Goal: Information Seeking & Learning: Compare options

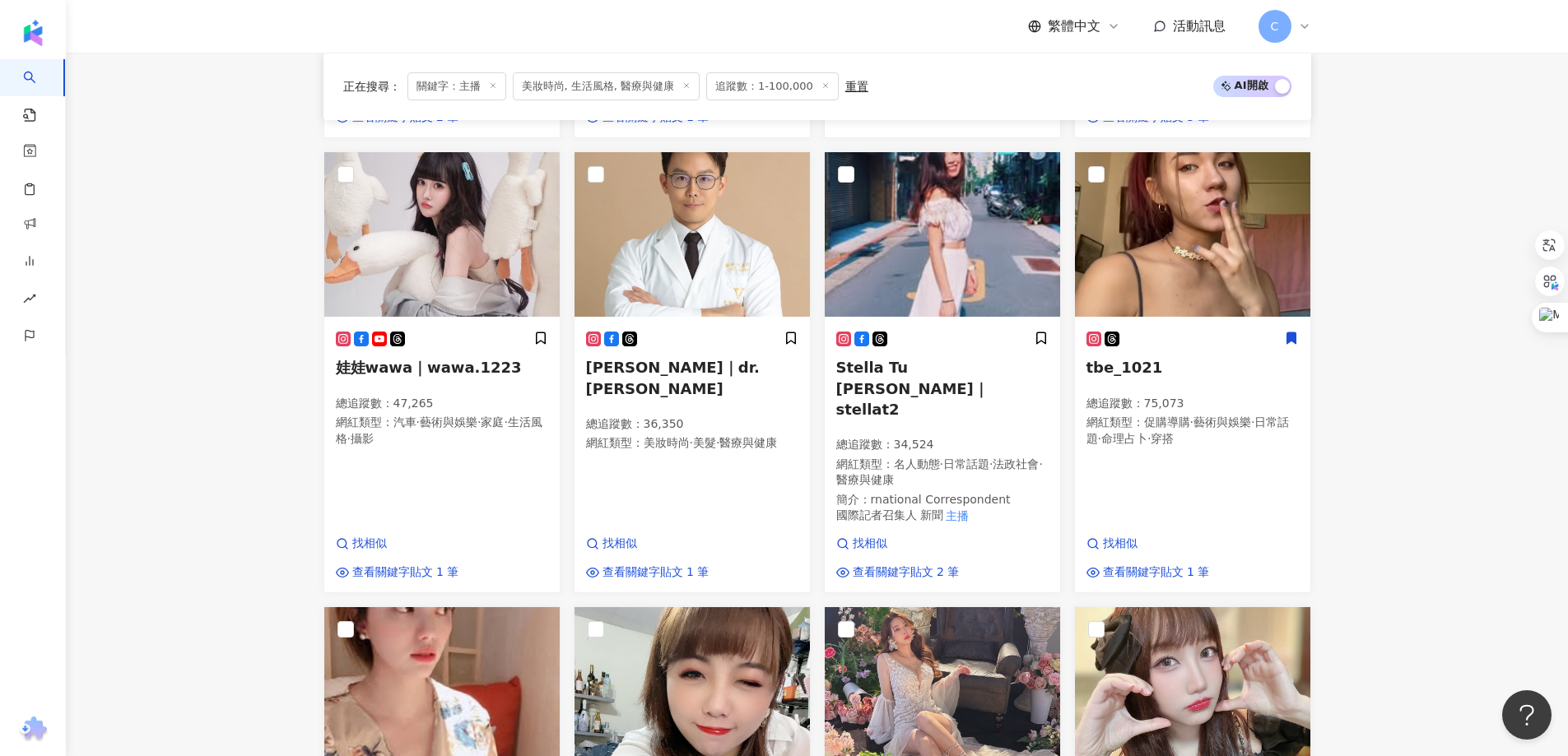
scroll to position [655, 0]
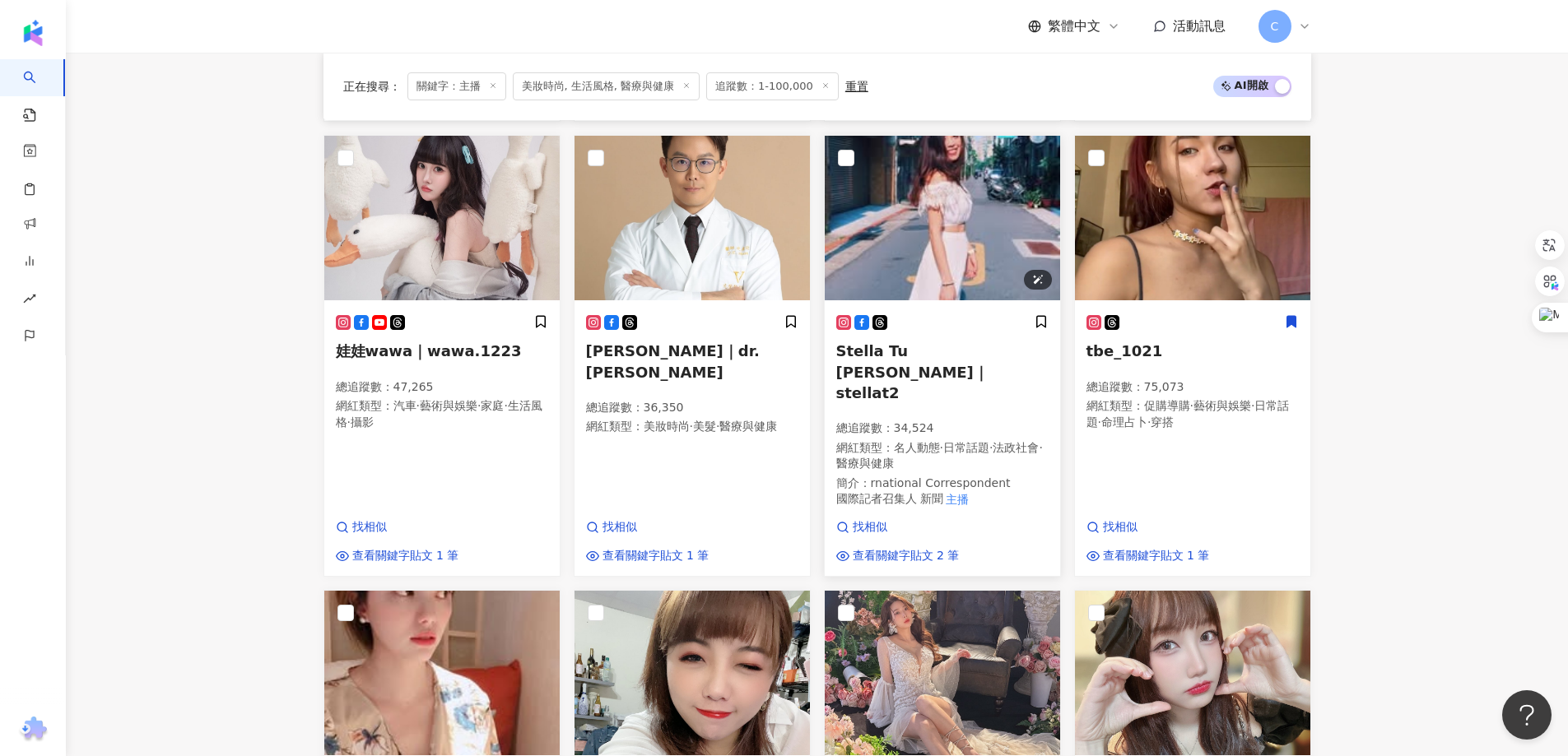
click at [979, 230] on img at bounding box center [942, 217] width 235 height 164
click at [1432, 287] on main "不分平台 ** 台灣 搜尋 3d1c9153-24a5-4768-b1f3-63ed33252d41 4a9e7fdb-f60a-491b-971f-c632…" at bounding box center [816, 448] width 1501 height 2099
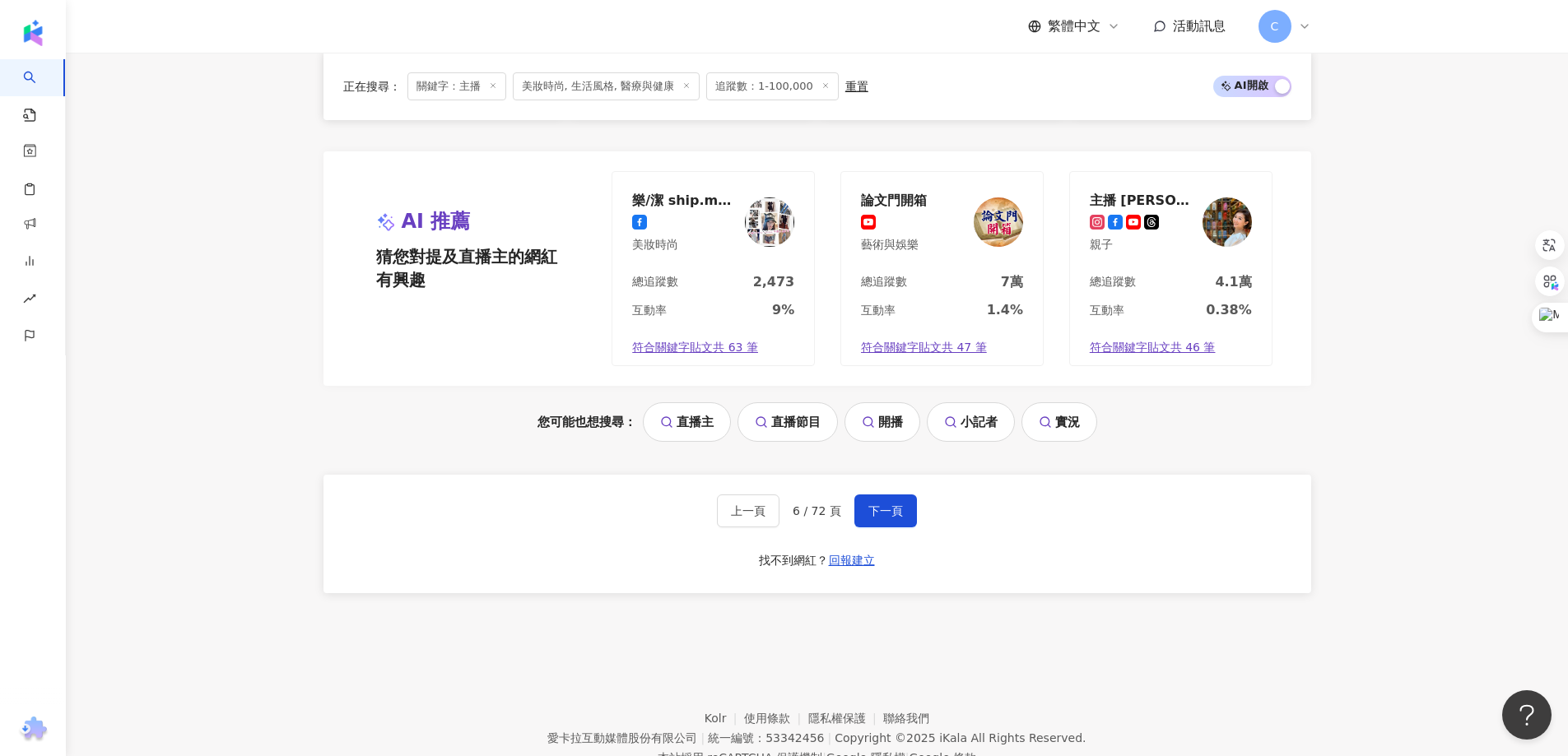
scroll to position [1535, 0]
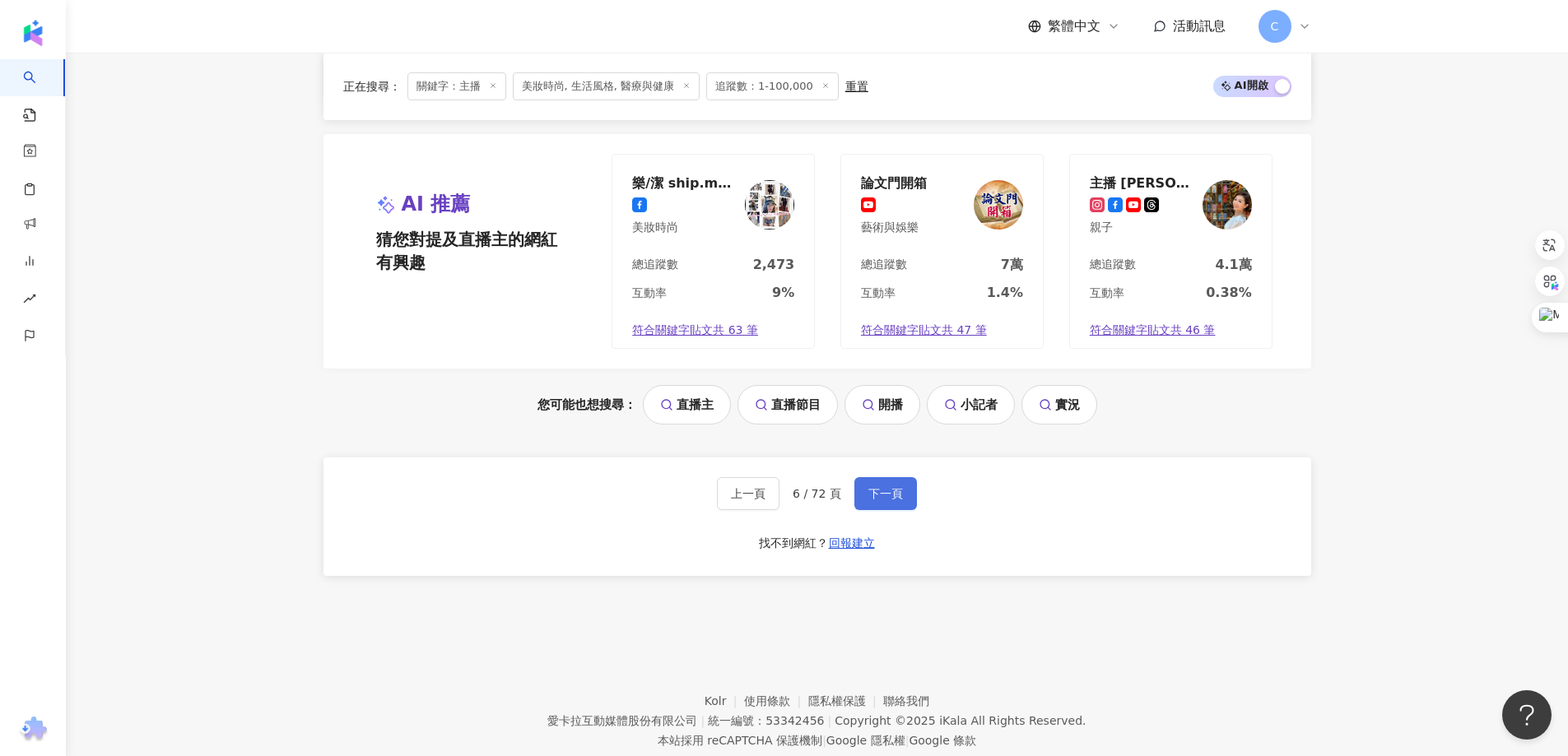
click at [876, 487] on span "下一頁" at bounding box center [885, 493] width 35 height 13
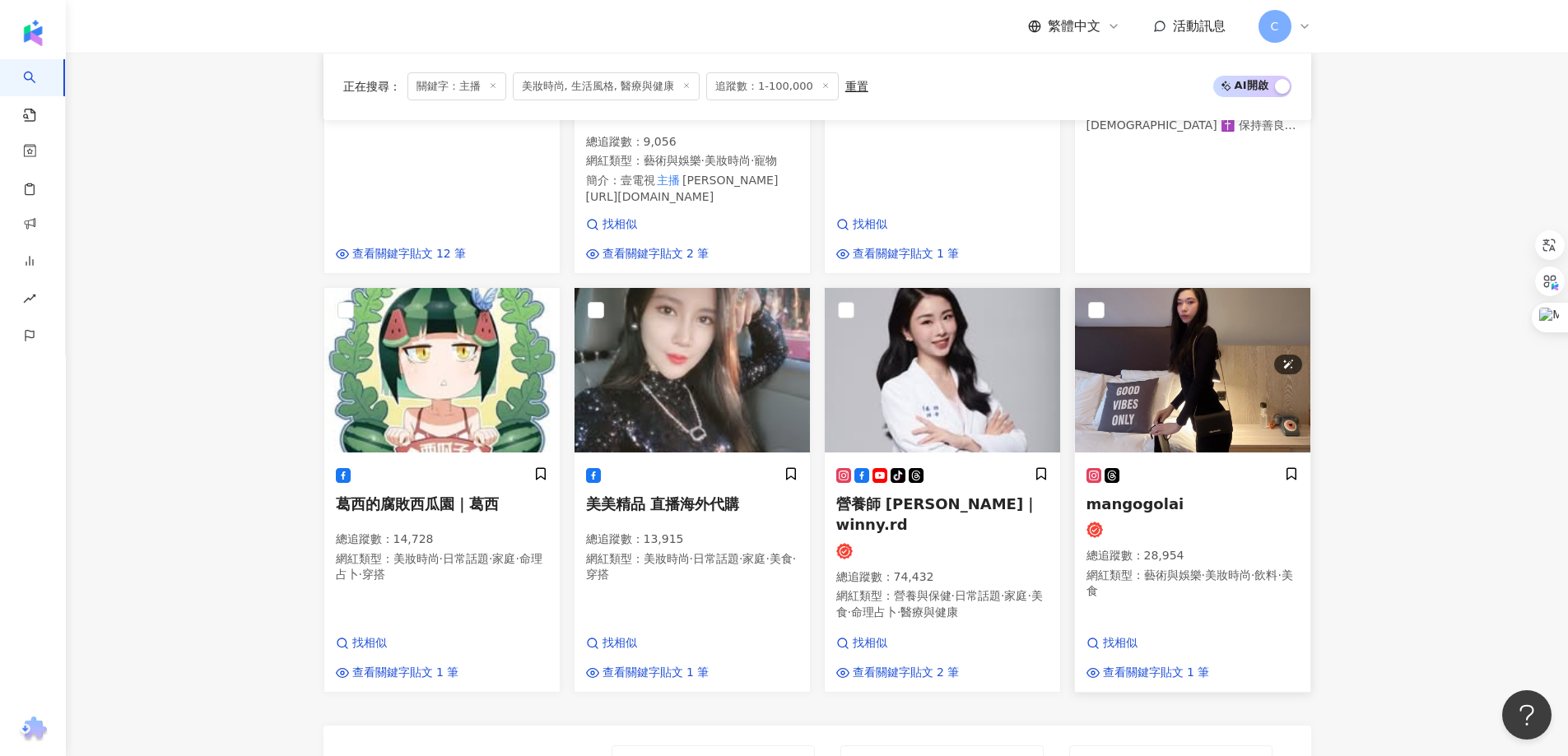
scroll to position [941, 0]
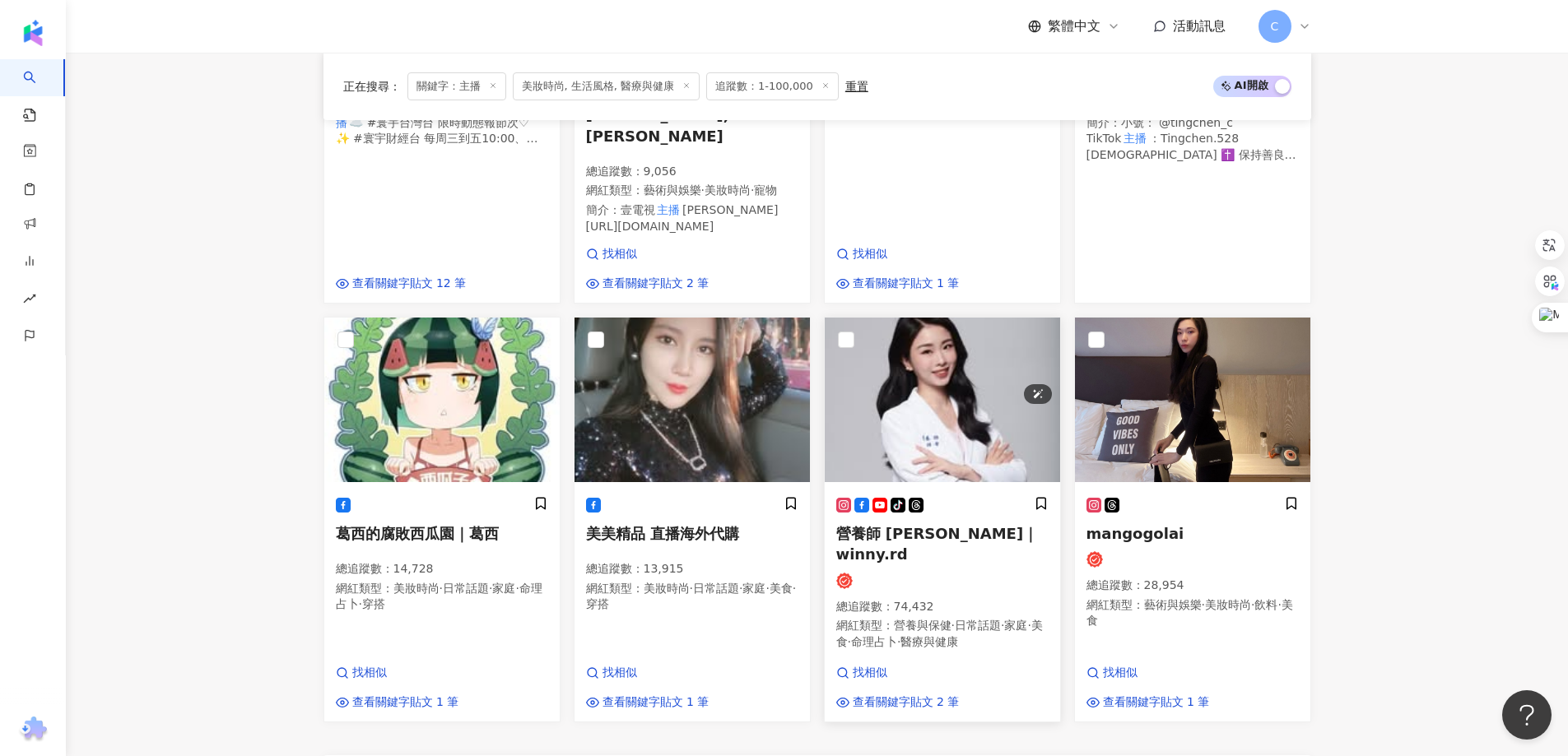
click at [964, 349] on img at bounding box center [942, 399] width 235 height 164
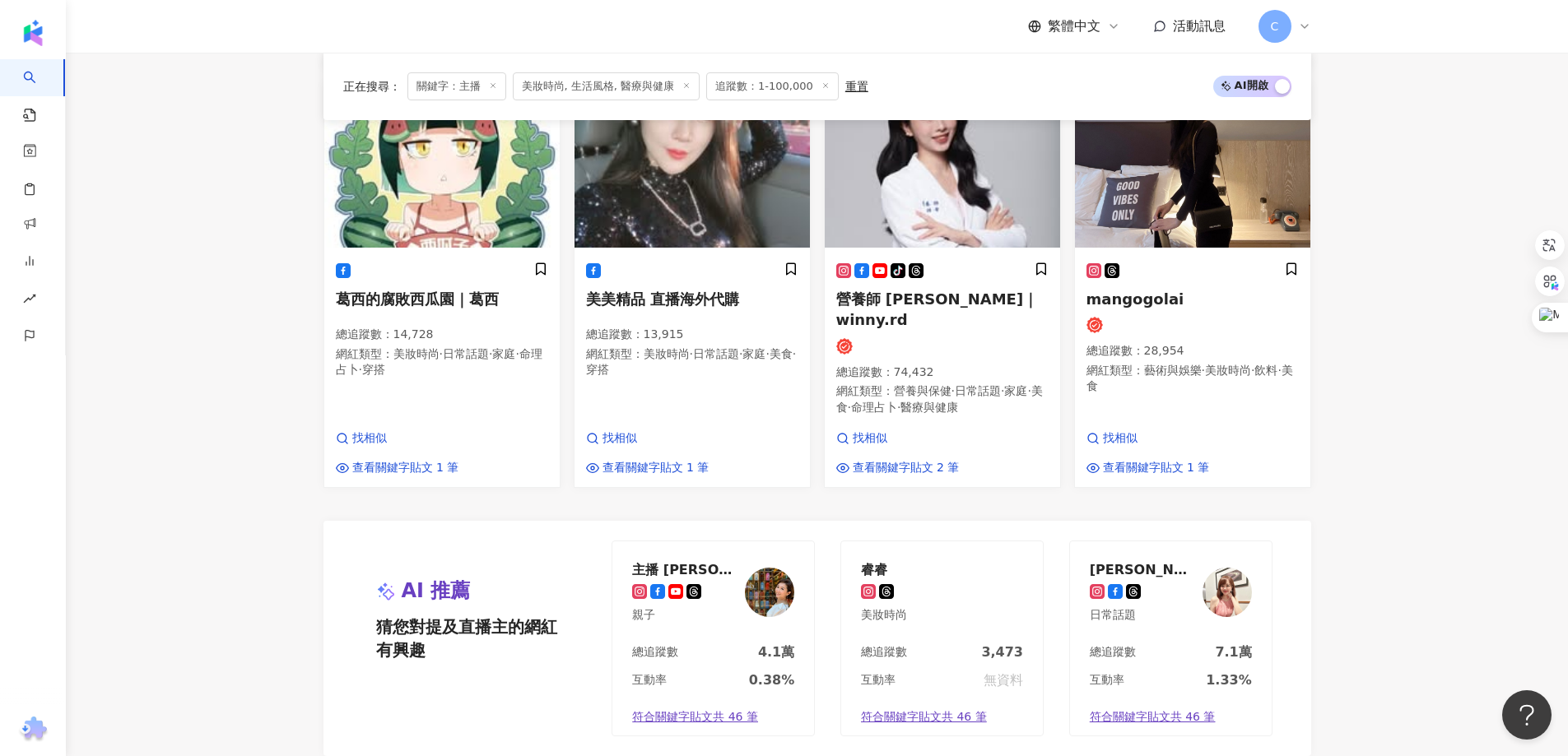
scroll to position [1517, 0]
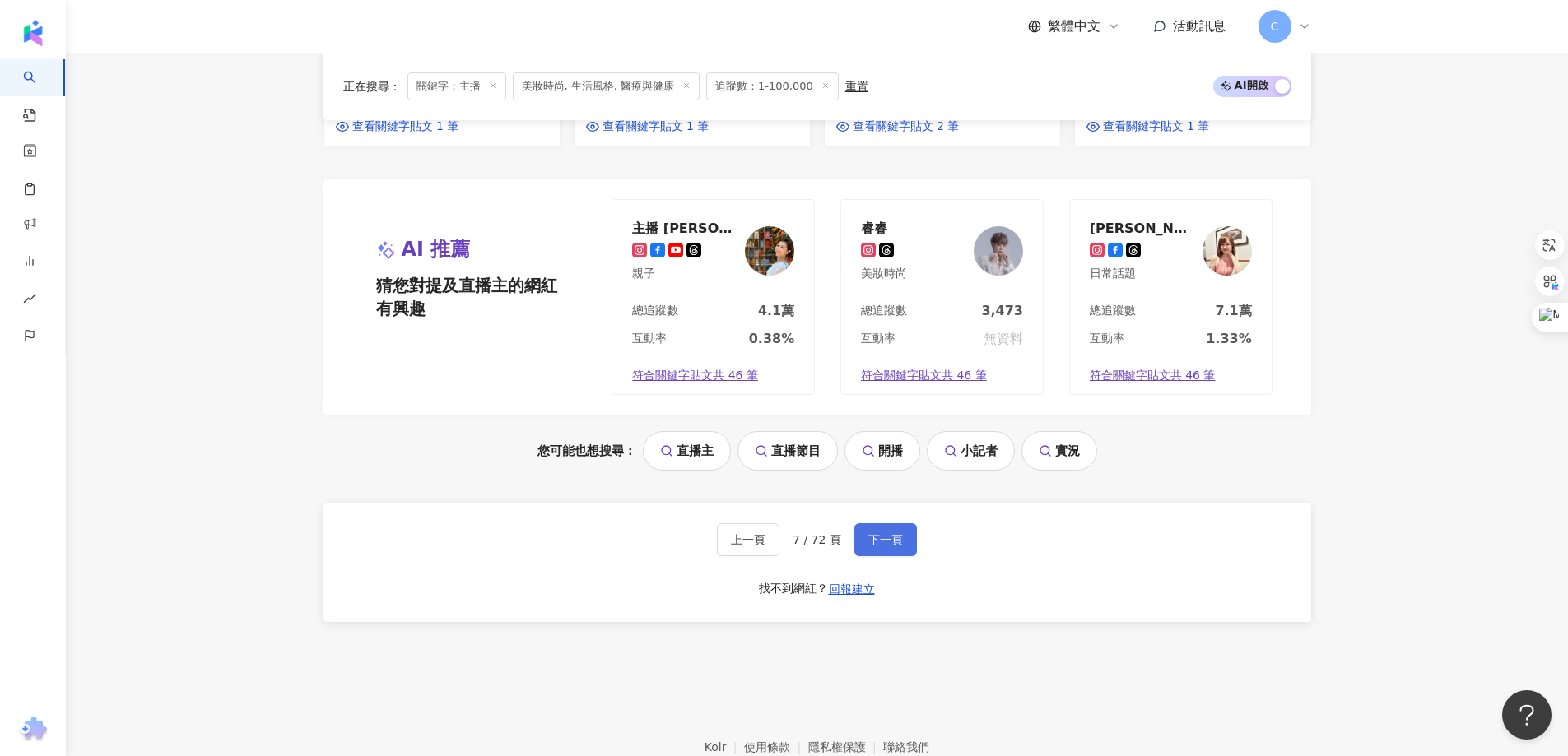
click at [891, 533] on span "下一頁" at bounding box center [885, 539] width 35 height 13
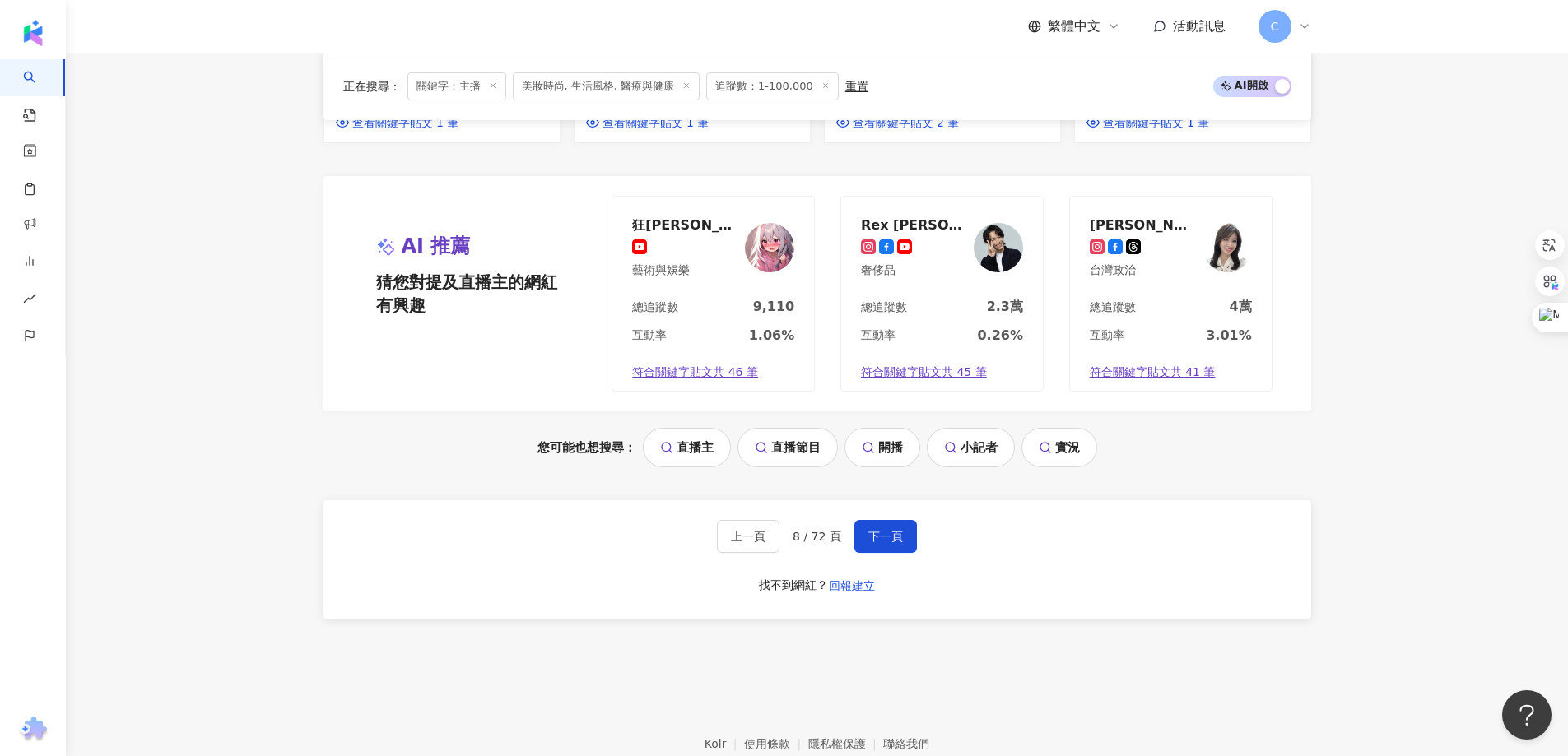
scroll to position [1532, 0]
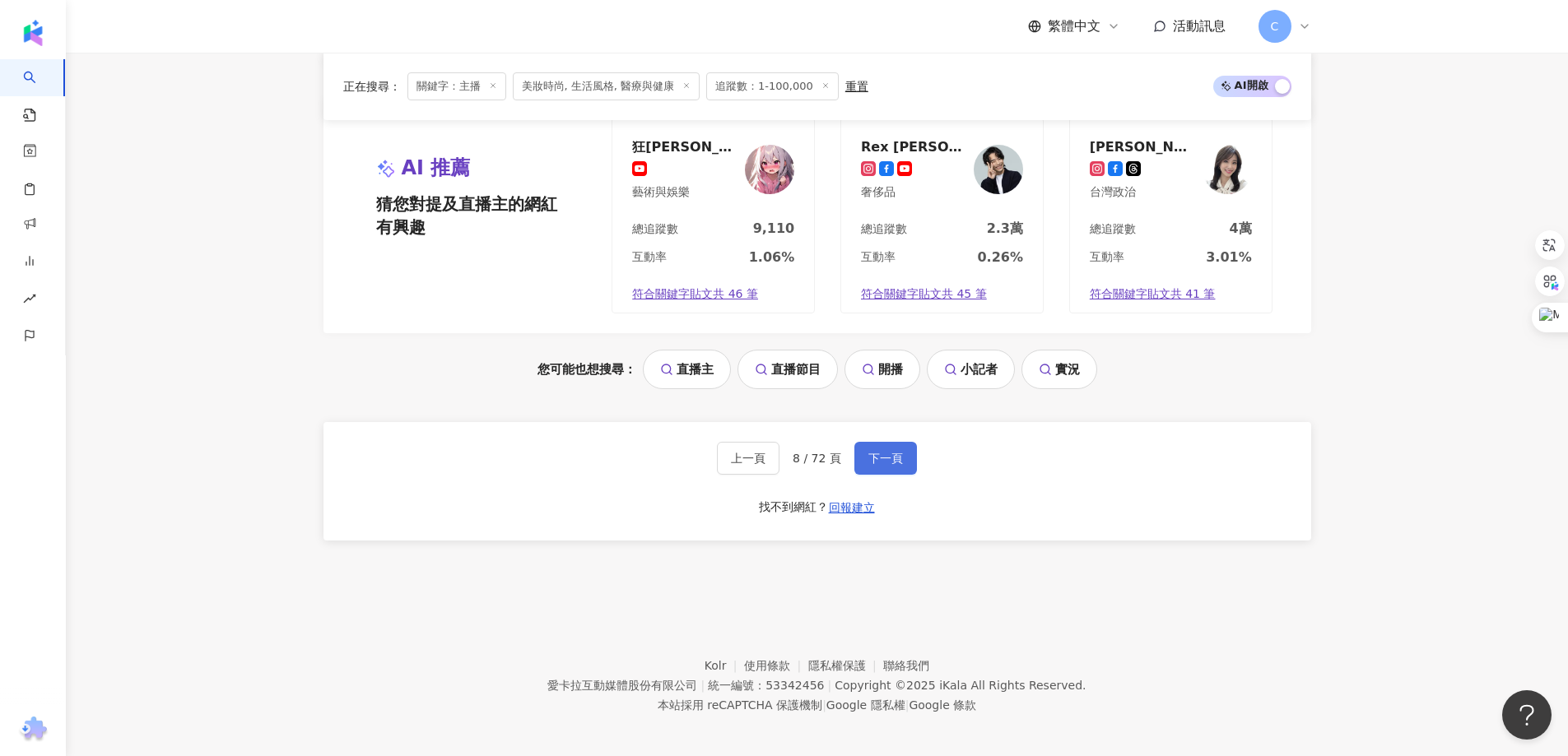
click at [896, 456] on span "下一頁" at bounding box center [885, 458] width 35 height 13
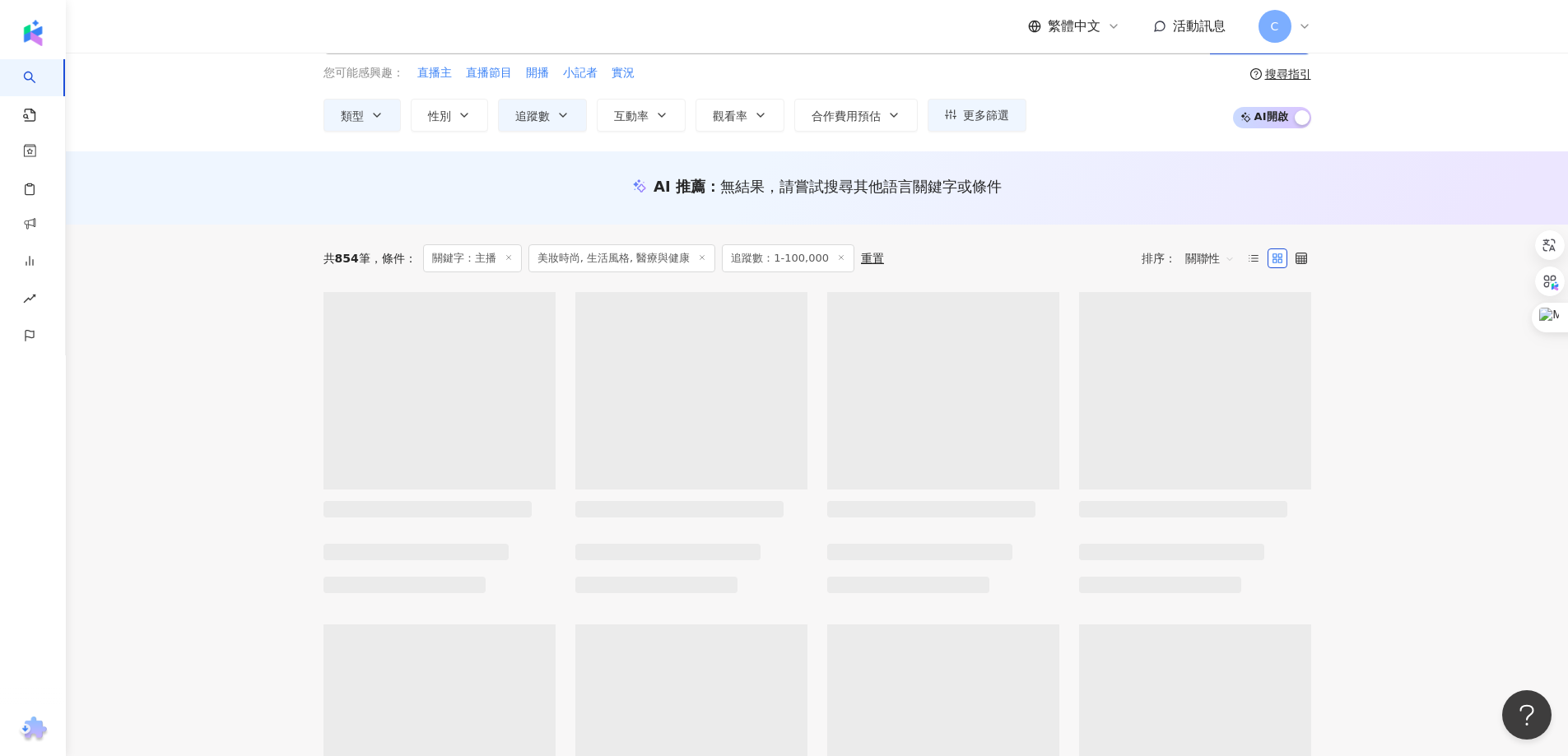
scroll to position [0, 0]
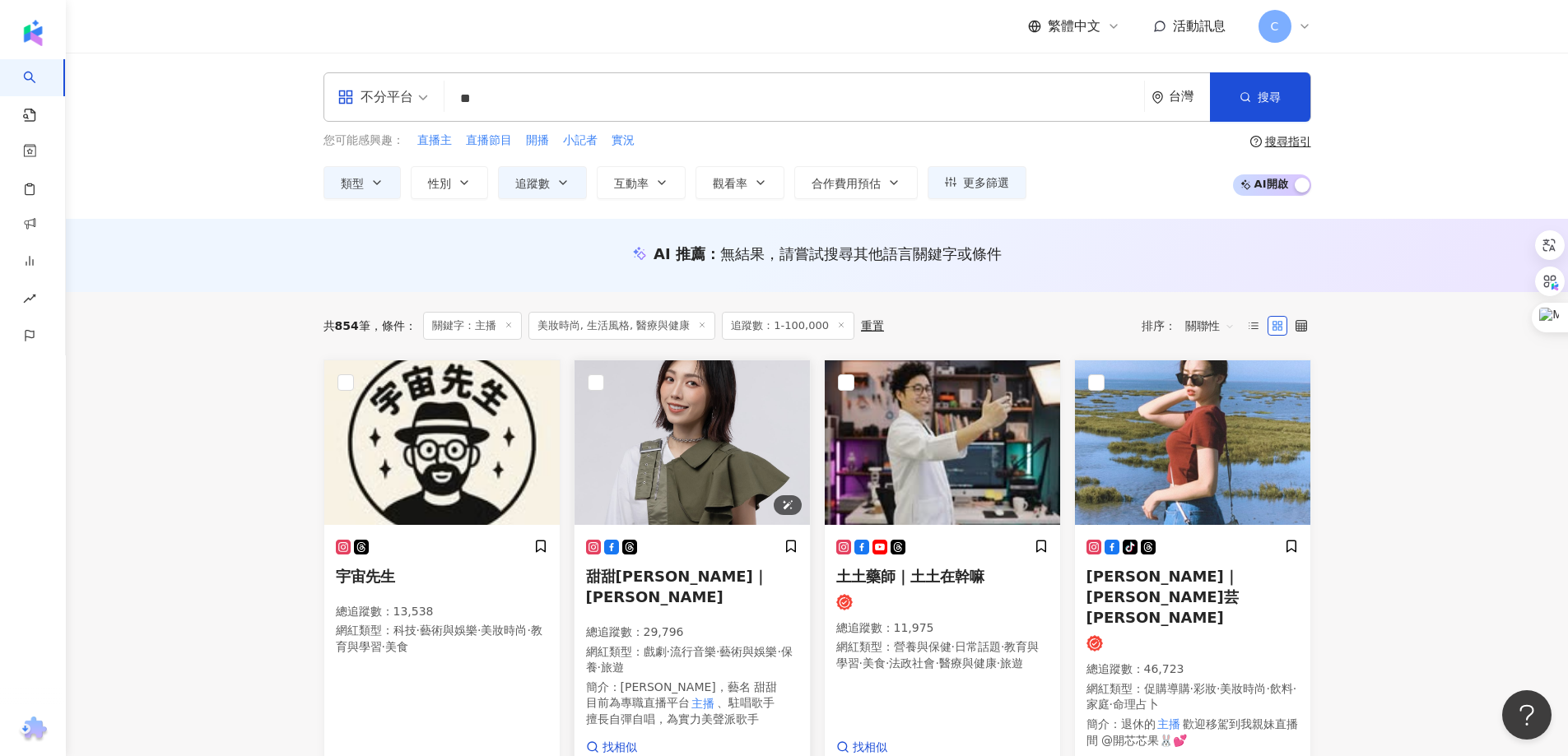
click at [713, 446] on img at bounding box center [692, 442] width 235 height 164
click at [535, 98] on input "**" at bounding box center [794, 98] width 686 height 31
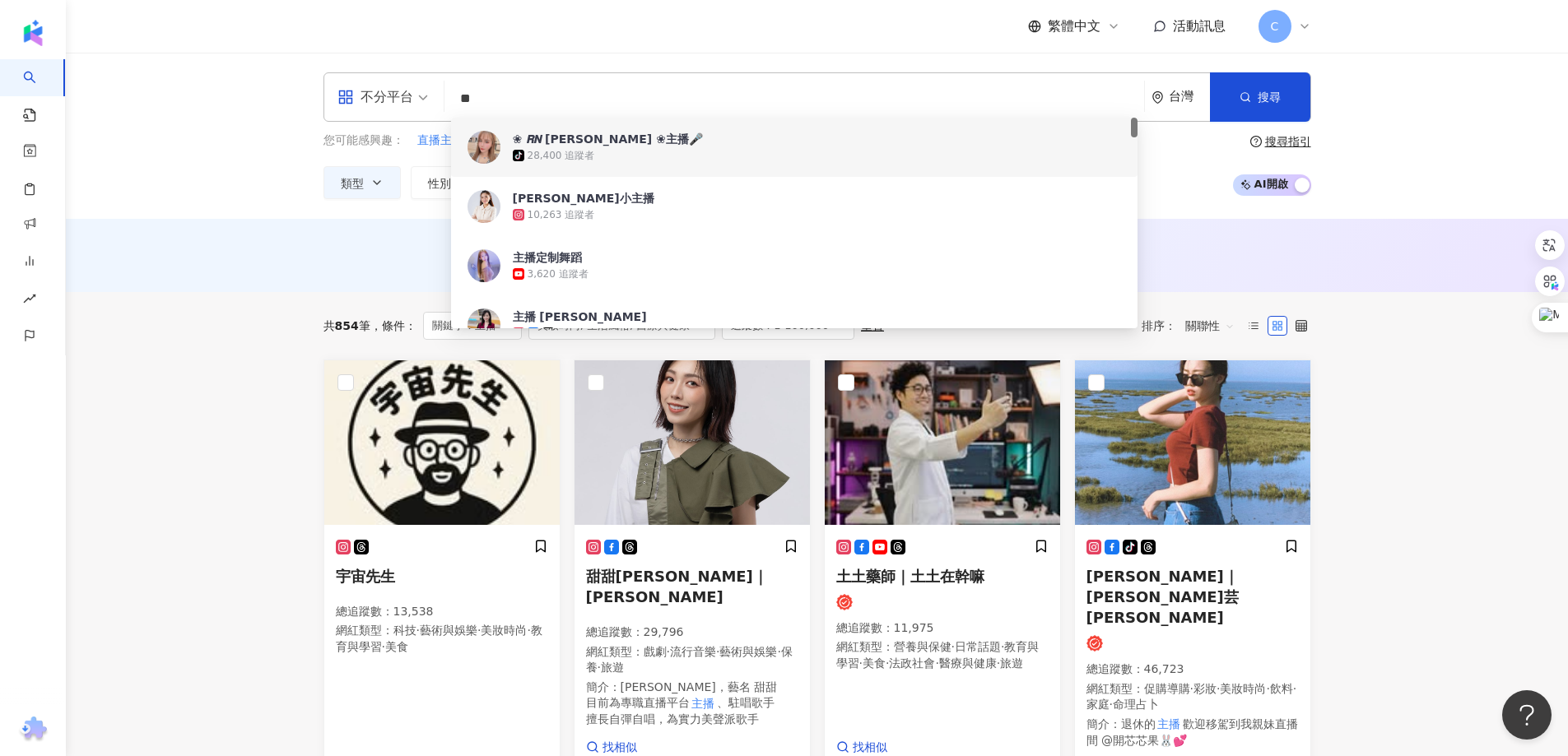
type input "*"
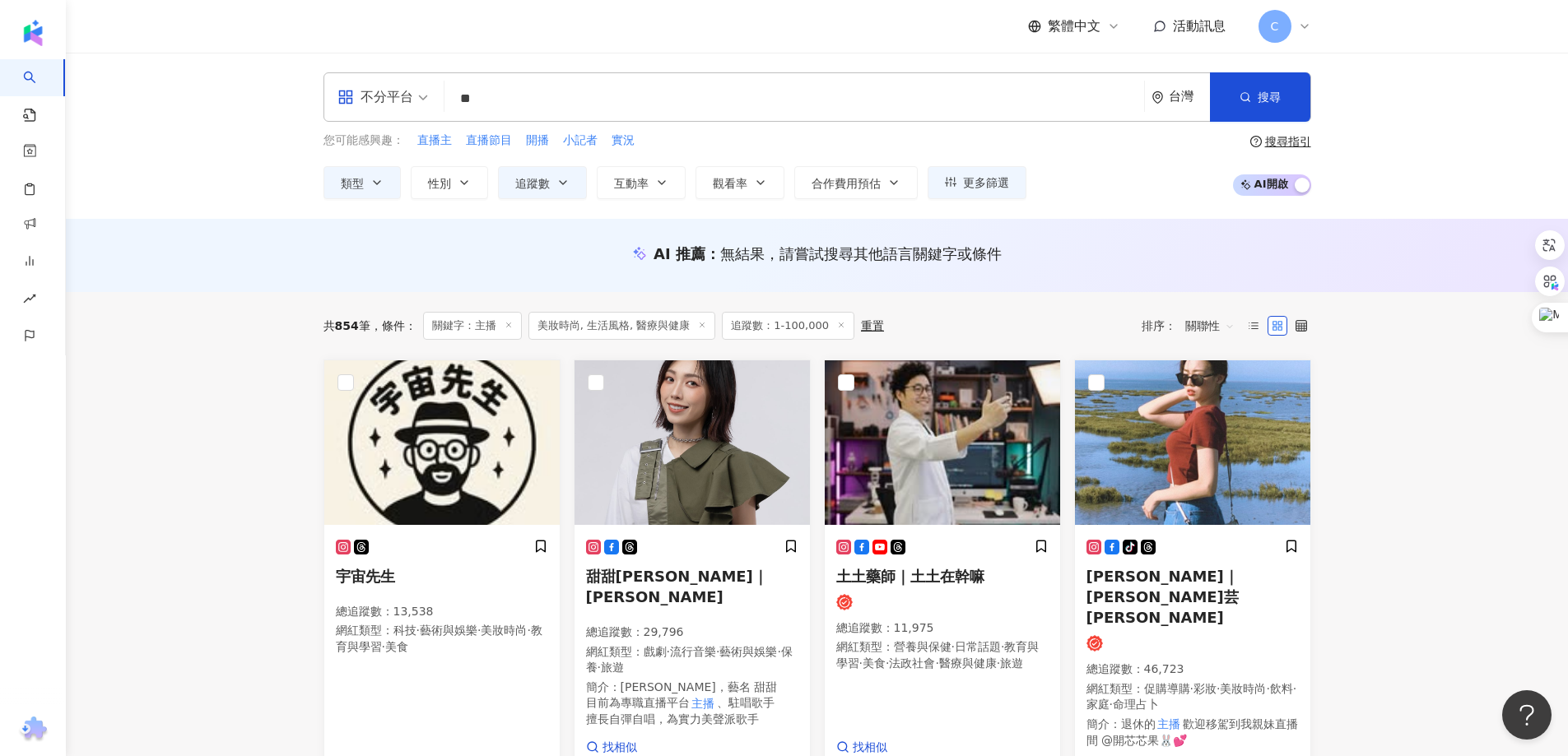
type input "*"
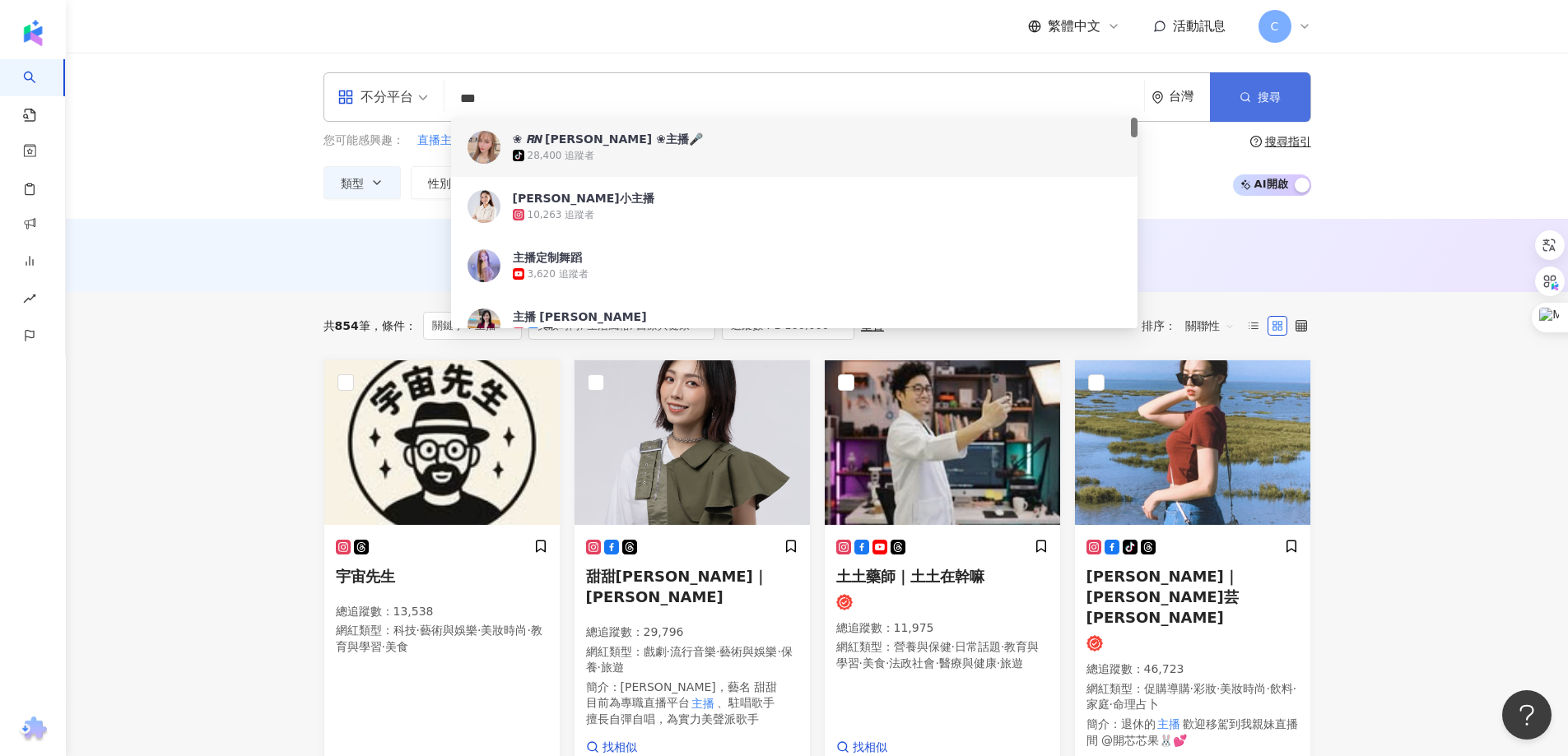
type input "***"
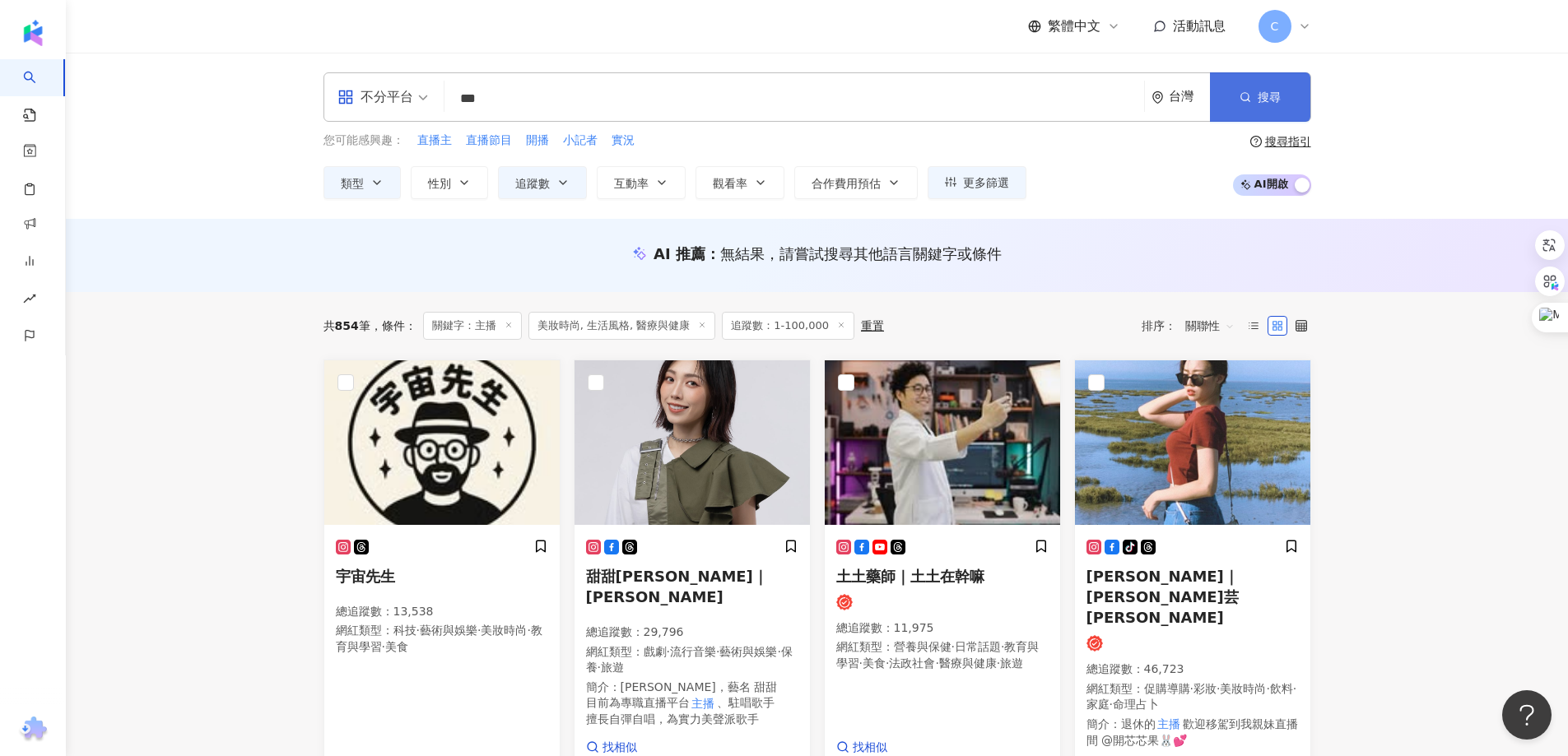
click at [1251, 89] on button "搜尋" at bounding box center [1259, 98] width 100 height 50
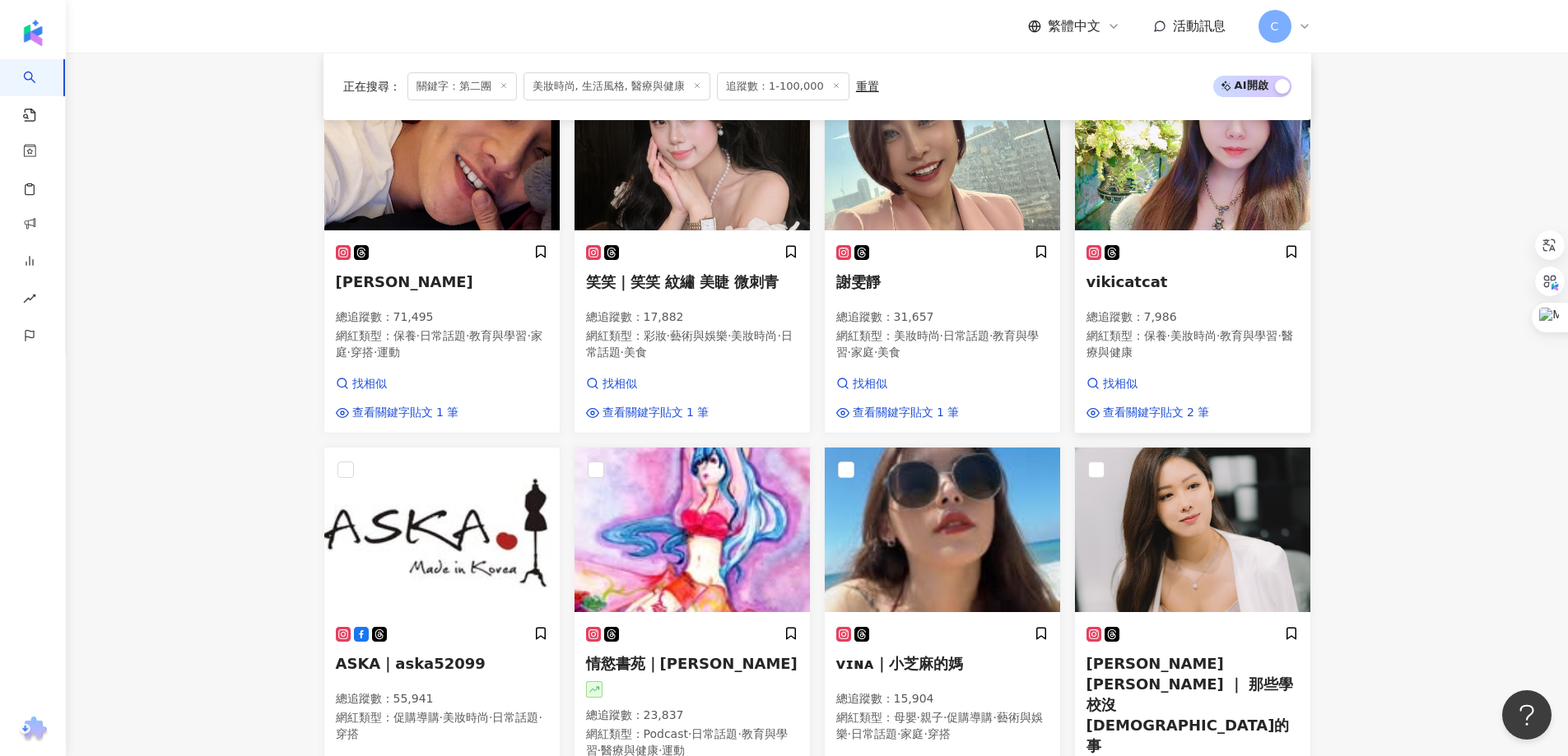
scroll to position [411, 0]
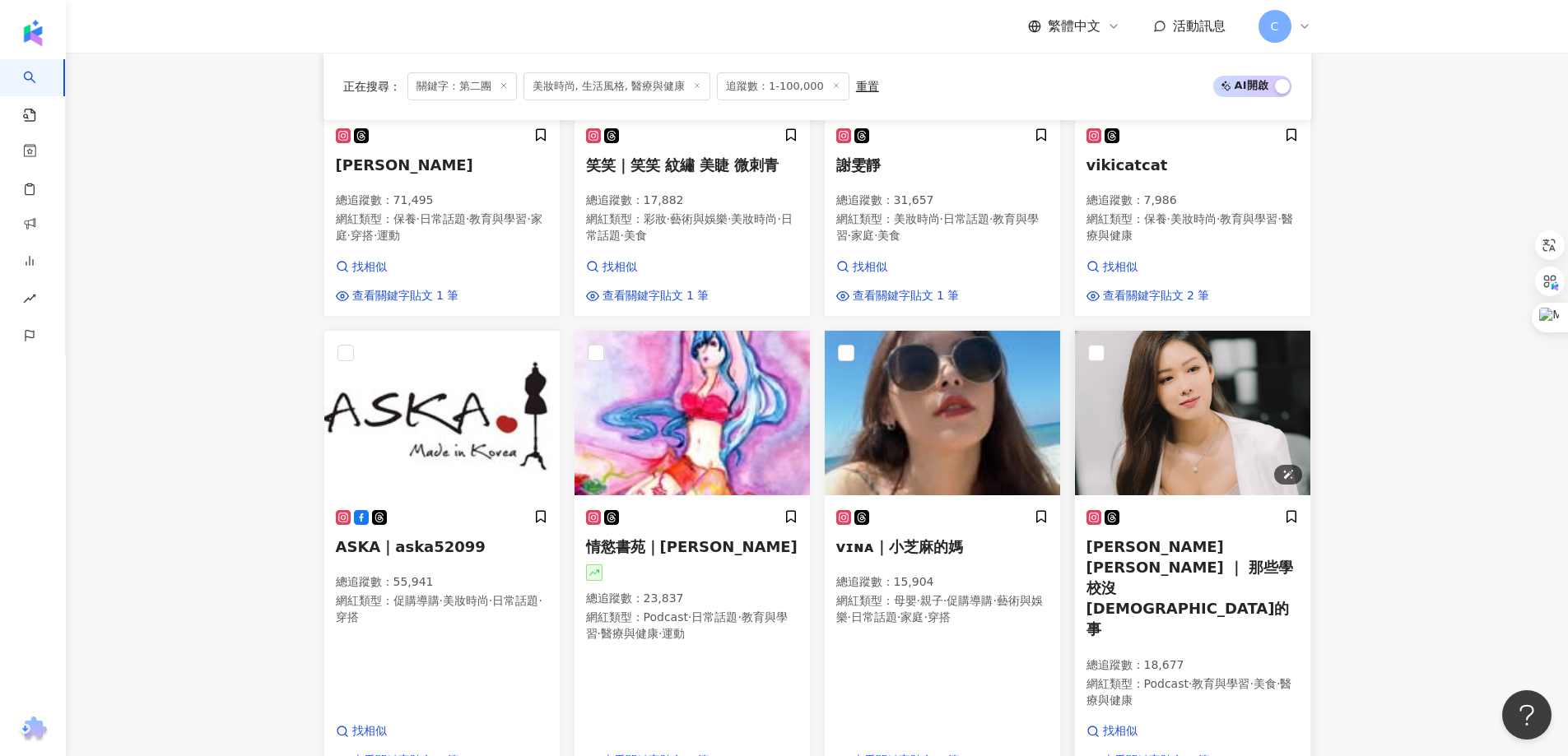
click at [1195, 458] on img at bounding box center [1192, 413] width 235 height 164
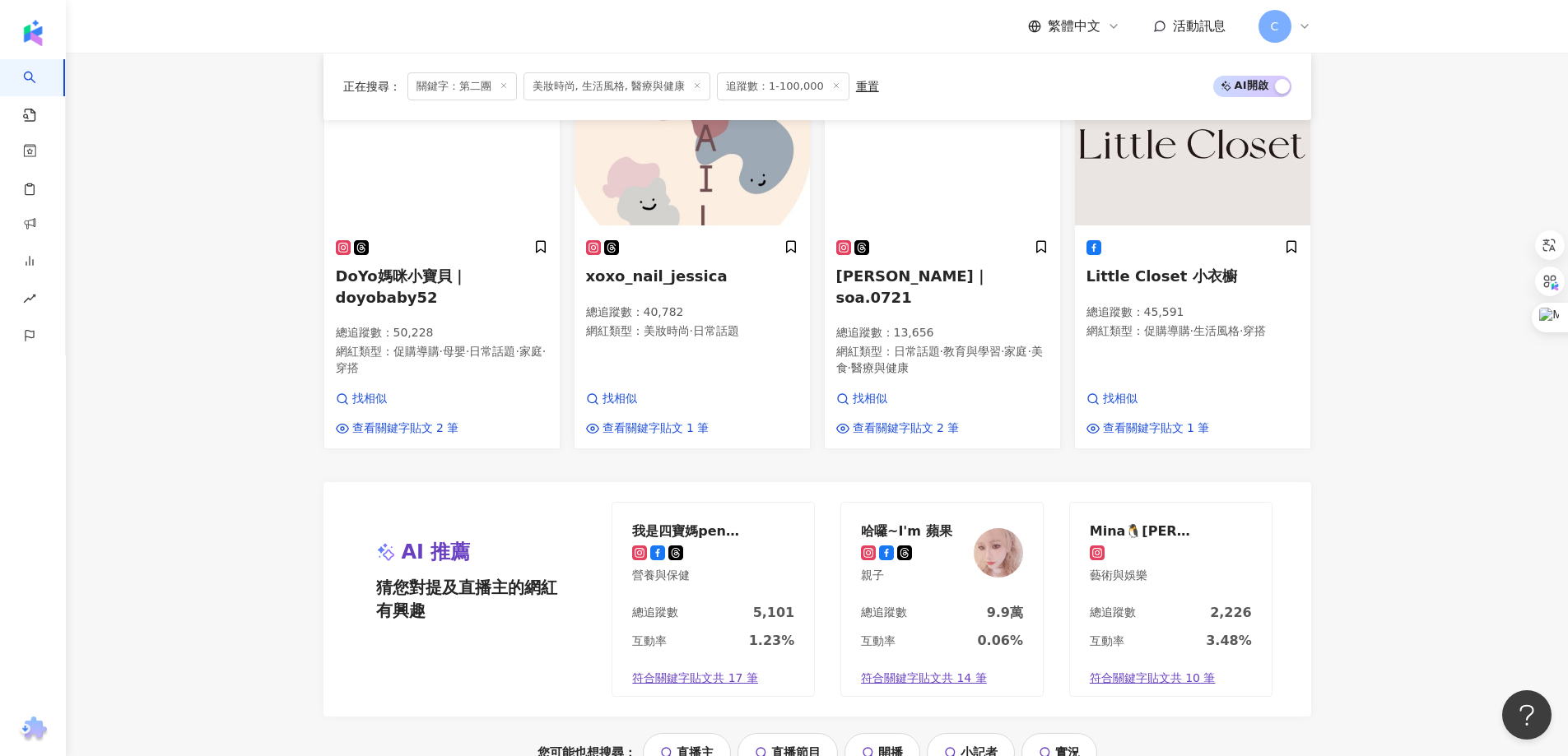
scroll to position [1452, 0]
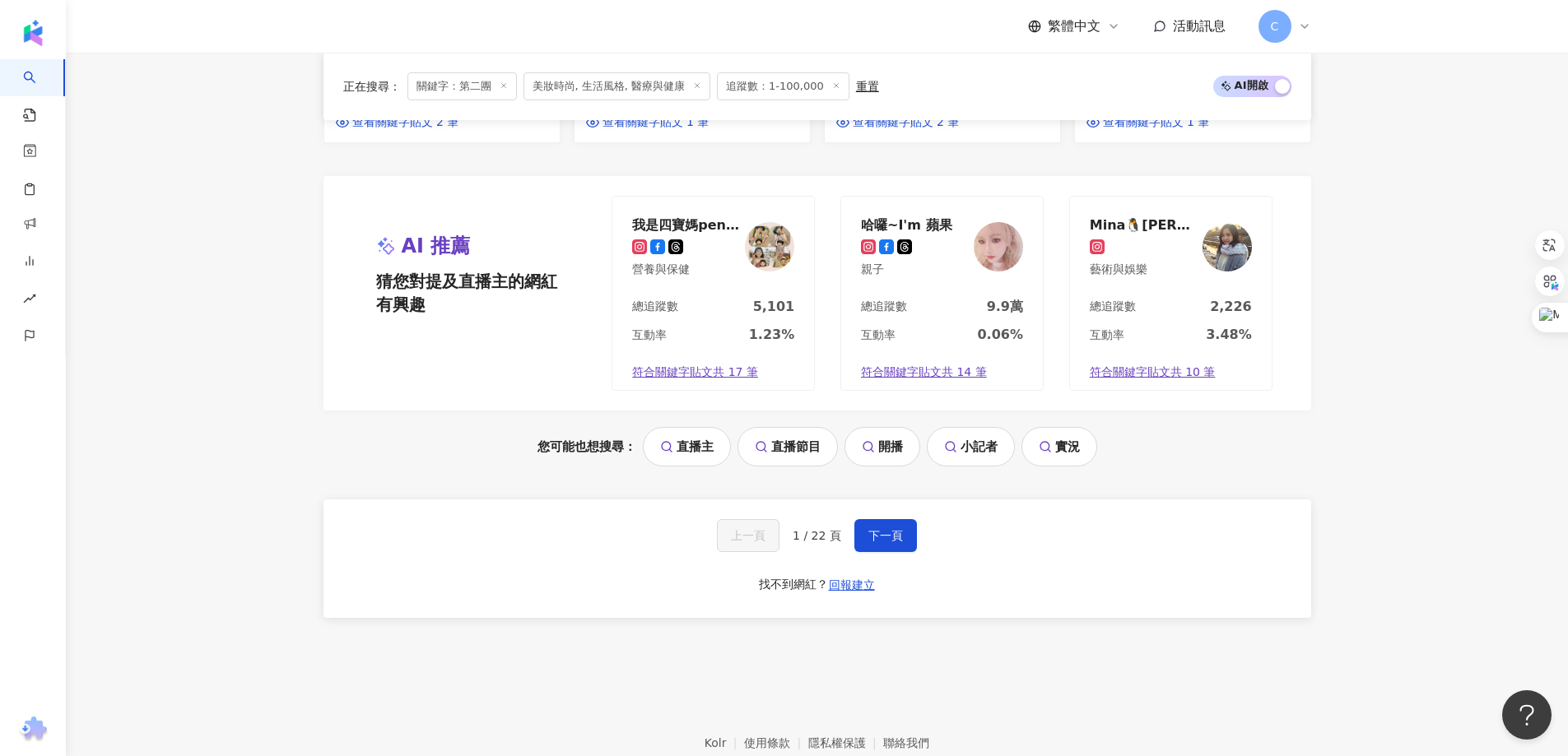
click at [837, 529] on span "1 / 22 頁" at bounding box center [817, 535] width 49 height 13
click at [873, 529] on span "下一頁" at bounding box center [885, 535] width 35 height 13
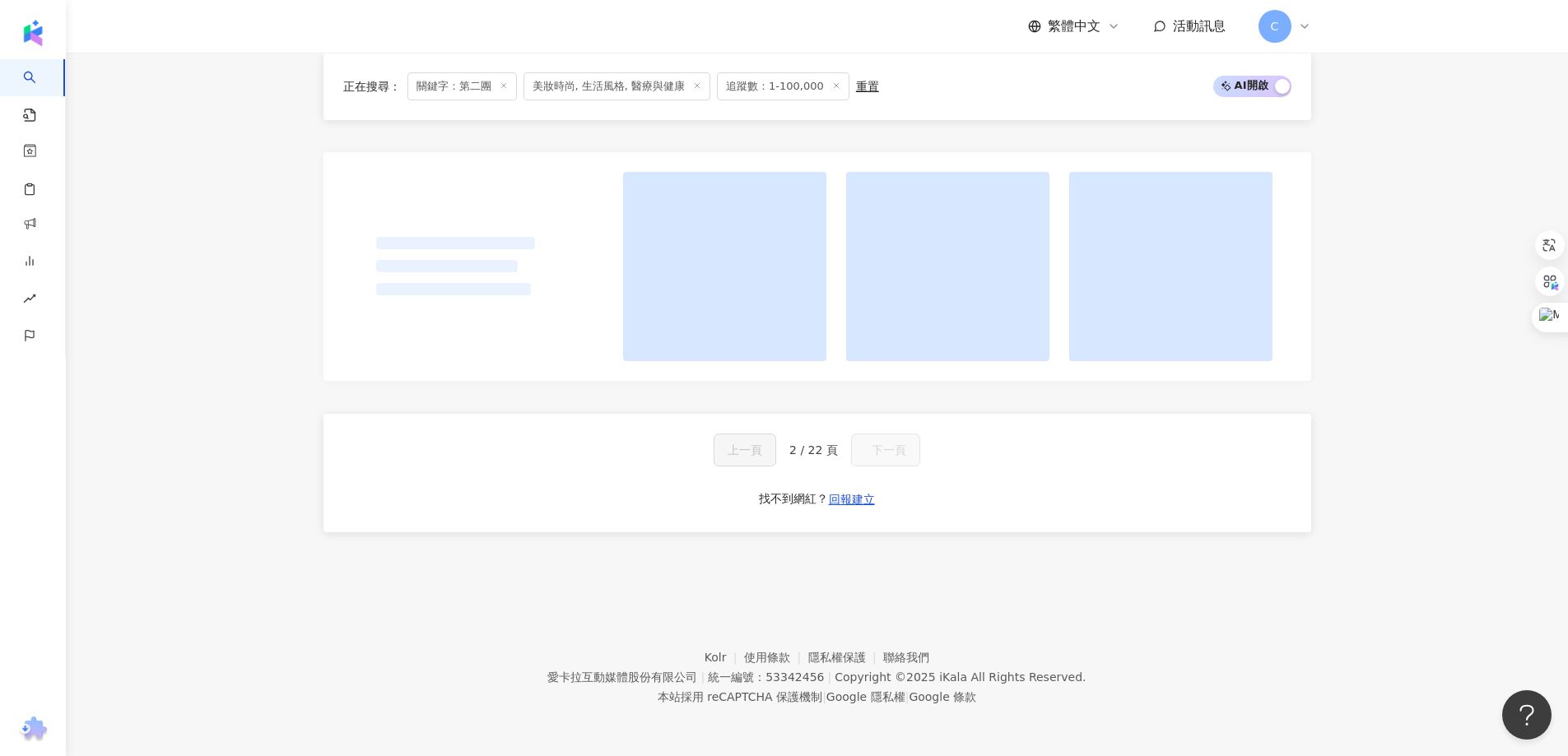
scroll to position [1217, 0]
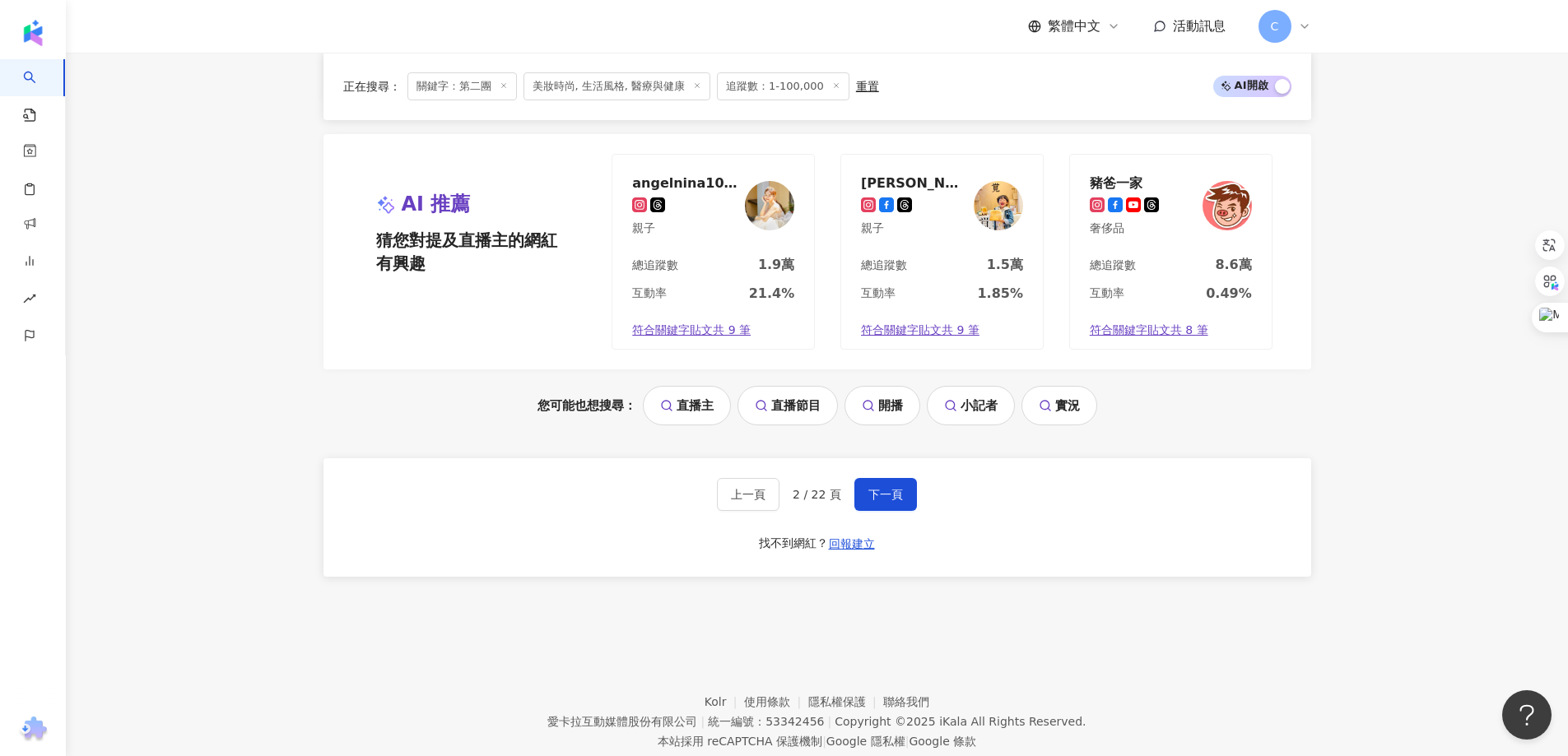
drag, startPoint x: 1395, startPoint y: 413, endPoint x: 1386, endPoint y: 413, distance: 9.0
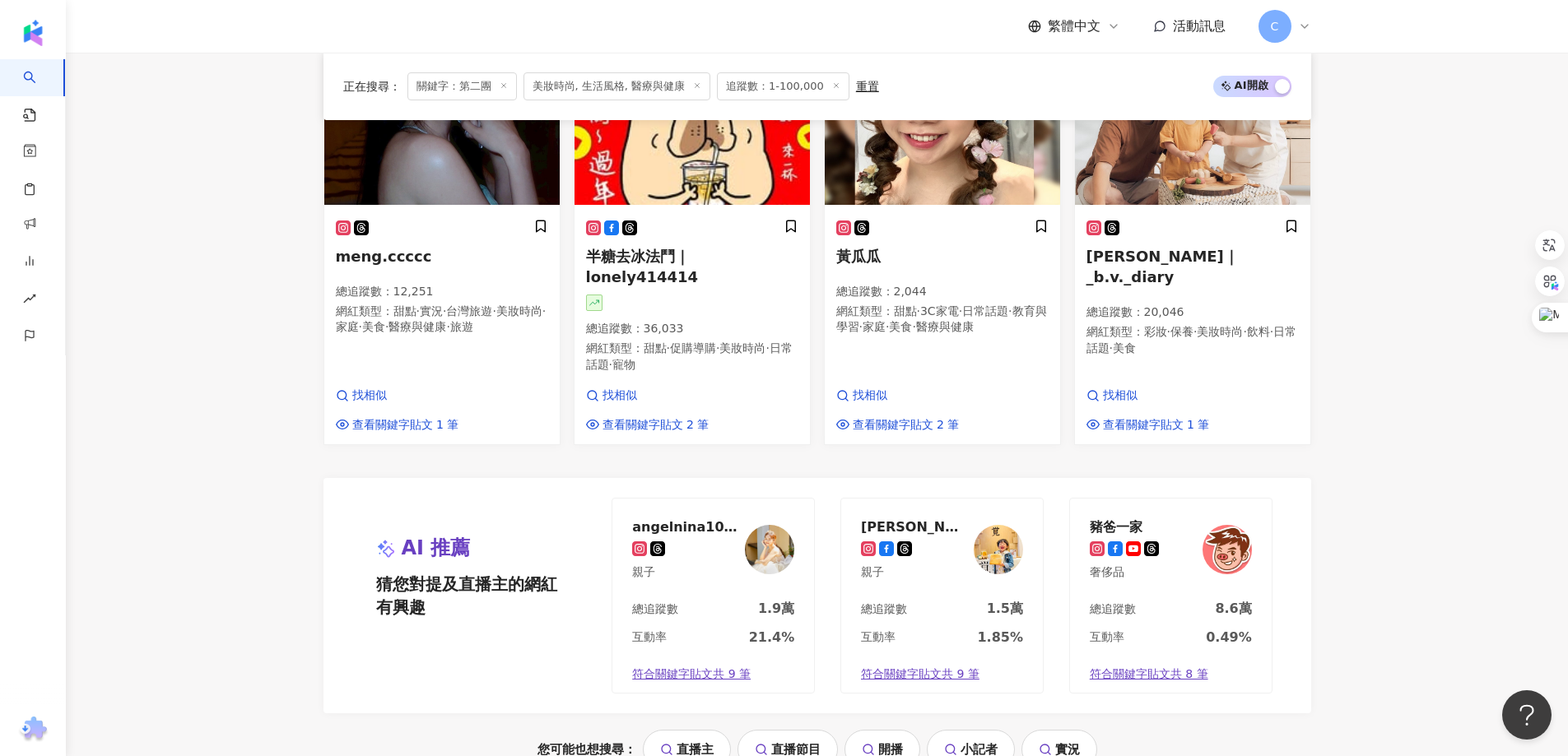
scroll to position [1350, 0]
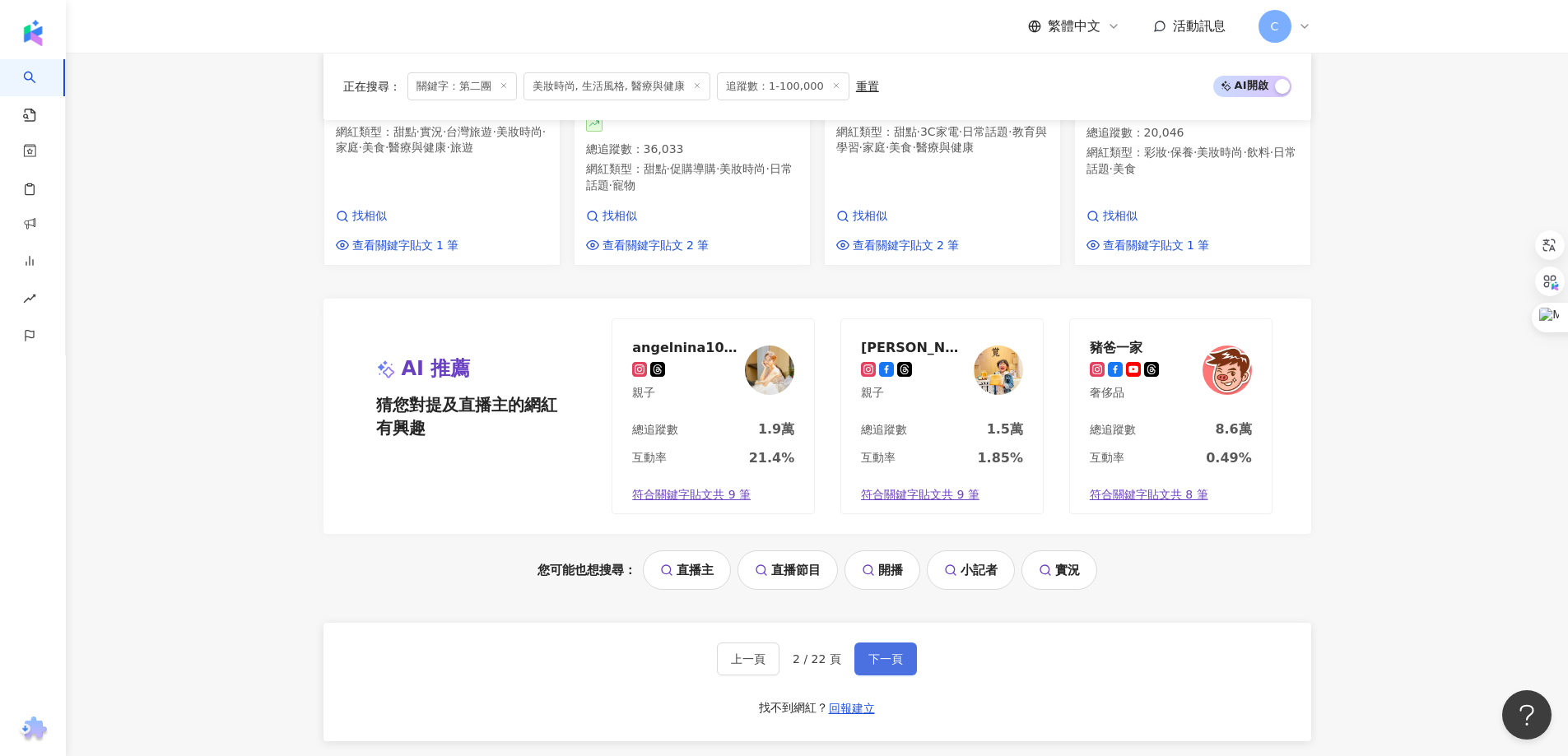
click at [887, 652] on span "下一頁" at bounding box center [885, 658] width 35 height 13
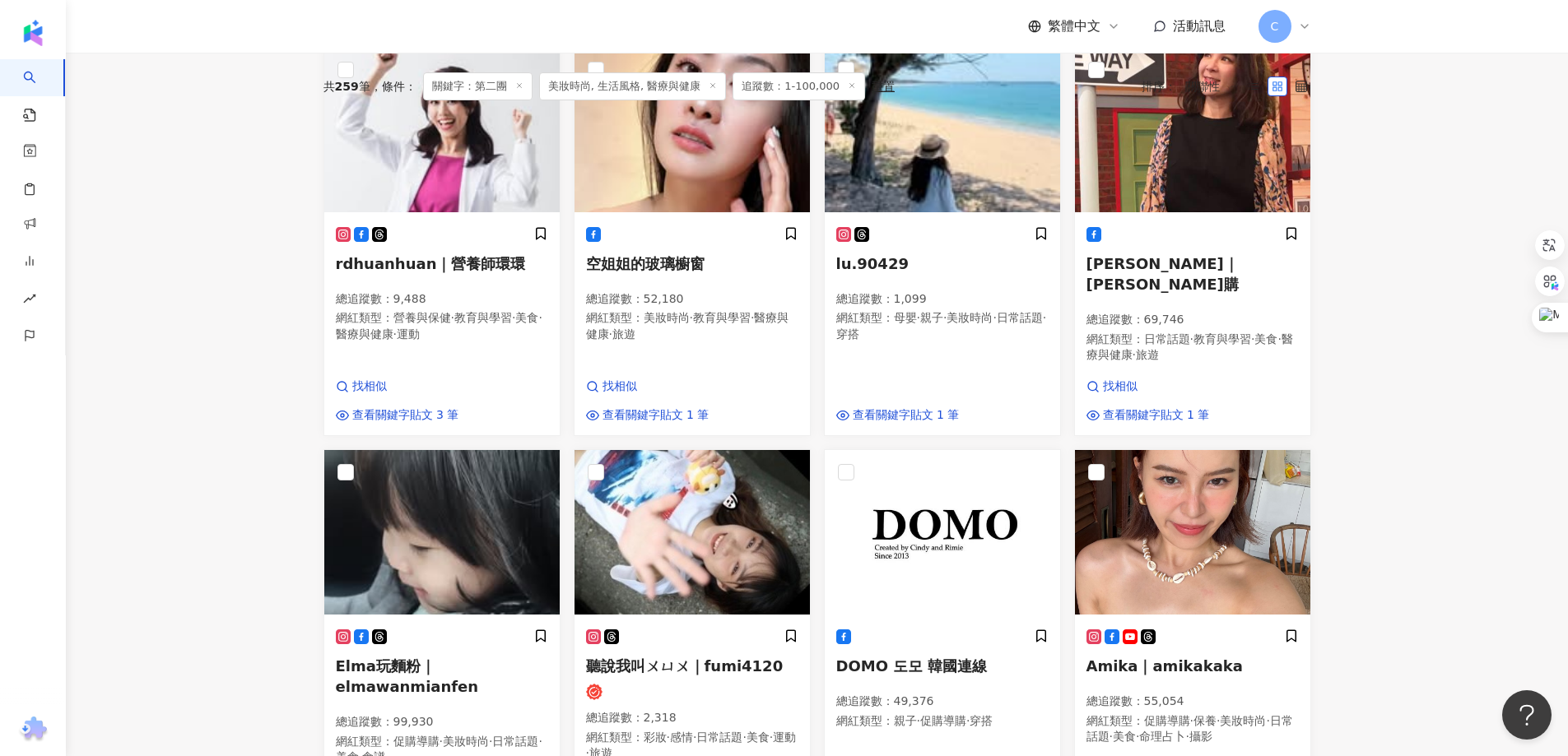
scroll to position [576, 0]
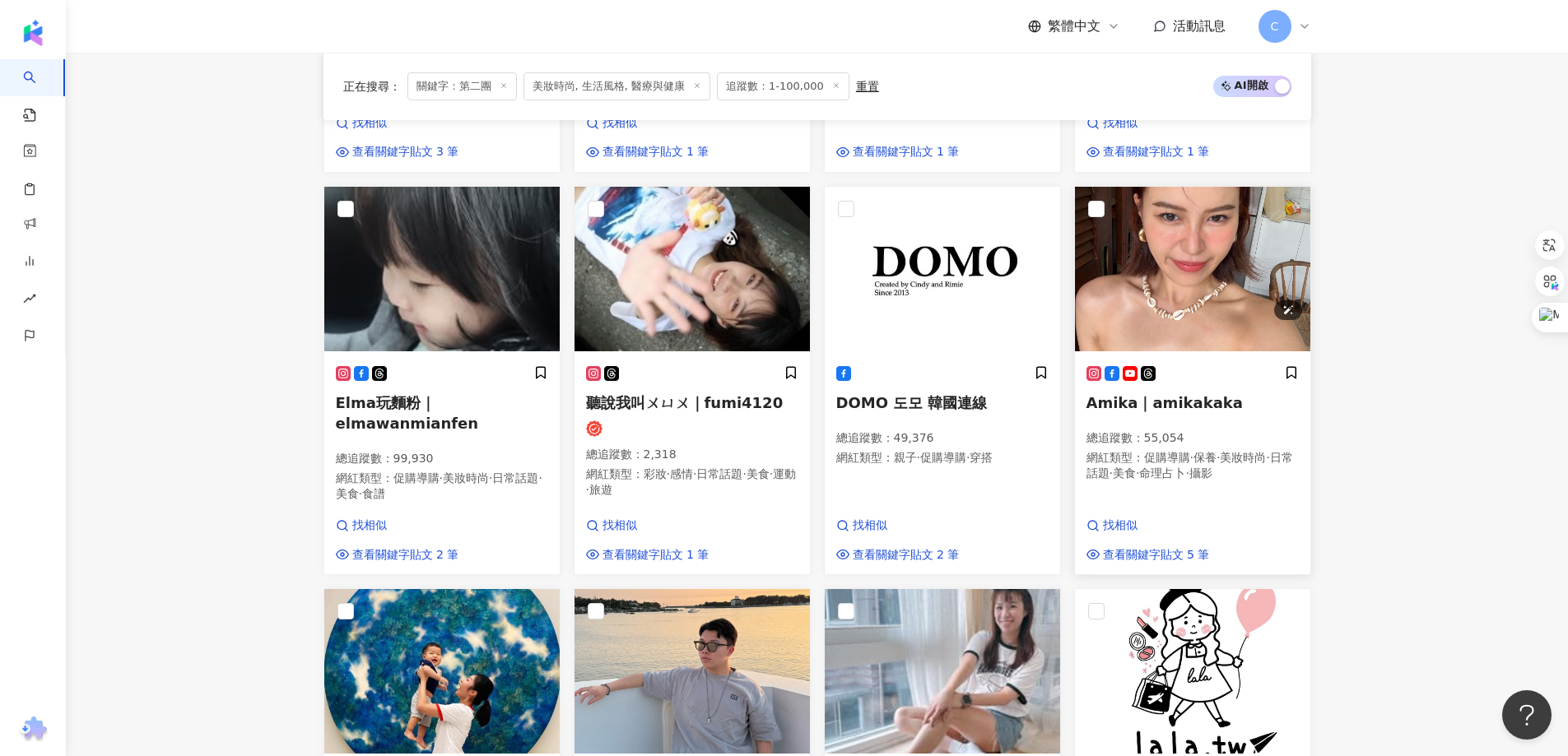
click at [1258, 260] on img at bounding box center [1192, 268] width 235 height 164
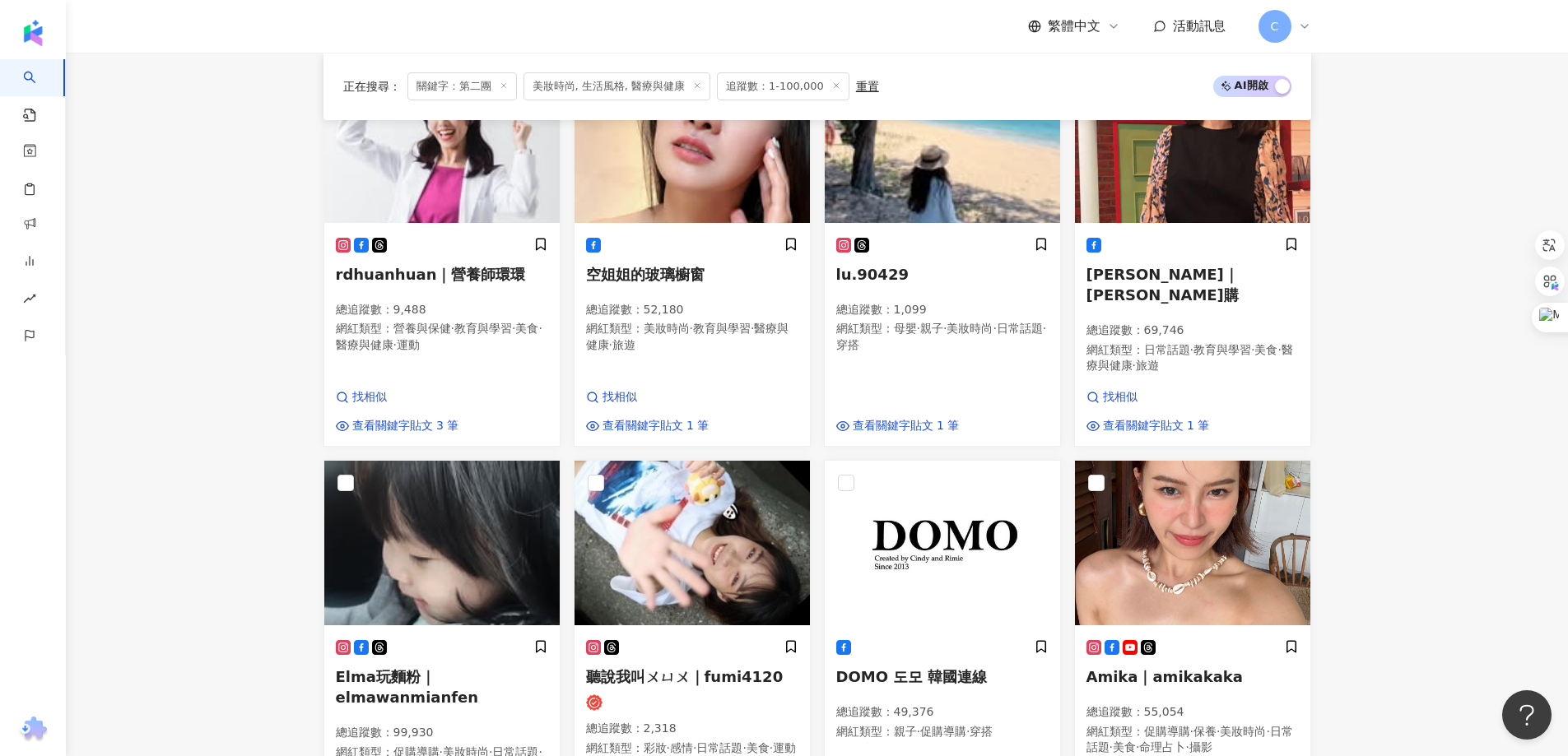
scroll to position [0, 0]
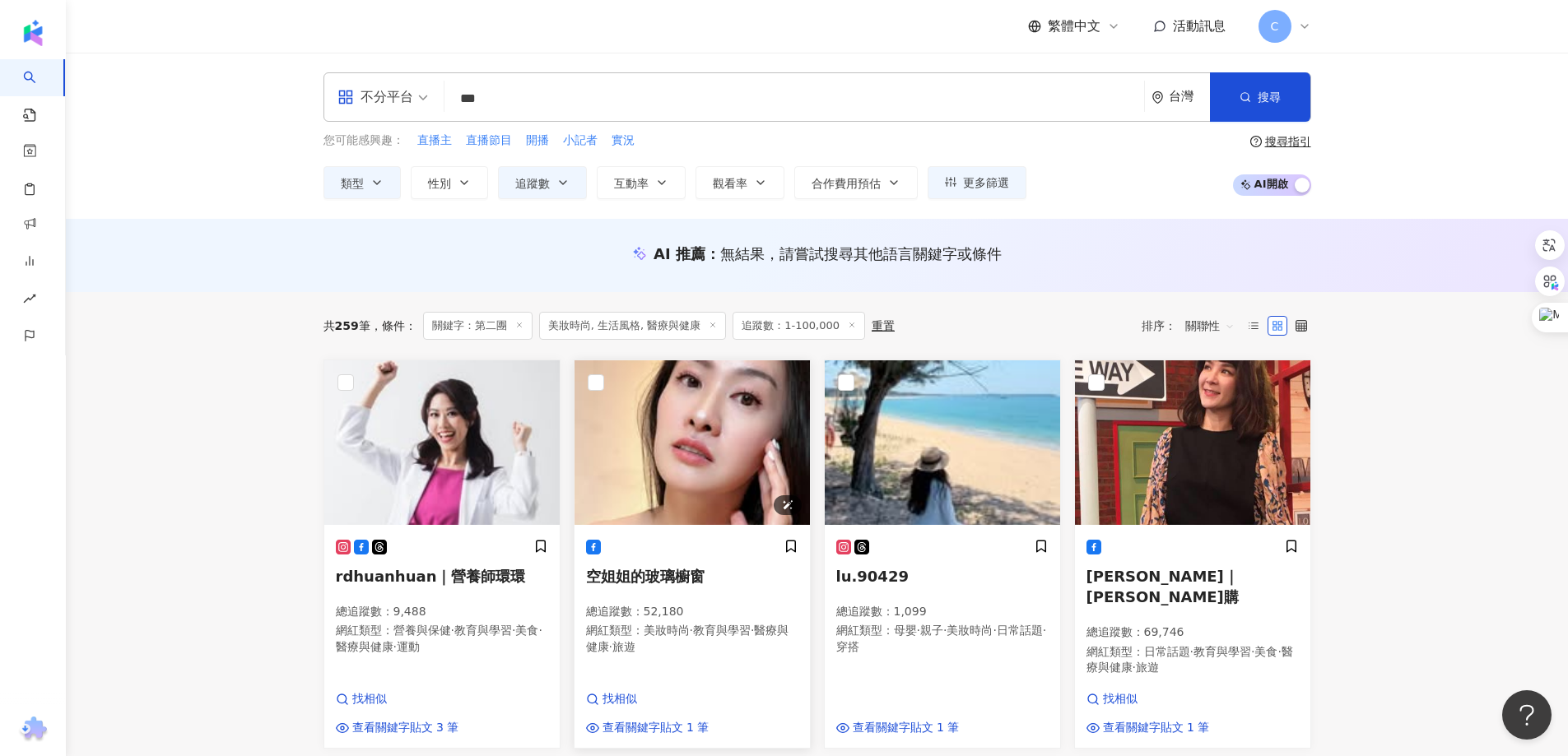
click at [725, 444] on img at bounding box center [692, 442] width 235 height 164
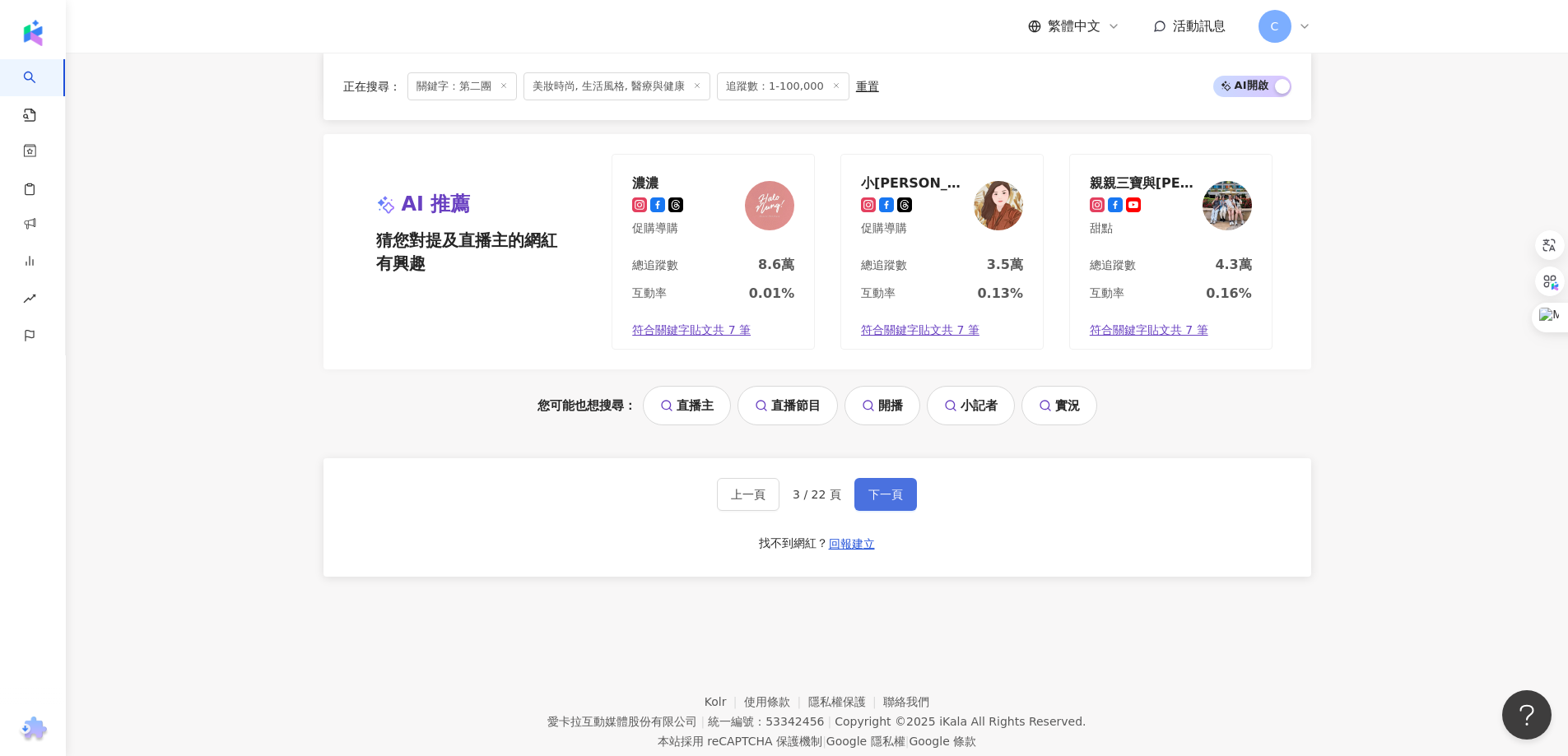
click at [891, 488] on span "下一頁" at bounding box center [885, 494] width 35 height 13
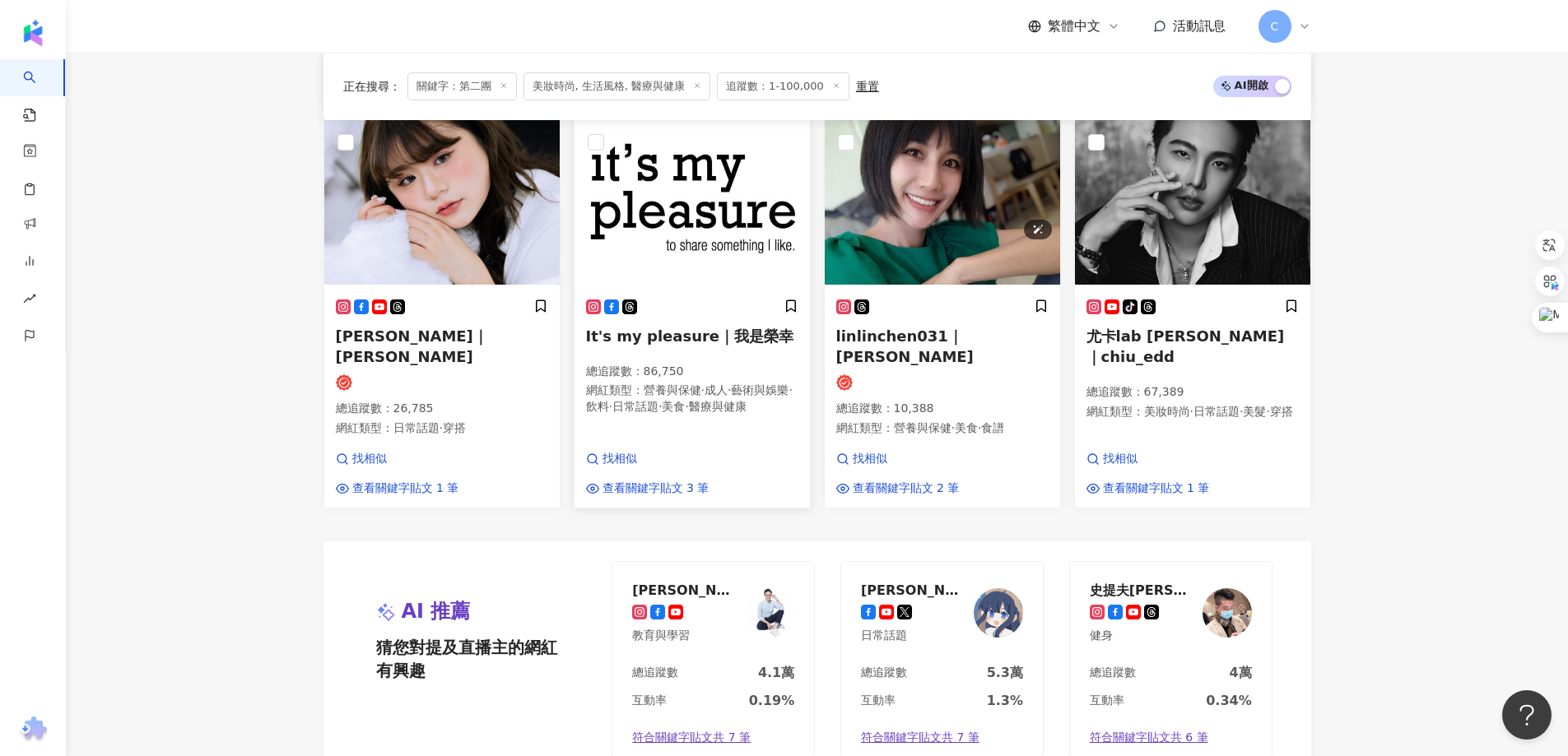
scroll to position [1069, 0]
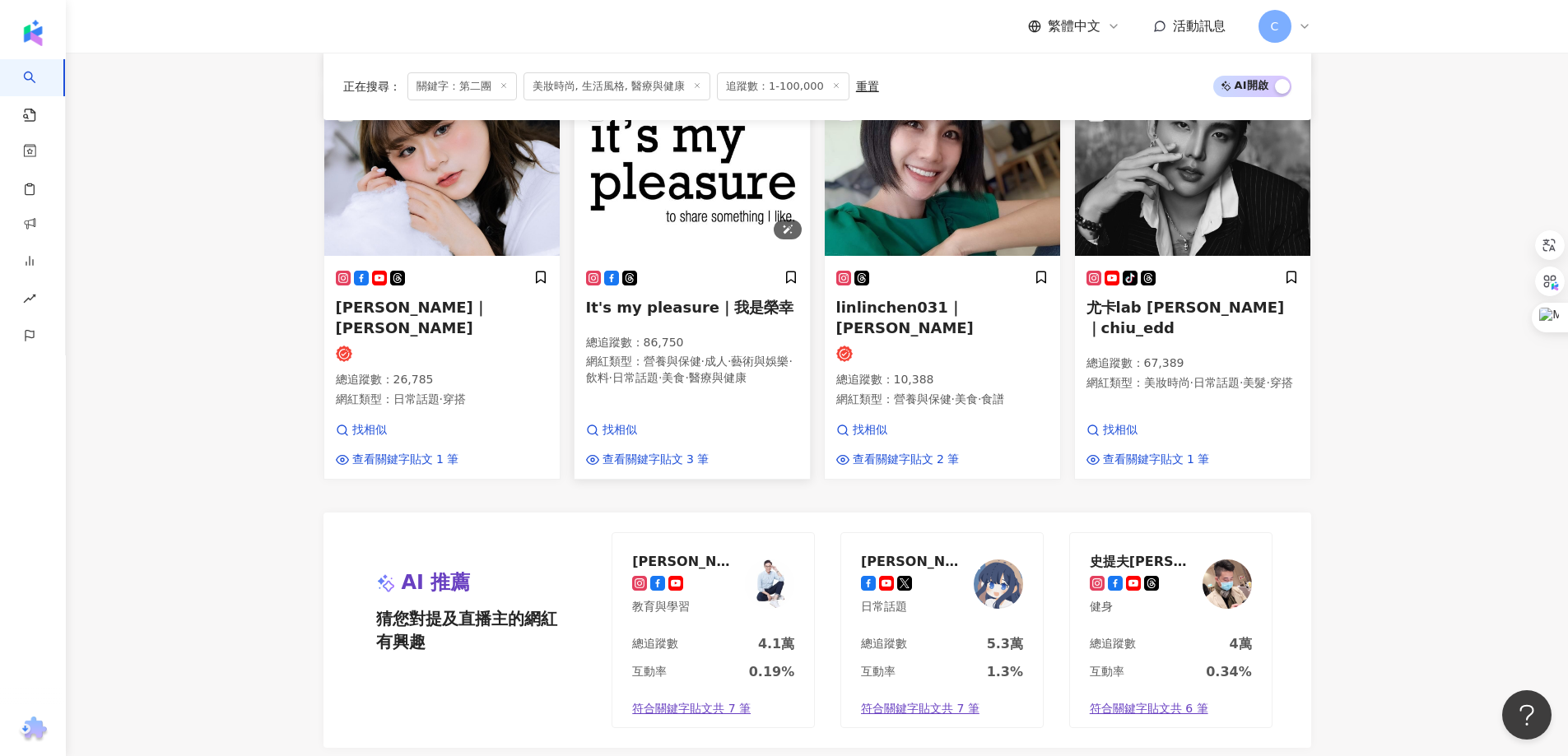
click at [692, 169] on img at bounding box center [692, 173] width 235 height 164
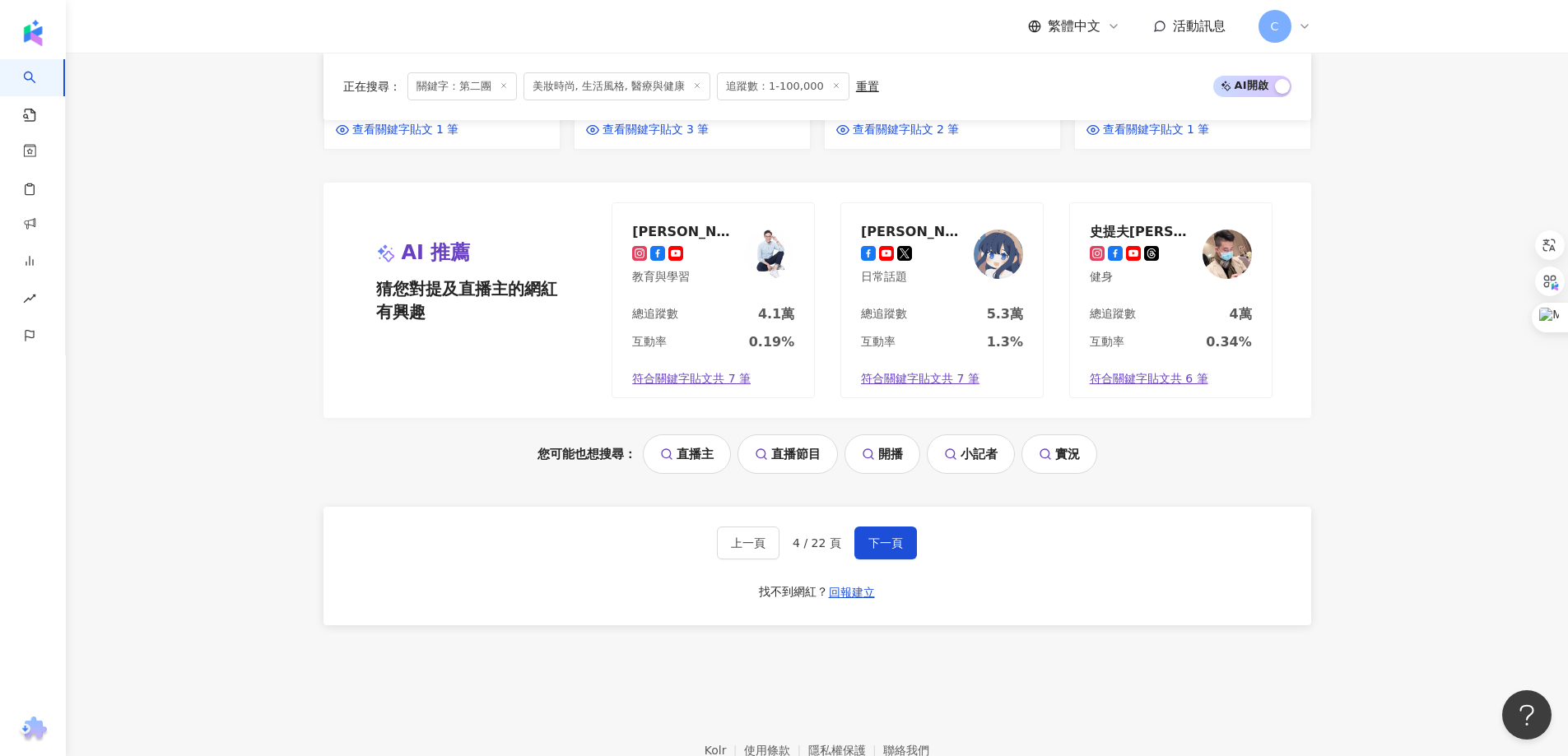
scroll to position [1479, 0]
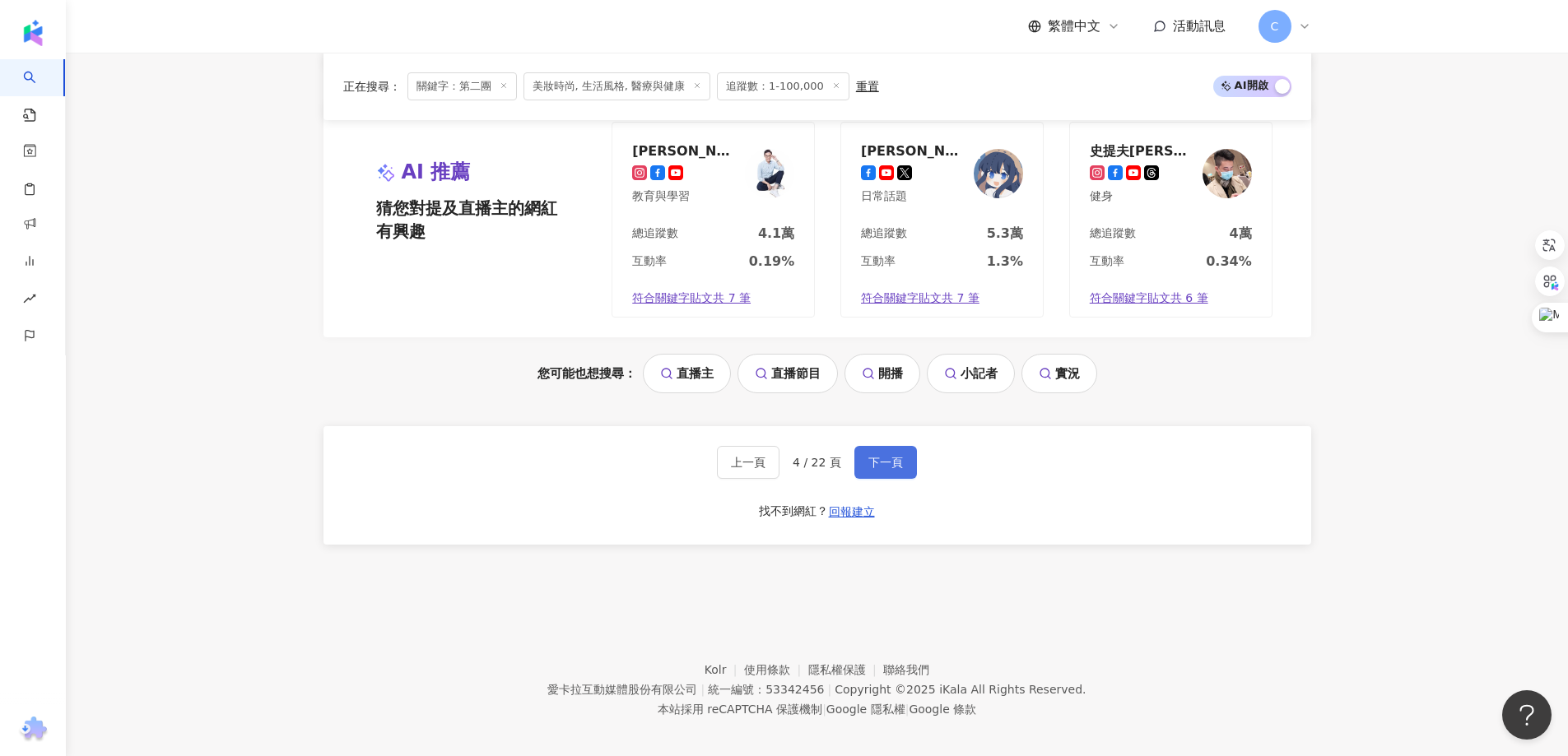
click at [883, 455] on span "下一頁" at bounding box center [885, 461] width 35 height 13
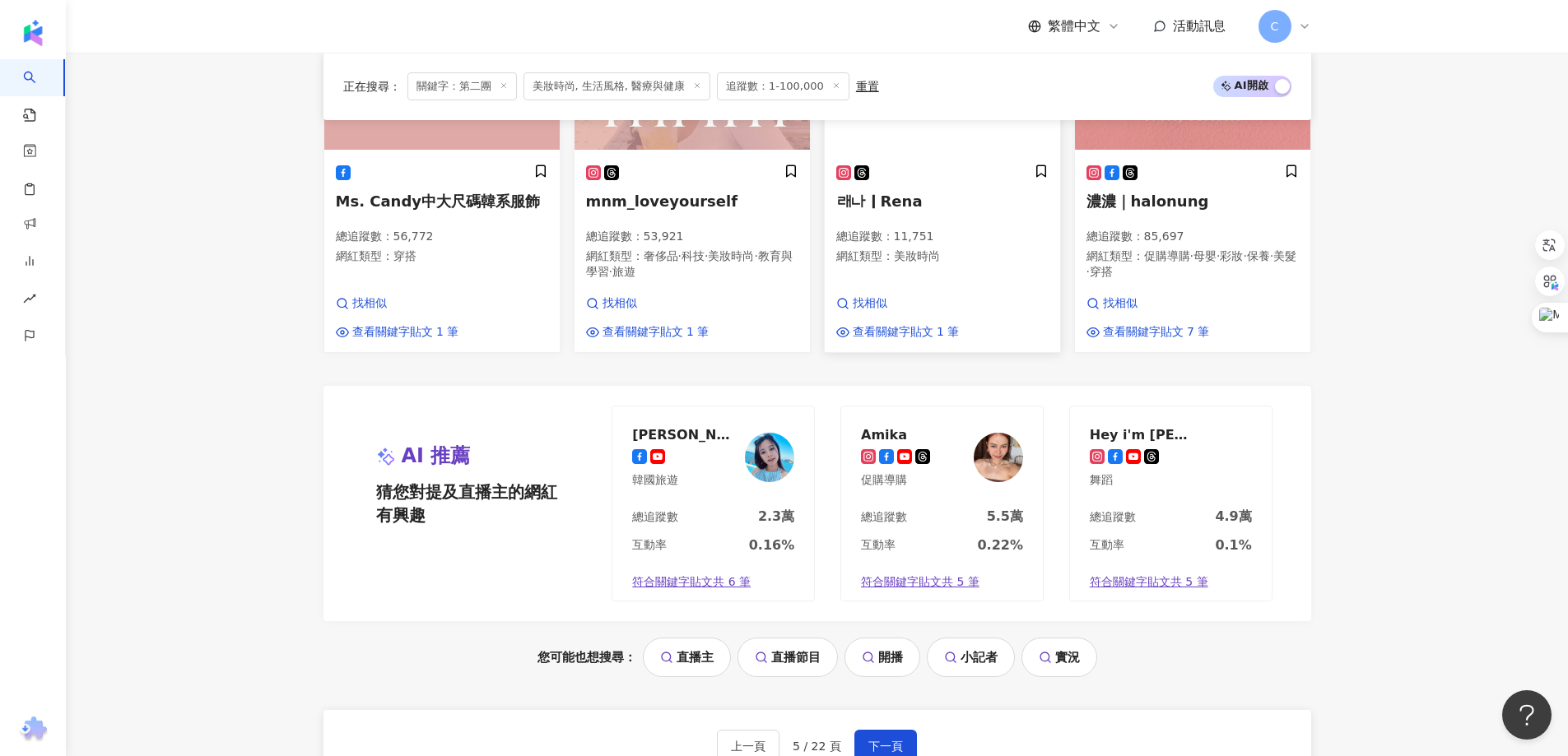
scroll to position [1320, 0]
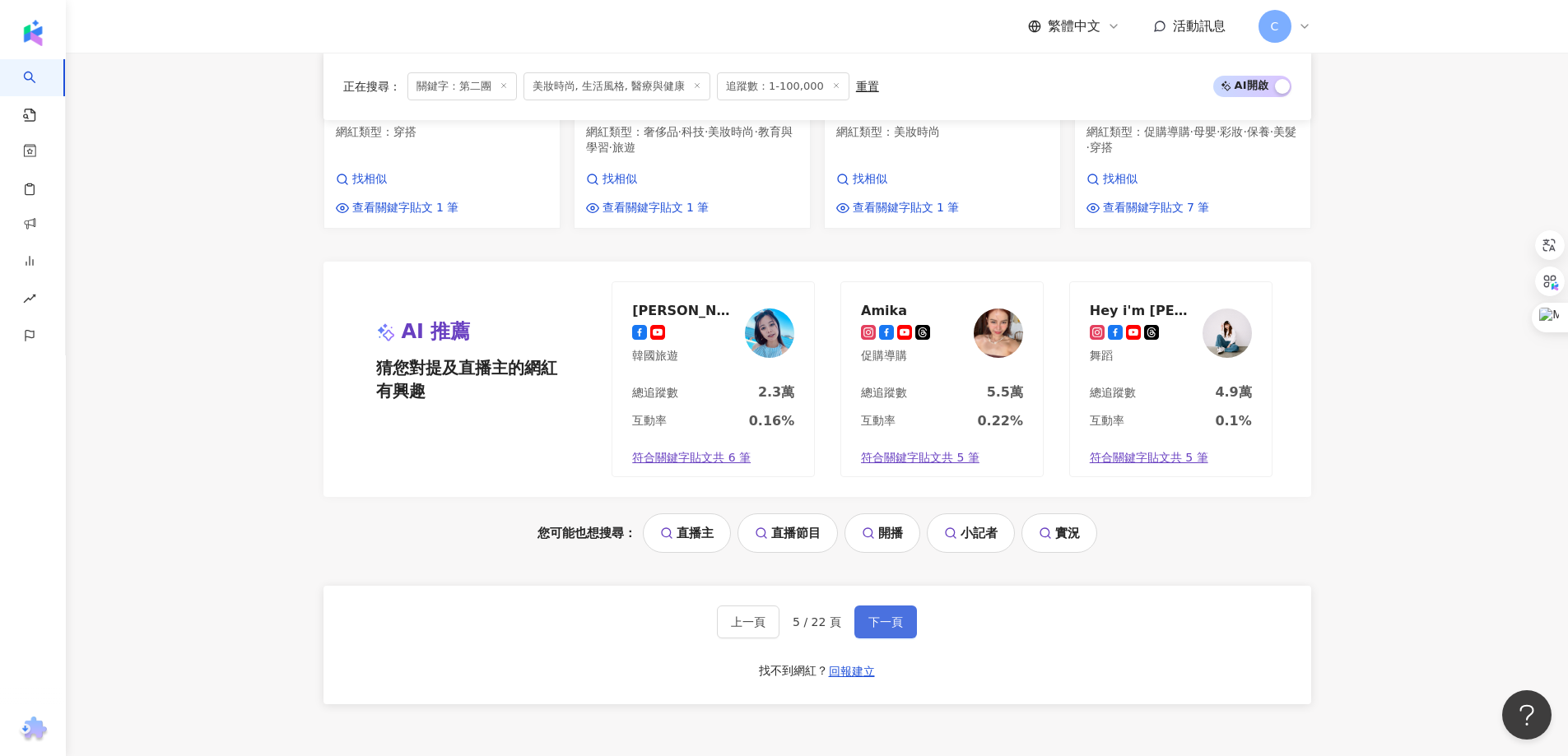
click at [883, 616] on span "下一頁" at bounding box center [885, 621] width 35 height 13
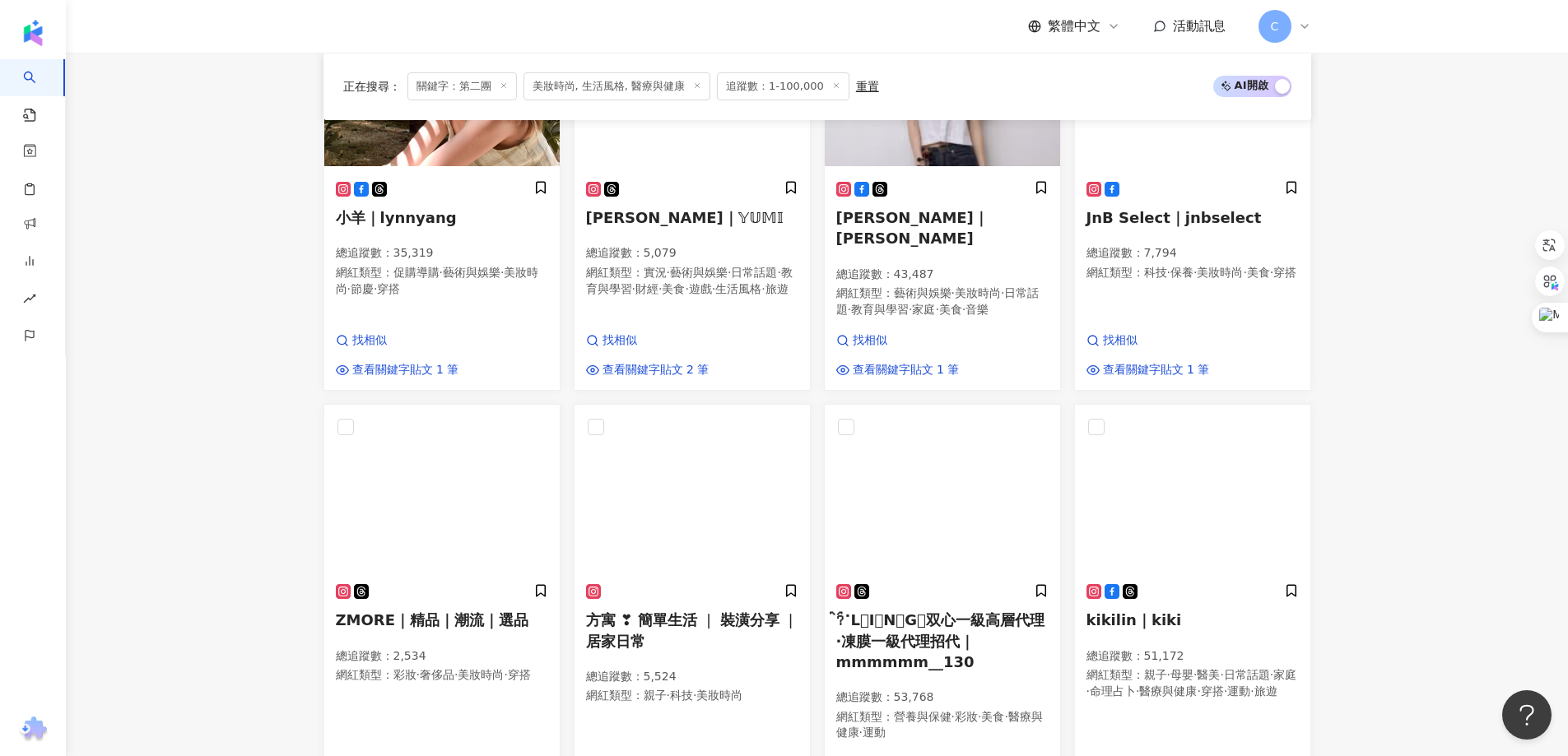
scroll to position [954, 0]
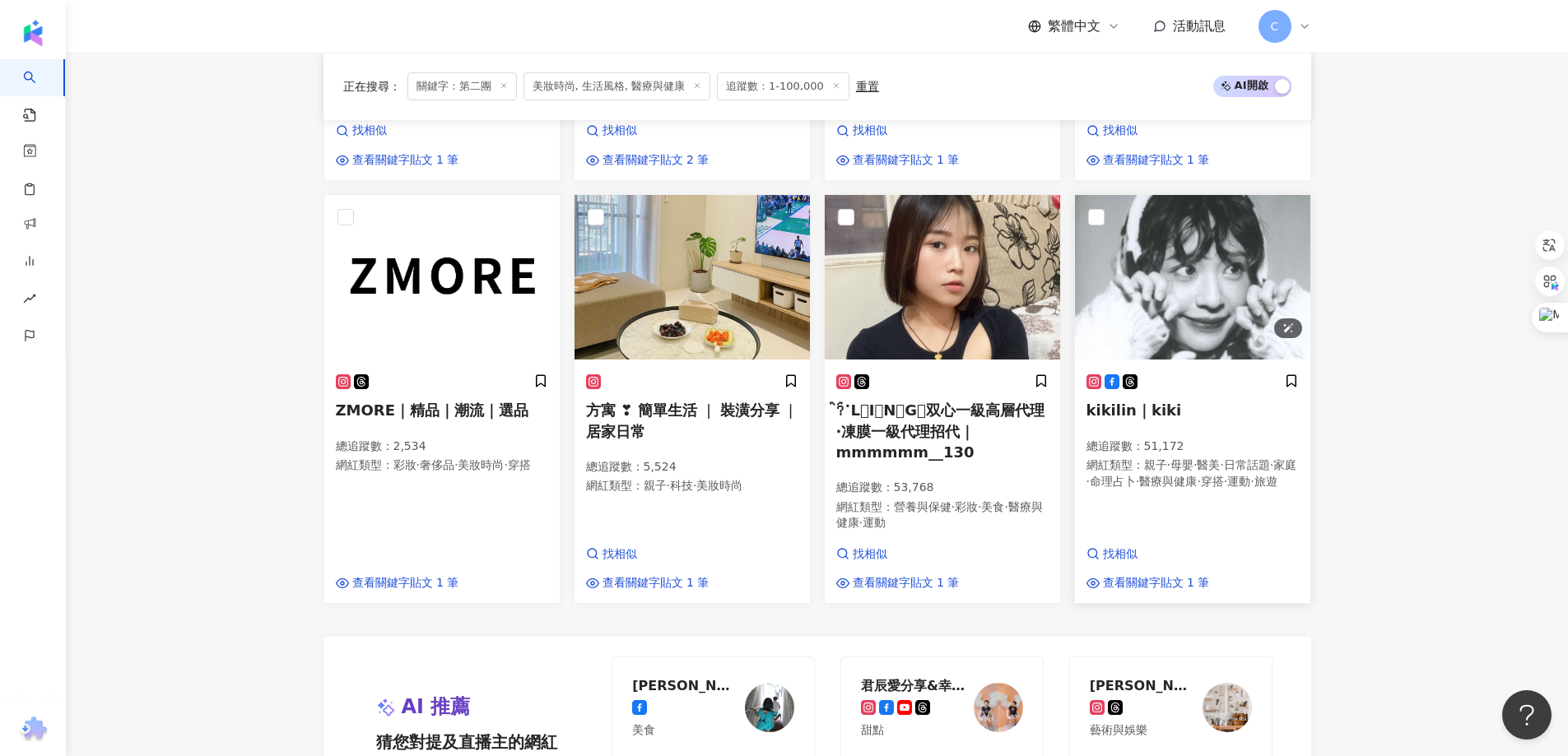
click at [1184, 282] on img at bounding box center [1192, 277] width 235 height 164
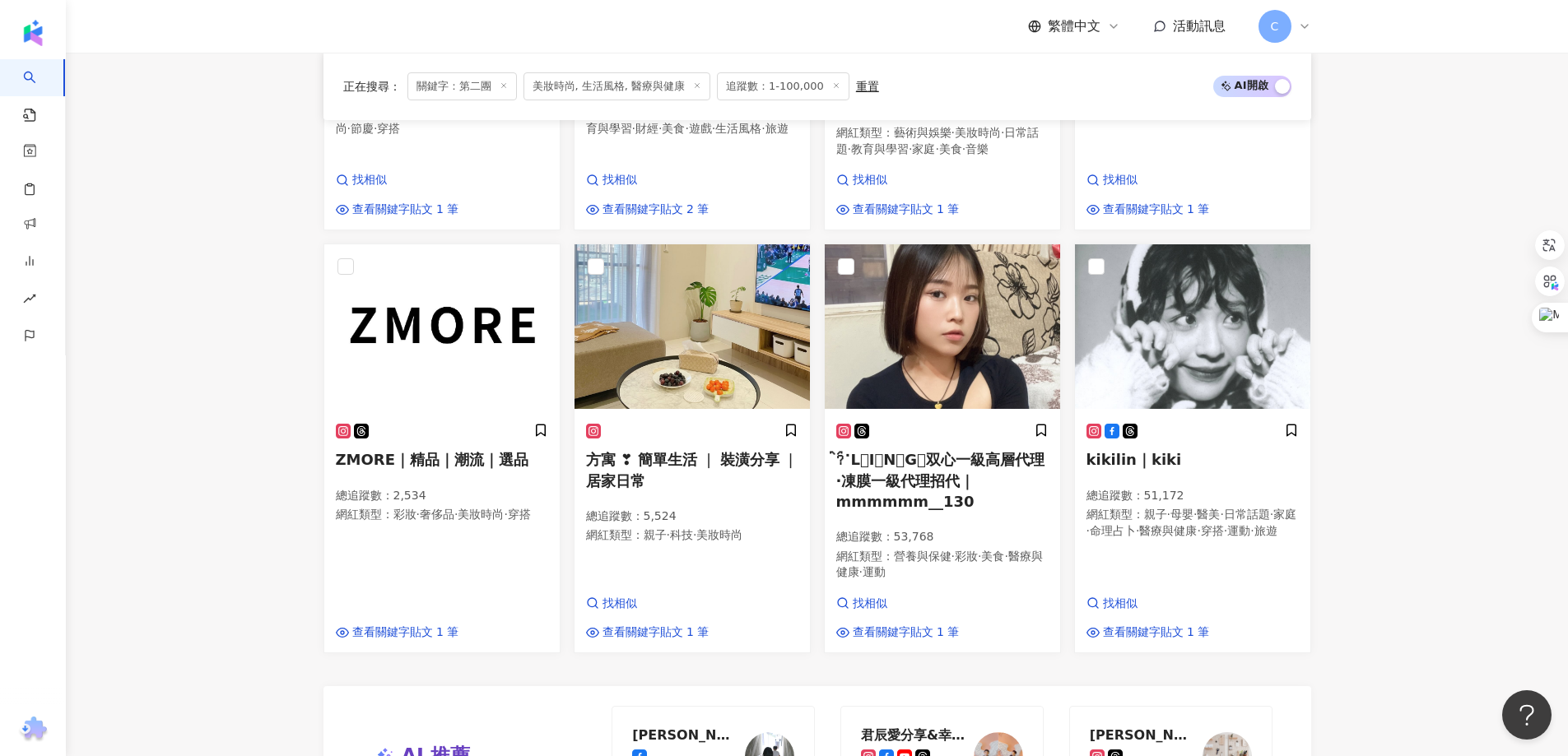
scroll to position [1489, 0]
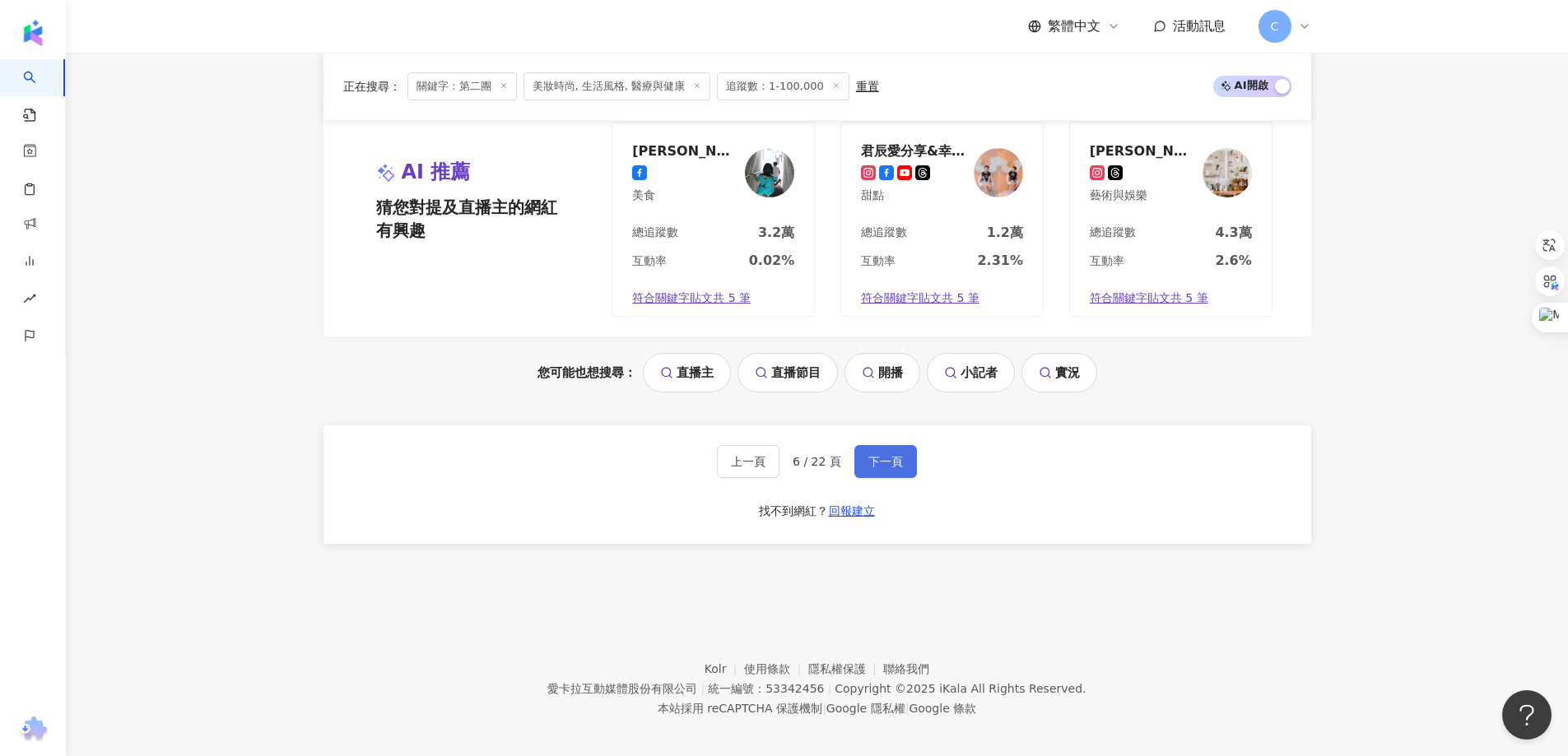
click at [888, 457] on span "下一頁" at bounding box center [885, 461] width 35 height 13
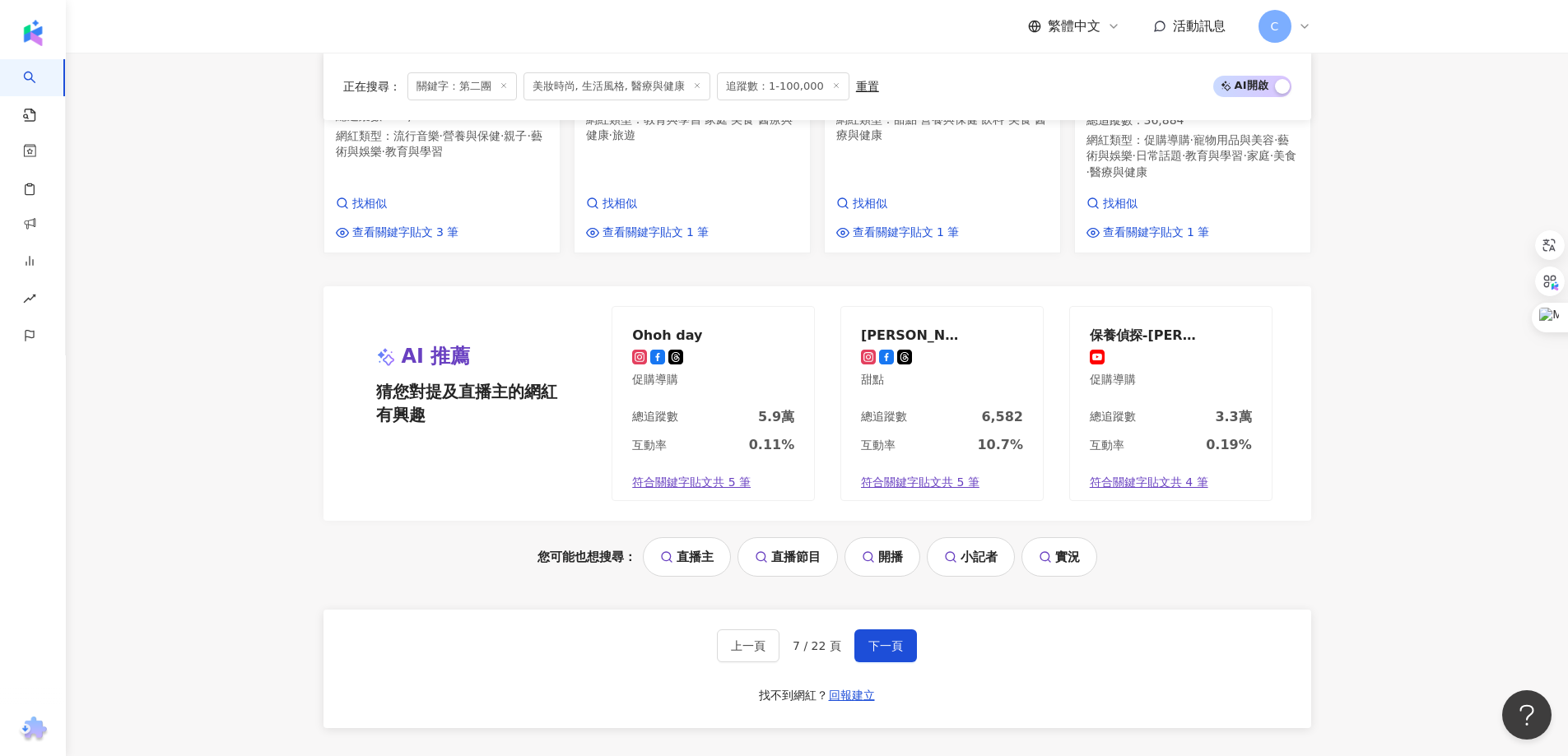
scroll to position [1465, 0]
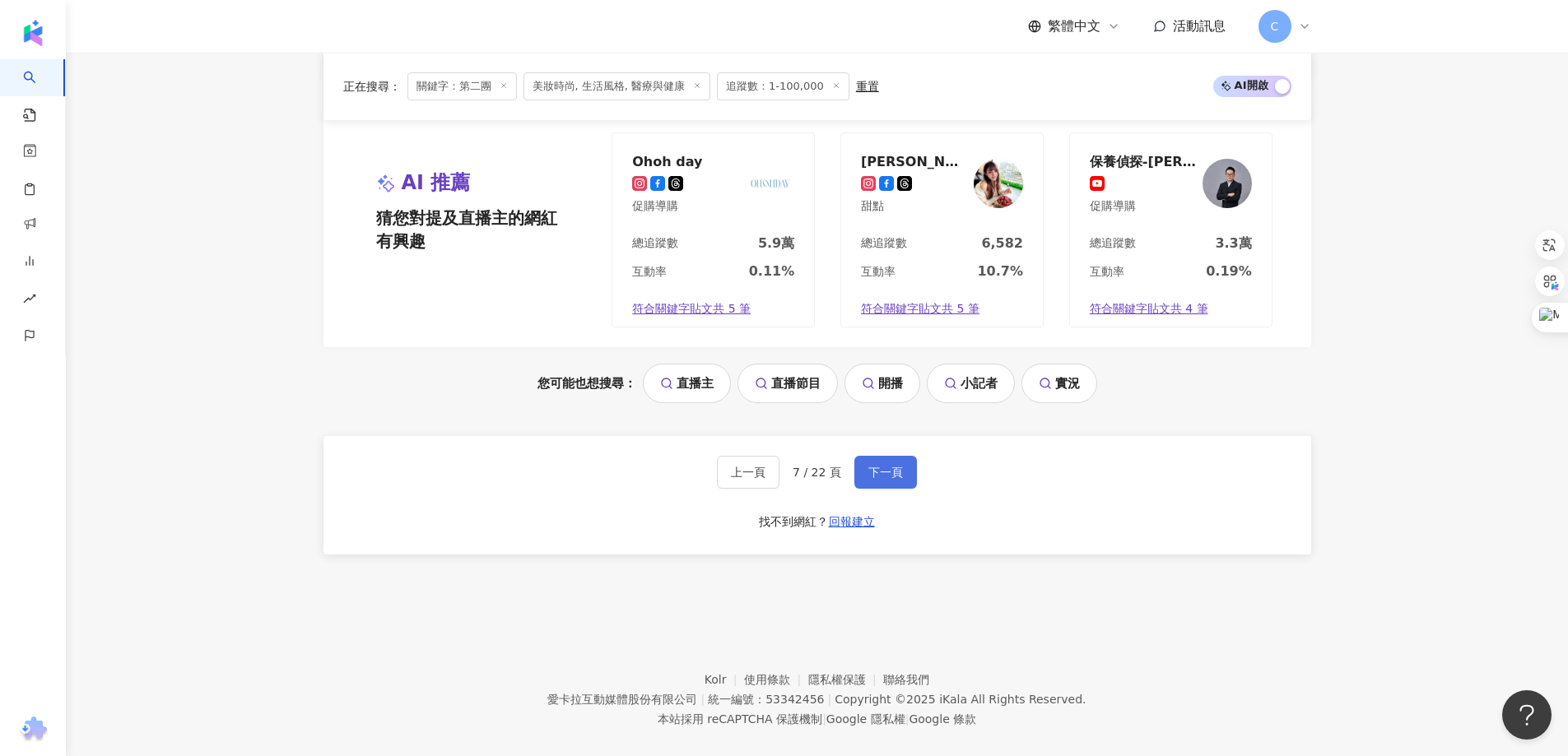
click at [891, 466] on span "下一頁" at bounding box center [885, 472] width 35 height 13
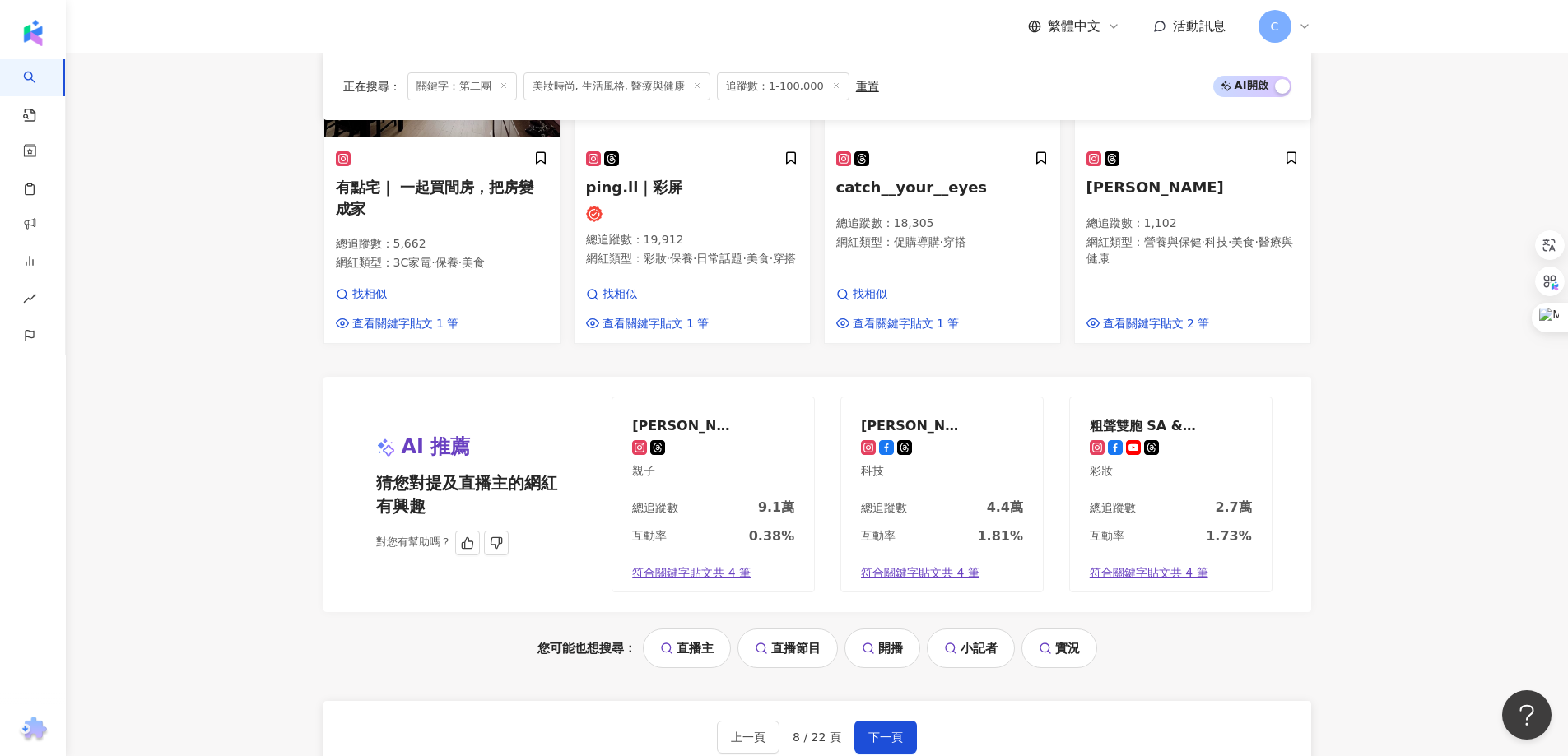
scroll to position [971, 0]
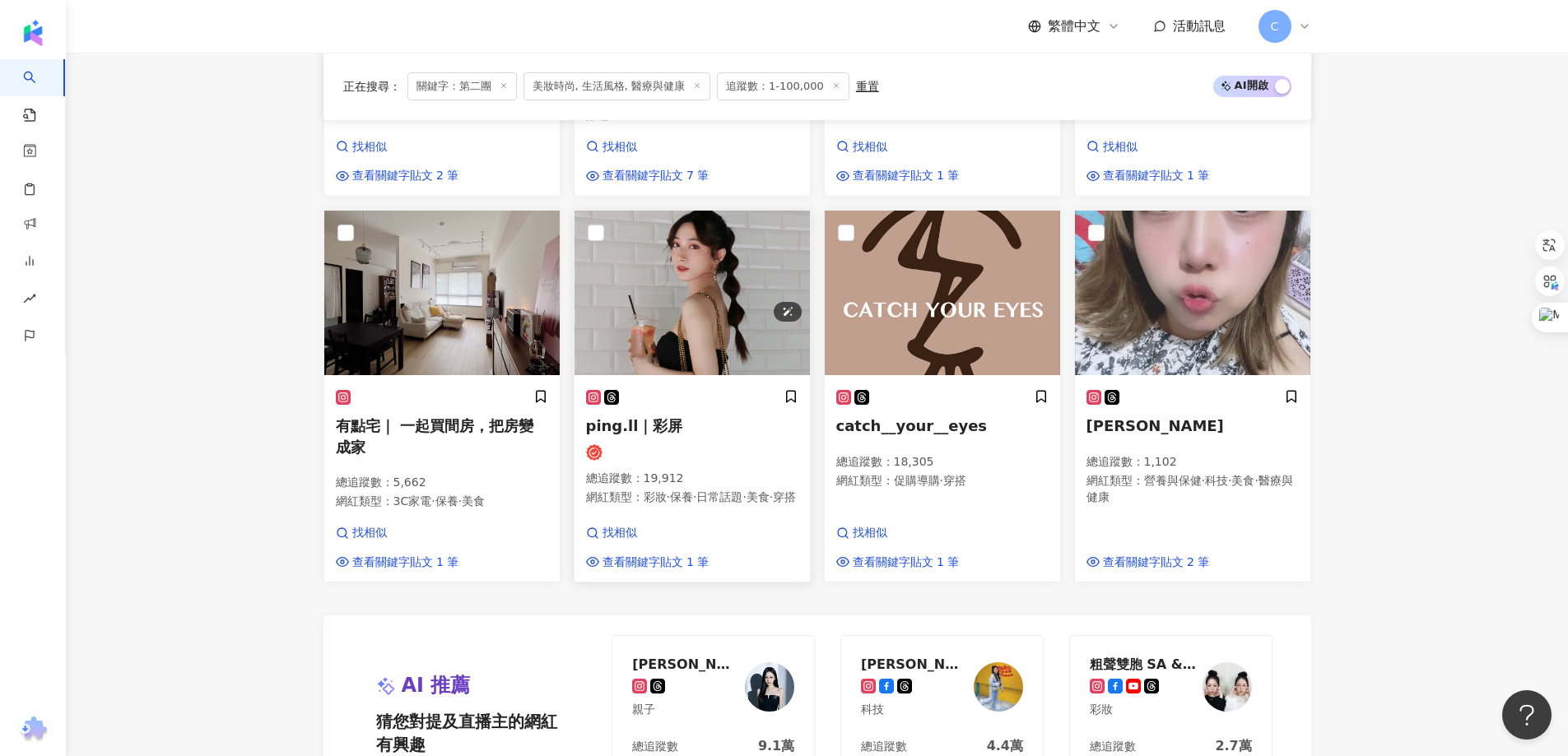
click at [704, 268] on img at bounding box center [692, 292] width 235 height 164
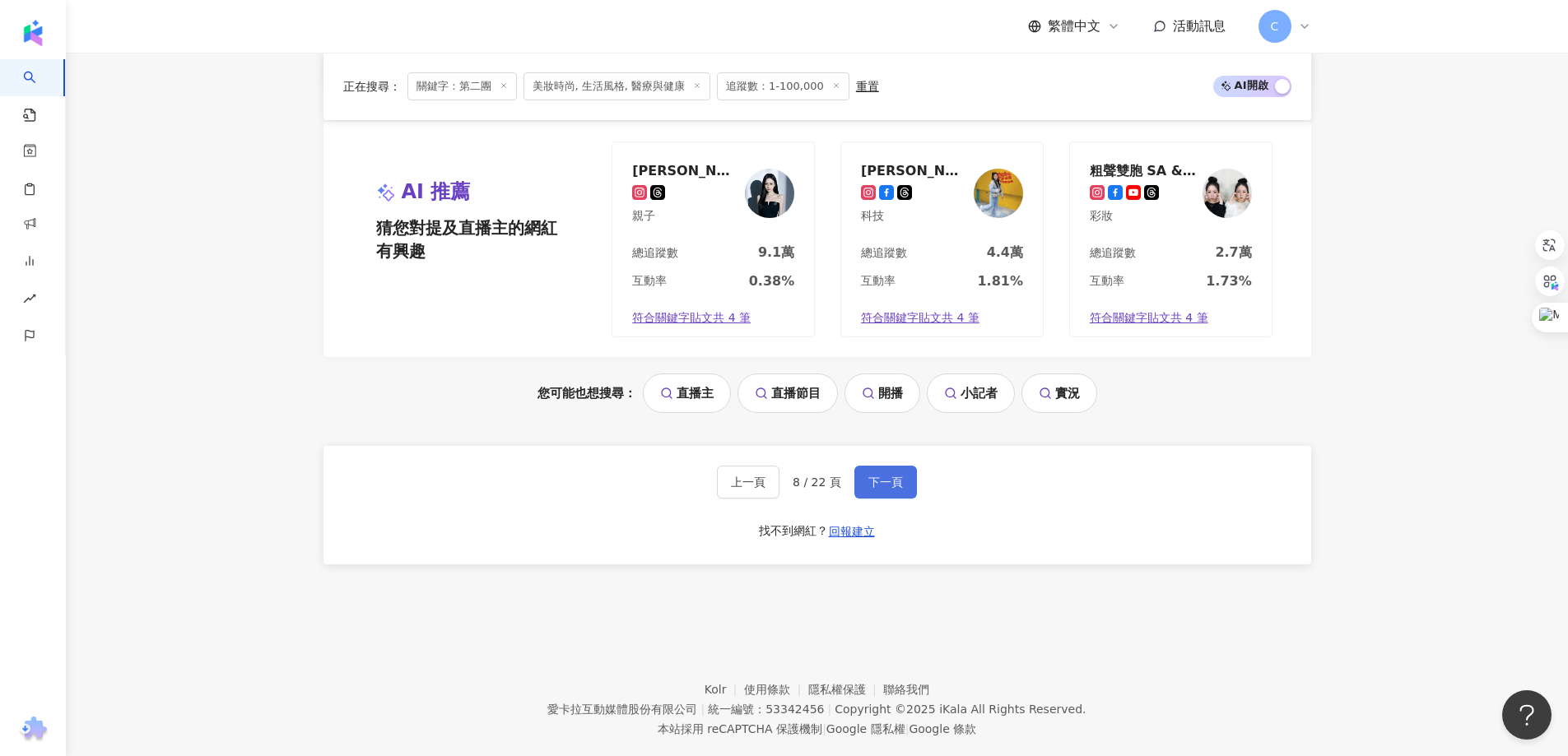
click at [889, 476] on span "下一頁" at bounding box center [885, 482] width 35 height 13
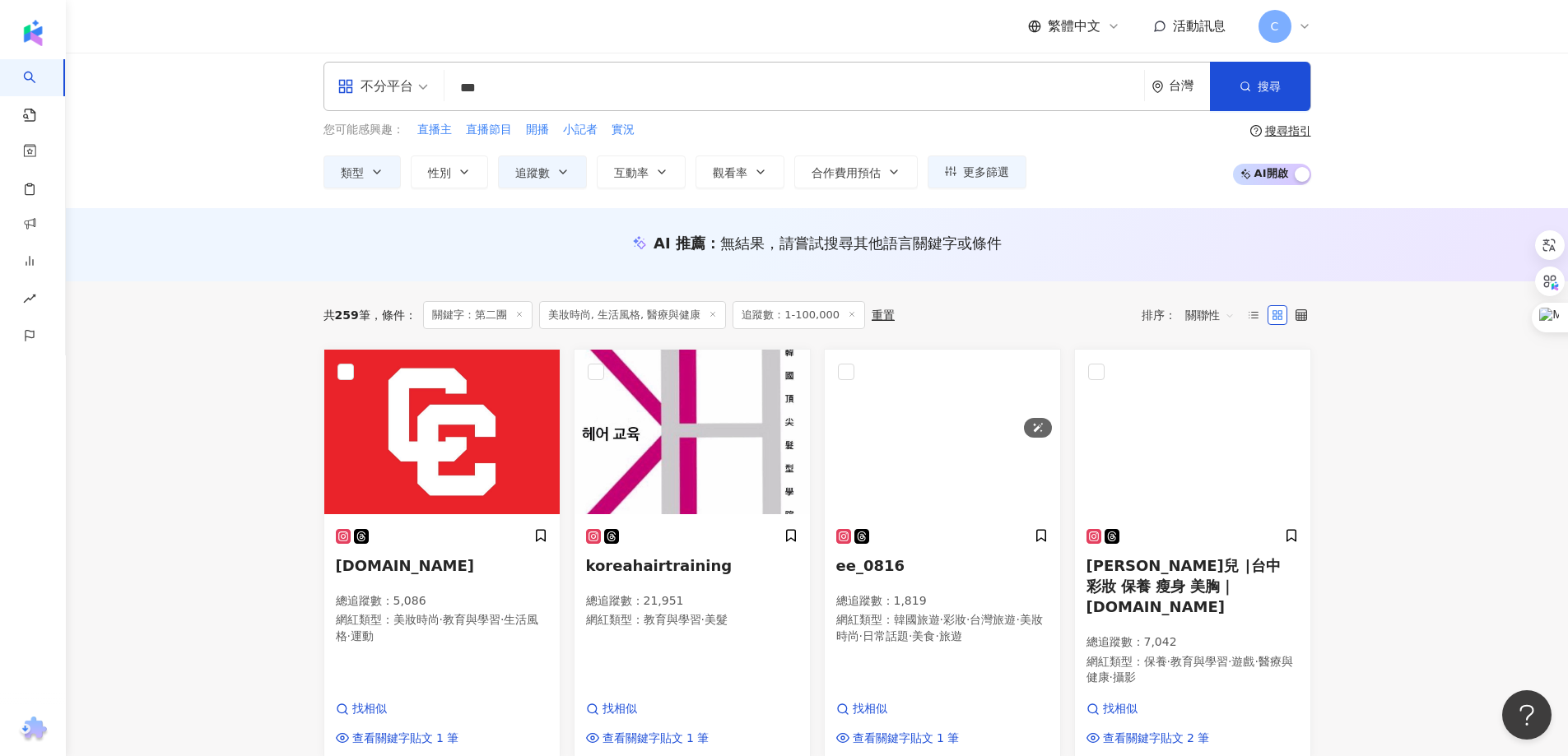
scroll to position [0, 0]
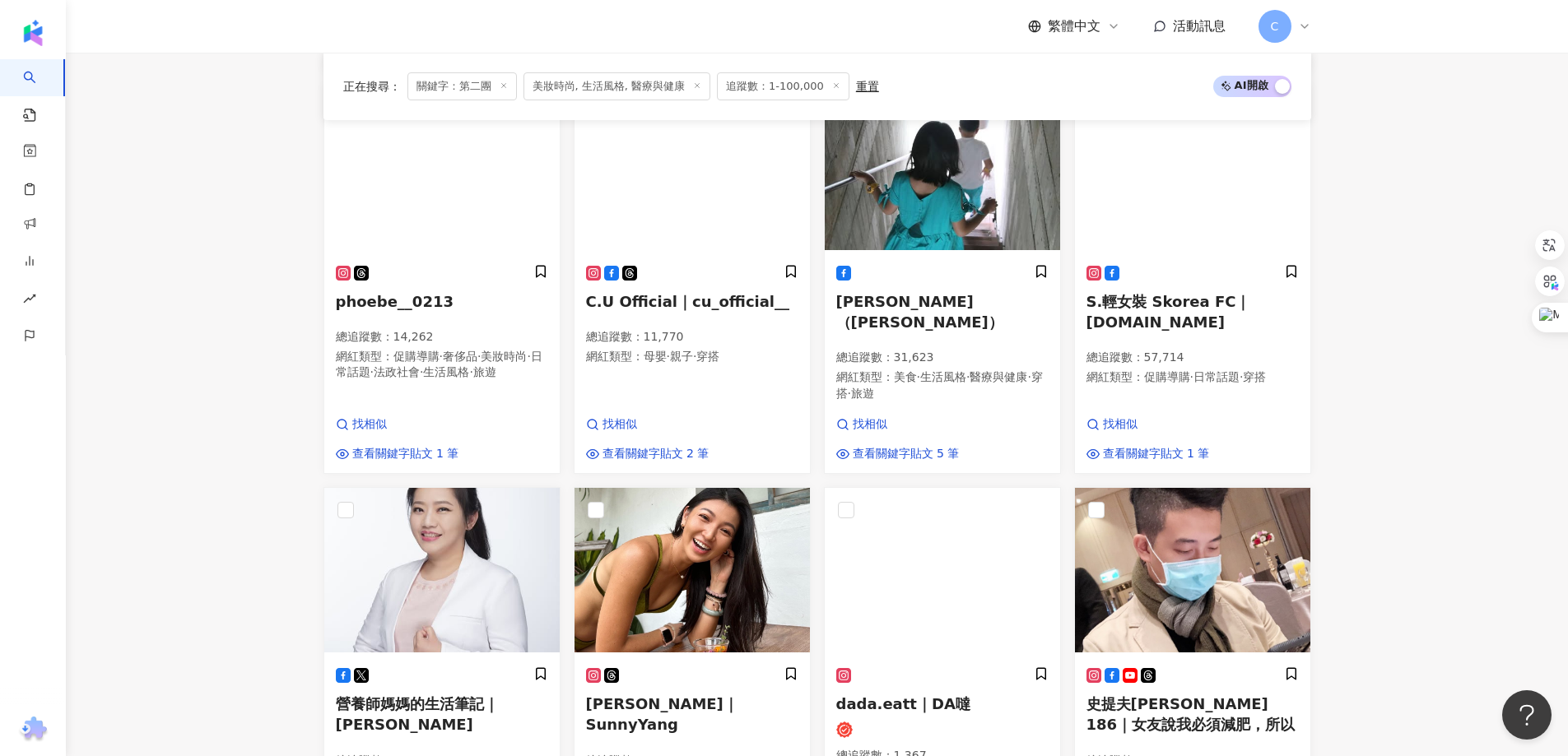
scroll to position [904, 0]
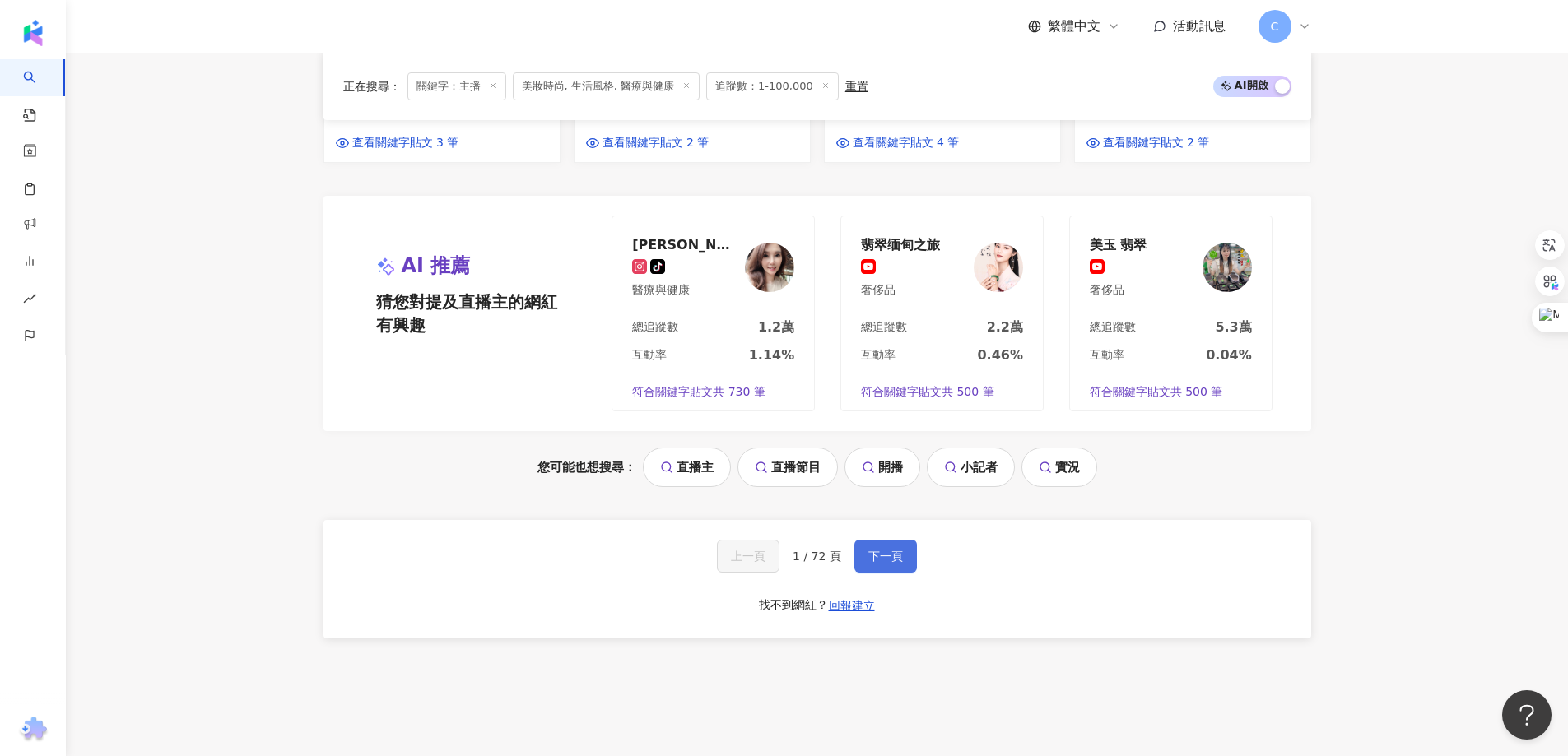
click at [875, 549] on span "下一頁" at bounding box center [885, 555] width 35 height 13
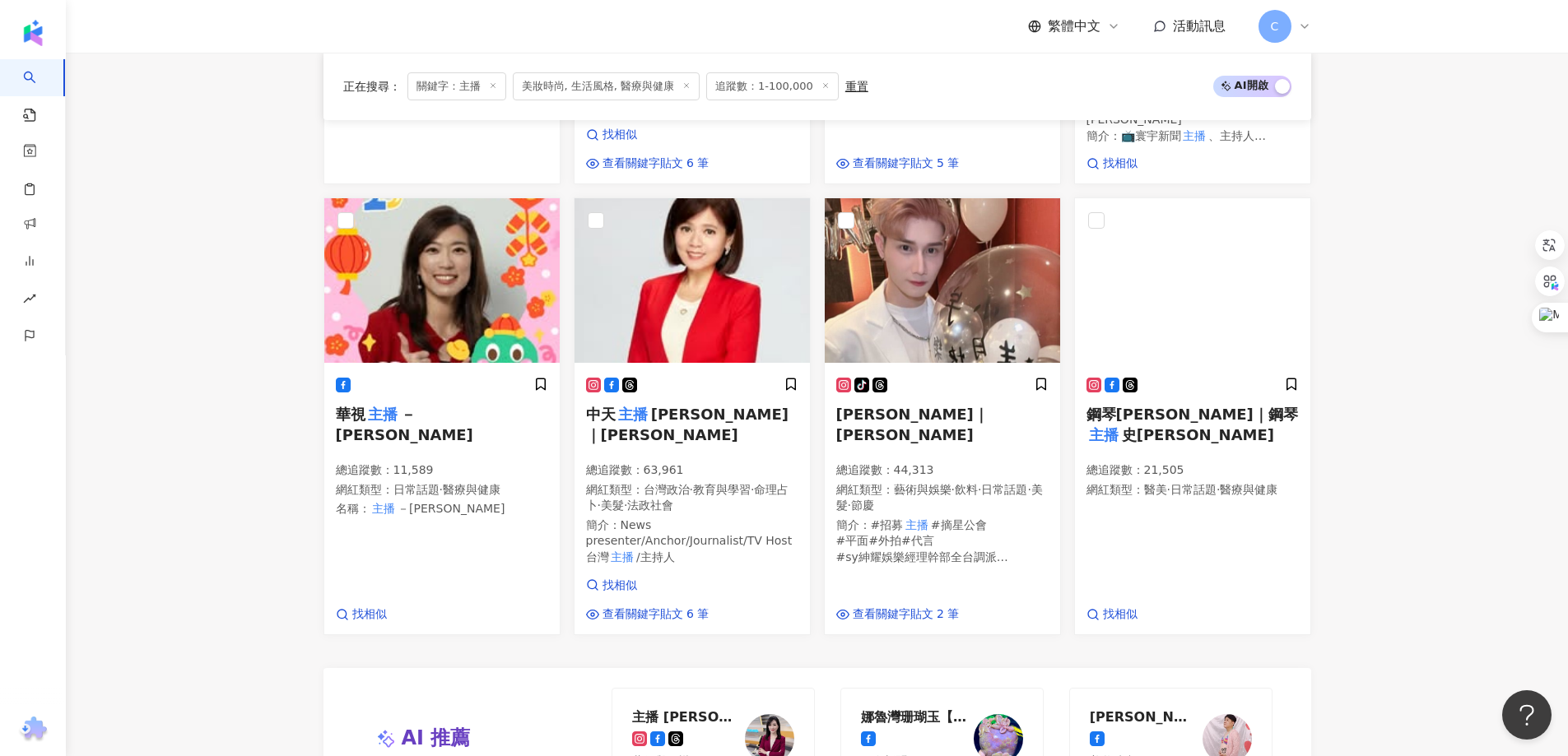
scroll to position [1316, 0]
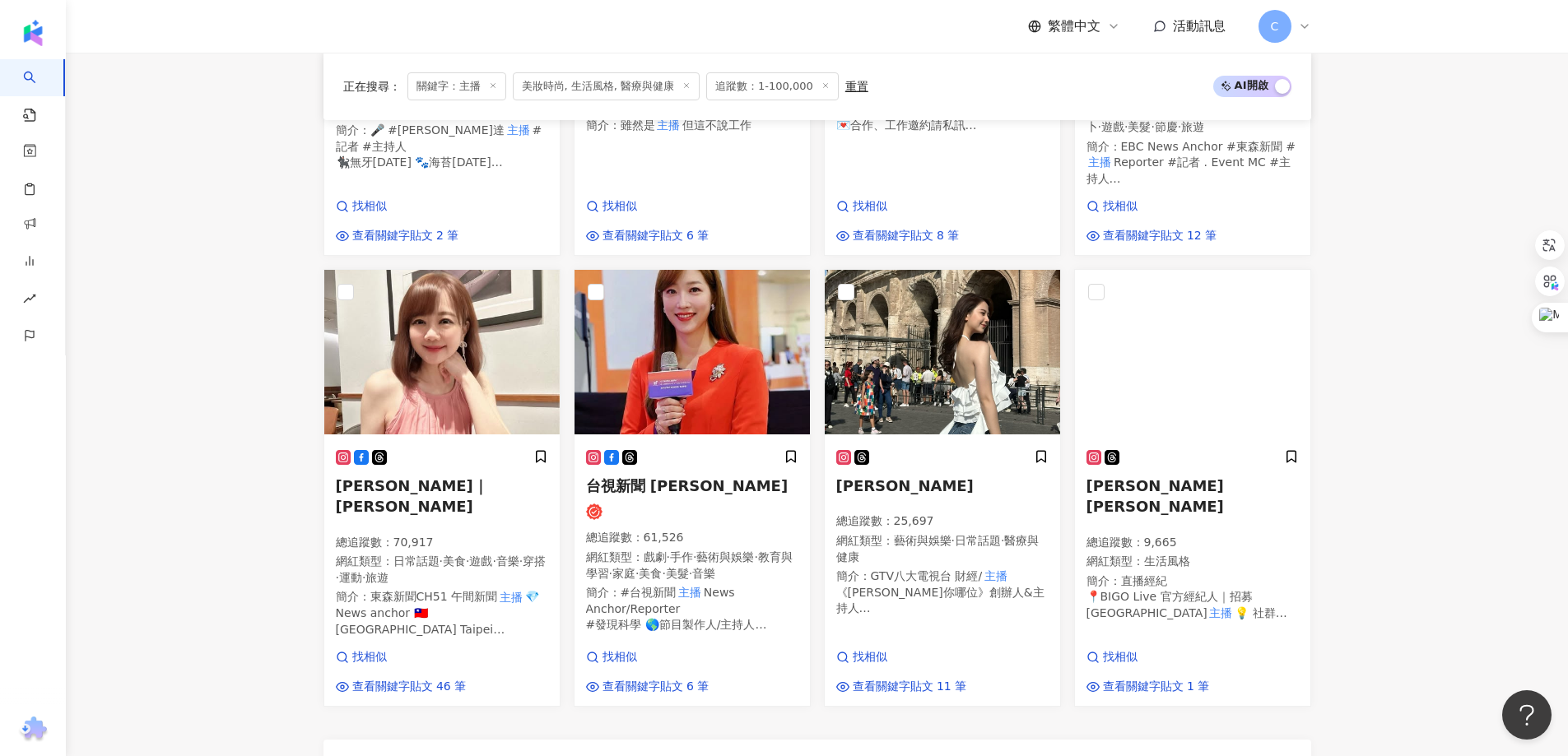
scroll to position [1069, 0]
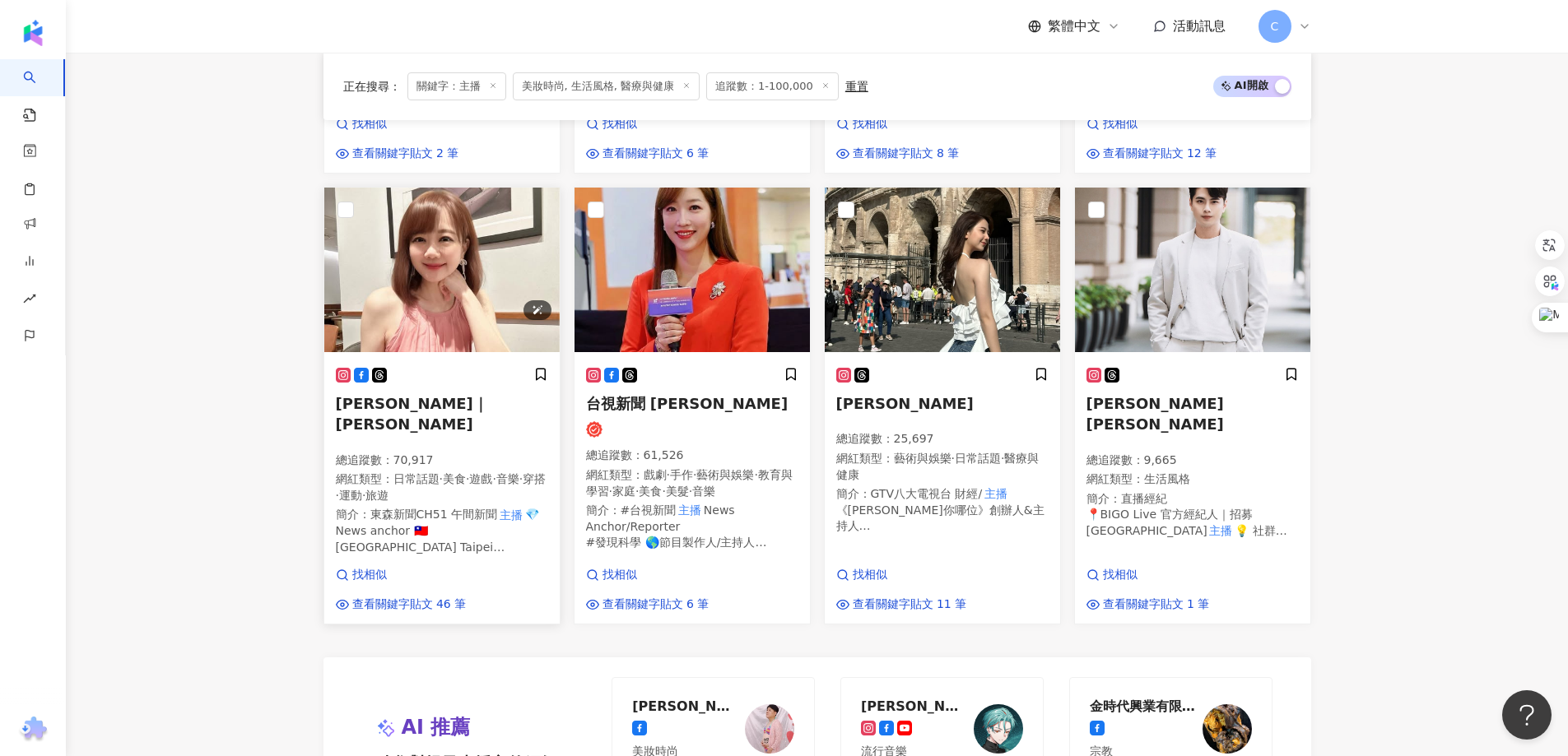
click at [455, 275] on img at bounding box center [441, 269] width 235 height 164
click at [685, 264] on img at bounding box center [692, 269] width 235 height 164
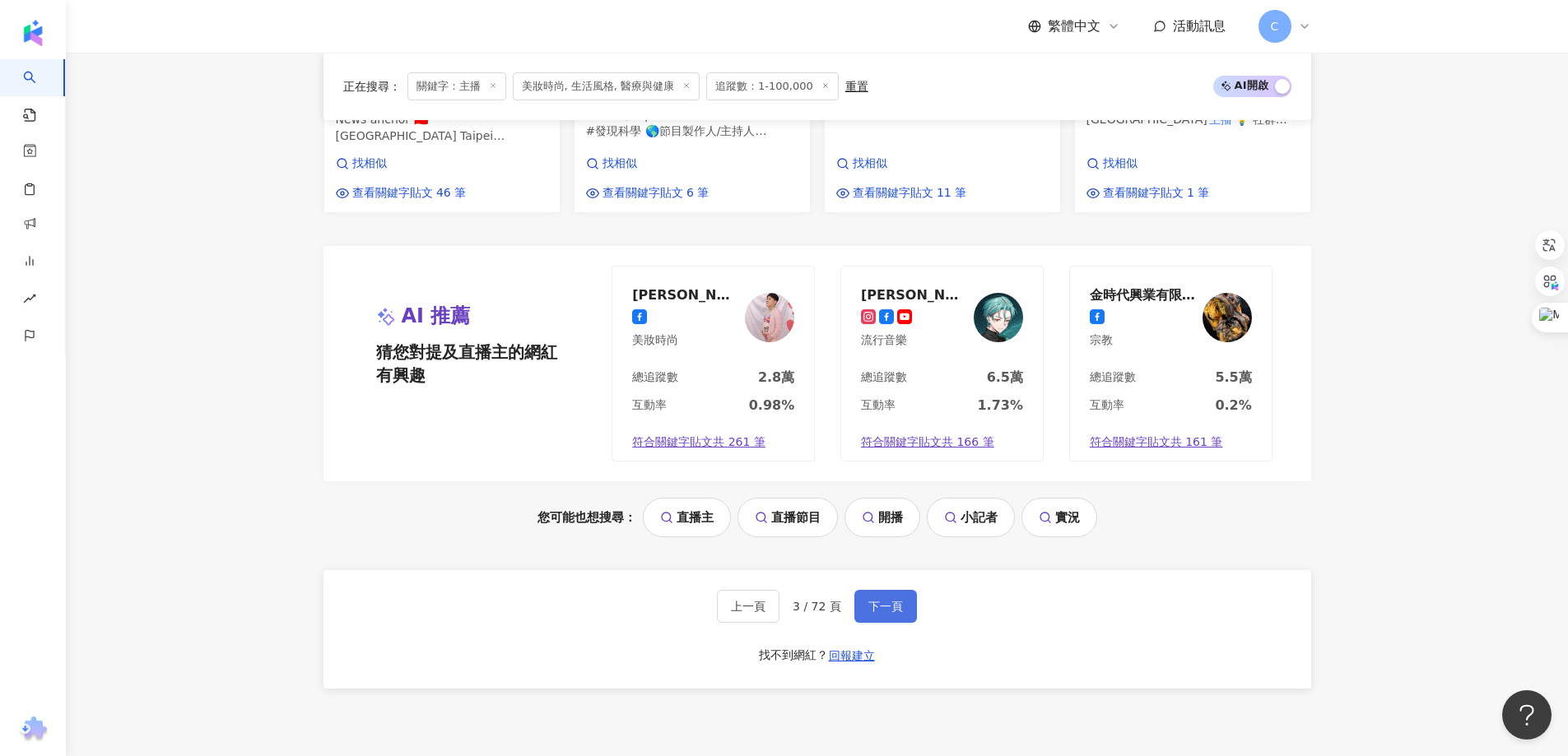
click at [890, 600] on span "下一頁" at bounding box center [885, 606] width 35 height 13
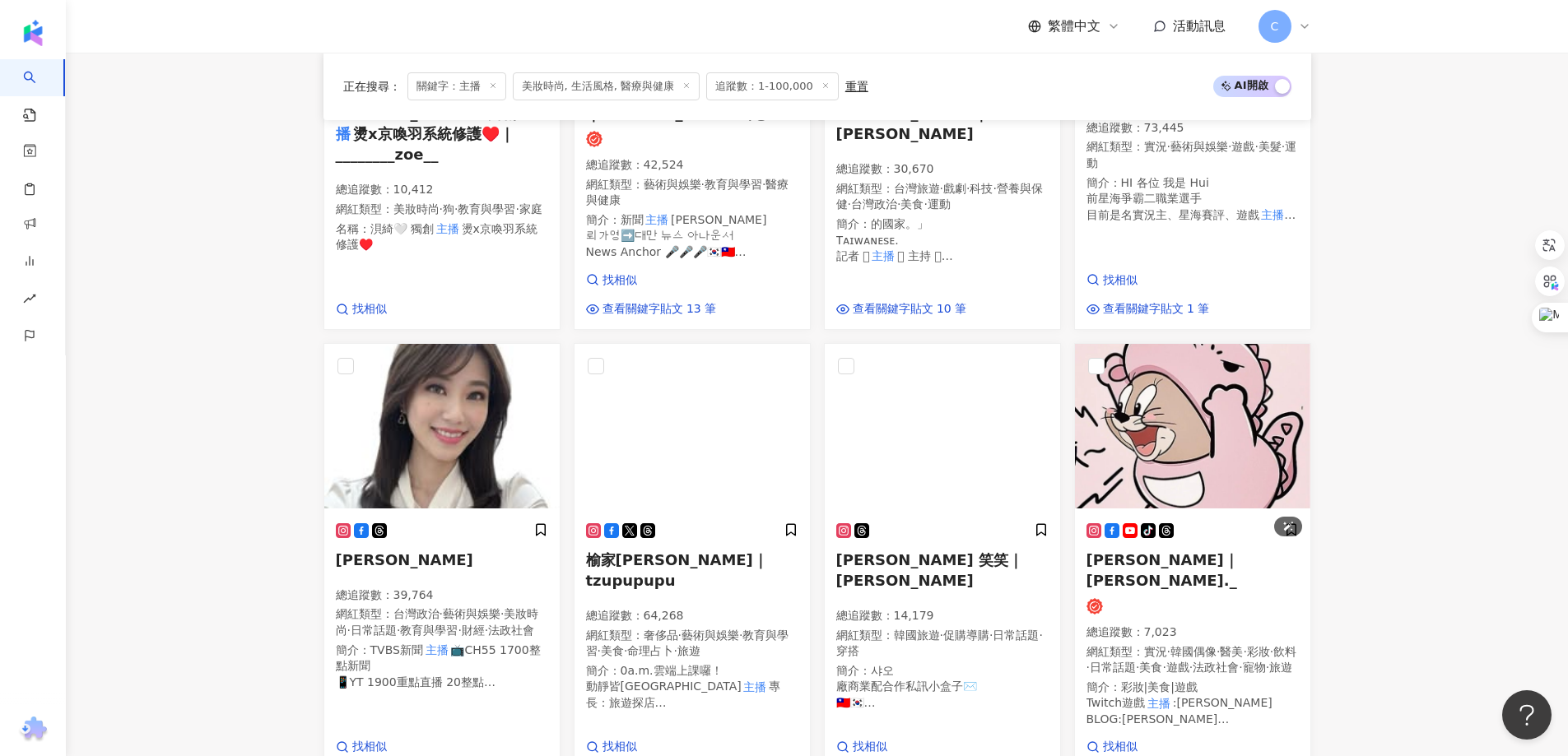
scroll to position [416, 0]
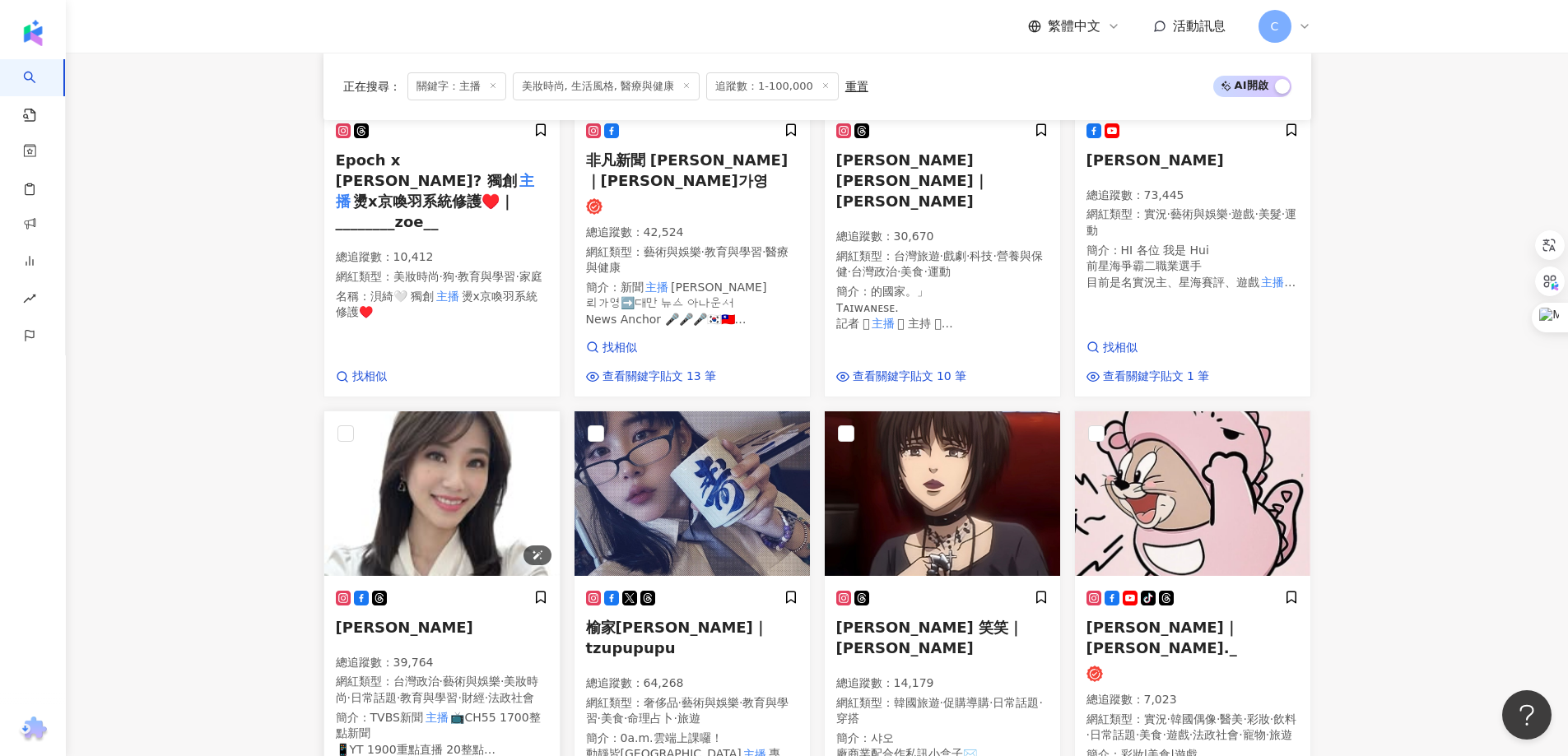
click at [471, 515] on img at bounding box center [441, 492] width 235 height 164
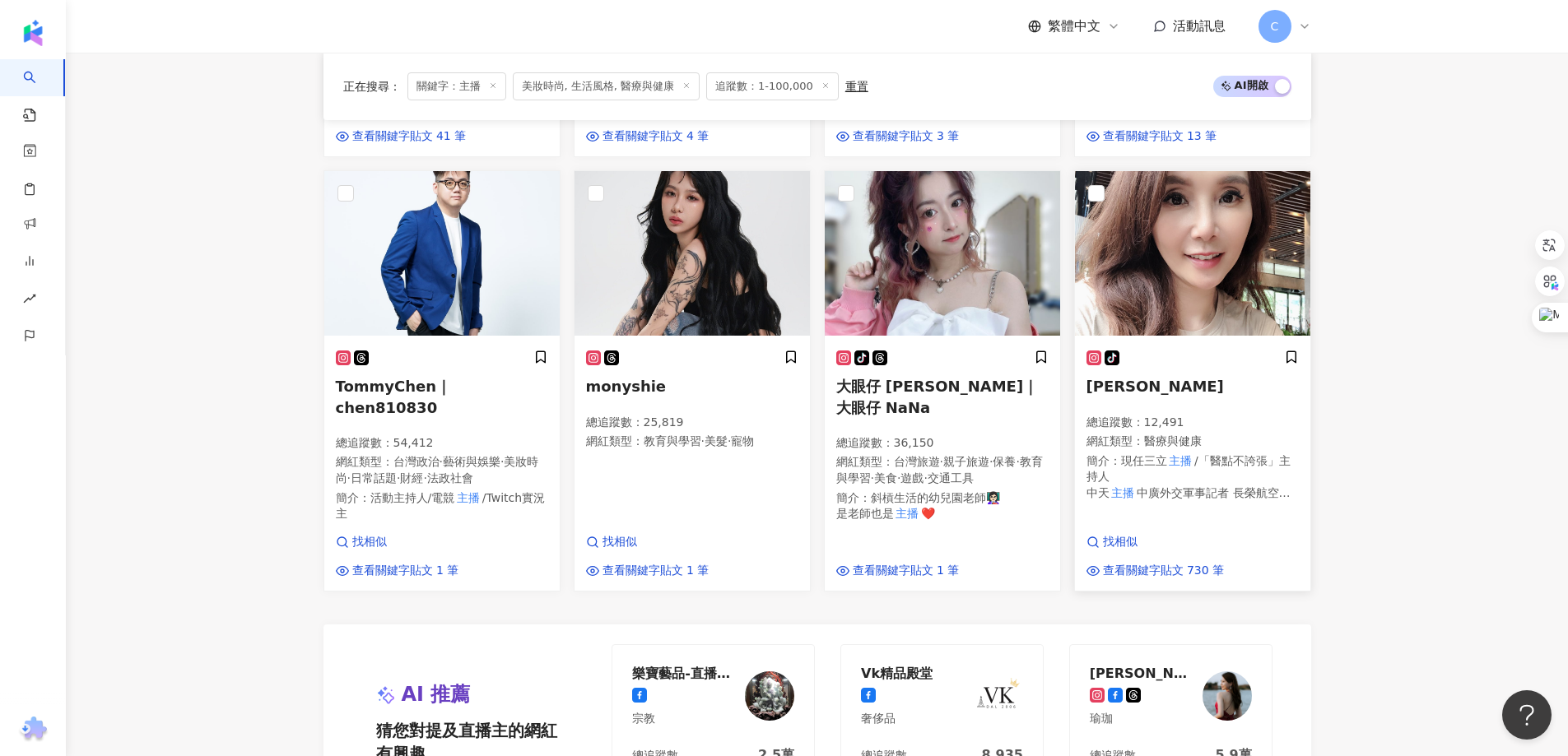
scroll to position [1069, 0]
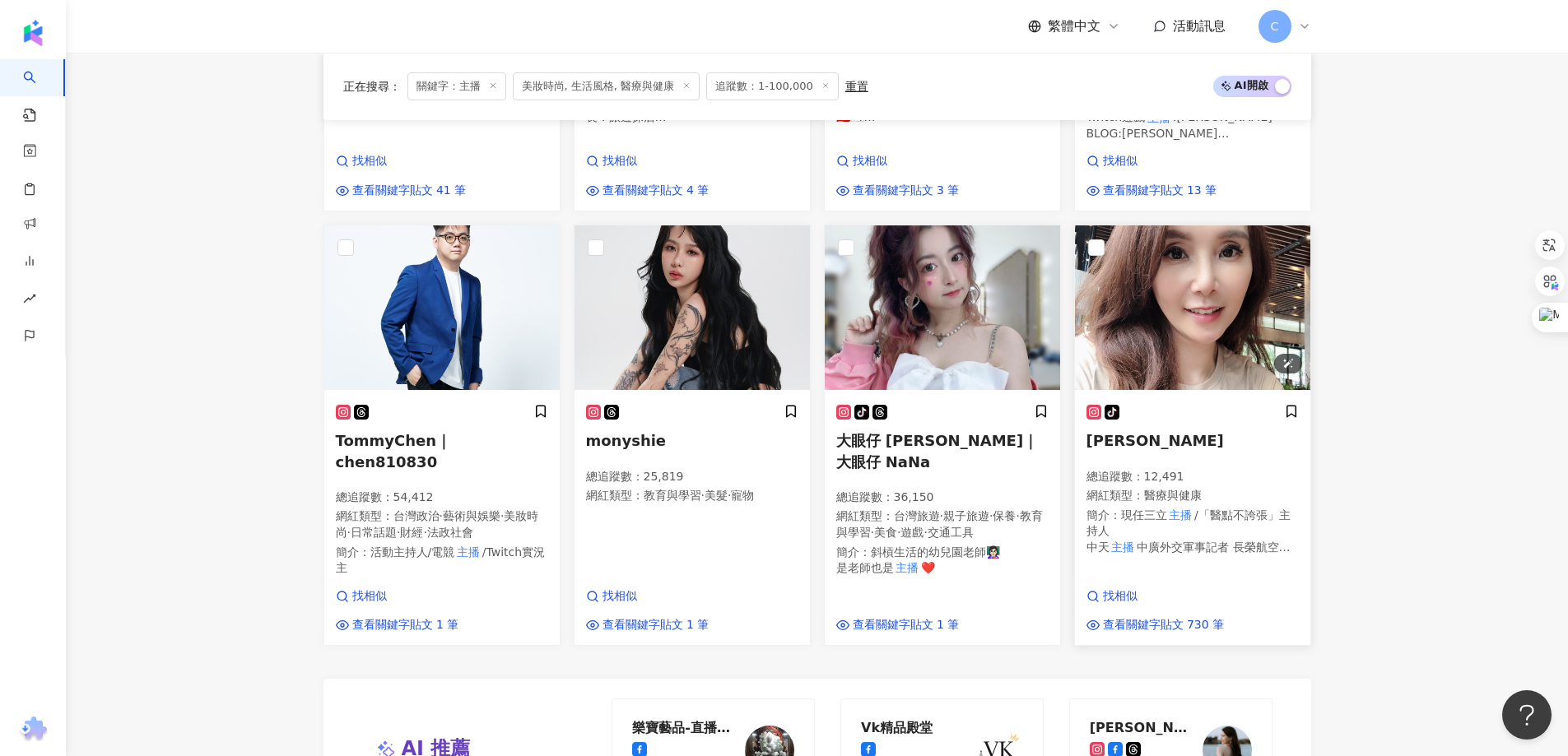
click at [1173, 322] on img at bounding box center [1192, 307] width 235 height 164
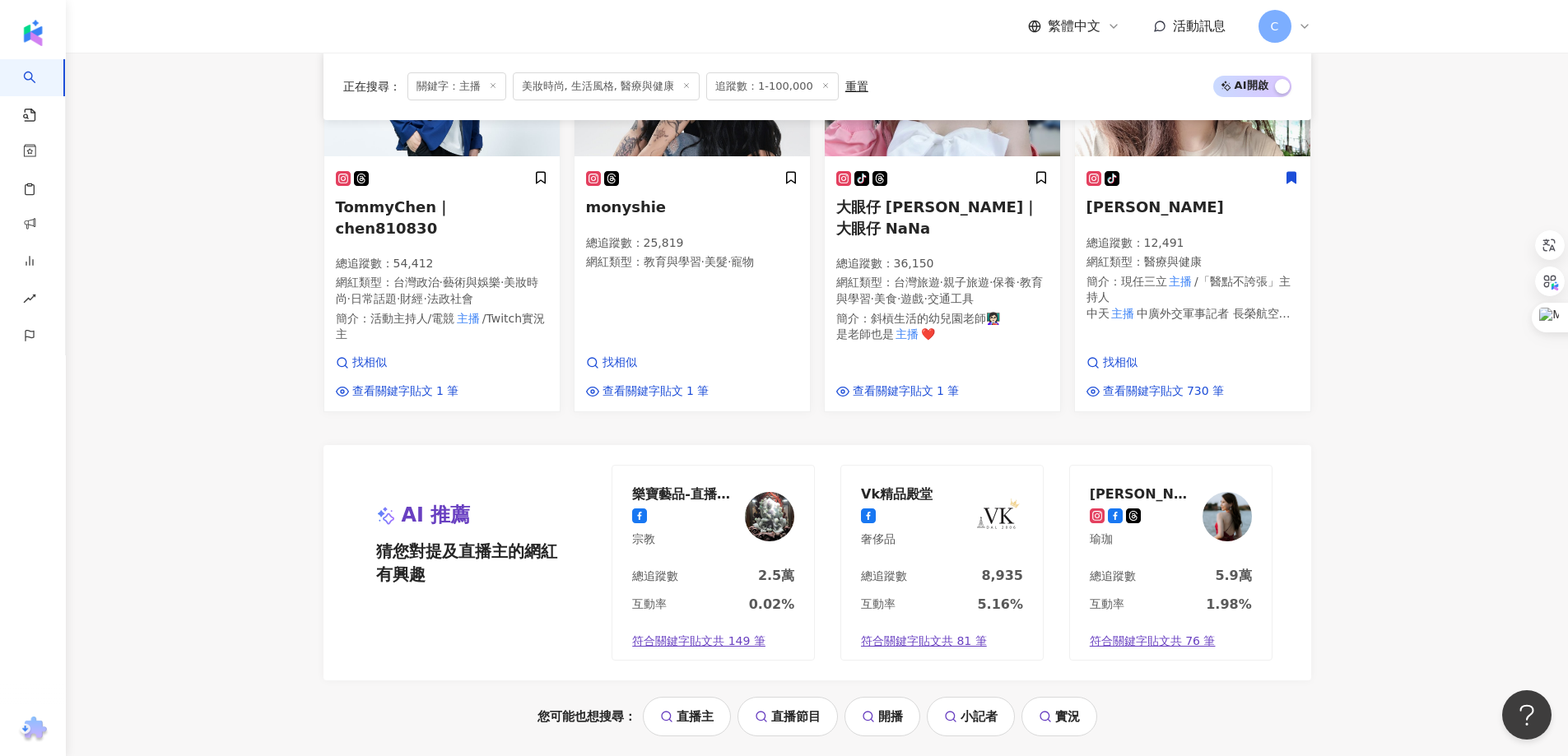
scroll to position [1563, 0]
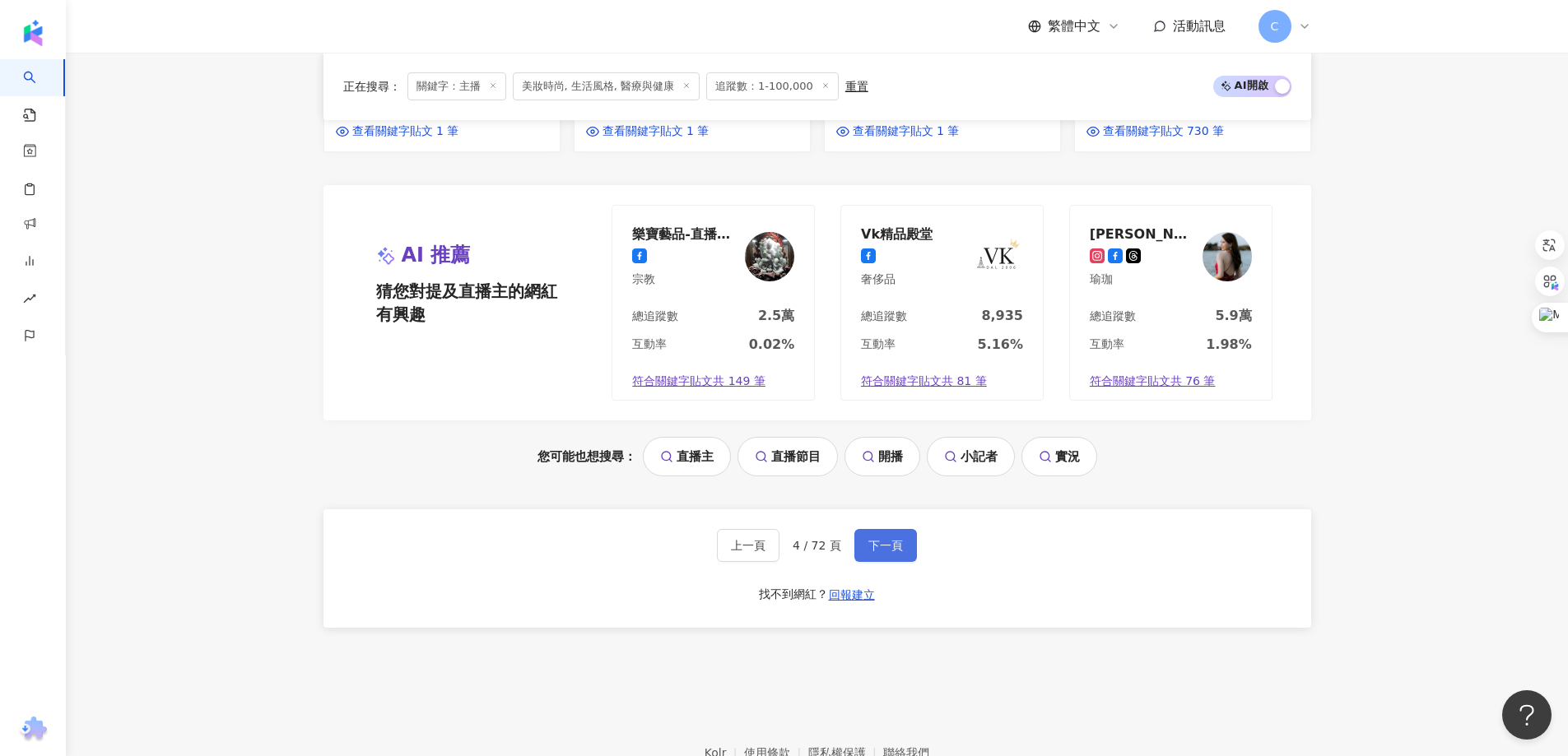
click at [899, 529] on button "下一頁" at bounding box center [885, 545] width 62 height 33
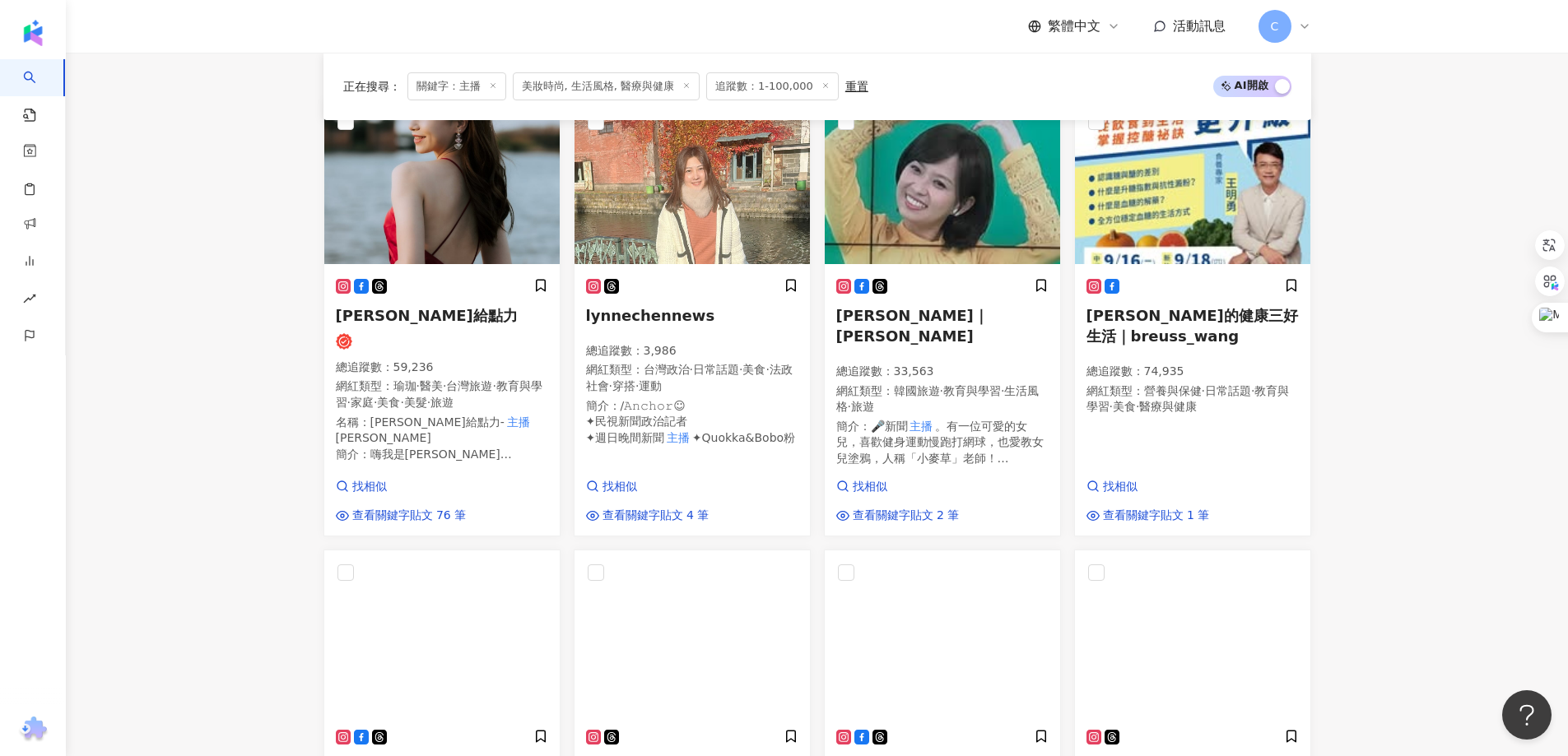
scroll to position [493, 0]
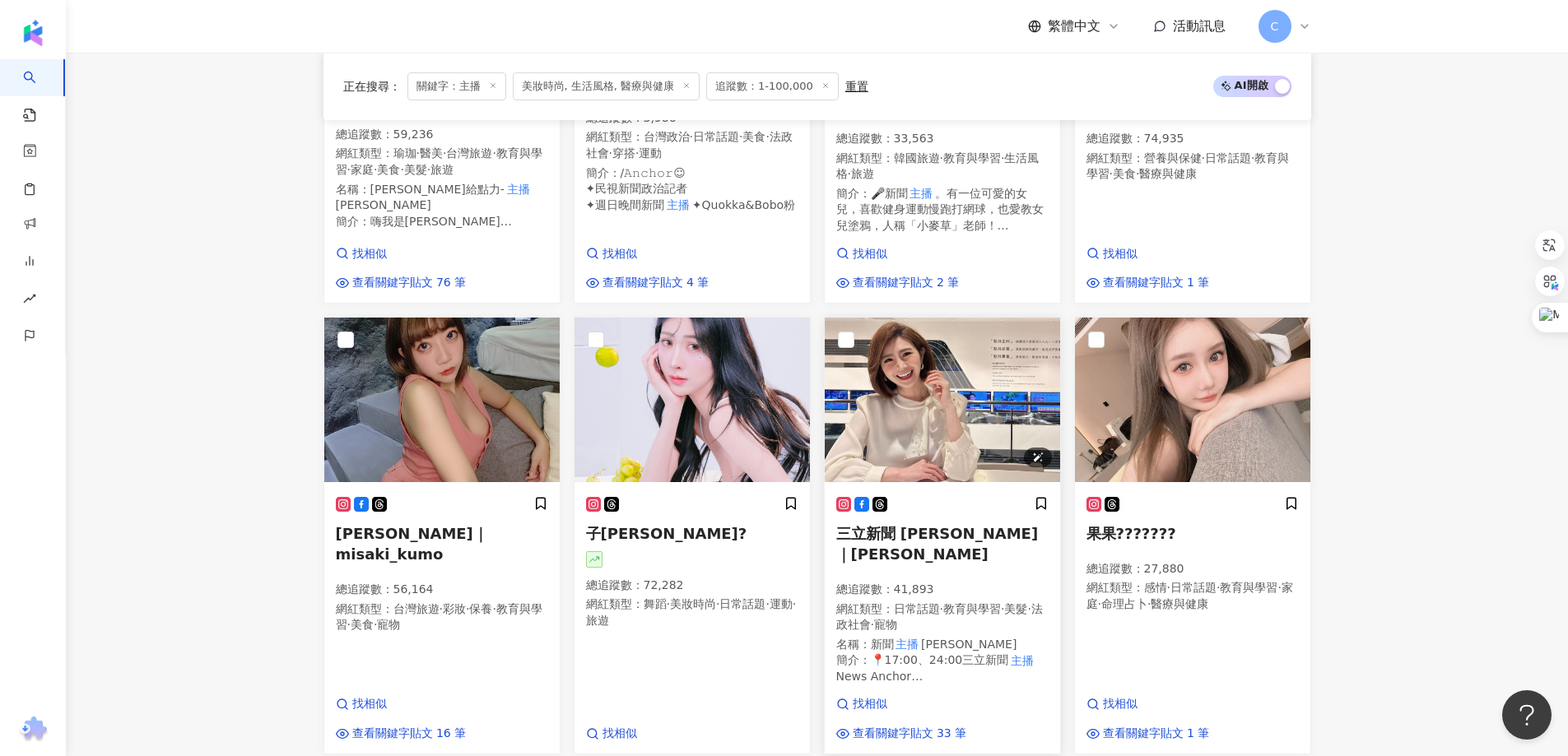
click at [942, 398] on img at bounding box center [942, 399] width 235 height 164
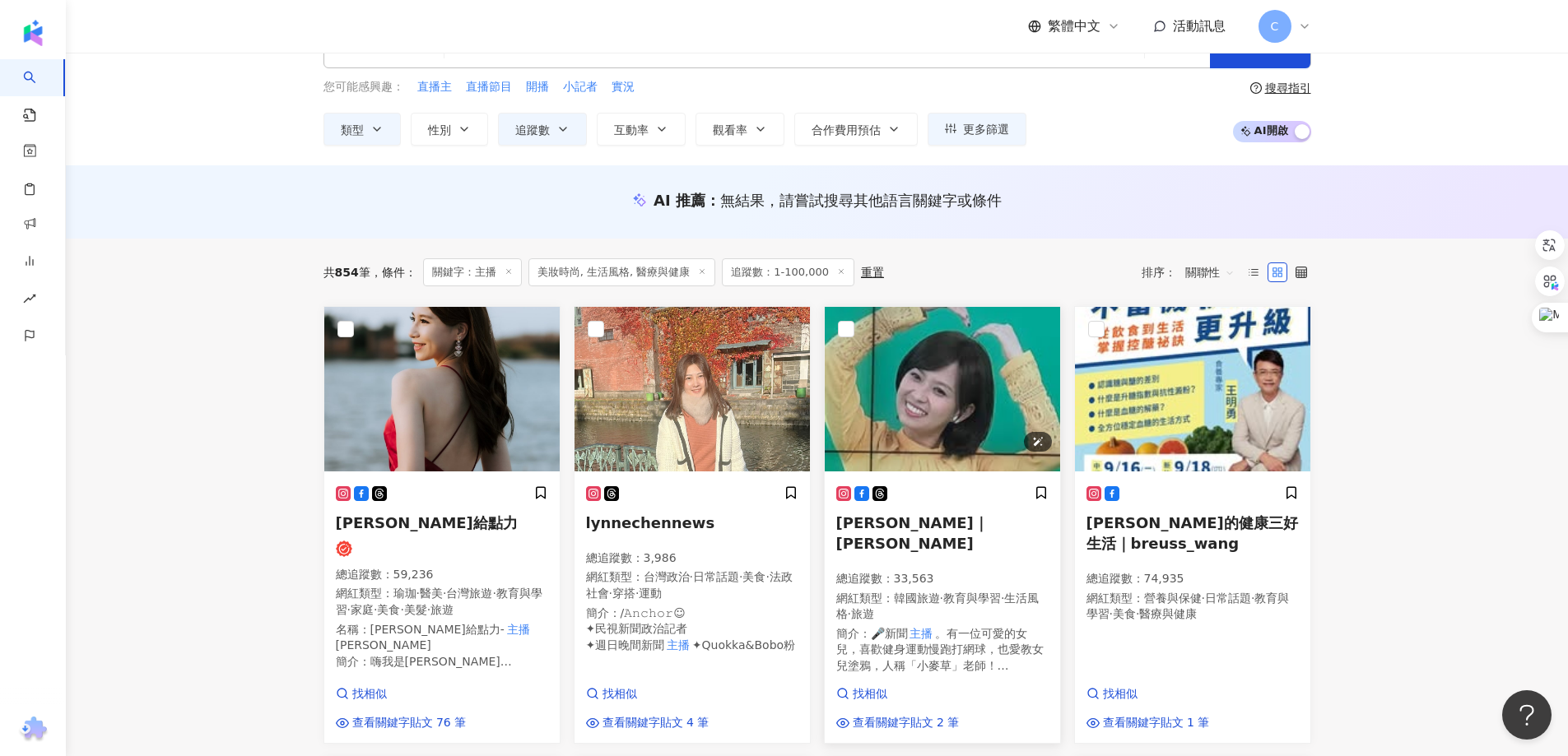
scroll to position [83, 0]
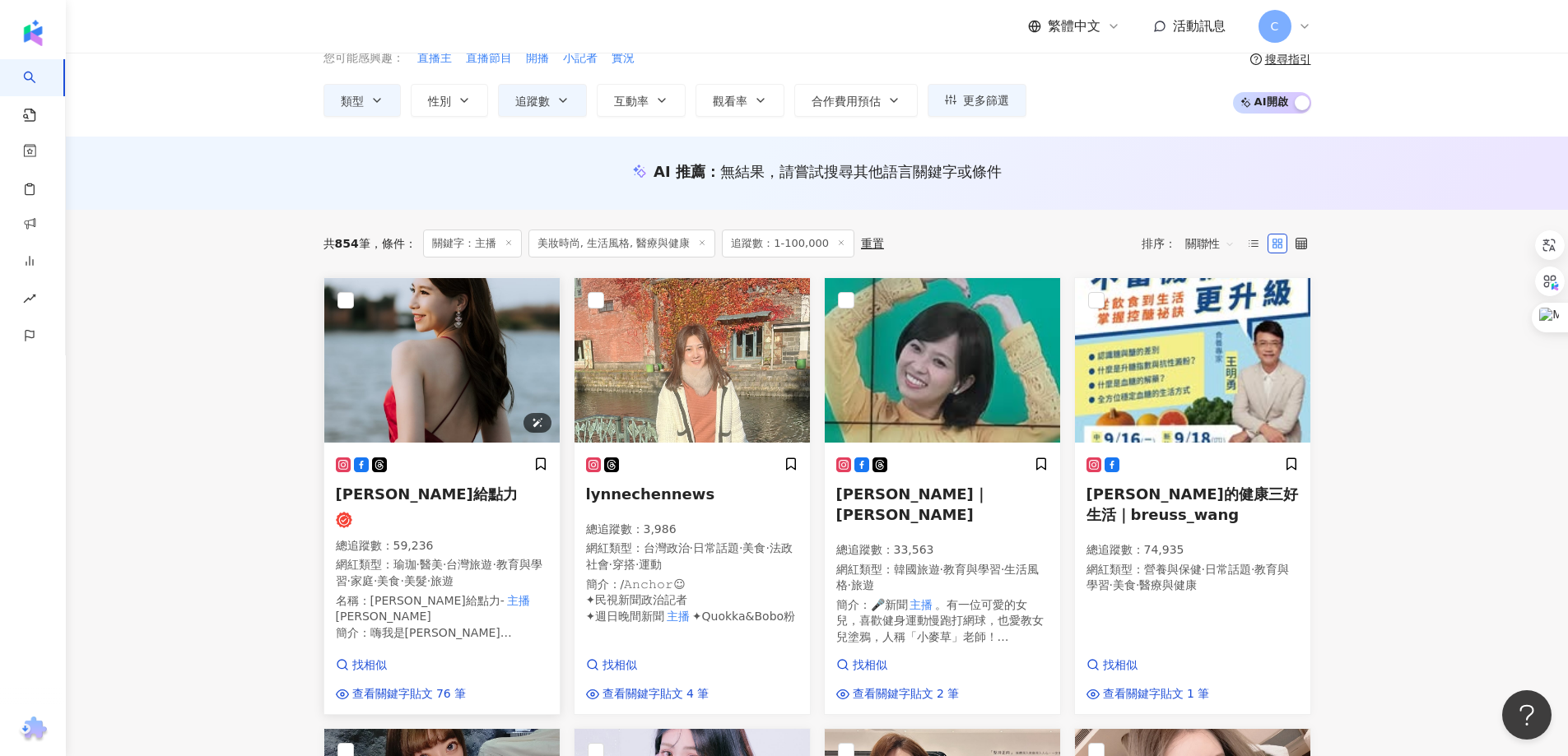
click at [429, 358] on img at bounding box center [441, 359] width 235 height 164
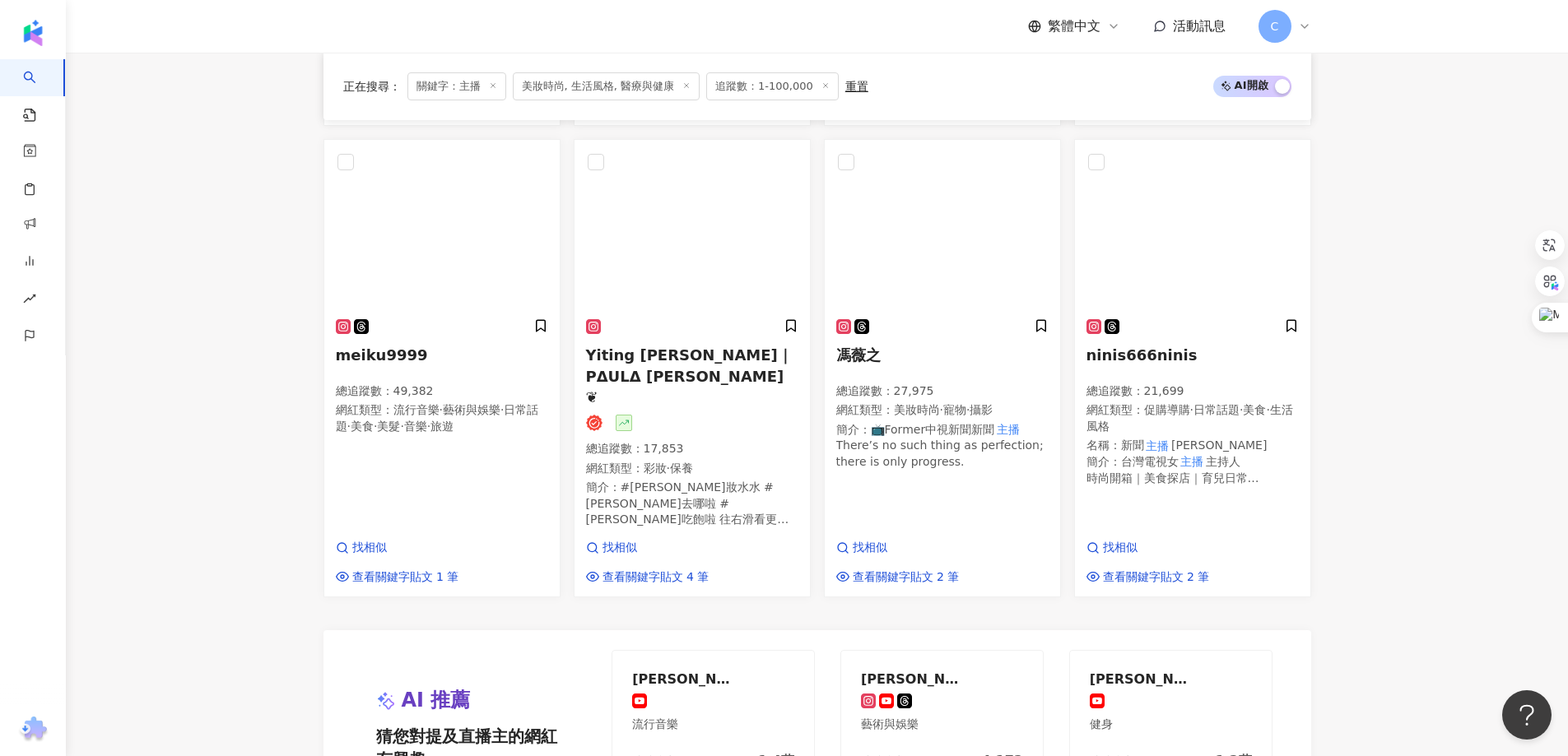
scroll to position [1480, 0]
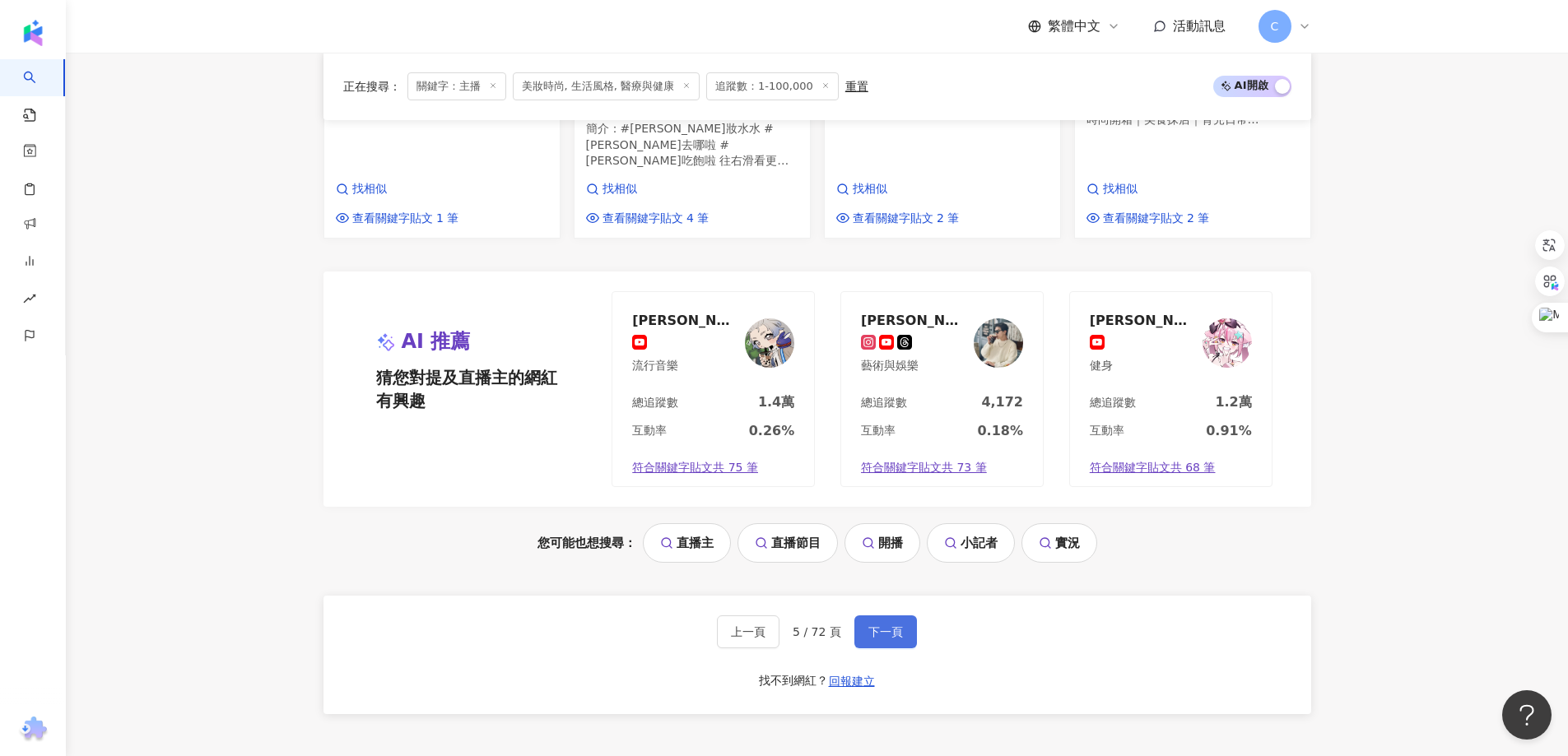
click at [887, 625] on span "下一頁" at bounding box center [885, 631] width 35 height 13
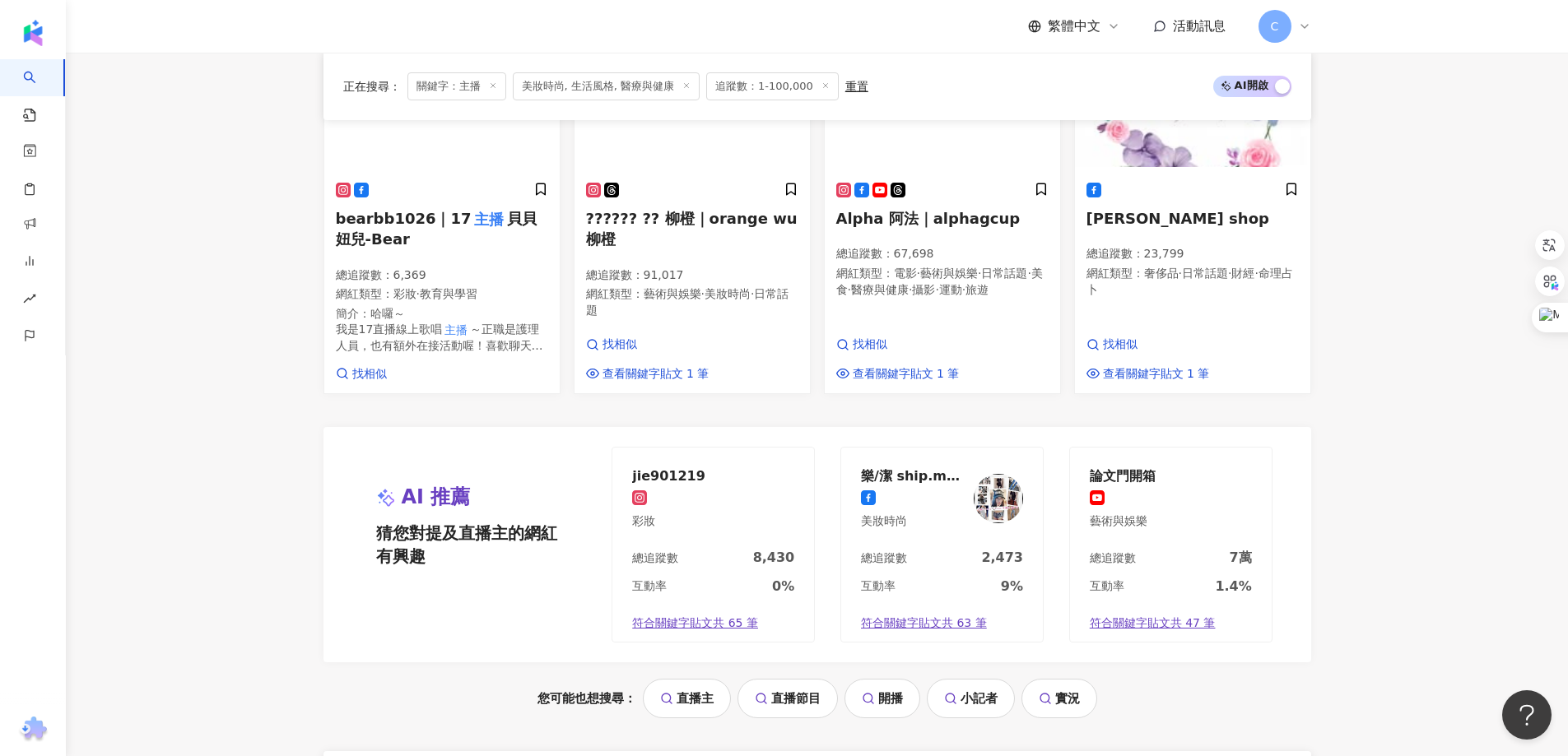
scroll to position [1398, 0]
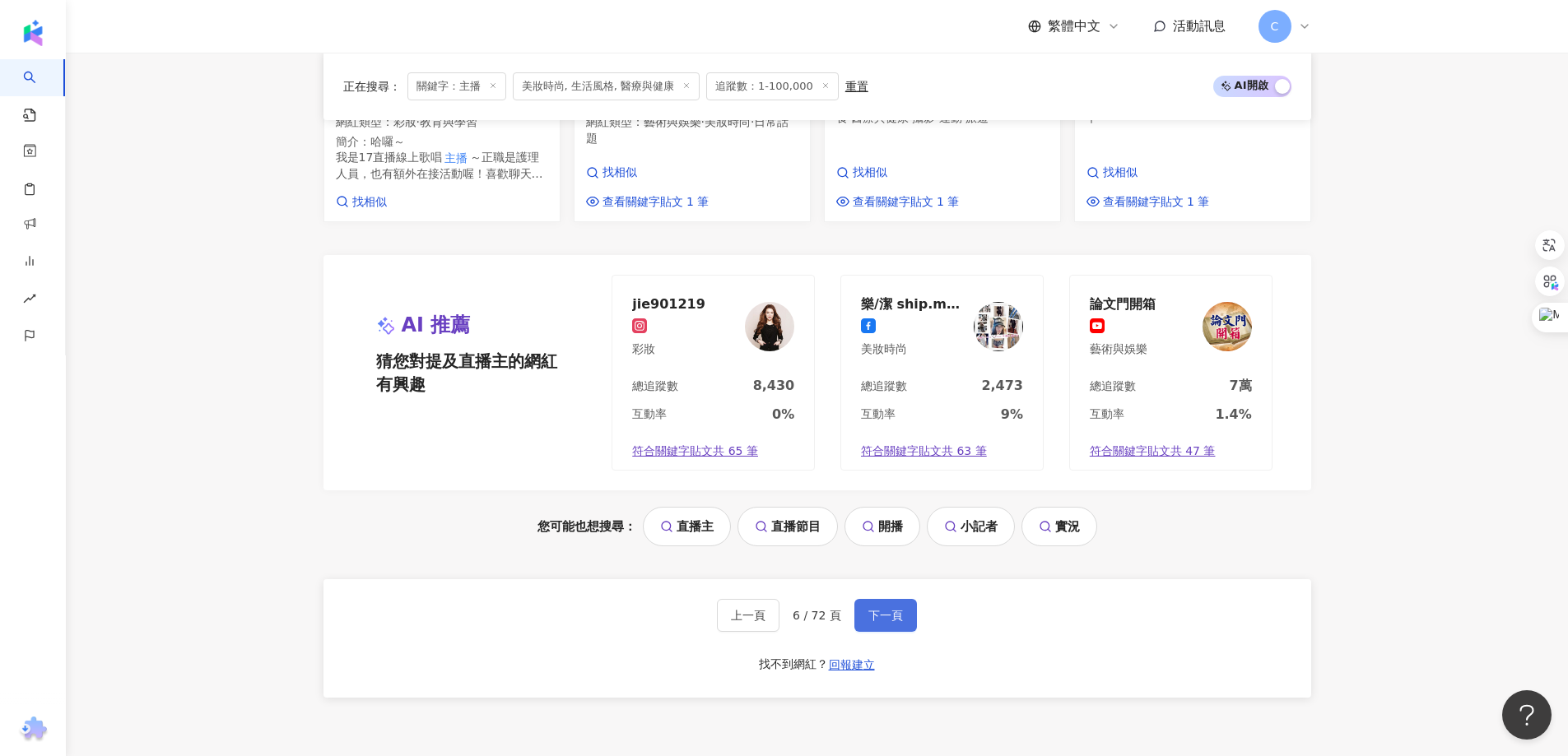
click at [875, 609] on span "下一頁" at bounding box center [885, 615] width 35 height 13
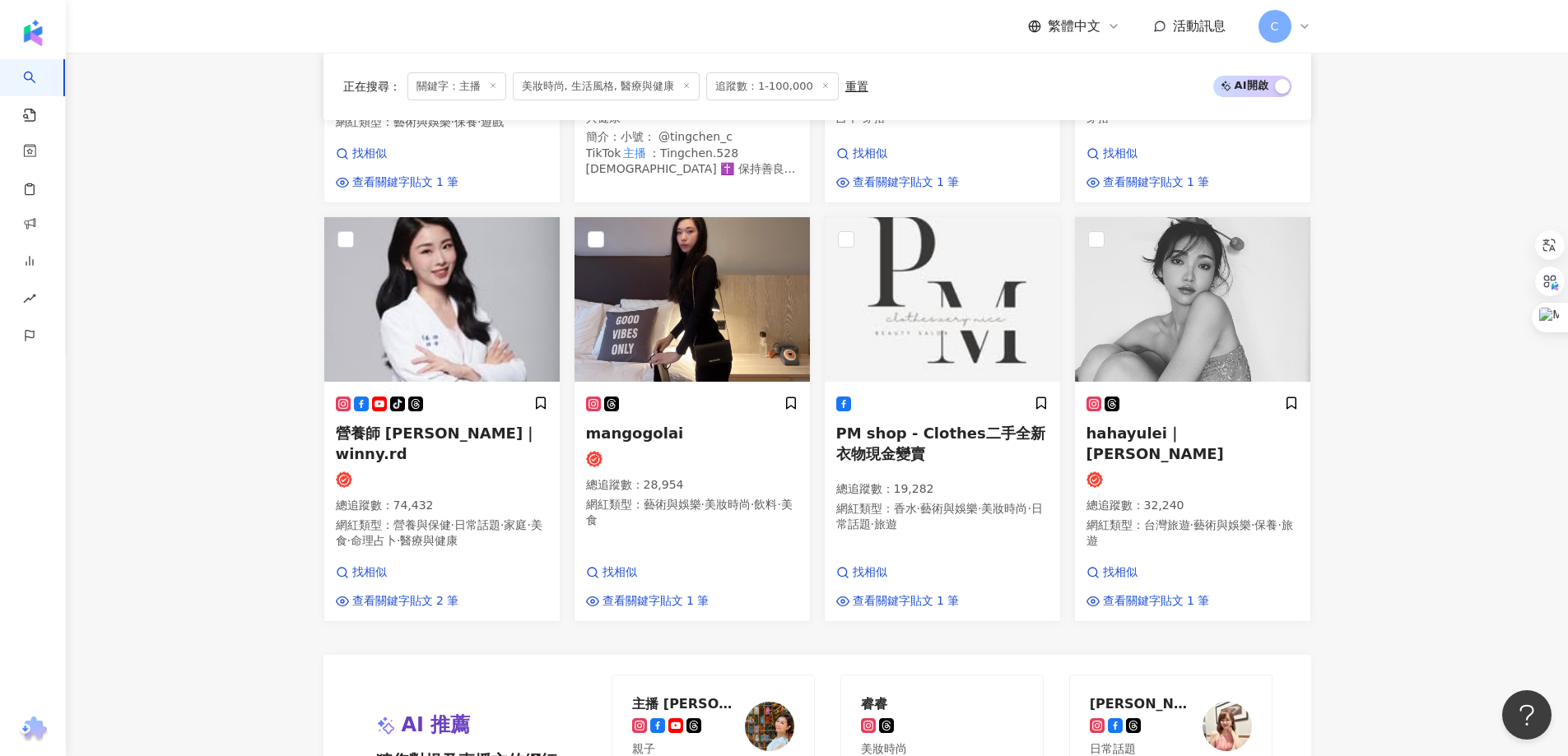
scroll to position [1306, 0]
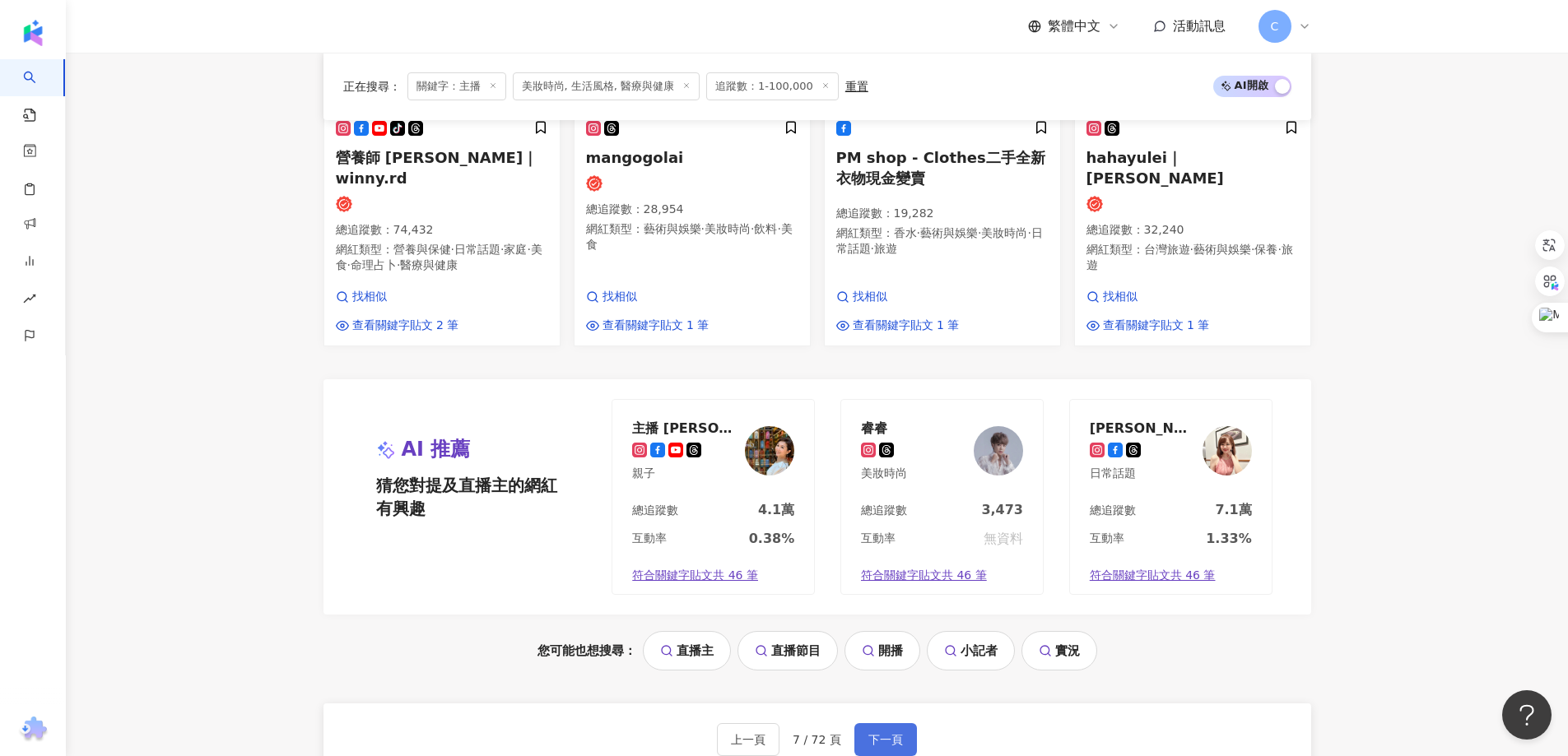
click at [868, 733] on span "下一頁" at bounding box center [885, 739] width 35 height 13
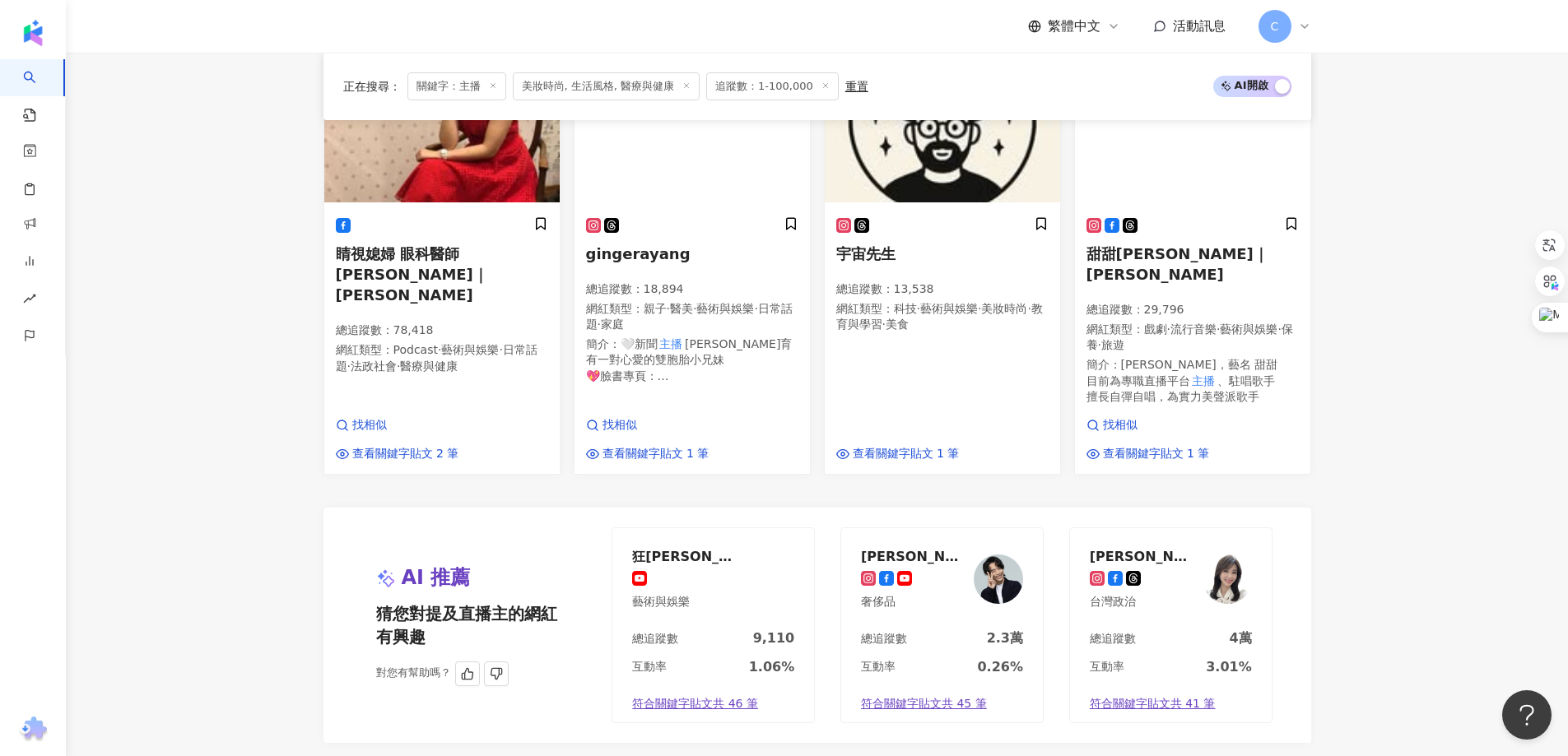
scroll to position [1316, 0]
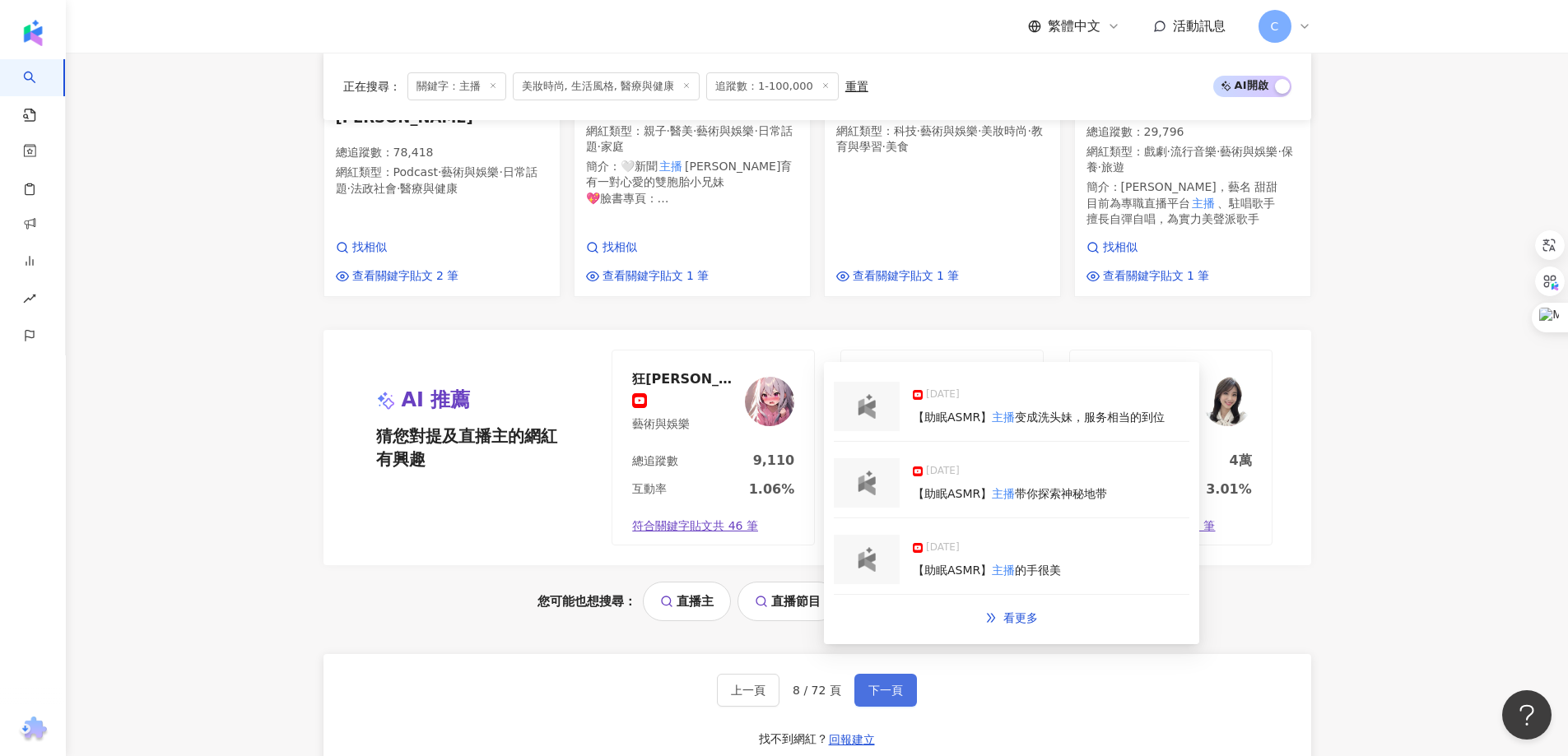
click at [892, 683] on span "下一頁" at bounding box center [885, 689] width 35 height 13
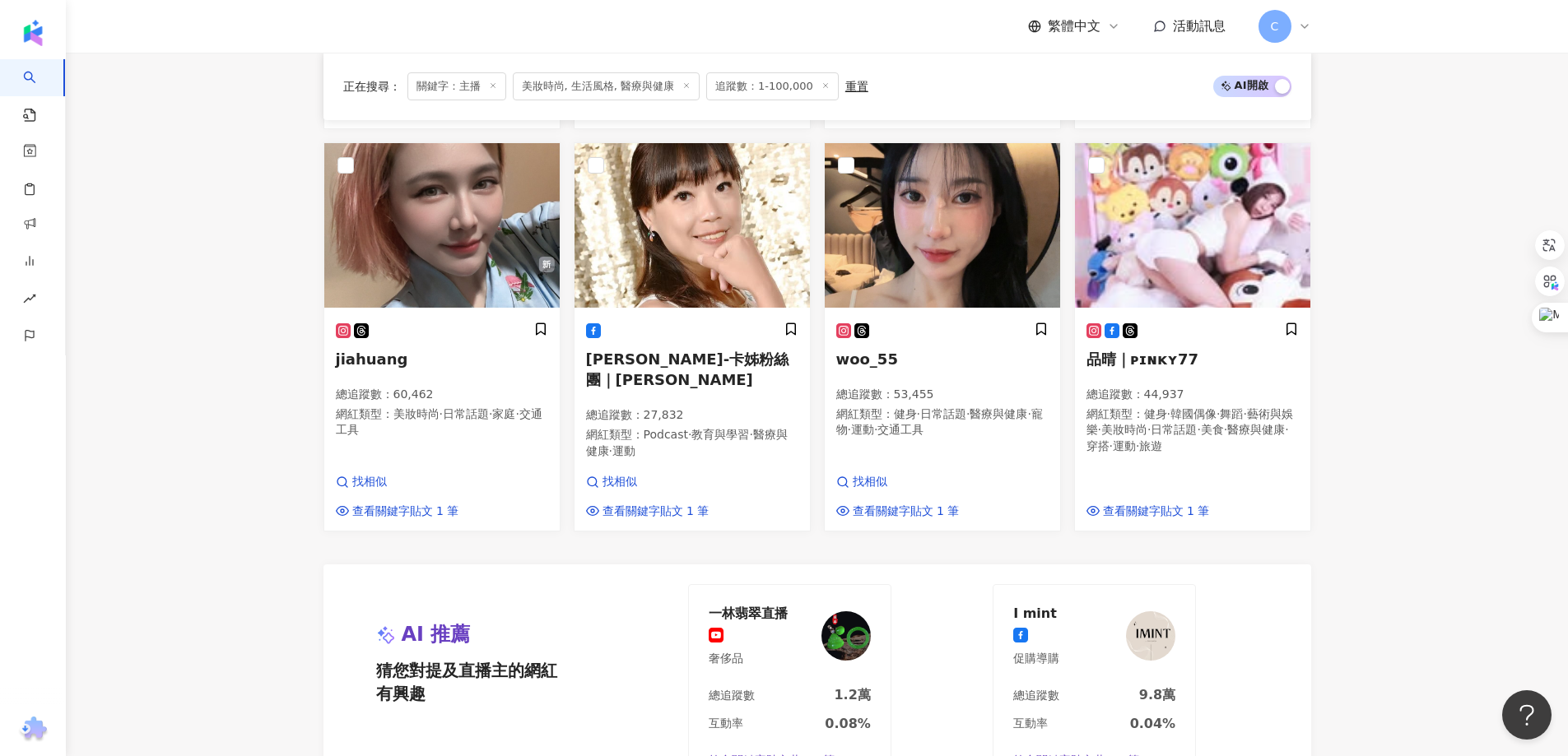
scroll to position [1494, 0]
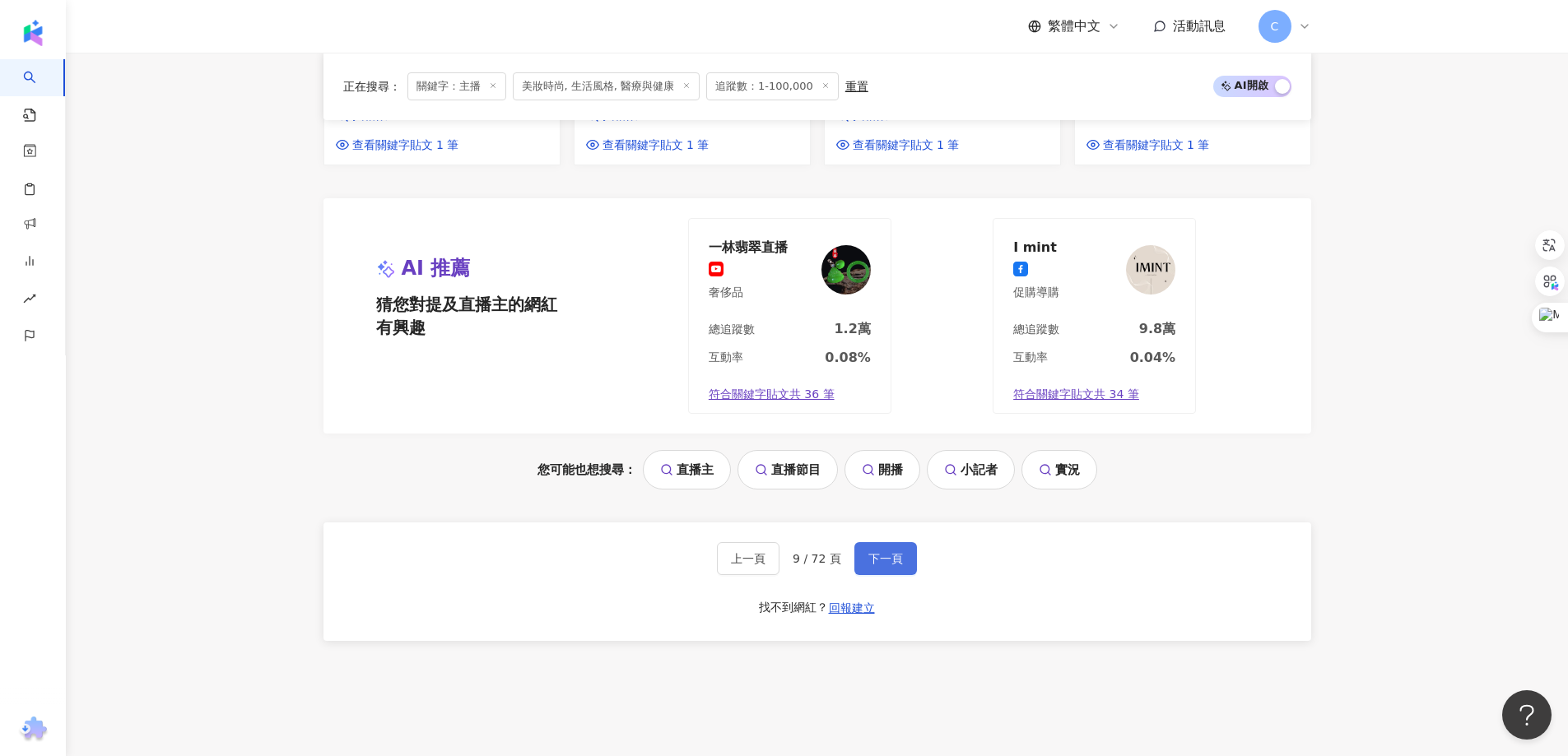
click at [861, 542] on button "下一頁" at bounding box center [885, 558] width 62 height 33
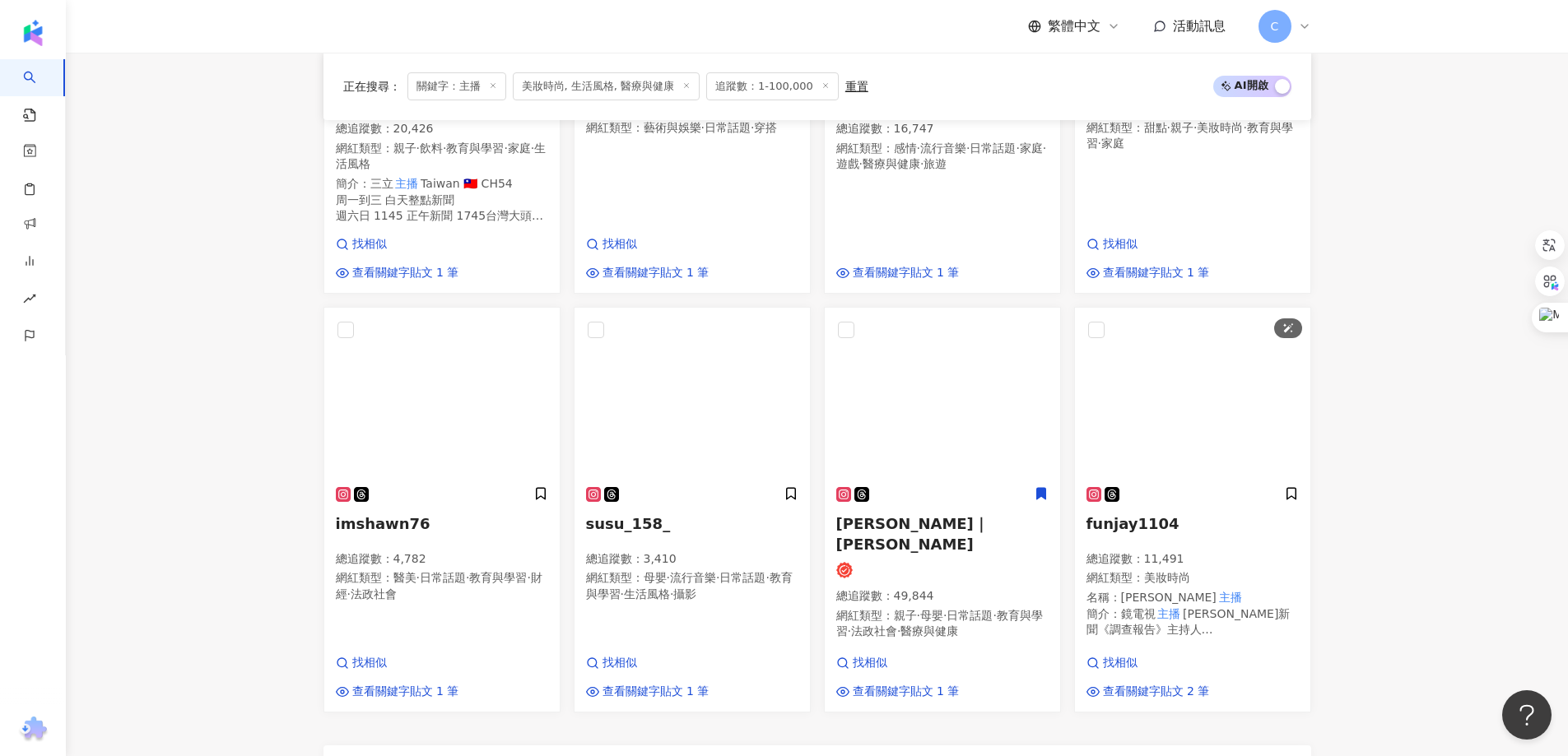
scroll to position [1152, 0]
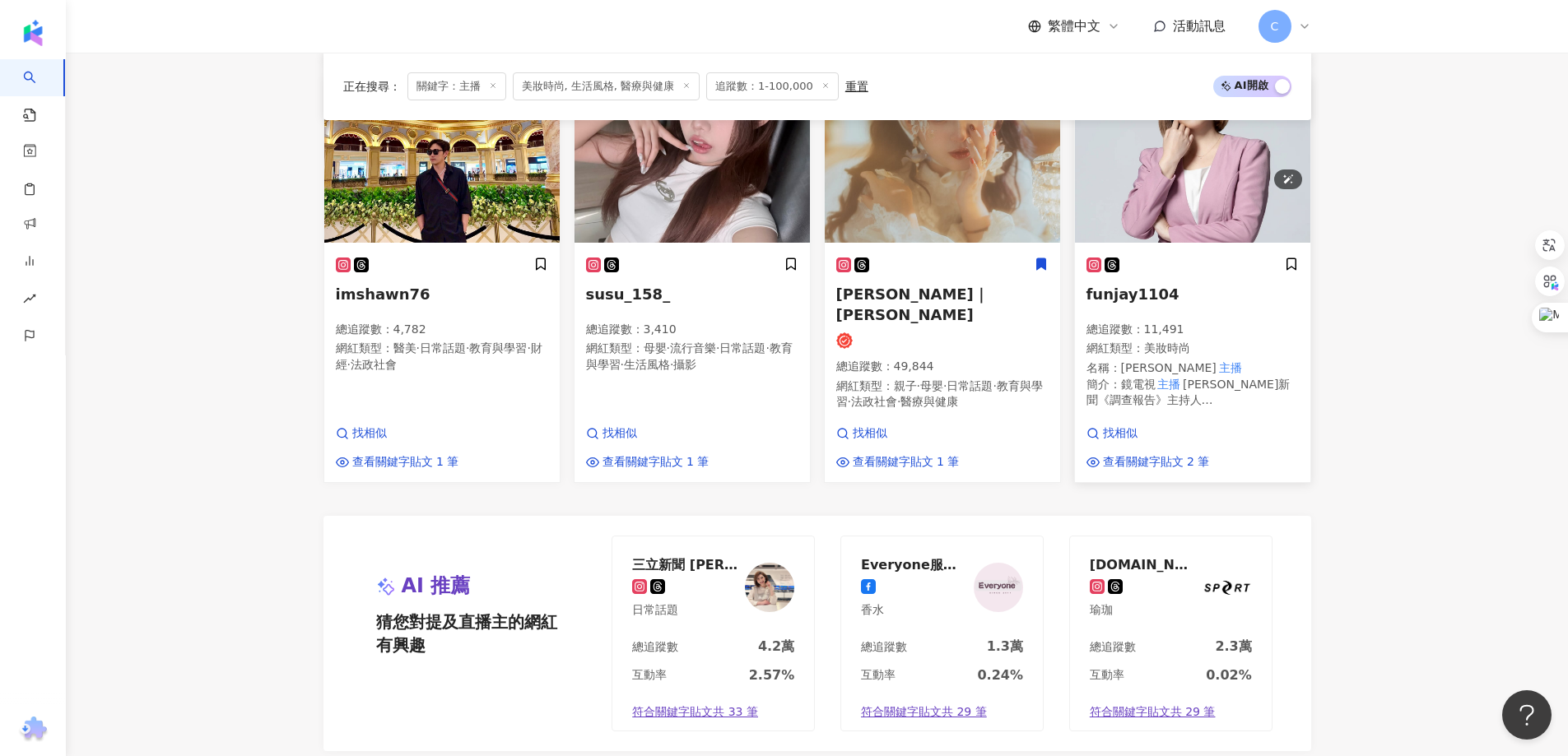
click at [1162, 158] on img at bounding box center [1192, 160] width 235 height 164
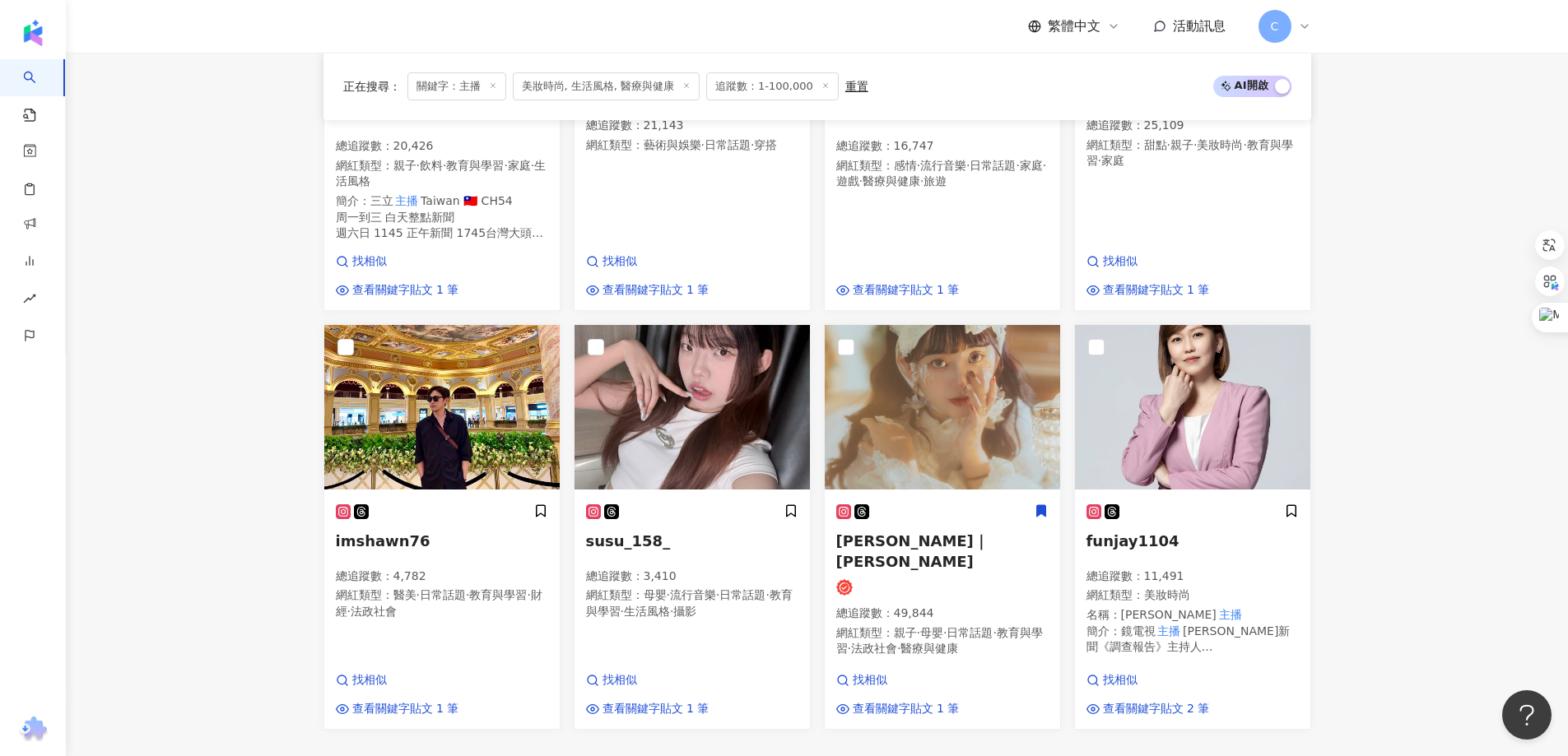
scroll to position [1398, 0]
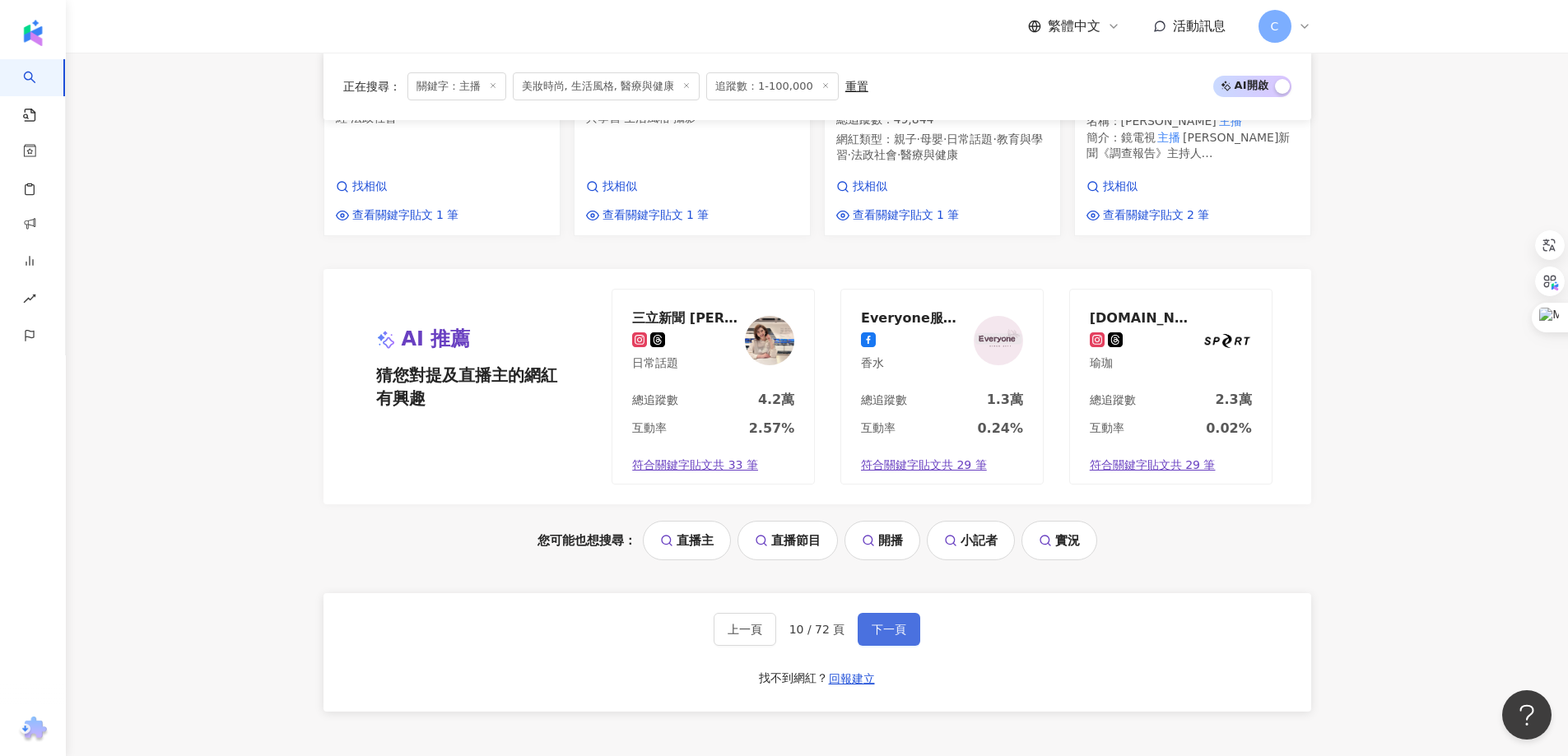
click at [891, 612] on button "下一頁" at bounding box center [889, 628] width 62 height 33
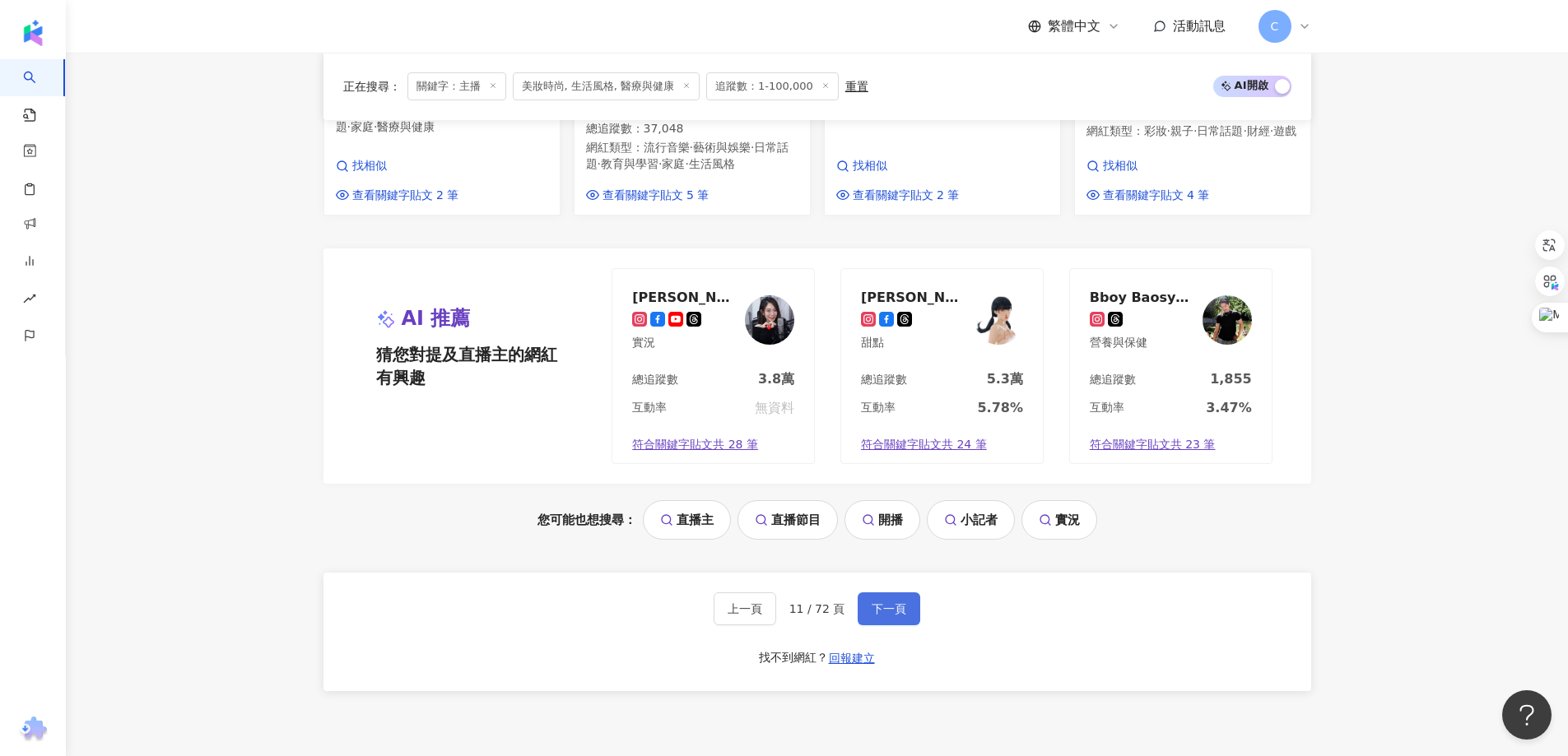
click at [889, 602] on span "下一頁" at bounding box center [888, 608] width 35 height 13
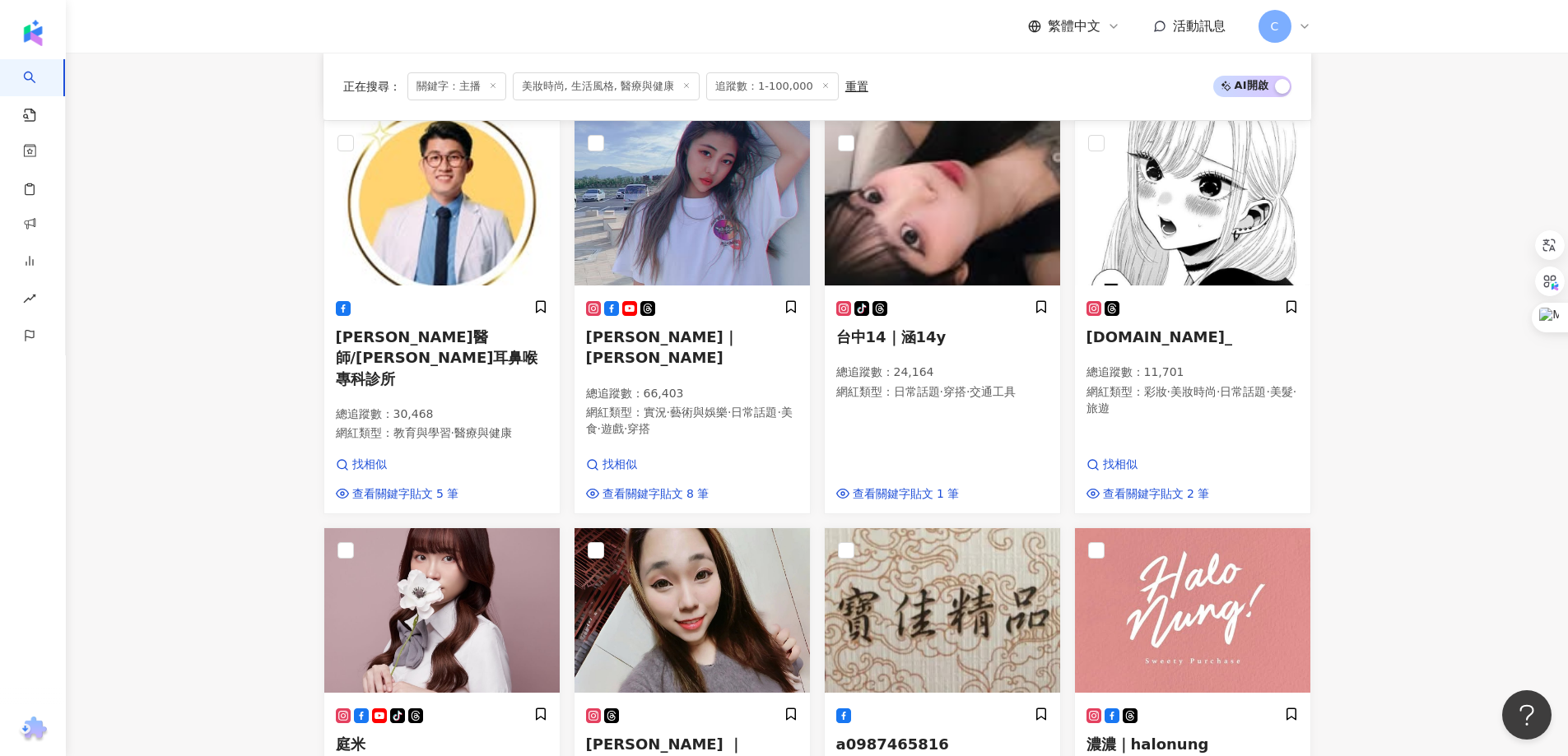
scroll to position [375, 0]
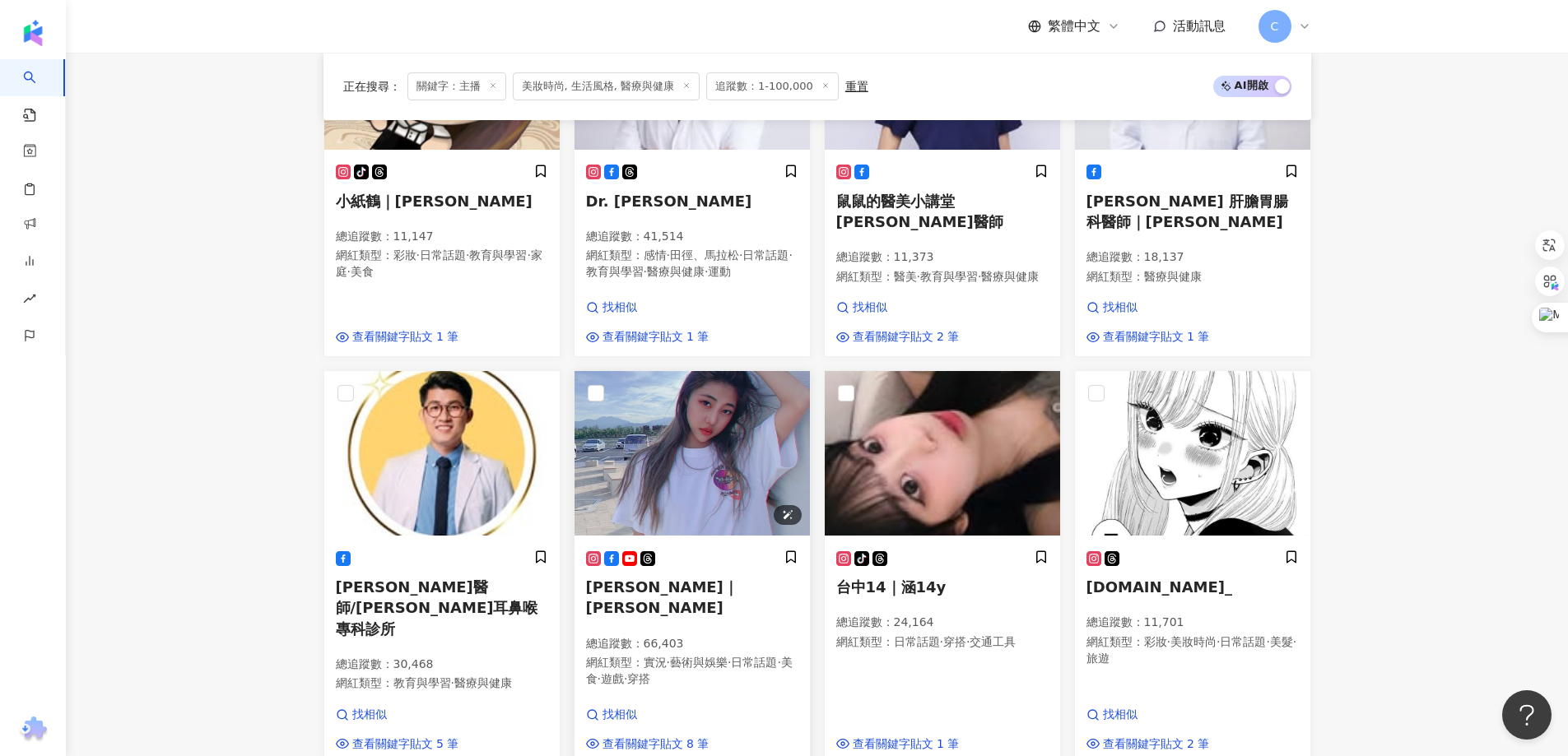
click at [685, 446] on img at bounding box center [692, 453] width 235 height 164
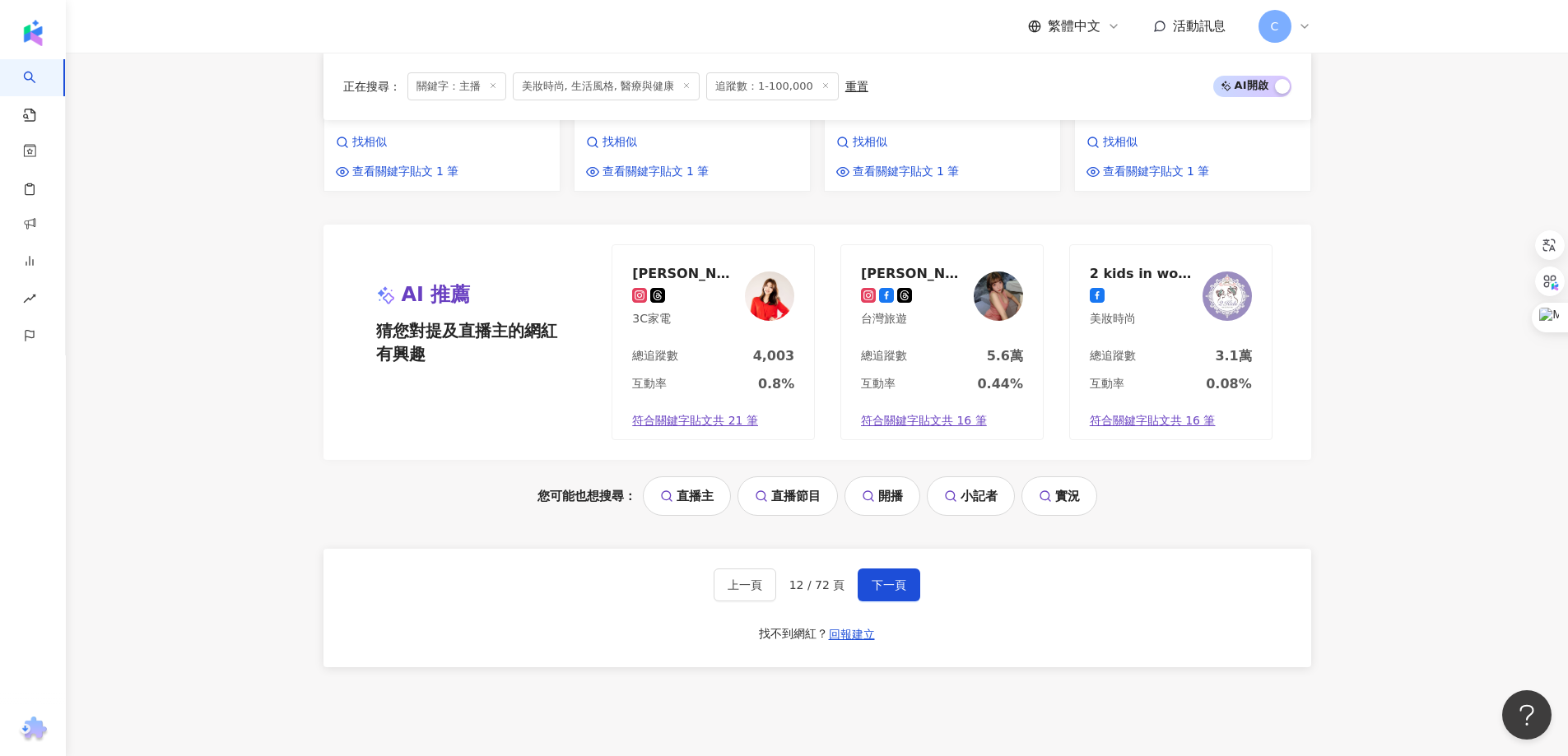
scroll to position [1473, 0]
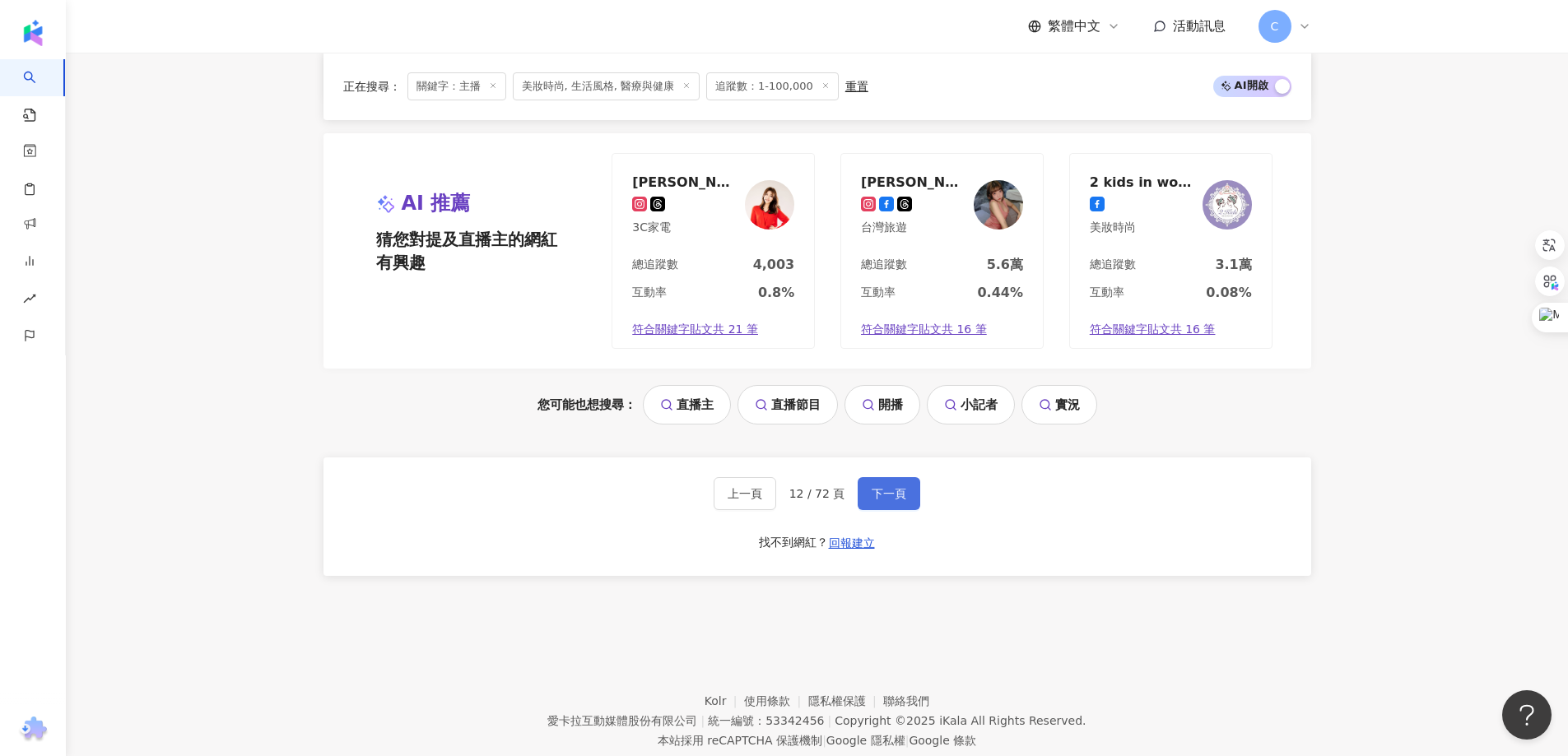
click at [884, 487] on span "下一頁" at bounding box center [888, 493] width 35 height 13
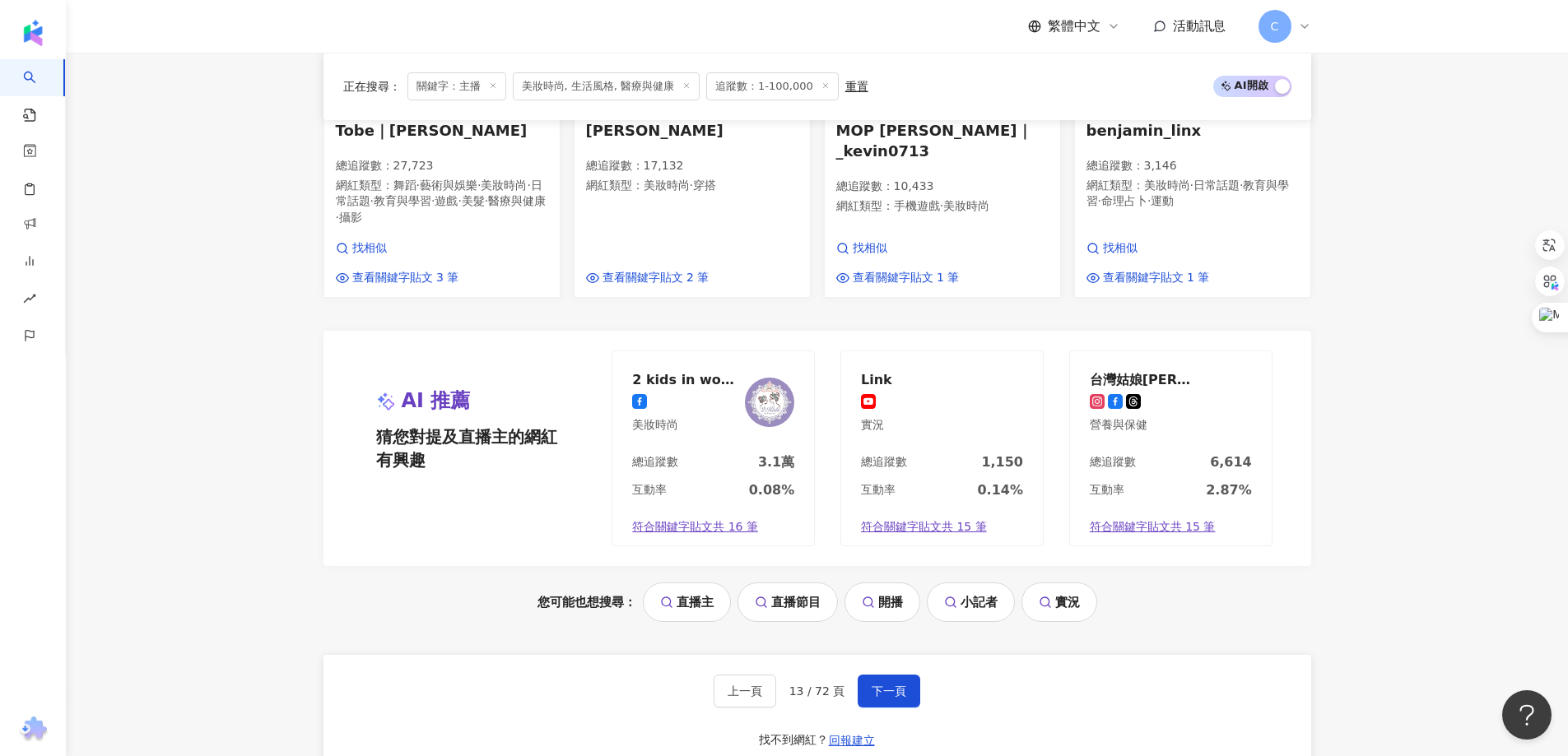
scroll to position [1484, 0]
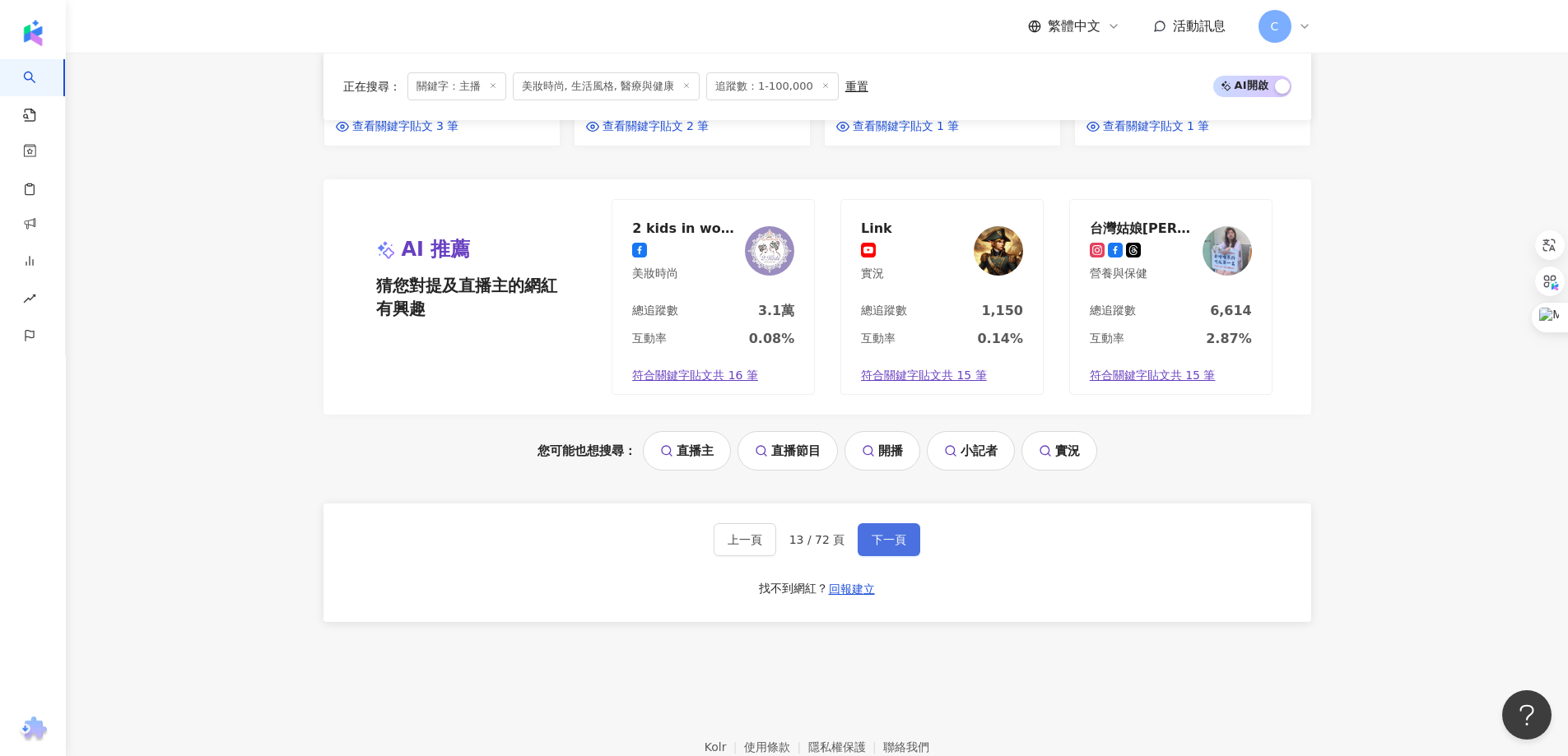
click at [895, 523] on button "下一頁" at bounding box center [889, 539] width 62 height 33
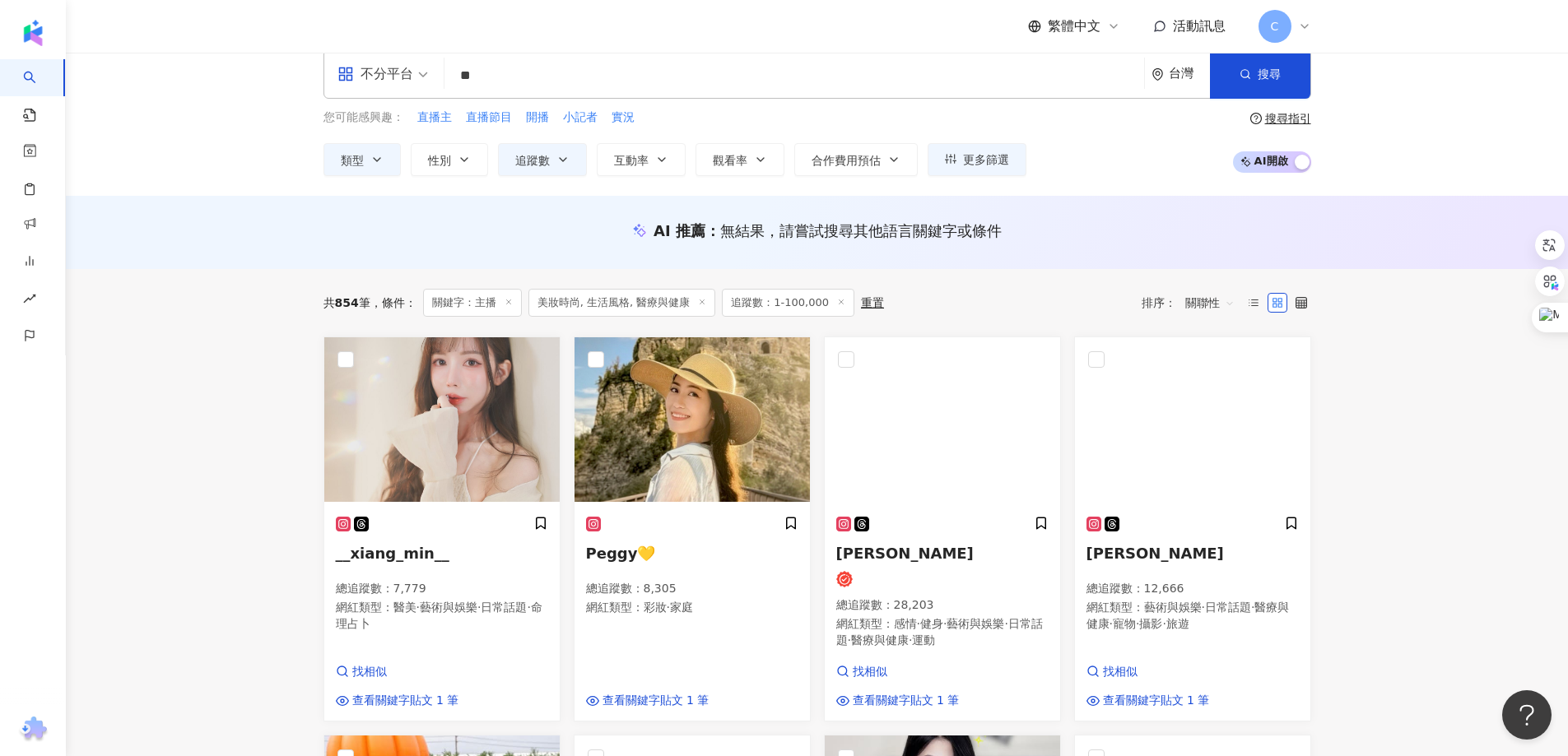
scroll to position [0, 0]
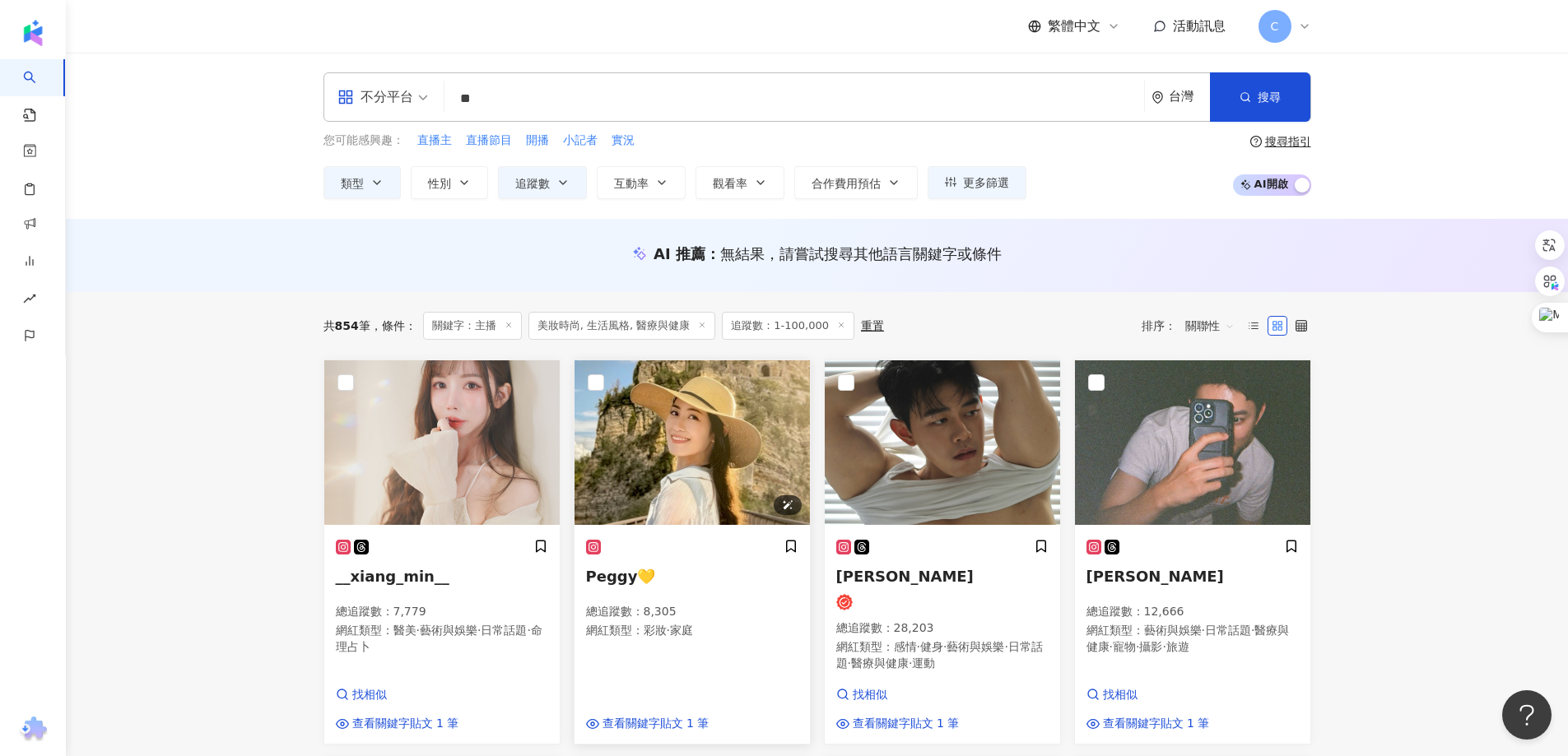
click at [751, 380] on img at bounding box center [692, 442] width 235 height 164
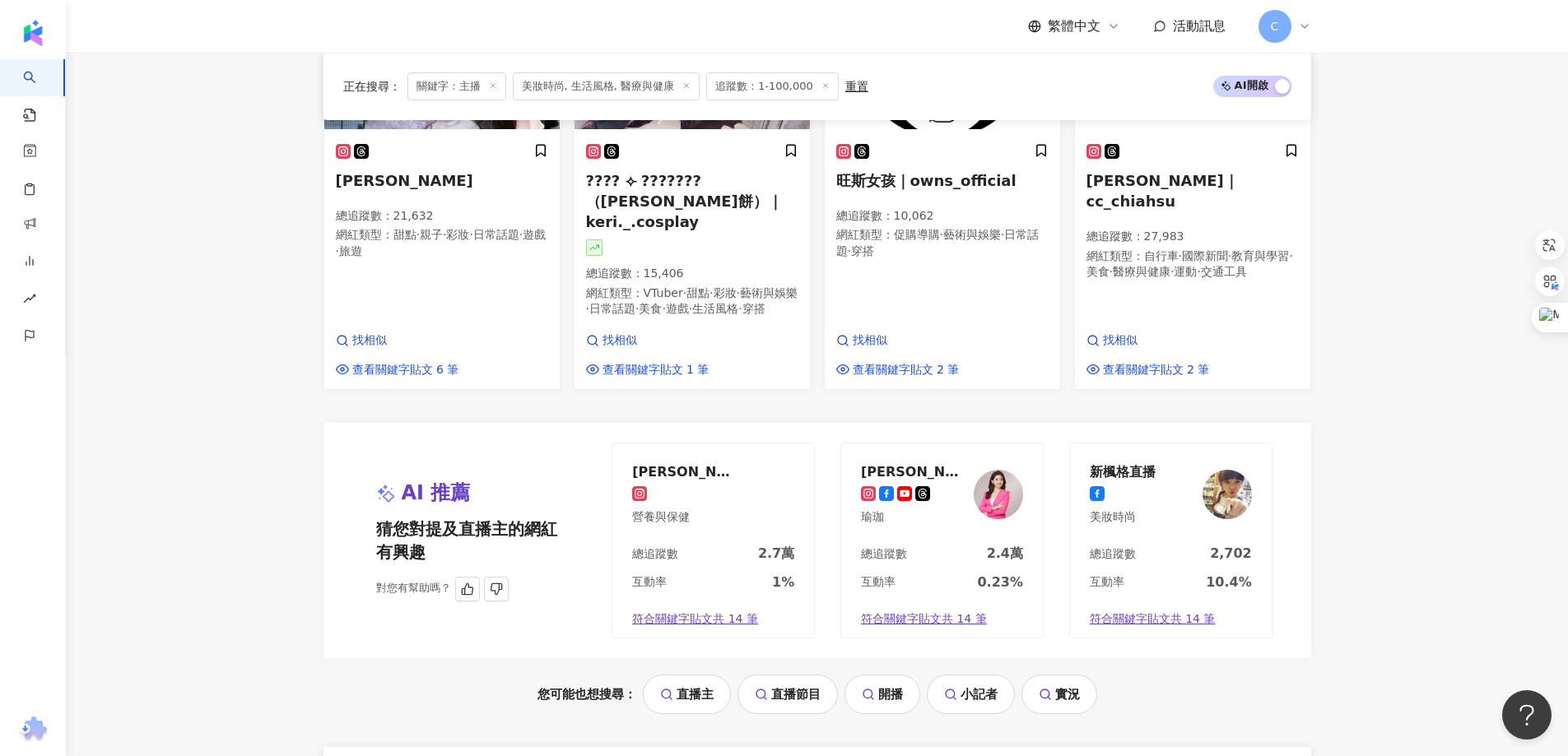
scroll to position [1233, 0]
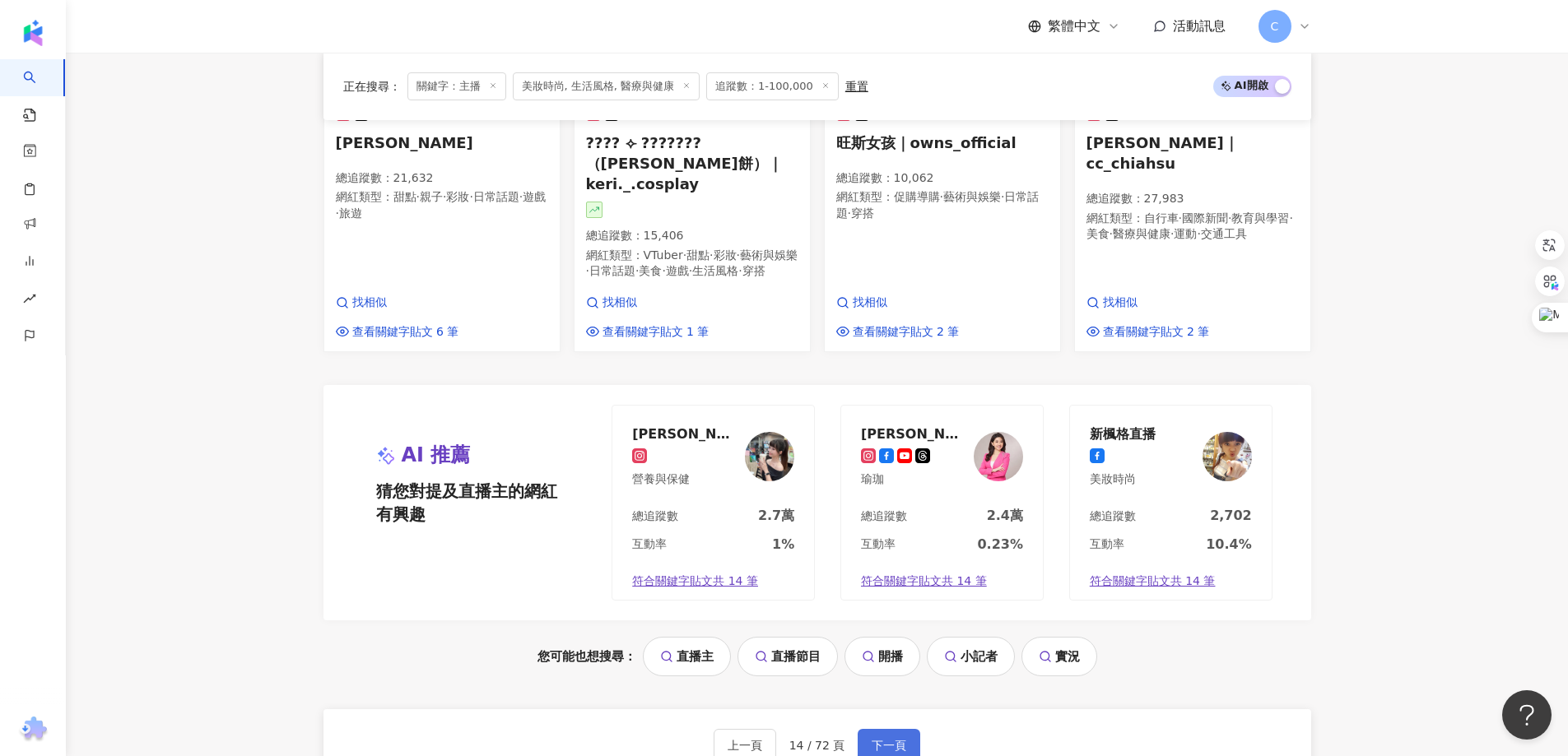
click at [872, 728] on button "下一頁" at bounding box center [889, 744] width 62 height 33
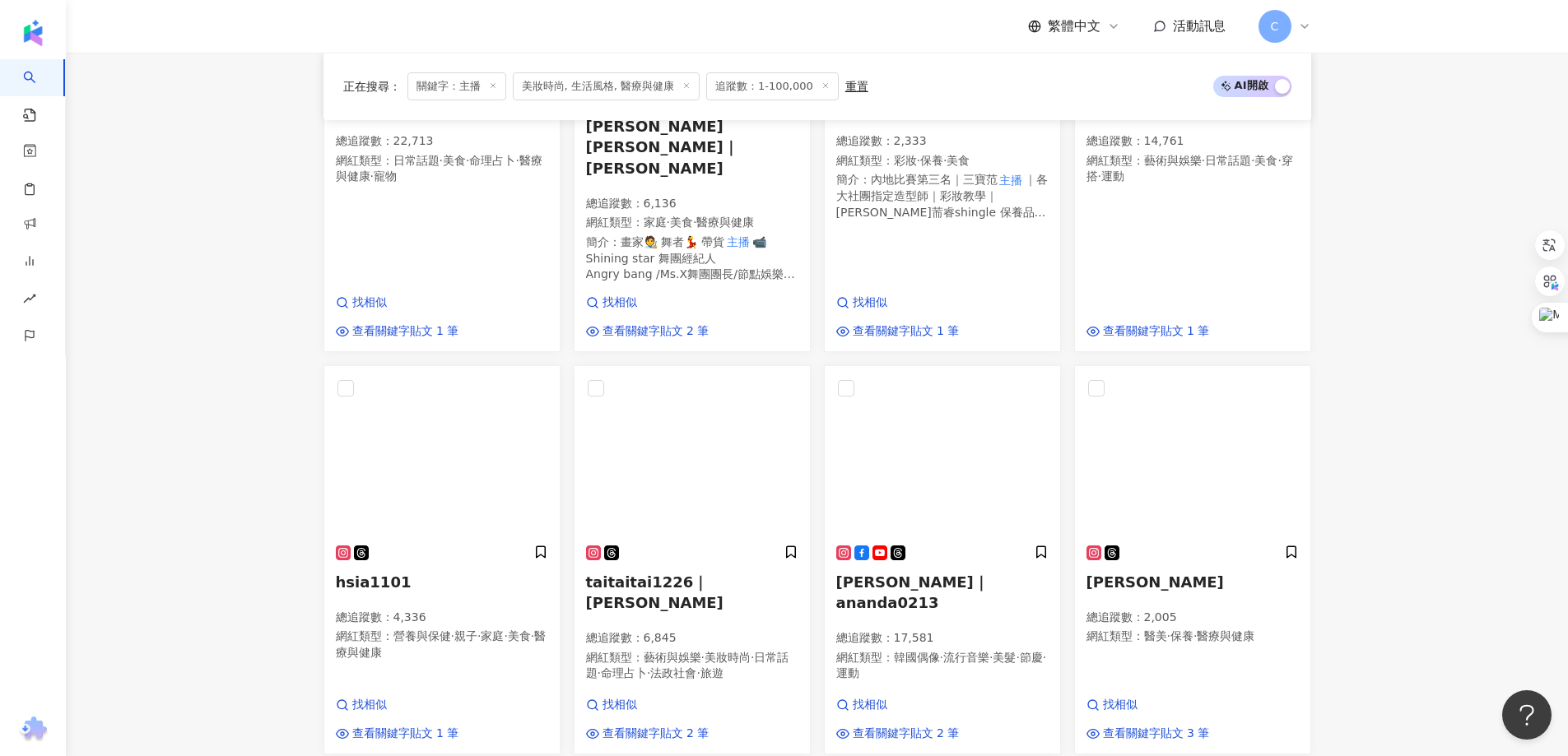
scroll to position [918, 0]
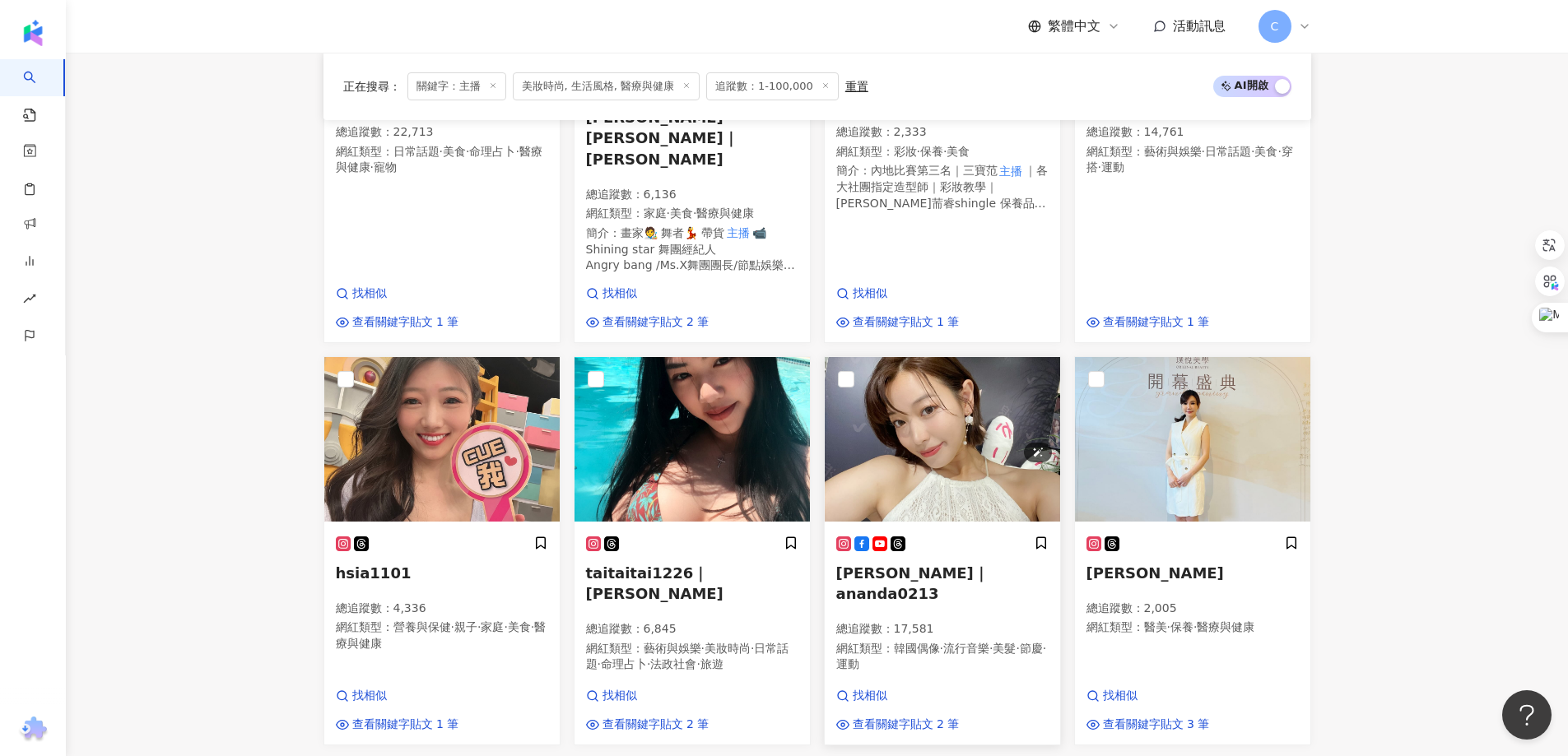
click at [974, 380] on img at bounding box center [942, 438] width 235 height 164
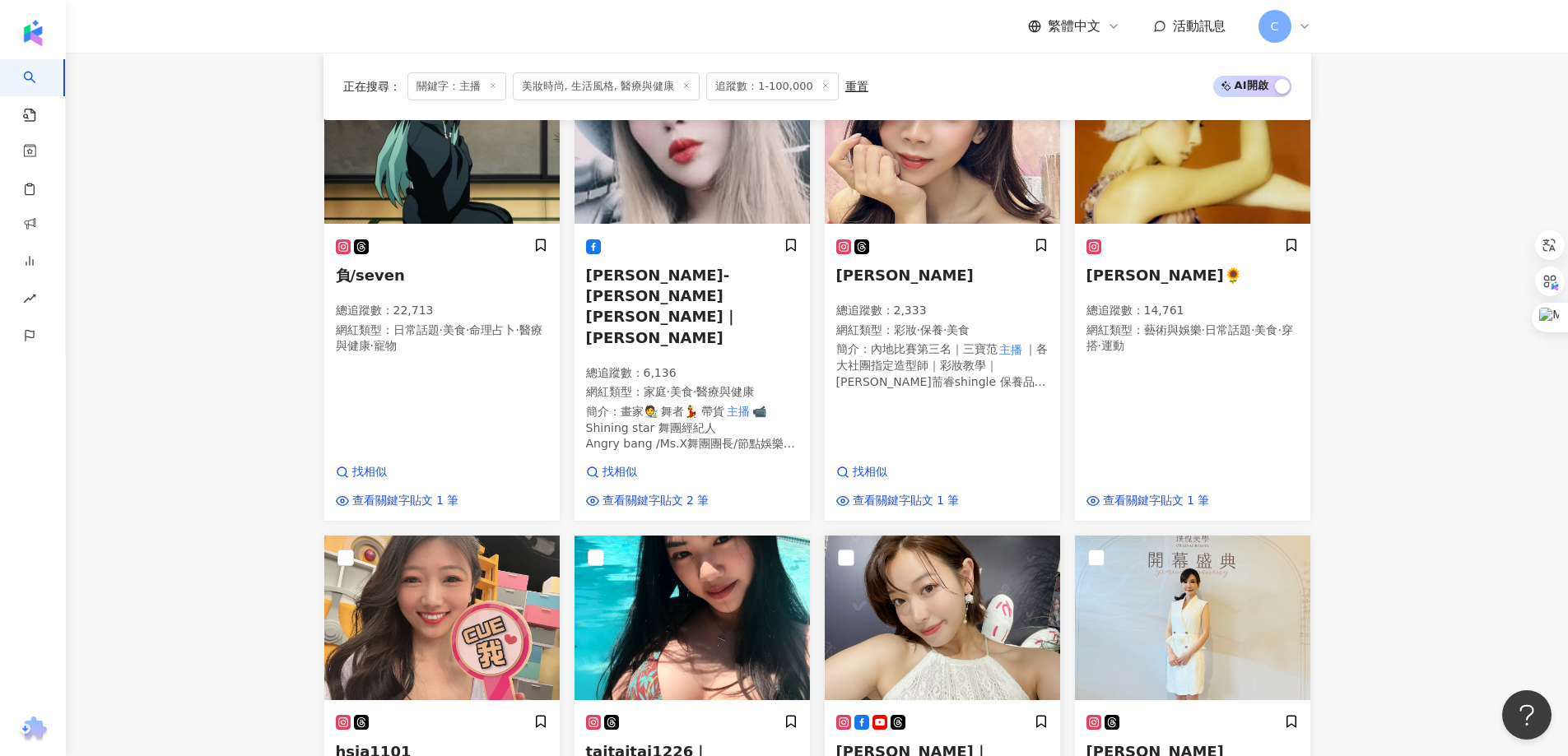
scroll to position [1152, 0]
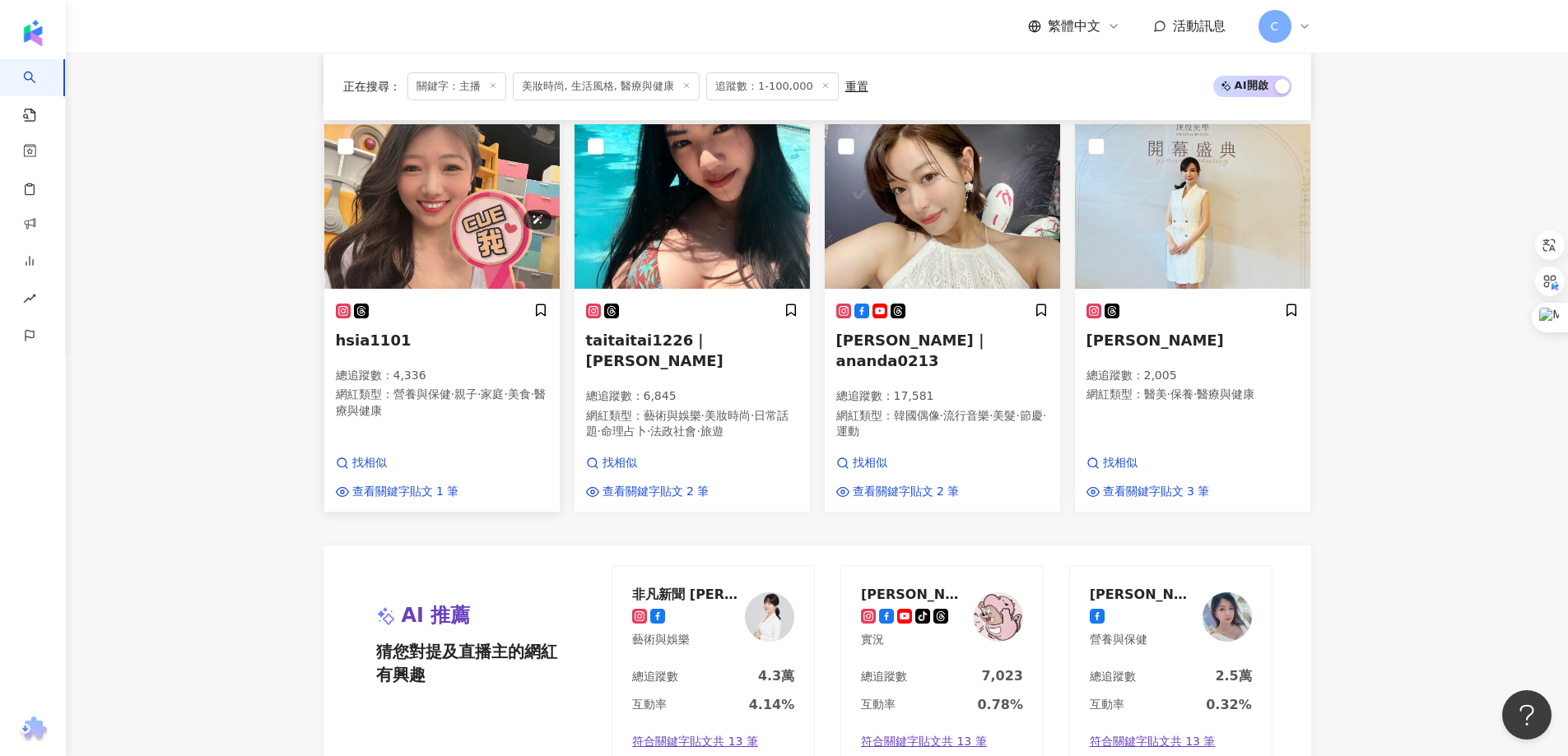
click at [452, 165] on img at bounding box center [441, 206] width 235 height 164
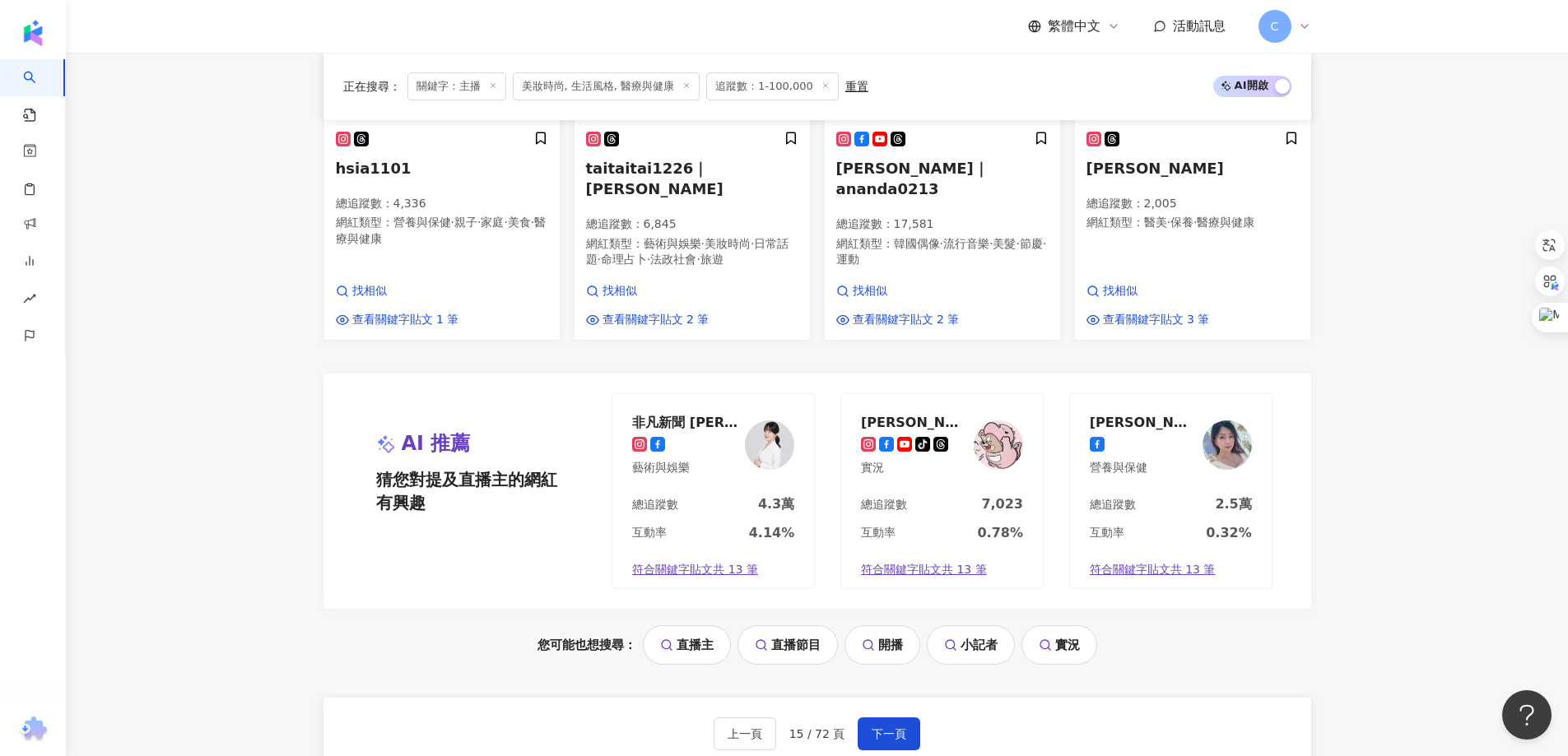
scroll to position [1535, 0]
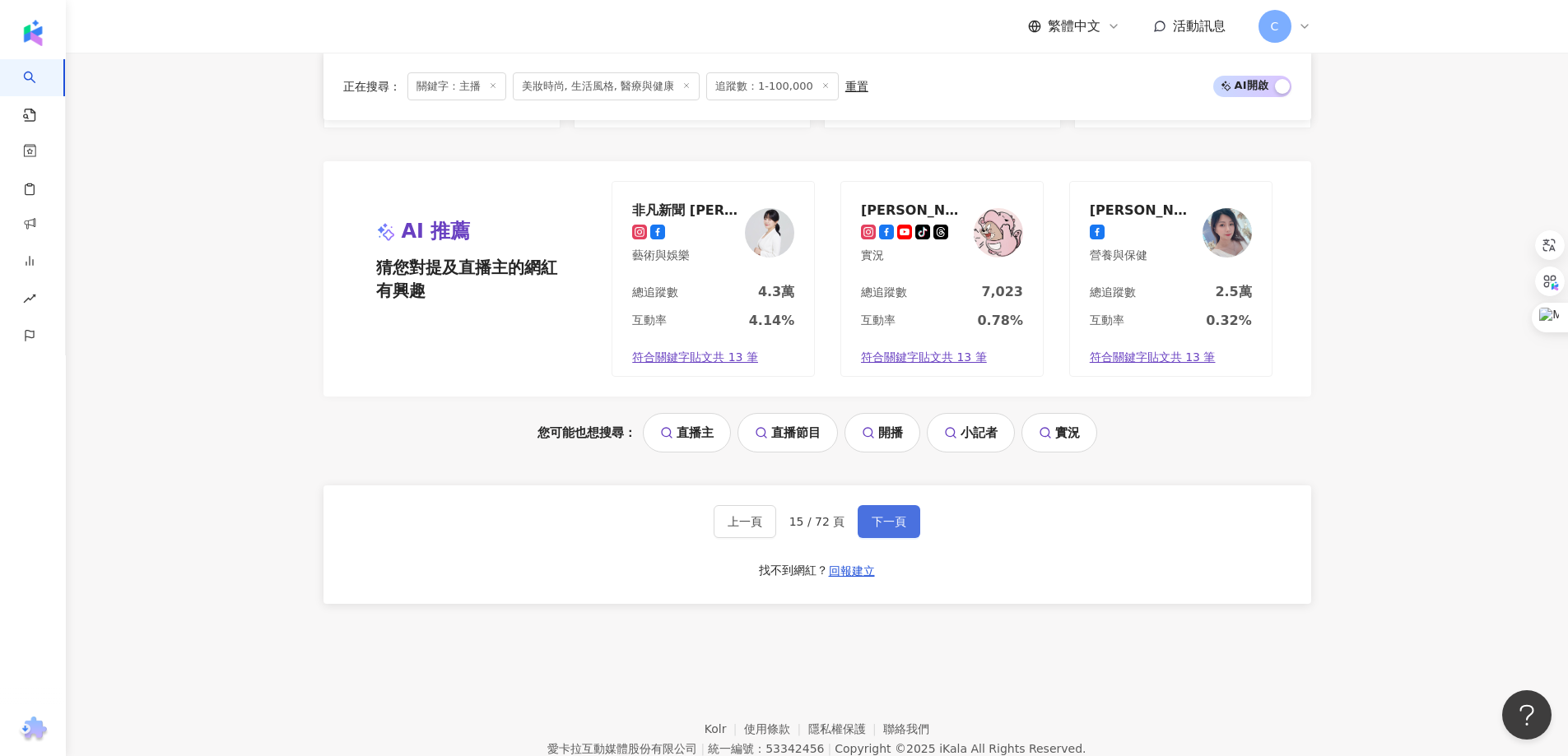
click at [878, 515] on span "下一頁" at bounding box center [888, 521] width 35 height 13
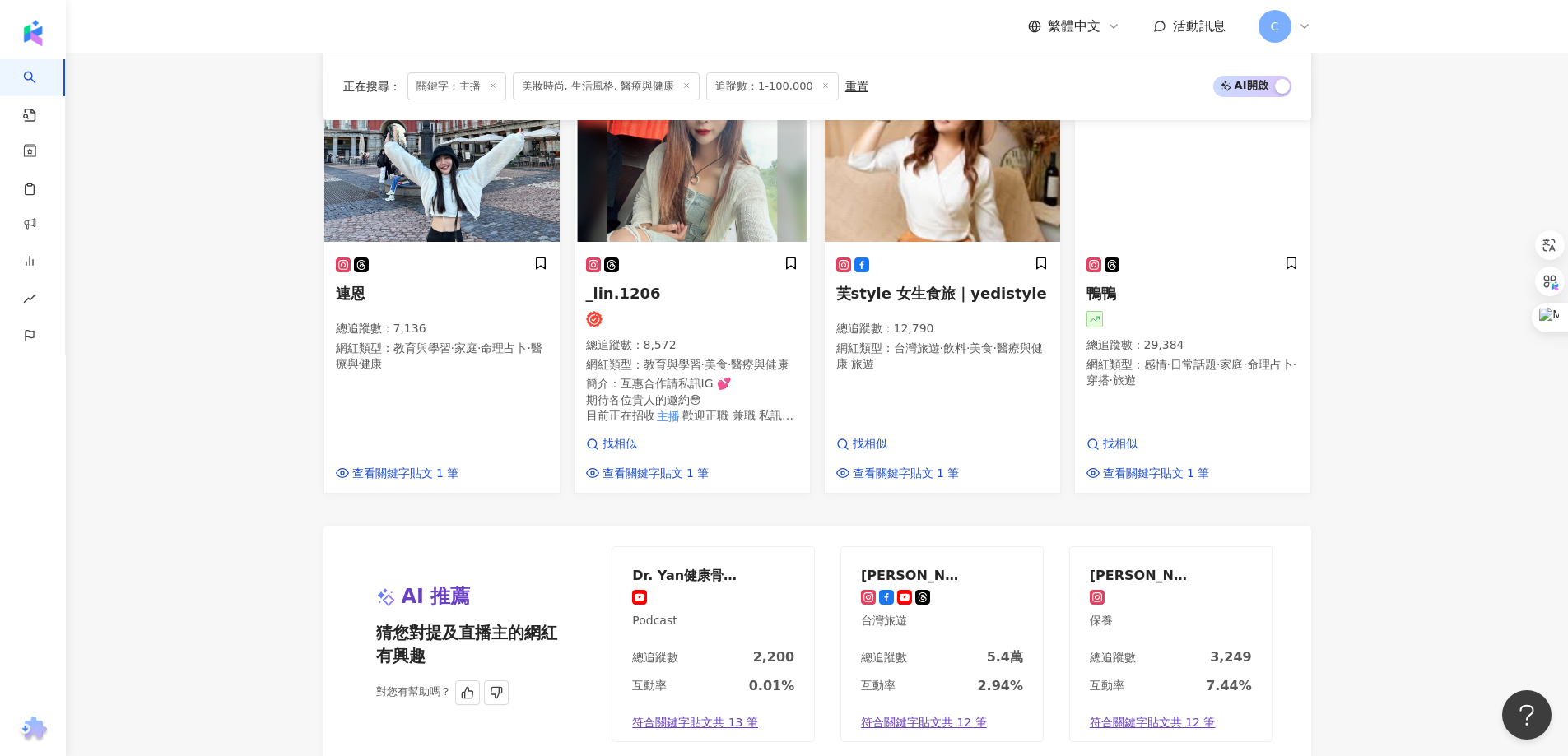
scroll to position [1414, 0]
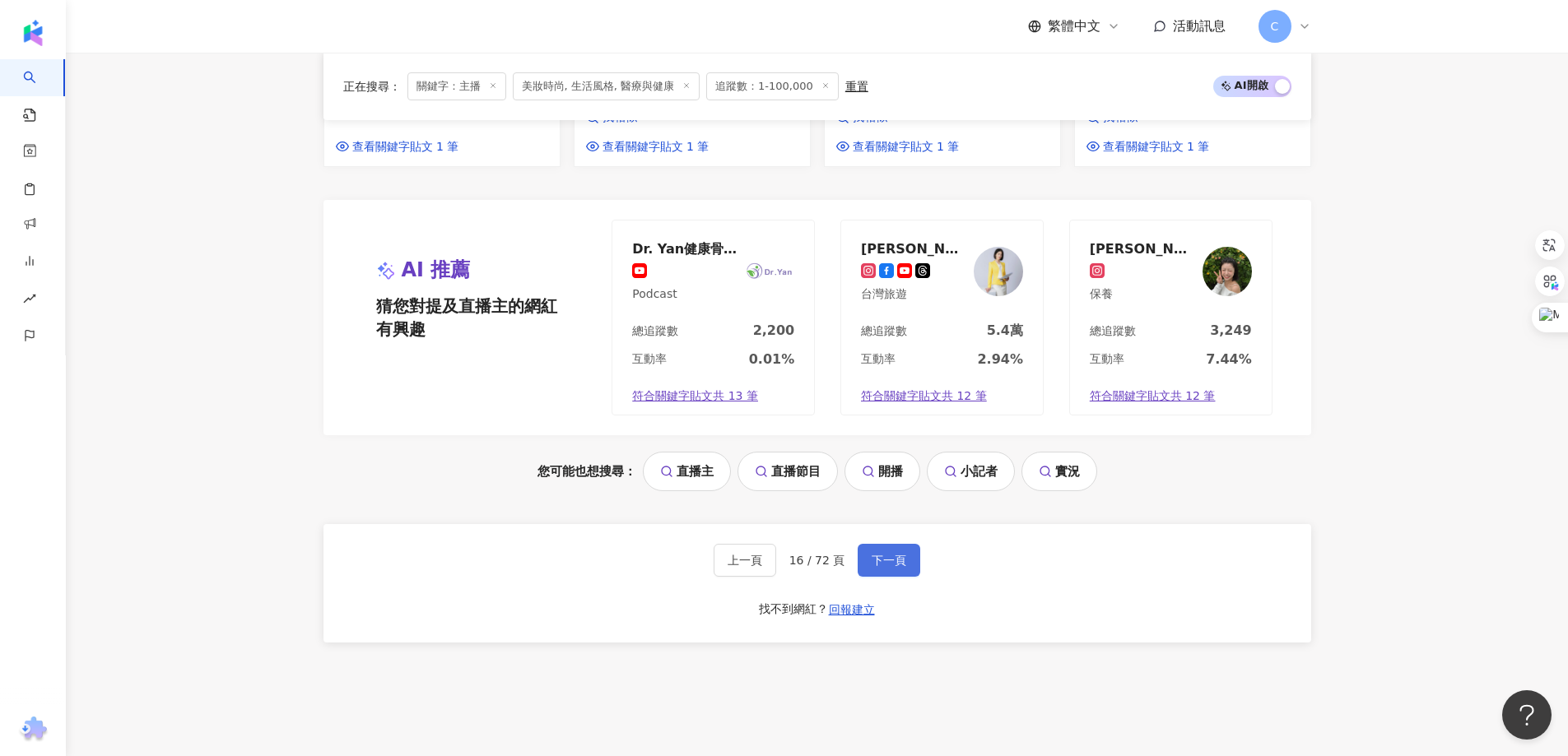
click at [895, 544] on button "下一頁" at bounding box center [889, 560] width 62 height 33
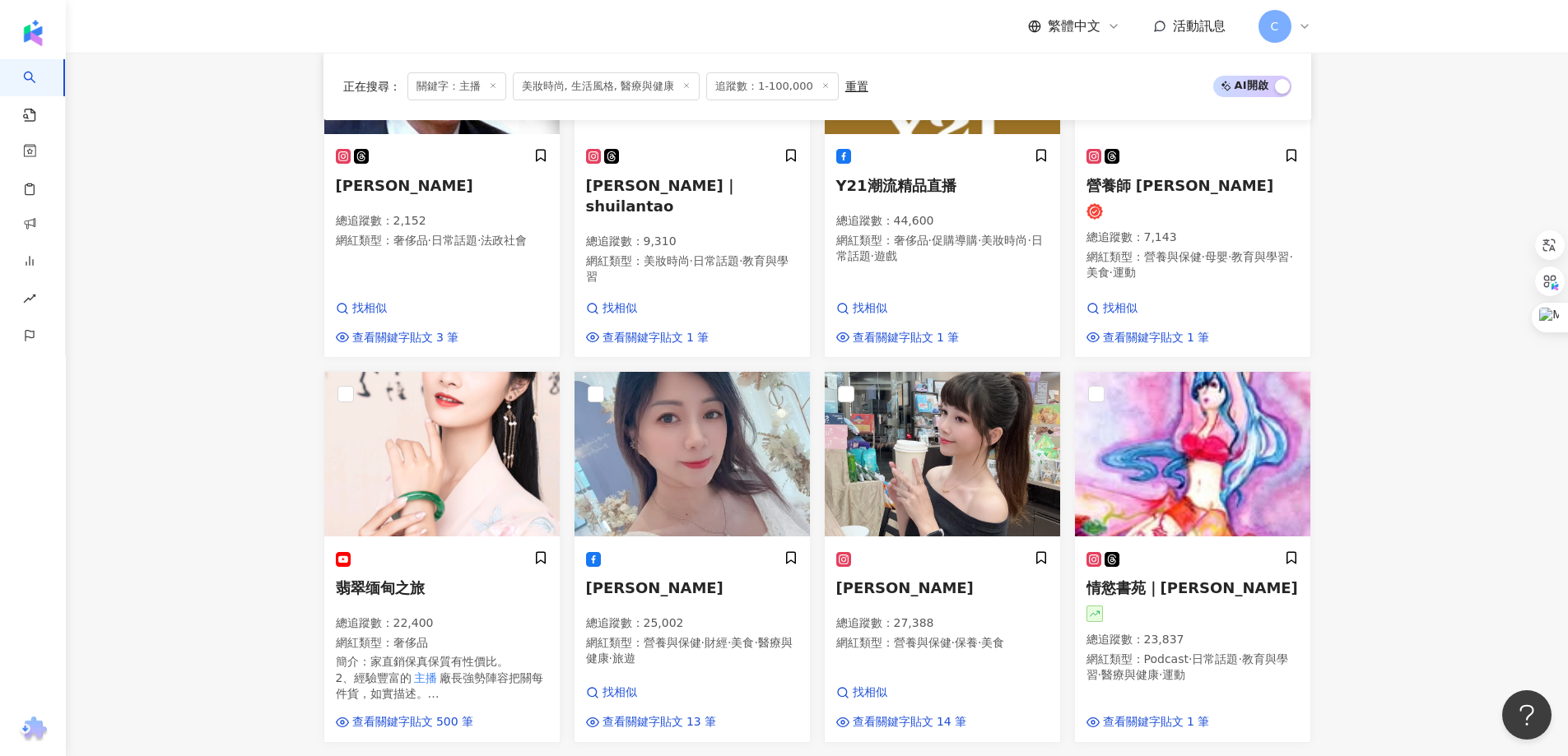
scroll to position [1323, 0]
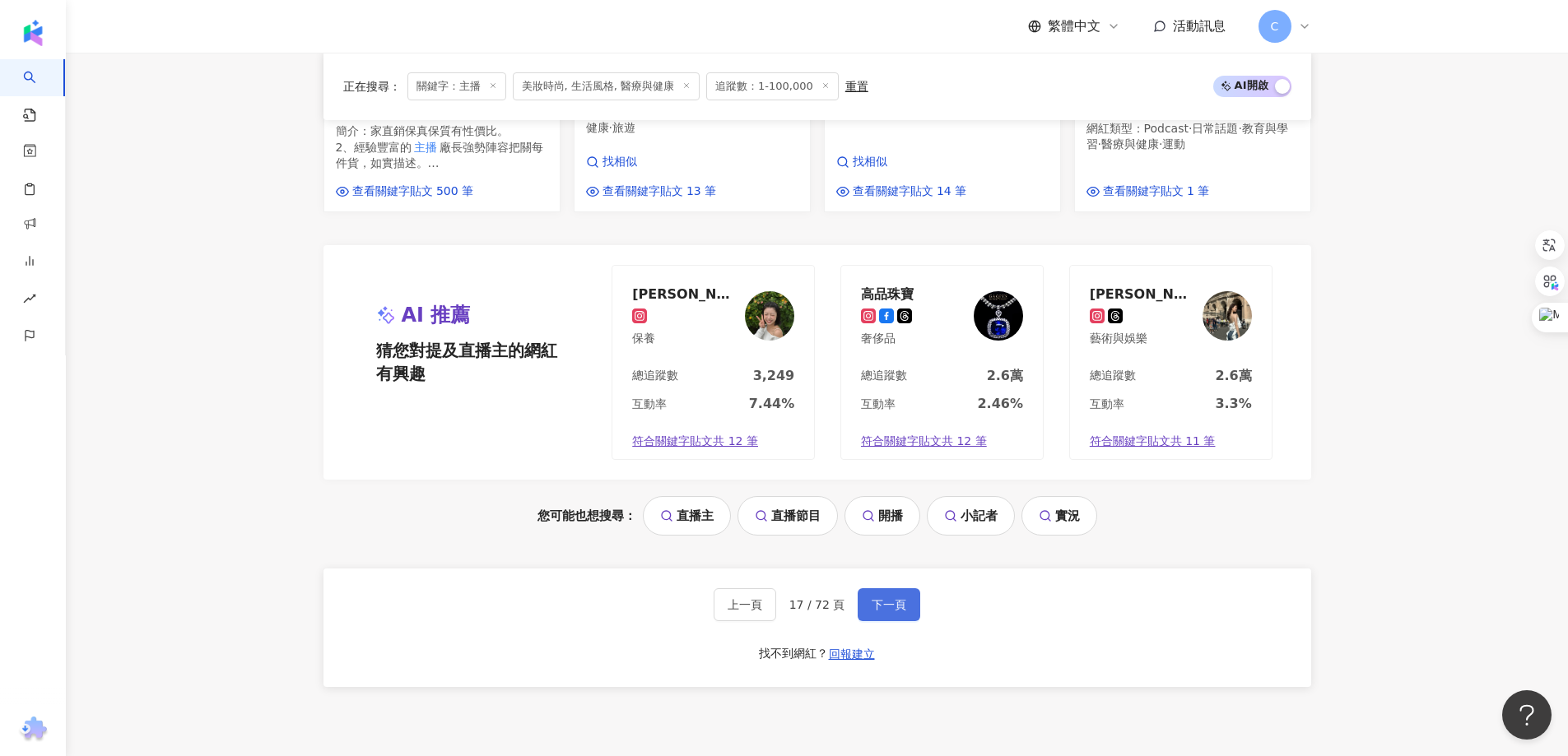
click at [890, 602] on button "下一頁" at bounding box center [889, 604] width 62 height 33
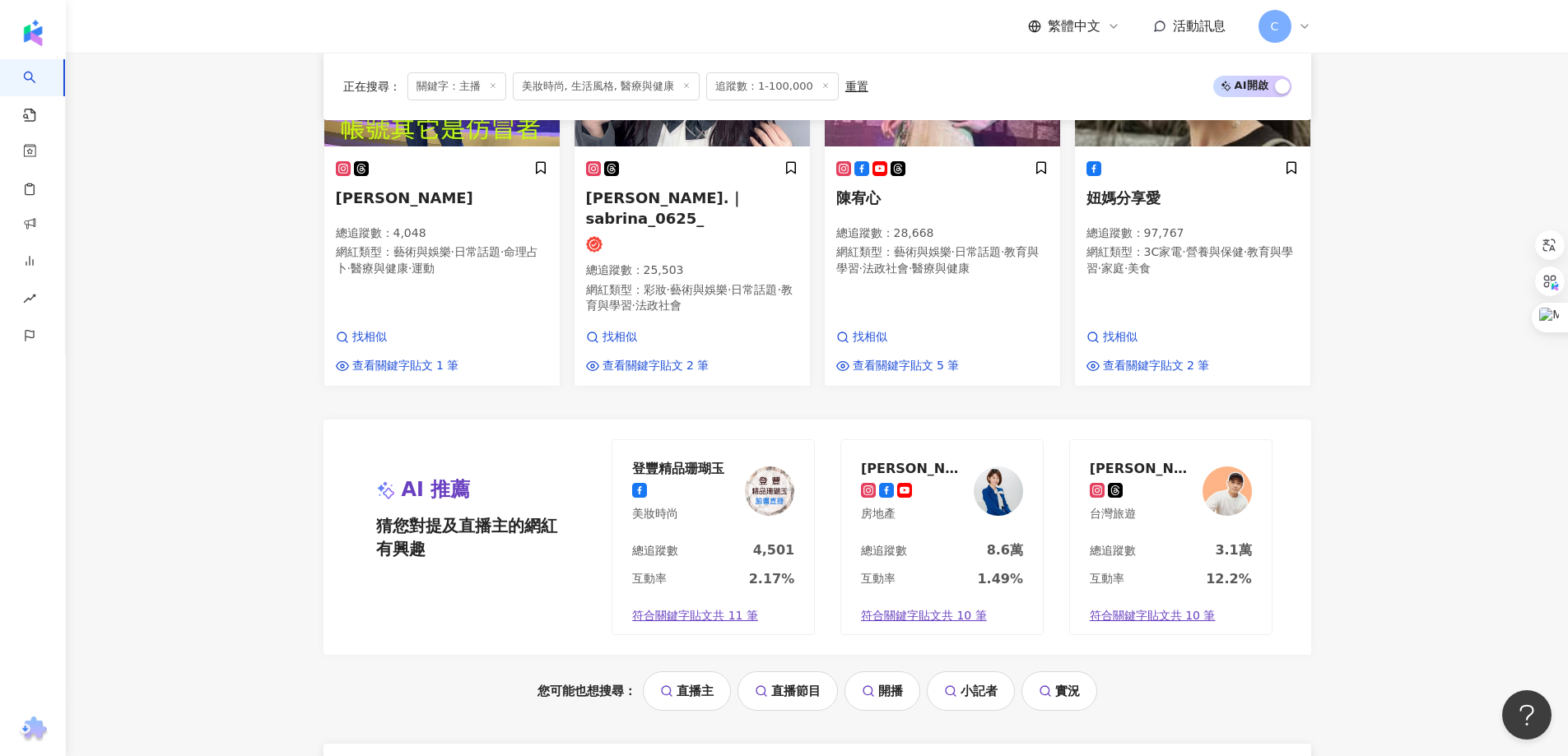
scroll to position [1480, 0]
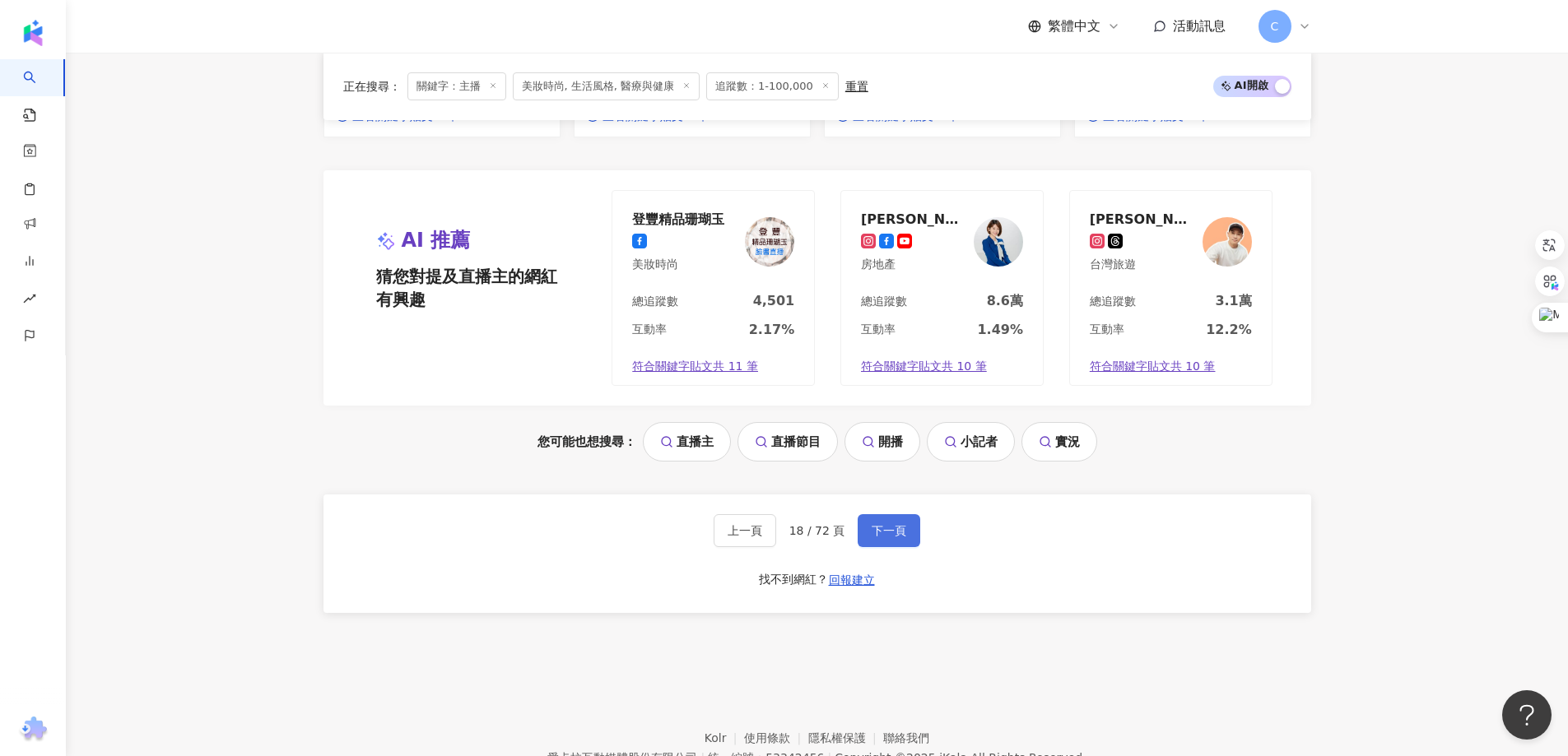
click at [892, 514] on button "下一頁" at bounding box center [889, 530] width 62 height 33
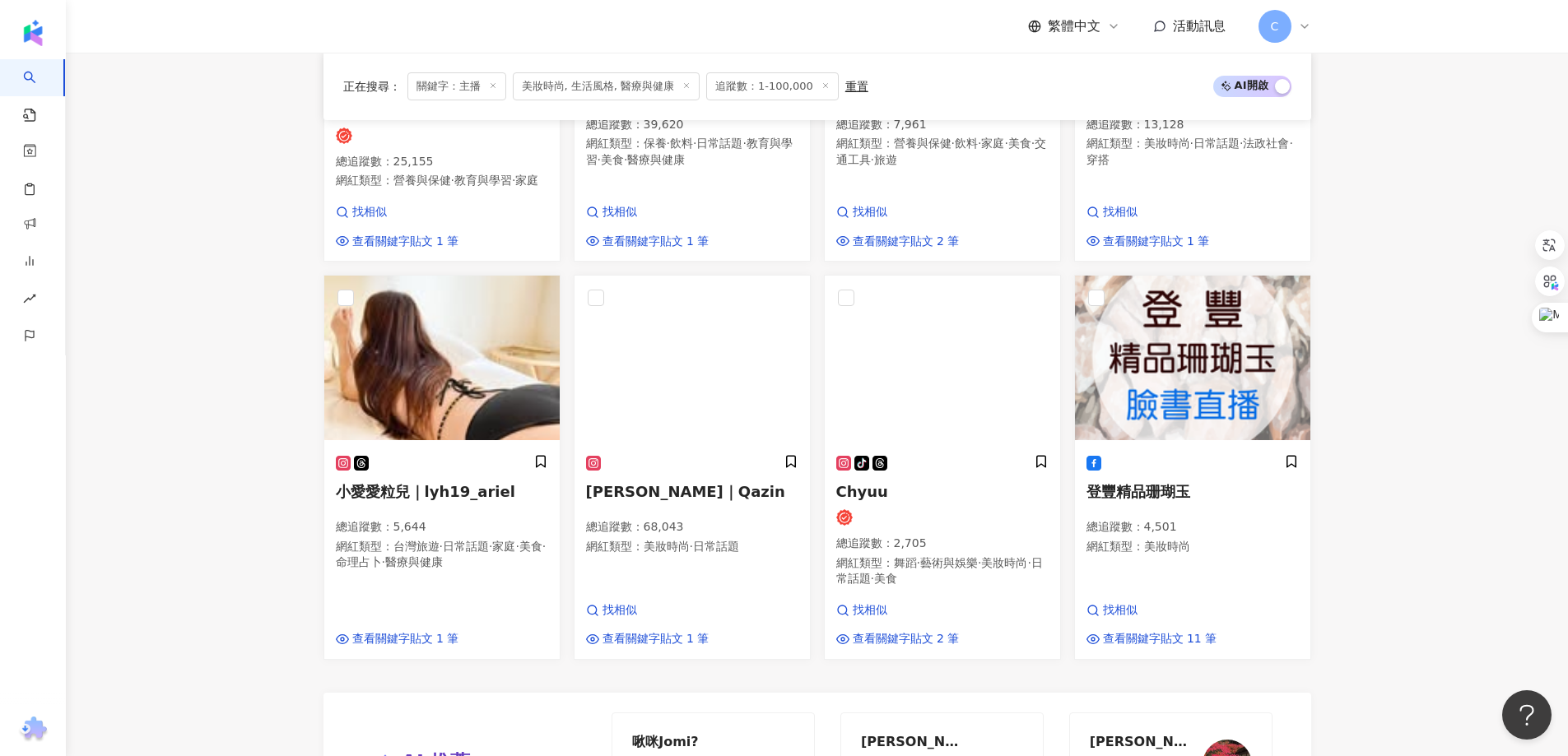
scroll to position [1233, 0]
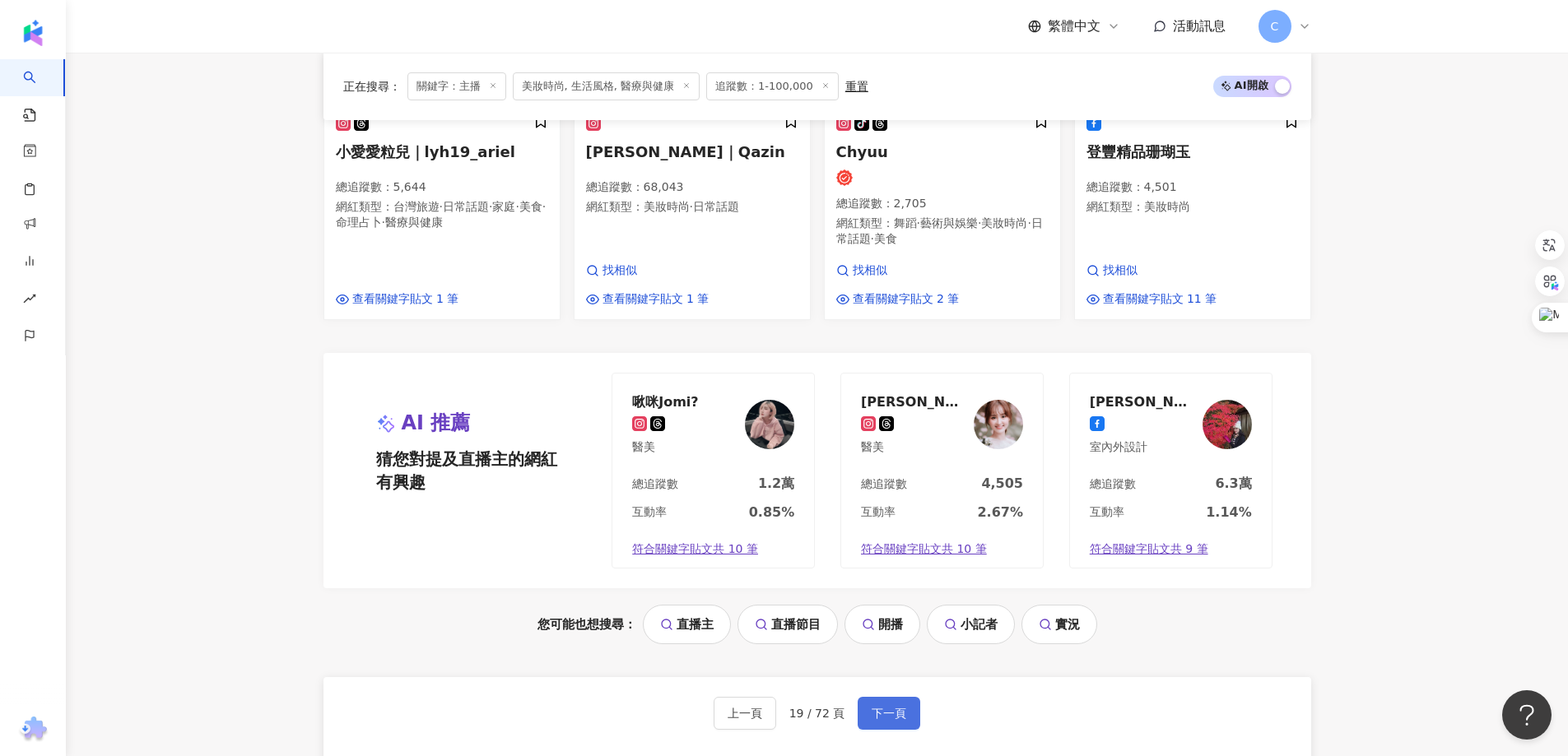
click at [890, 697] on button "下一頁" at bounding box center [889, 713] width 62 height 33
click at [890, 706] on span "下一頁" at bounding box center [888, 713] width 35 height 13
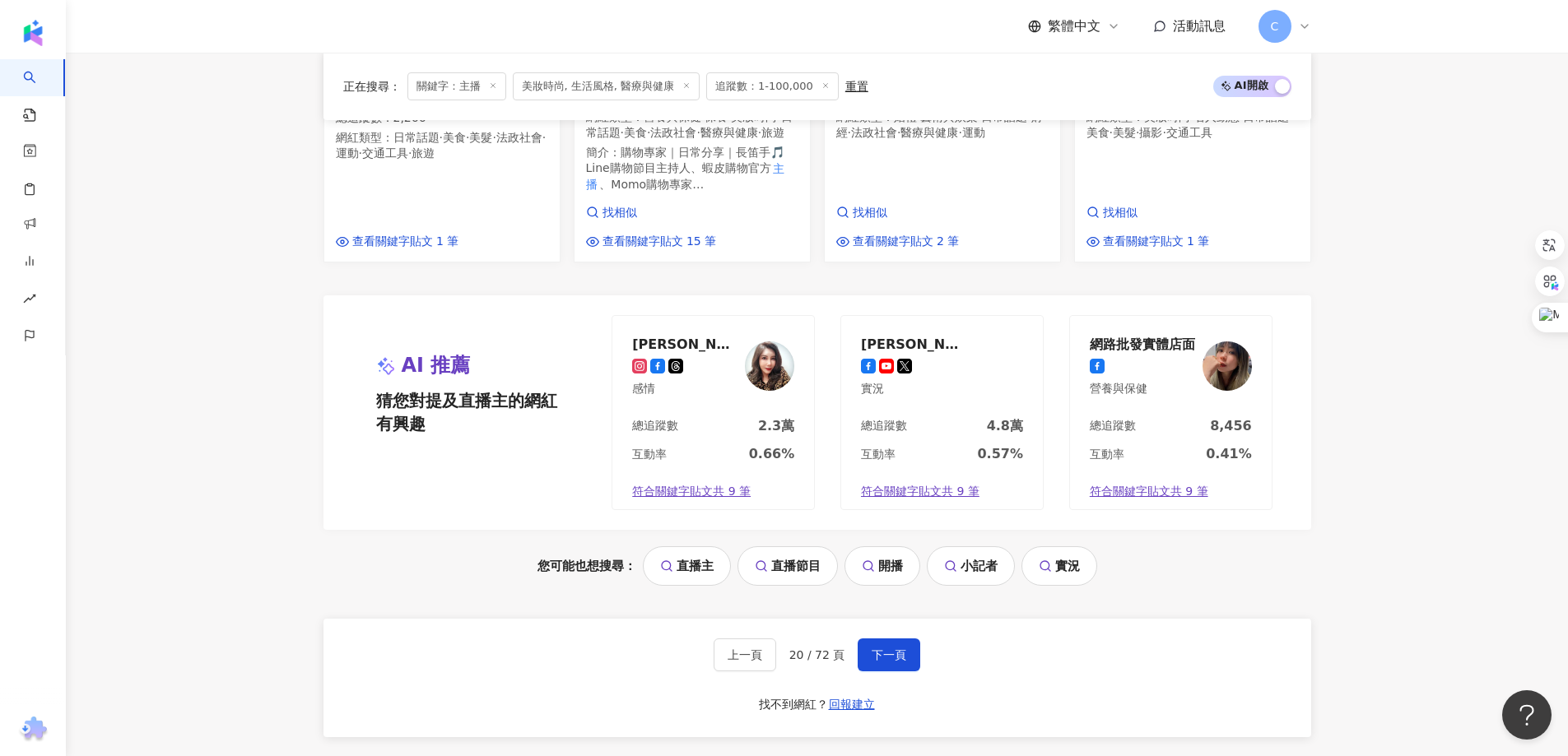
scroll to position [1563, 0]
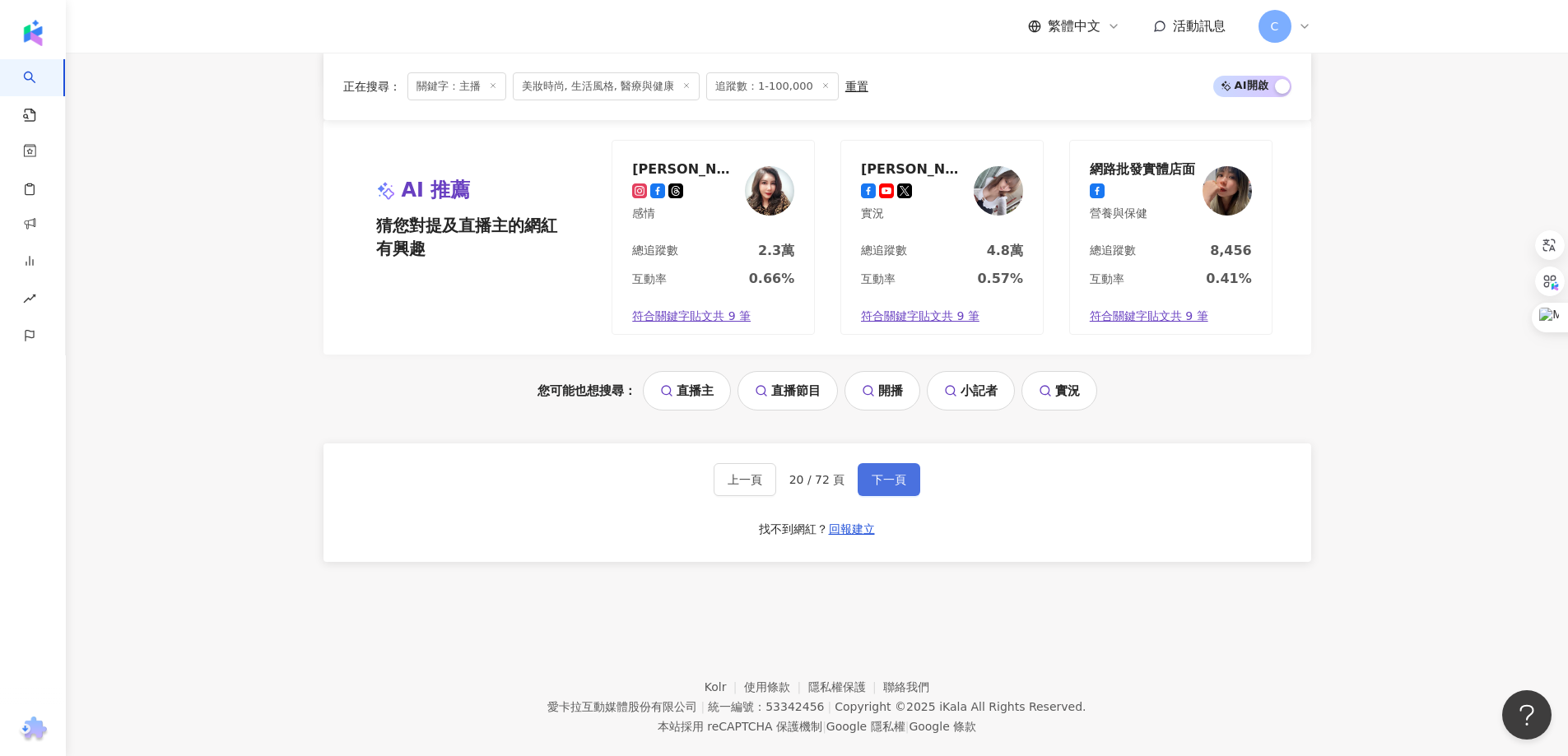
click at [894, 463] on button "下一頁" at bounding box center [889, 479] width 62 height 33
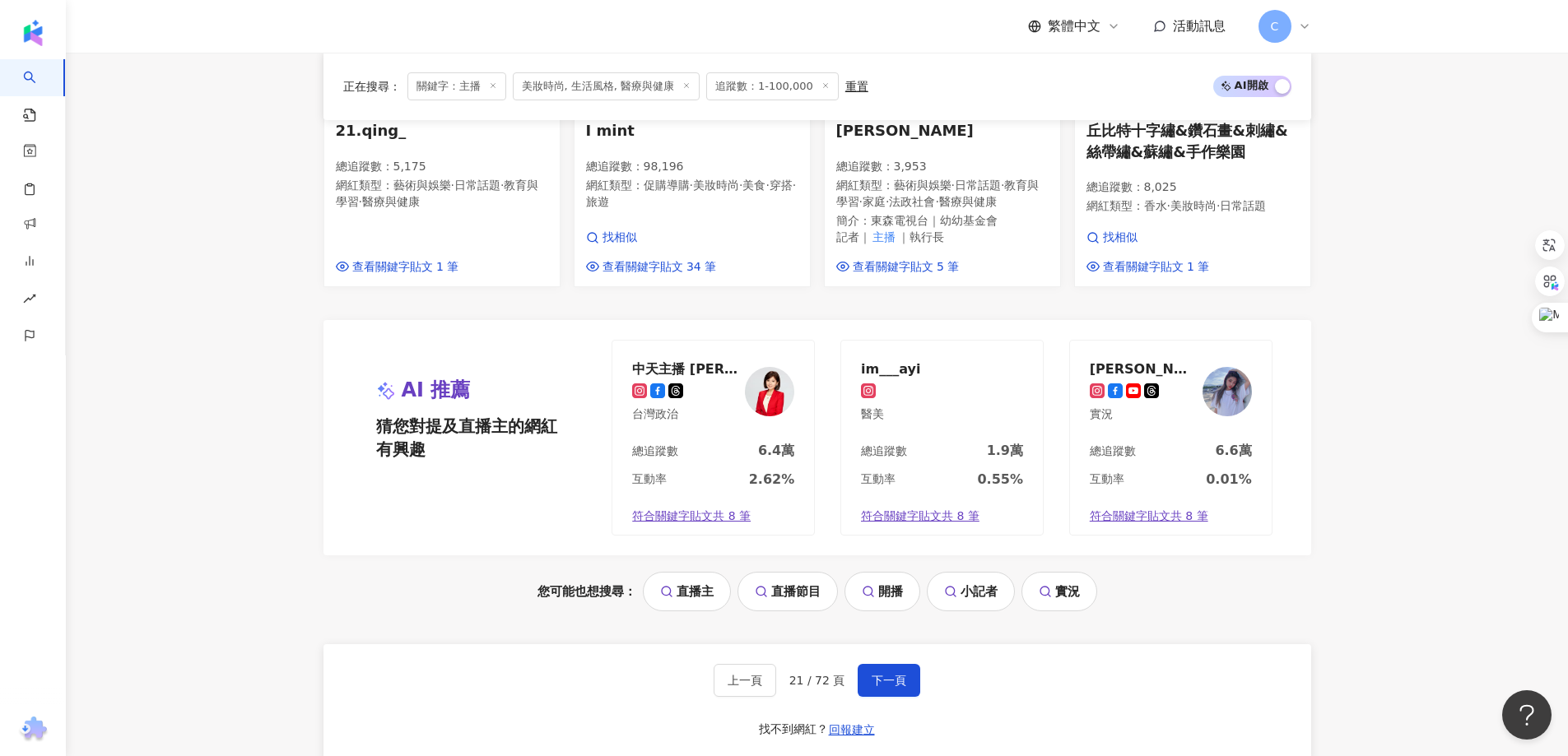
scroll to position [1480, 0]
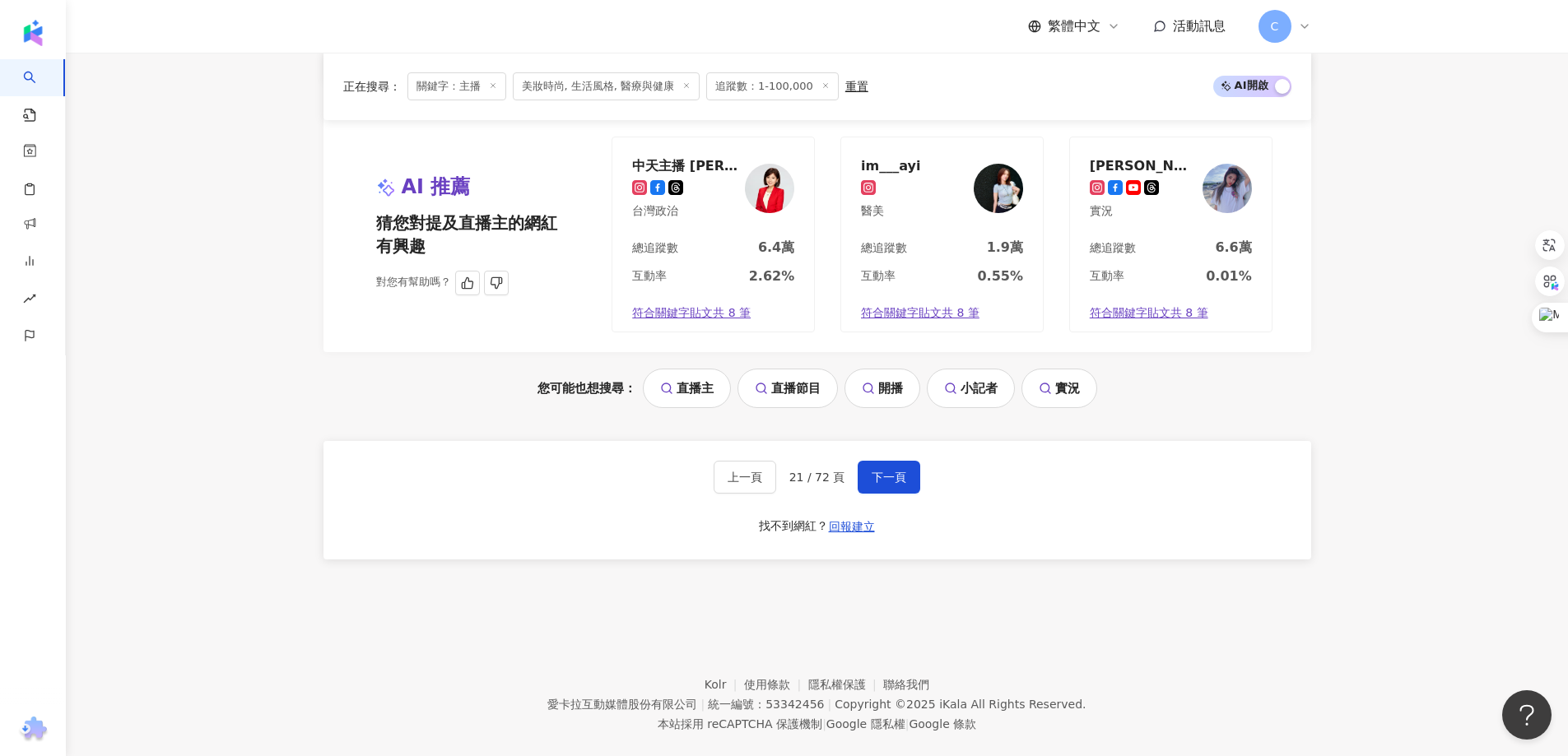
drag, startPoint x: 904, startPoint y: 468, endPoint x: 909, endPoint y: 293, distance: 175.1
click at [904, 468] on button "下一頁" at bounding box center [889, 476] width 62 height 33
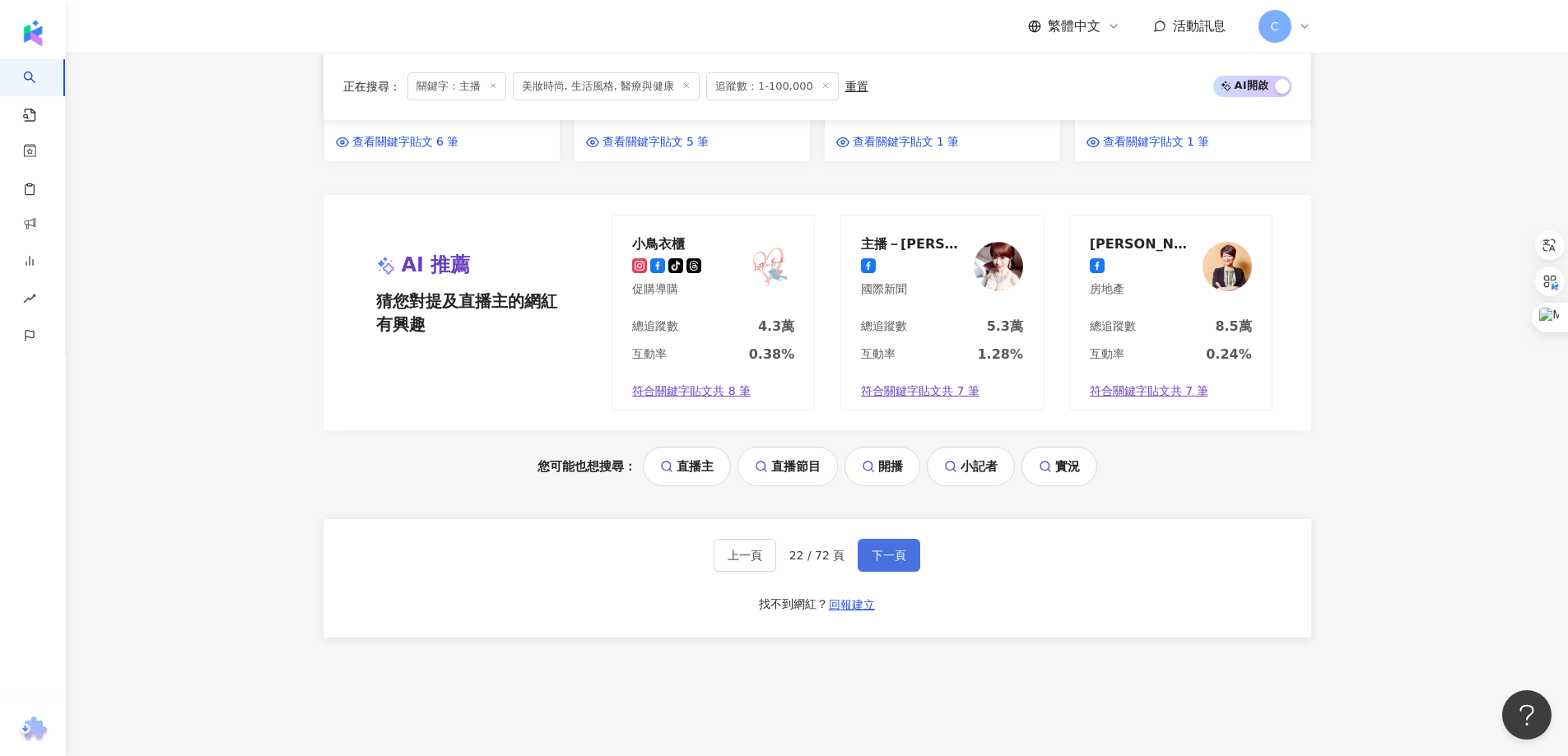
click at [882, 548] on span "下一頁" at bounding box center [888, 555] width 35 height 13
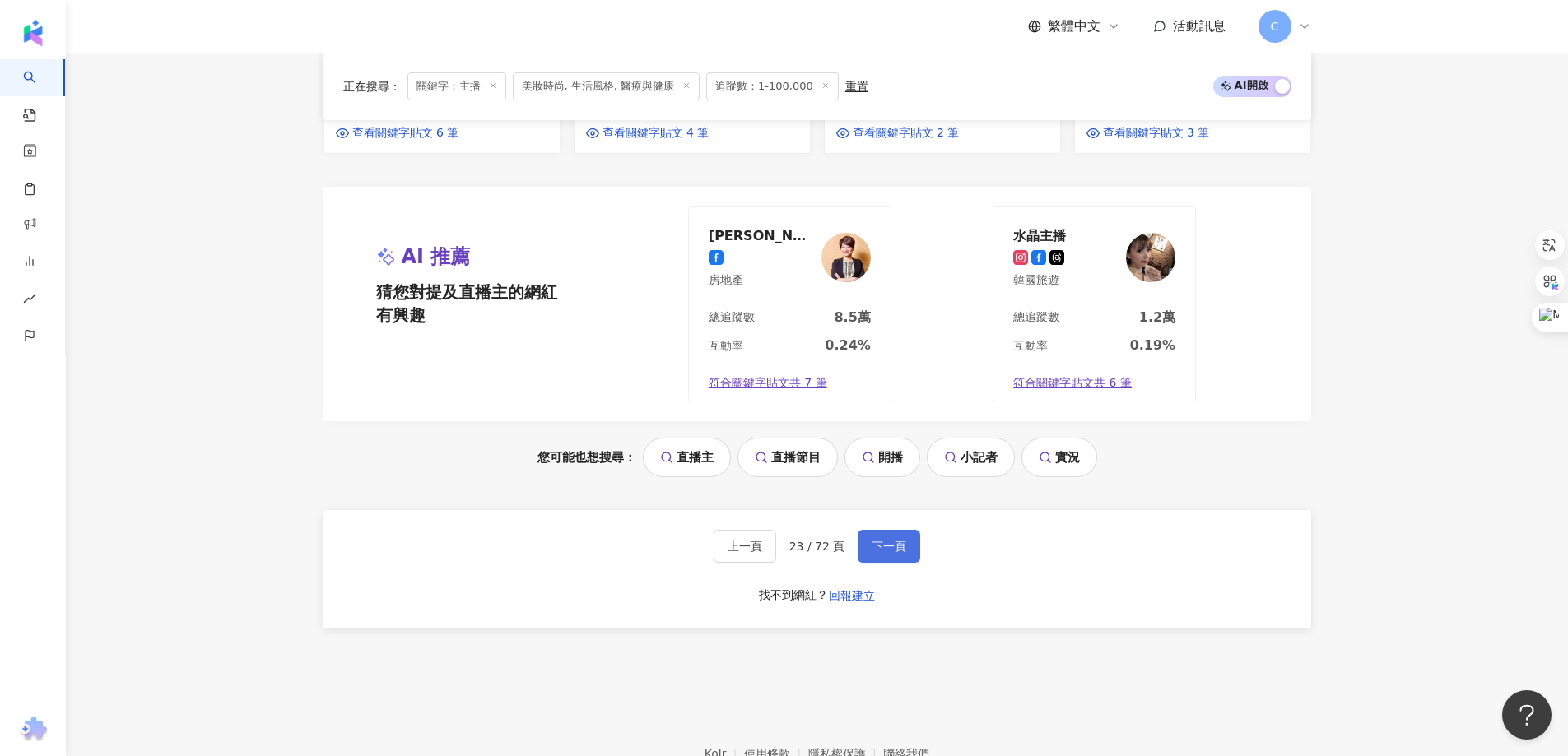
click at [907, 530] on button "下一頁" at bounding box center [889, 546] width 62 height 33
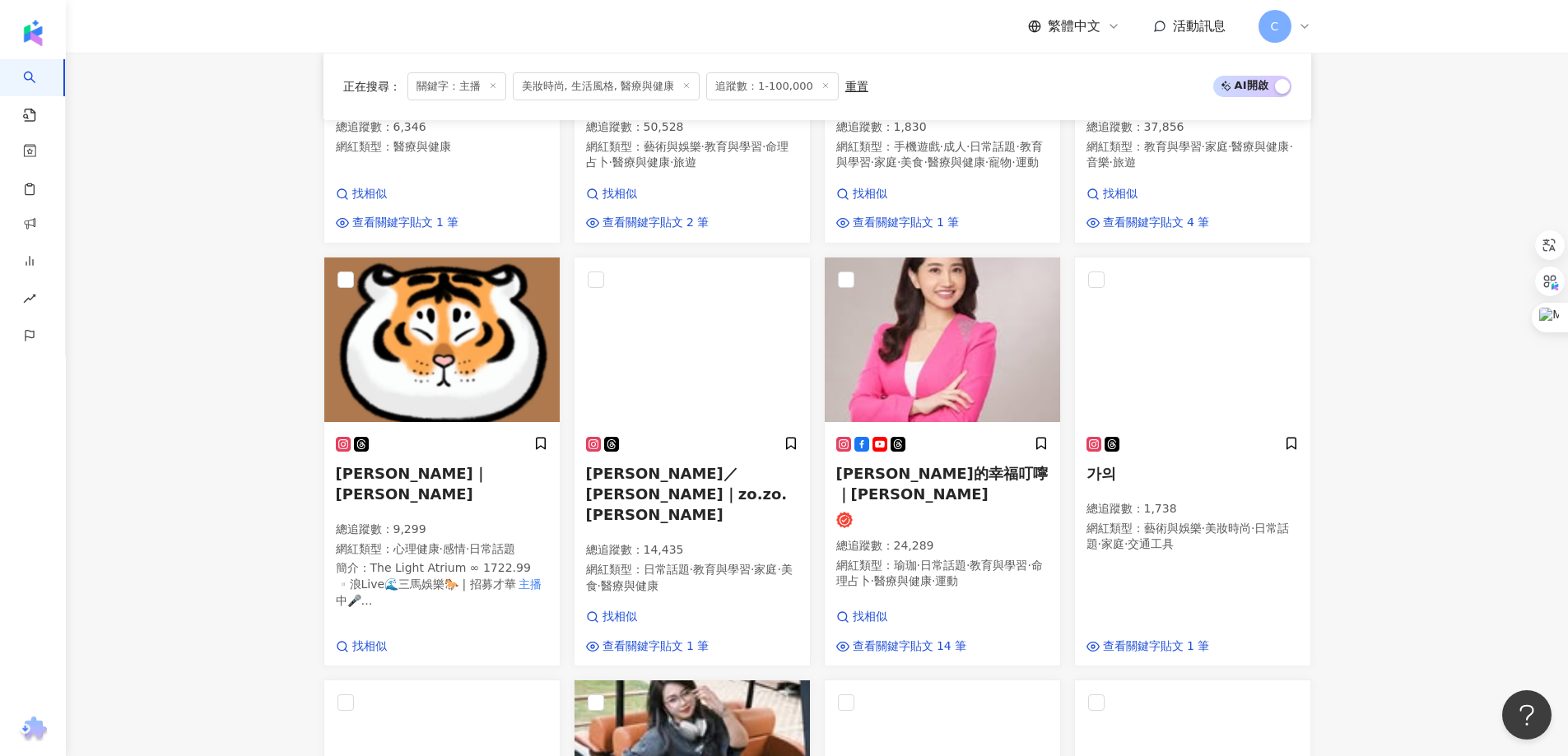
scroll to position [507, 0]
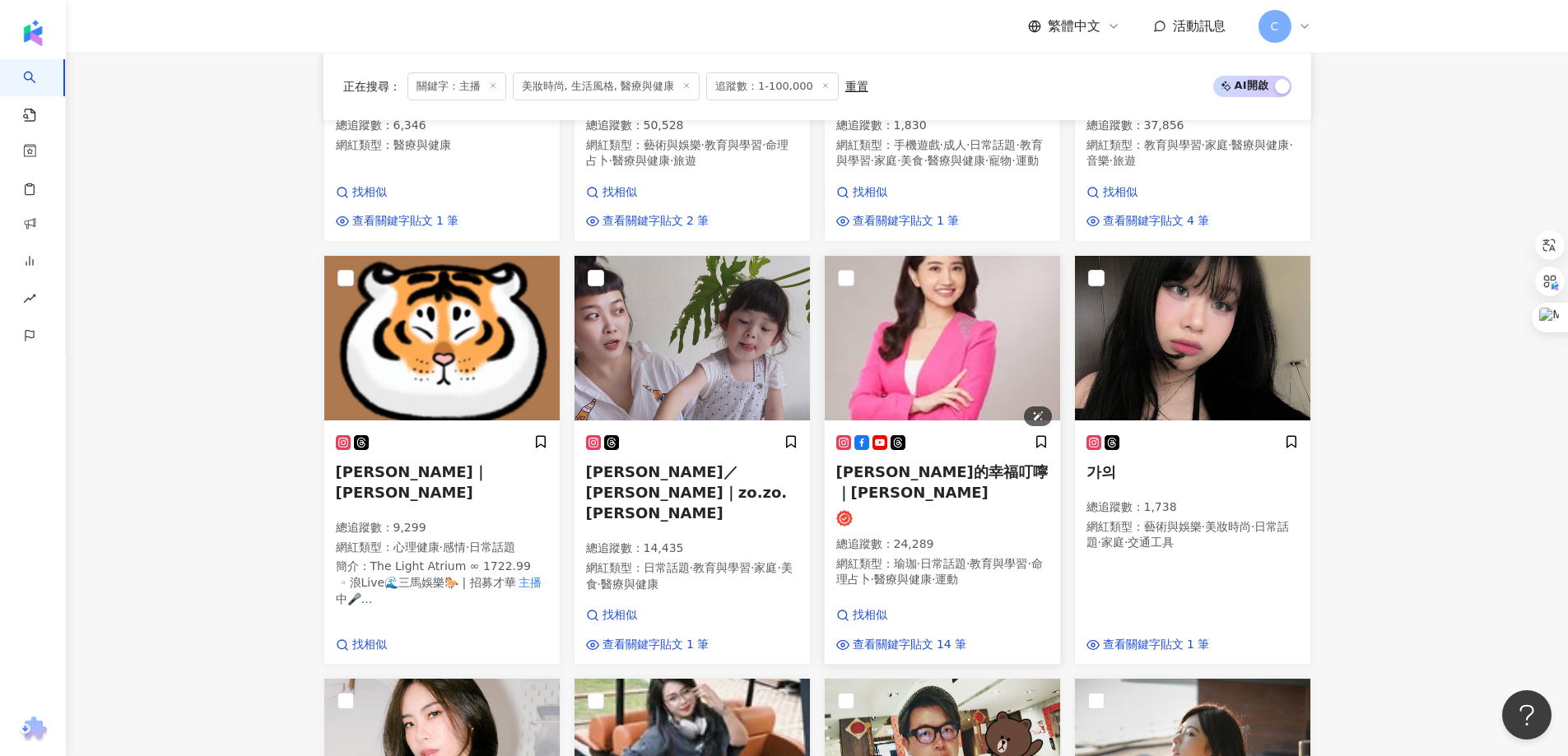
click at [987, 365] on img at bounding box center [942, 337] width 235 height 164
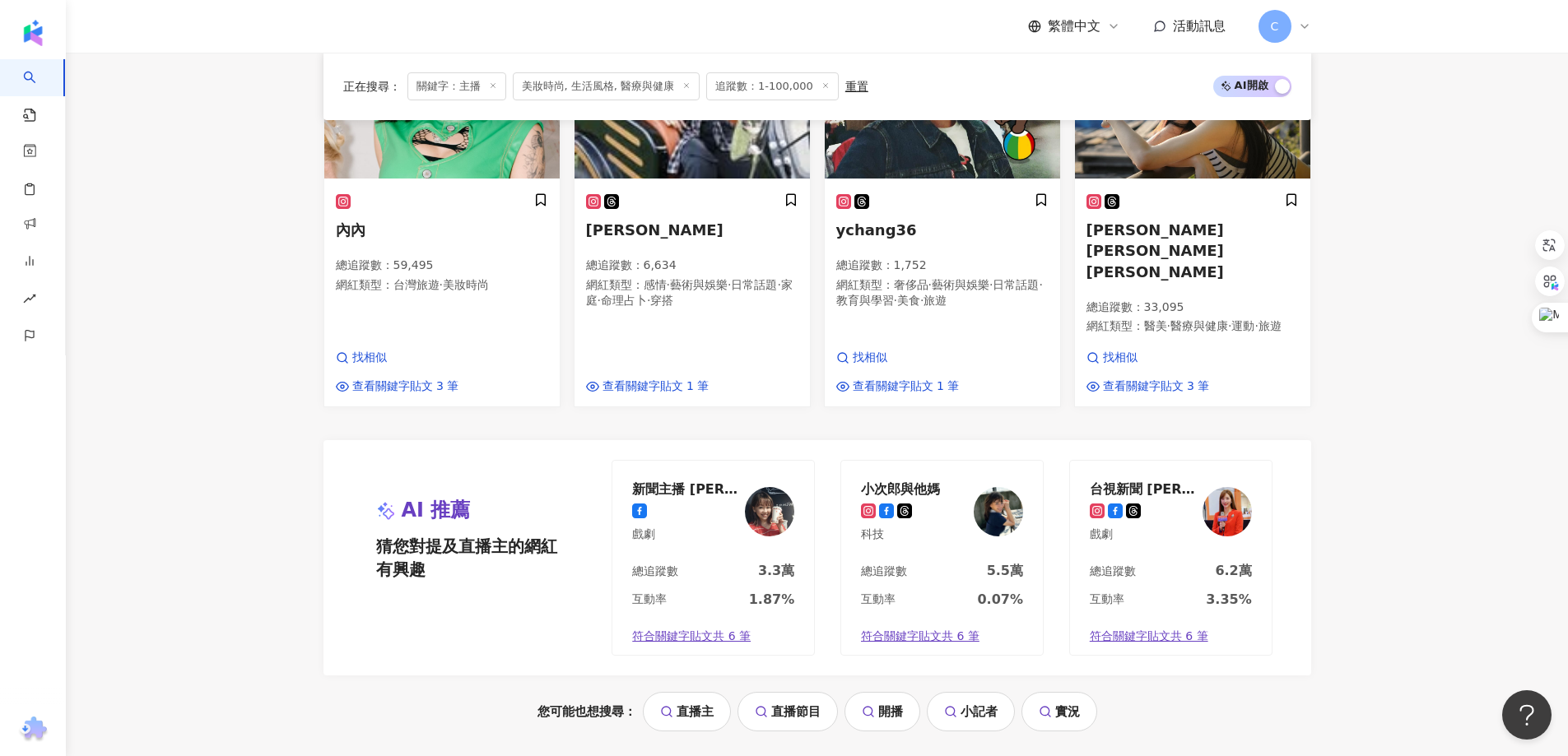
scroll to position [1411, 0]
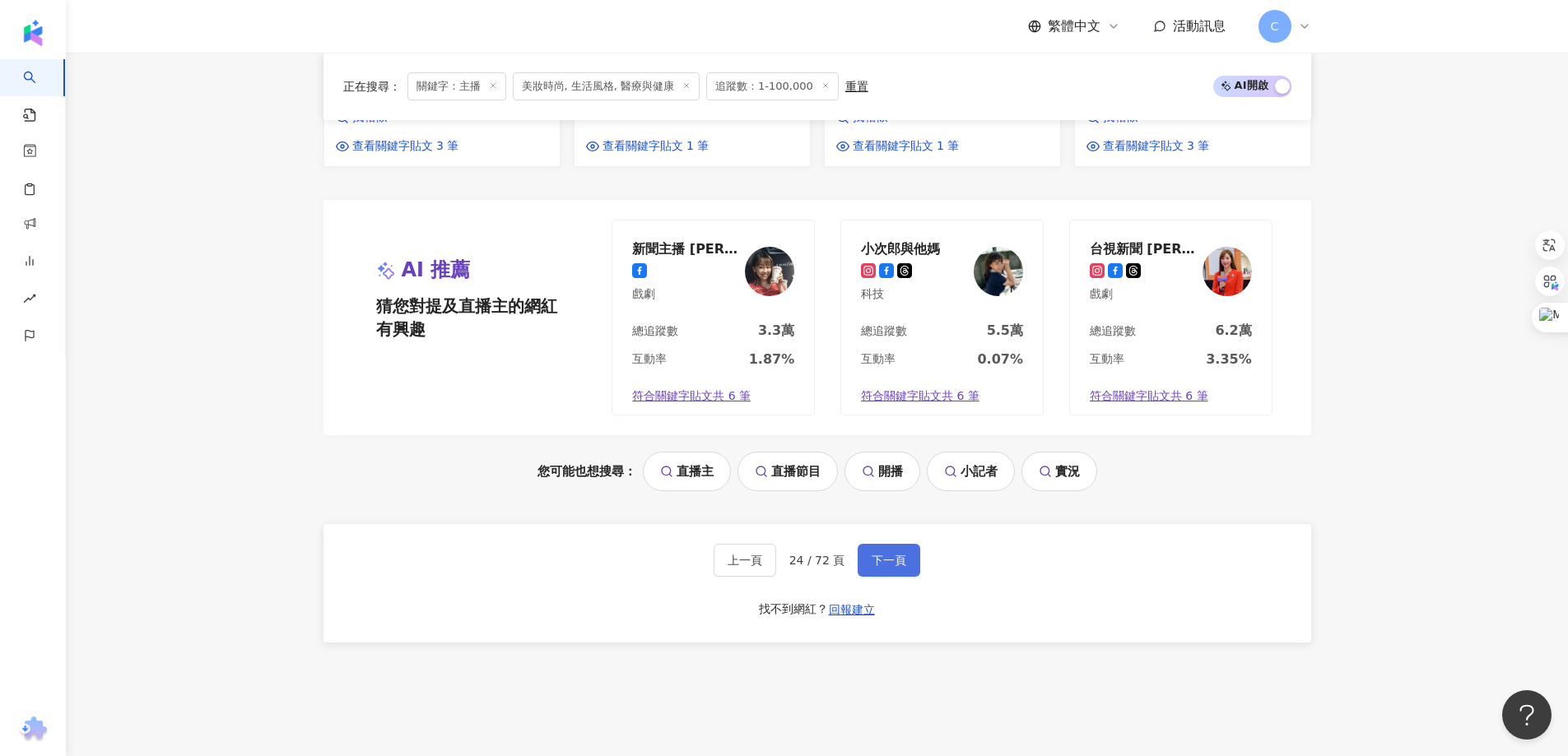
click at [867, 544] on button "下一頁" at bounding box center [889, 560] width 62 height 33
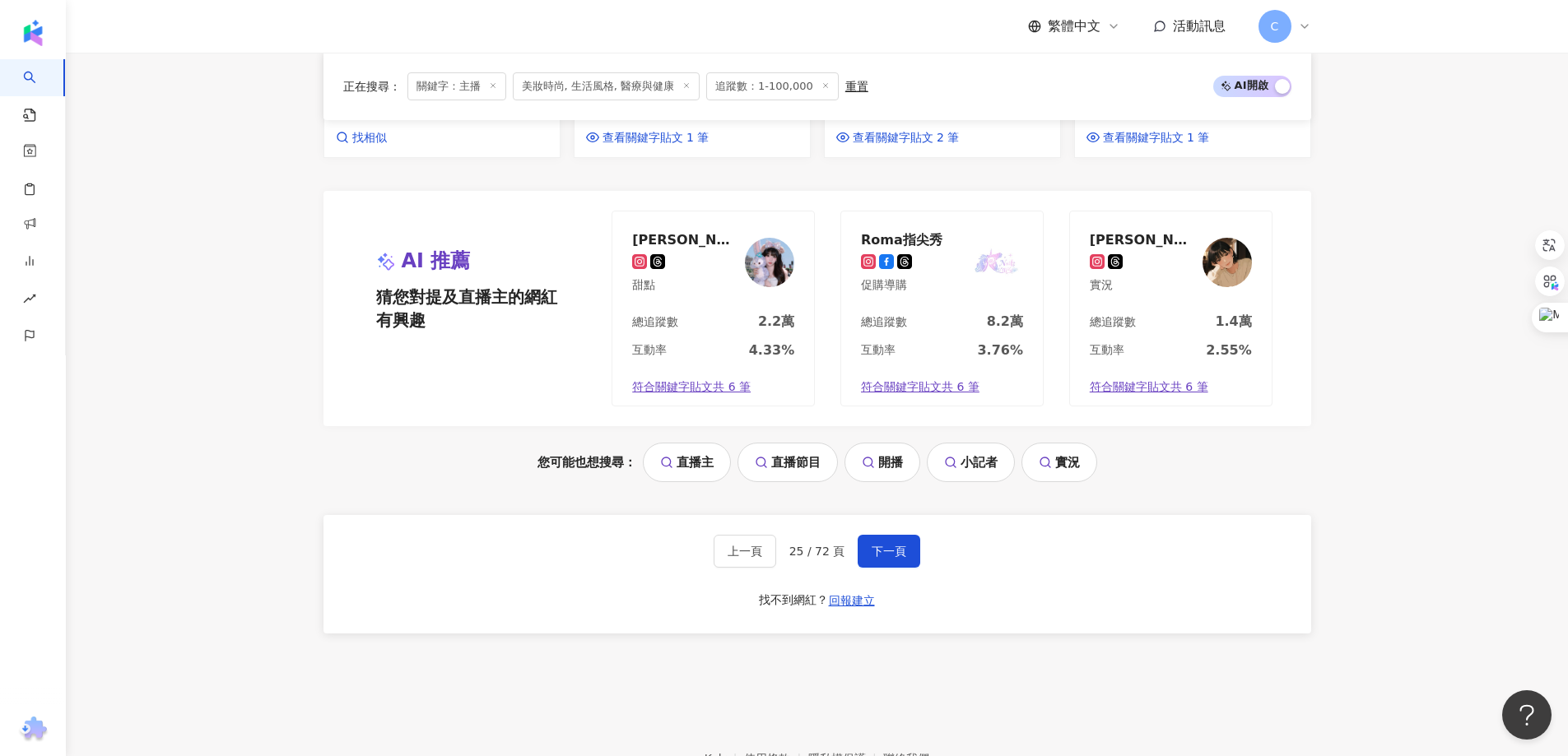
scroll to position [722, 0]
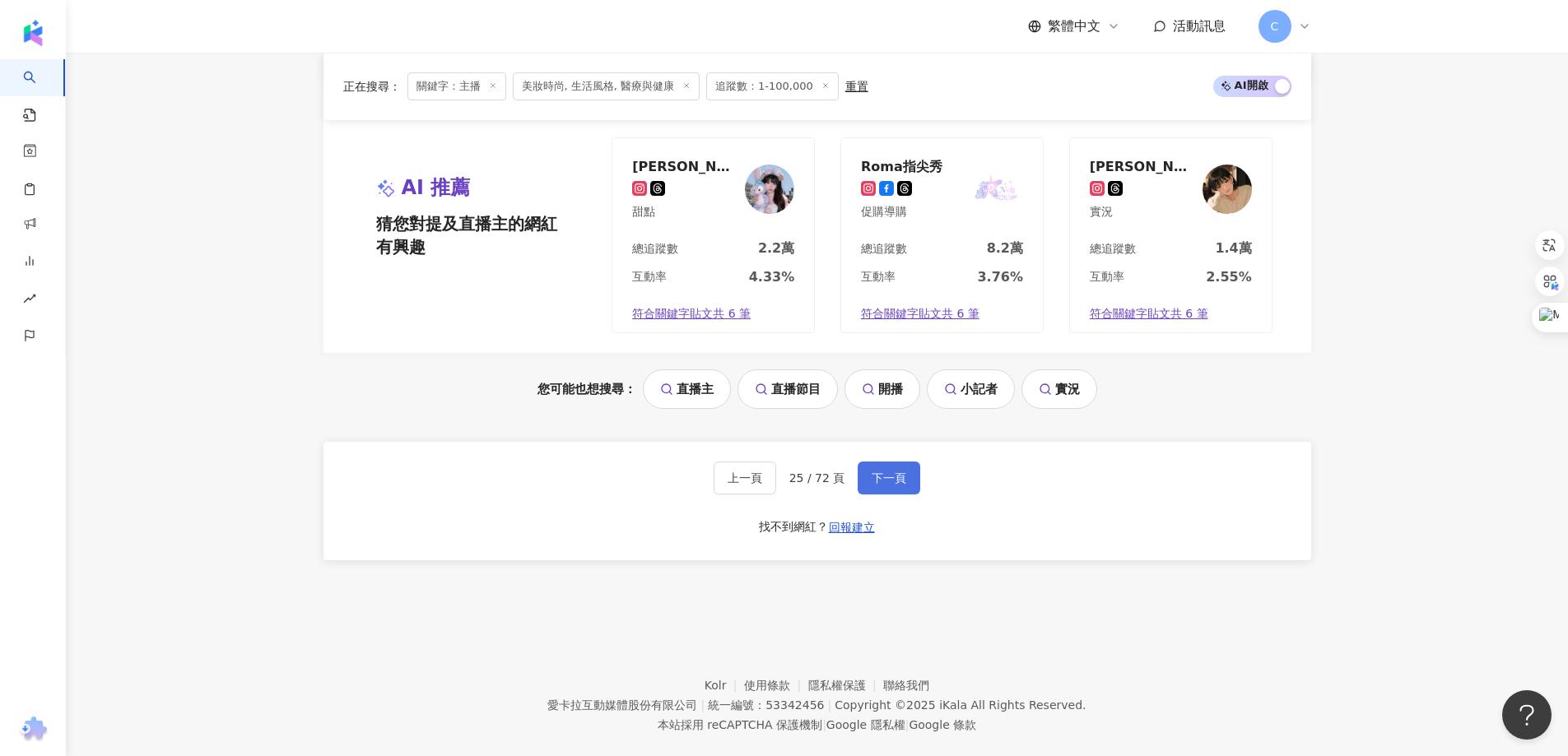
click at [895, 471] on span "下一頁" at bounding box center [888, 477] width 35 height 13
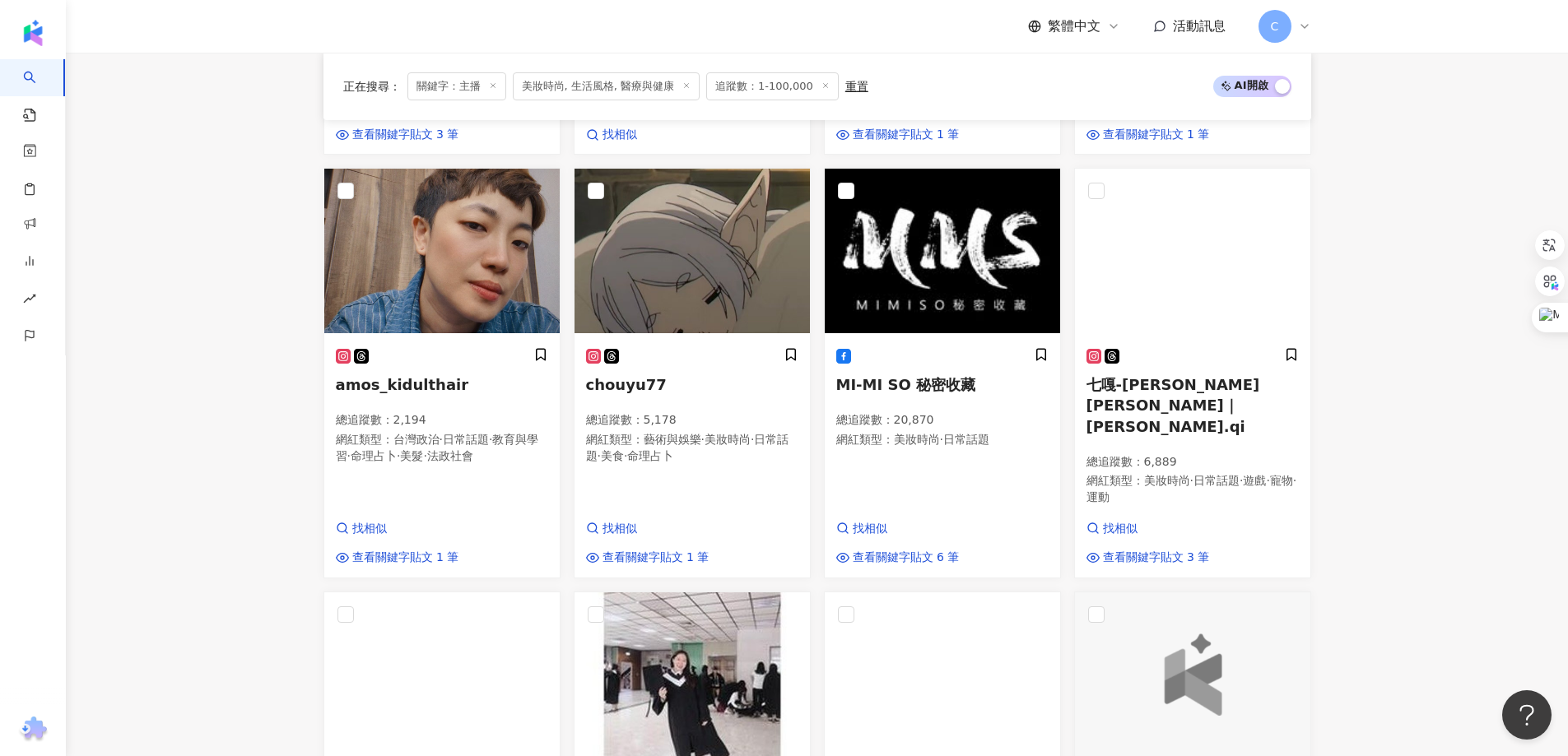
scroll to position [1152, 0]
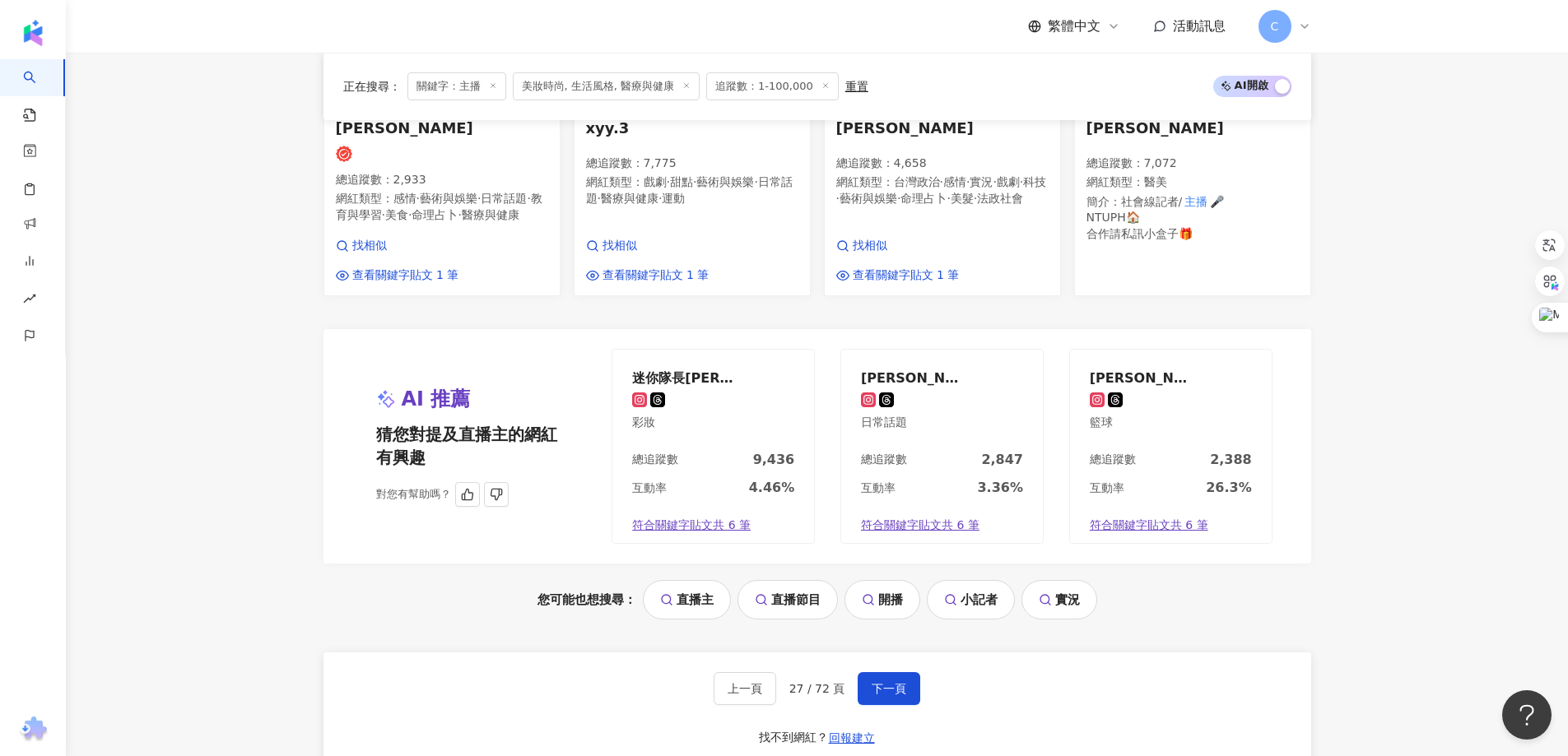
scroll to position [1316, 0]
click at [894, 671] on button "下一頁" at bounding box center [889, 687] width 62 height 33
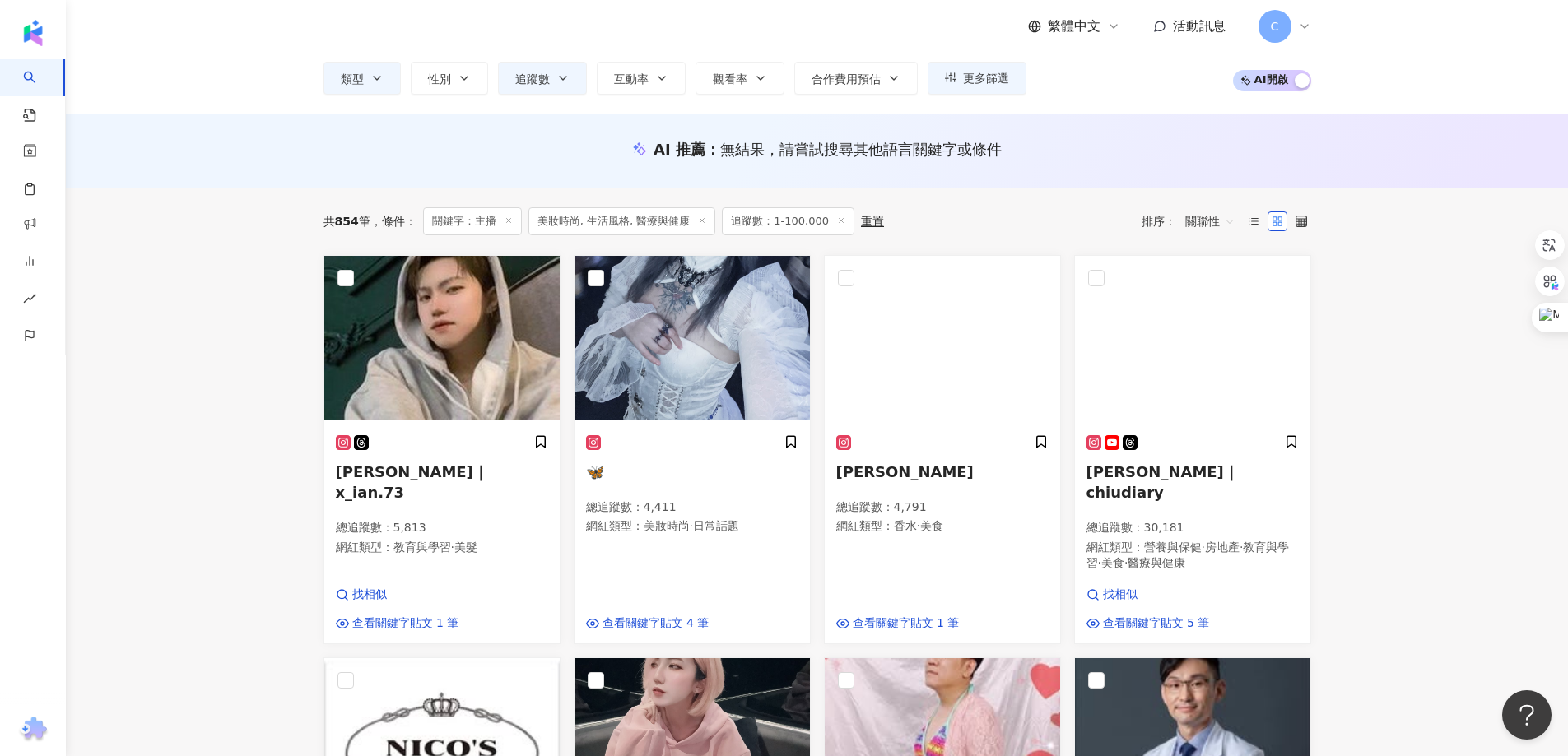
scroll to position [0, 0]
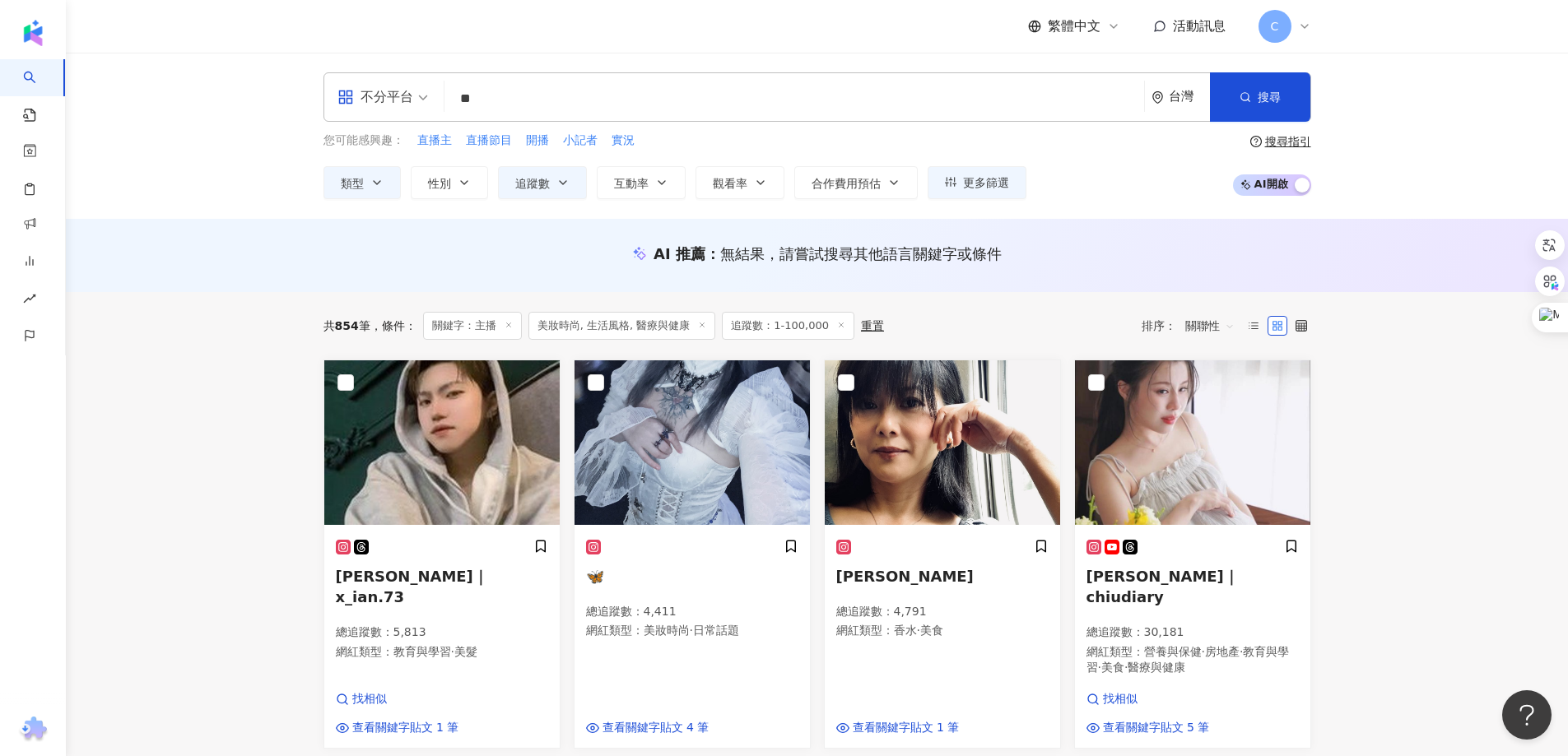
click at [653, 107] on input "**" at bounding box center [794, 98] width 686 height 31
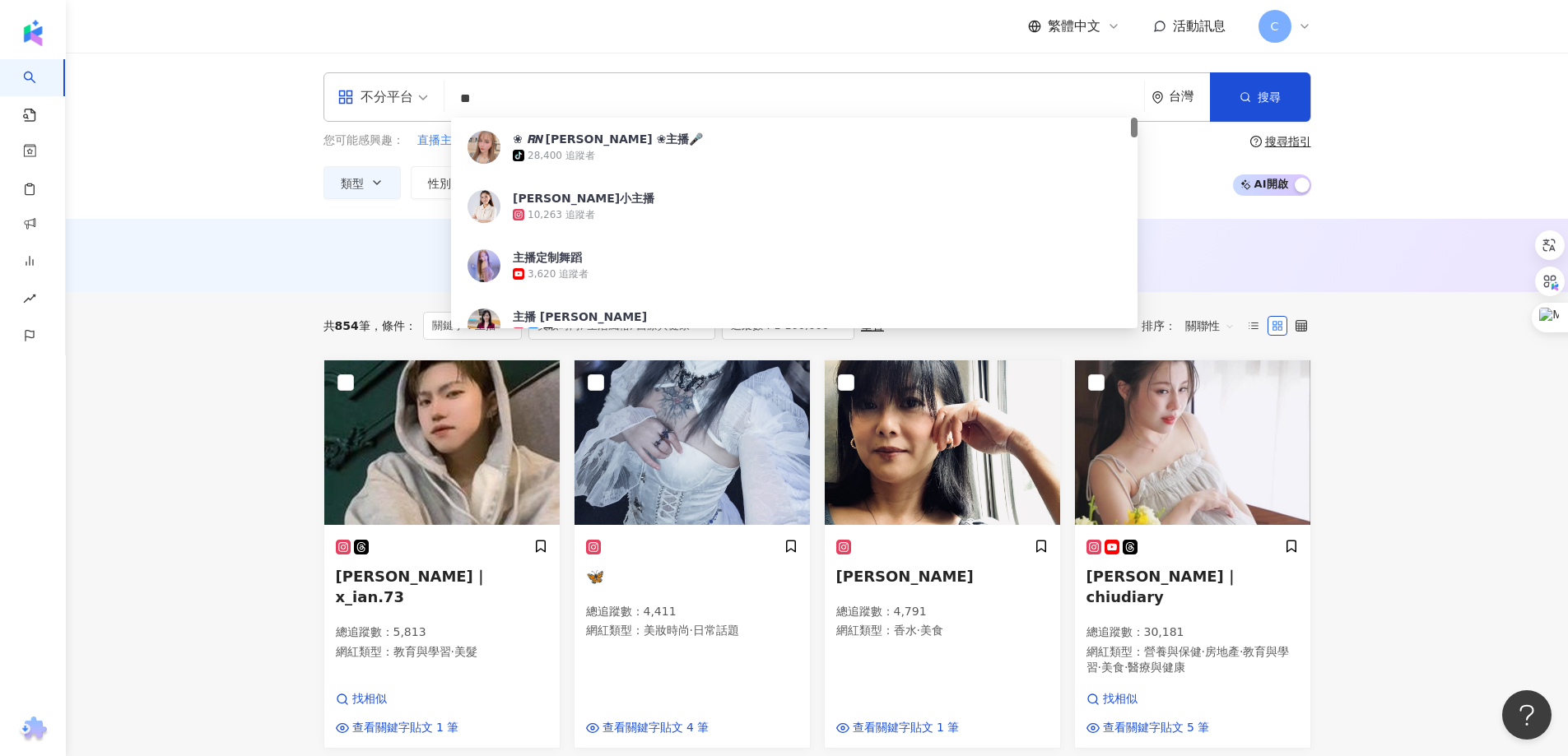
click at [653, 107] on input "**" at bounding box center [794, 98] width 686 height 31
type input "*"
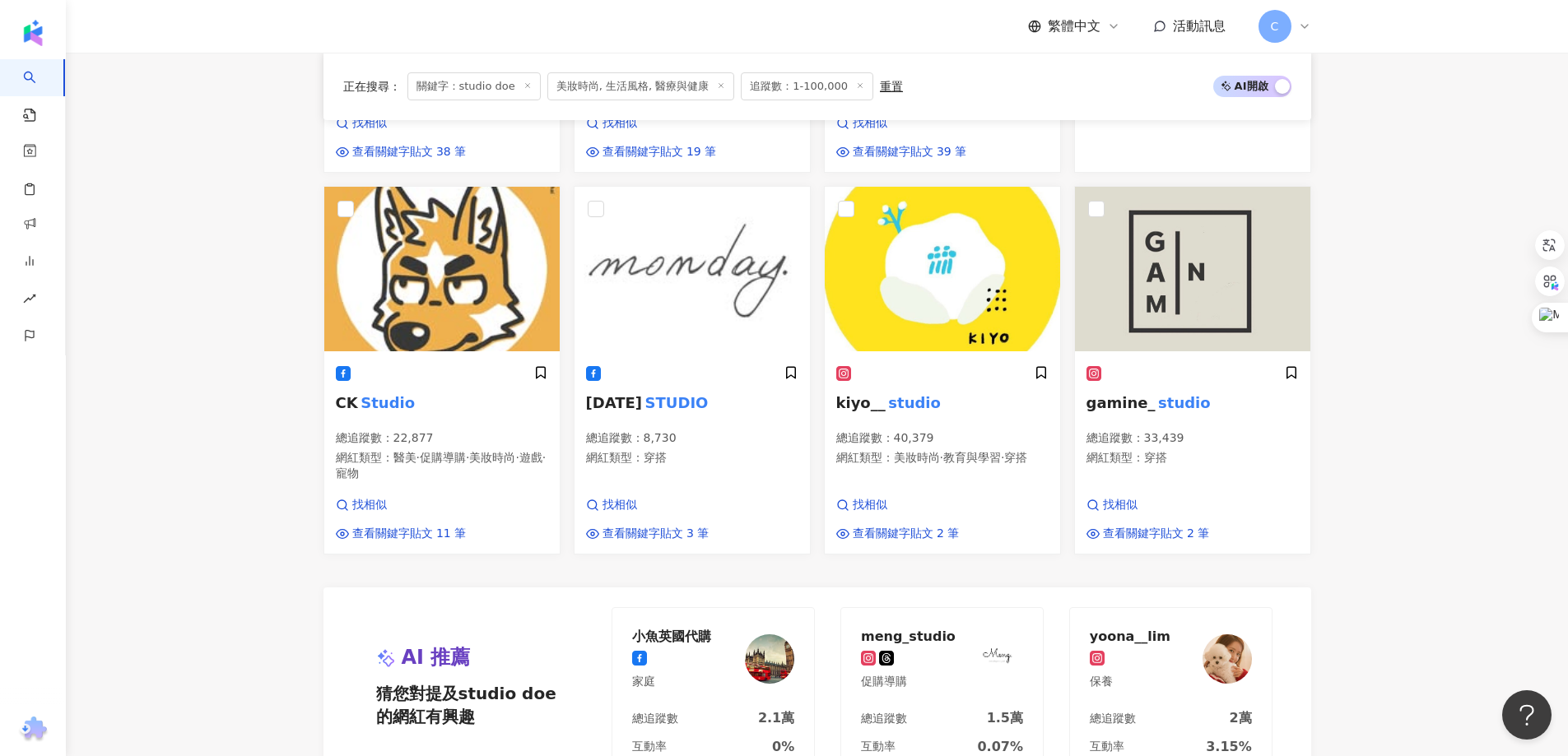
scroll to position [1152, 0]
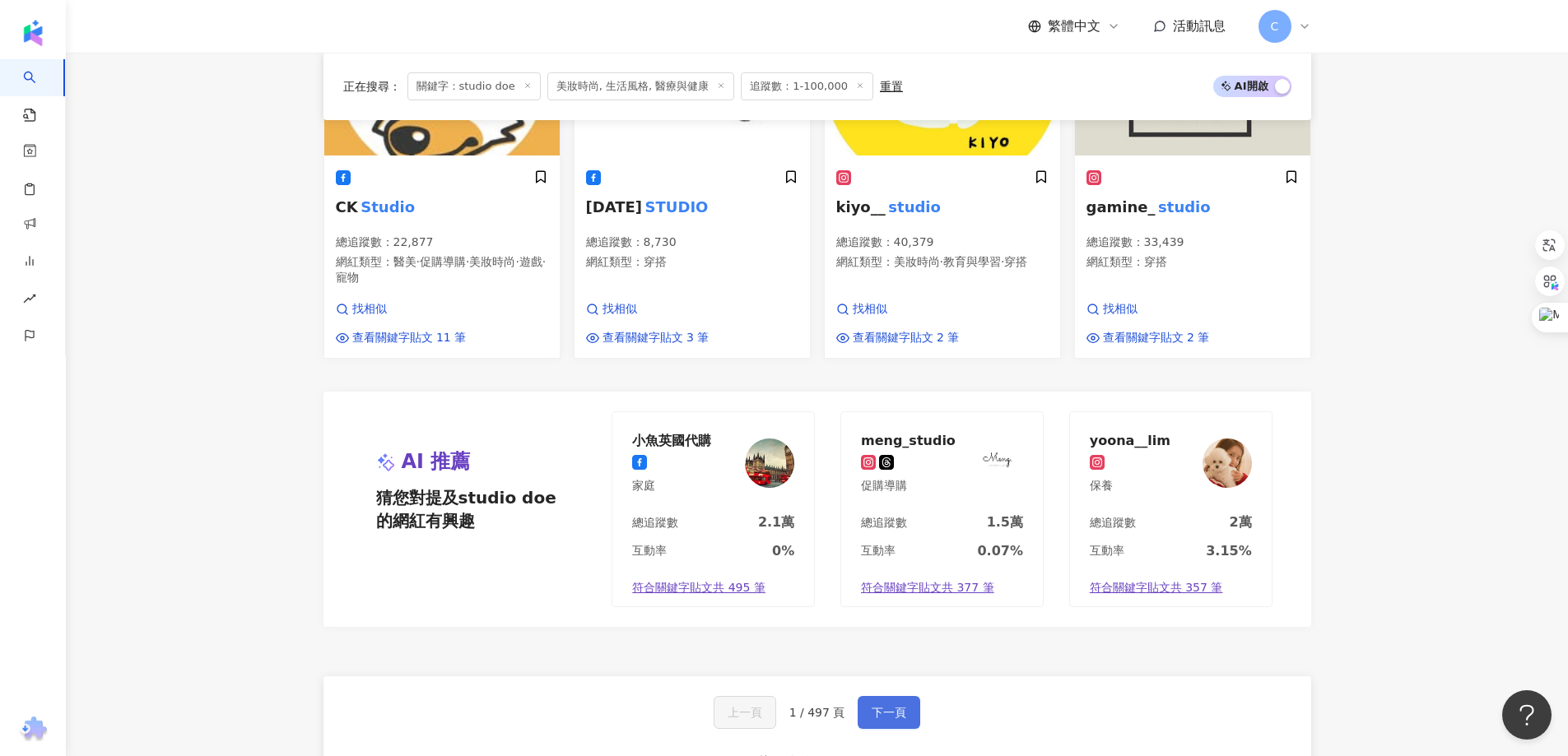
click at [891, 696] on button "下一頁" at bounding box center [889, 712] width 62 height 33
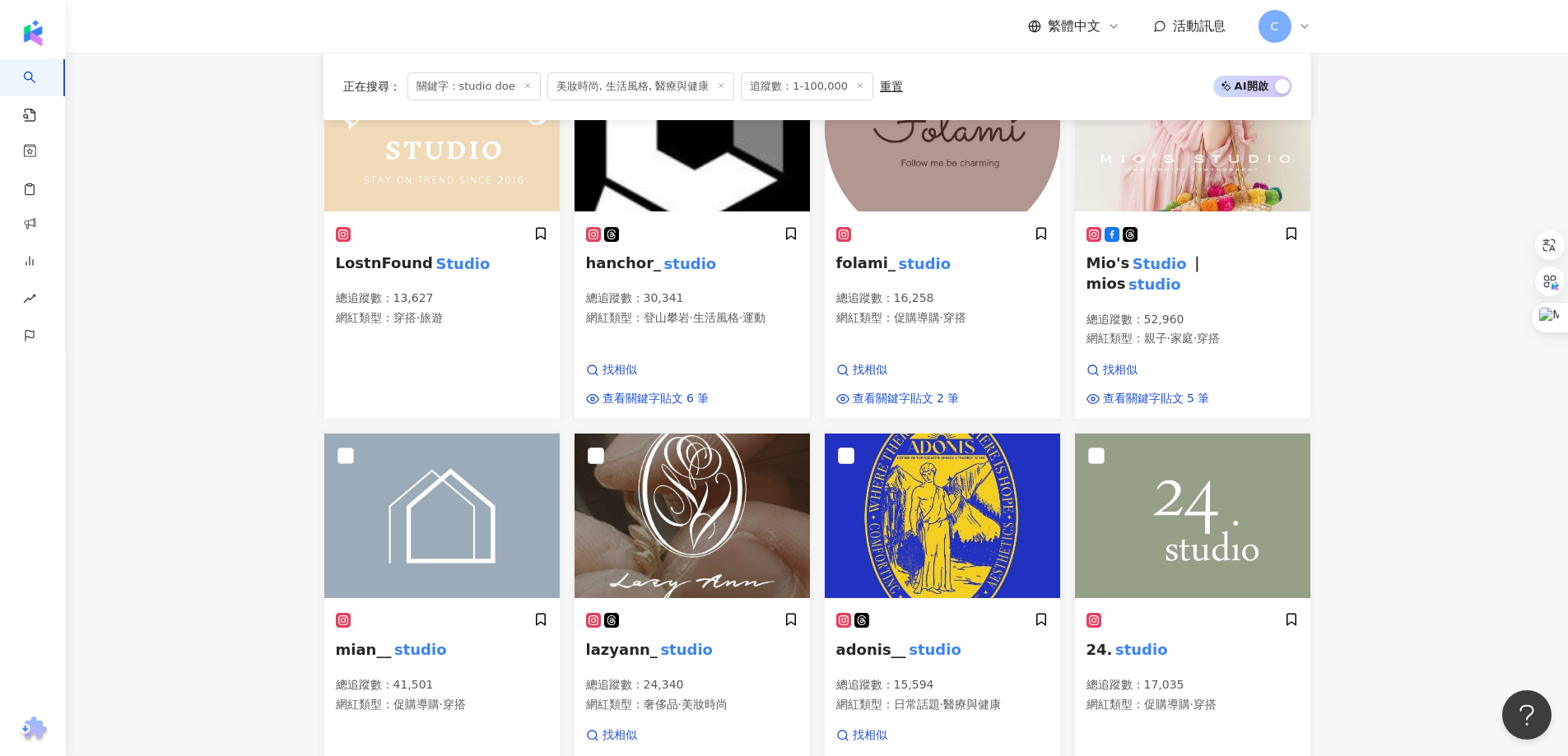
scroll to position [1069, 0]
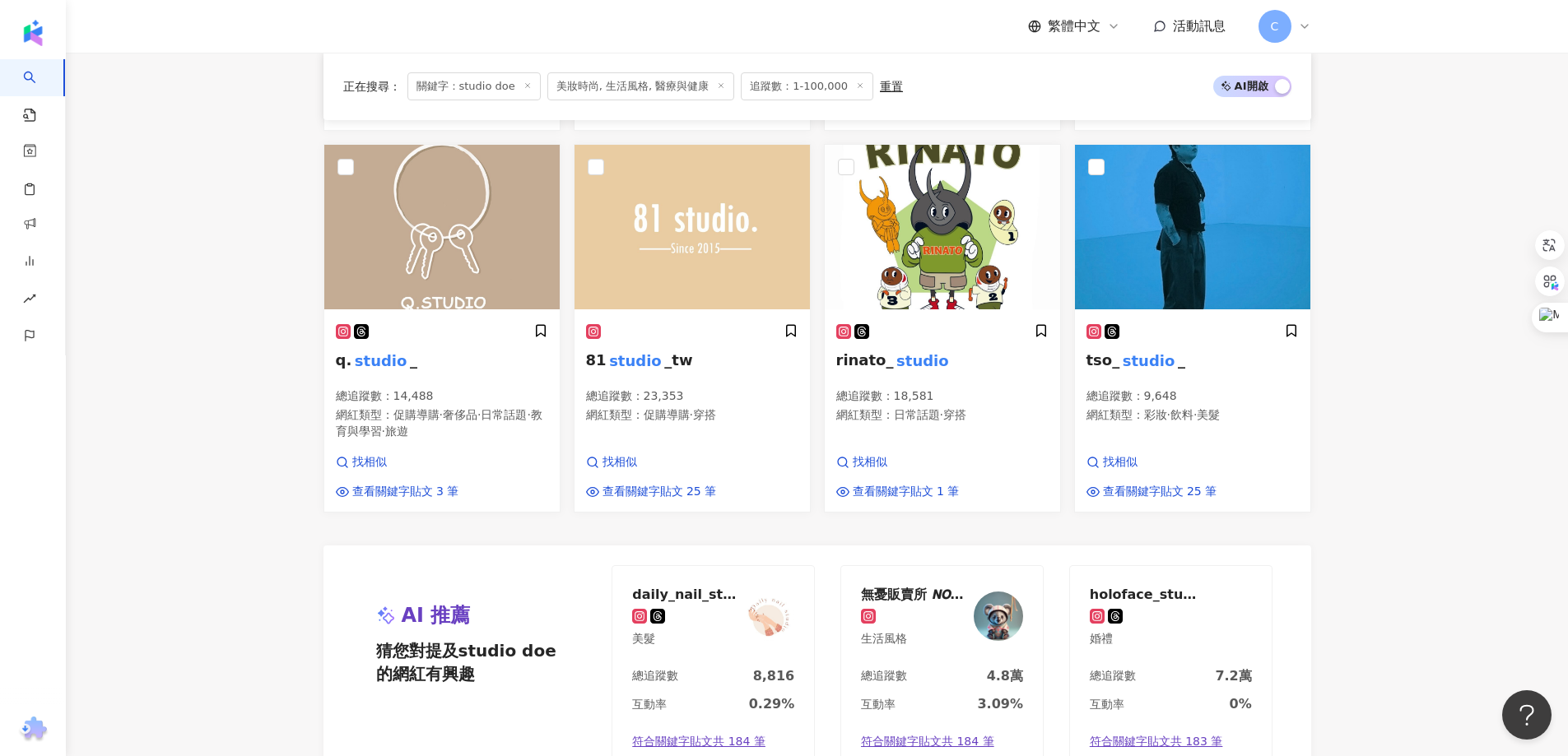
scroll to position [1233, 0]
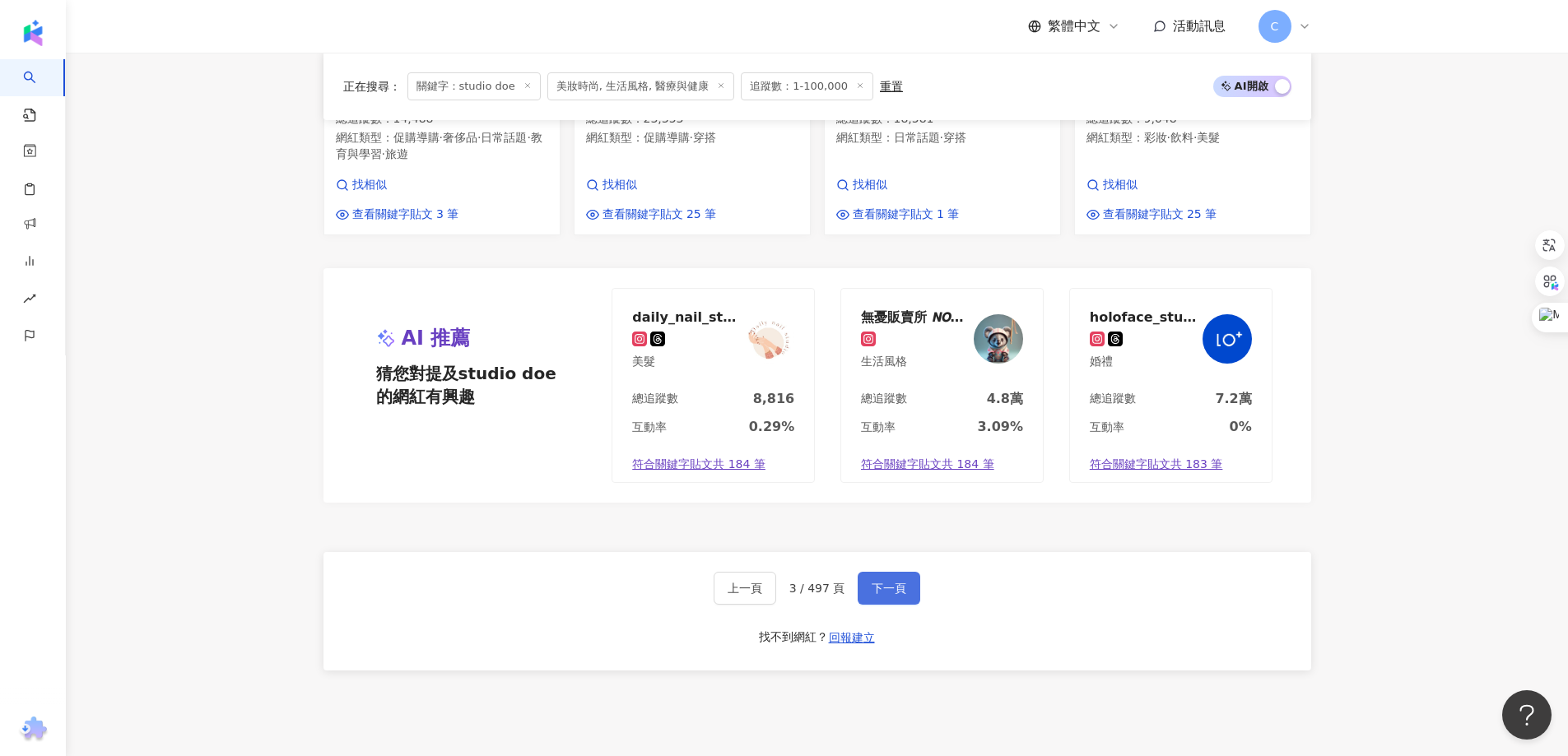
click at [908, 581] on button "下一頁" at bounding box center [889, 587] width 62 height 33
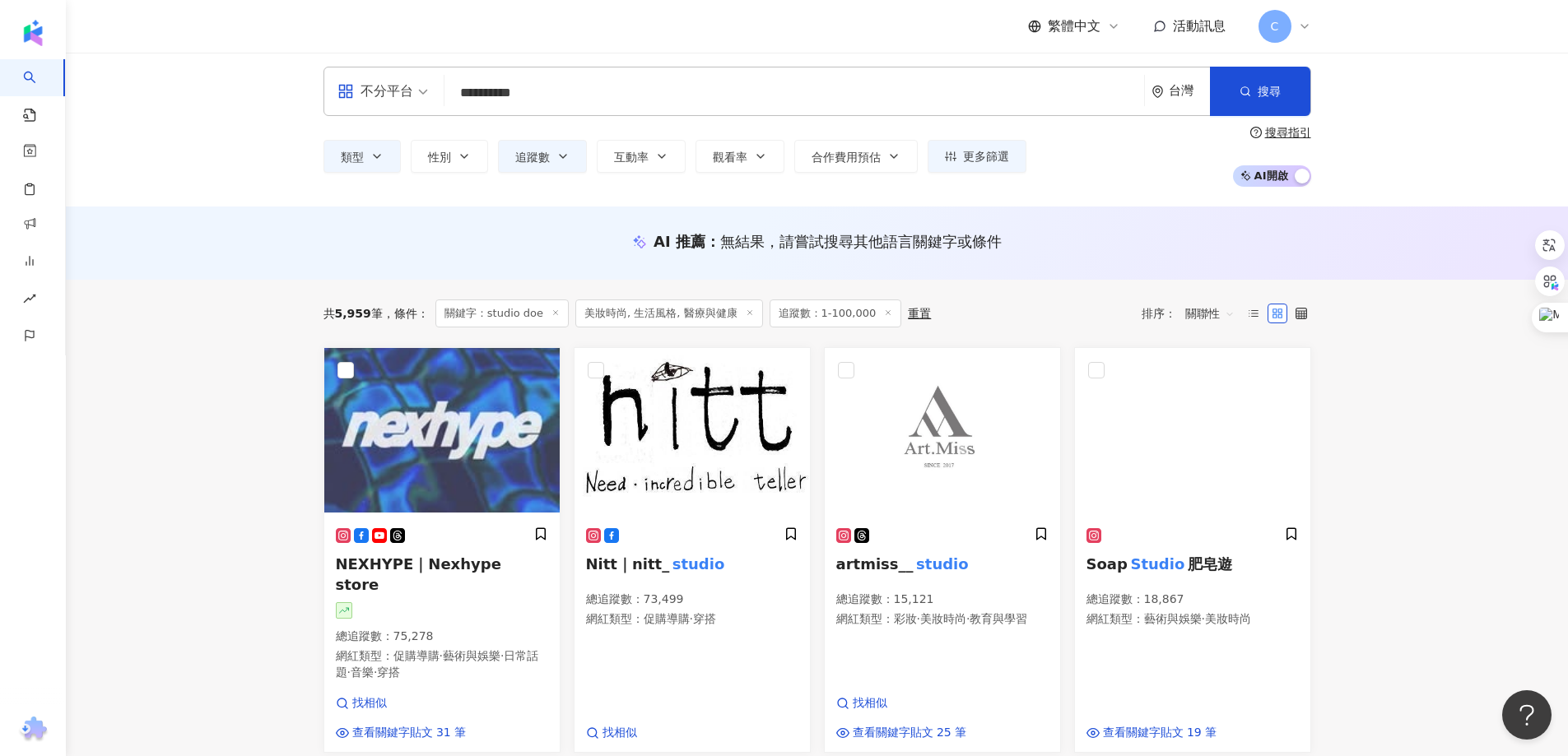
scroll to position [0, 0]
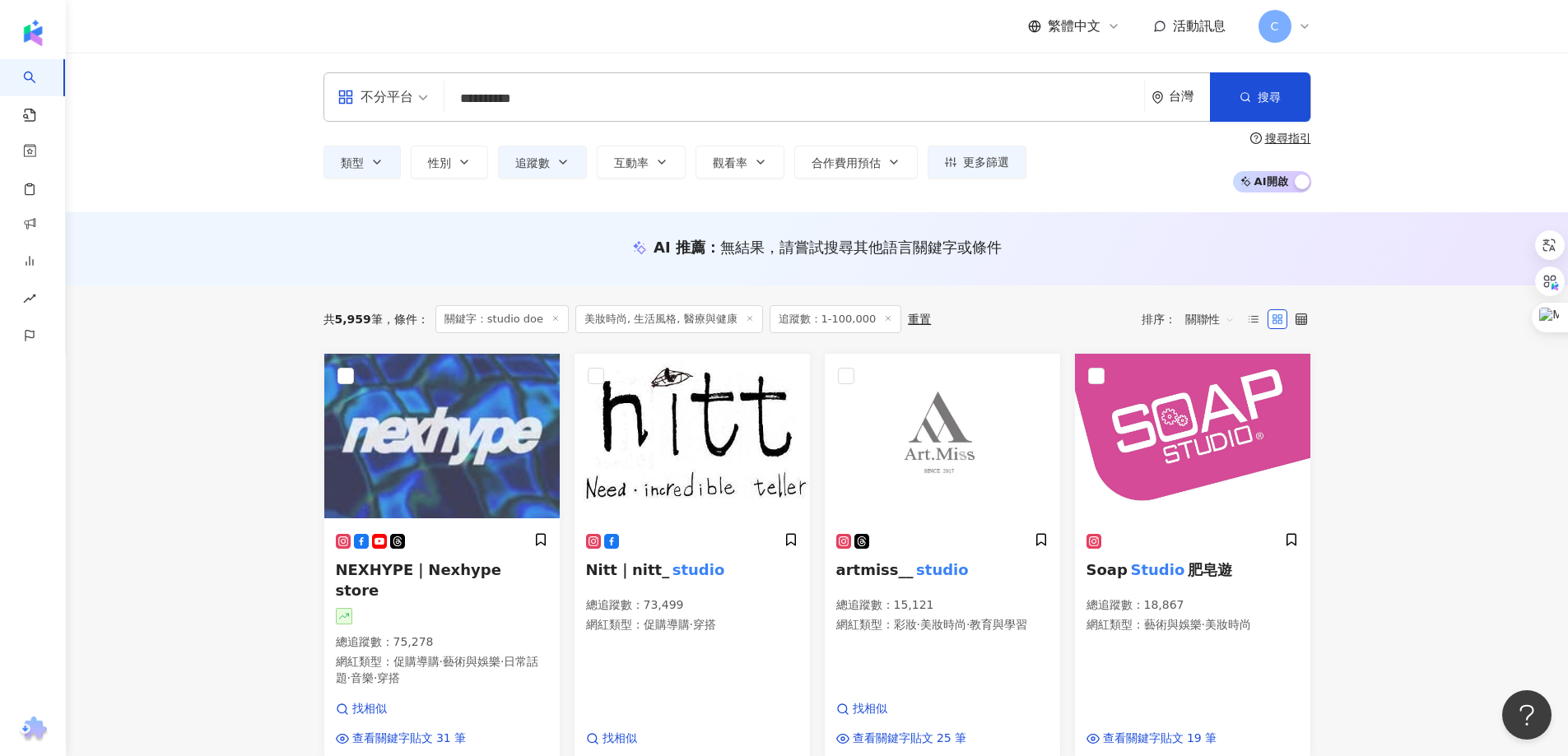
click at [535, 91] on input "**********" at bounding box center [794, 98] width 686 height 31
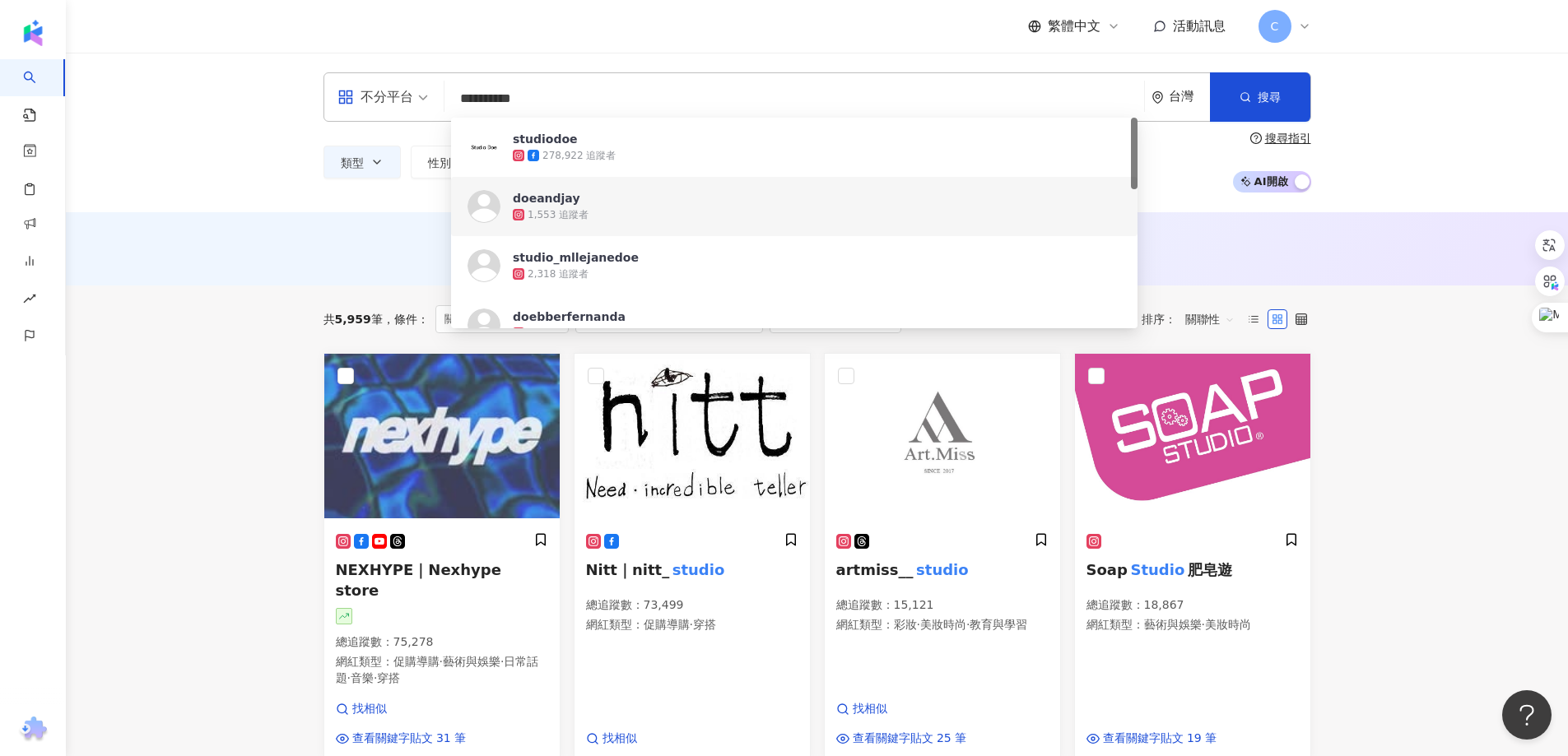
click at [535, 91] on input "**********" at bounding box center [794, 98] width 686 height 31
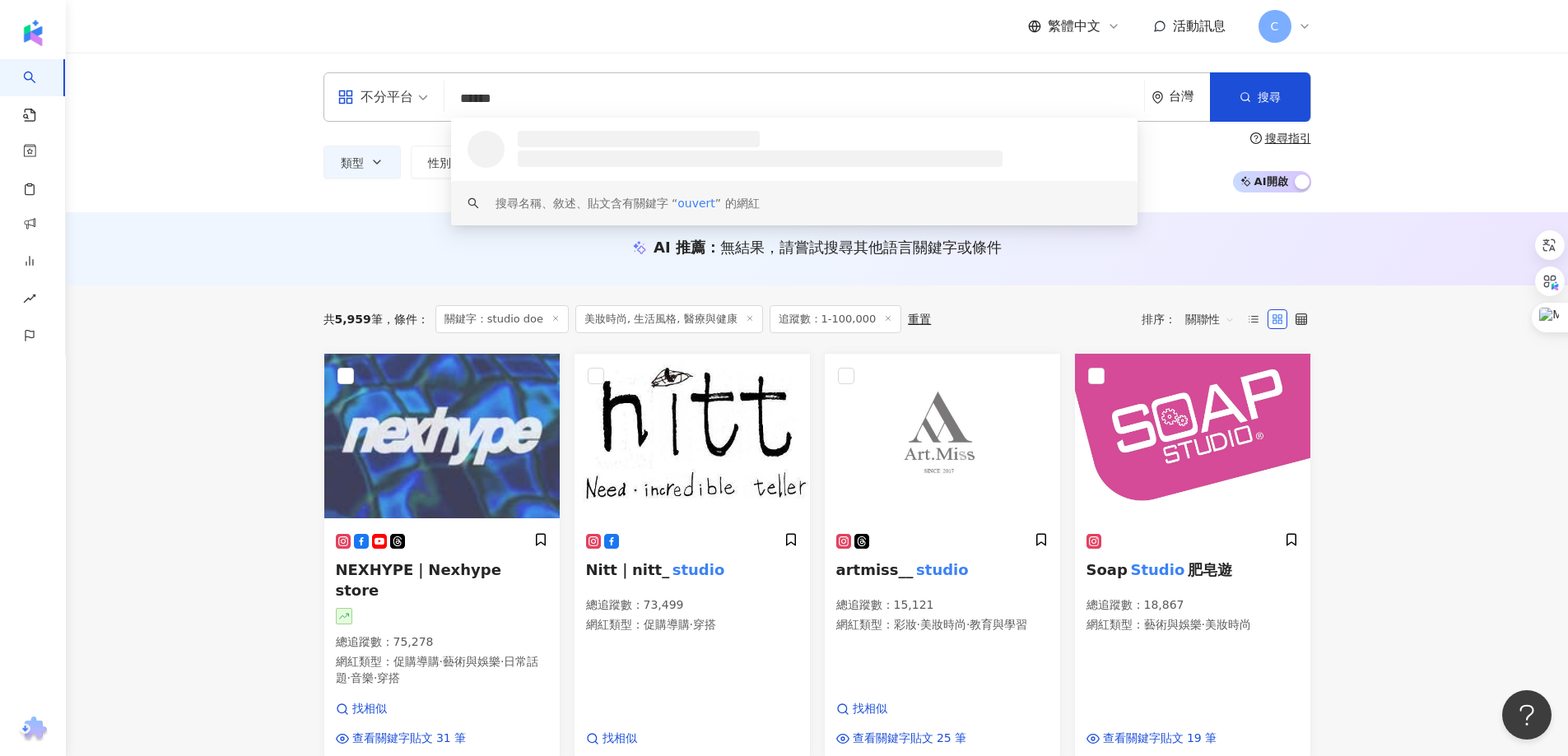
click at [759, 202] on div "搜尋名稱、敘述、貼文含有關鍵字 “ ouvert ” 的網紅" at bounding box center [628, 203] width 265 height 18
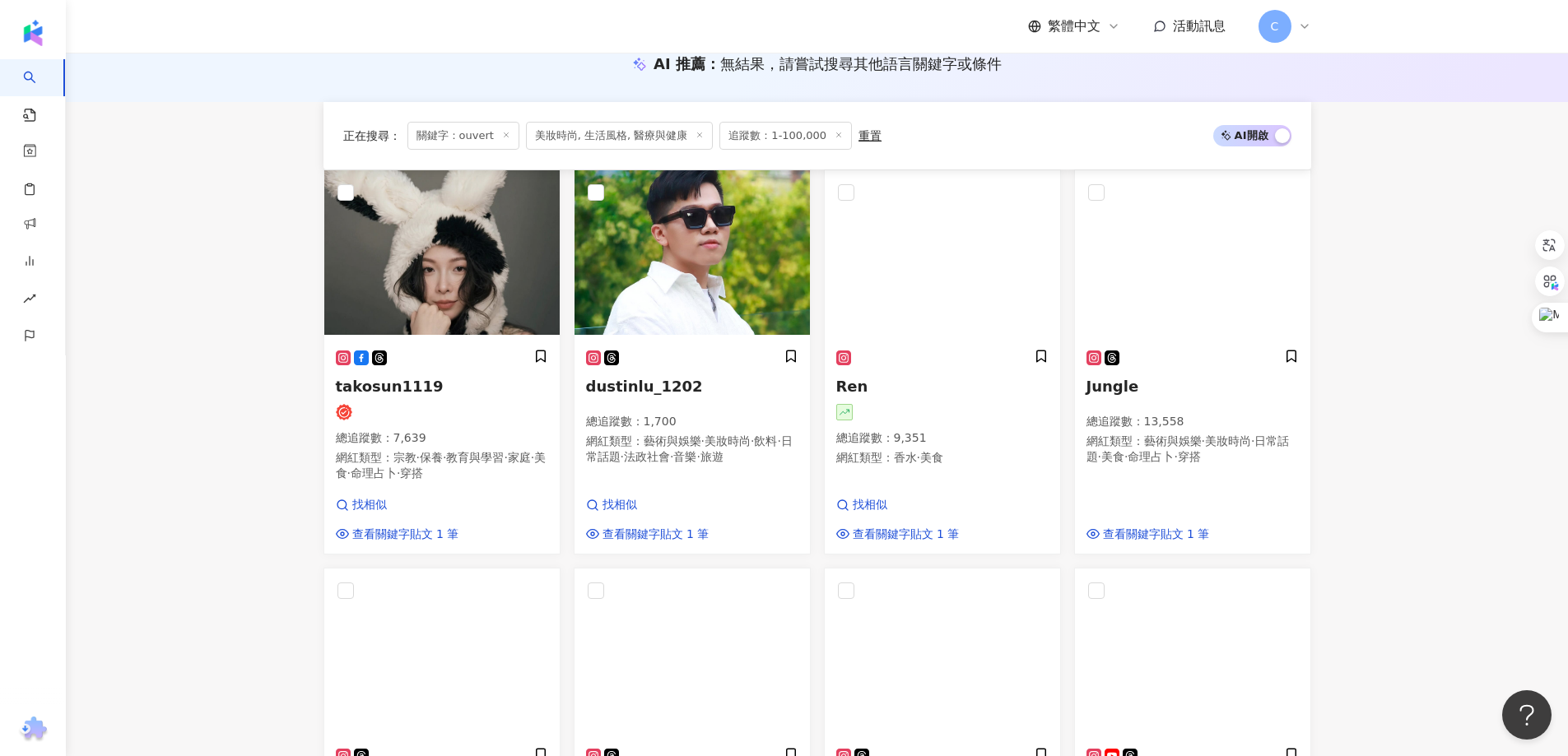
scroll to position [411, 0]
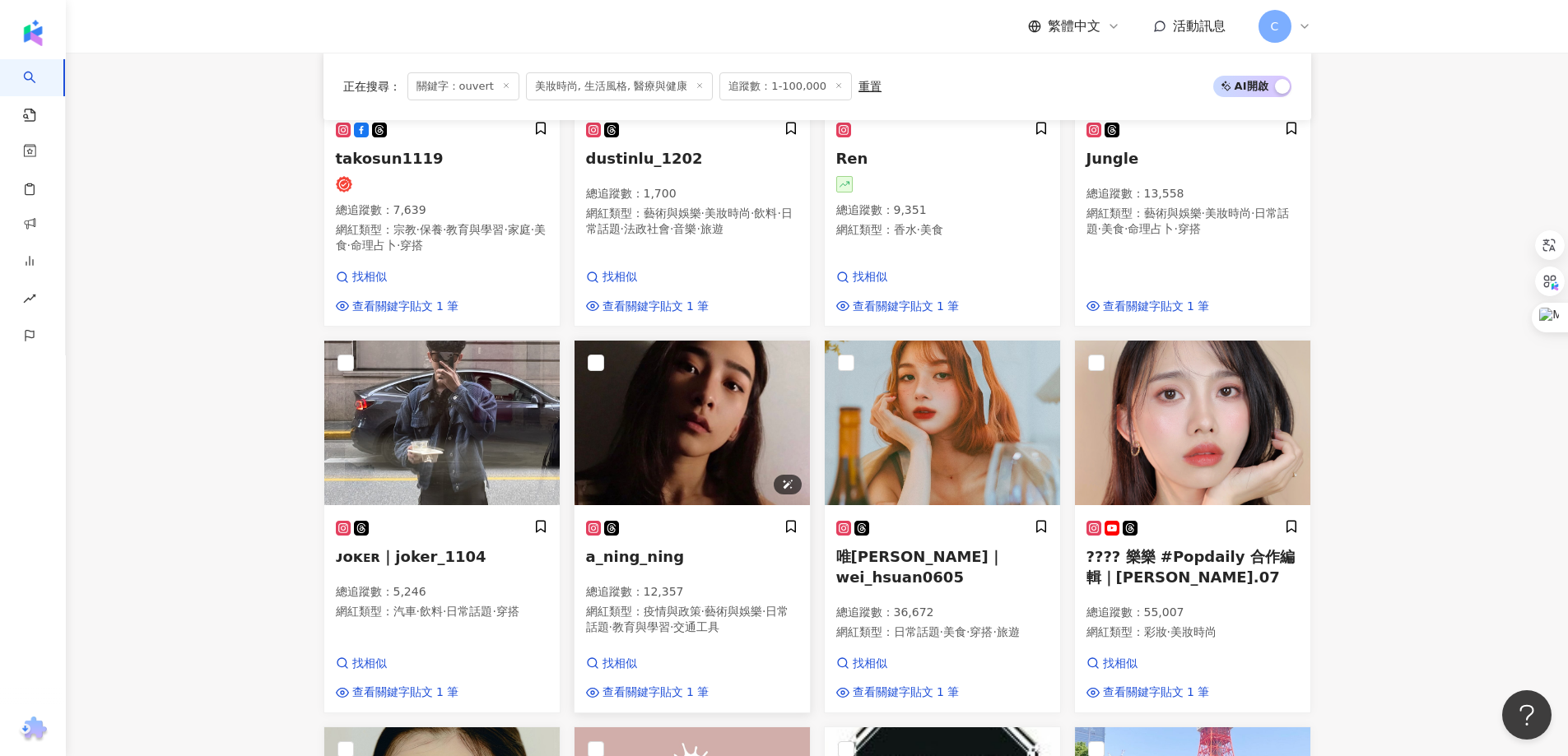
type input "******"
click at [687, 450] on img at bounding box center [692, 422] width 235 height 164
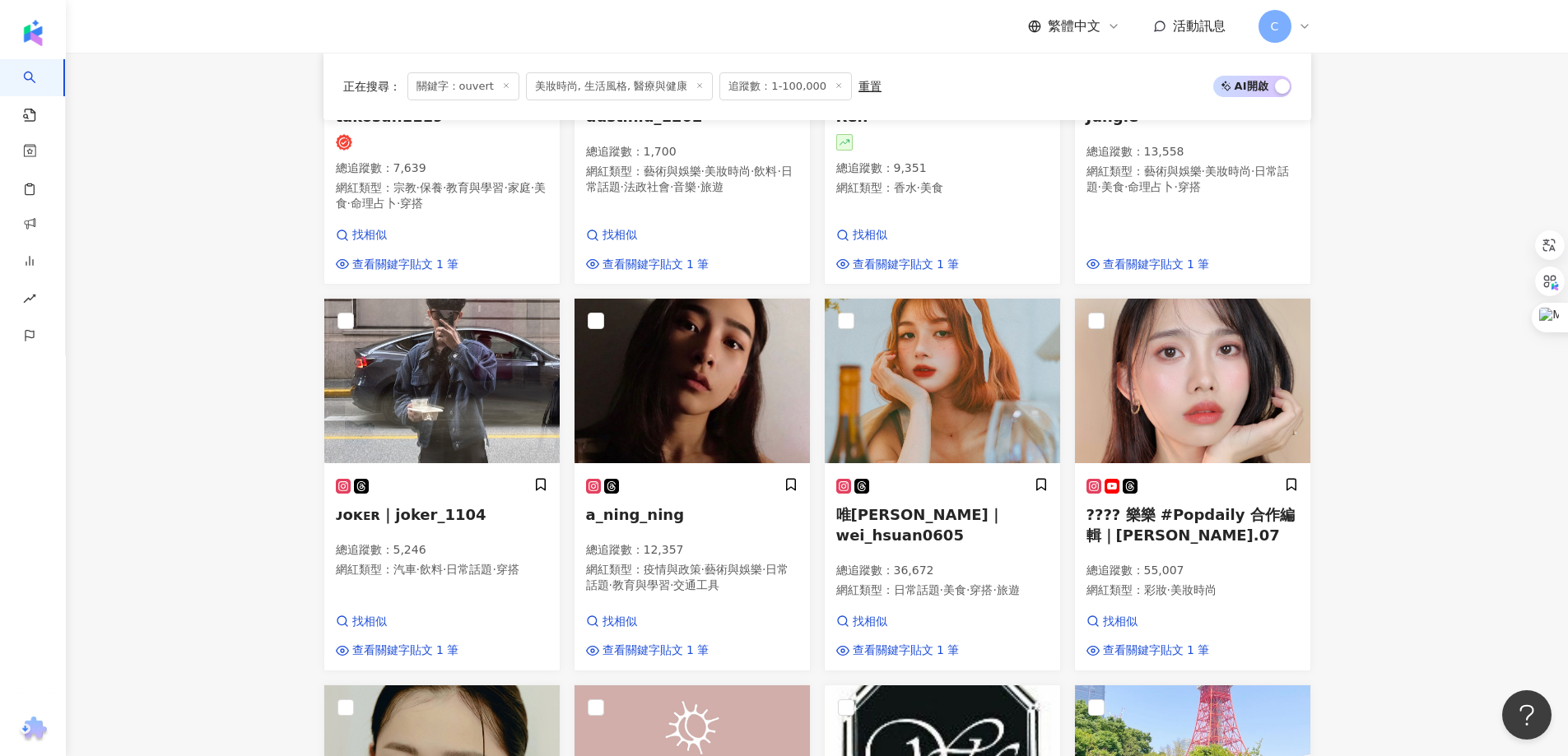
scroll to position [493, 0]
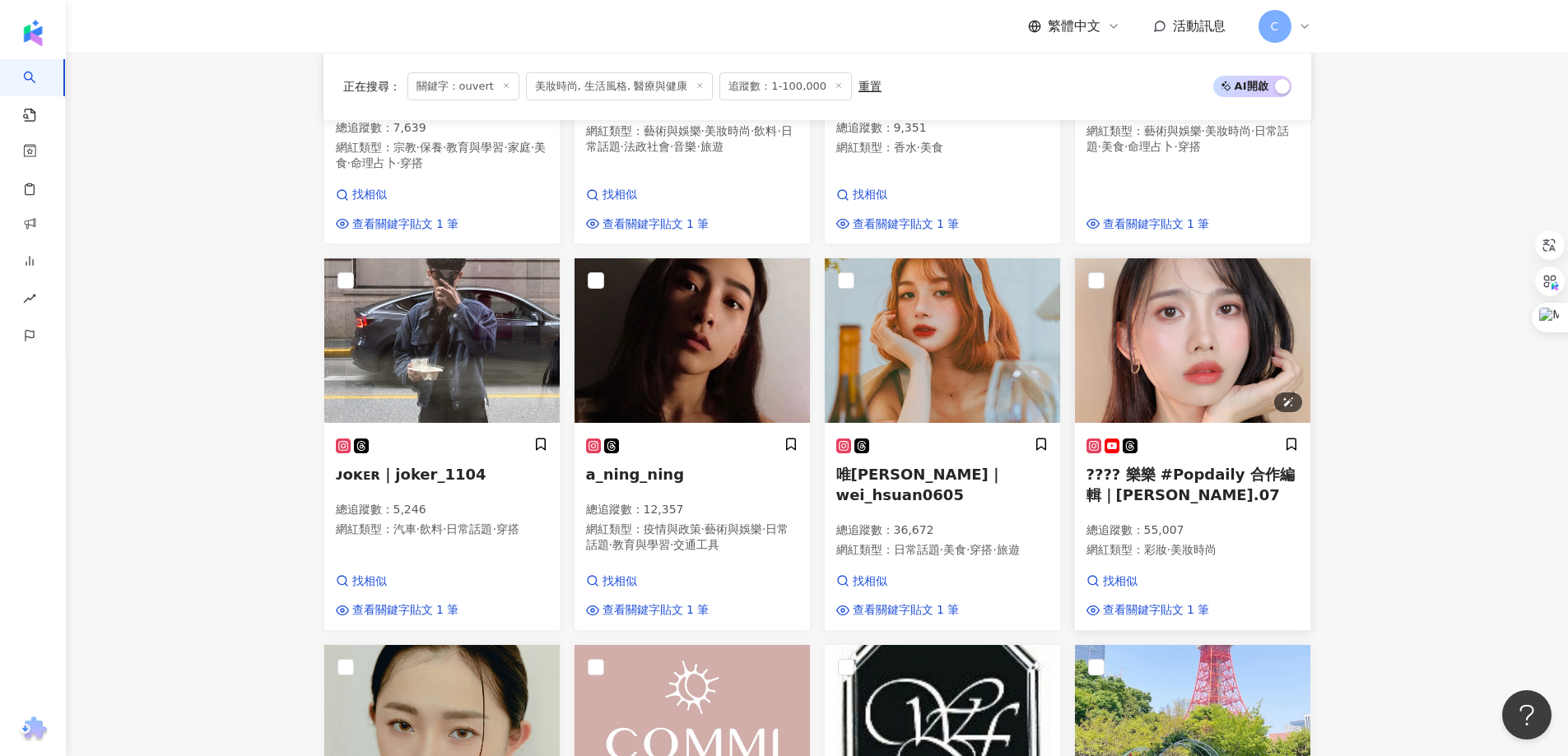
click at [1214, 368] on img at bounding box center [1192, 340] width 235 height 164
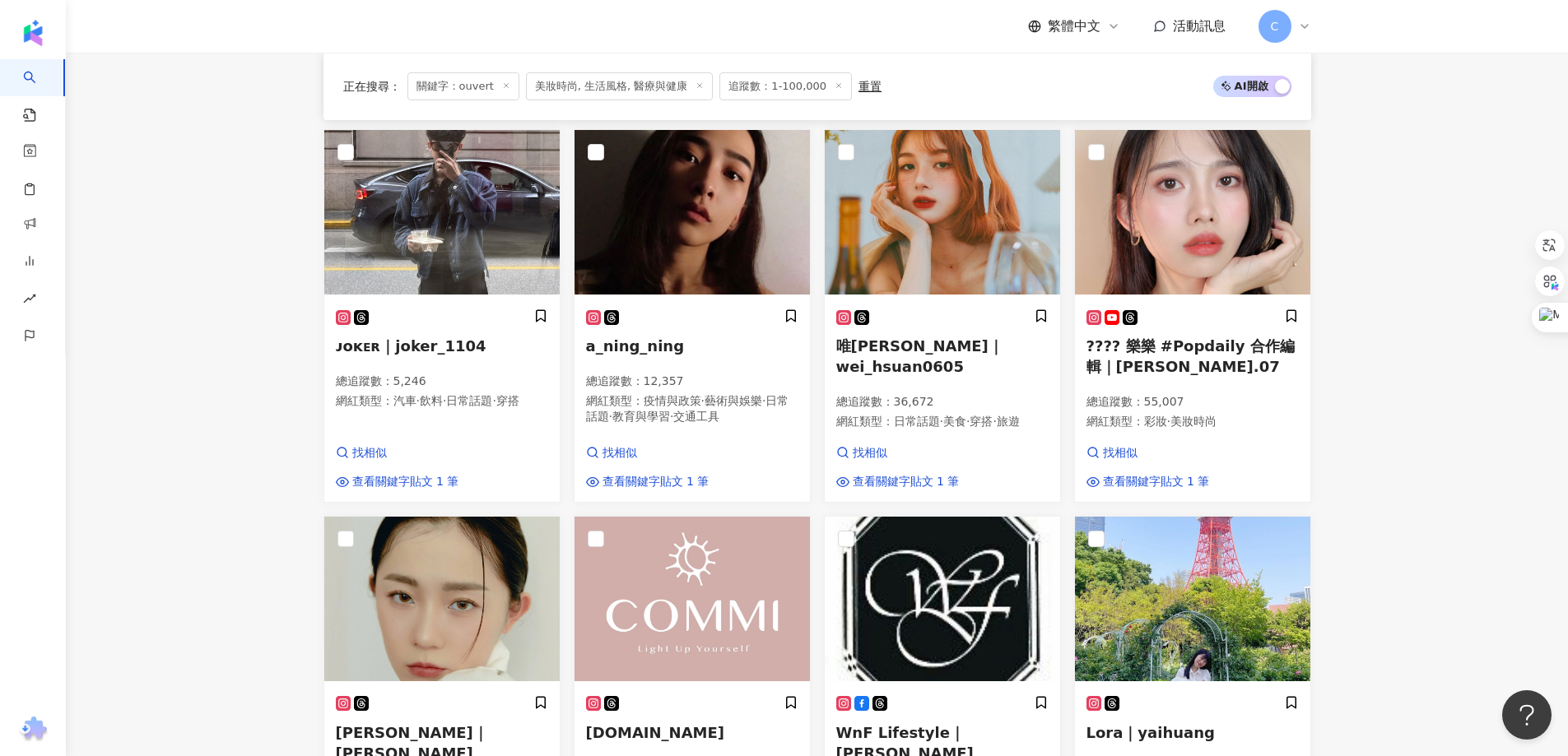
scroll to position [823, 0]
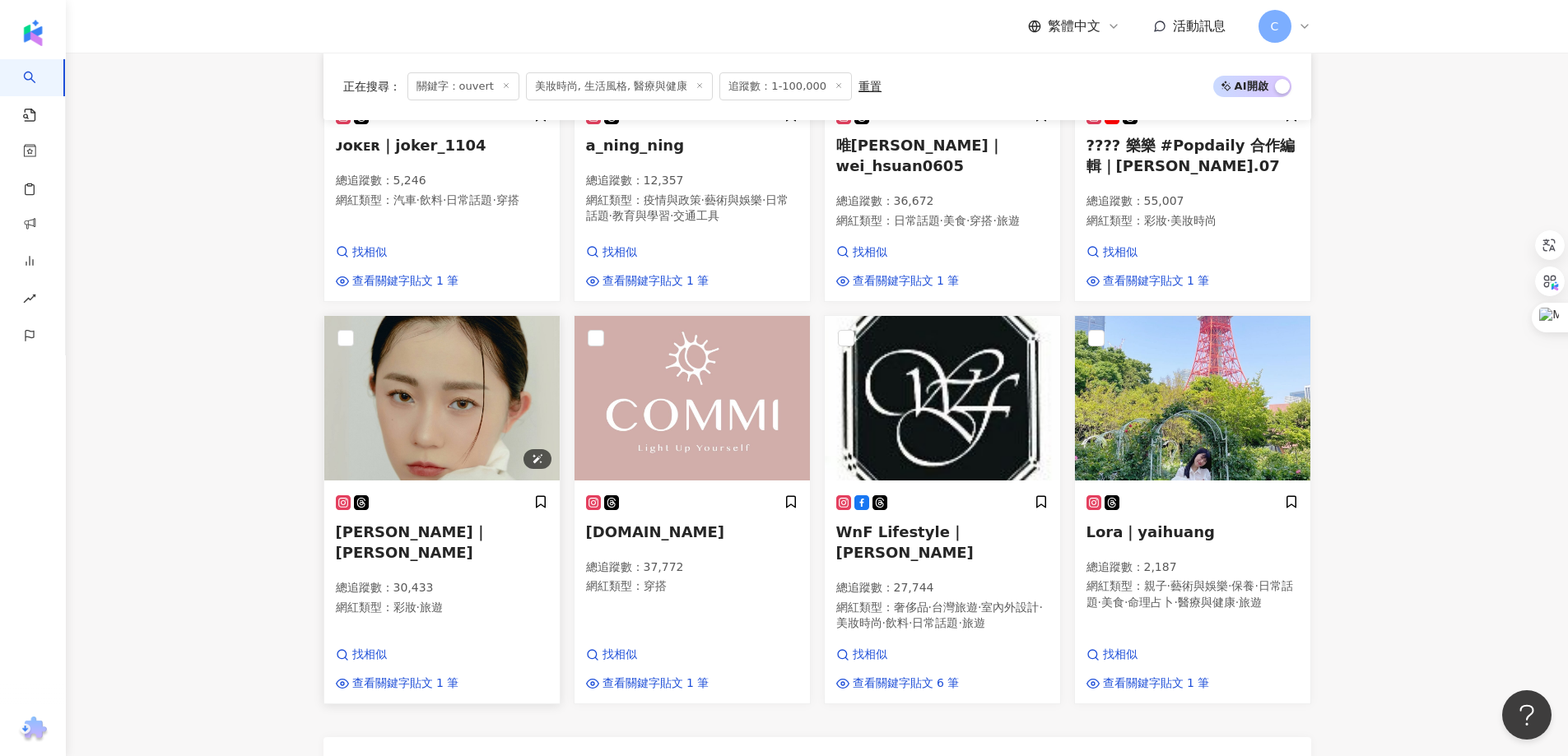
click at [467, 378] on img at bounding box center [441, 398] width 235 height 164
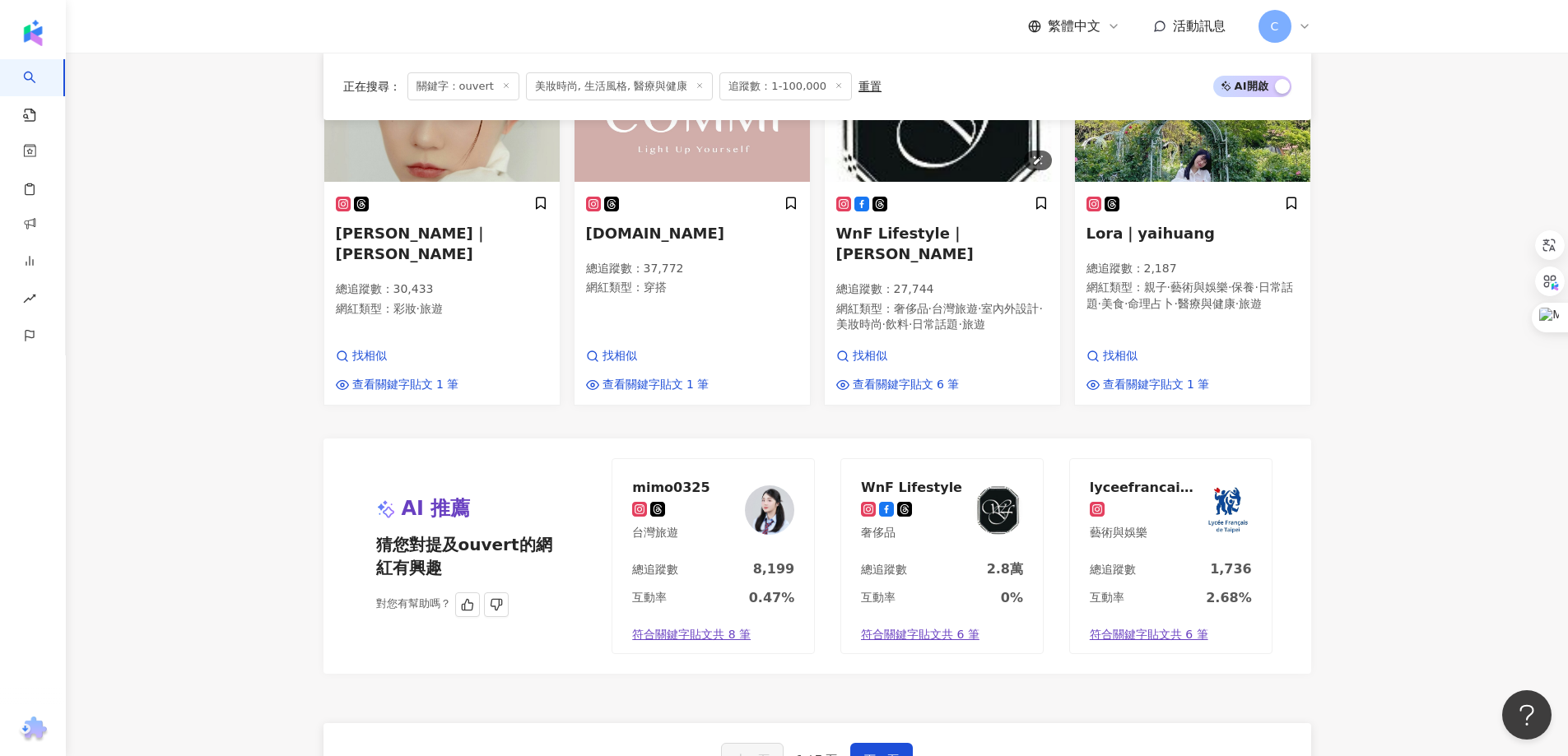
scroll to position [1152, 0]
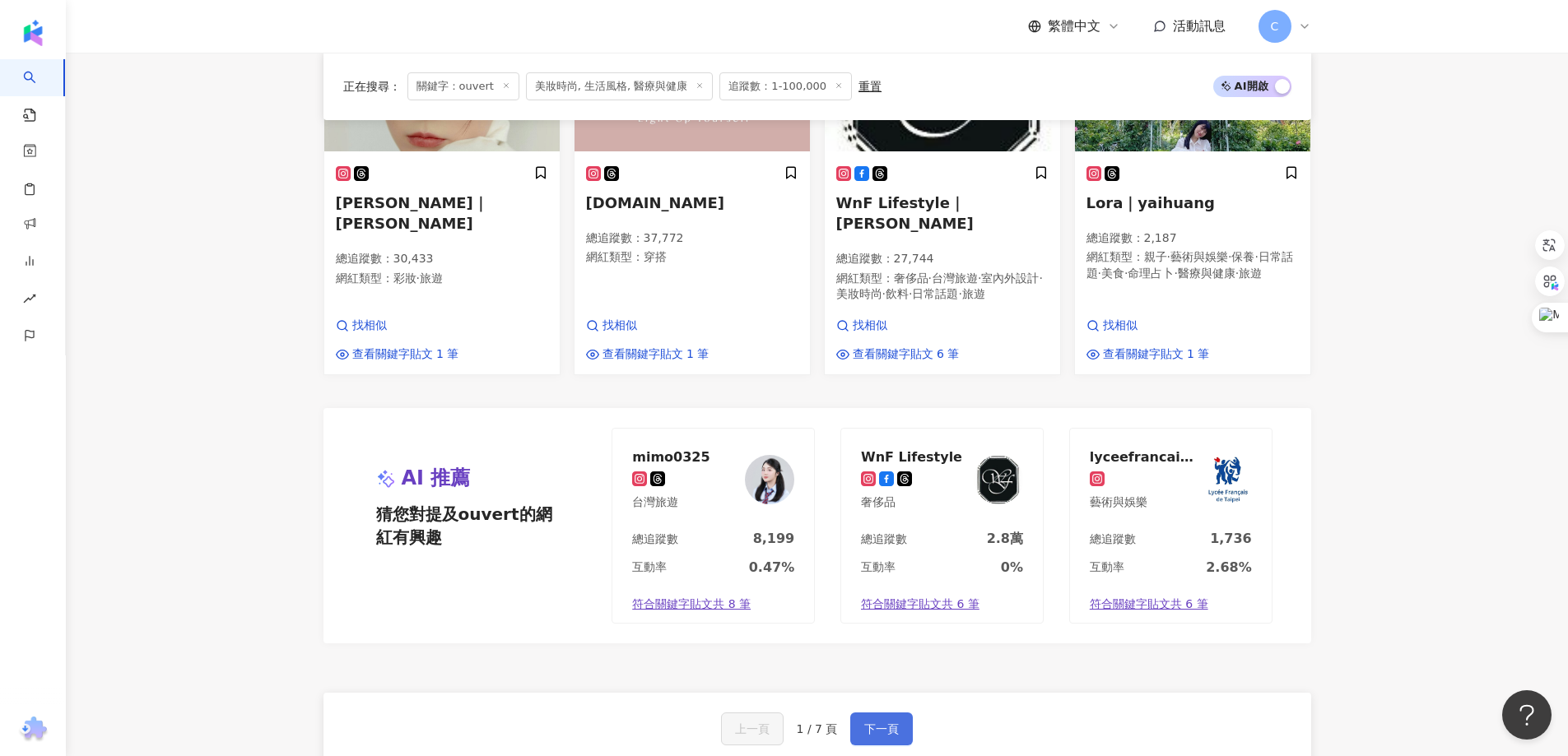
click at [886, 722] on span "下一頁" at bounding box center [881, 728] width 35 height 13
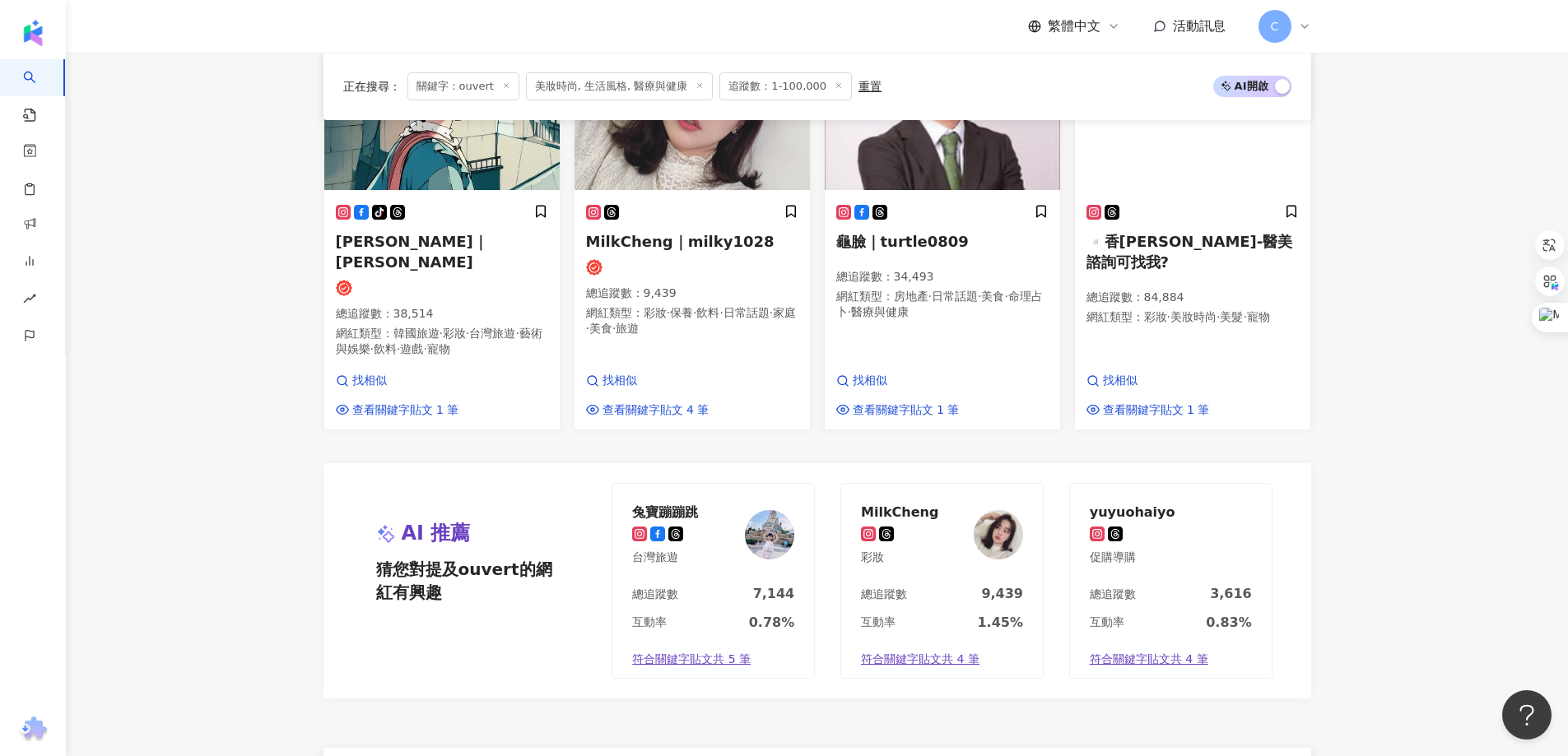
scroll to position [1410, 0]
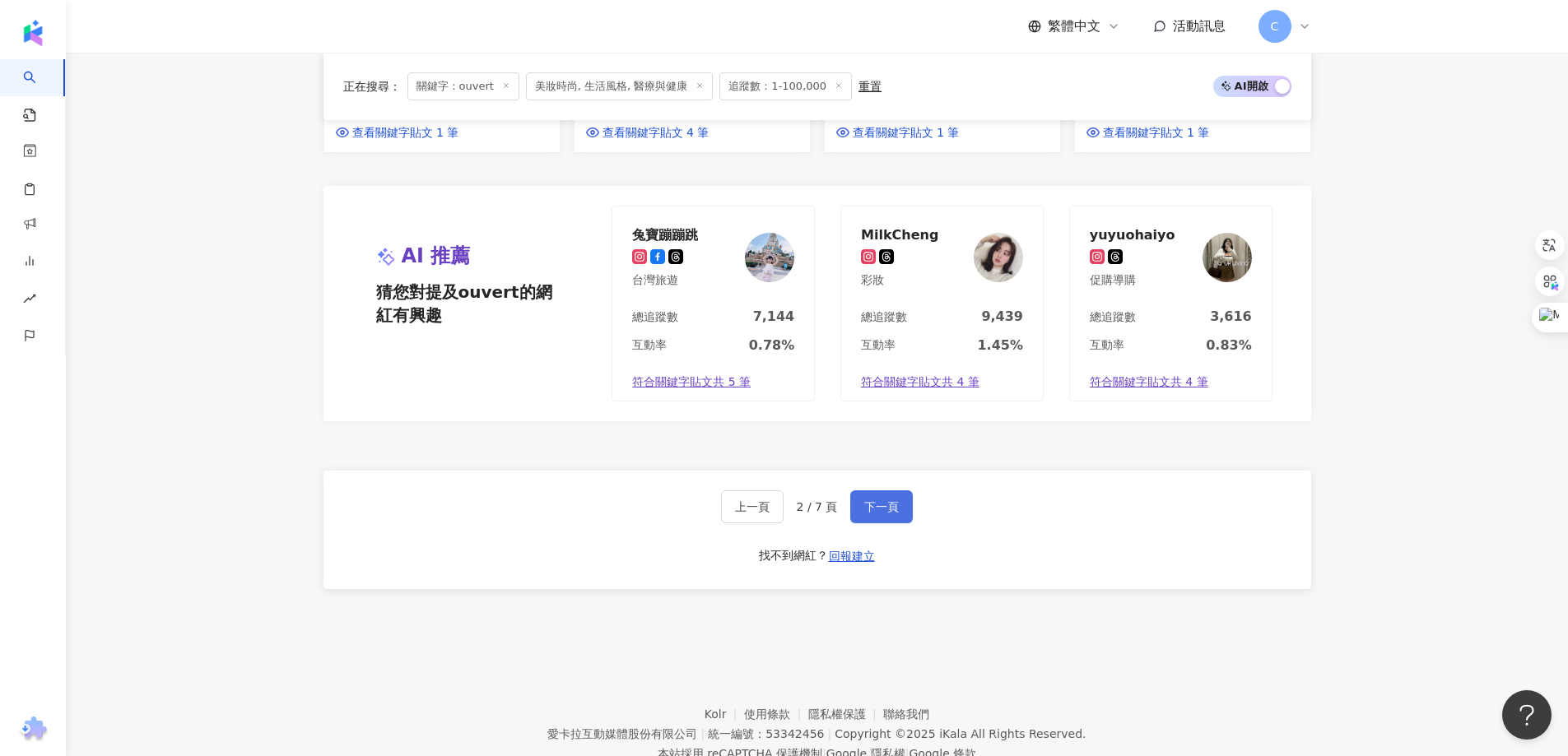
click at [891, 500] on span "下一頁" at bounding box center [881, 507] width 35 height 13
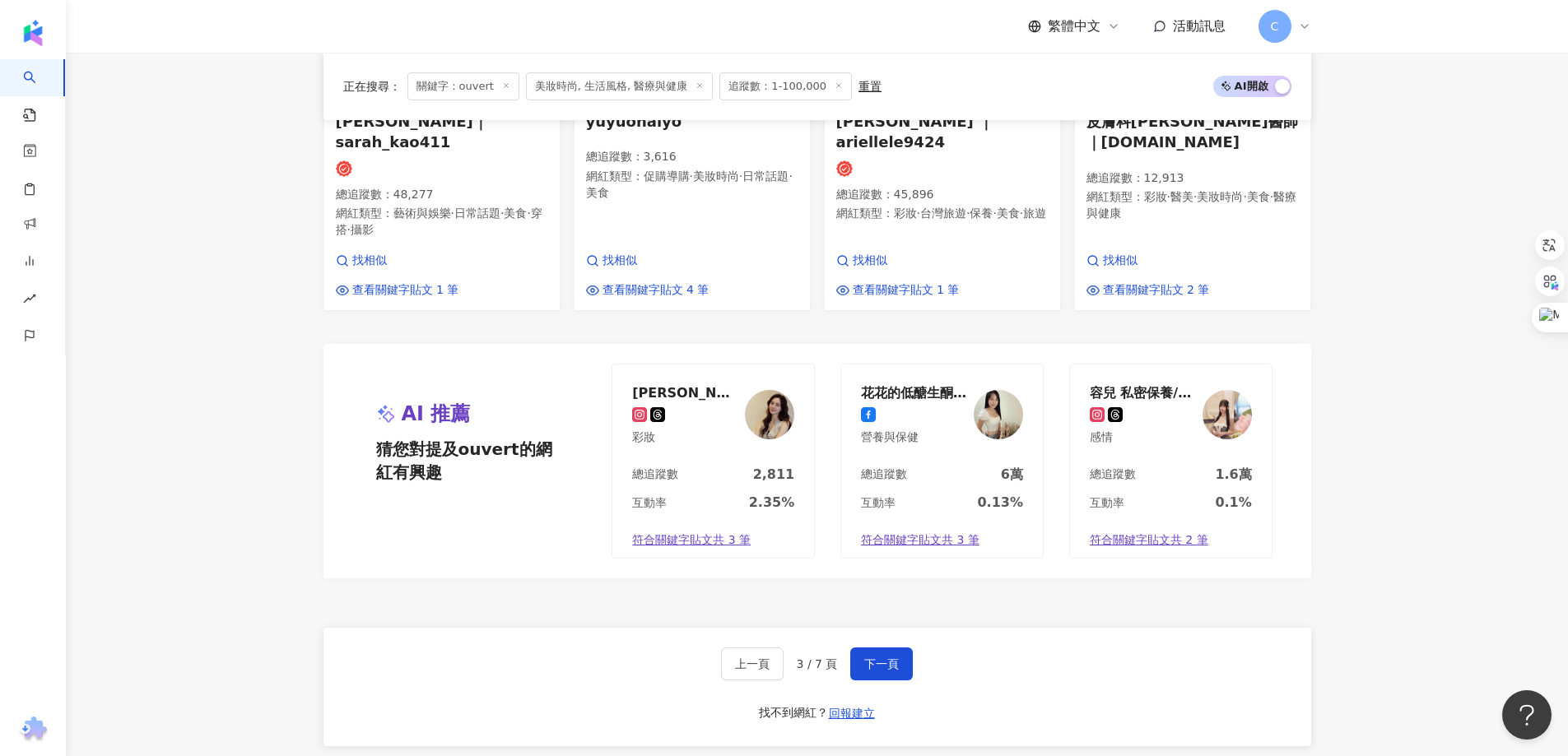
scroll to position [1398, 0]
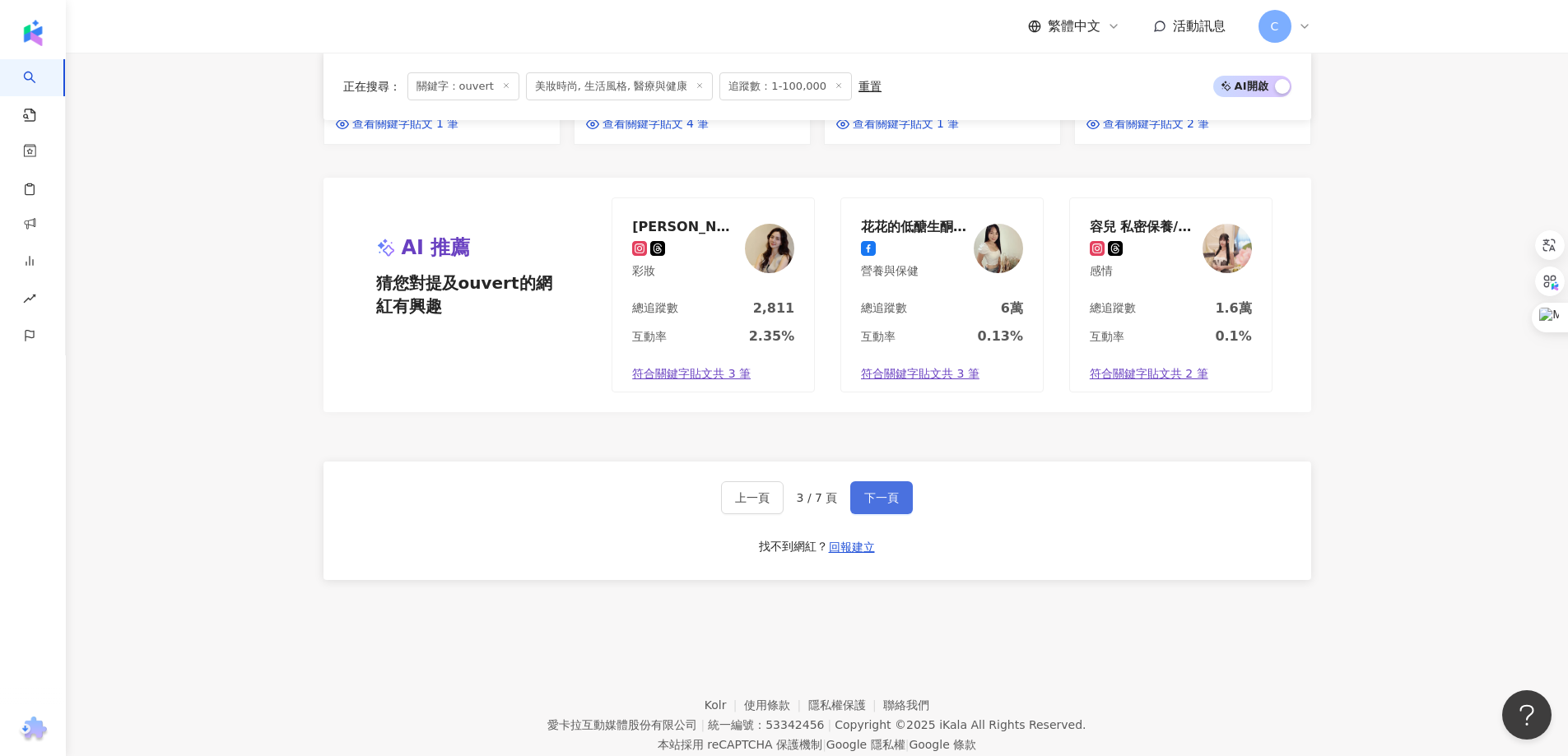
click at [898, 481] on button "下一頁" at bounding box center [881, 497] width 62 height 33
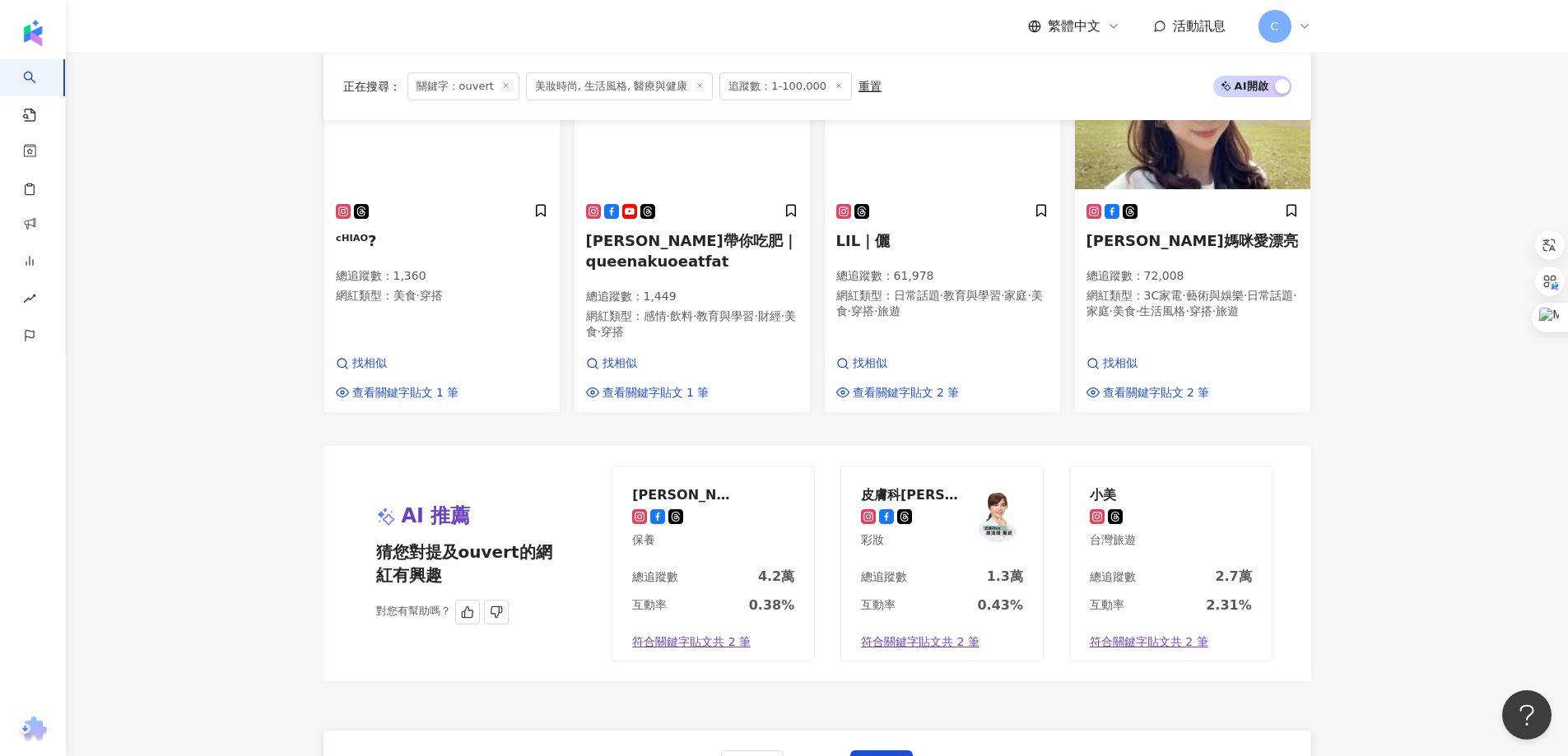
scroll to position [1152, 0]
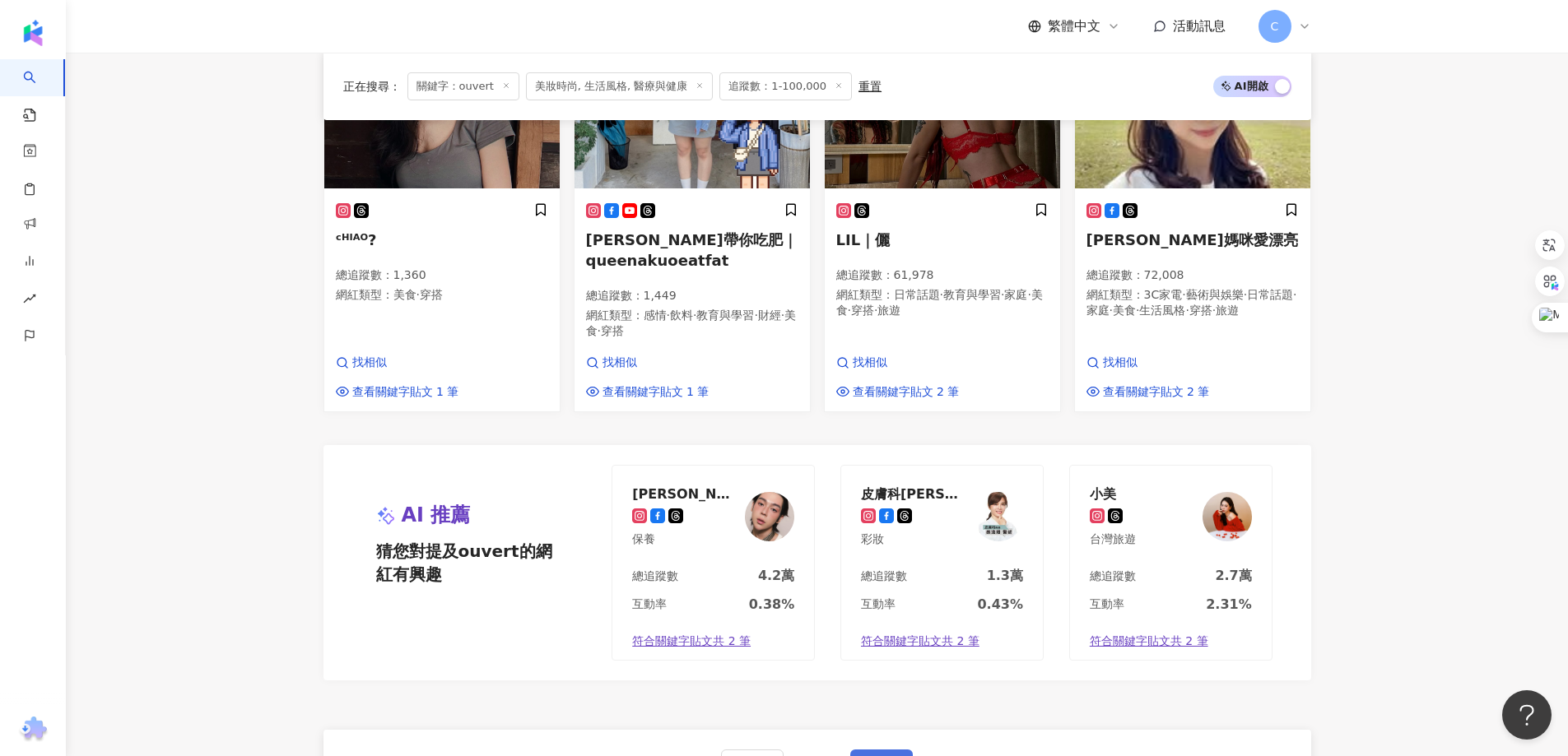
click at [884, 755] on span "下一頁" at bounding box center [881, 765] width 35 height 13
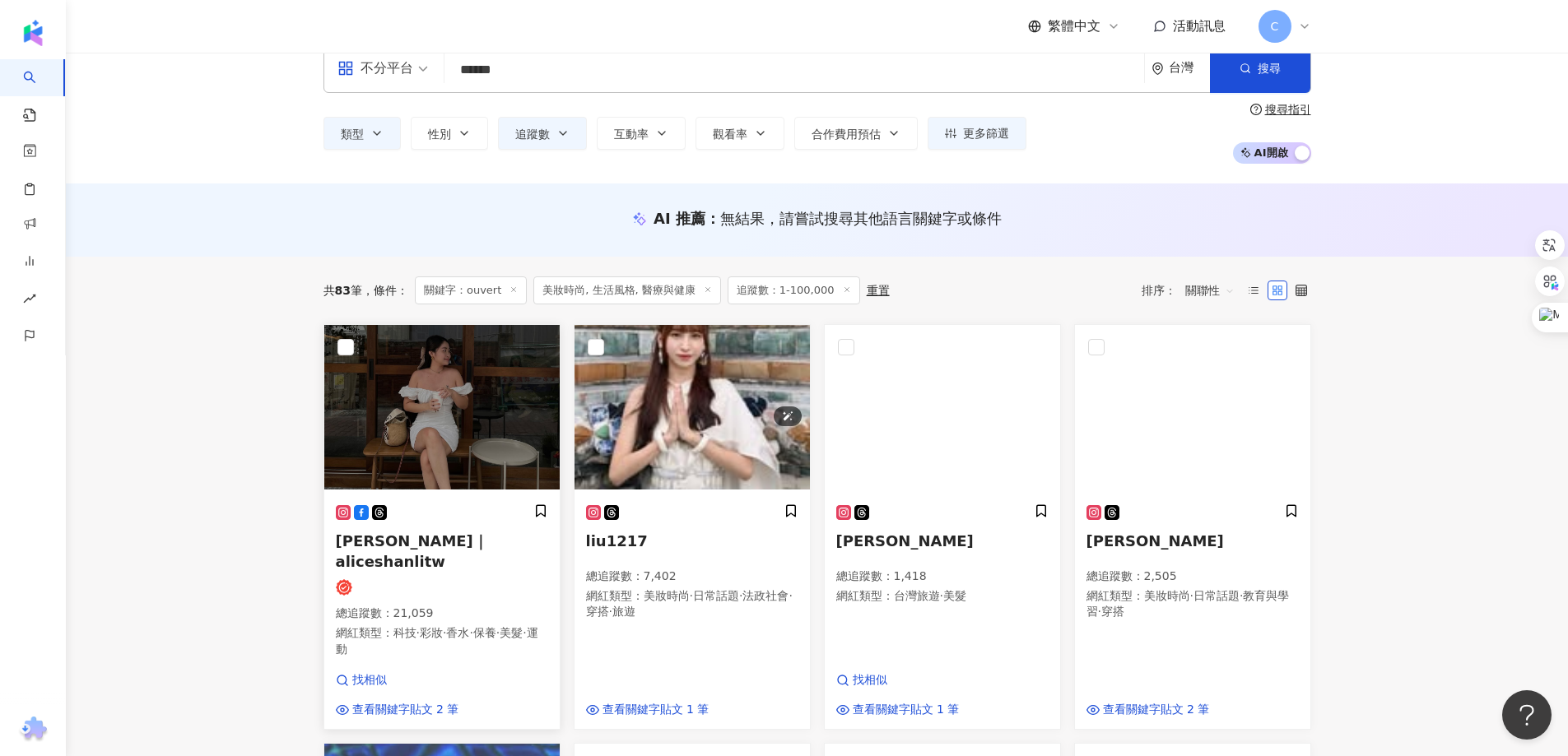
scroll to position [0, 0]
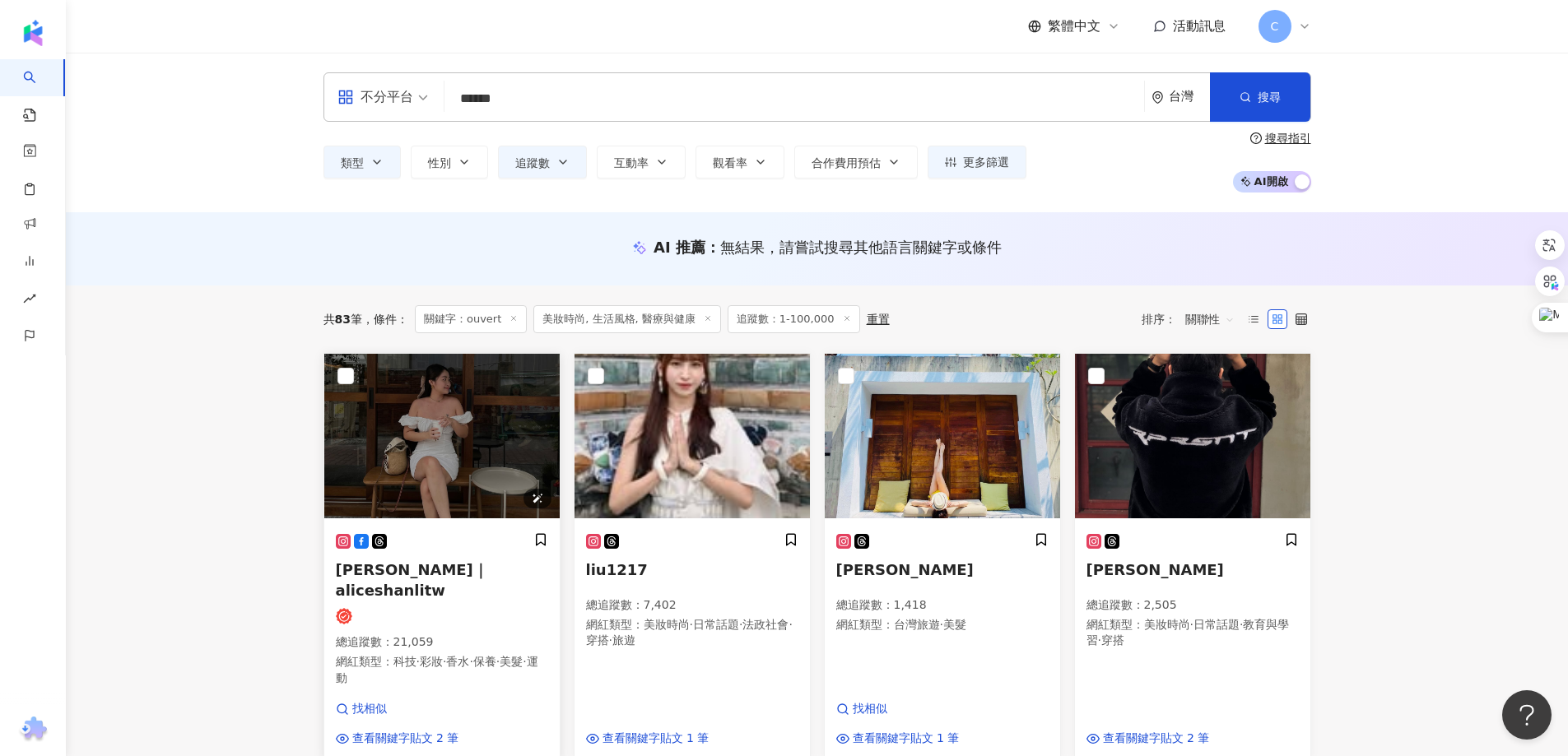
click at [416, 425] on img at bounding box center [441, 436] width 235 height 164
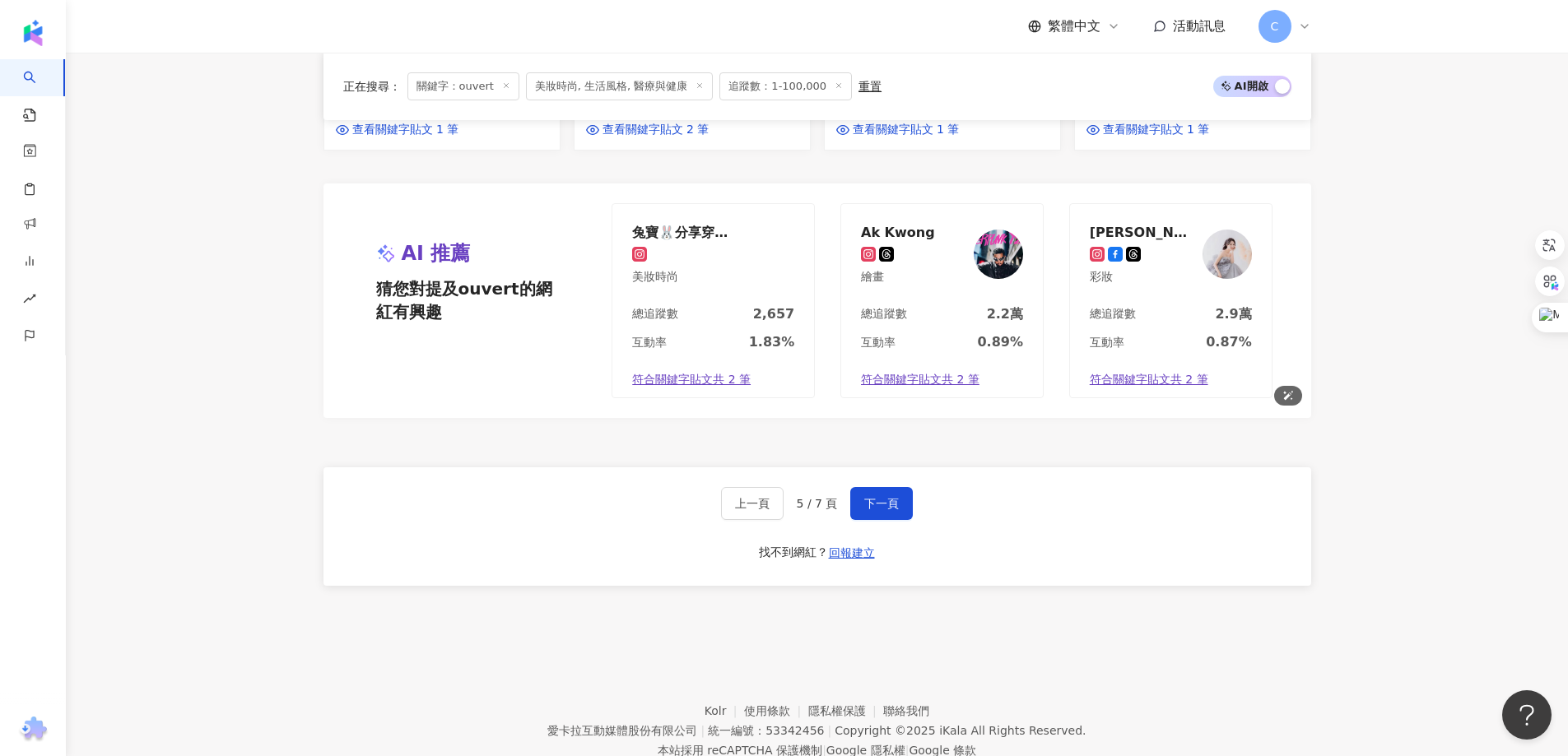
scroll to position [1434, 0]
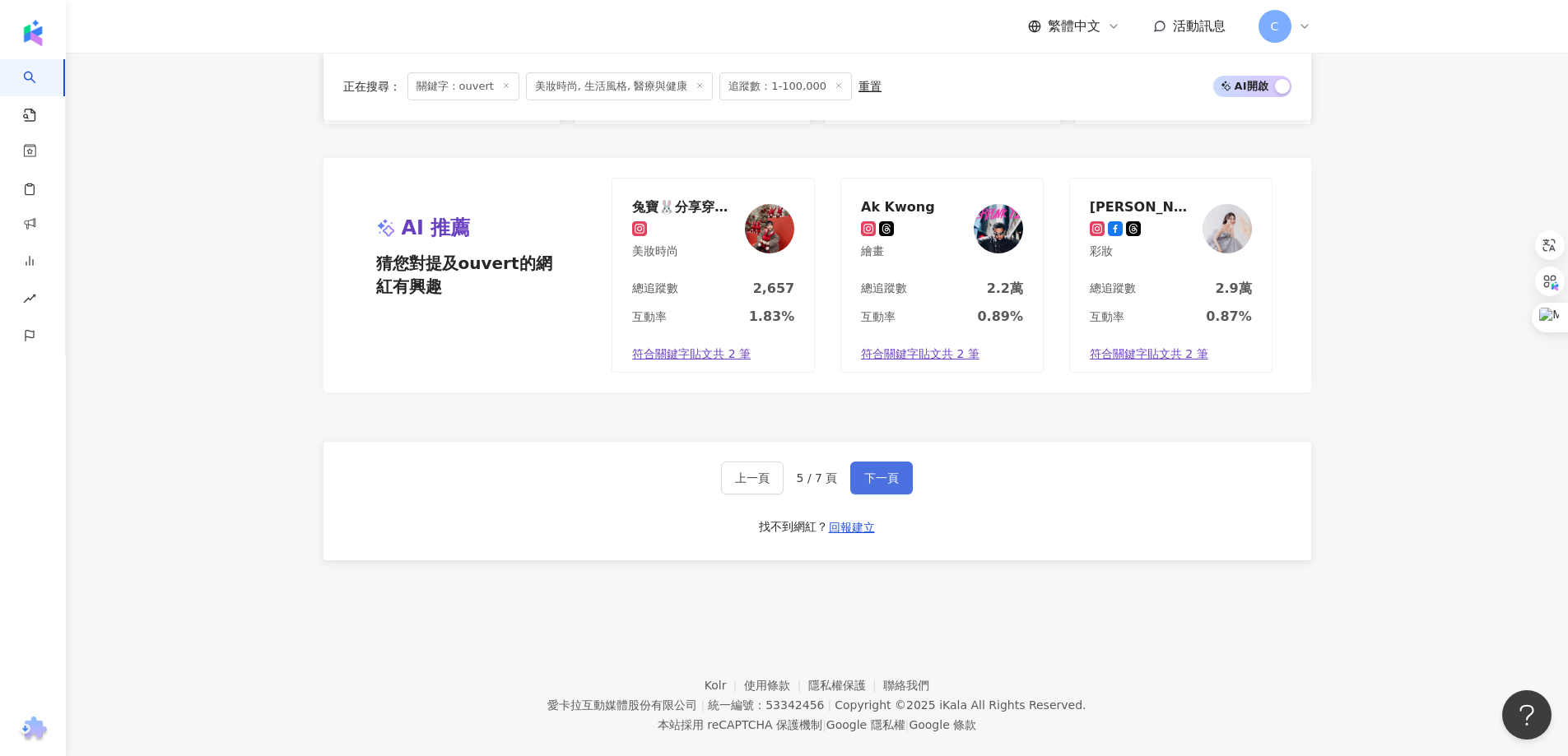
click at [883, 461] on button "下一頁" at bounding box center [881, 477] width 62 height 33
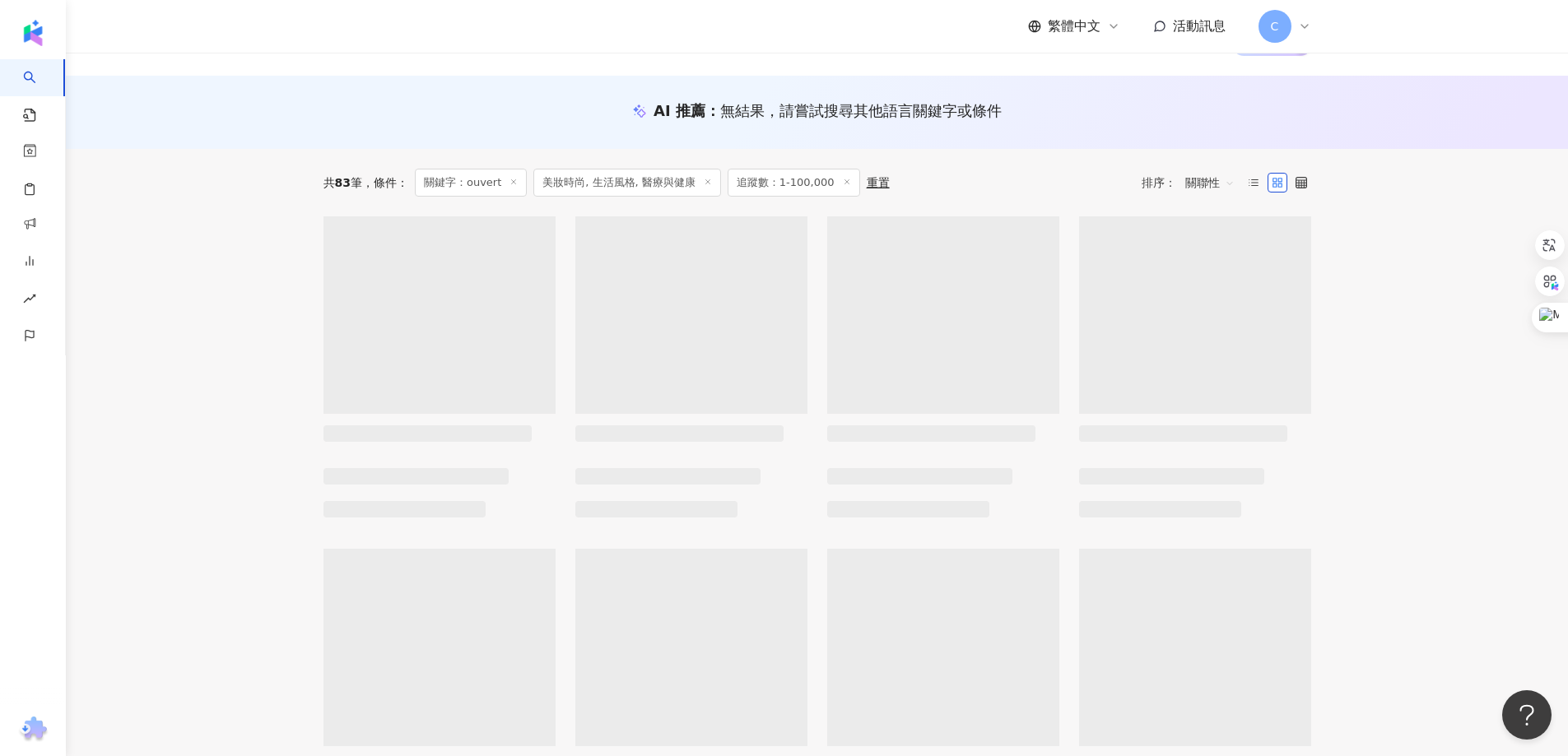
scroll to position [0, 0]
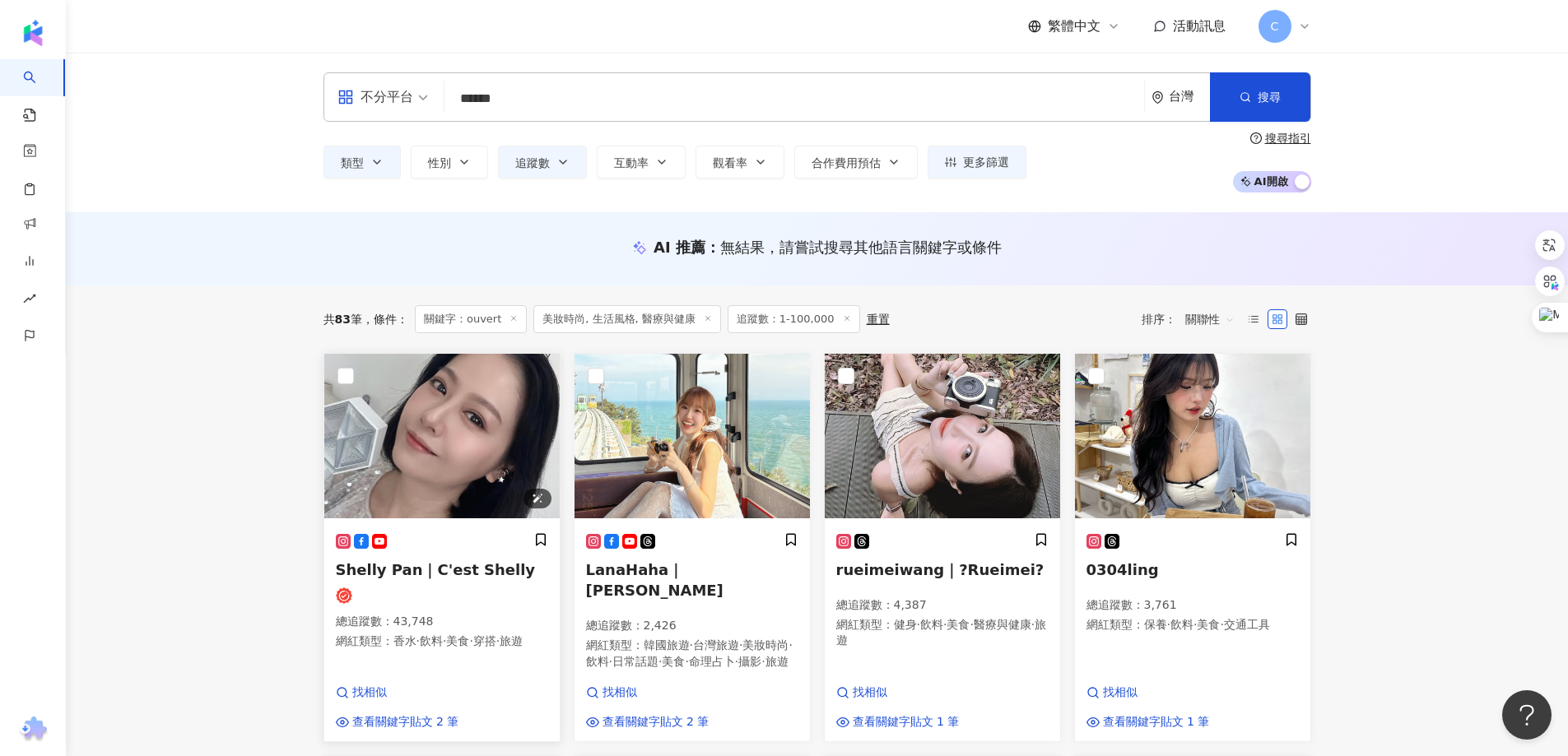
click at [482, 425] on img at bounding box center [441, 436] width 235 height 164
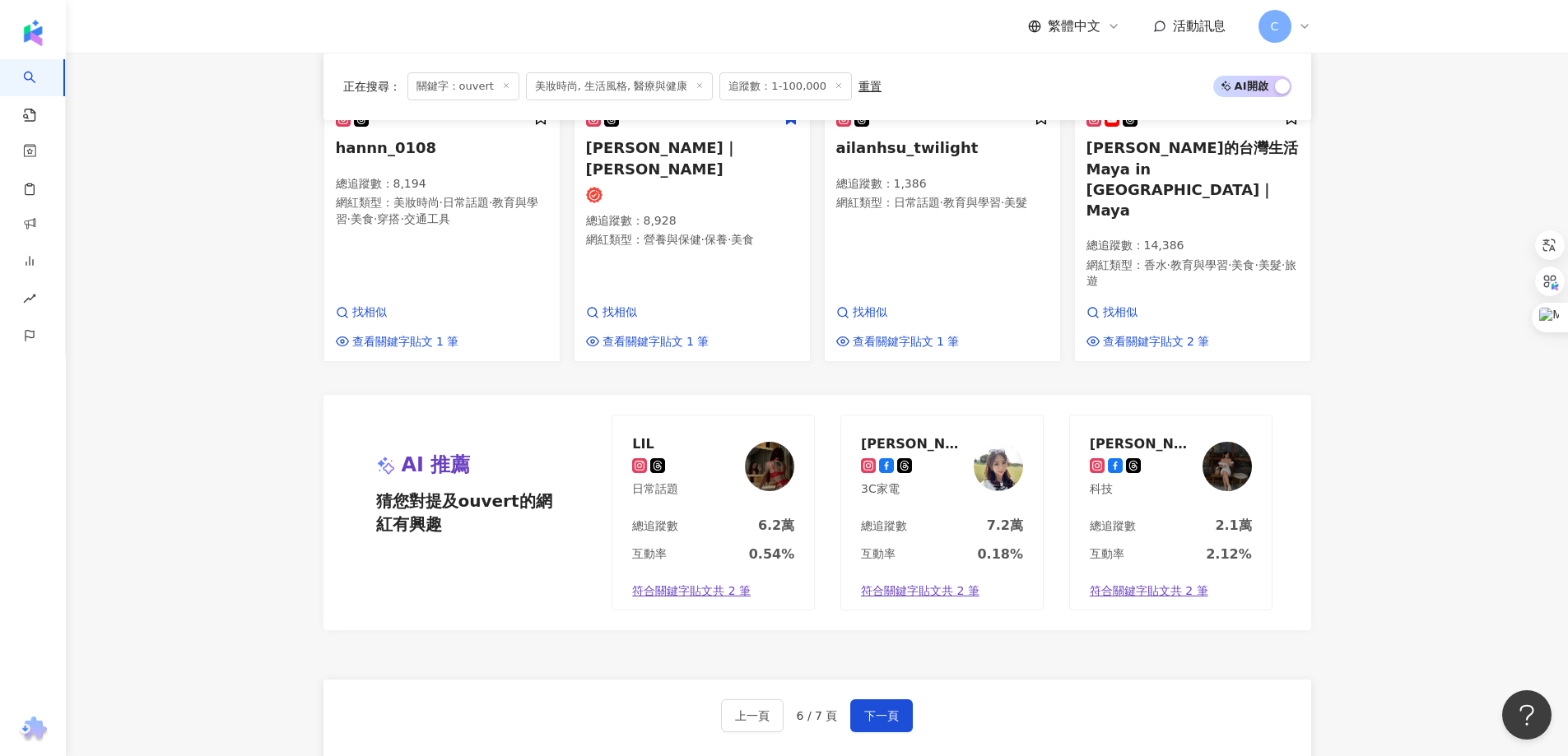
scroll to position [1439, 0]
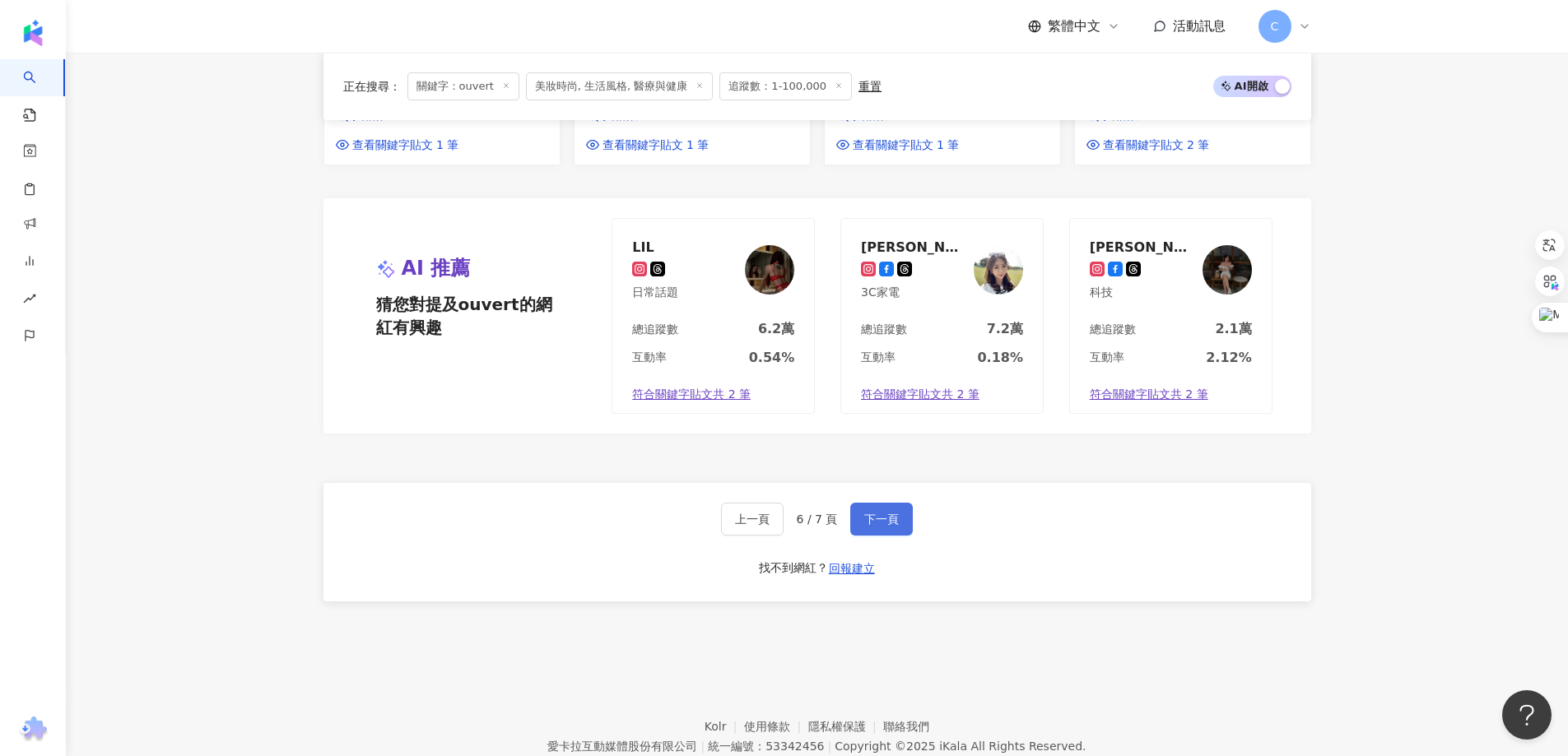
drag, startPoint x: 896, startPoint y: 433, endPoint x: 885, endPoint y: 444, distance: 15.6
click at [895, 502] on button "下一頁" at bounding box center [881, 518] width 62 height 33
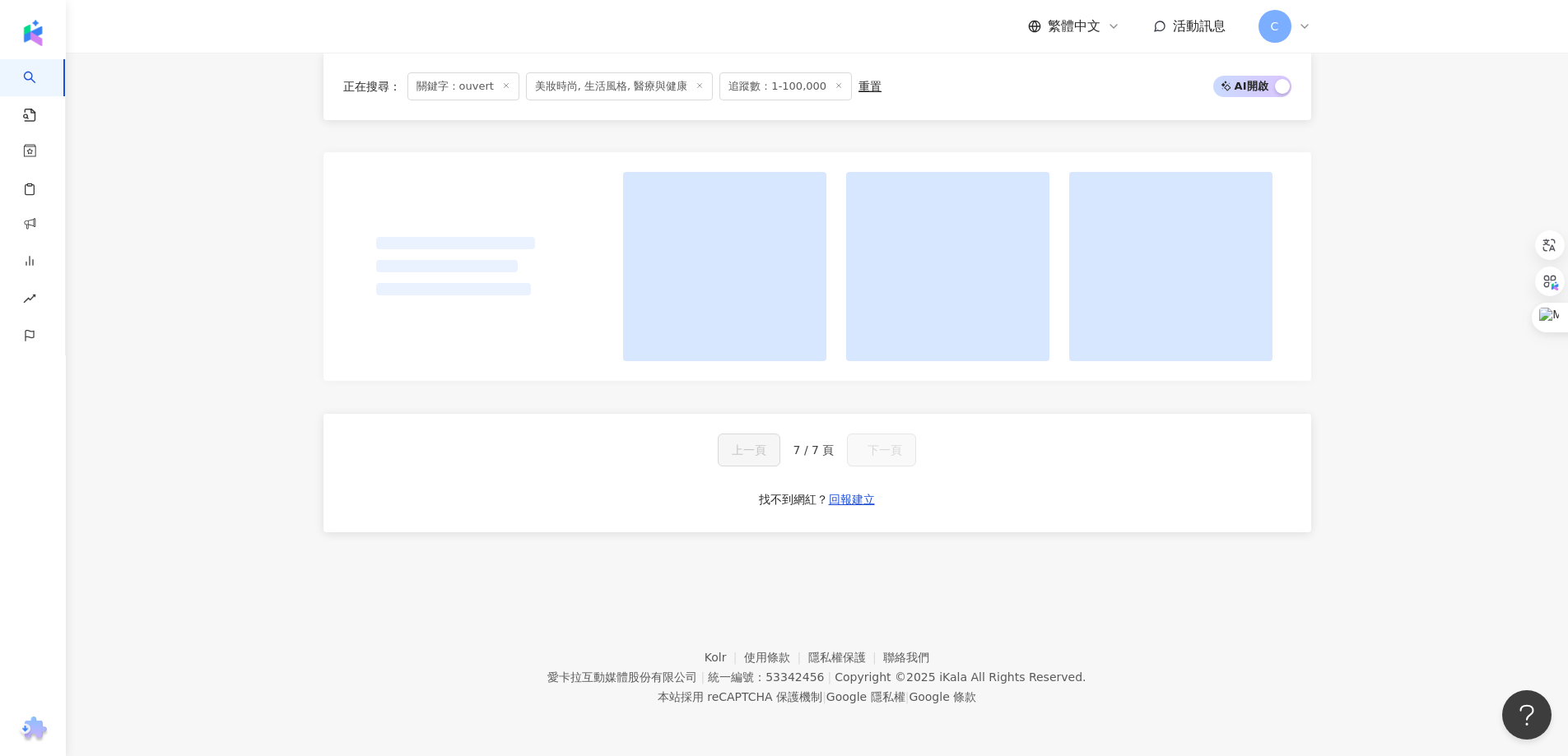
scroll to position [1210, 0]
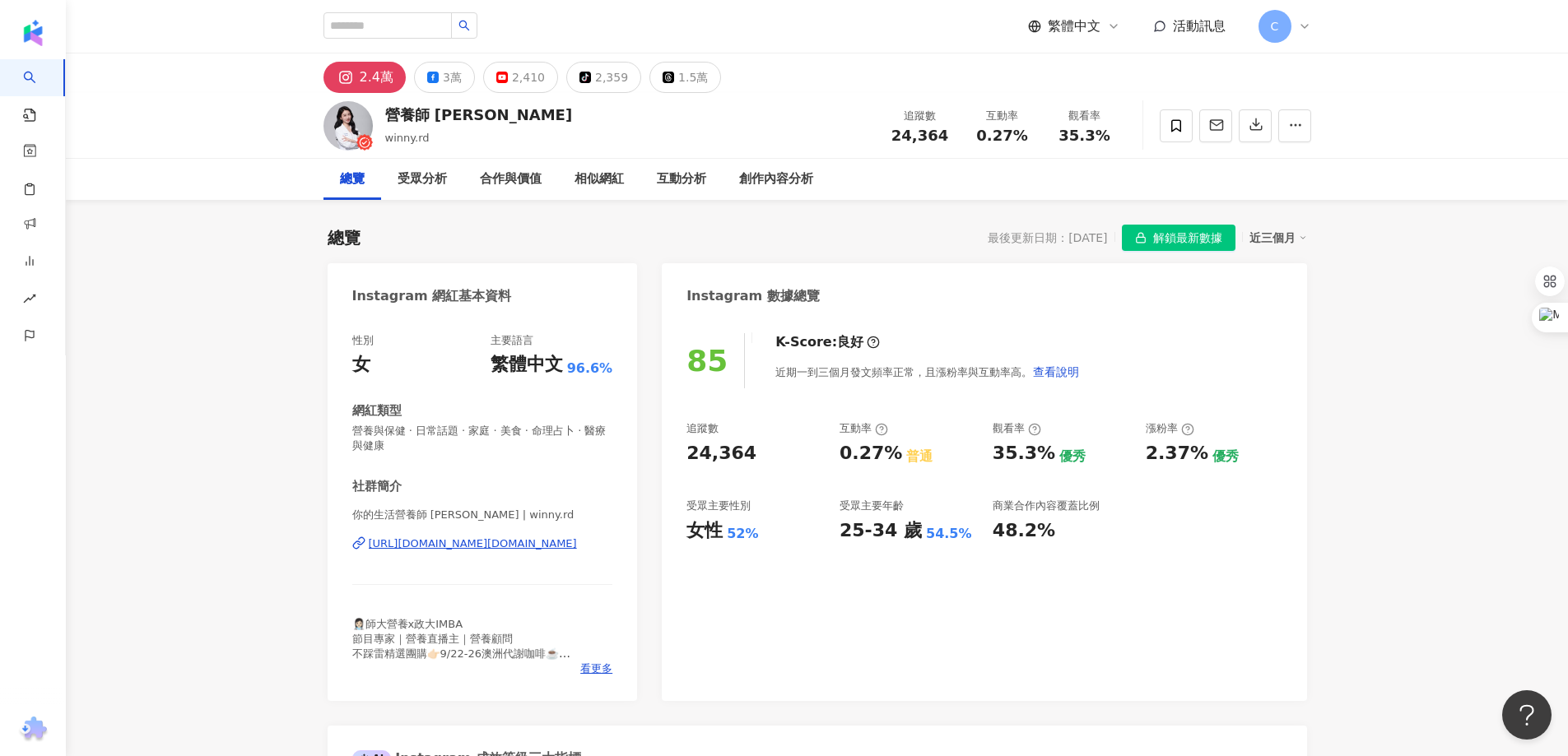
click at [503, 539] on div "https://www.instagram.com/winny.rd/" at bounding box center [472, 543] width 208 height 15
drag, startPoint x: 499, startPoint y: 113, endPoint x: 437, endPoint y: 117, distance: 62.1
click at [437, 117] on div "營養師 張語希 winny.rd 追蹤數 24,364 互動率 0.27% 觀看率 35.3%" at bounding box center [817, 125] width 1053 height 65
copy div "張語希"
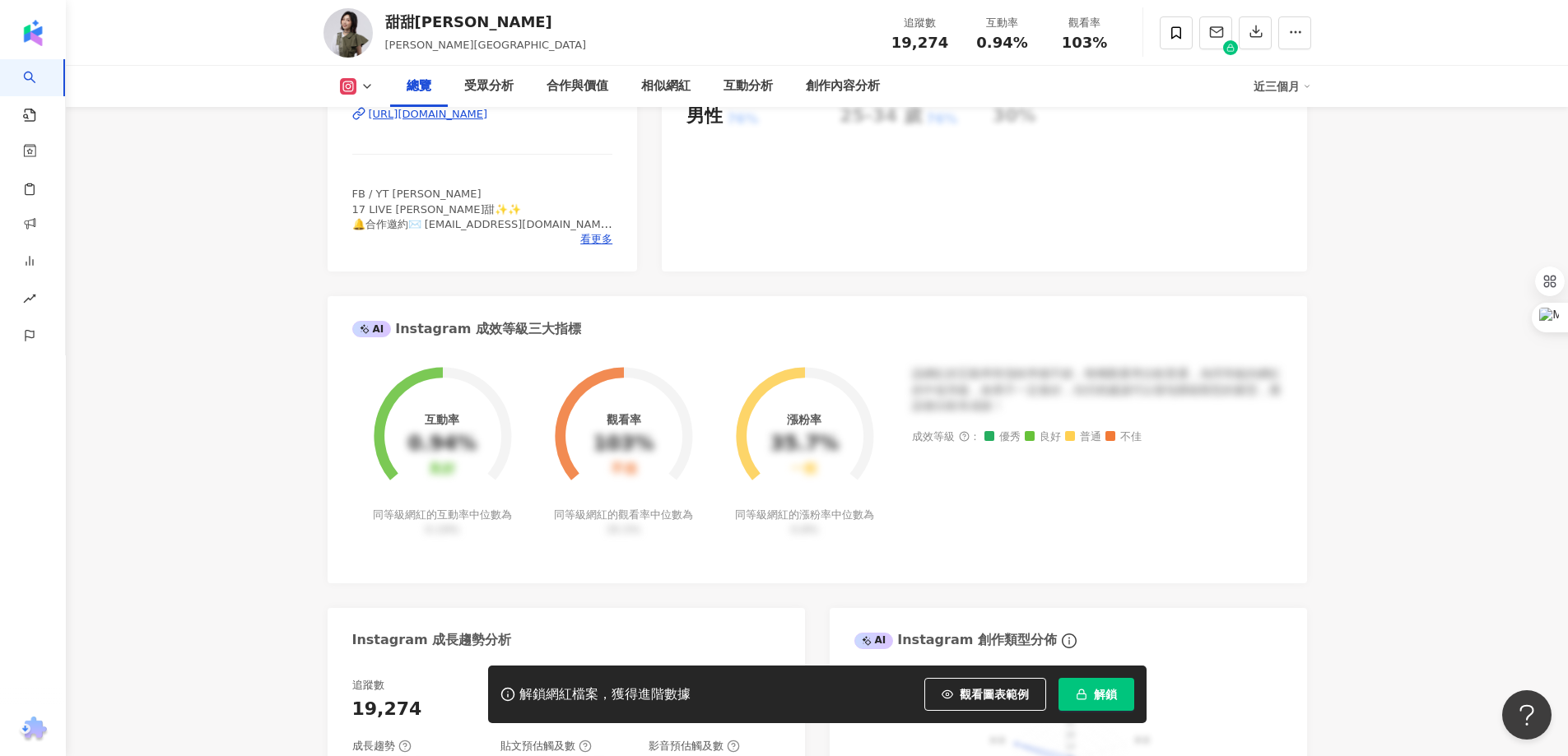
scroll to position [164, 0]
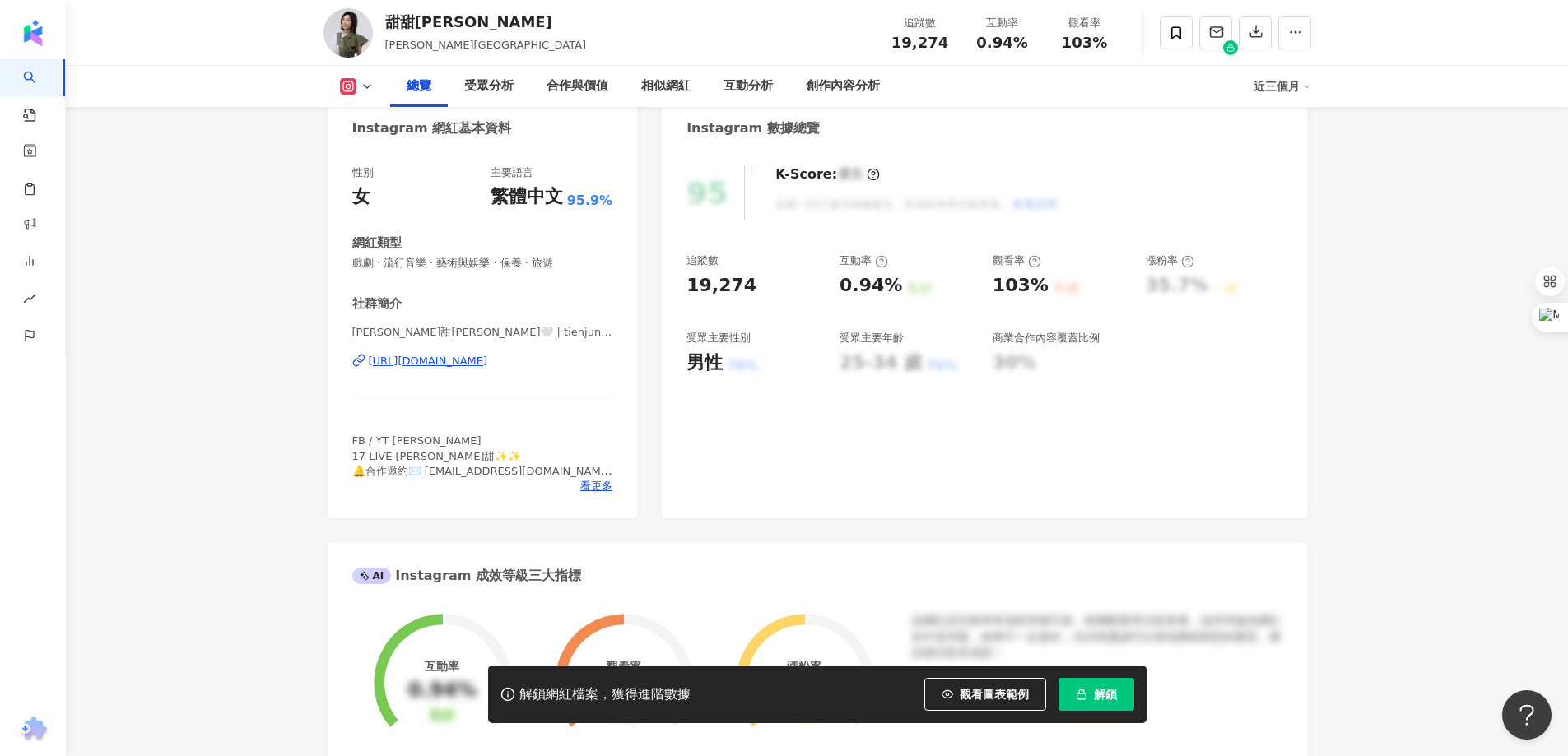
click at [488, 366] on div "https://www.instagram.com/tienjunliu/" at bounding box center [428, 361] width 119 height 15
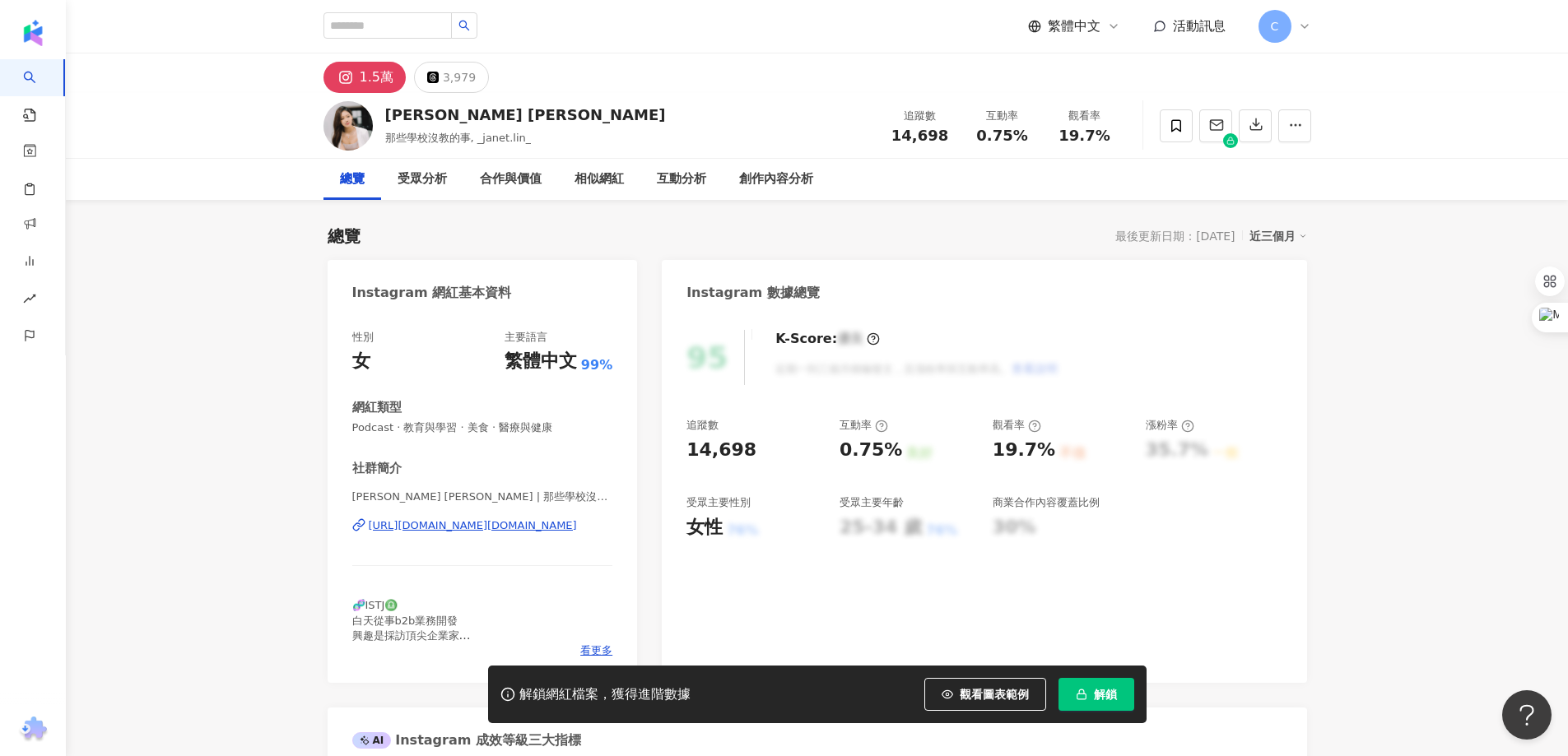
click at [486, 525] on div "[URL][DOMAIN_NAME][DOMAIN_NAME]" at bounding box center [472, 525] width 208 height 15
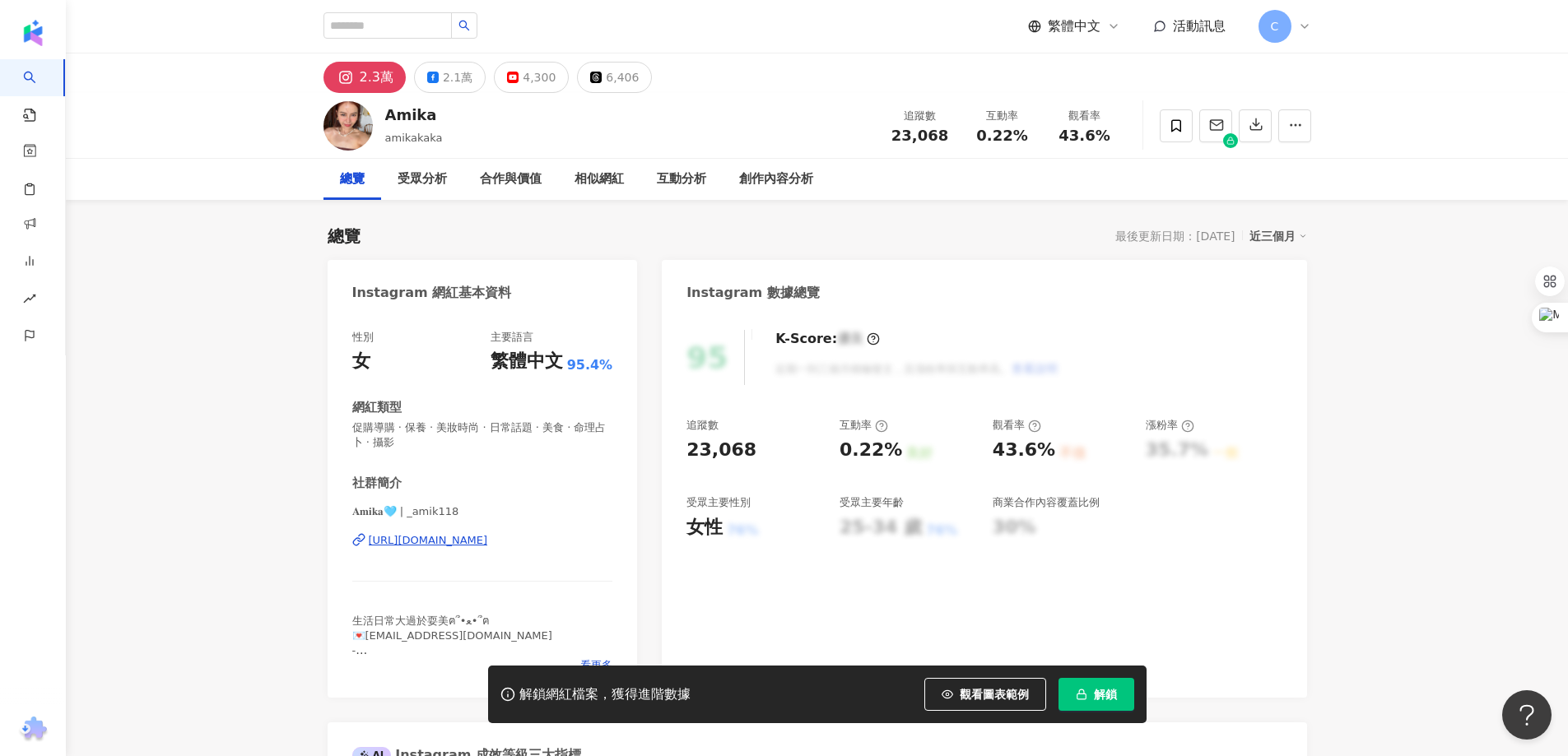
click at [488, 535] on div "https://www.instagram.com/_amik118/" at bounding box center [428, 540] width 119 height 15
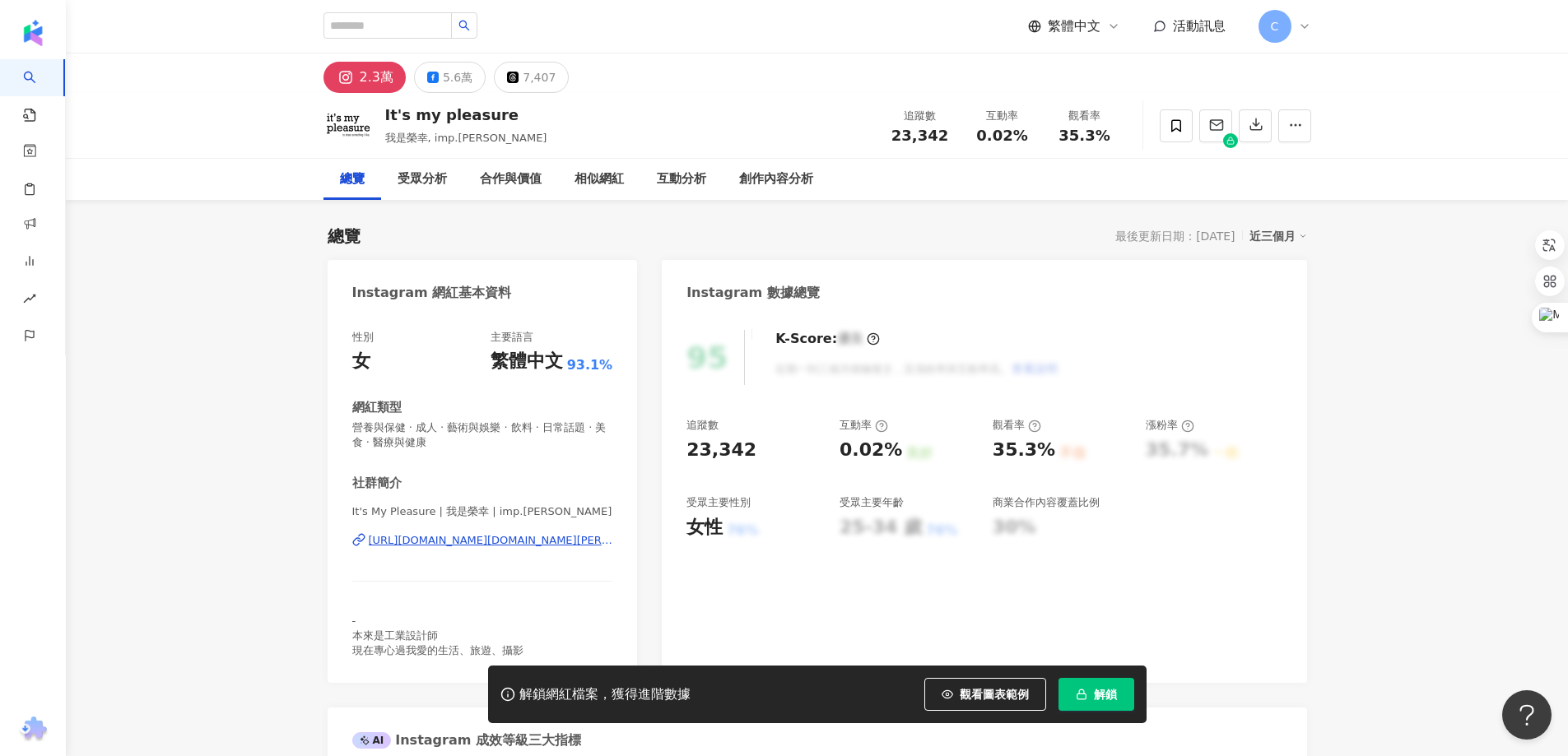
click at [522, 533] on div "[URL][DOMAIN_NAME][DOMAIN_NAME][PERSON_NAME]" at bounding box center [490, 540] width 244 height 15
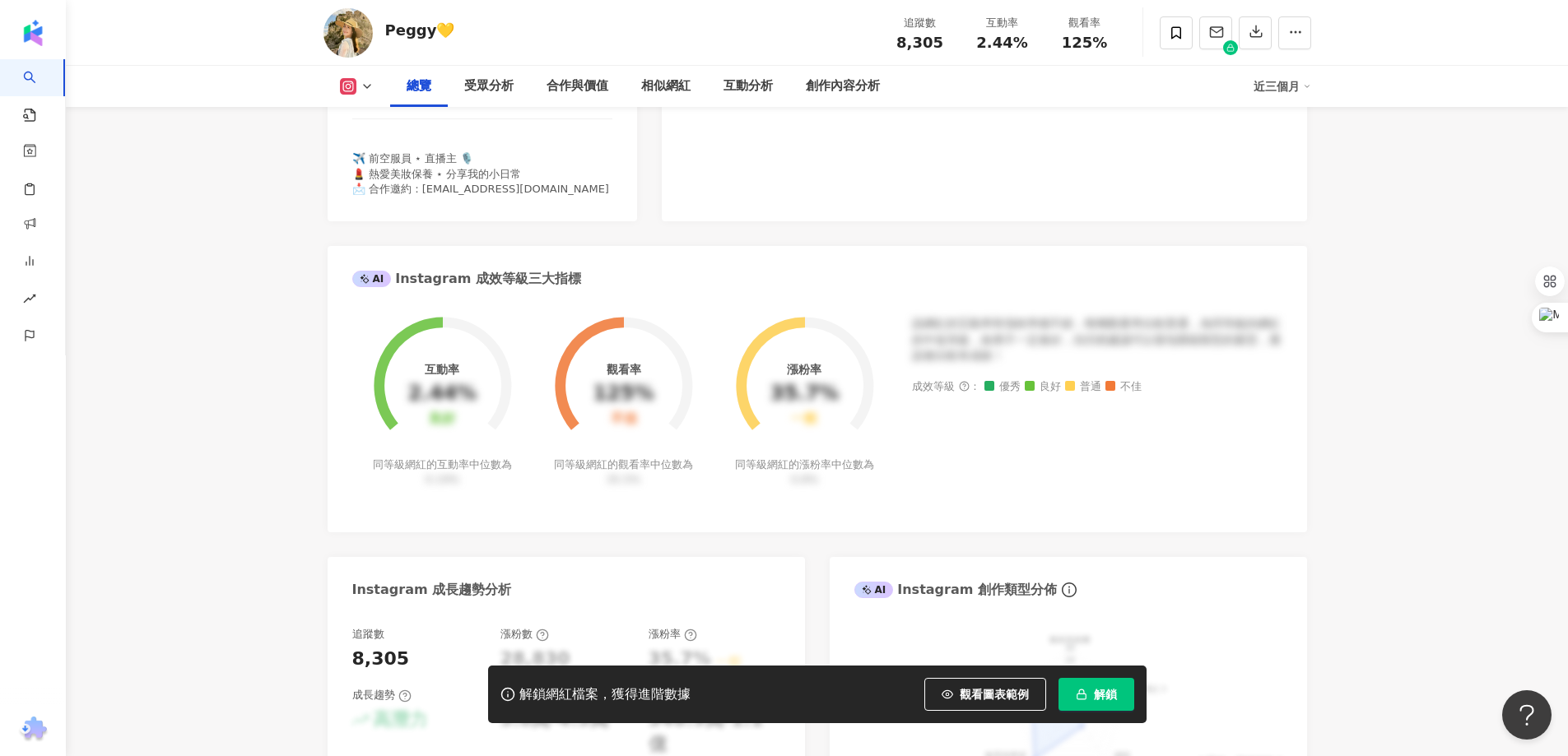
scroll to position [164, 0]
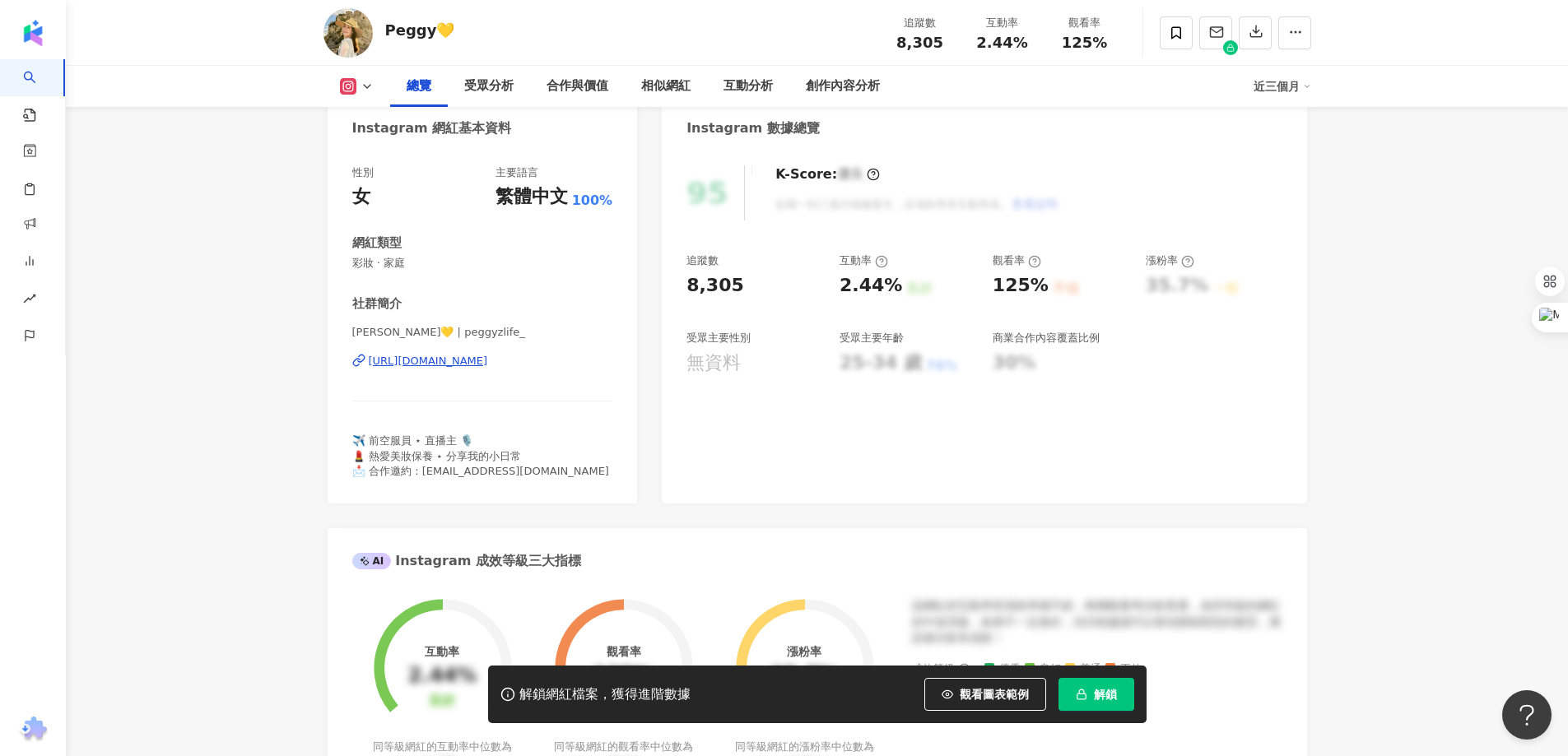
click at [488, 356] on div "https://www.instagram.com/peggyzlife_/" at bounding box center [428, 361] width 119 height 15
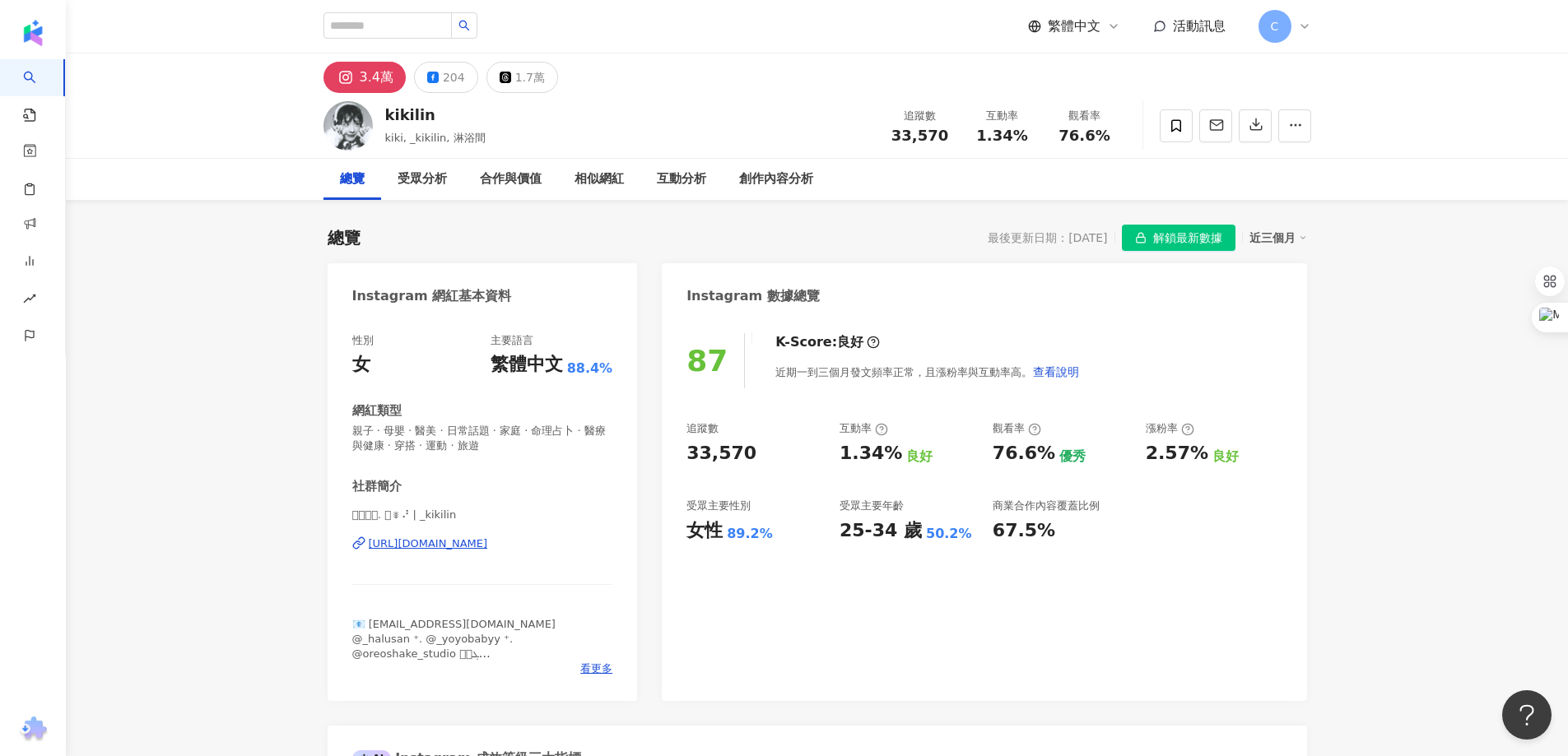
click at [460, 541] on div "https://www.instagram.com/_kikilin/" at bounding box center [428, 543] width 119 height 15
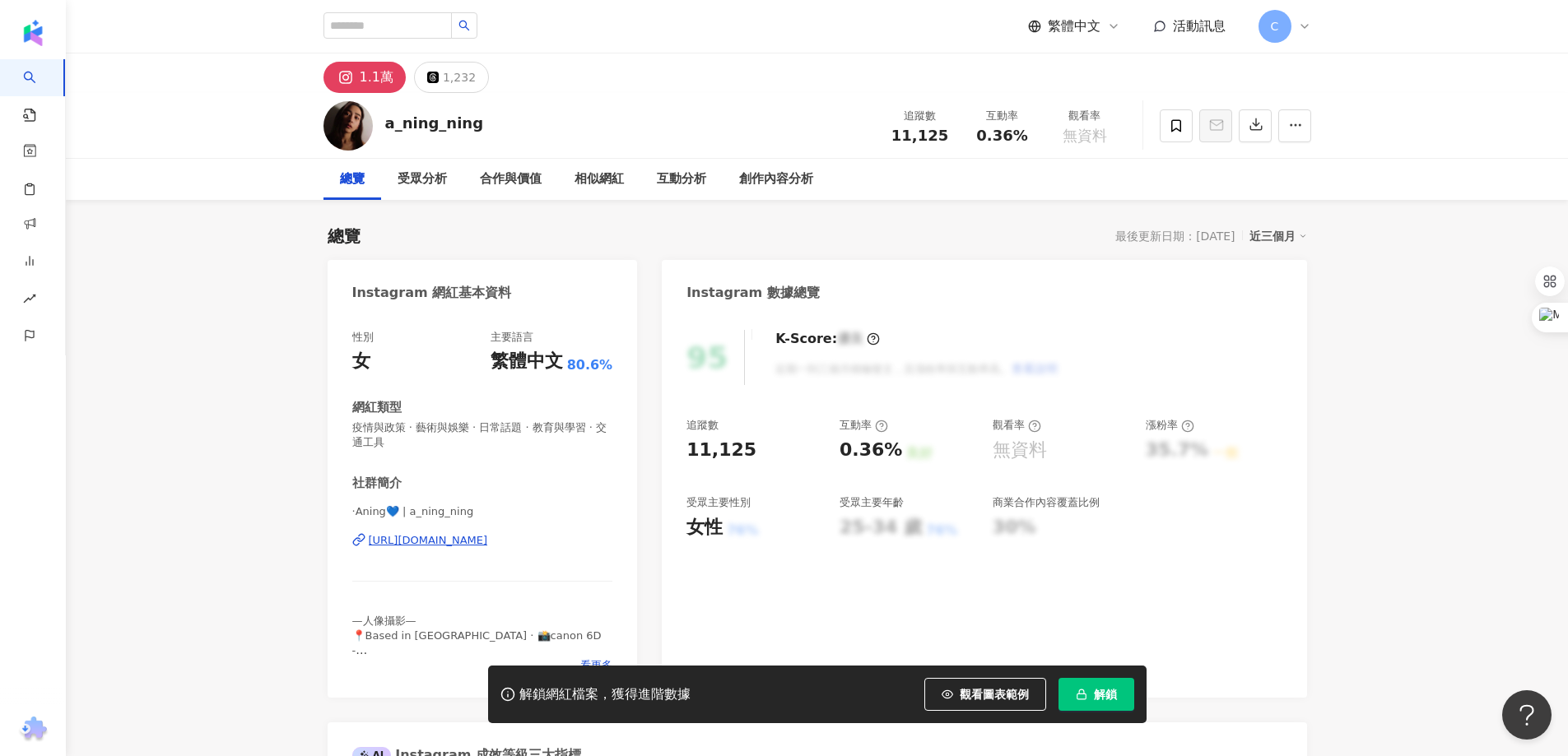
click at [488, 534] on div "[URL][DOMAIN_NAME]" at bounding box center [428, 540] width 119 height 15
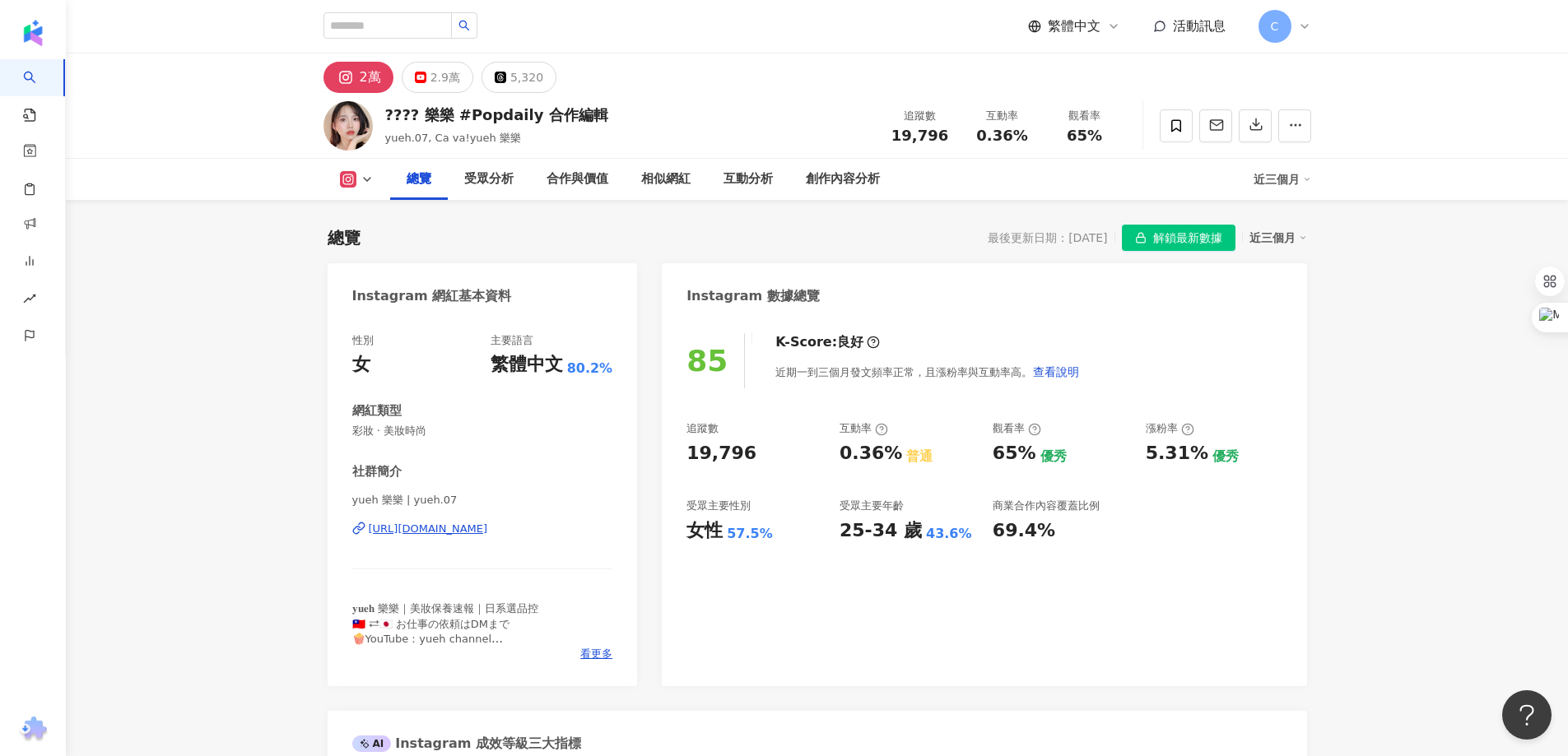
click at [488, 528] on div "https://www.instagram.com/yueh.07/" at bounding box center [428, 529] width 119 height 15
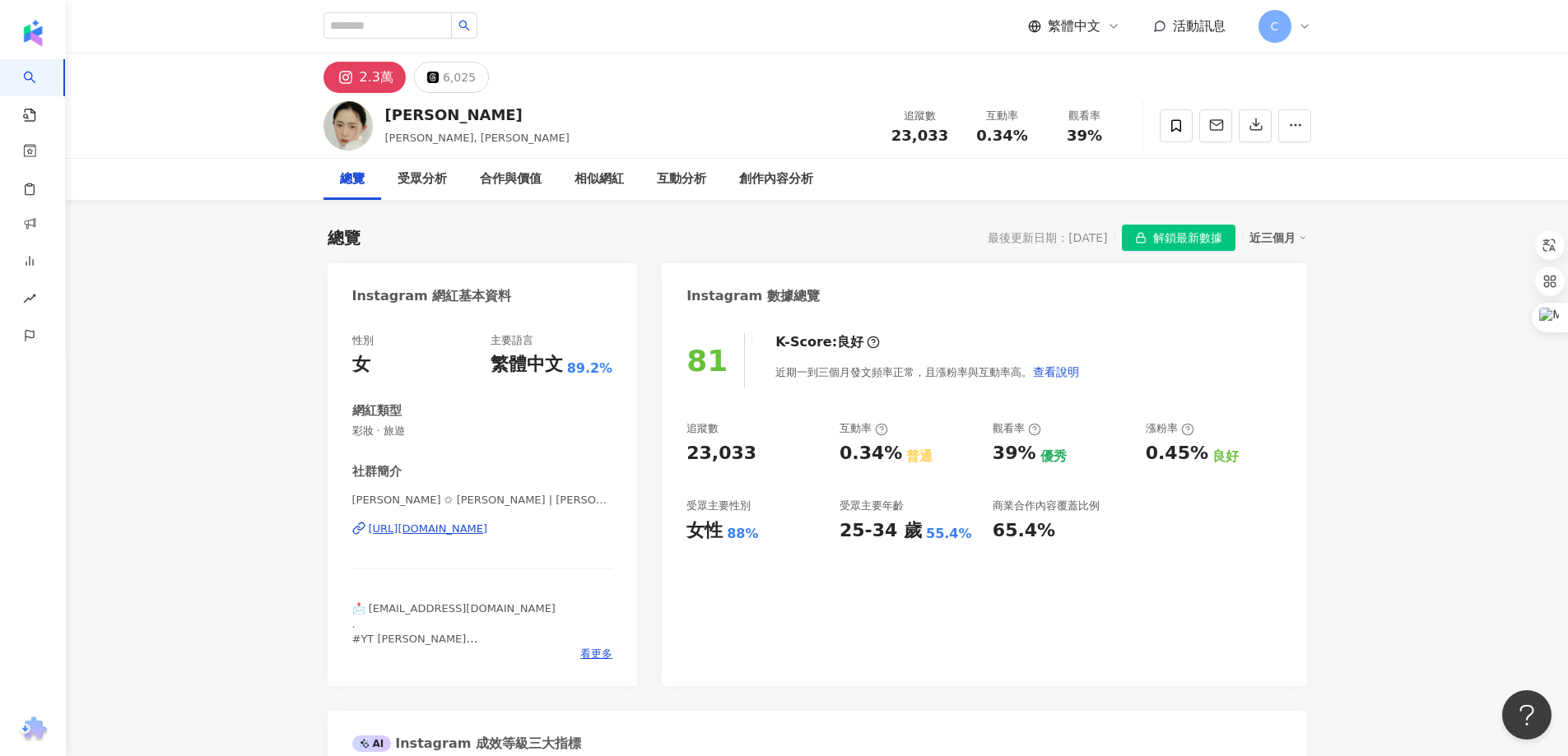
click at [488, 526] on div "https://www.instagram.com/chrisanne_tai/" at bounding box center [428, 529] width 119 height 15
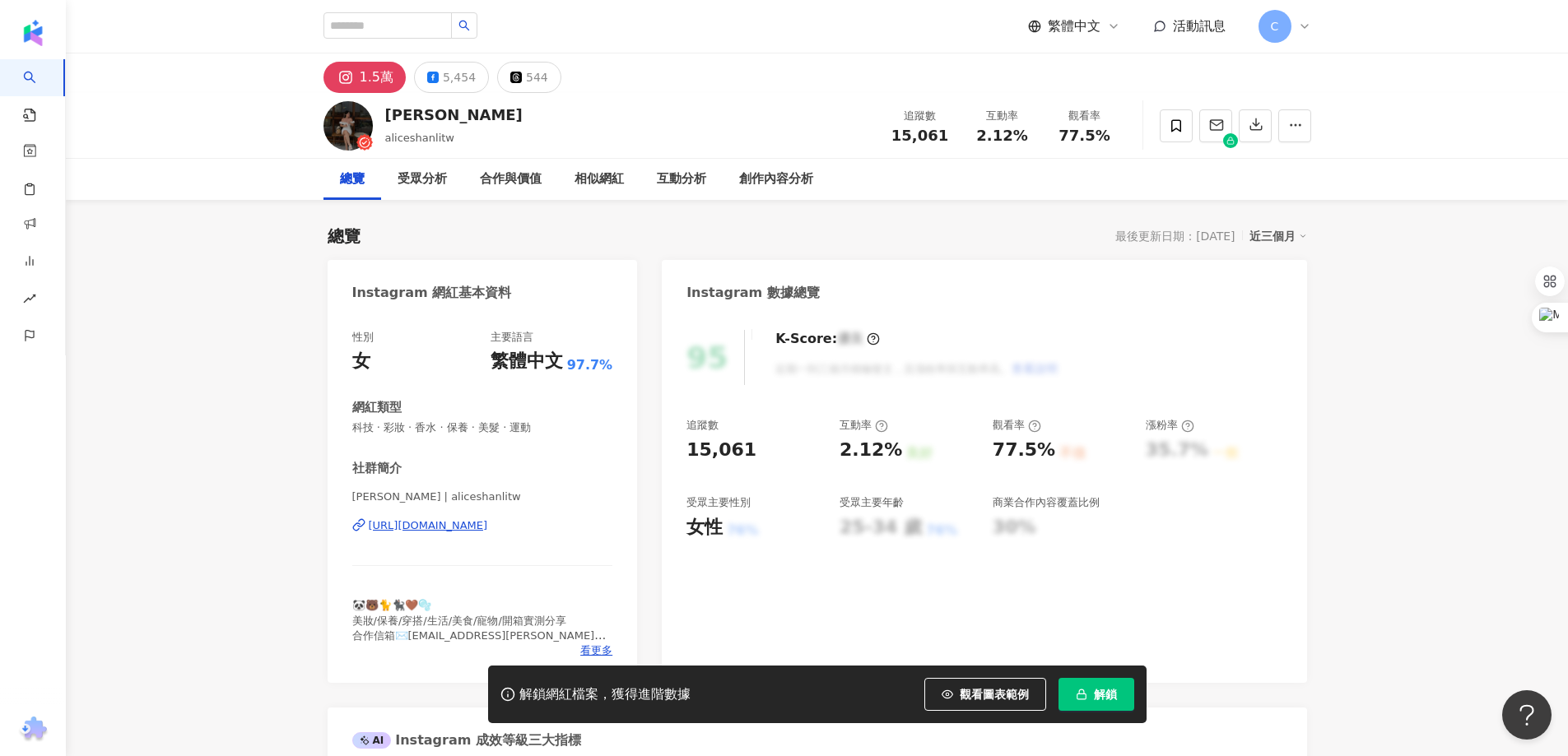
click at [488, 528] on div "https://www.instagram.com/aliceshanlitw/" at bounding box center [428, 525] width 119 height 15
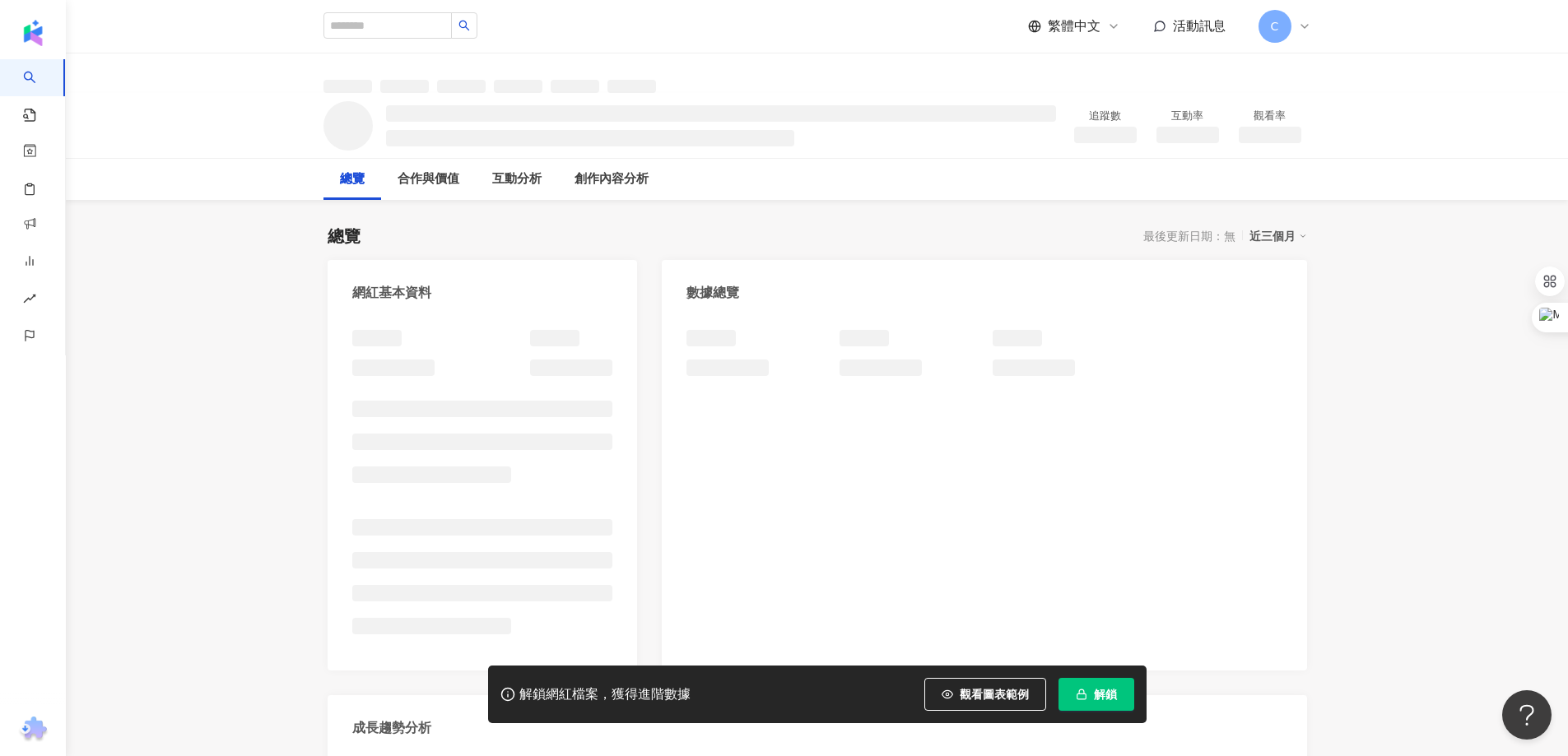
click at [520, 330] on div at bounding box center [483, 488] width 261 height 316
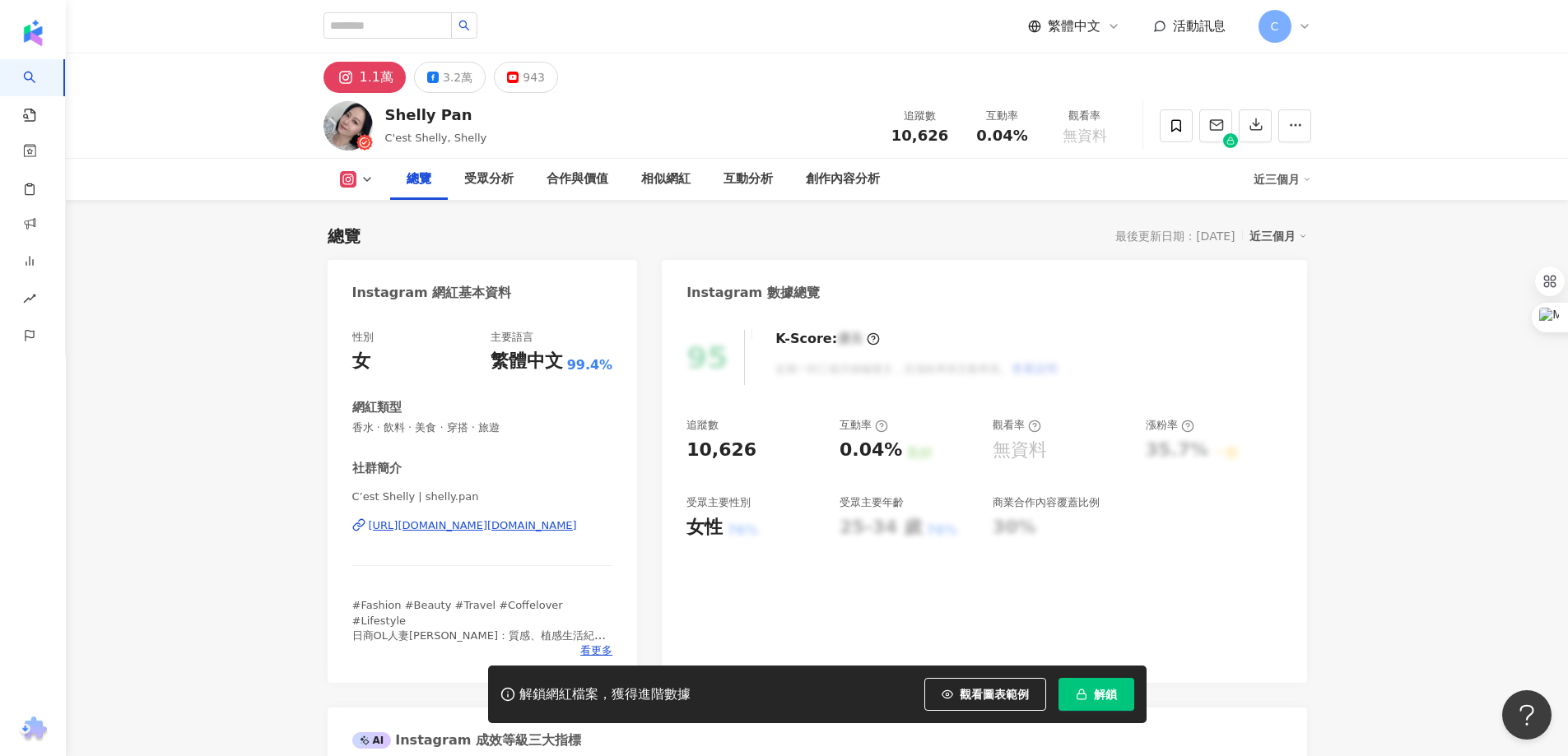
scroll to position [247, 0]
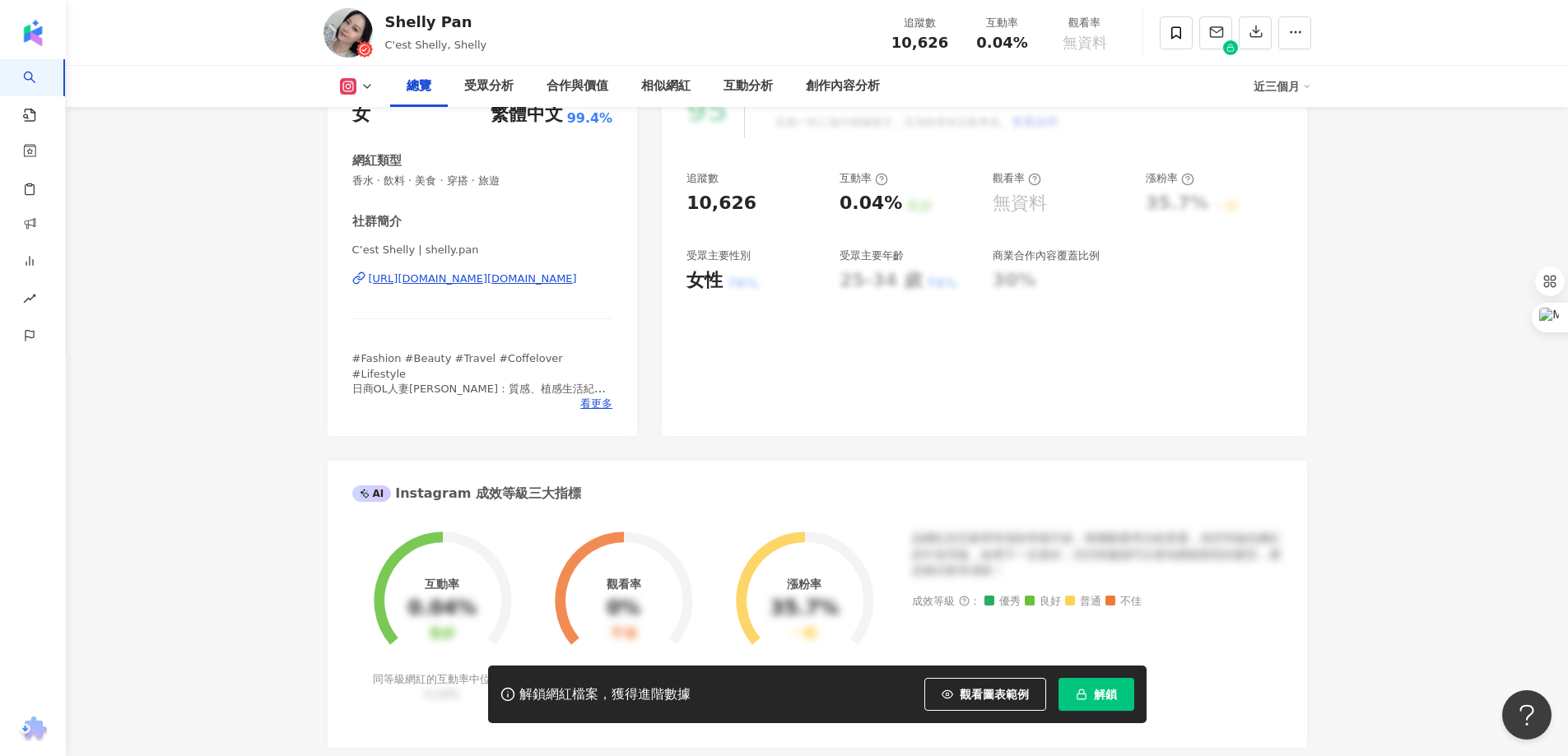
click at [533, 277] on div "[URL][DOMAIN_NAME][DOMAIN_NAME]" at bounding box center [472, 279] width 208 height 15
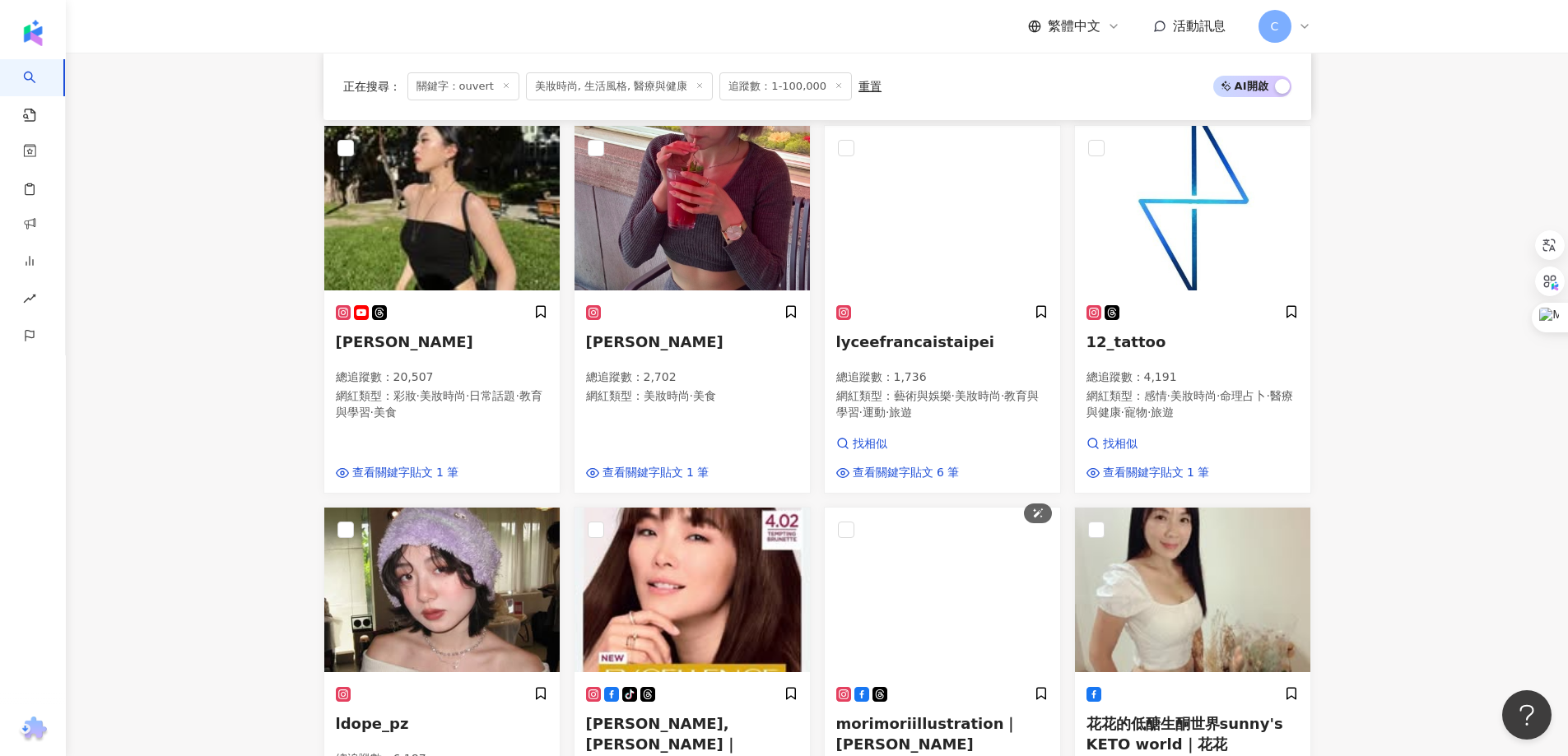
scroll to position [193, 0]
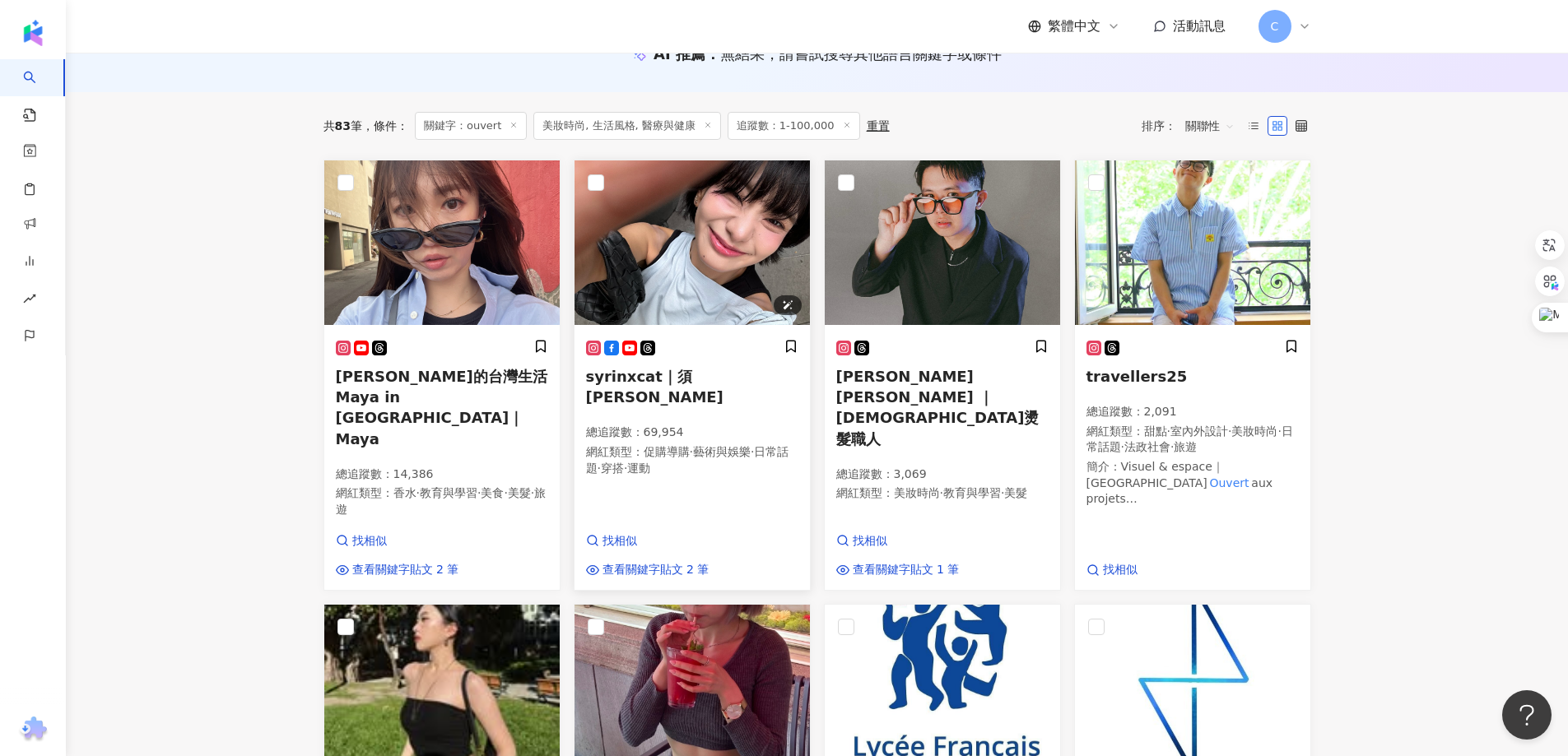
click at [740, 249] on img at bounding box center [692, 242] width 235 height 164
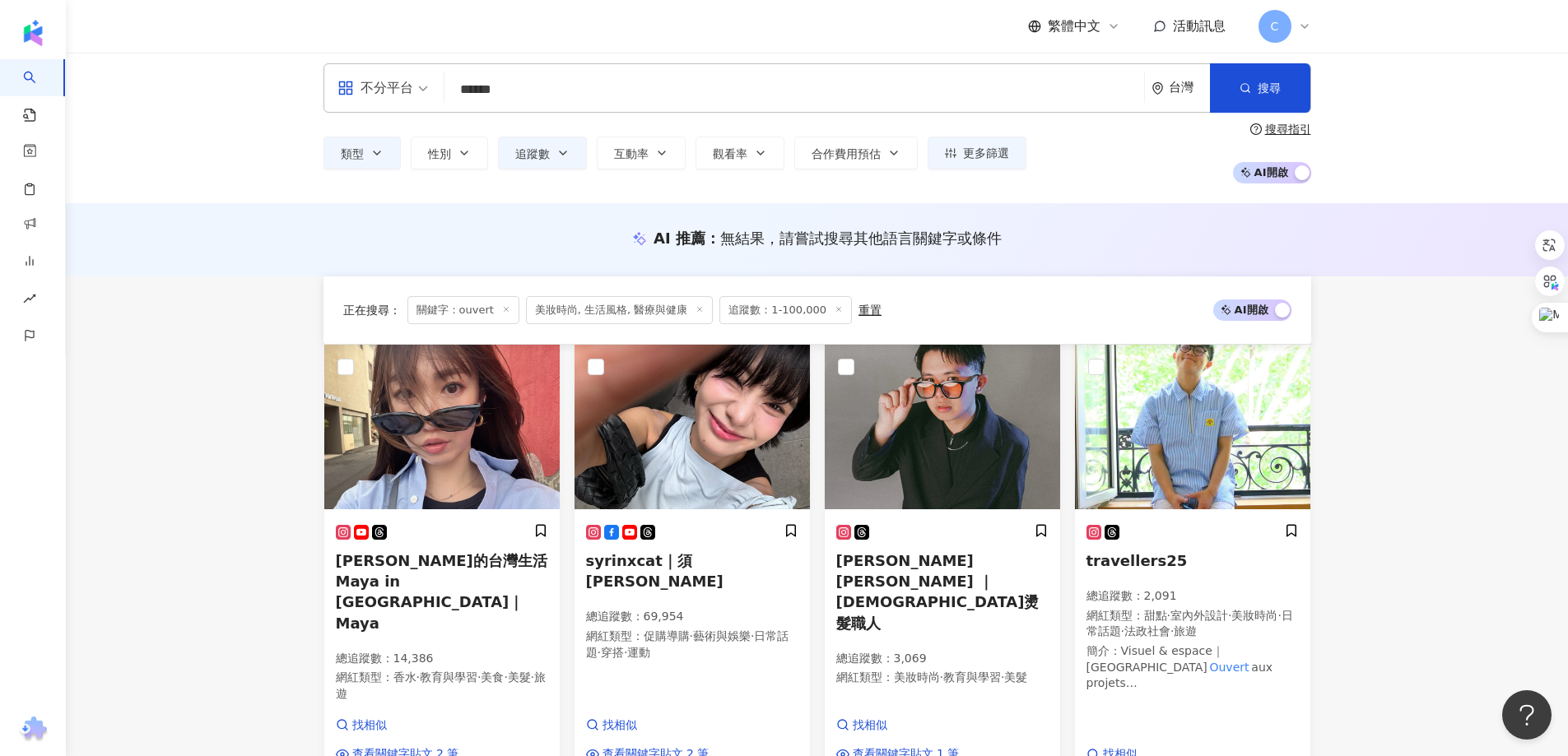
scroll to position [0, 0]
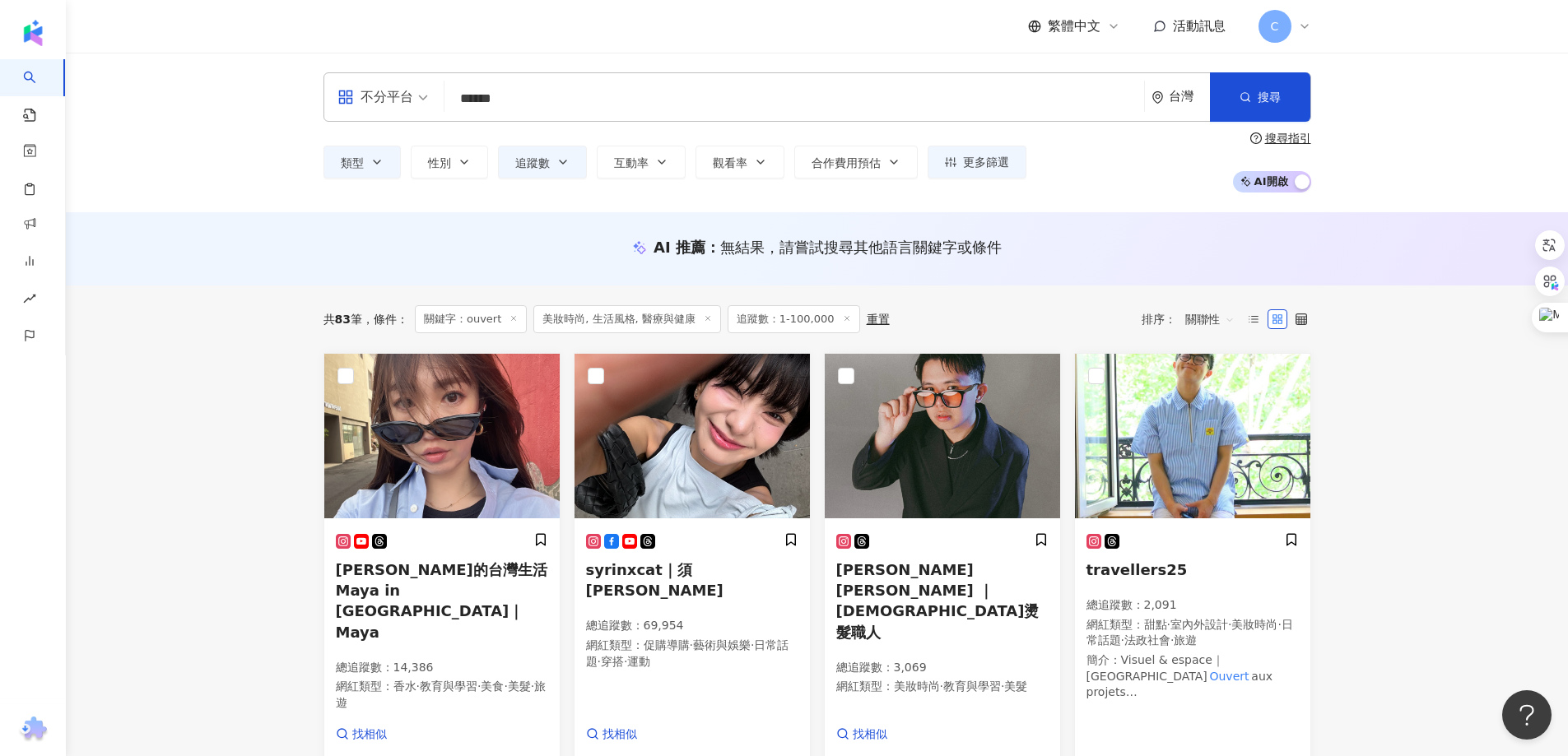
click at [546, 91] on input "******" at bounding box center [794, 98] width 686 height 31
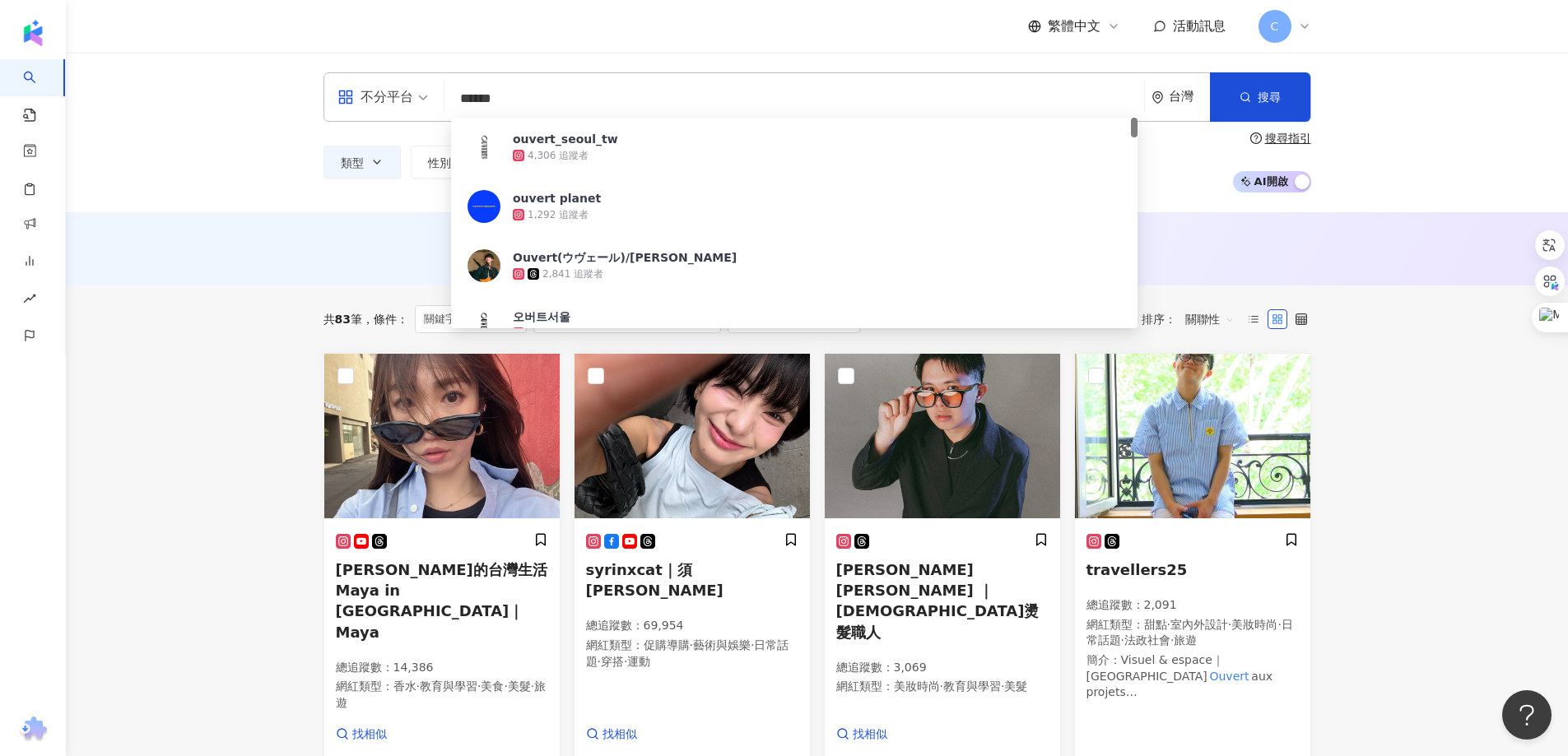
click at [546, 91] on input "******" at bounding box center [794, 98] width 686 height 31
type input "*"
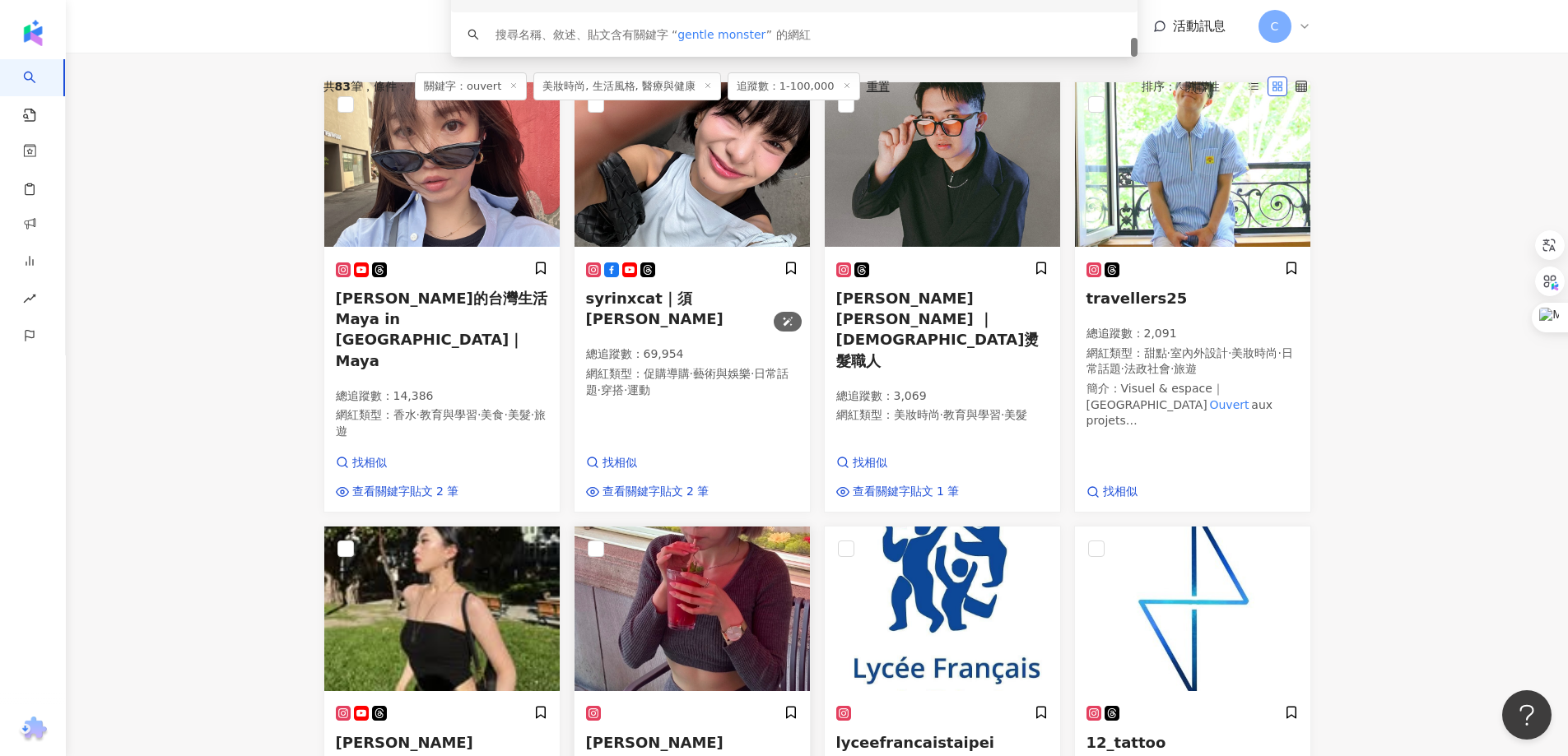
scroll to position [164, 0]
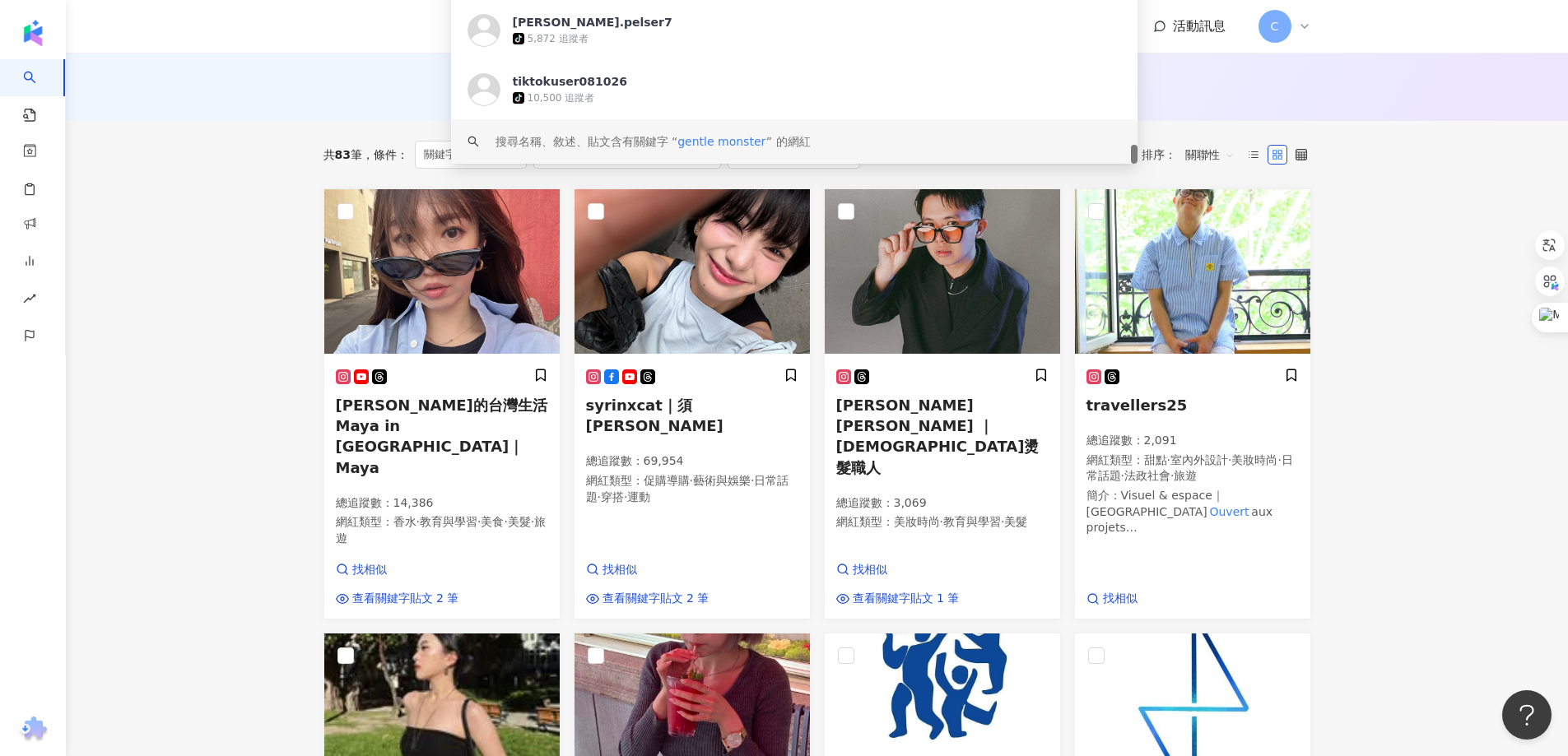
click at [806, 133] on div "搜尋名稱、敘述、貼文含有關鍵字 “ gentle monster ” 的網紅" at bounding box center [653, 141] width 315 height 18
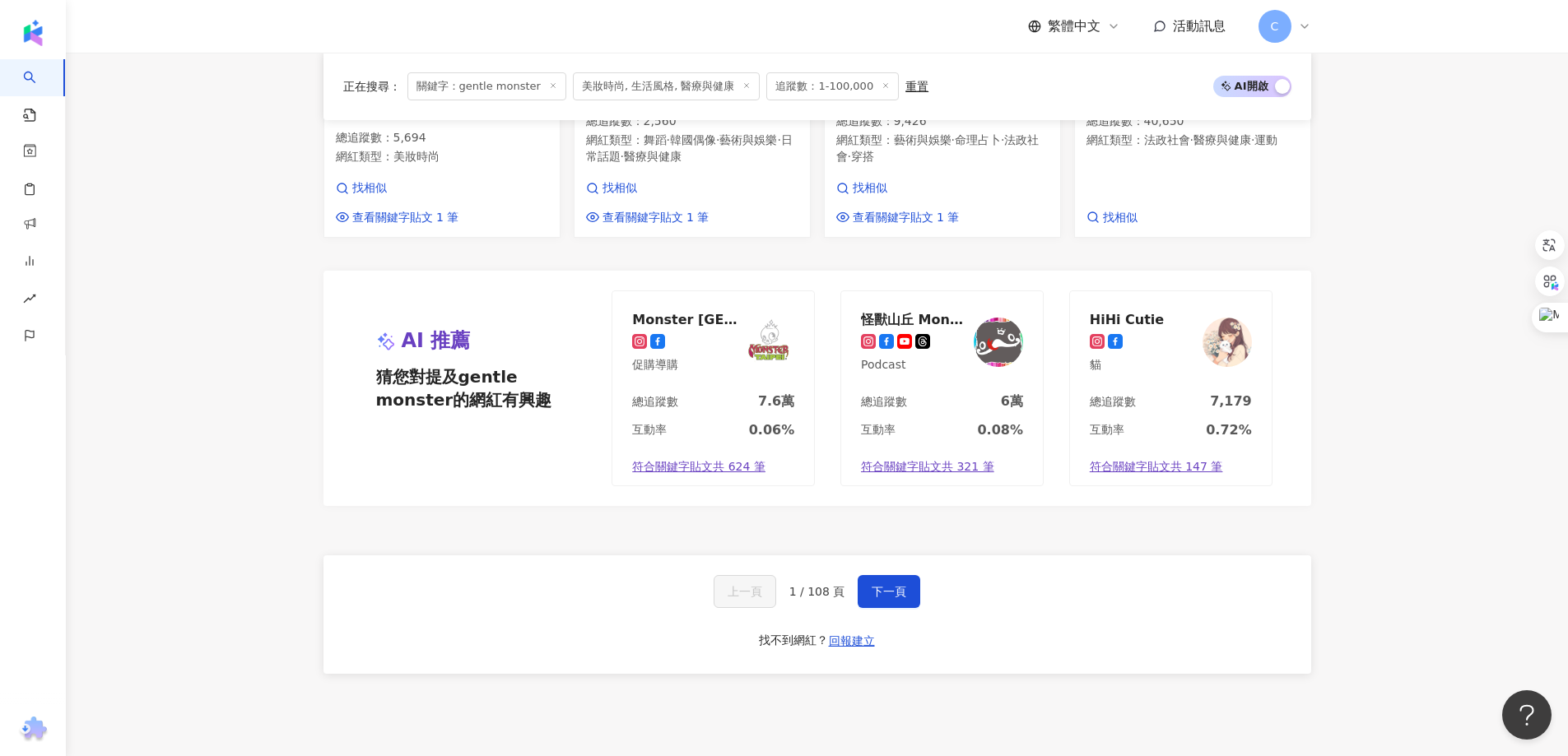
scroll to position [1428, 0]
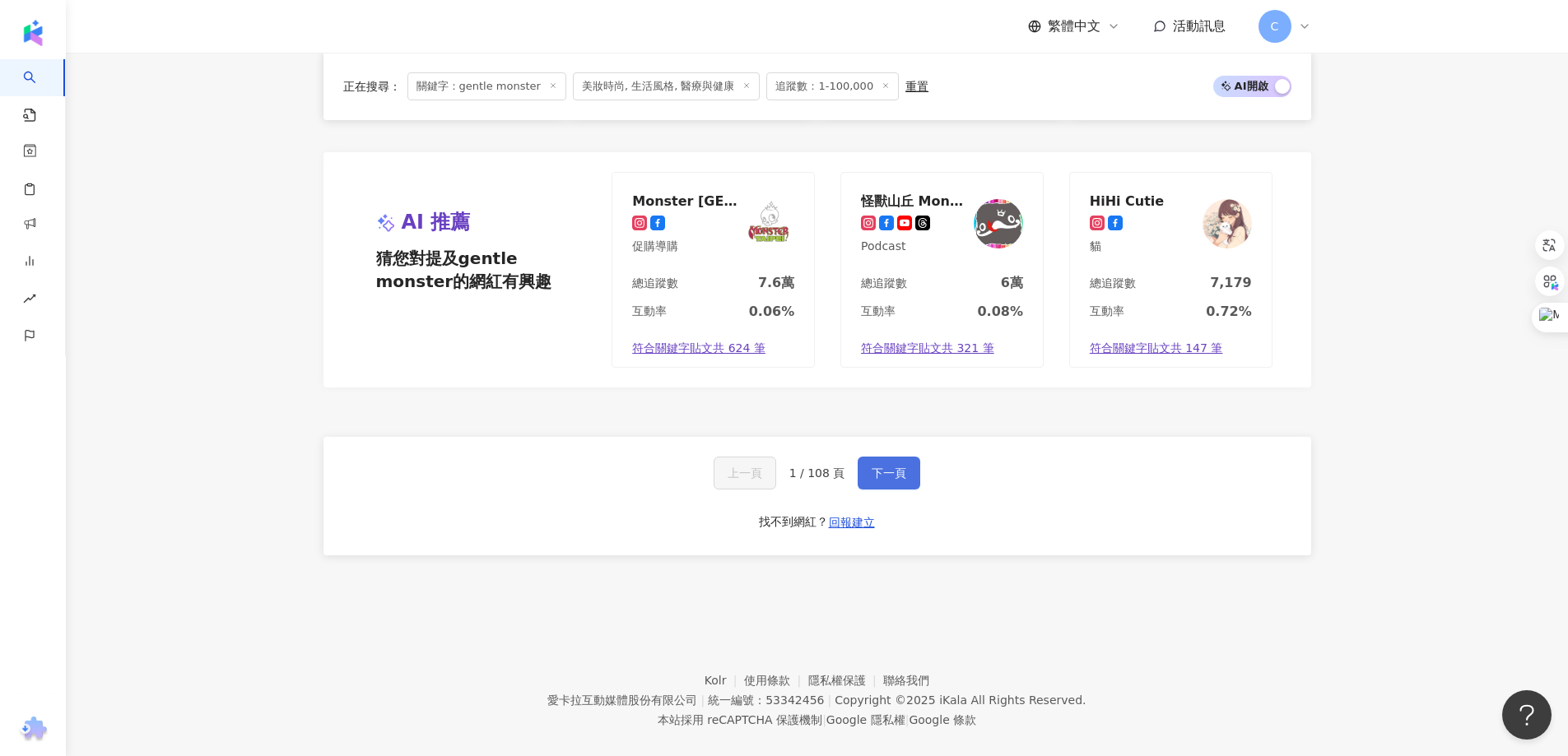
click at [898, 467] on span "下一頁" at bounding box center [888, 473] width 35 height 13
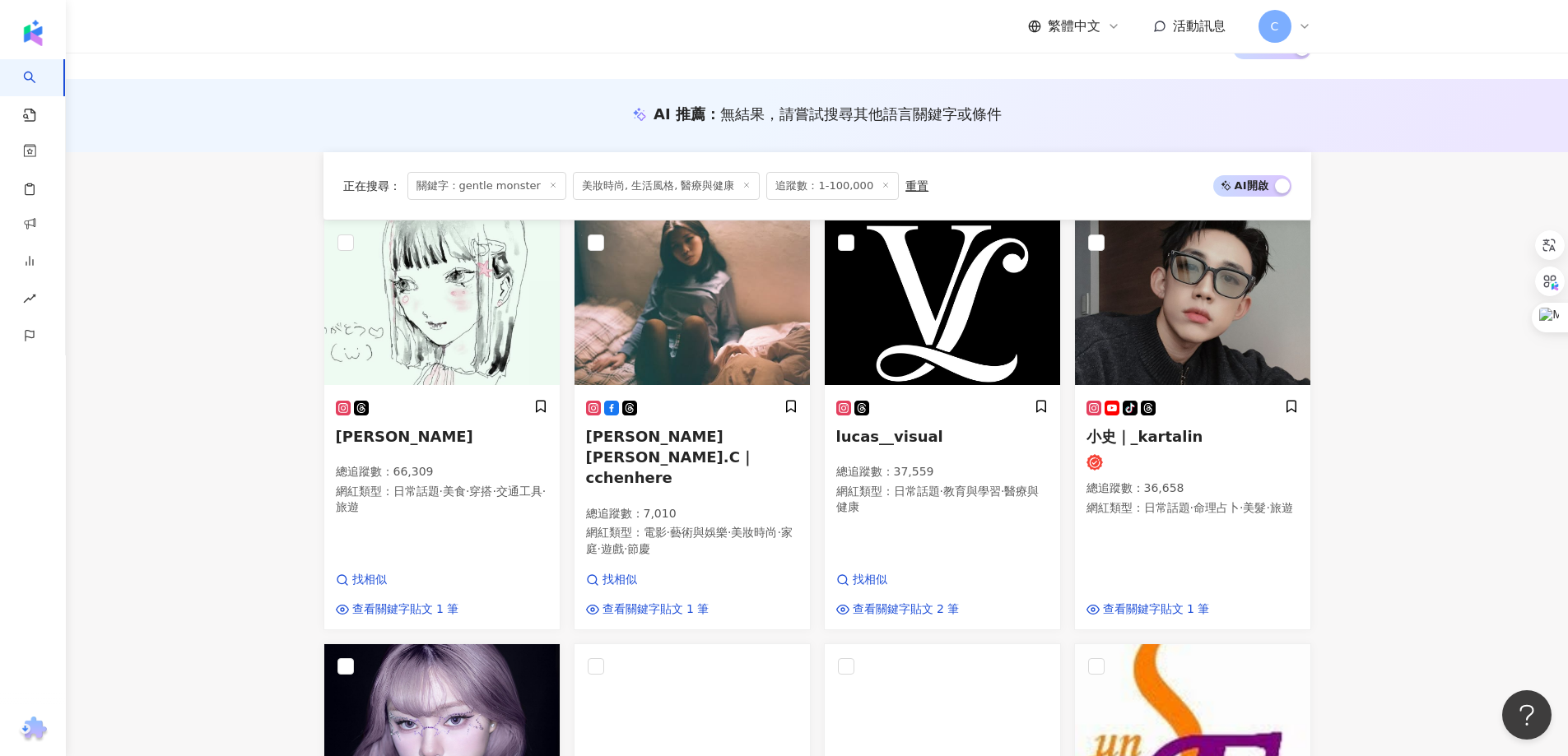
scroll to position [493, 0]
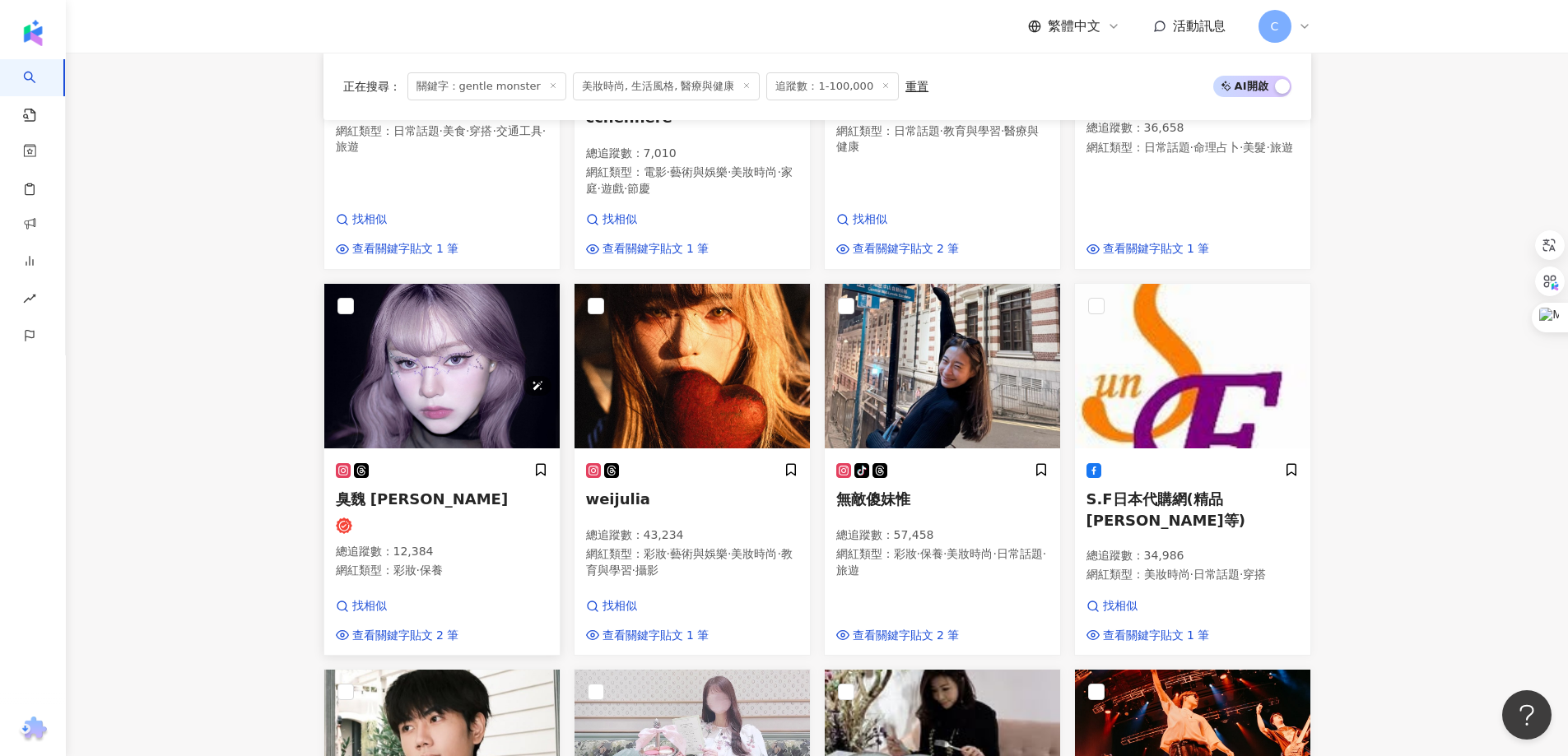
click at [410, 353] on img at bounding box center [441, 366] width 235 height 164
click at [950, 332] on img at bounding box center [942, 366] width 235 height 164
click at [1357, 343] on main "**********" at bounding box center [816, 547] width 1501 height 1975
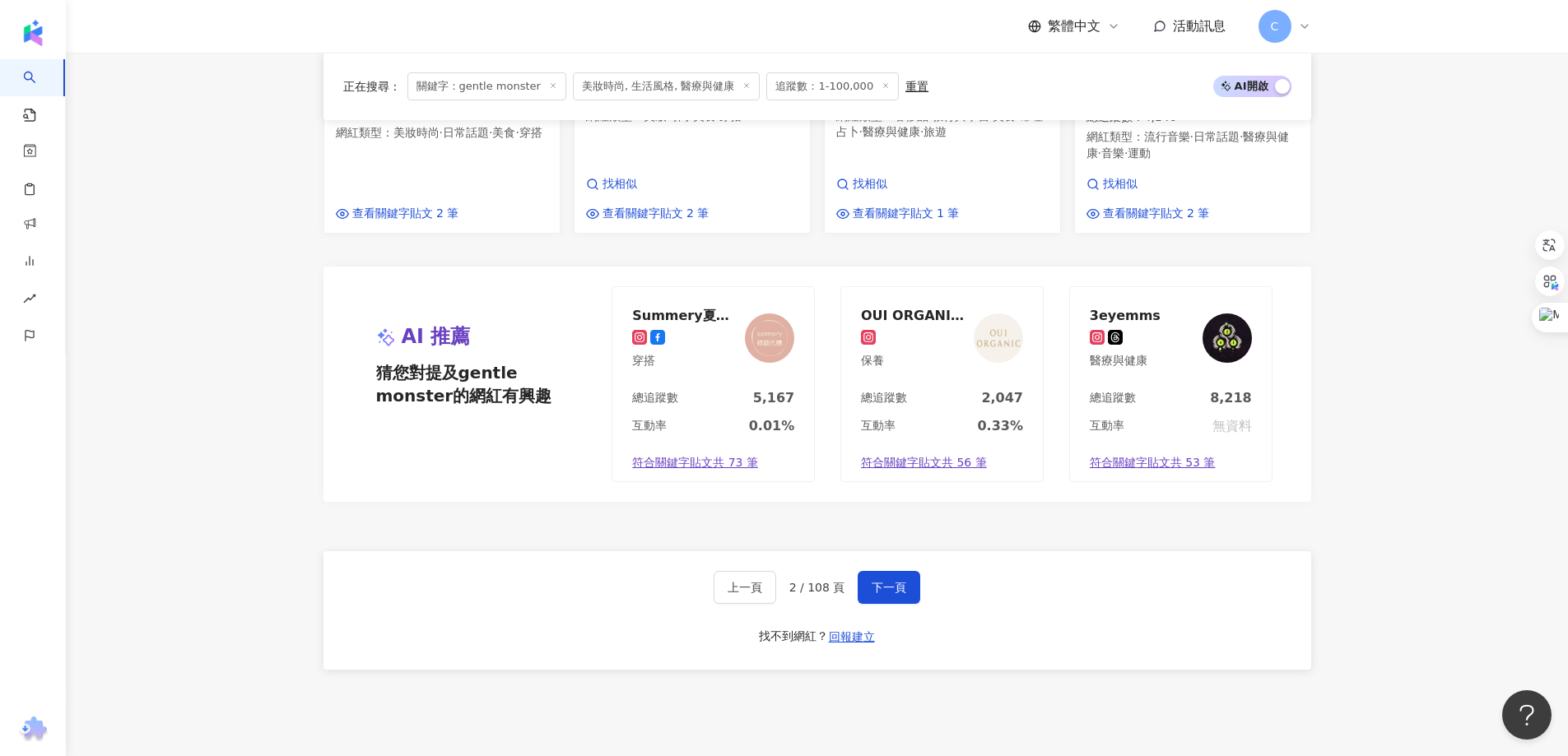
scroll to position [1390, 0]
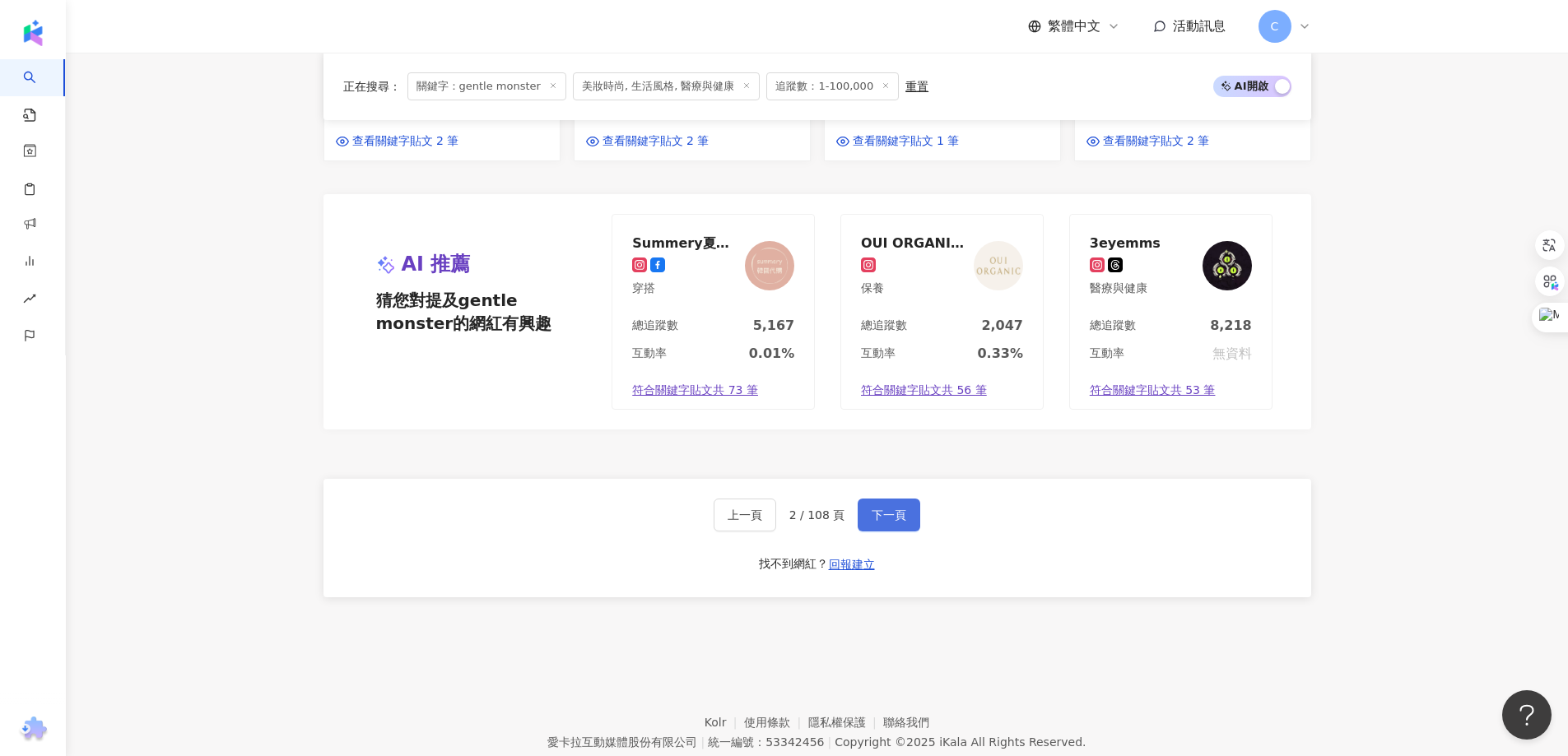
click at [891, 508] on span "下一頁" at bounding box center [888, 515] width 35 height 13
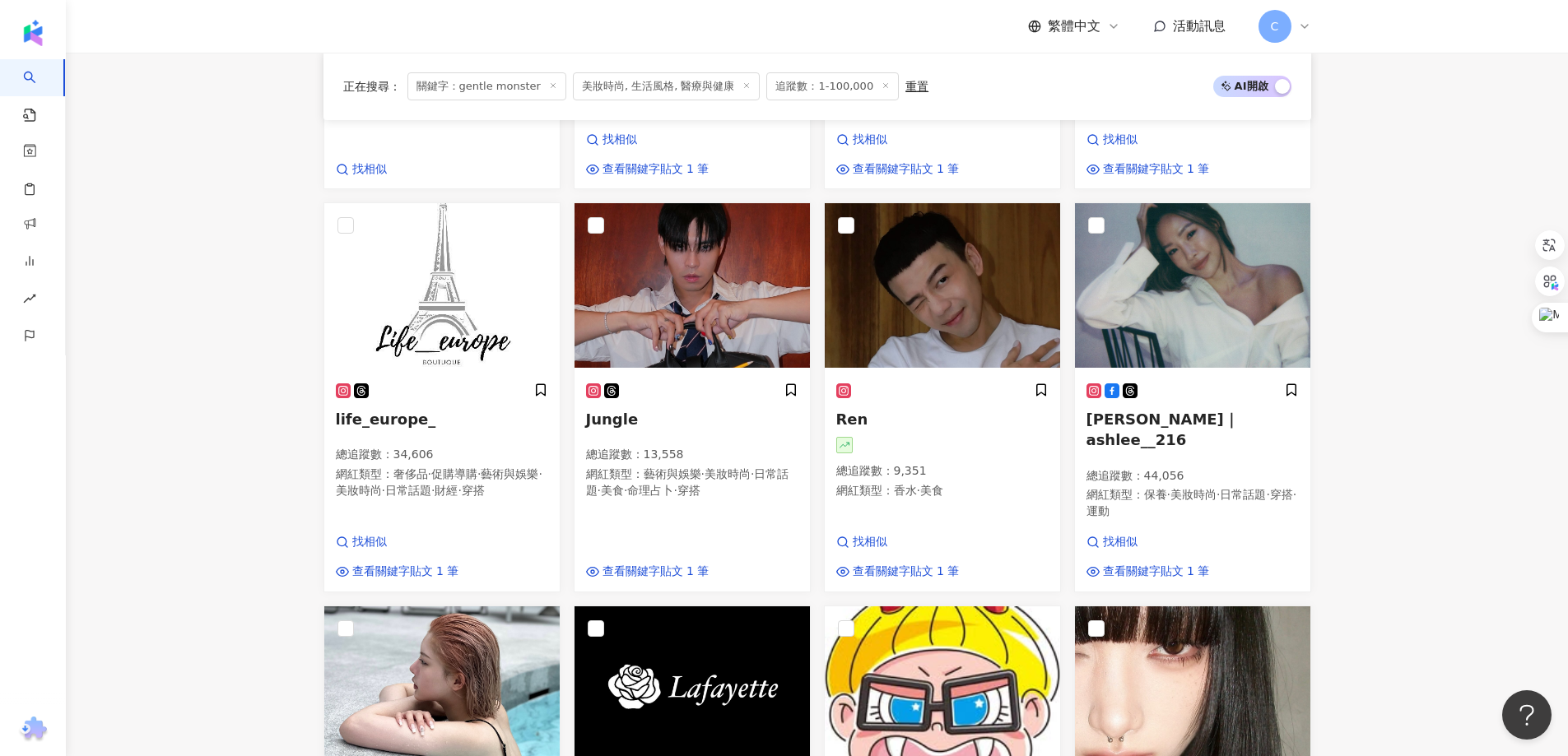
scroll to position [576, 0]
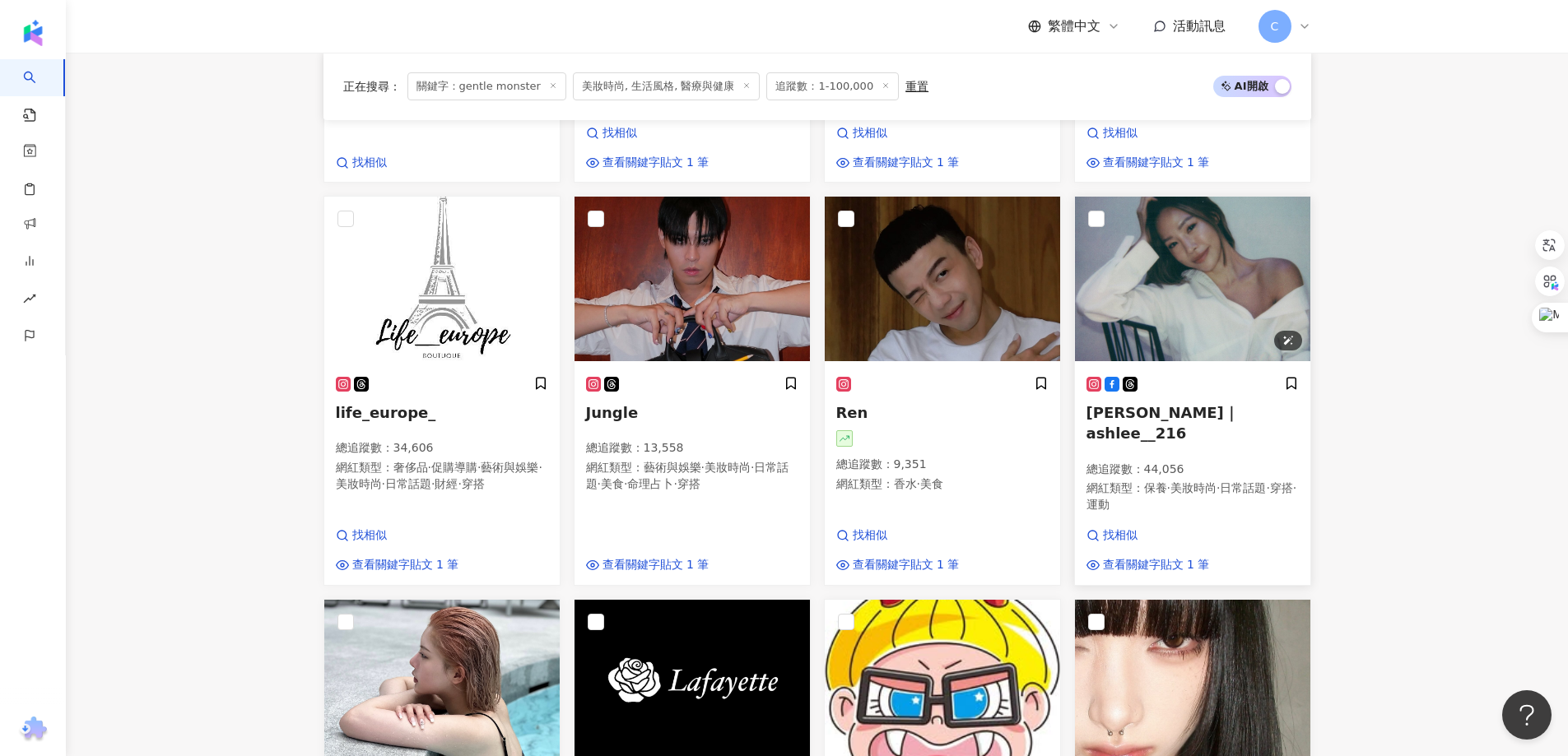
click at [1225, 341] on img at bounding box center [1192, 279] width 235 height 164
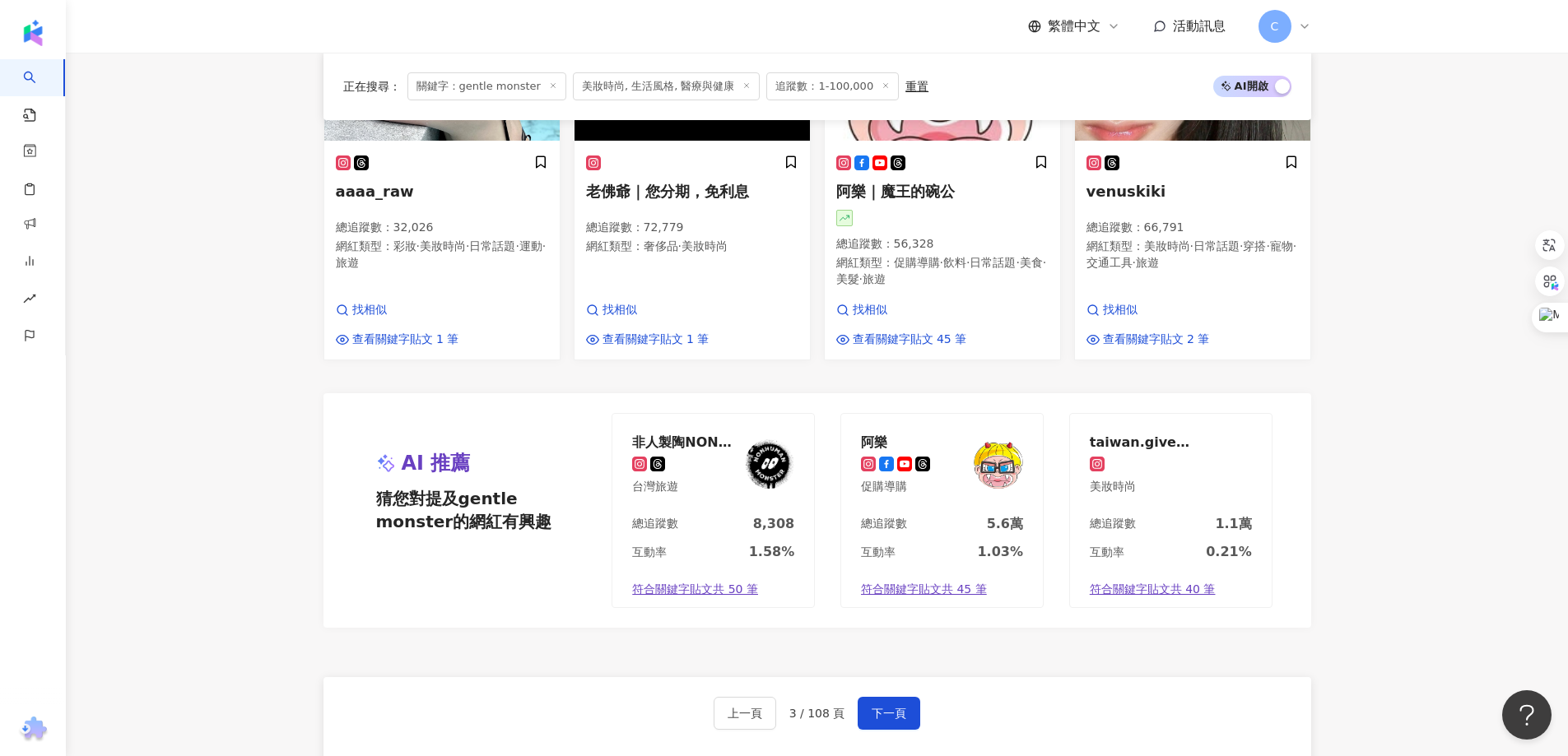
scroll to position [1398, 0]
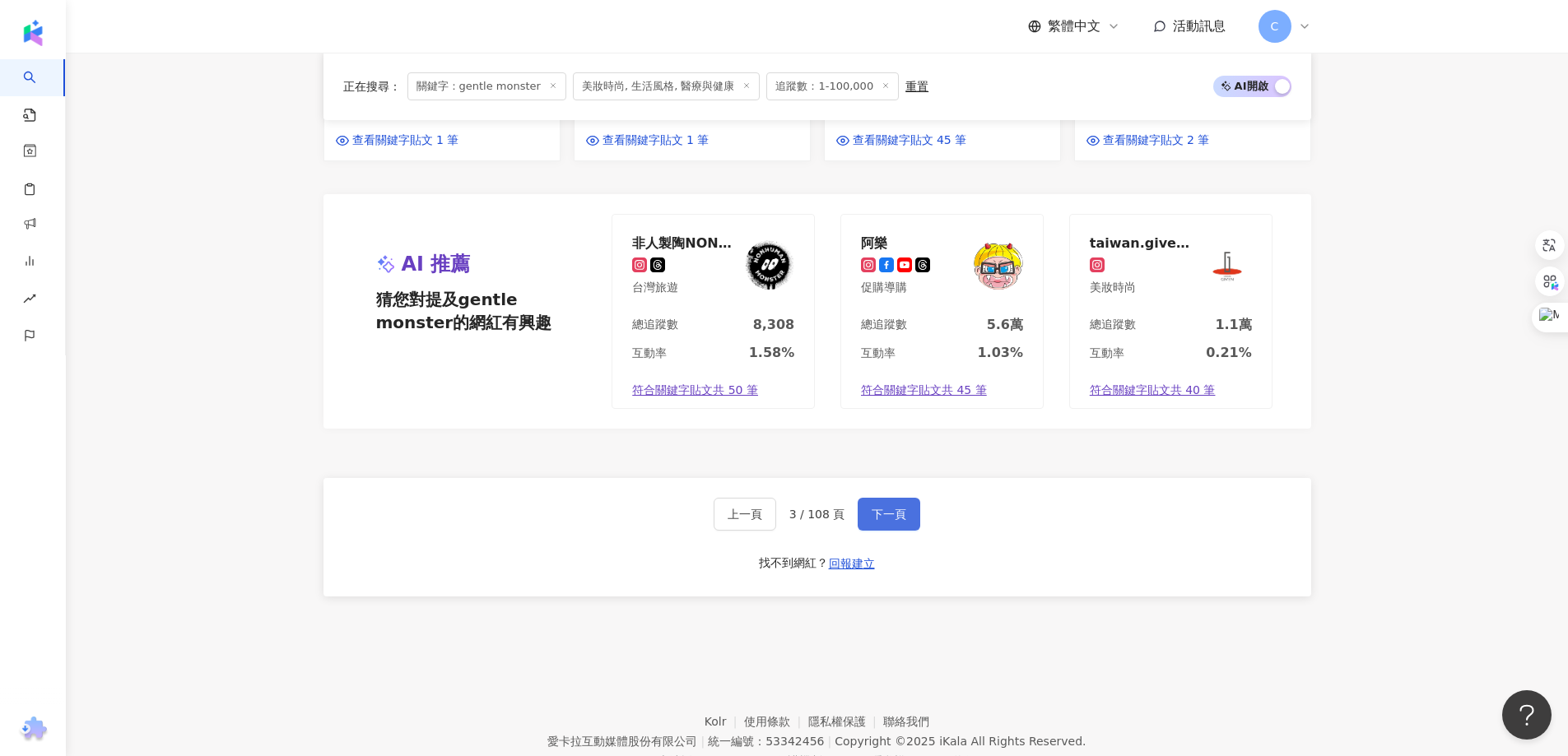
click at [909, 511] on button "下一頁" at bounding box center [889, 514] width 62 height 33
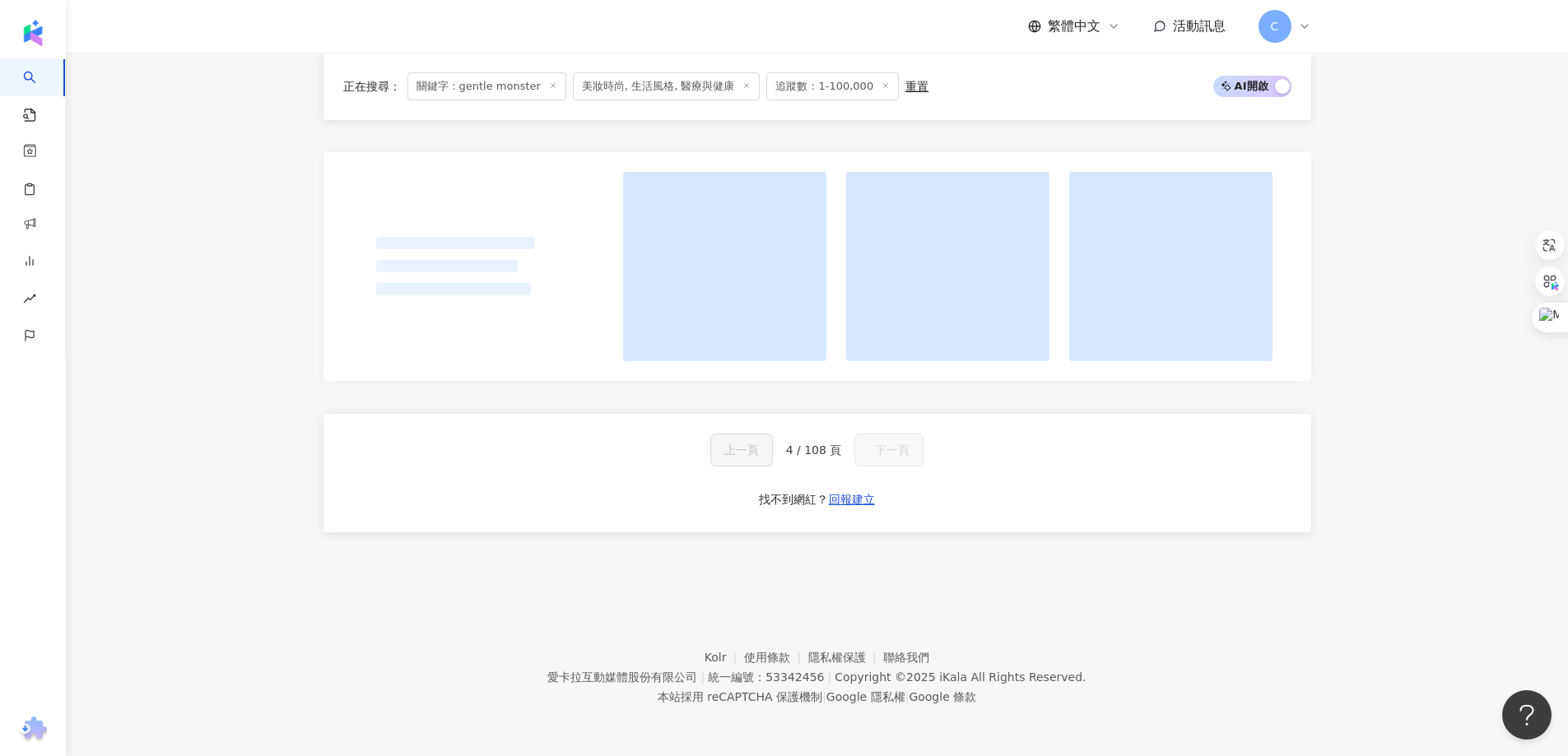
scroll to position [1153, 0]
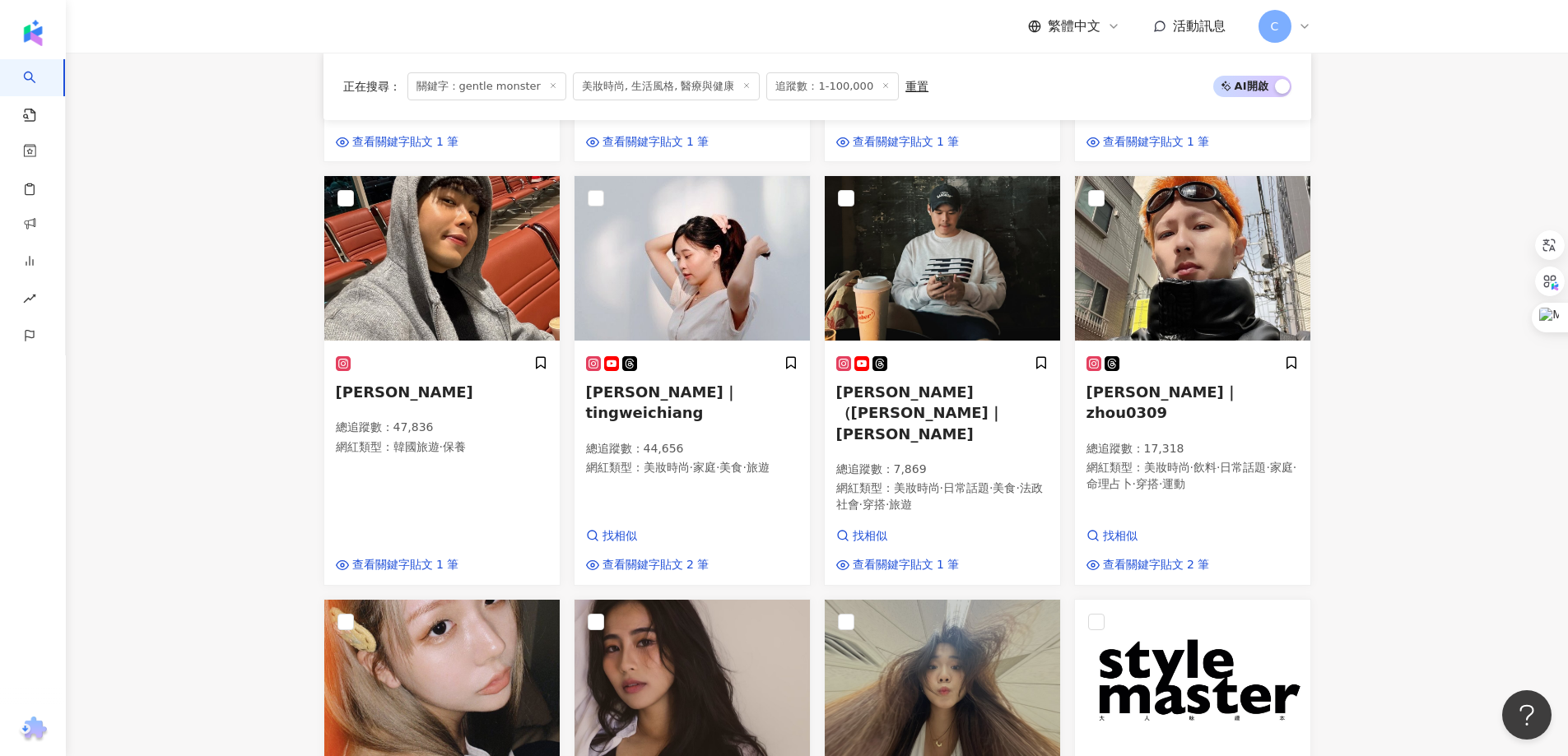
scroll to position [933, 0]
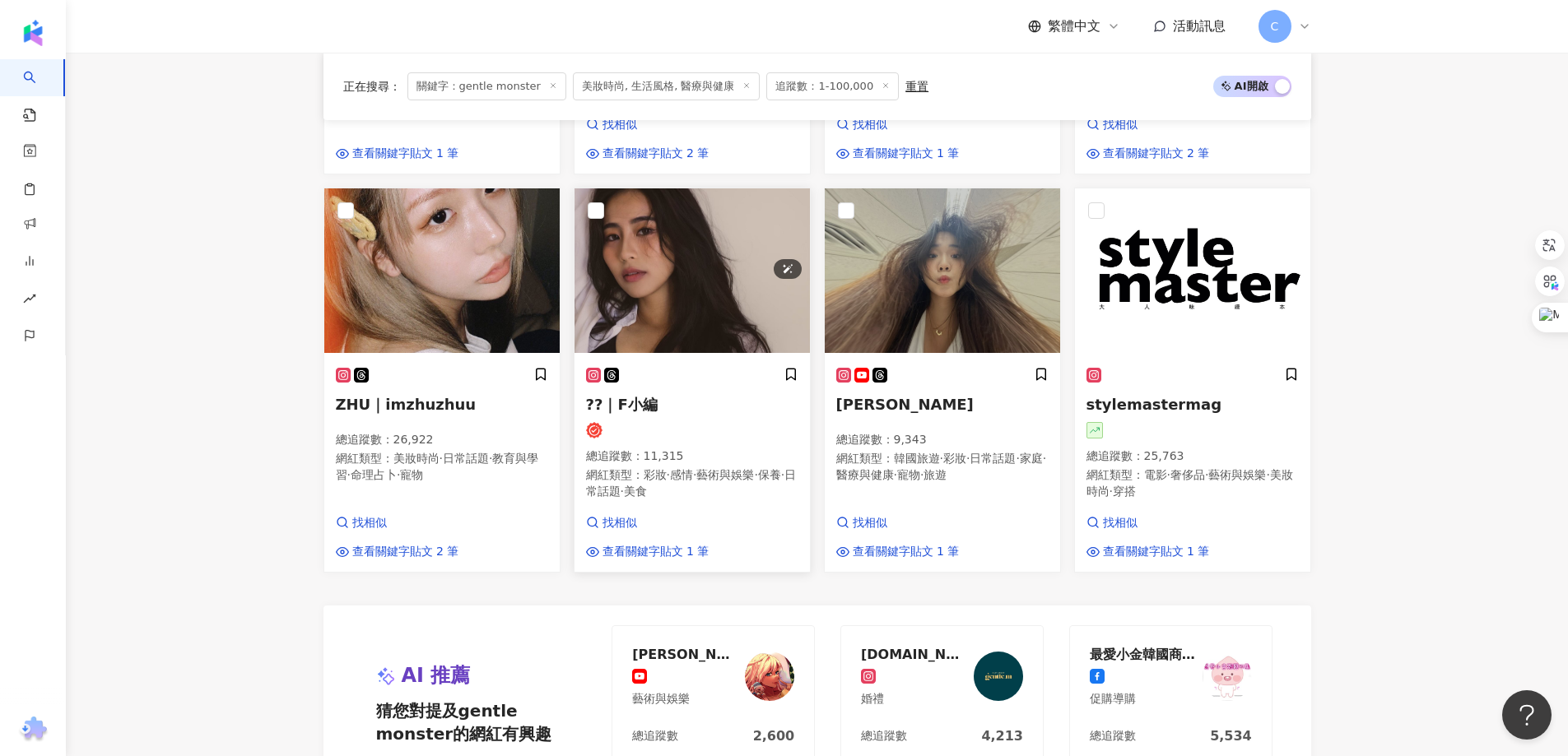
click at [723, 259] on img at bounding box center [692, 270] width 235 height 164
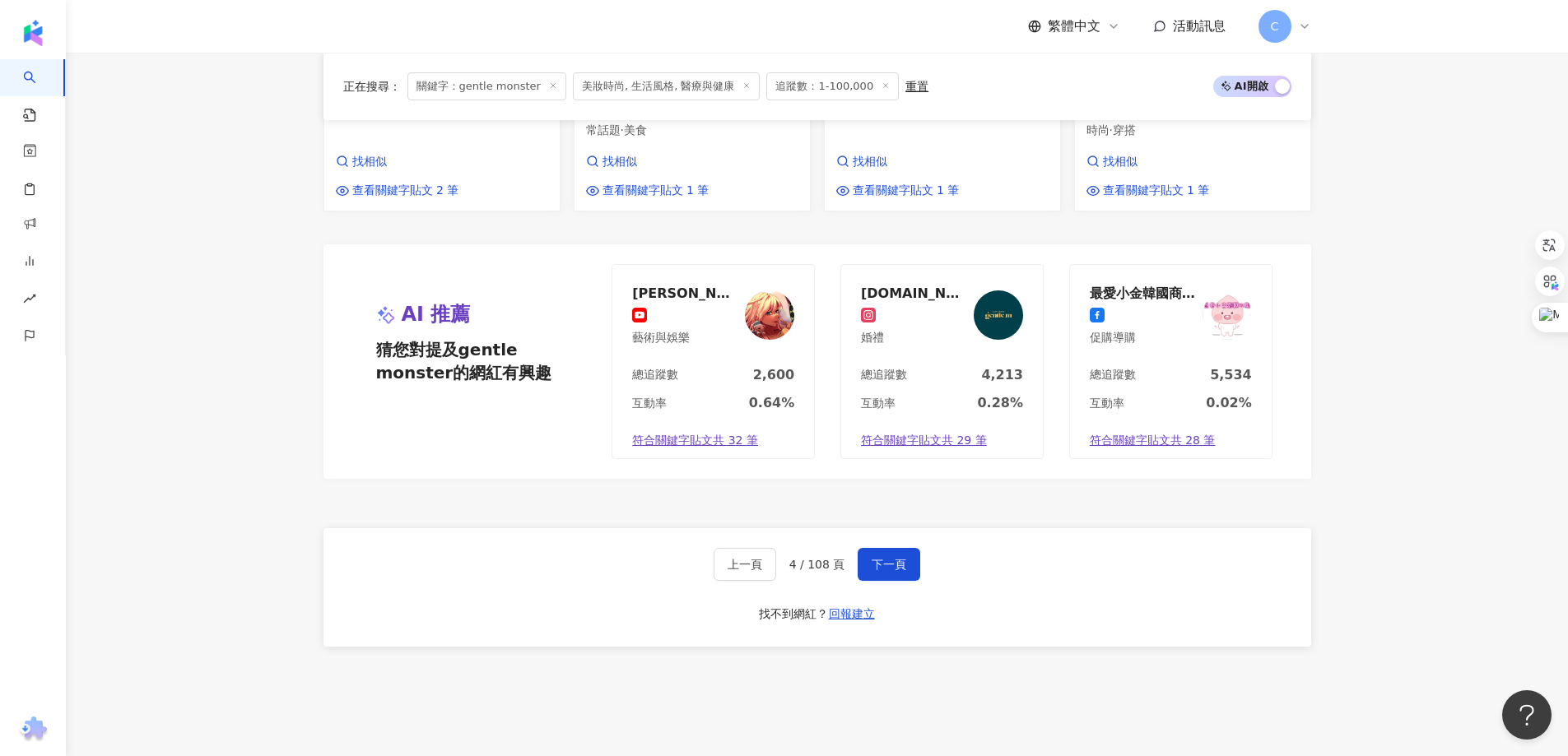
scroll to position [1402, 0]
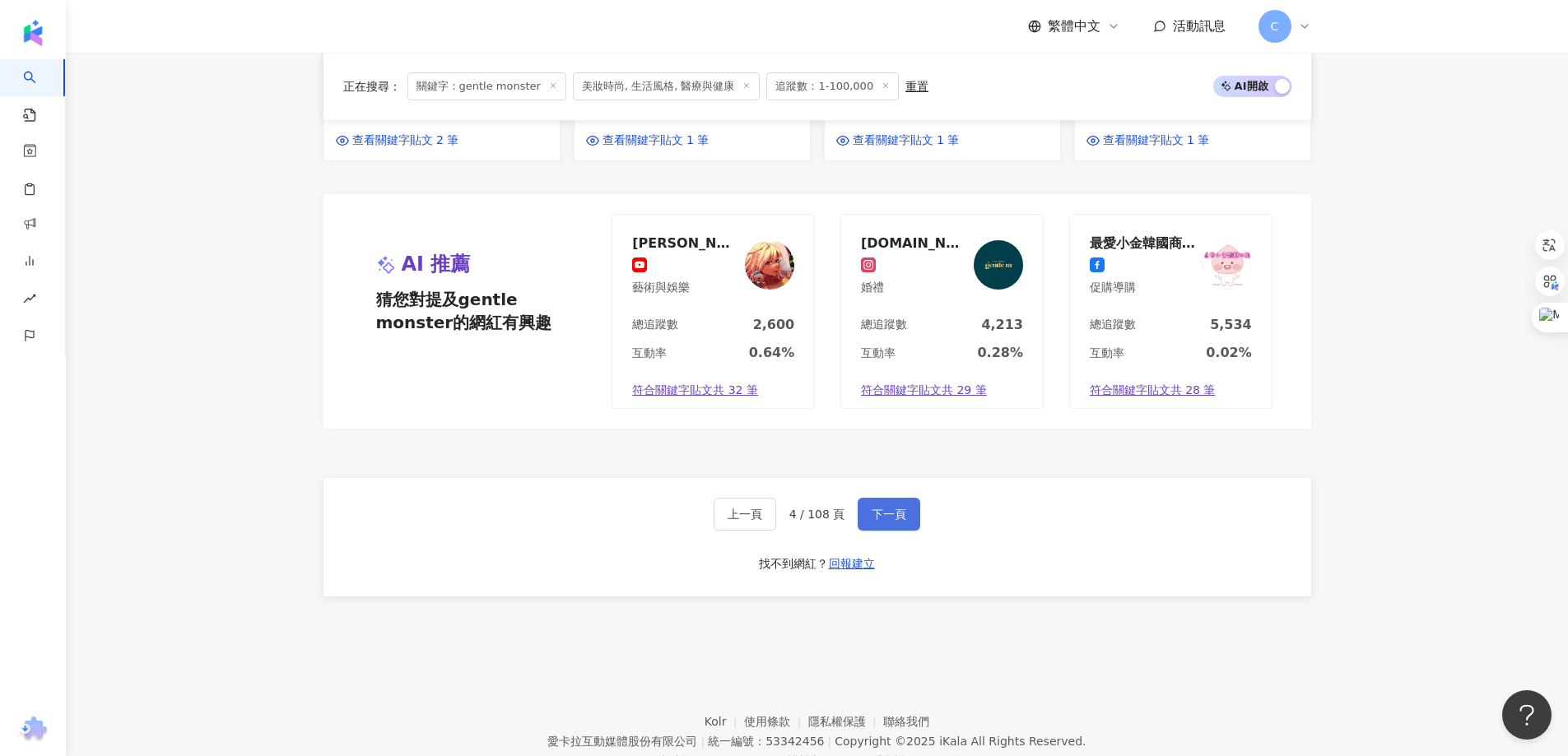
click at [893, 498] on button "下一頁" at bounding box center [889, 514] width 62 height 33
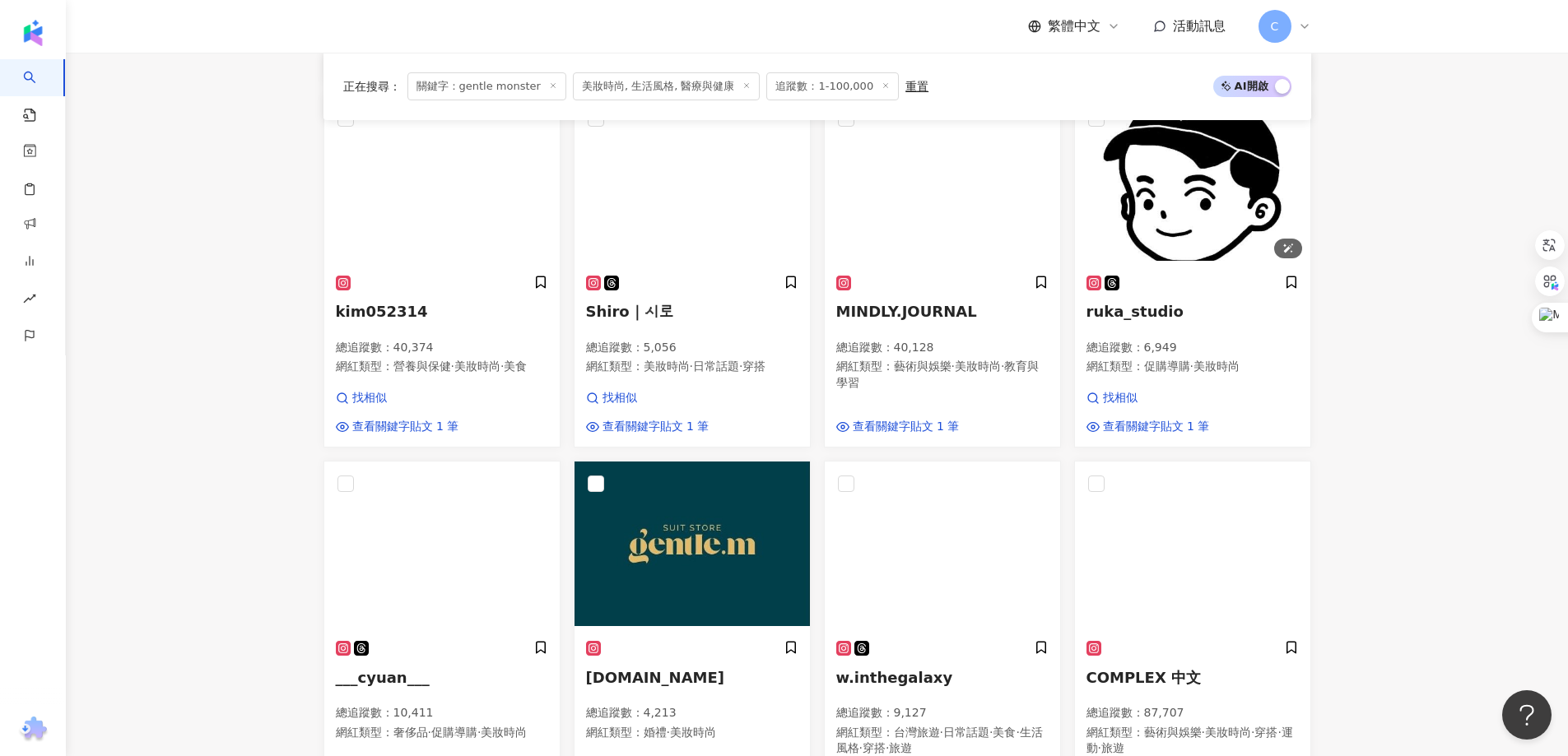
scroll to position [810, 0]
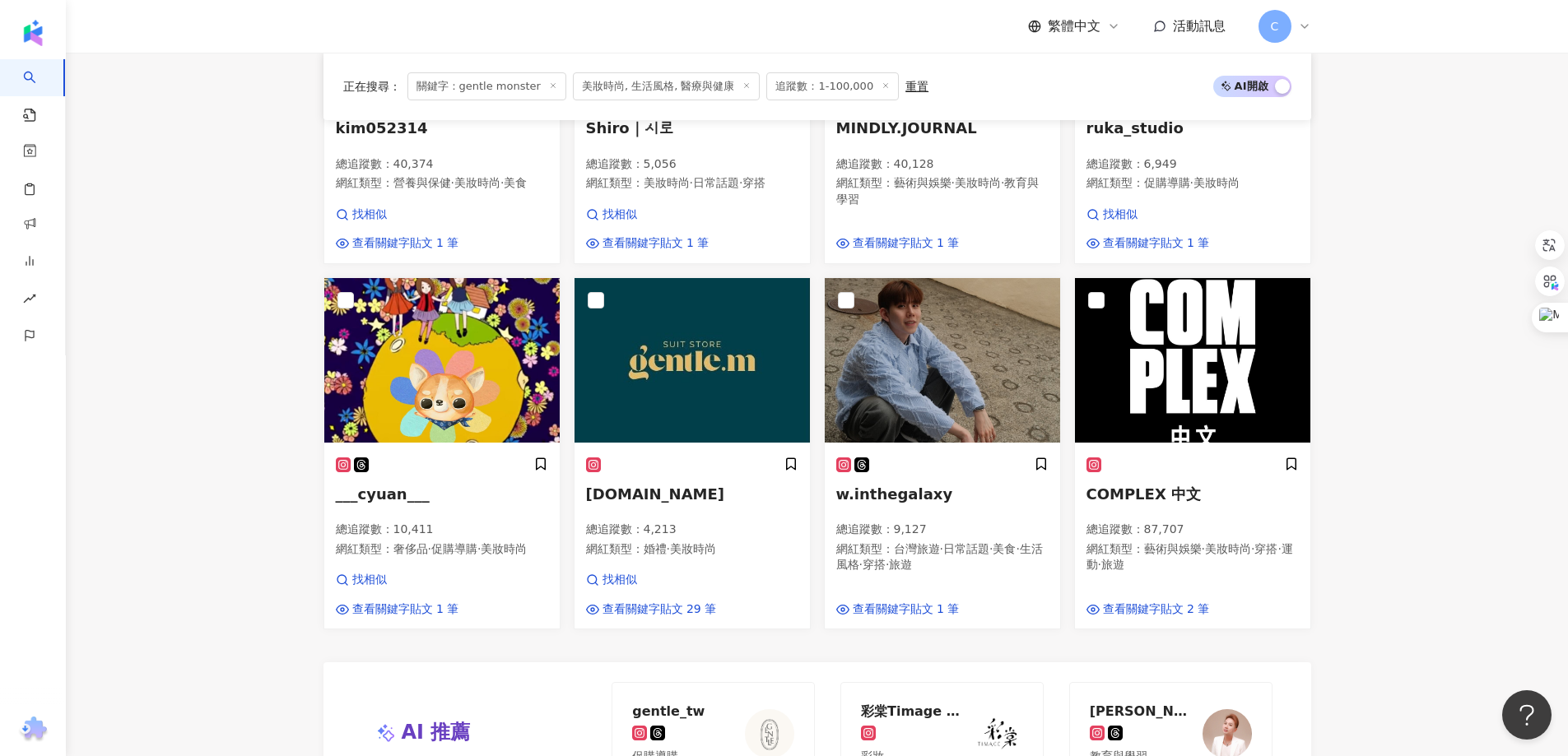
click at [1377, 327] on main "**********" at bounding box center [816, 174] width 1501 height 1863
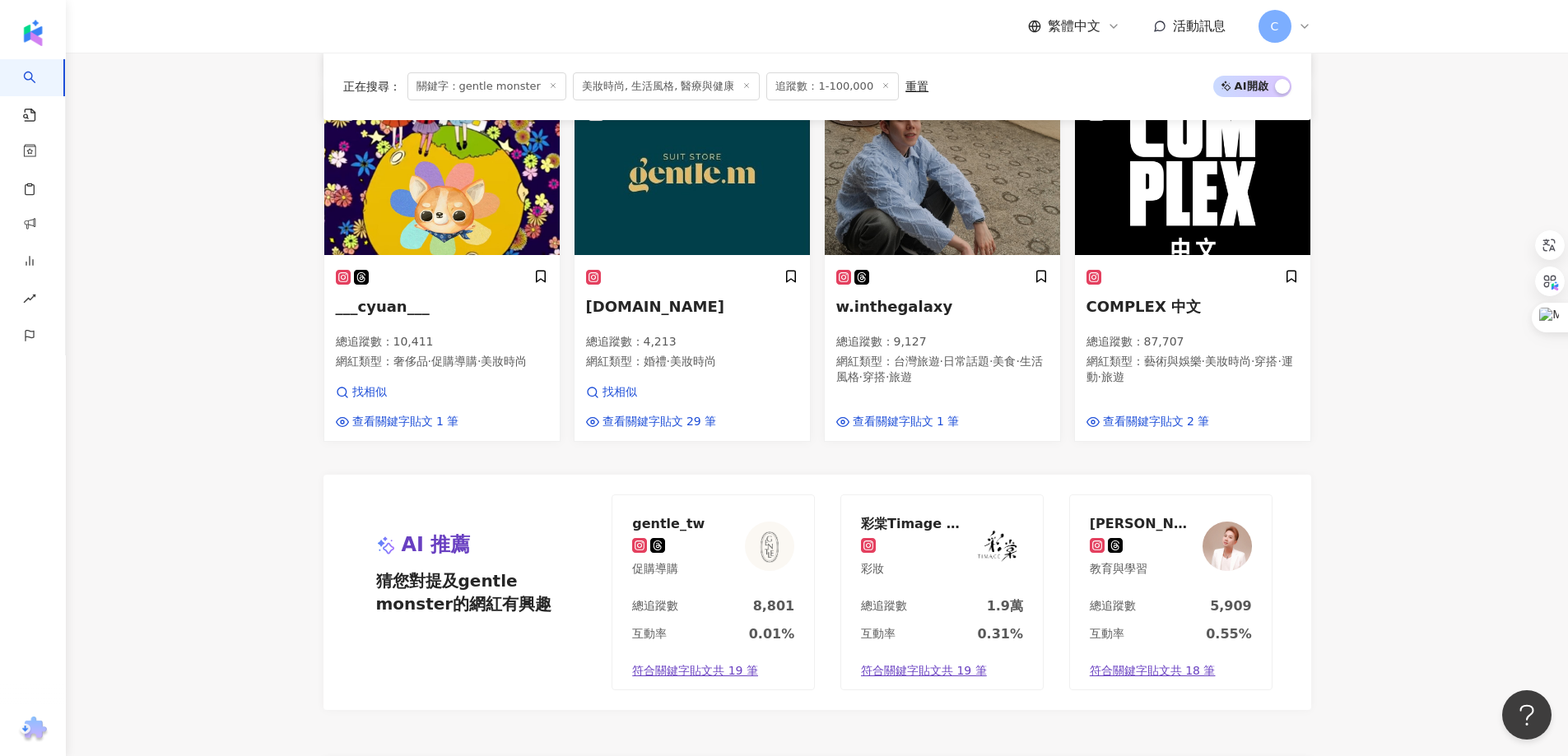
scroll to position [1386, 0]
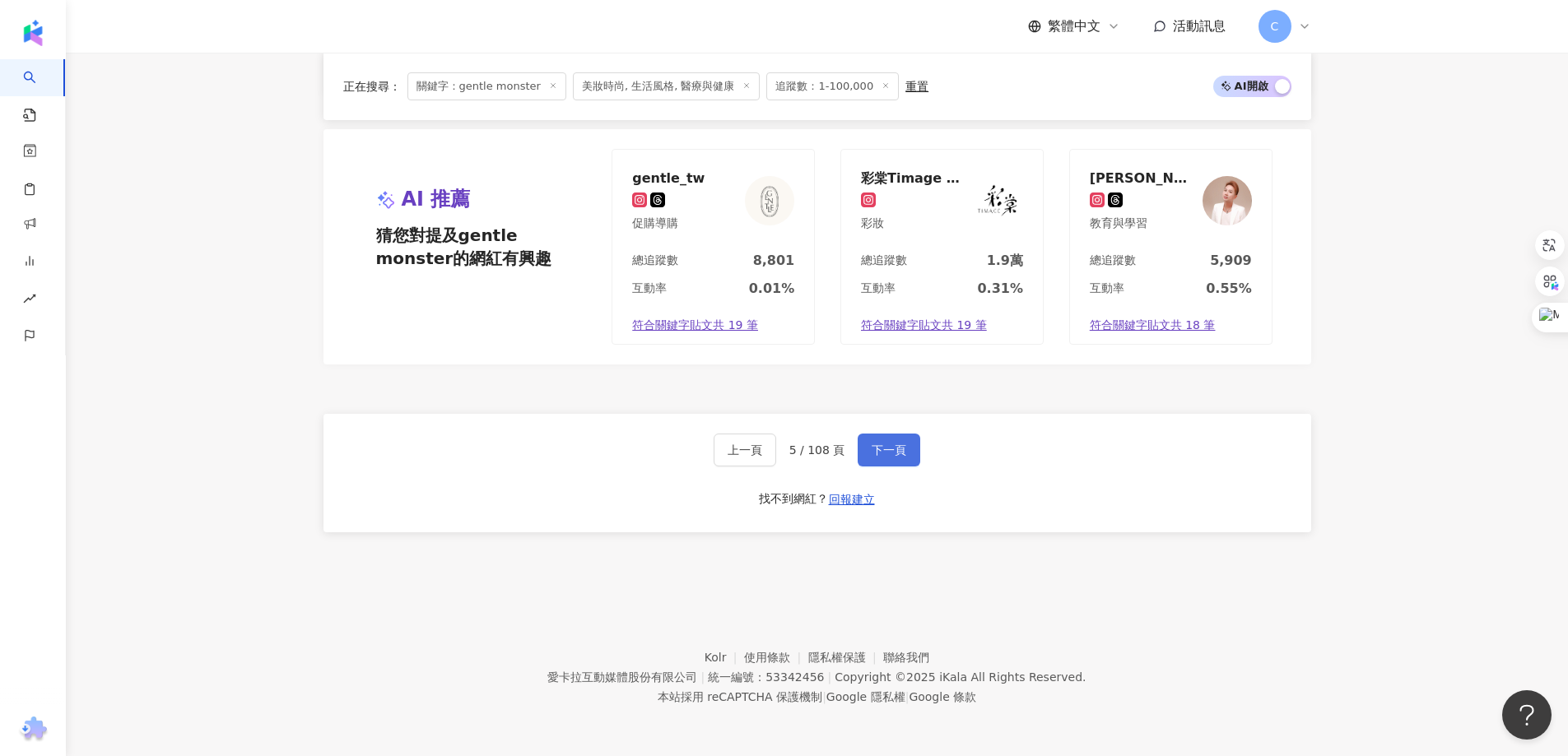
click at [905, 463] on button "下一頁" at bounding box center [889, 449] width 62 height 33
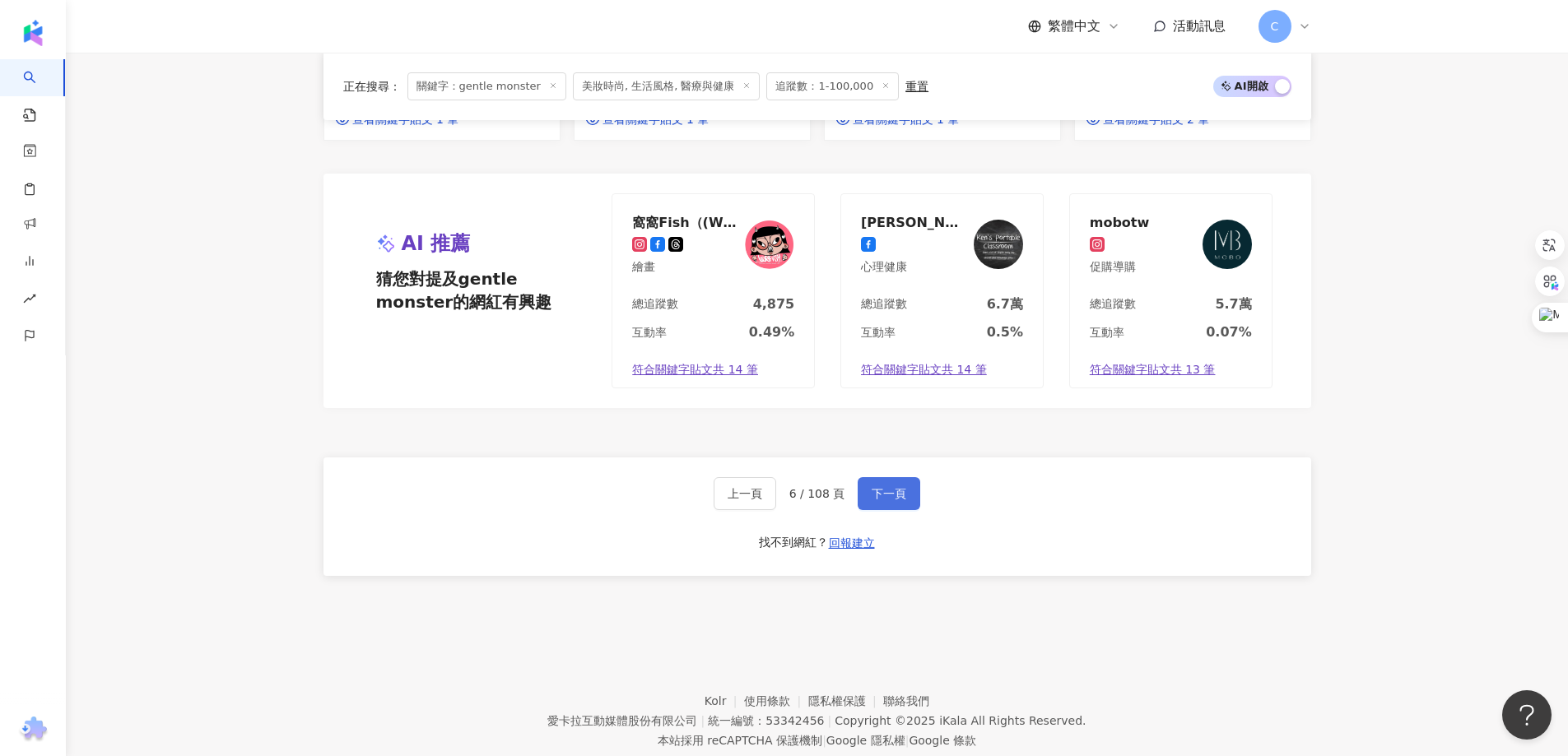
click at [915, 477] on button "下一頁" at bounding box center [889, 493] width 62 height 33
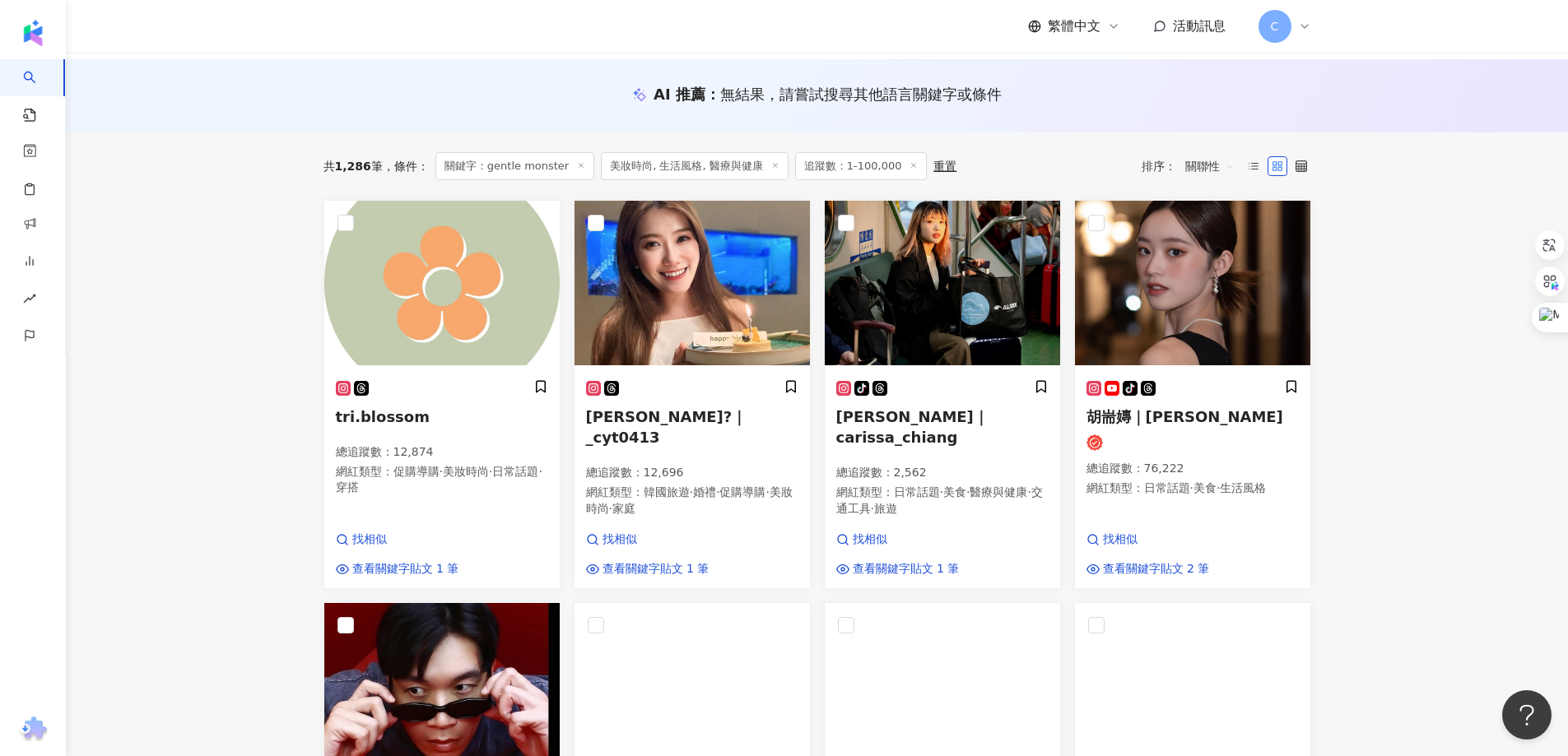
scroll to position [164, 0]
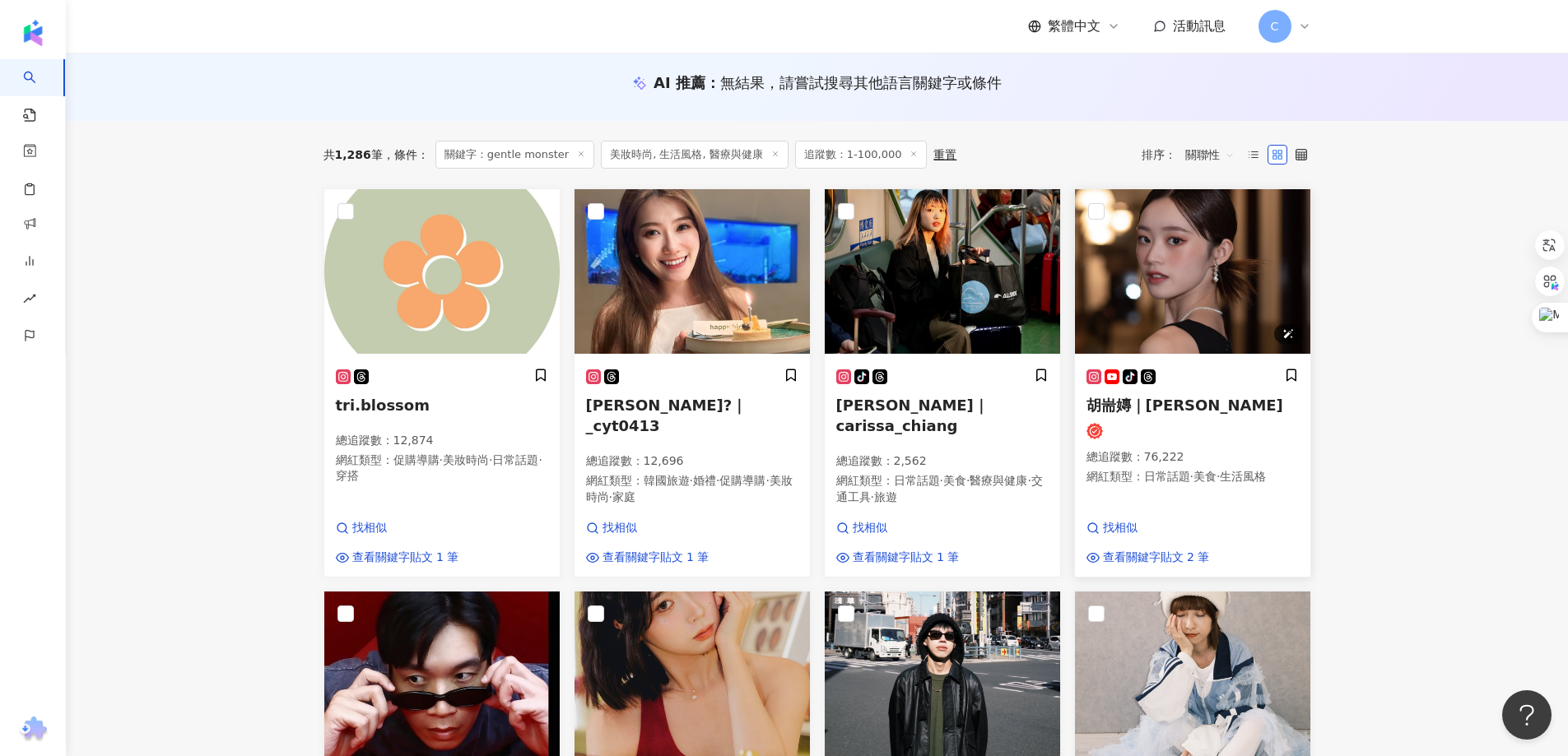
click at [1232, 272] on img at bounding box center [1192, 271] width 235 height 164
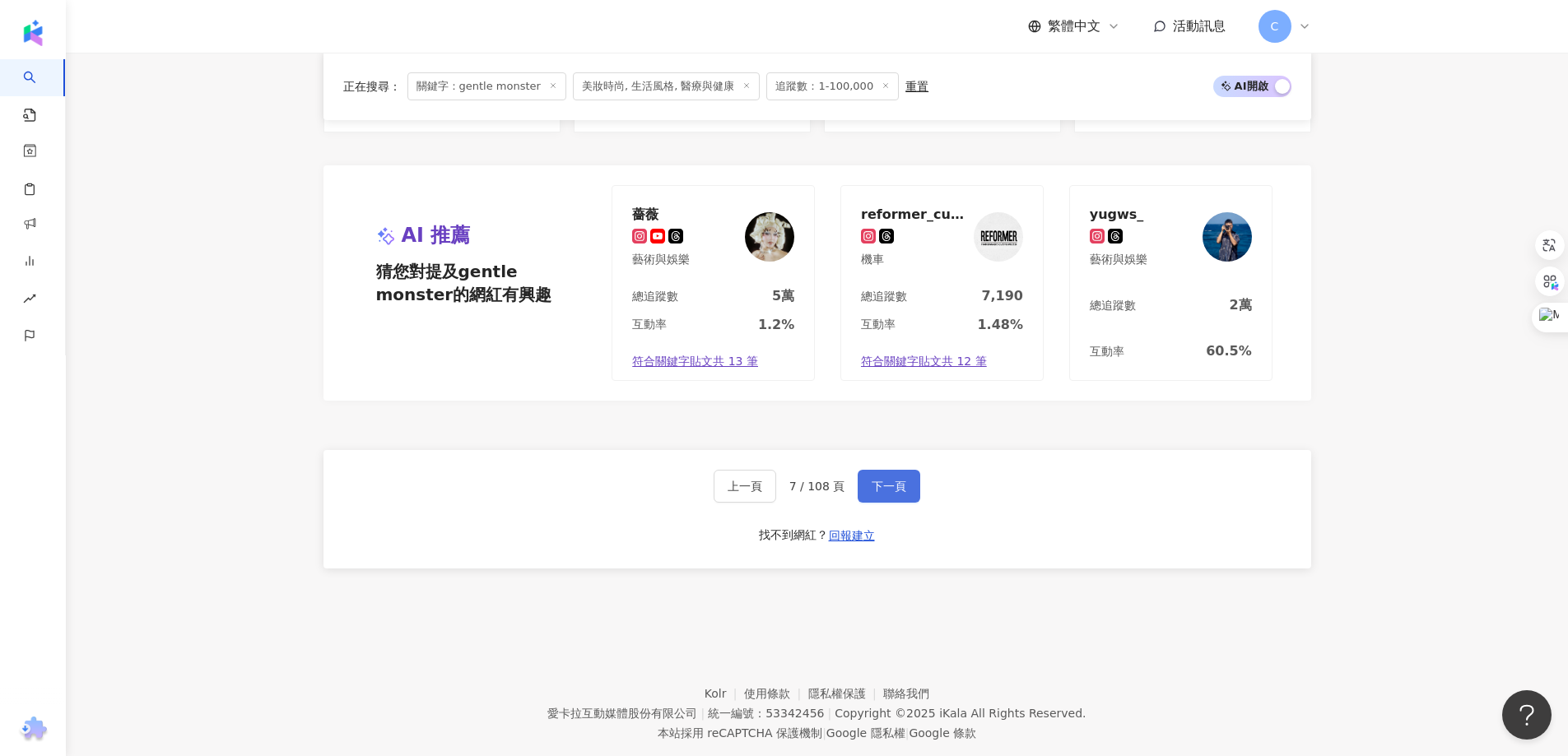
click at [899, 479] on span "下一頁" at bounding box center [888, 485] width 35 height 13
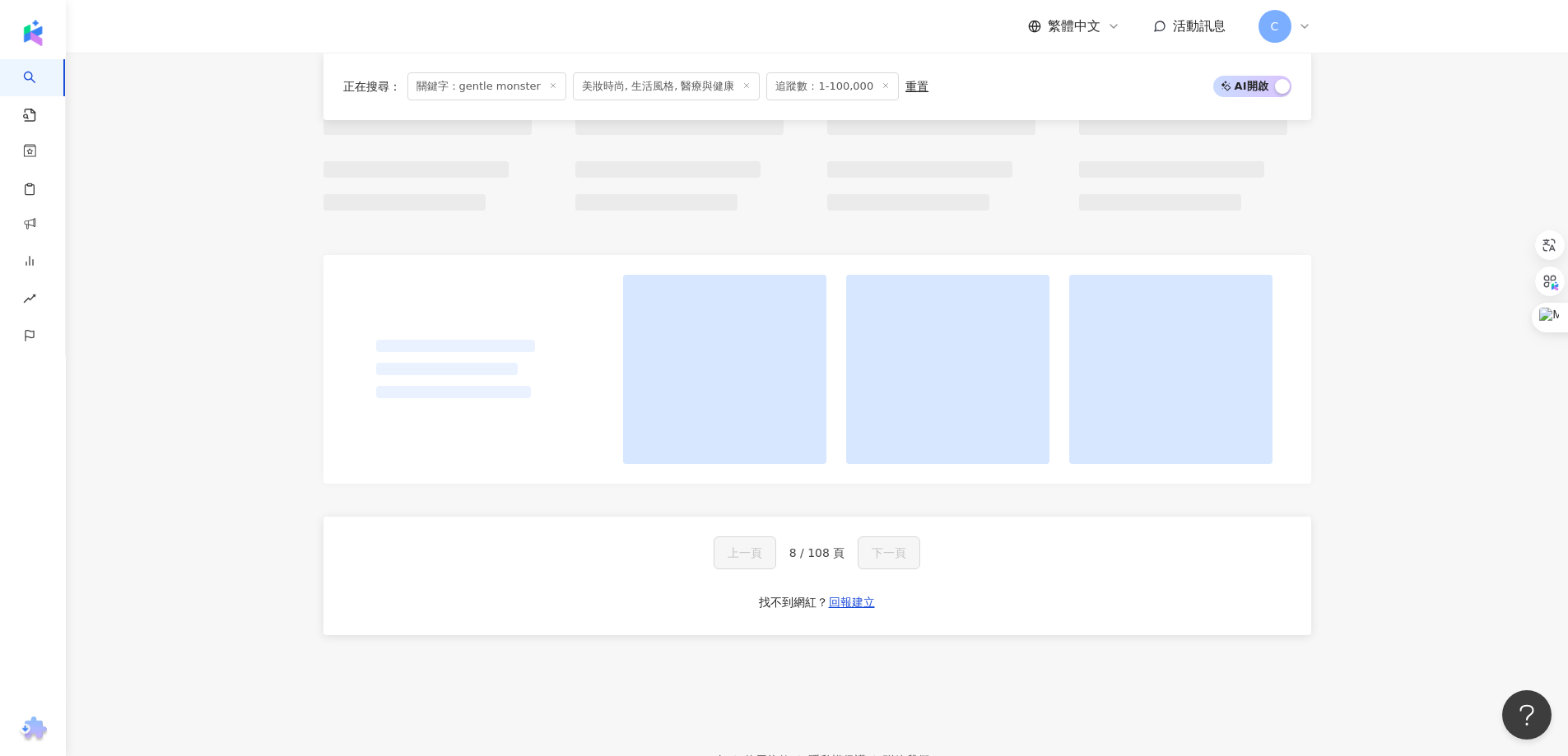
scroll to position [823, 0]
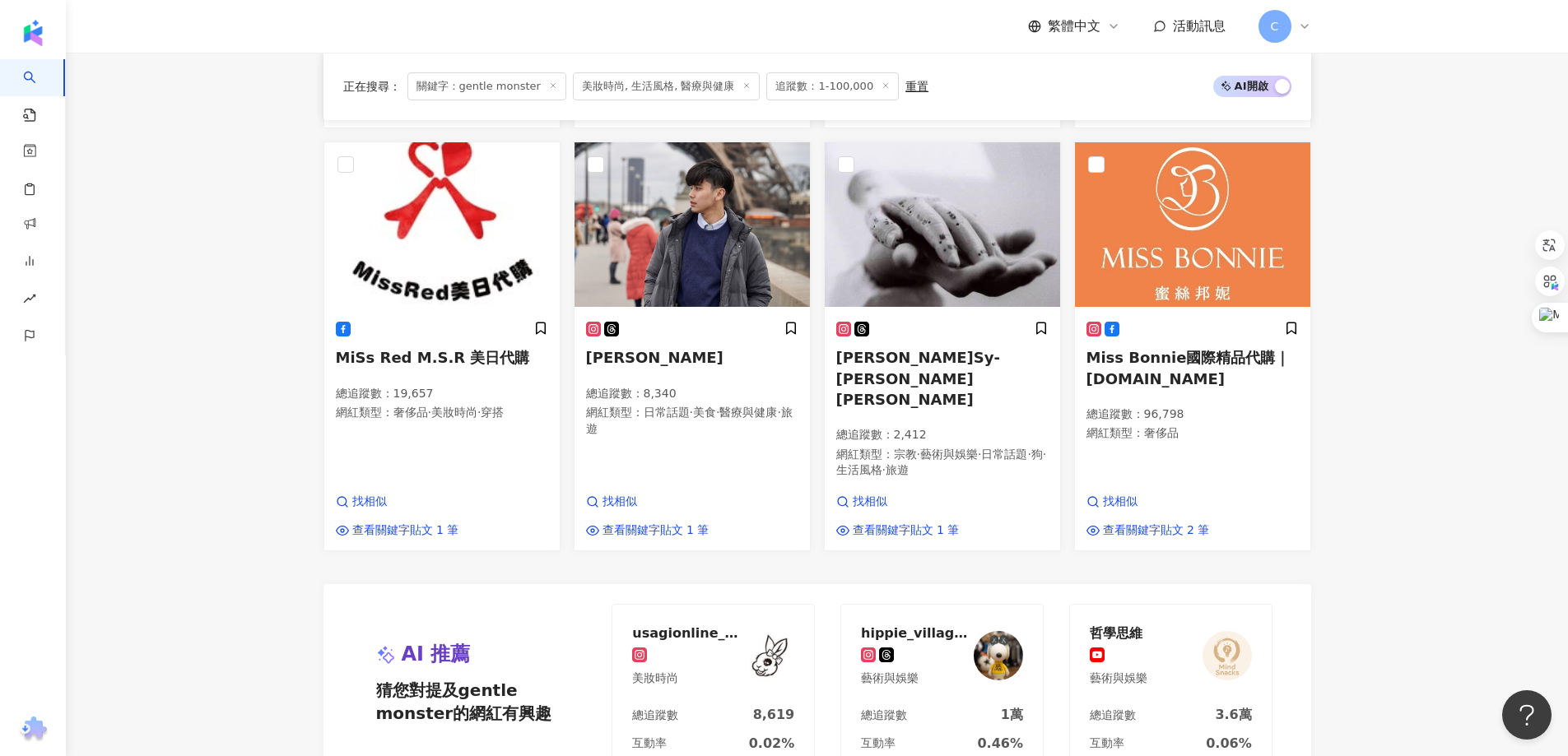
click at [1391, 253] on main "**********" at bounding box center [816, 32] width 1501 height 1992
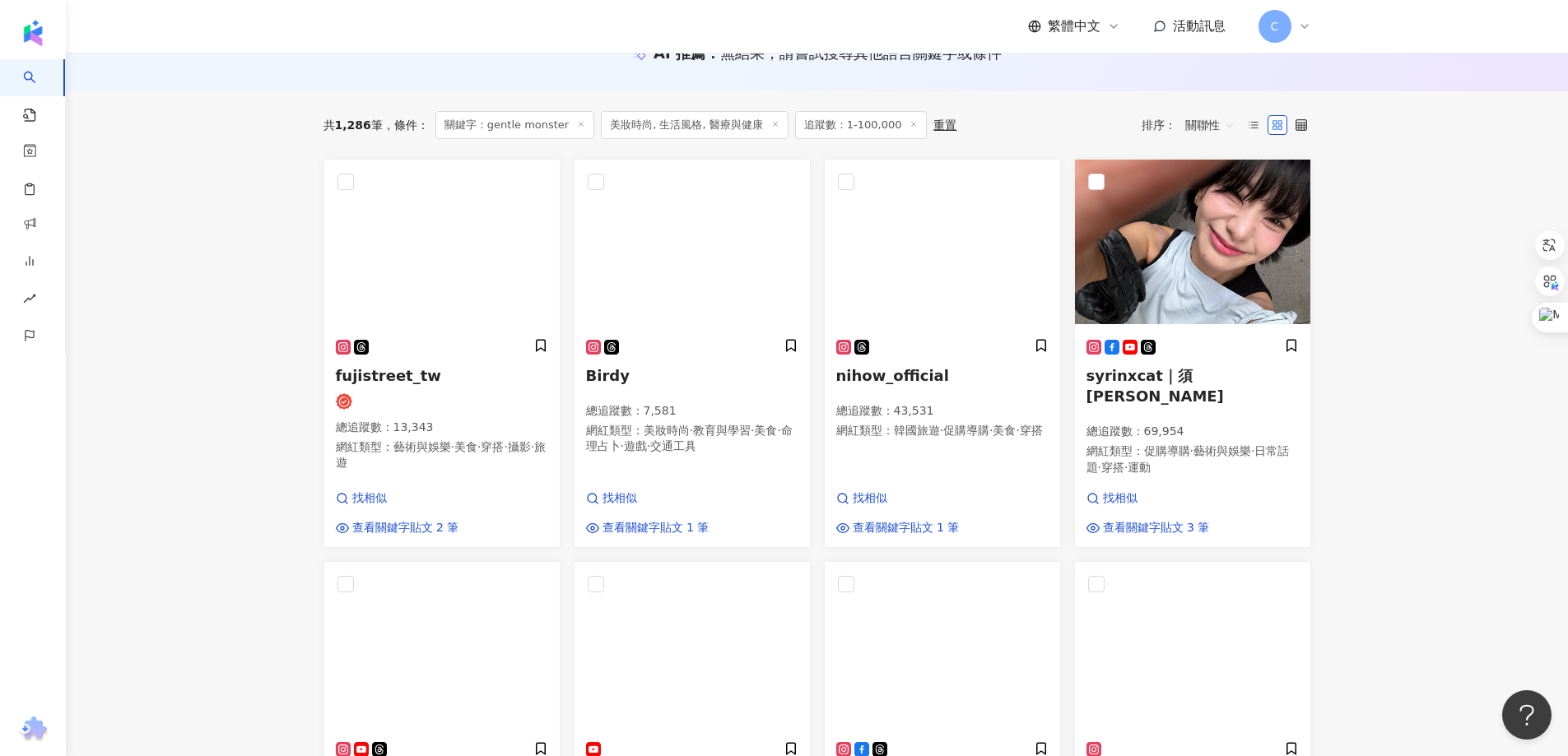
scroll to position [0, 0]
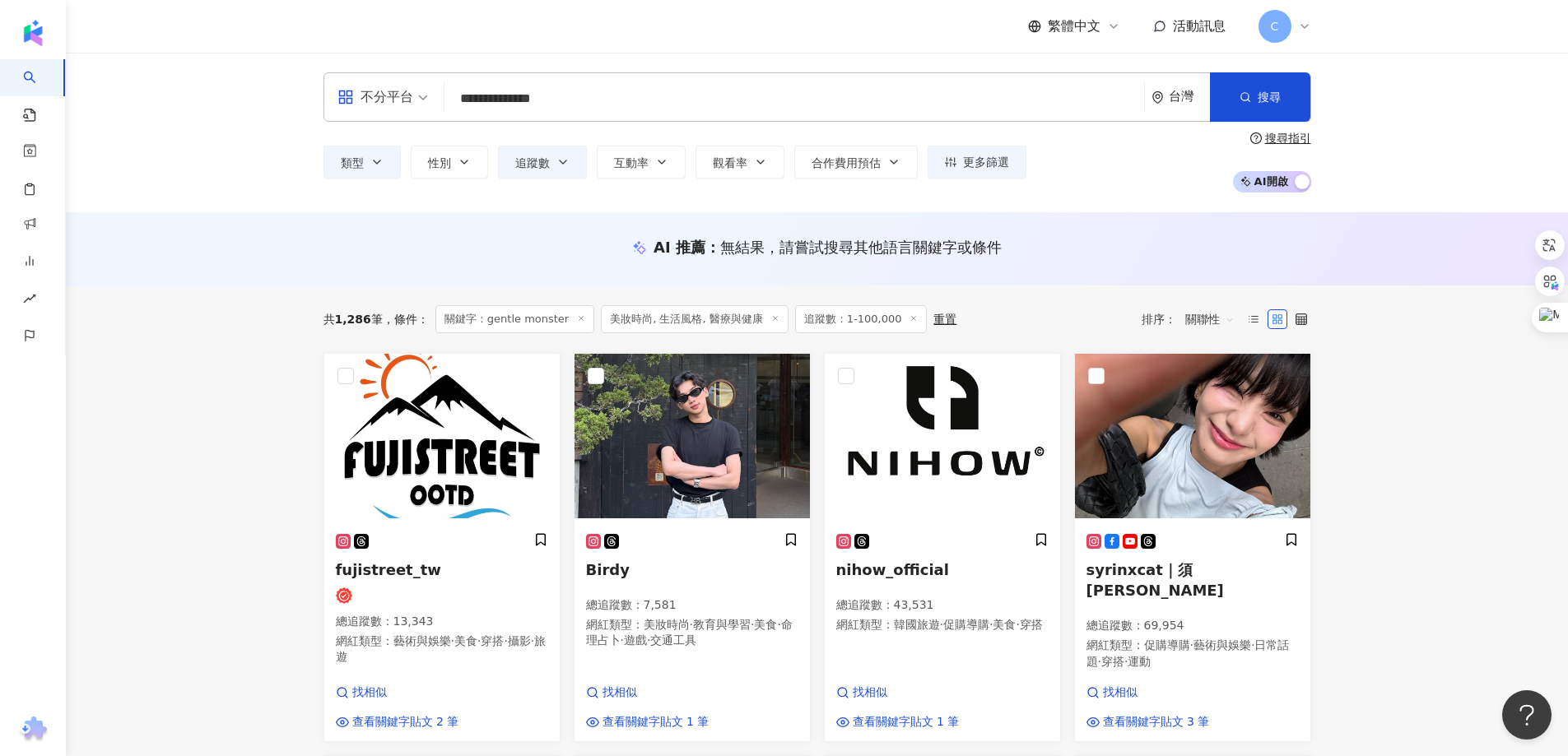
click at [586, 111] on input "**********" at bounding box center [794, 98] width 686 height 31
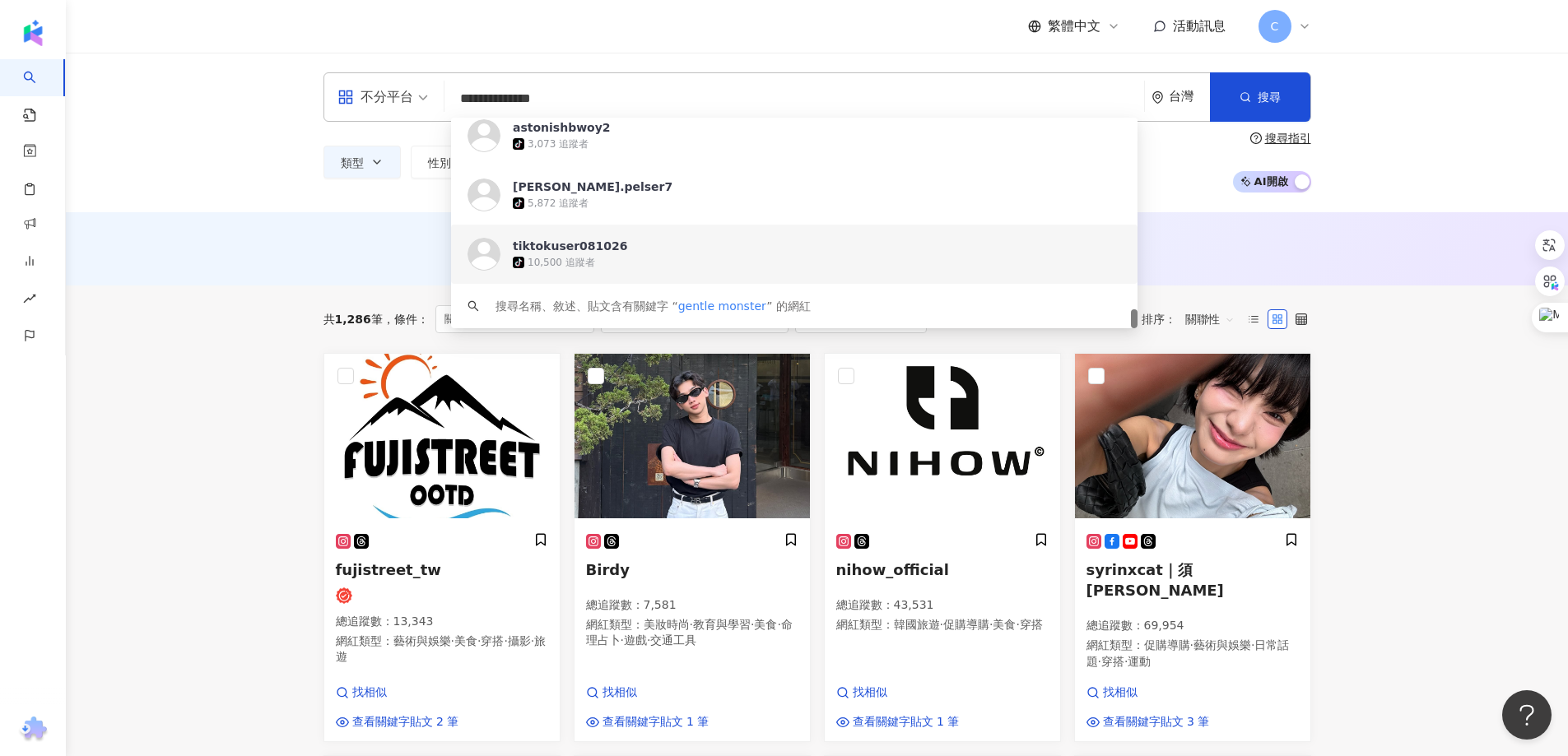
click at [586, 111] on input "**********" at bounding box center [794, 98] width 686 height 31
type input "*"
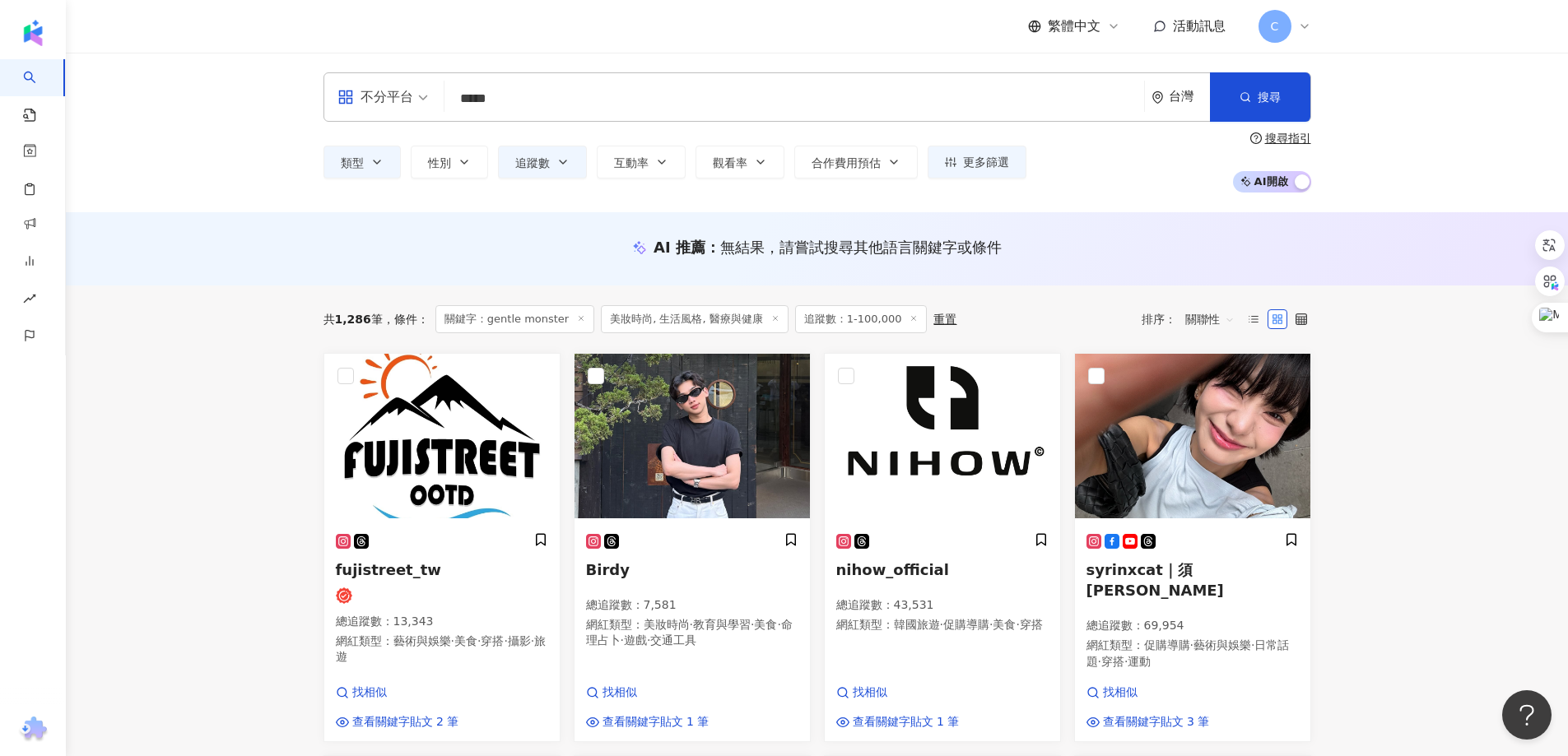
type input "*****"
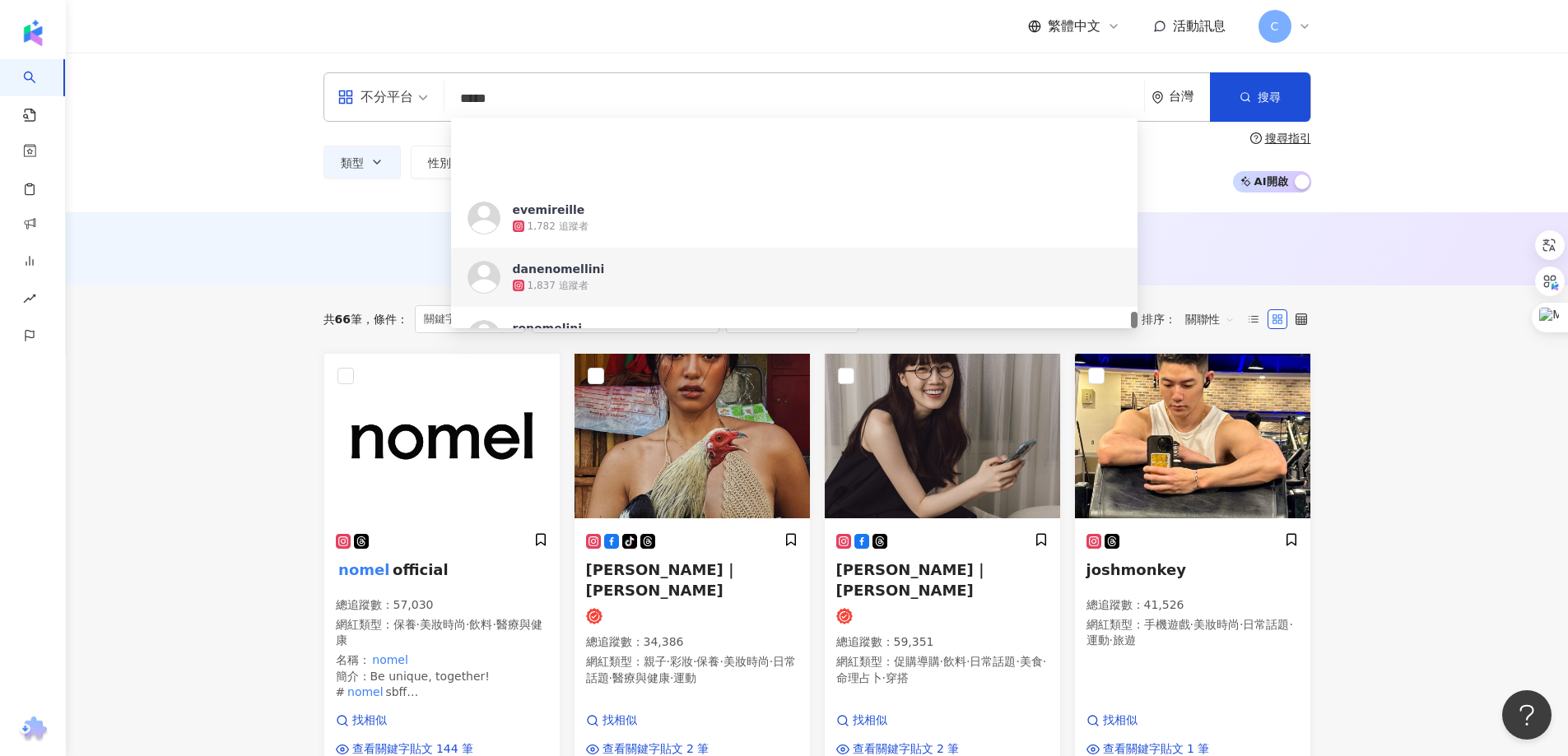
scroll to position [3123, 0]
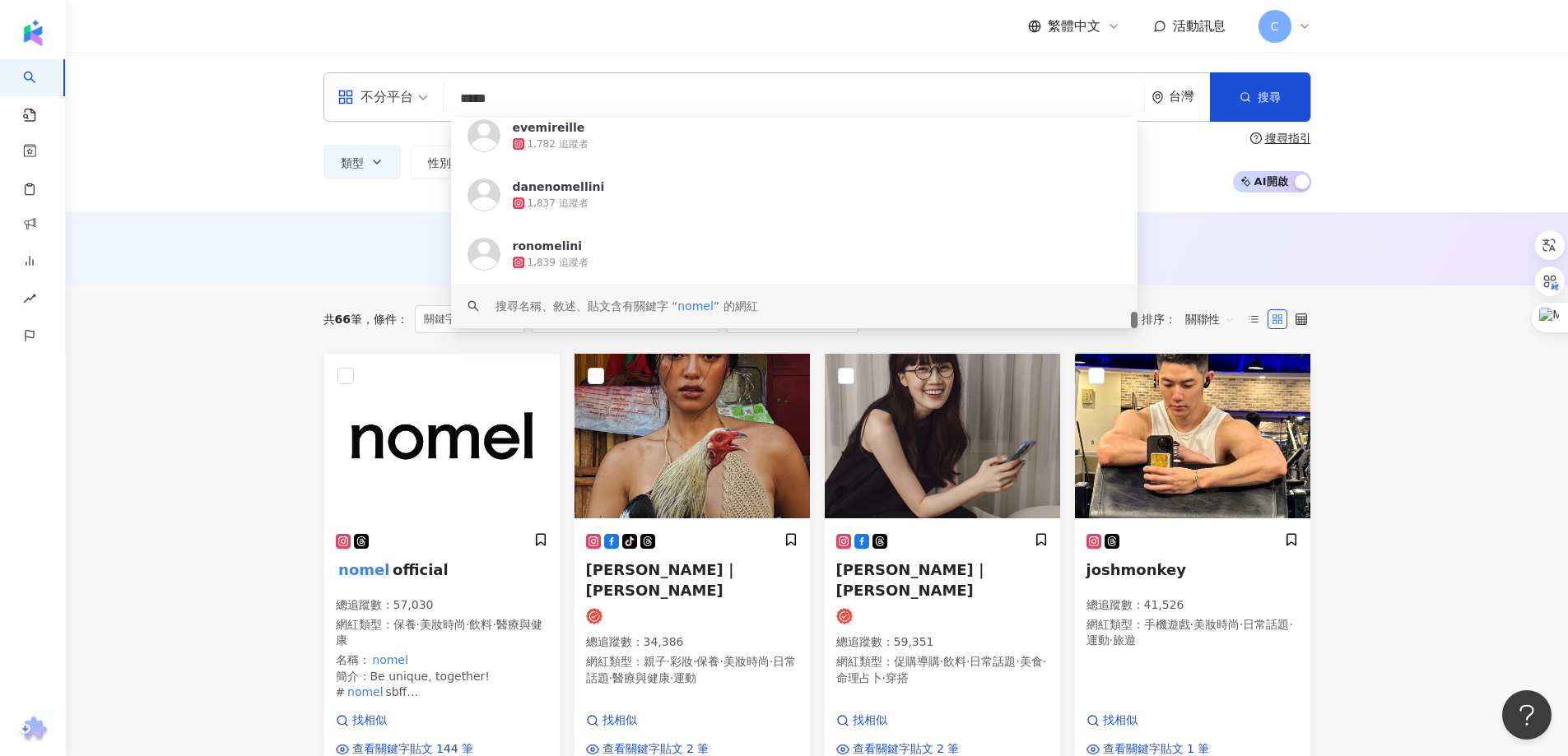
click at [579, 304] on div "搜尋名稱、敘述、貼文含有關鍵字 “ nomel ” 的網紅" at bounding box center [627, 306] width 263 height 18
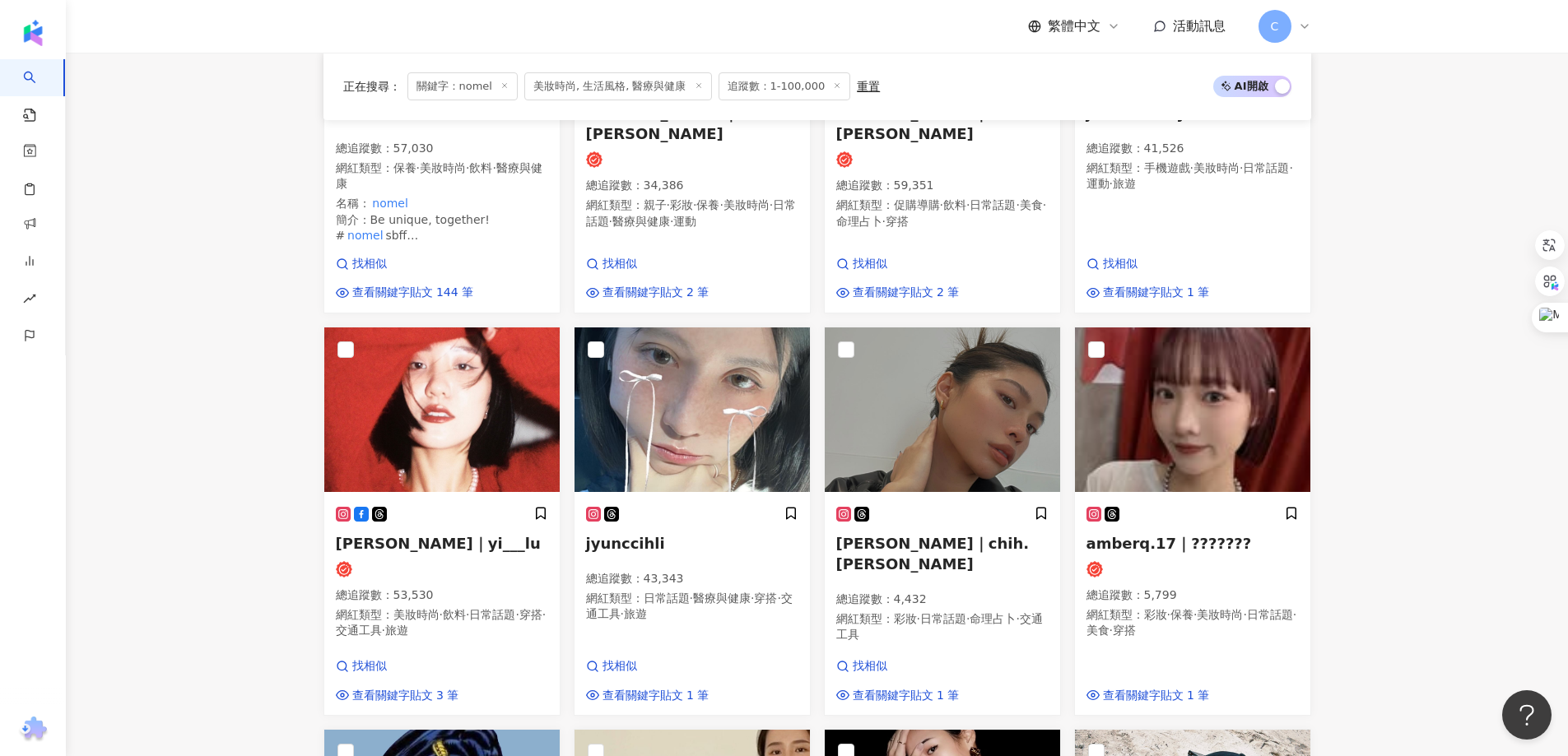
scroll to position [493, 0]
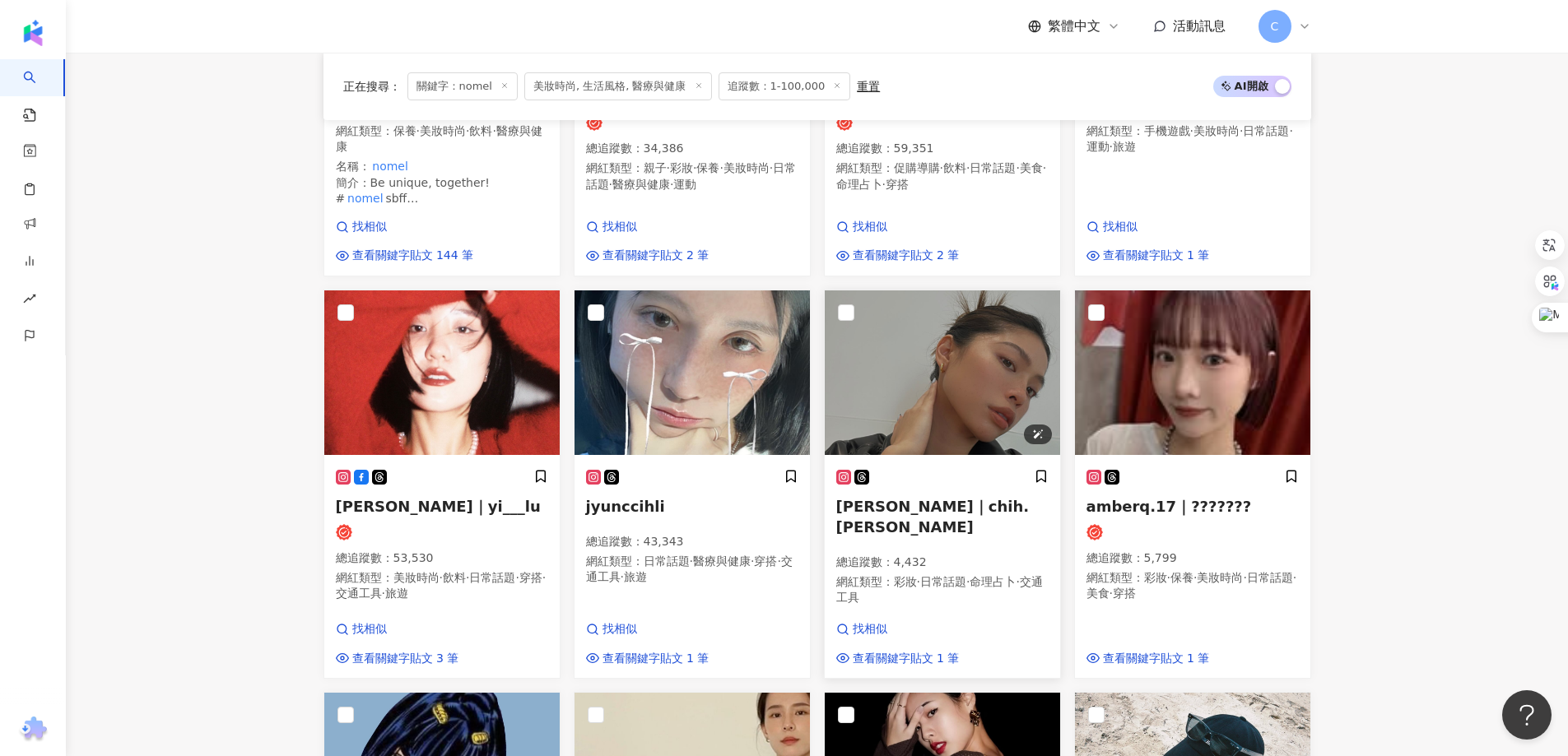
click at [953, 382] on img at bounding box center [942, 372] width 235 height 164
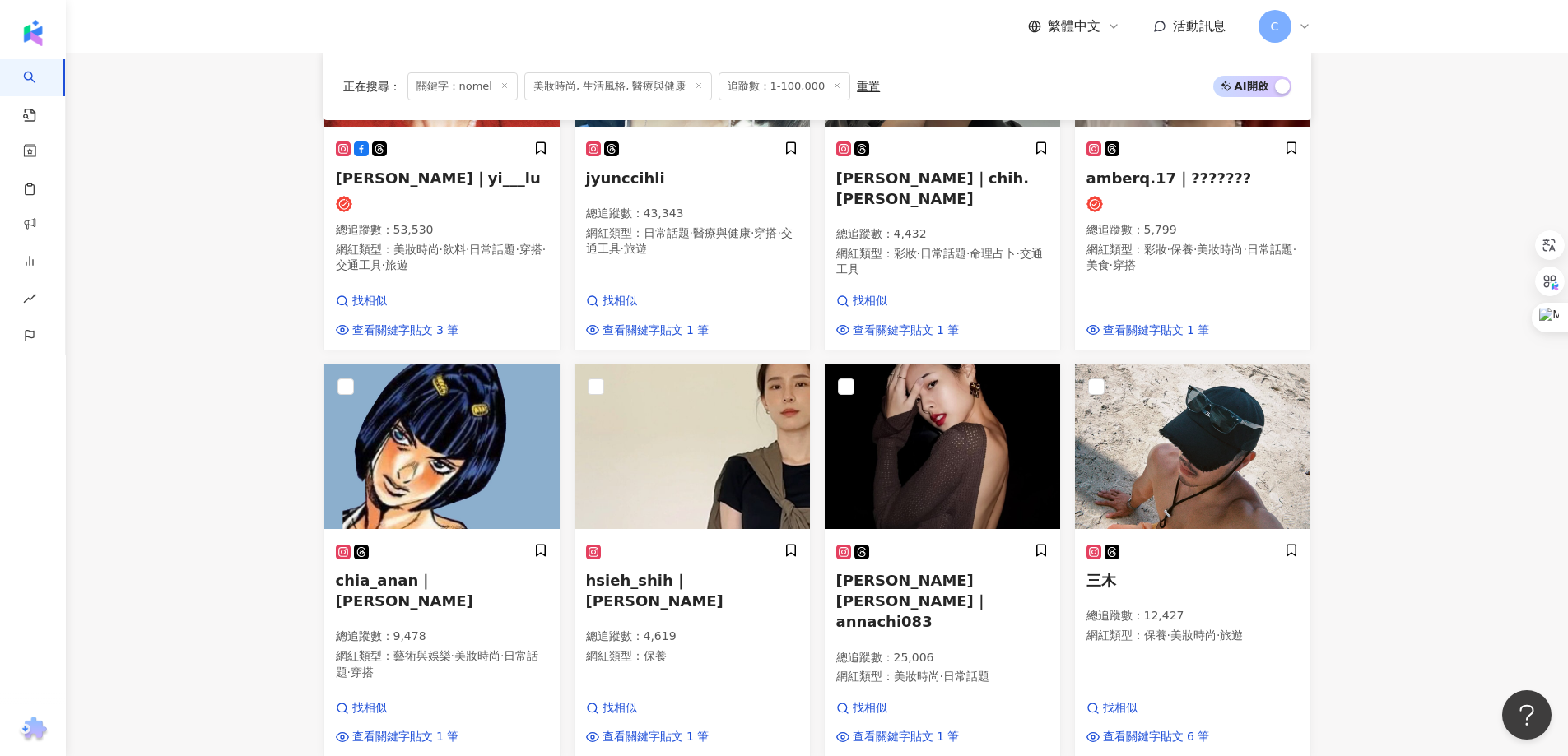
scroll to position [823, 0]
click at [963, 440] on img at bounding box center [942, 445] width 235 height 164
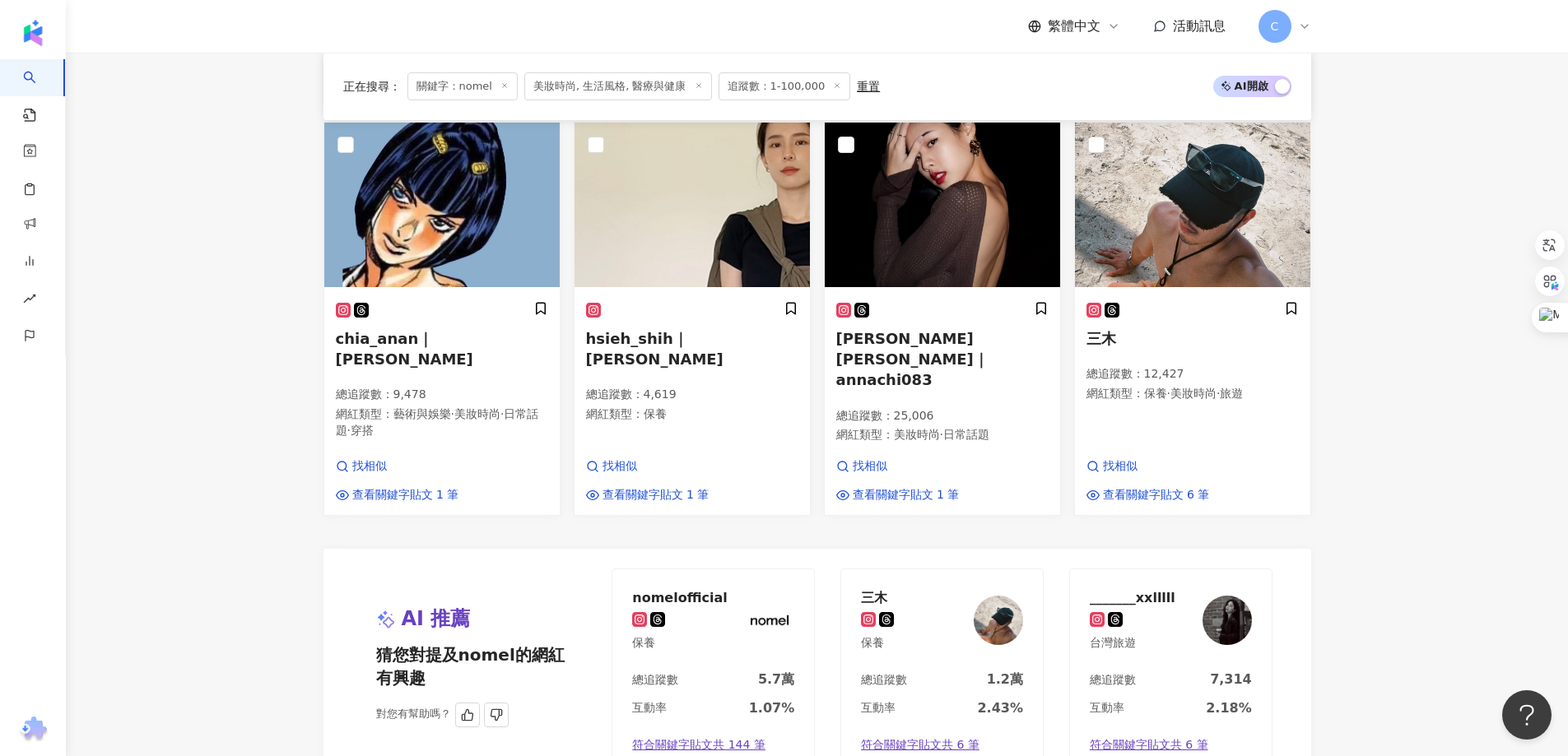
scroll to position [1316, 0]
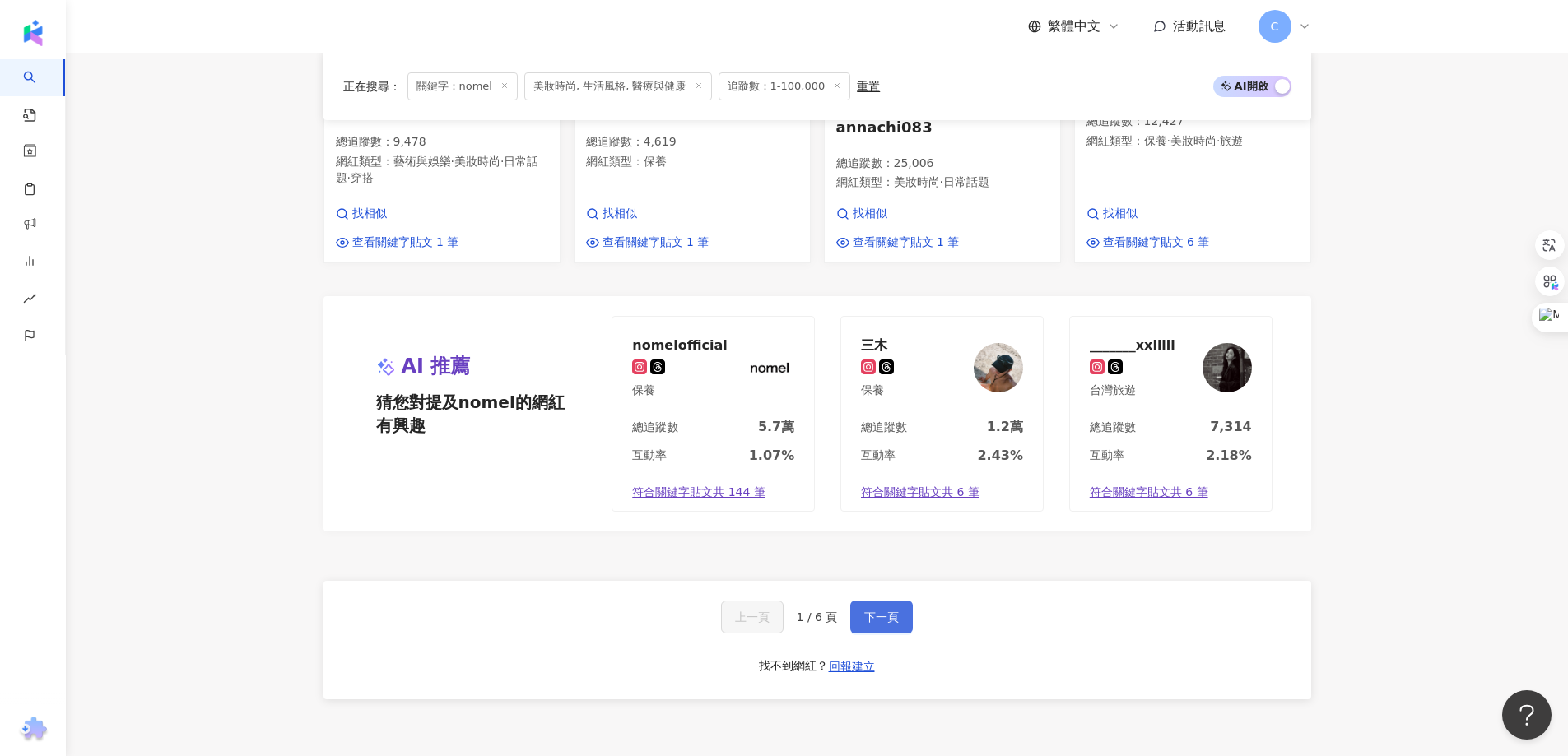
click at [881, 610] on span "下一頁" at bounding box center [881, 617] width 35 height 13
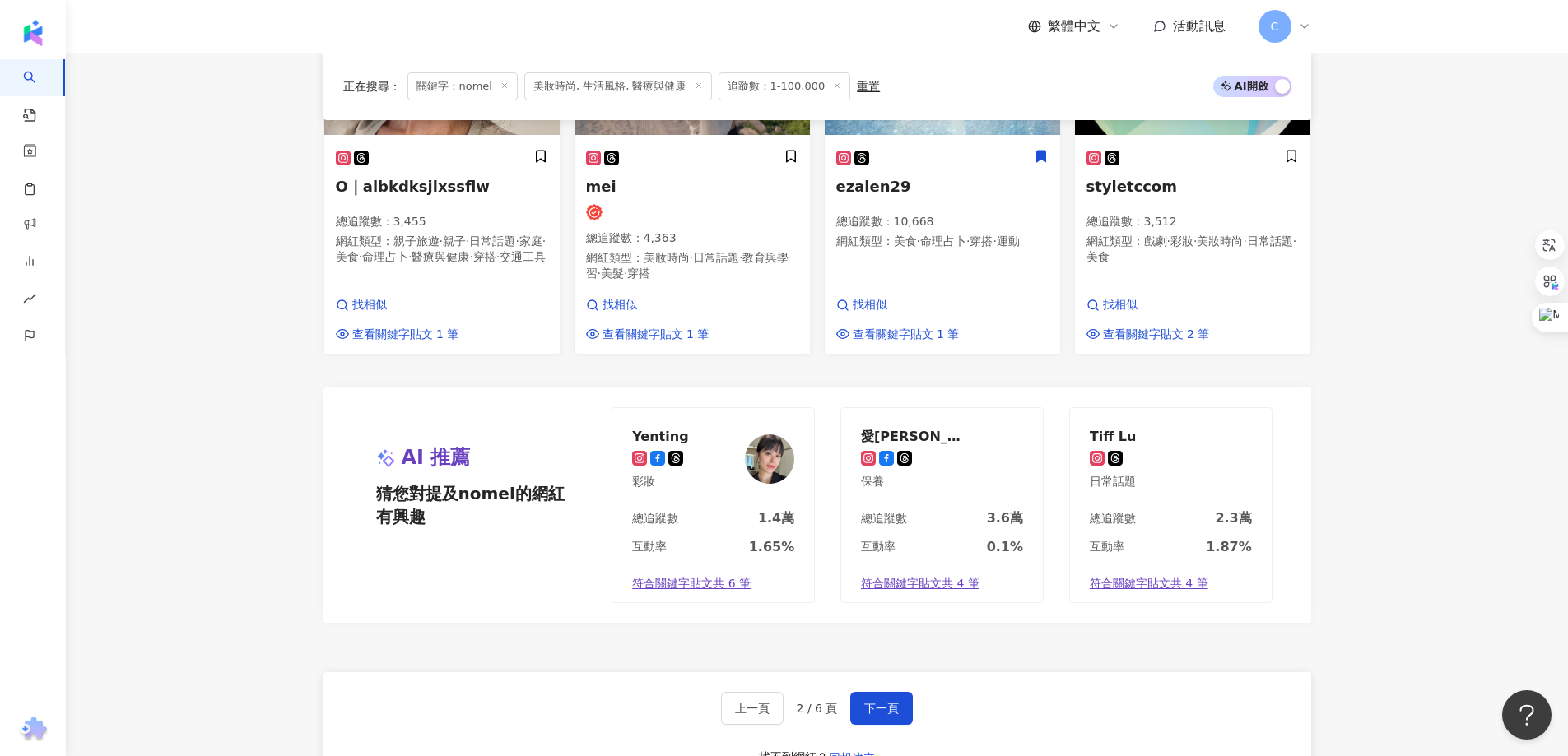
scroll to position [1422, 0]
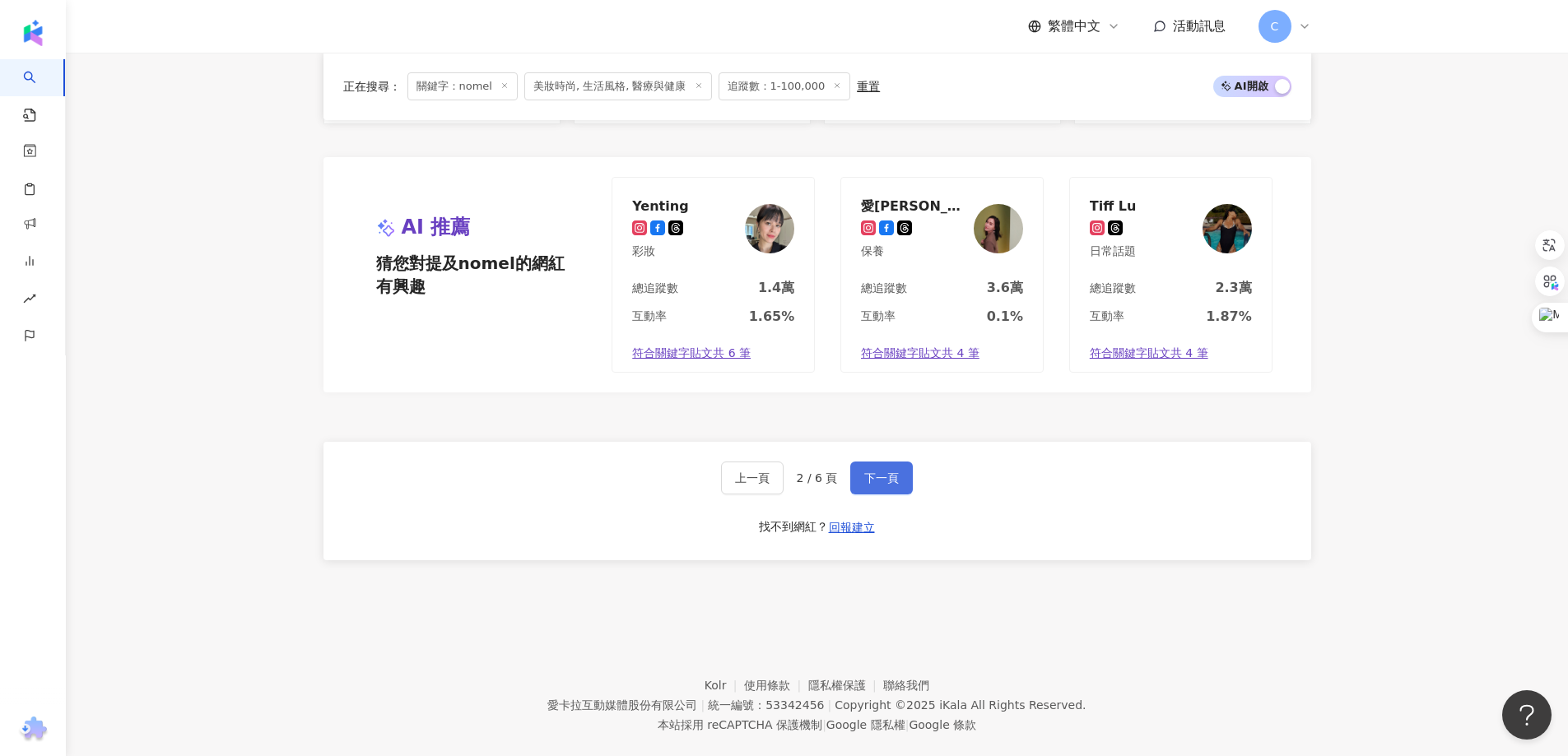
click at [891, 471] on span "下一頁" at bounding box center [881, 477] width 35 height 13
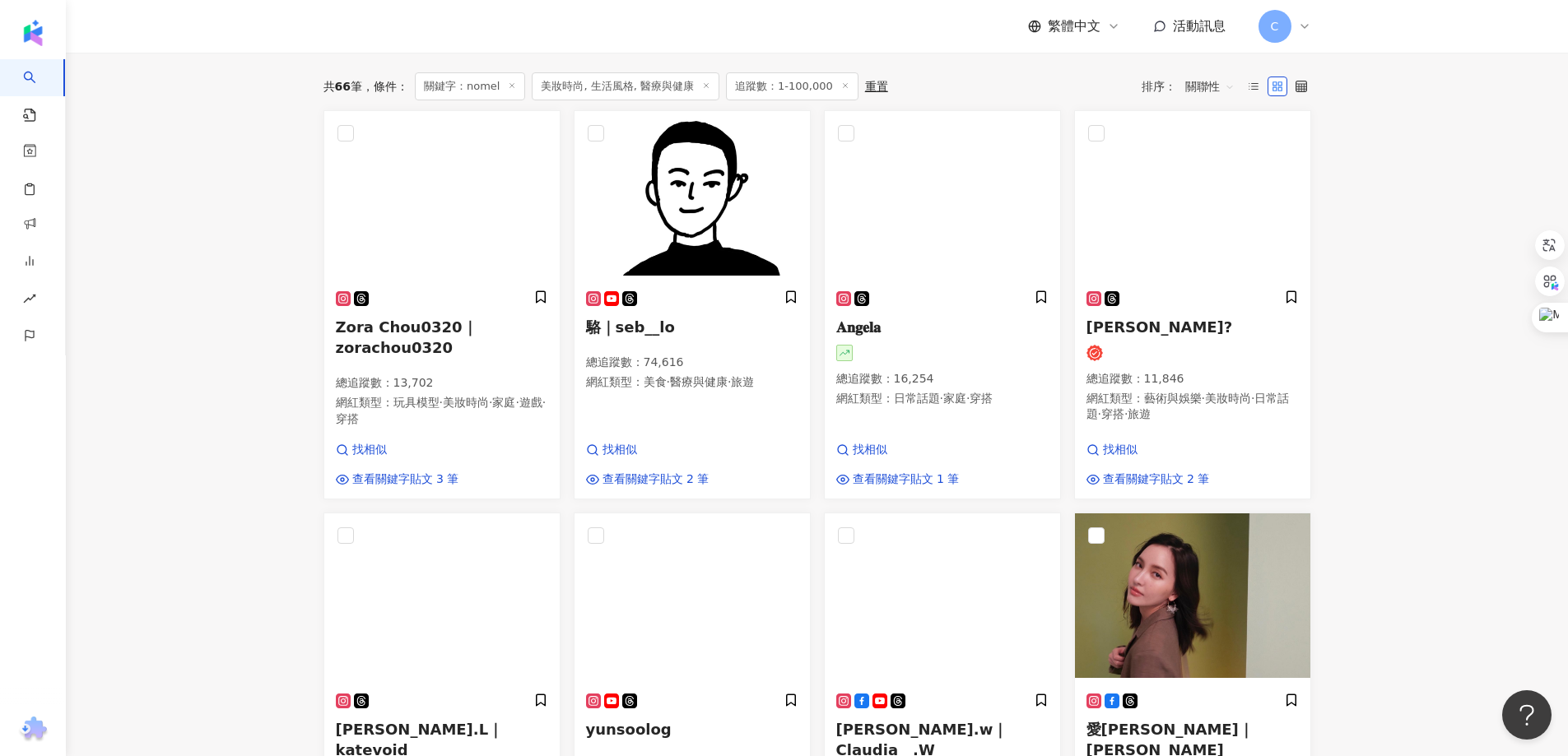
scroll to position [247, 0]
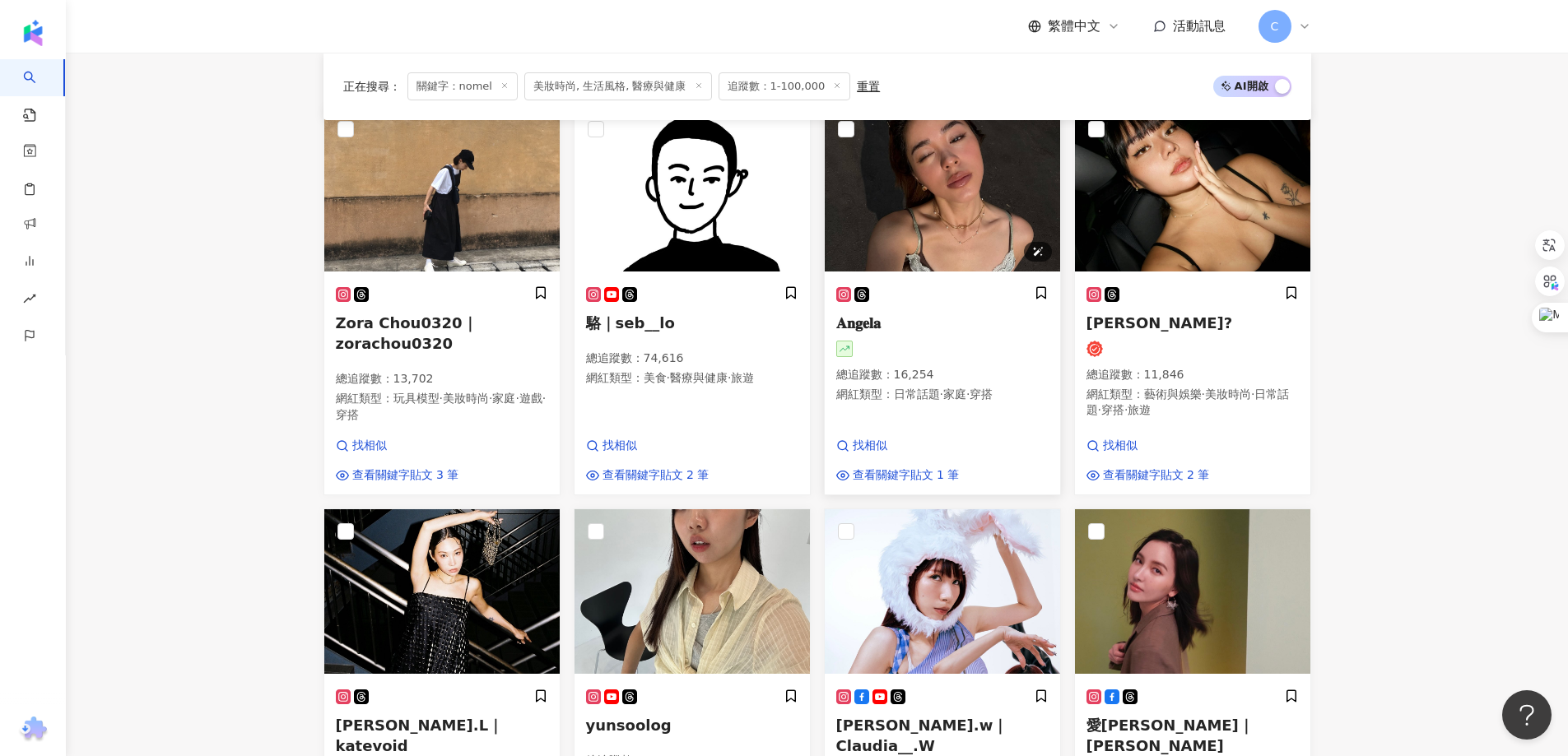
click at [953, 227] on img at bounding box center [942, 188] width 235 height 164
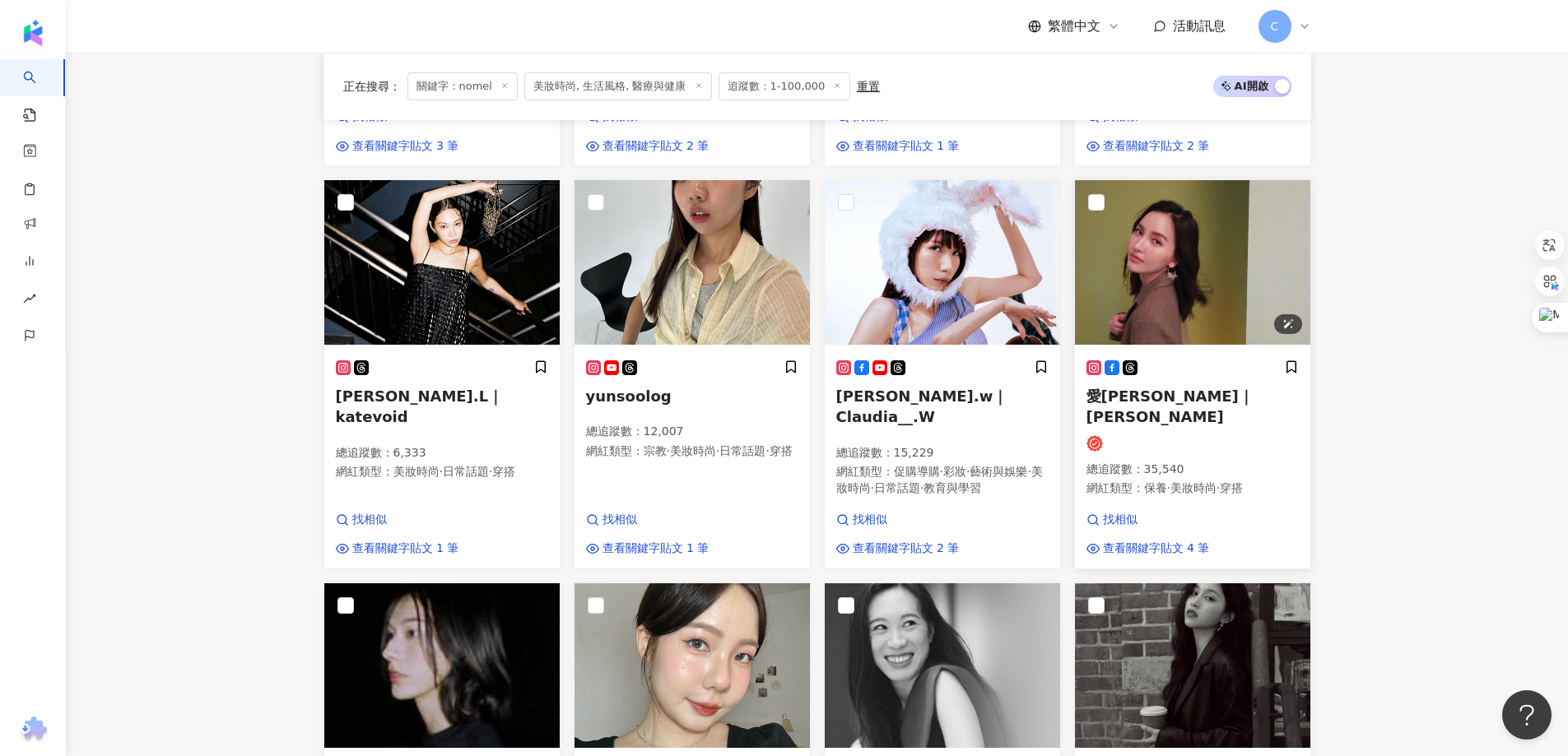
click at [1223, 265] on img at bounding box center [1192, 262] width 235 height 164
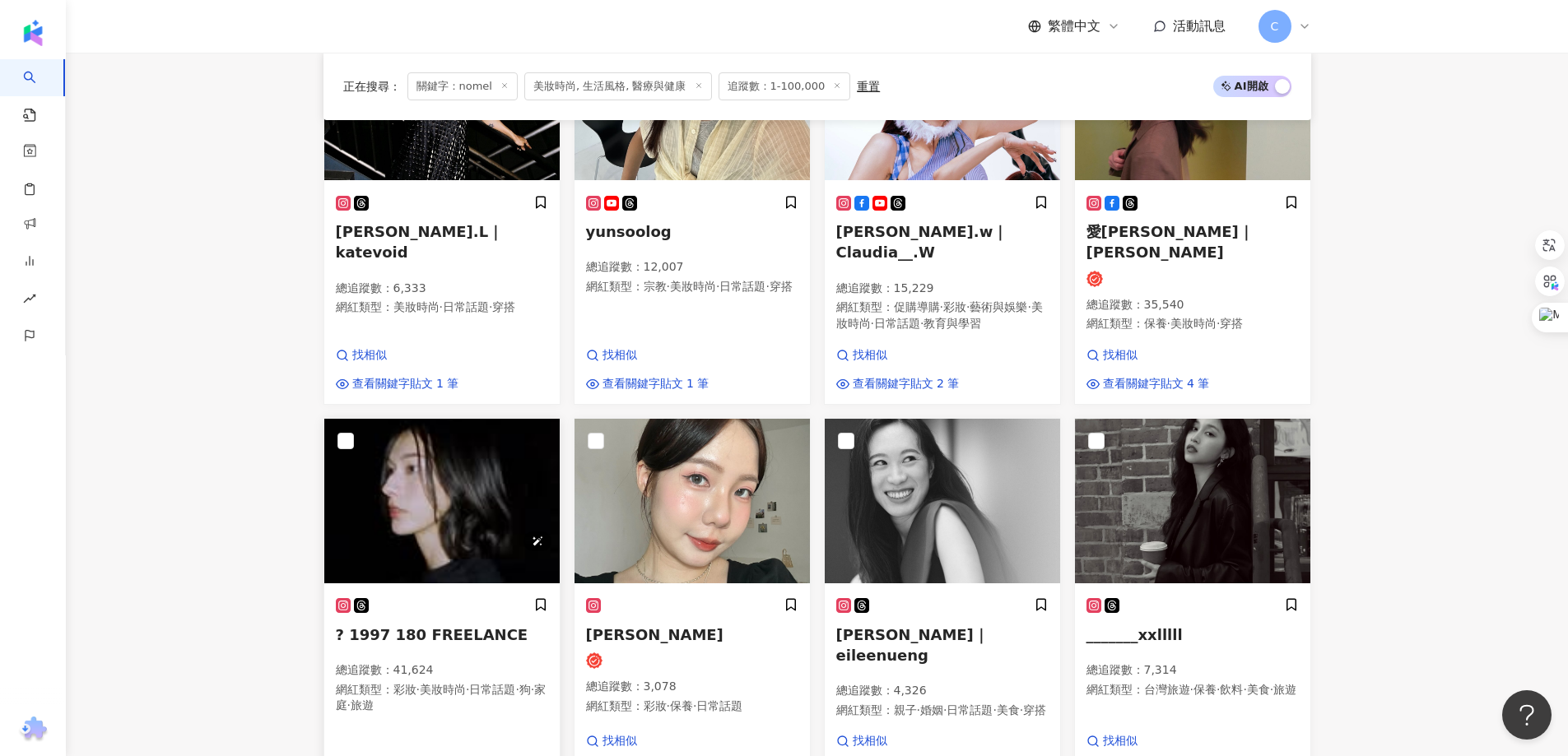
click at [446, 467] on img at bounding box center [441, 500] width 235 height 164
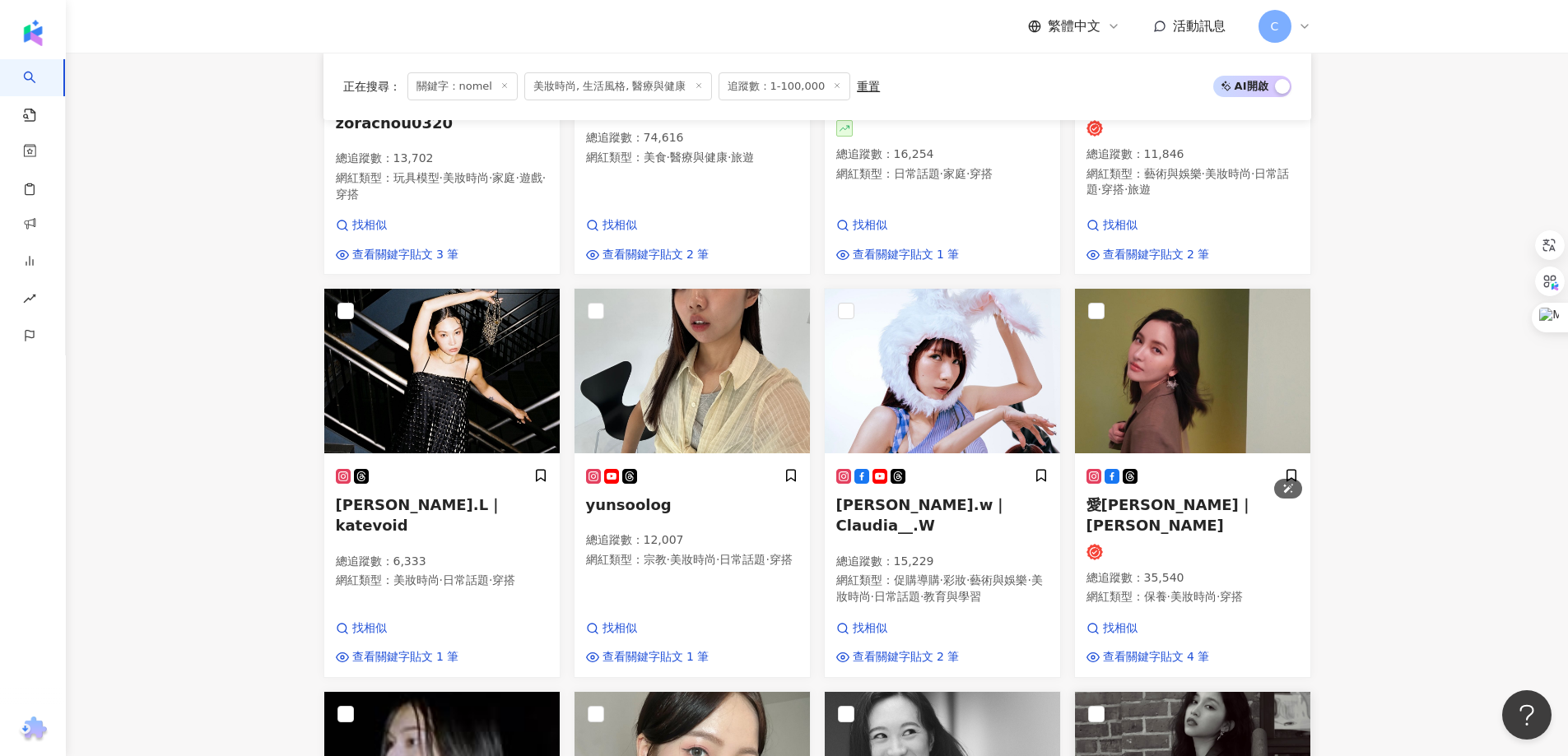
scroll to position [411, 0]
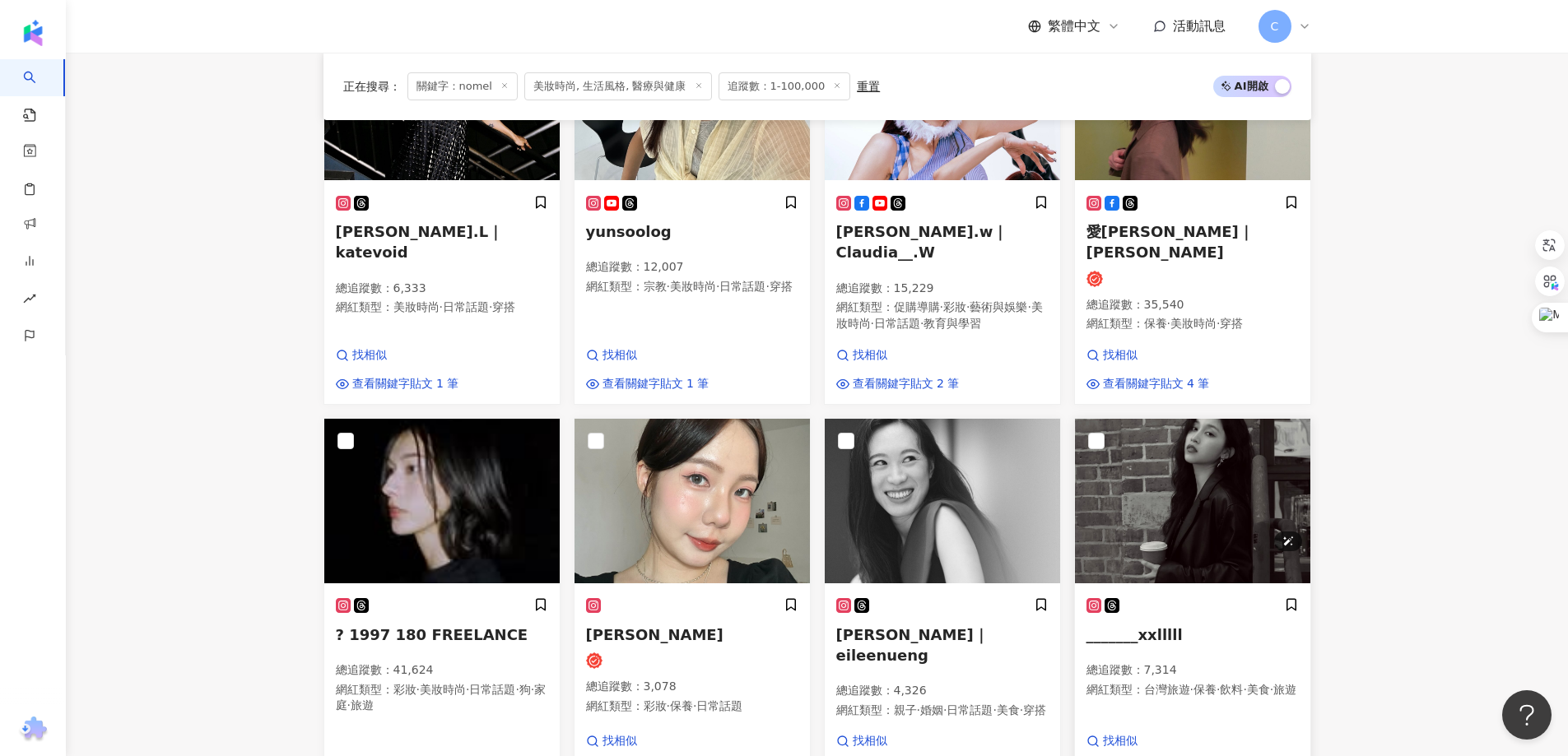
click at [1213, 437] on img at bounding box center [1192, 500] width 235 height 164
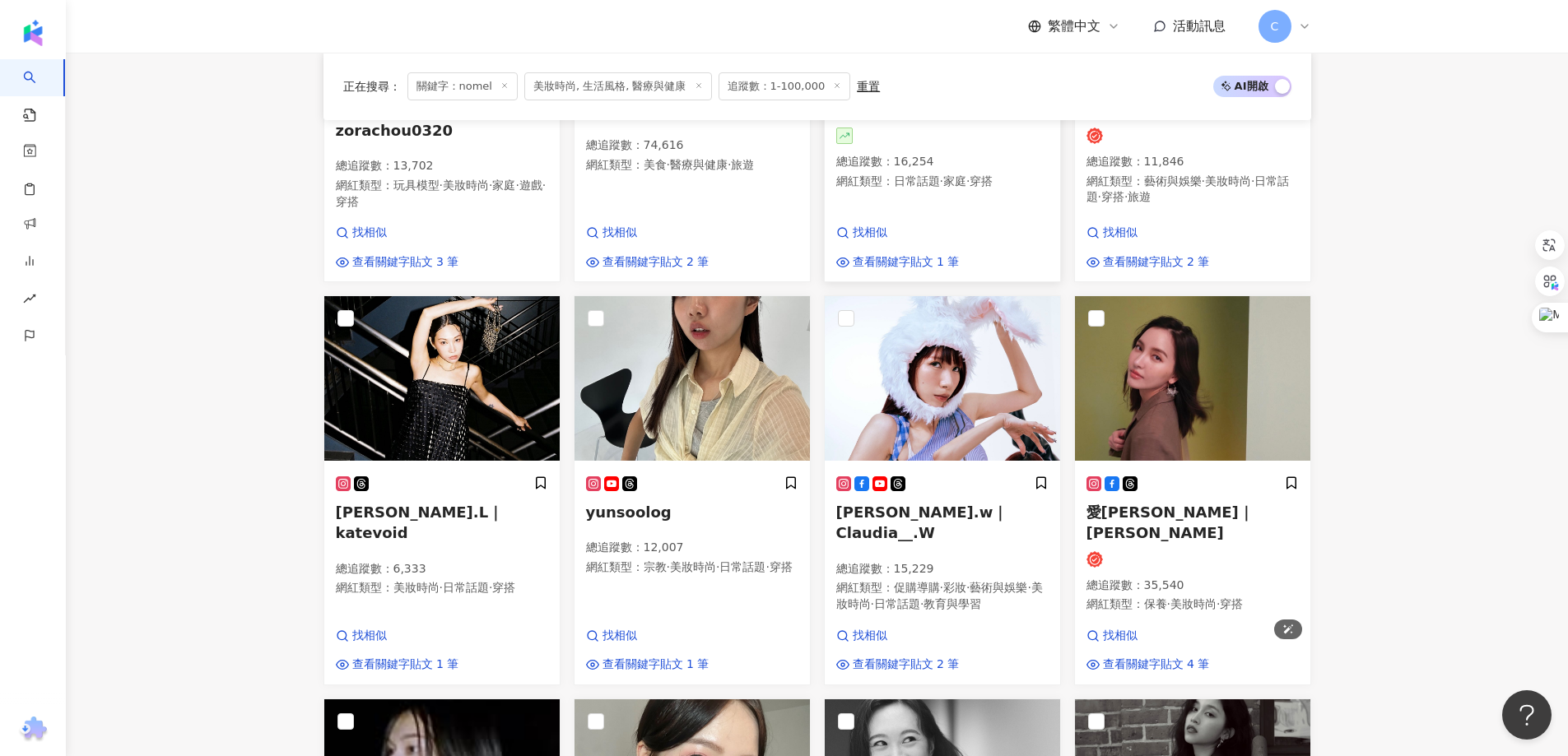
scroll to position [247, 0]
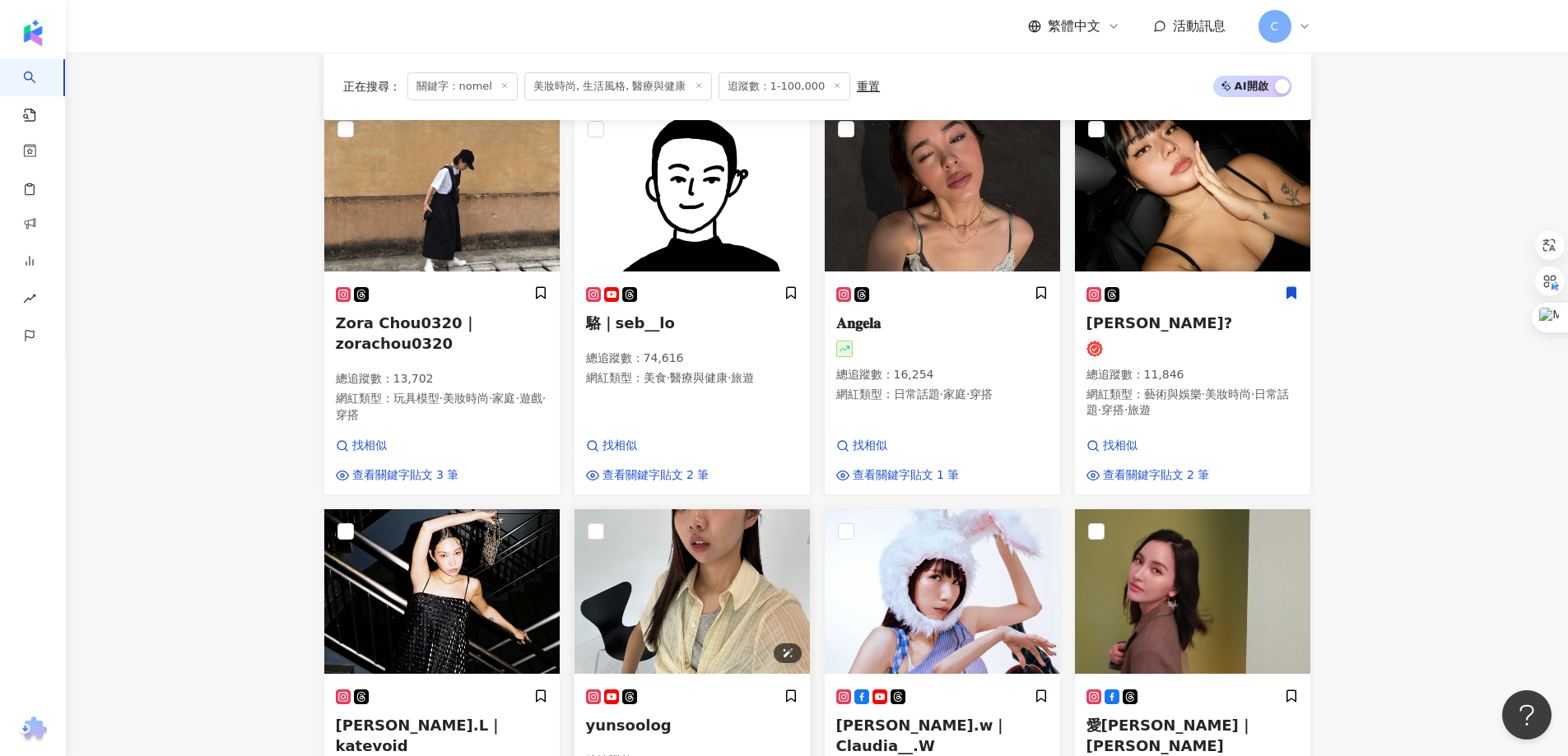
click at [700, 553] on img at bounding box center [692, 591] width 235 height 164
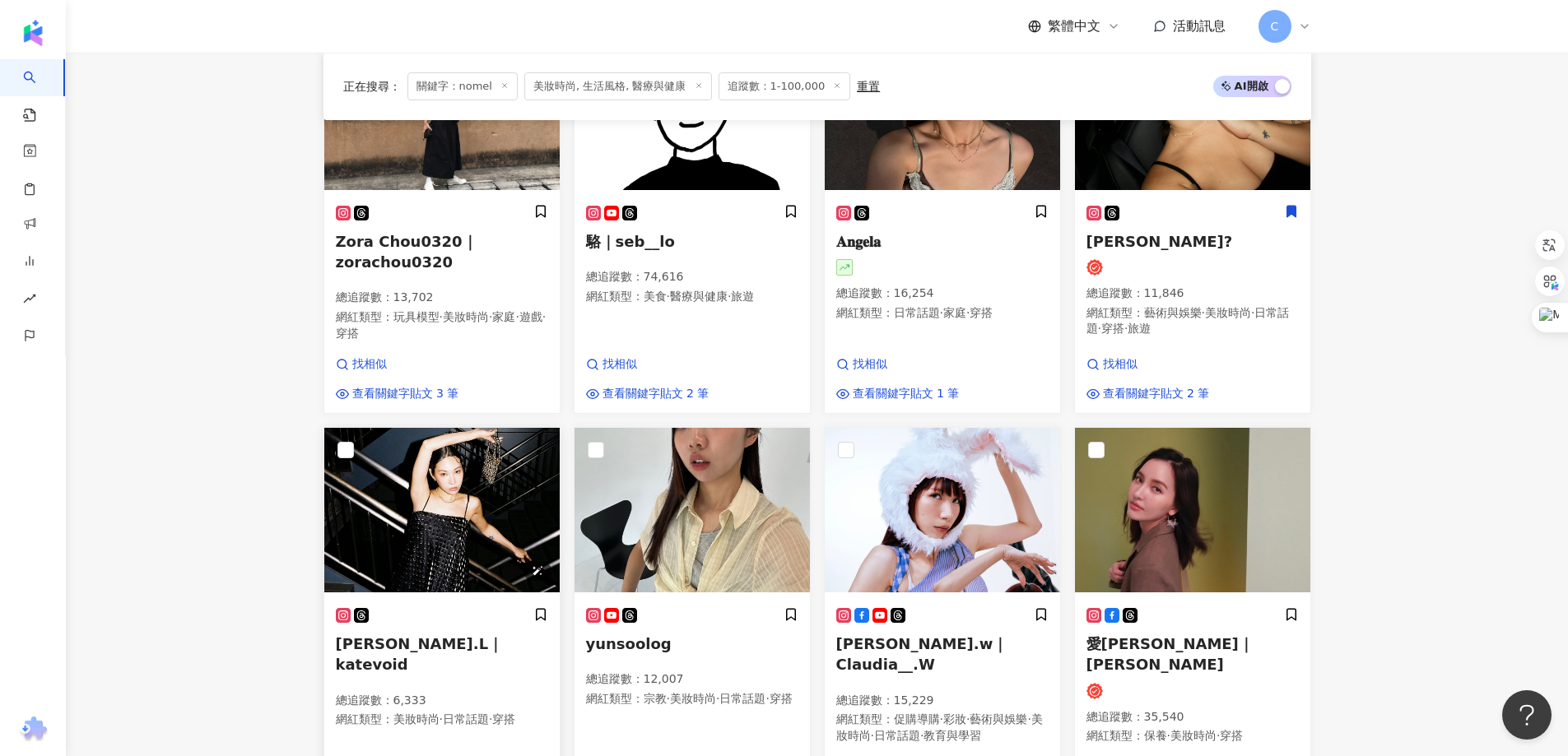
scroll to position [329, 0]
click at [497, 496] on img at bounding box center [441, 508] width 235 height 164
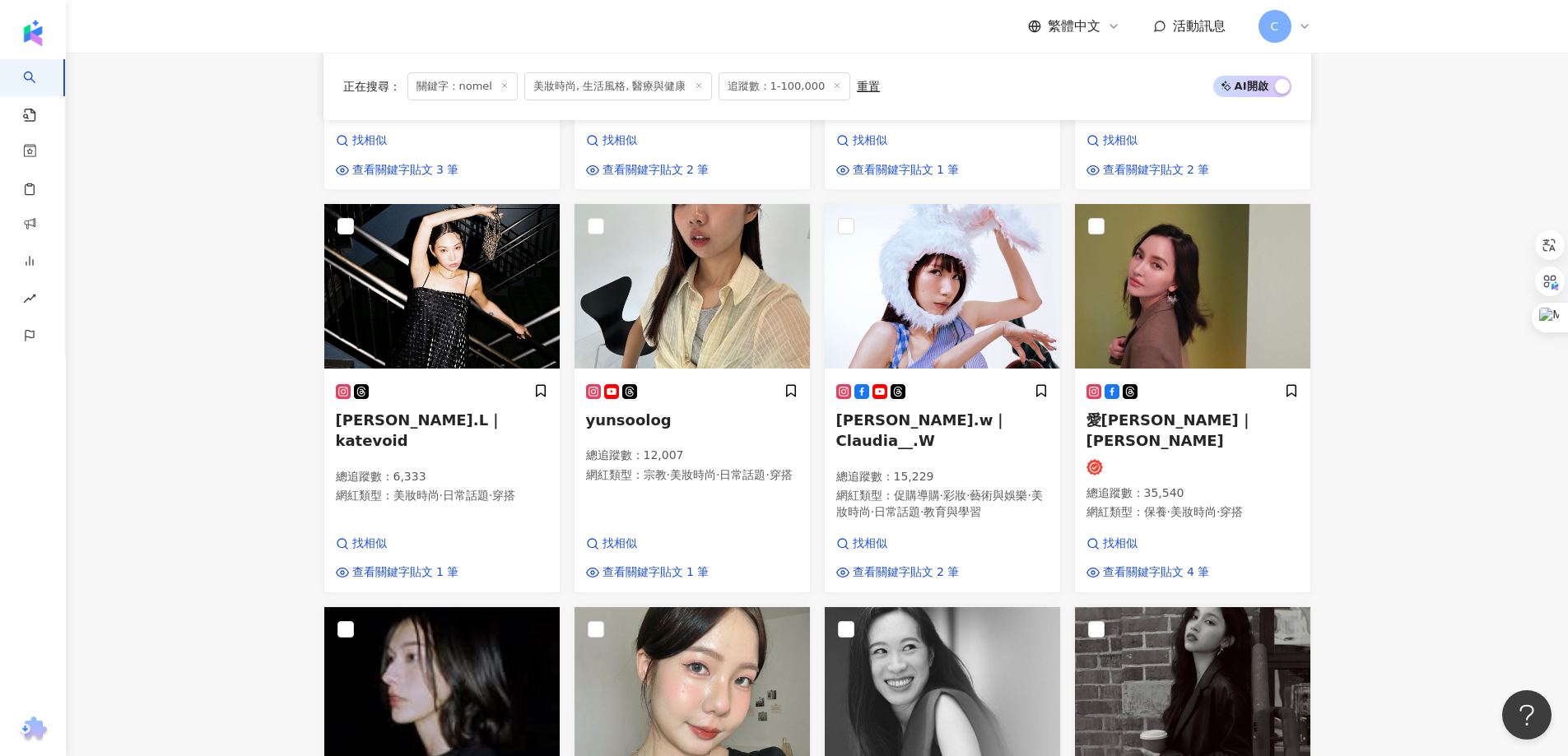
scroll to position [740, 0]
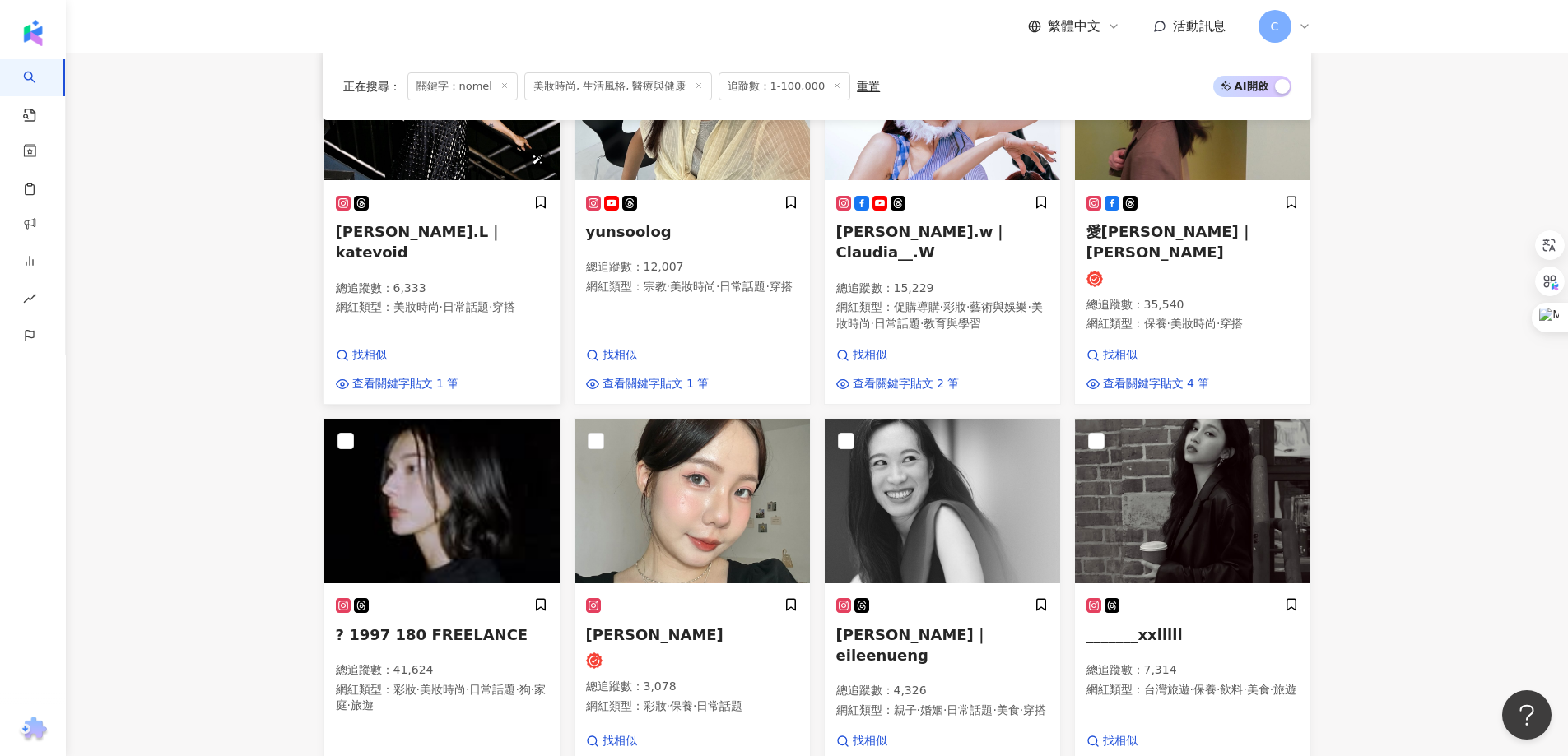
click at [498, 156] on img at bounding box center [441, 98] width 235 height 164
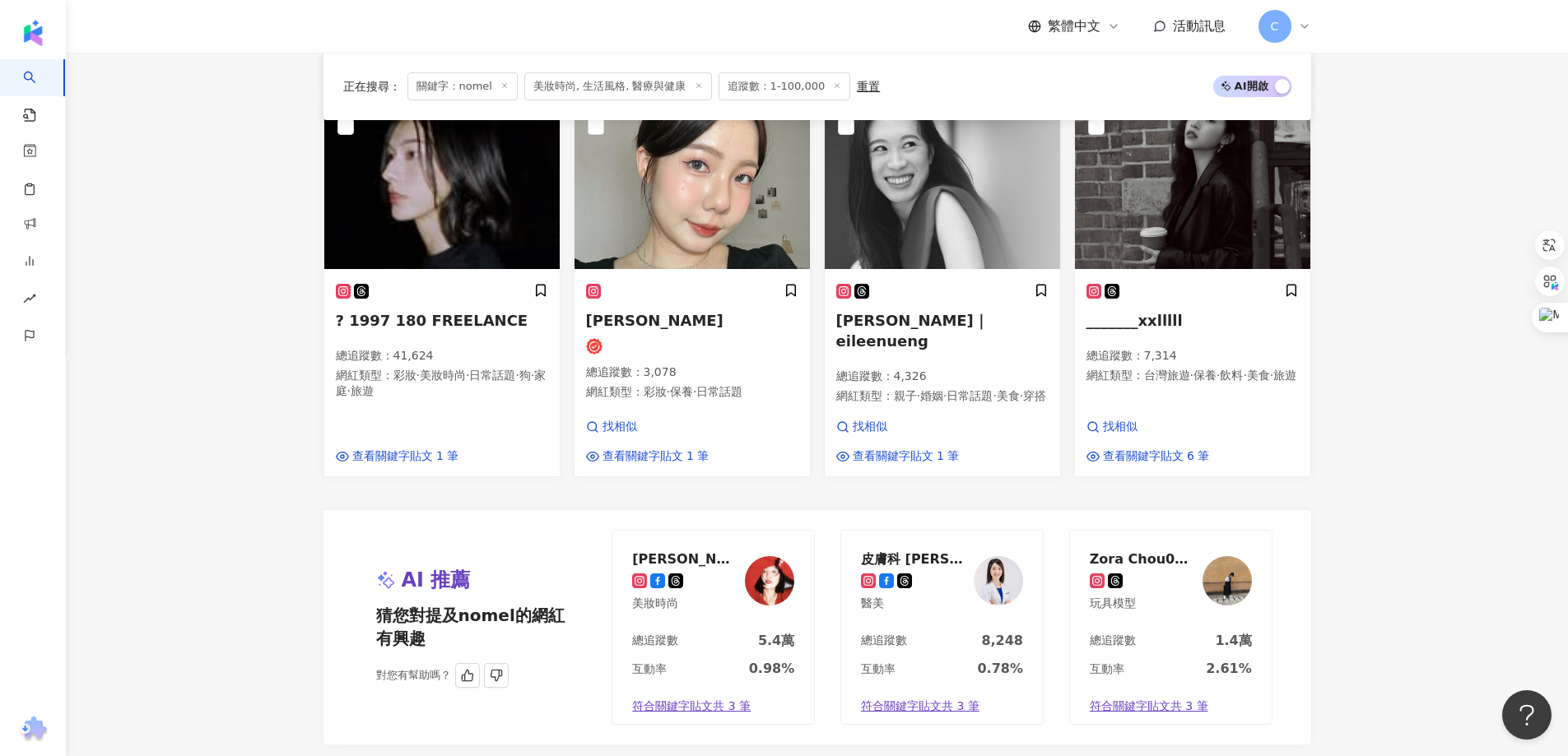
scroll to position [1316, 0]
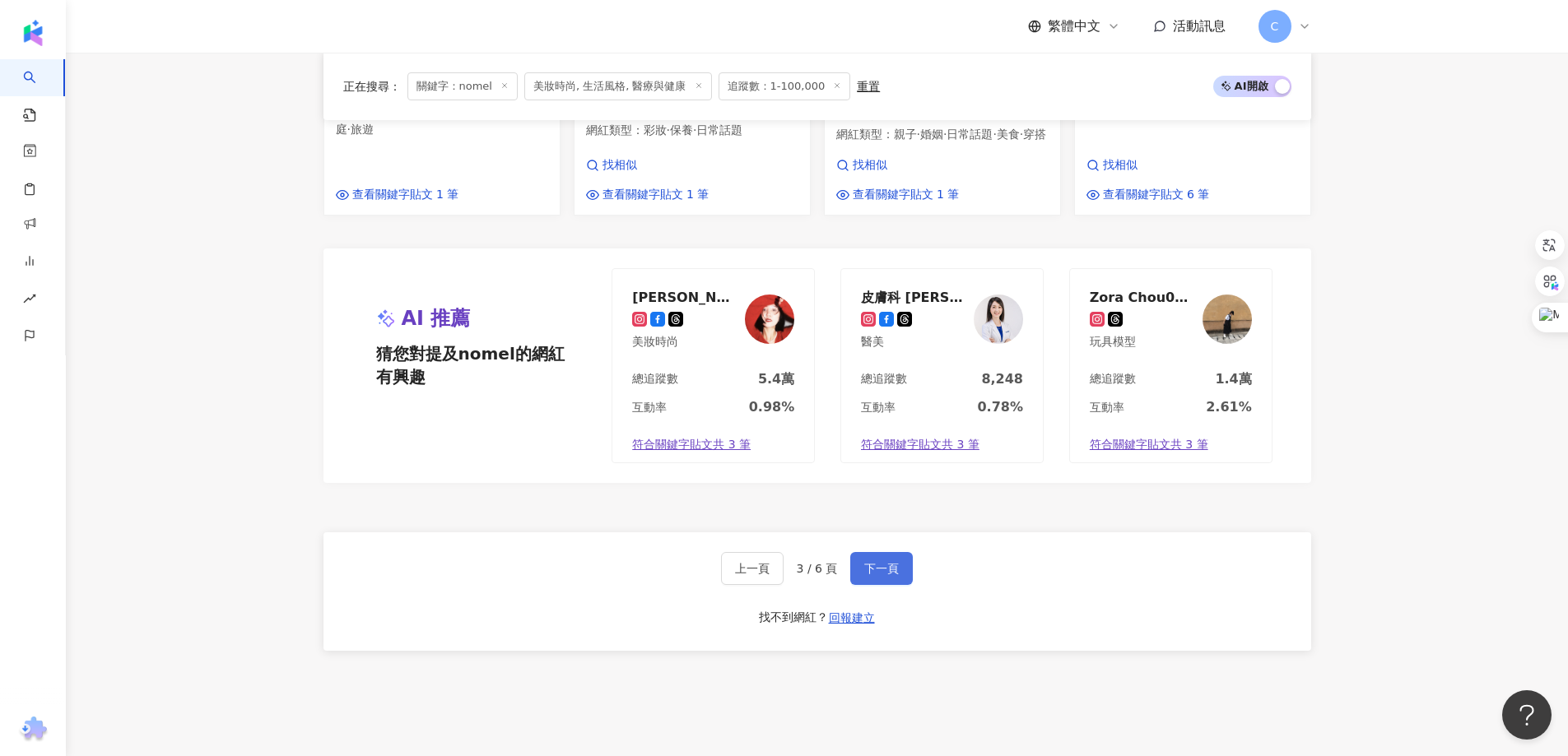
click at [893, 552] on button "下一頁" at bounding box center [881, 568] width 62 height 33
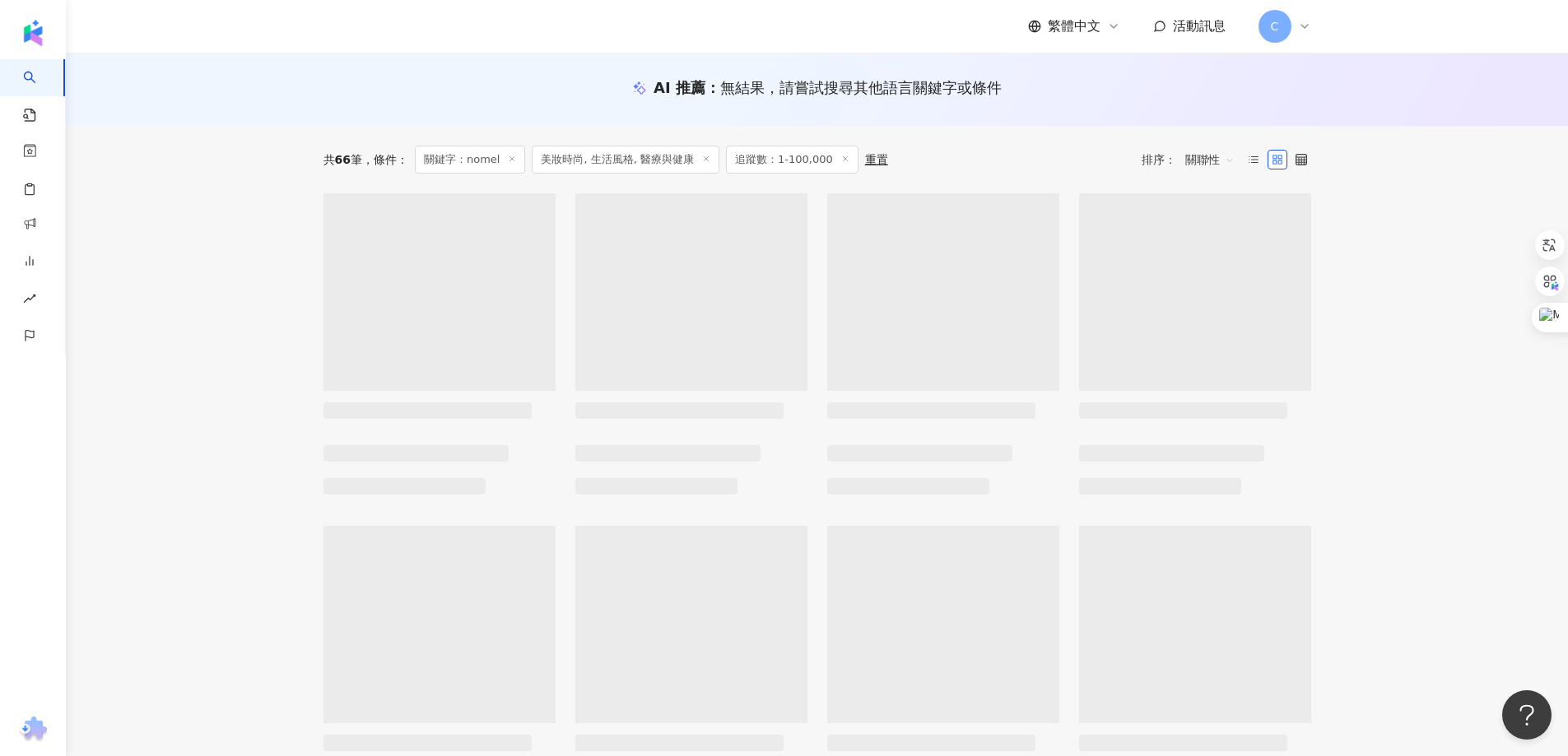
scroll to position [164, 0]
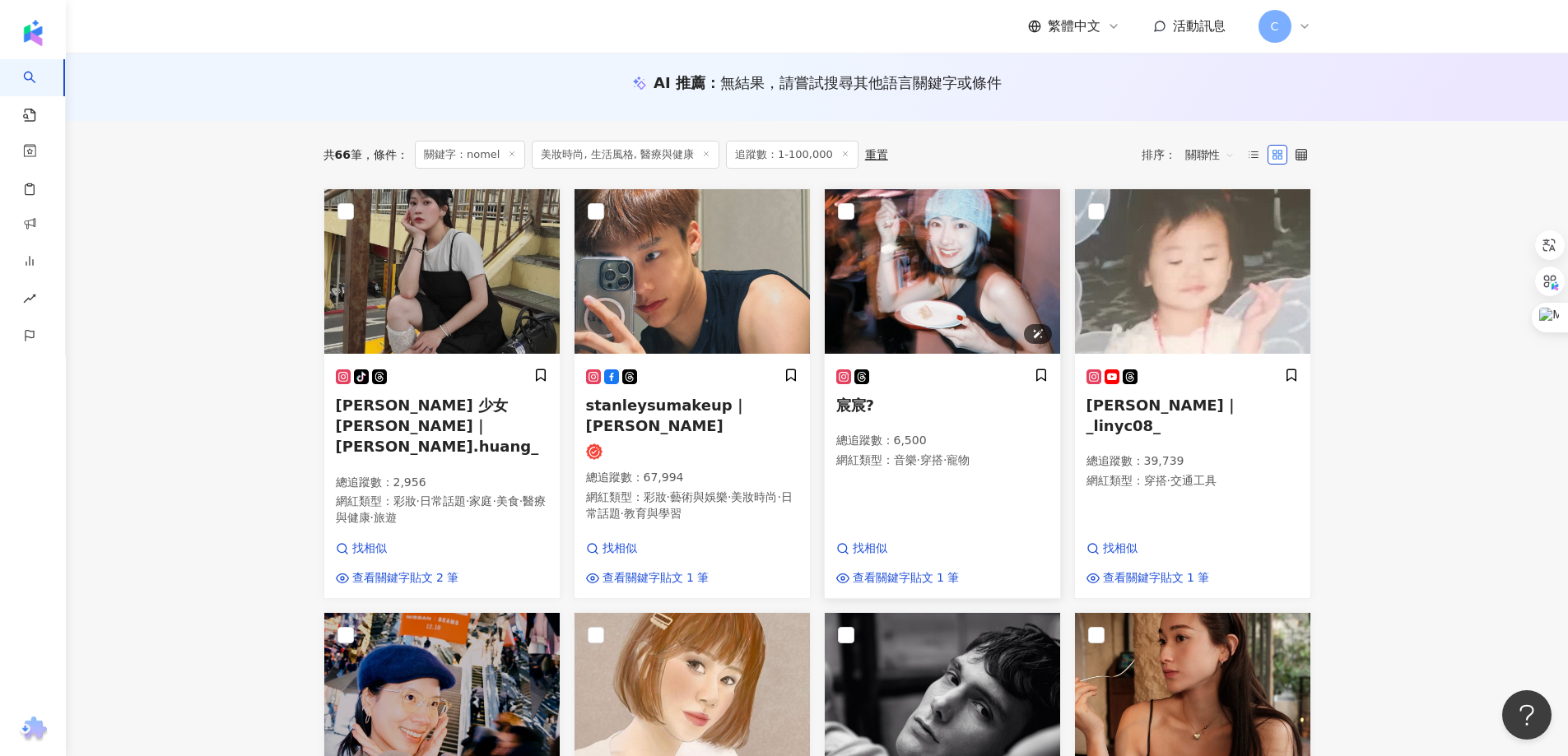
click at [984, 272] on img at bounding box center [942, 271] width 235 height 164
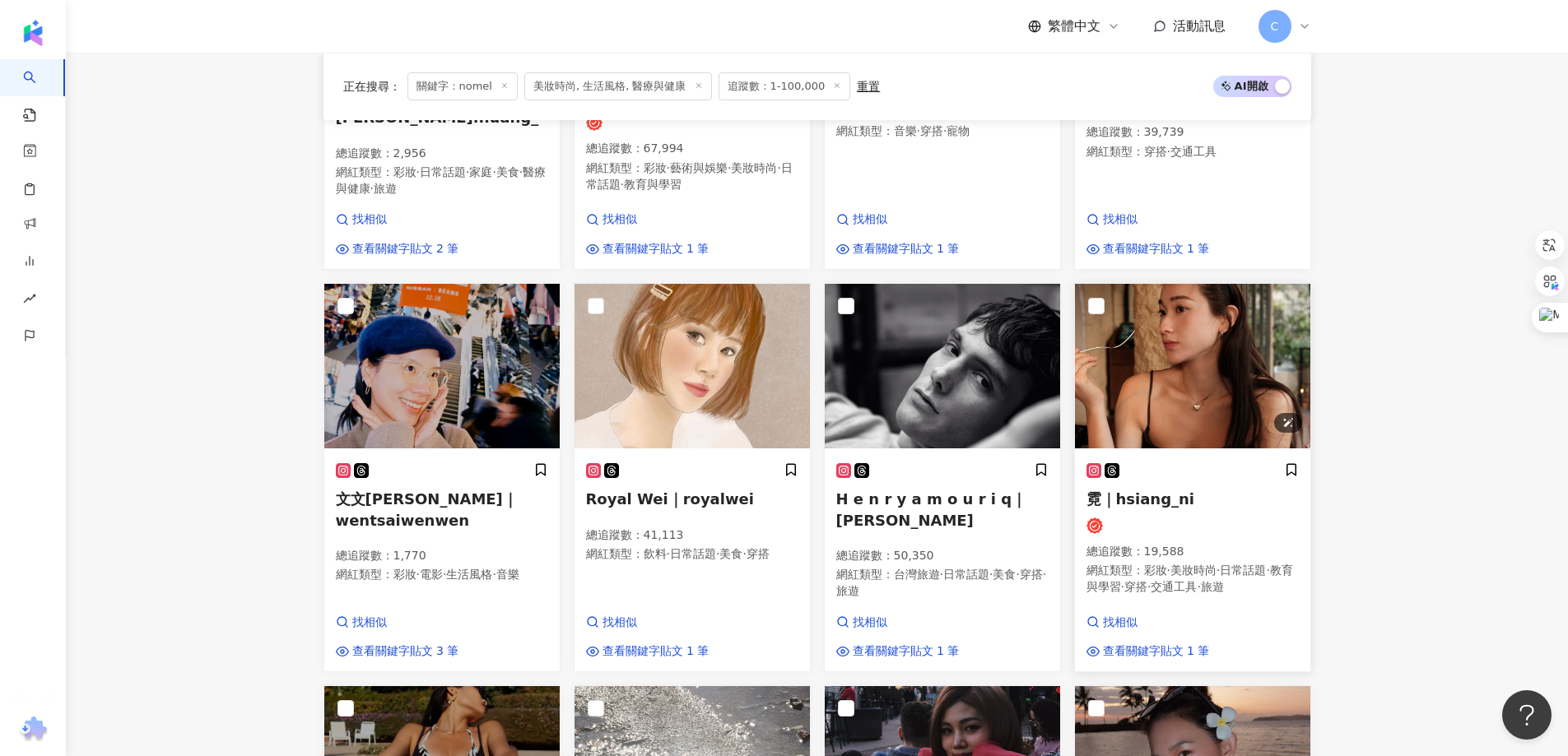
click at [1175, 369] on img at bounding box center [1192, 366] width 235 height 164
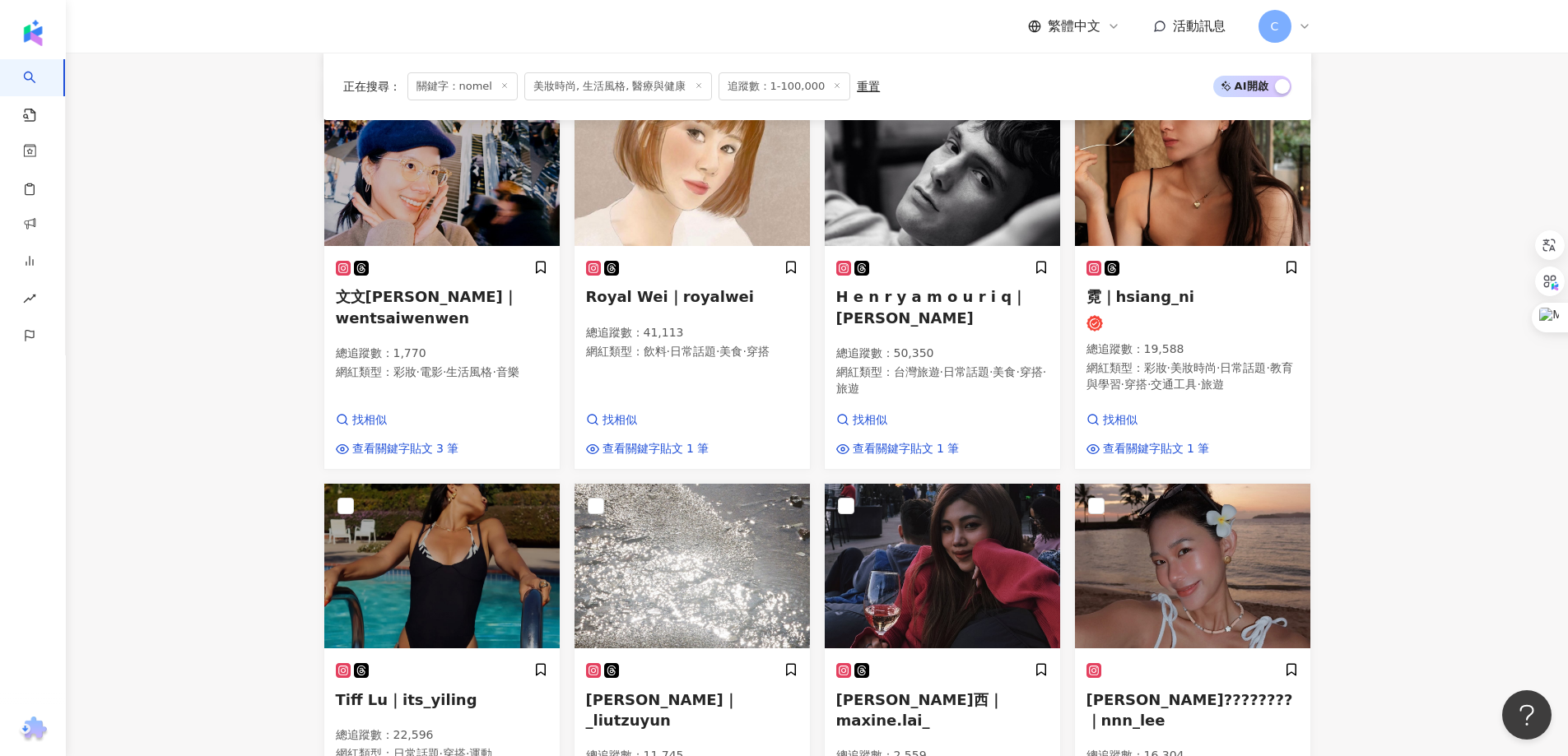
scroll to position [904, 0]
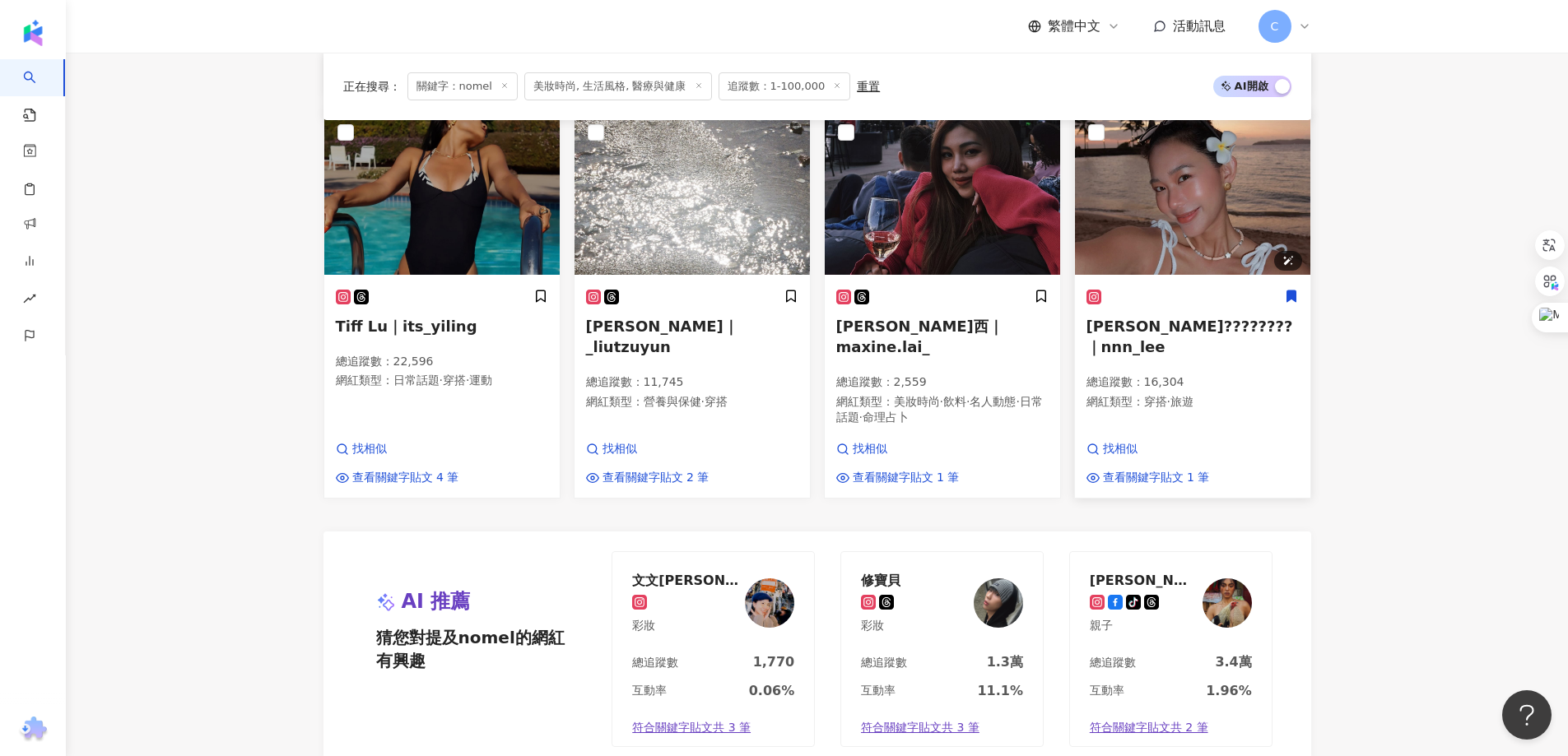
click at [1198, 229] on img at bounding box center [1192, 192] width 235 height 164
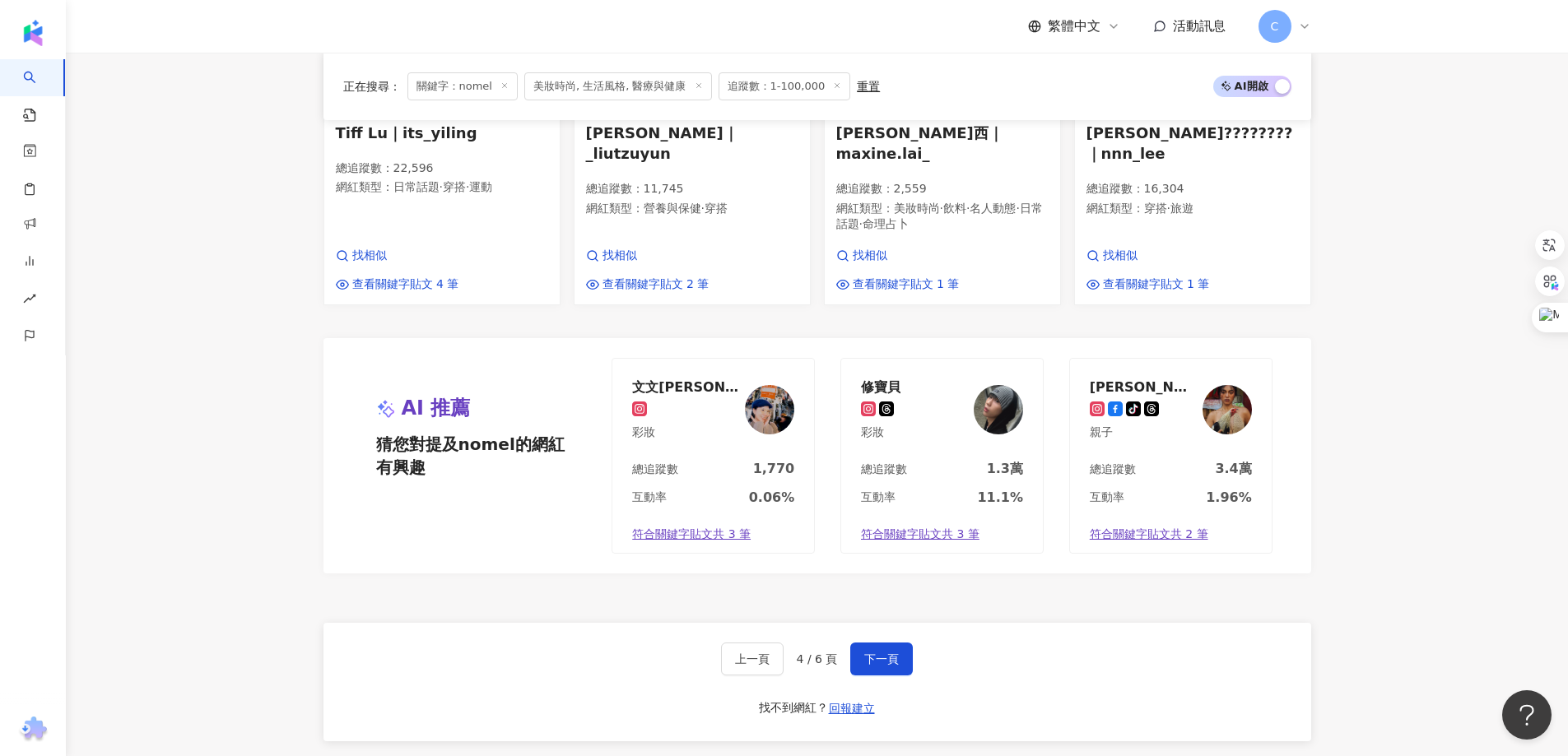
scroll to position [1455, 0]
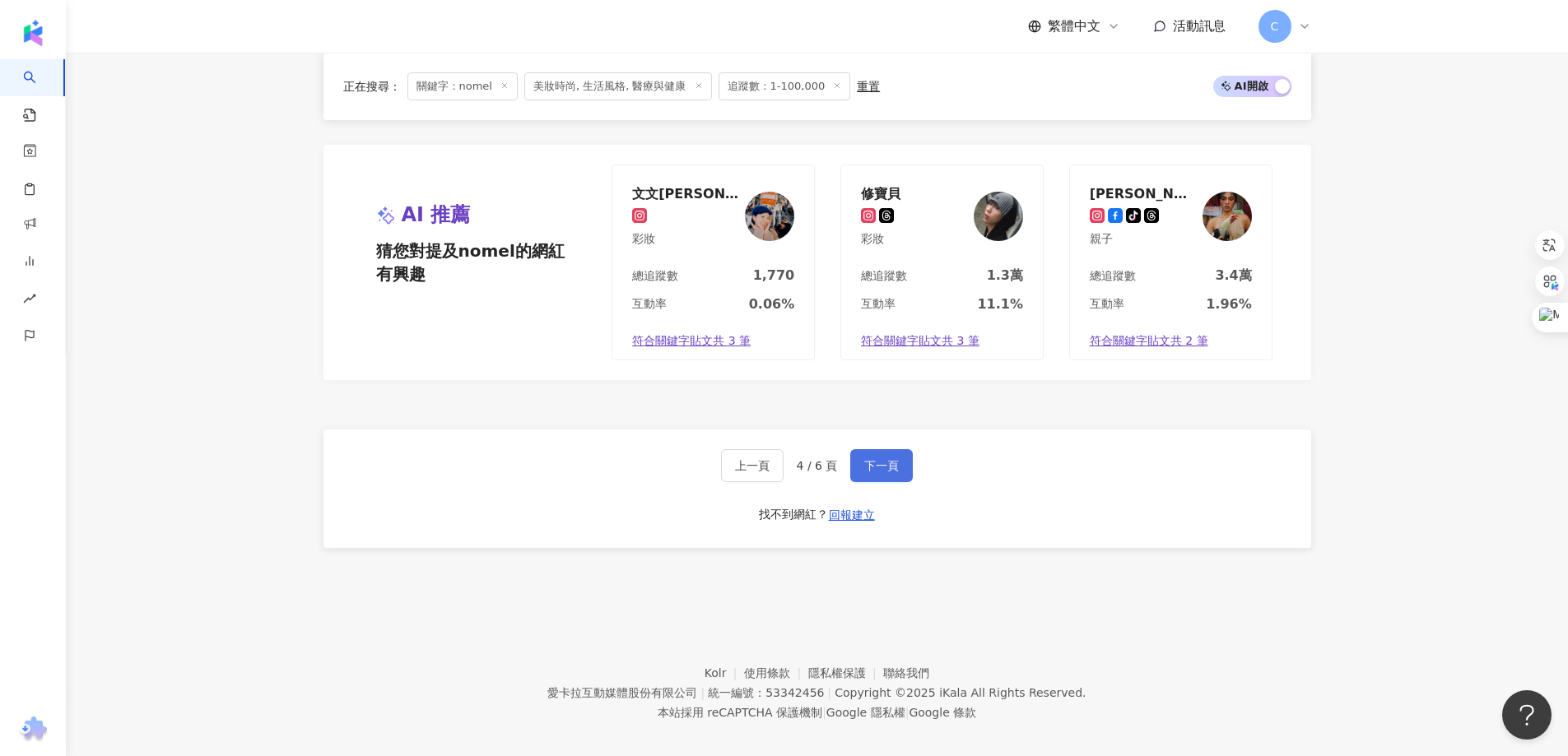
click at [891, 458] on button "下一頁" at bounding box center [881, 465] width 62 height 33
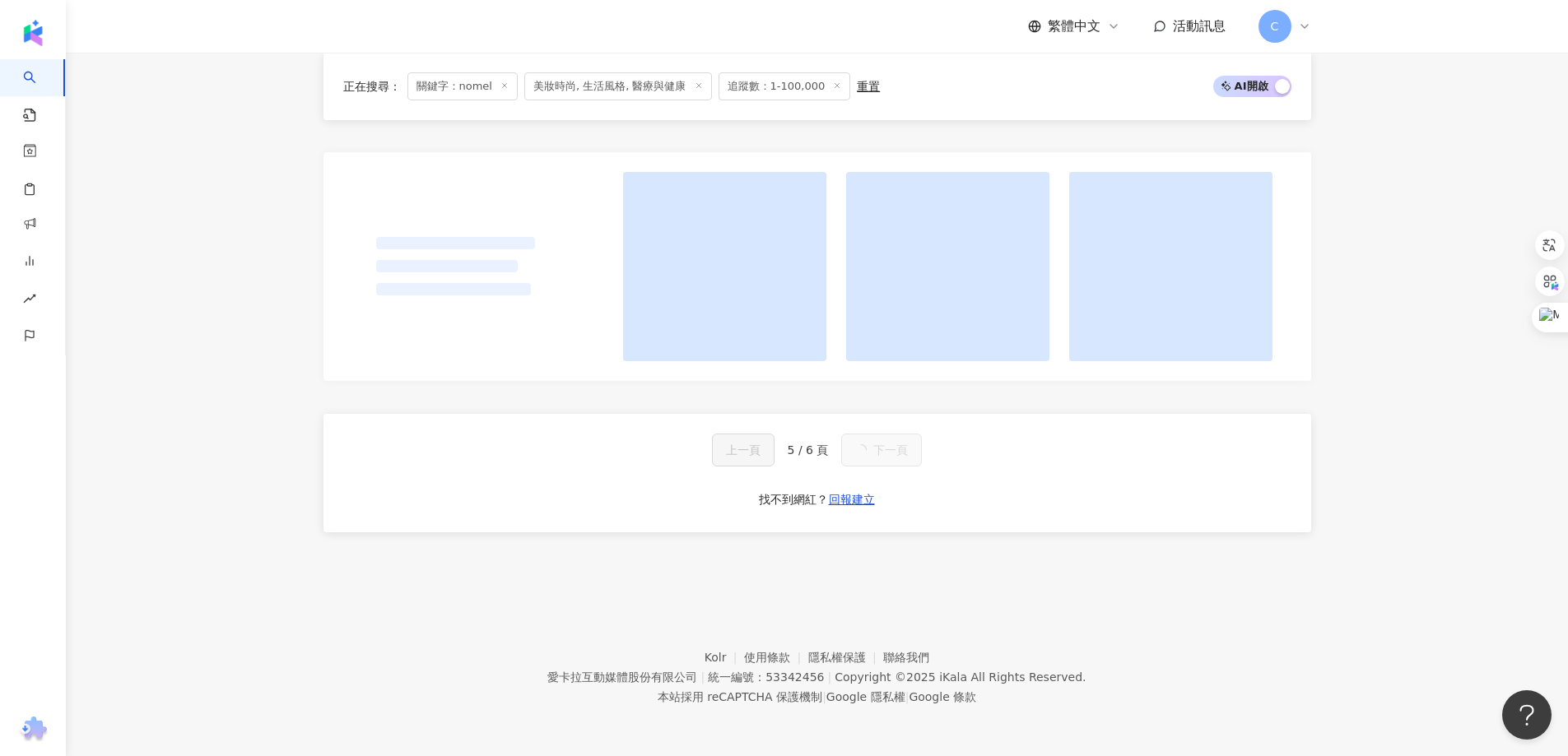
scroll to position [1210, 0]
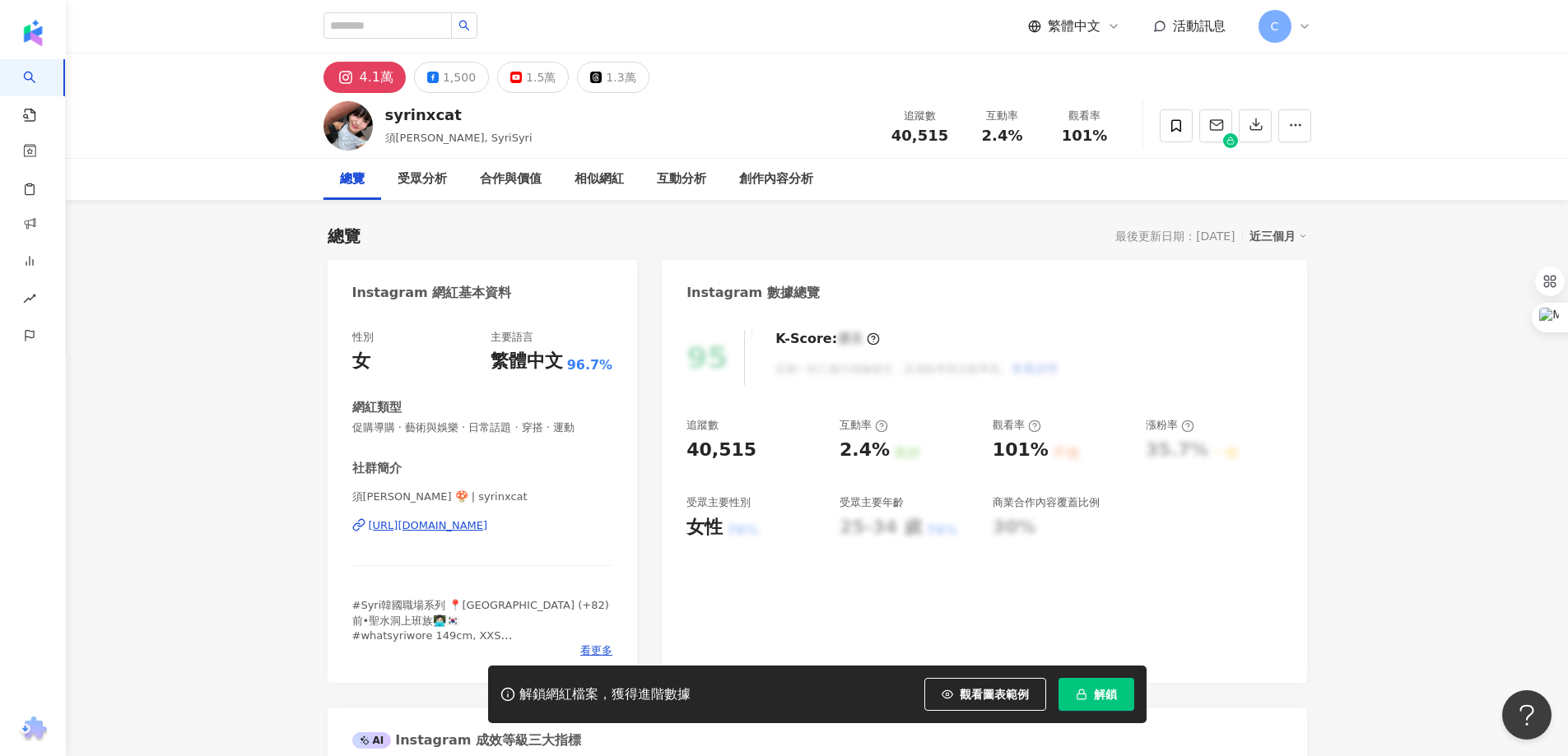
click at [488, 518] on div "https://www.instagram.com/syrinxcat/" at bounding box center [428, 525] width 119 height 15
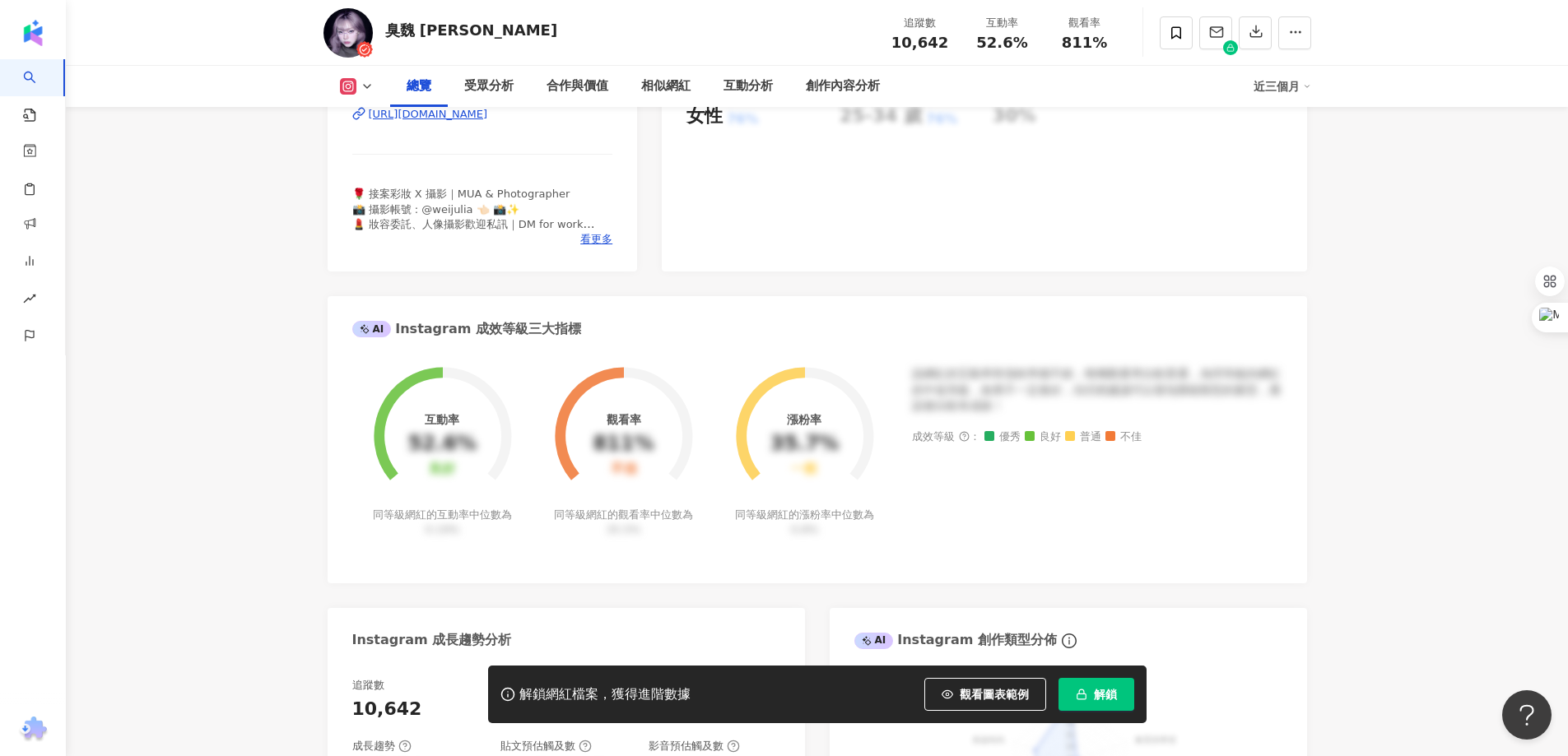
scroll to position [164, 0]
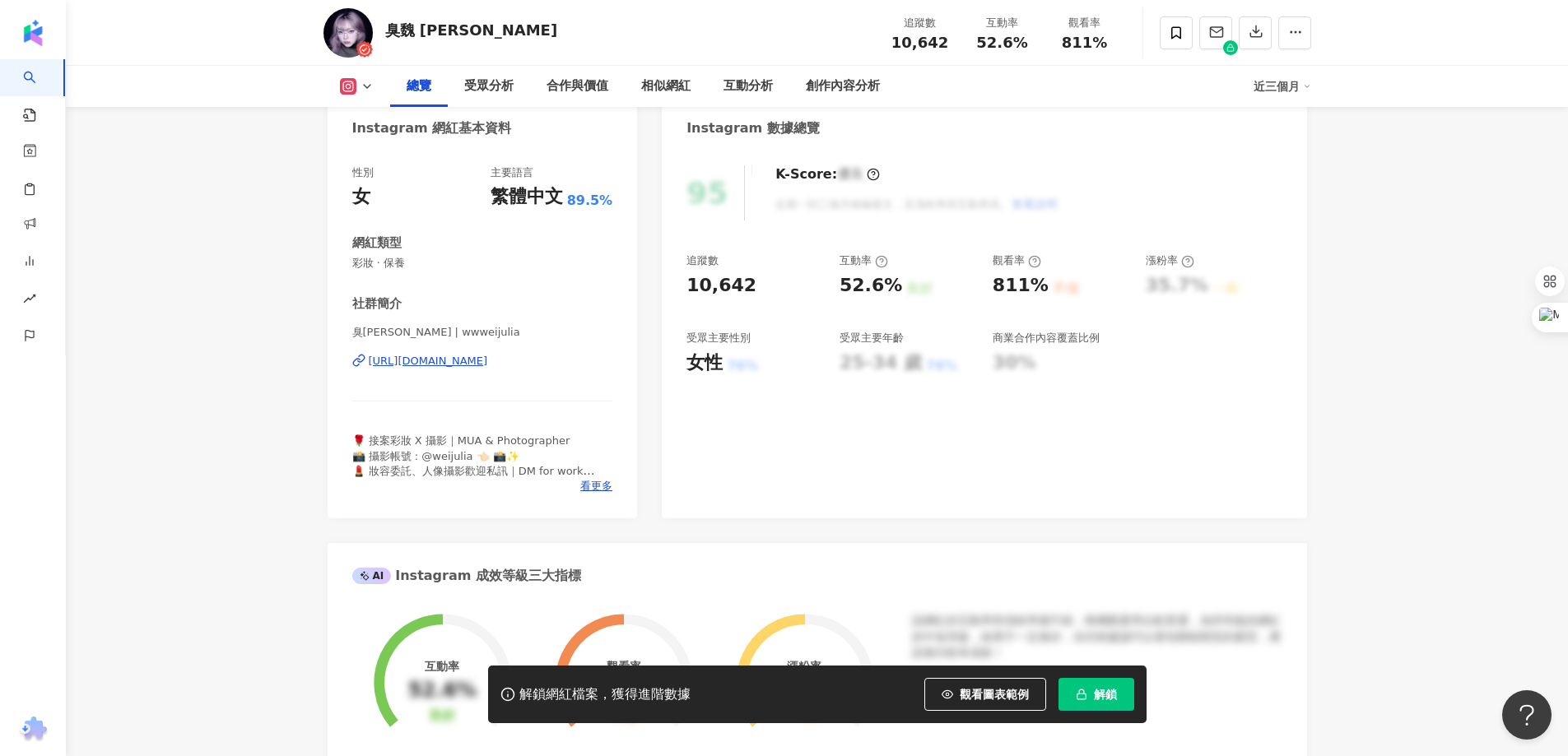
click at [486, 360] on div "https://www.instagram.com/wwweijulia/" at bounding box center [428, 361] width 119 height 15
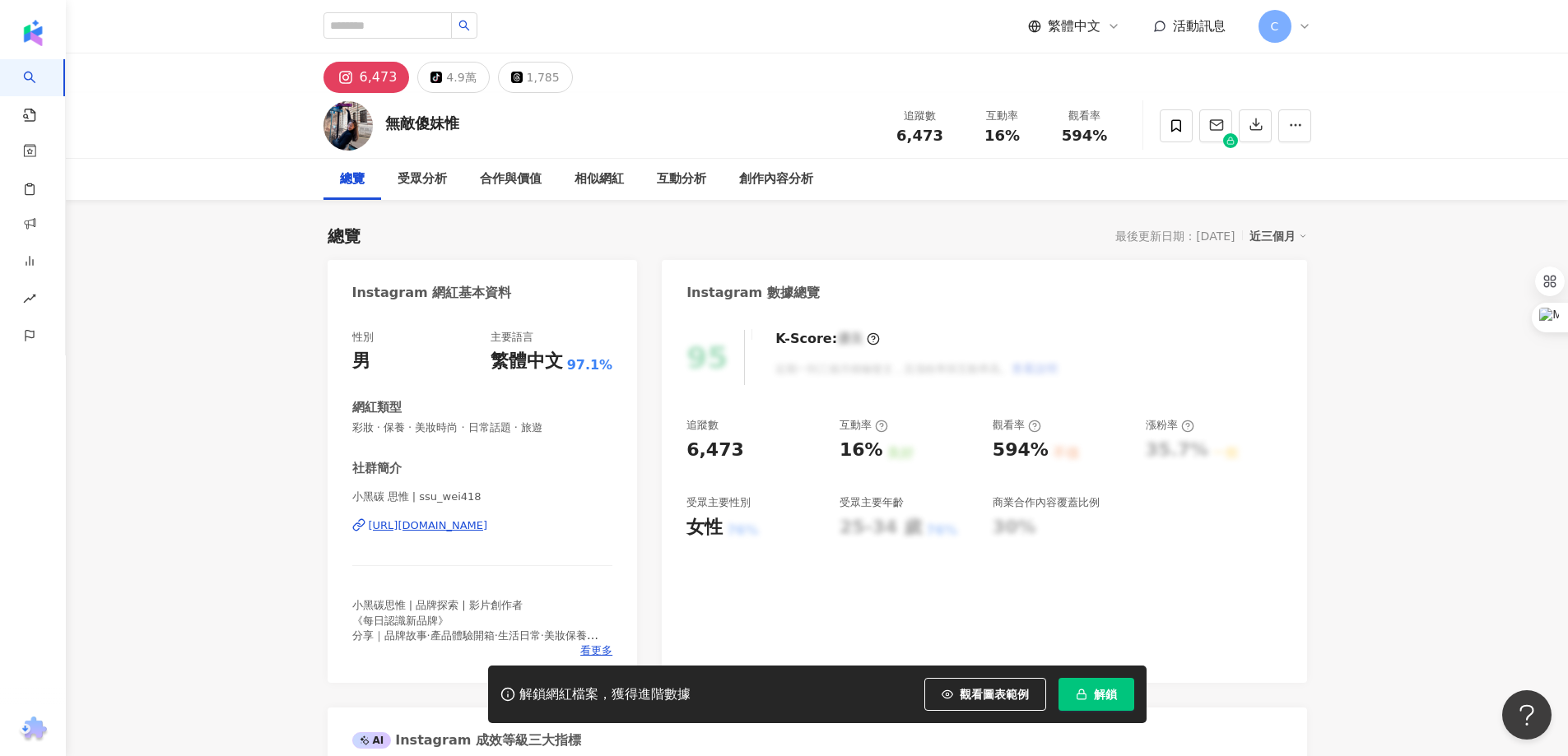
click at [455, 523] on div "[URL][DOMAIN_NAME]" at bounding box center [428, 525] width 119 height 15
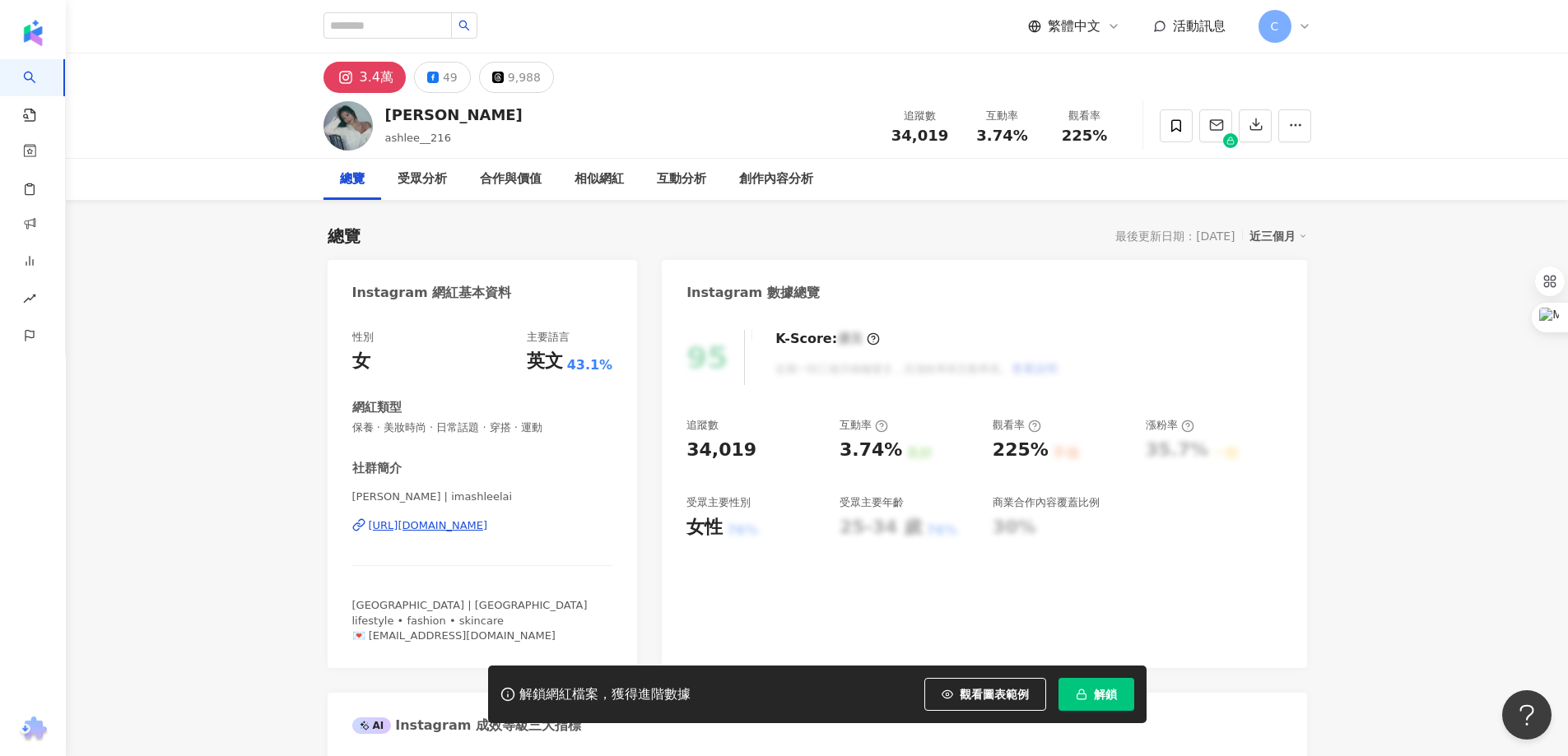
click at [488, 522] on div "[URL][DOMAIN_NAME]" at bounding box center [428, 525] width 119 height 15
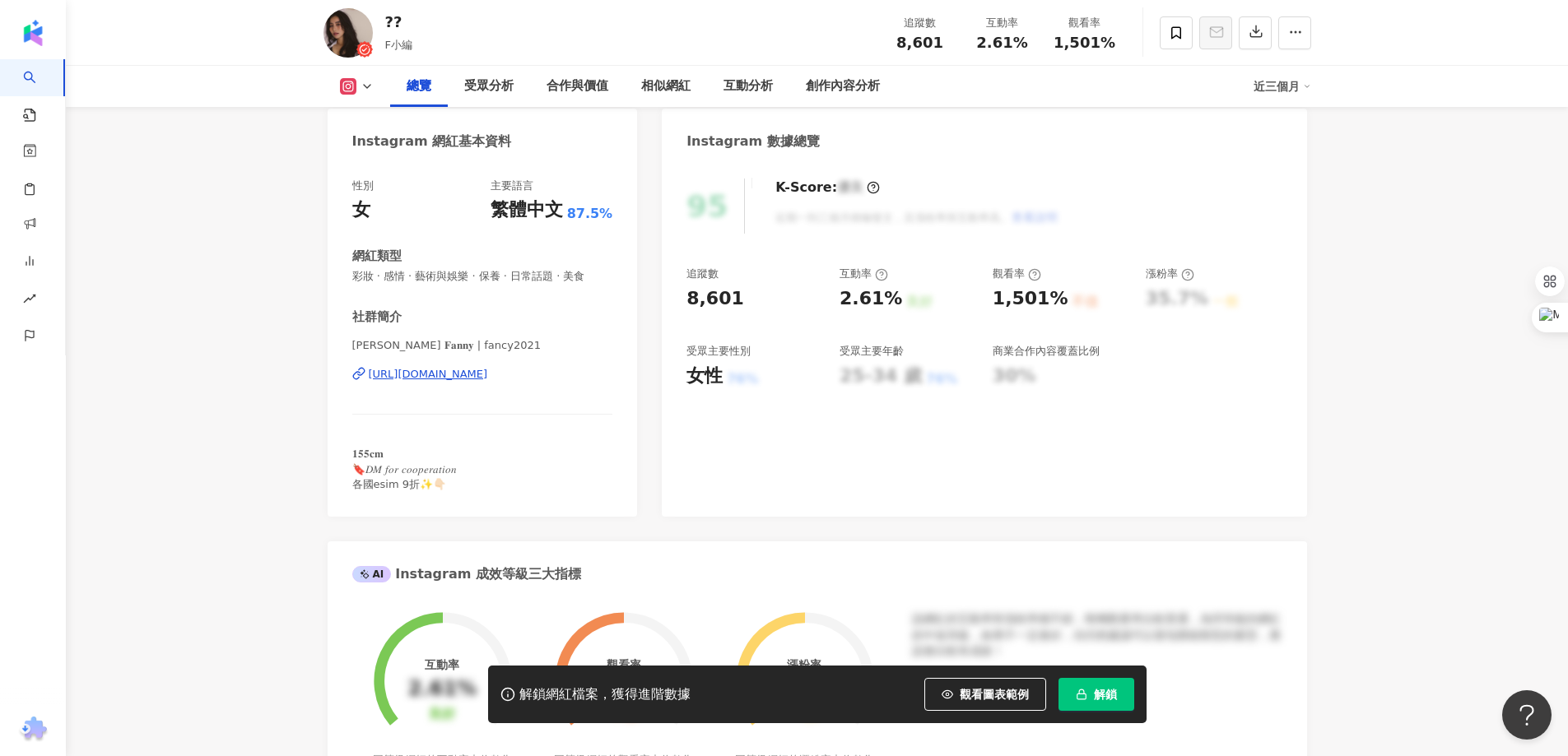
scroll to position [83, 0]
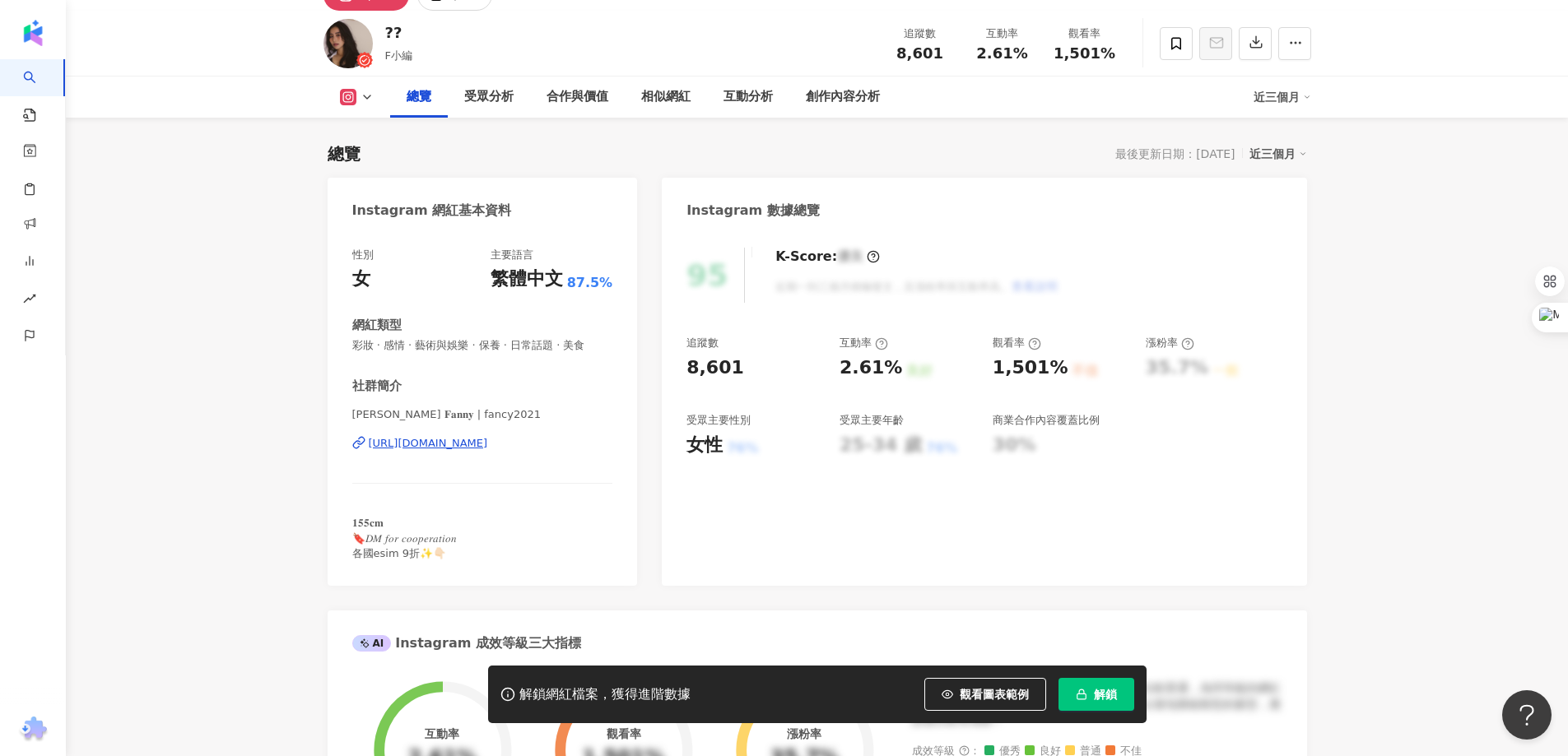
click at [488, 448] on div "[URL][DOMAIN_NAME]" at bounding box center [428, 443] width 119 height 15
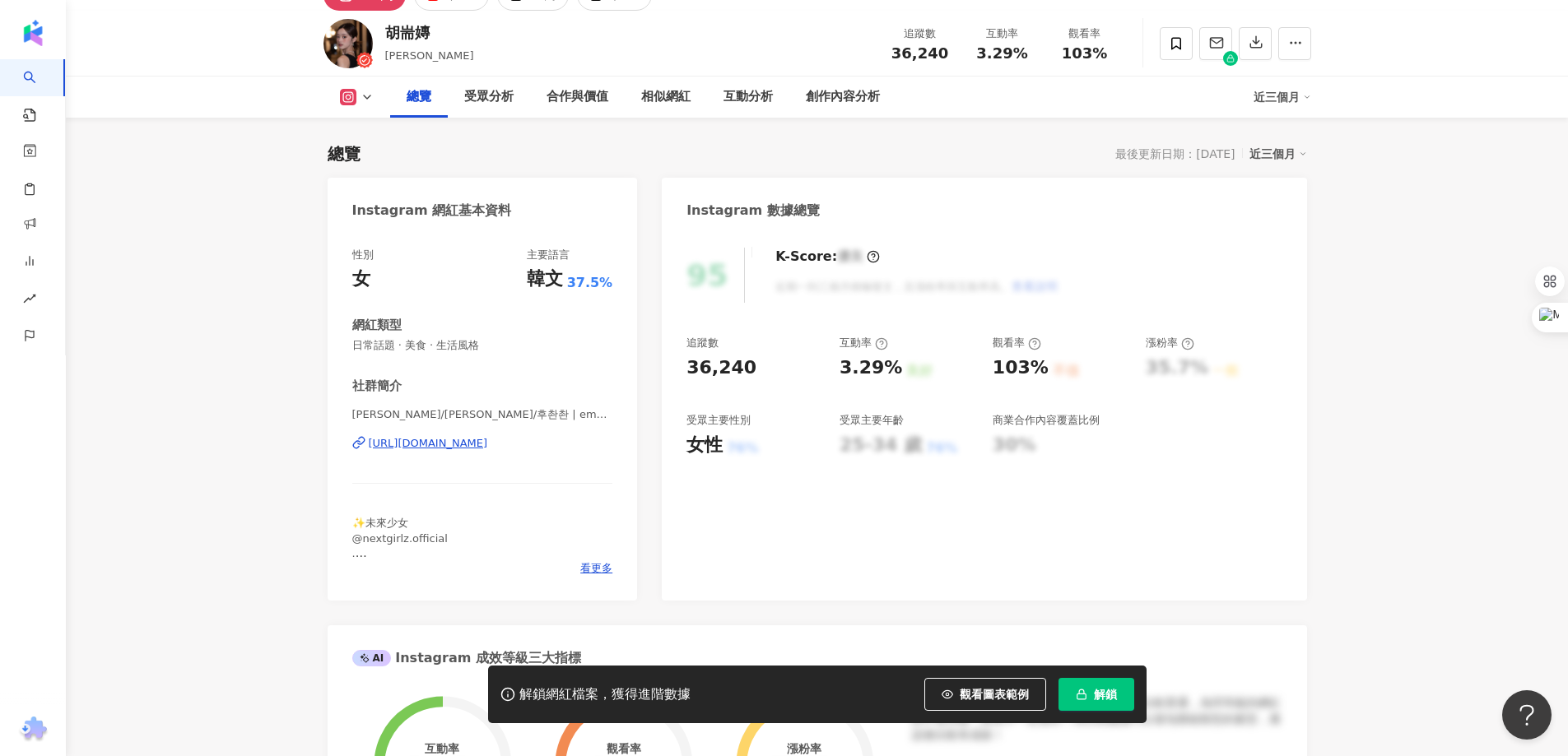
click at [471, 445] on div "https://www.instagram.com/emma_chuan0527/" at bounding box center [428, 443] width 119 height 15
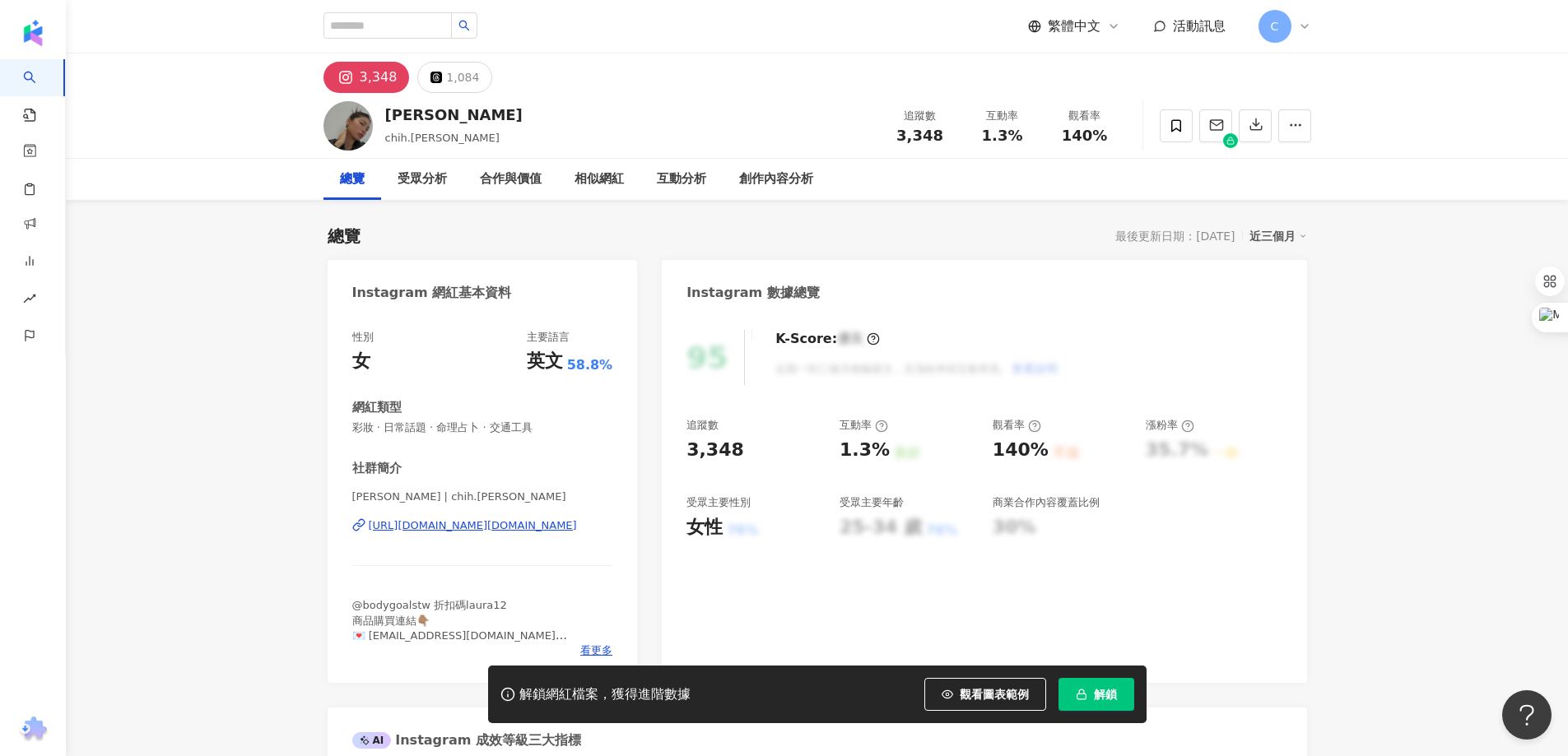
click at [516, 522] on div "[URL][DOMAIN_NAME][DOMAIN_NAME]" at bounding box center [472, 525] width 208 height 15
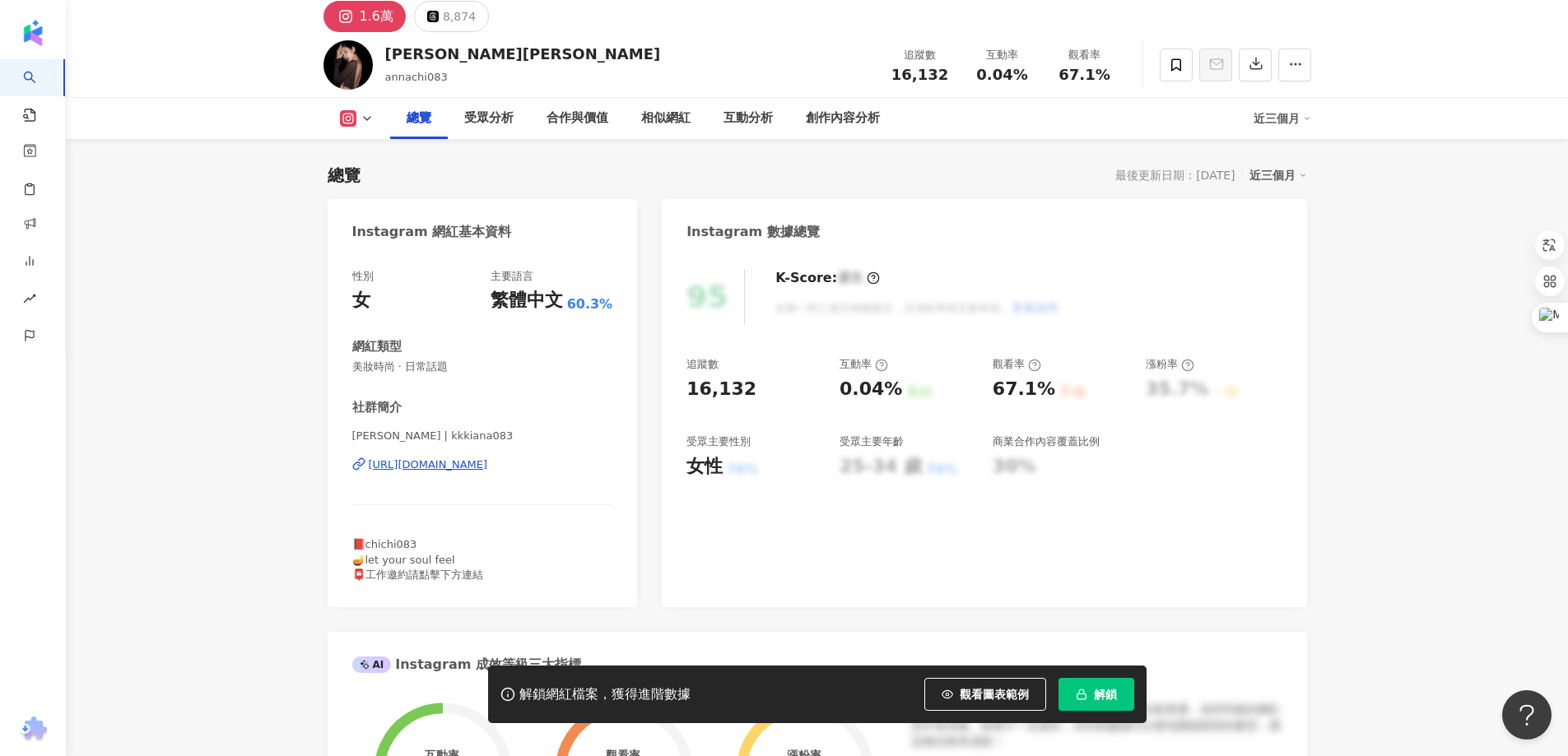
scroll to position [164, 0]
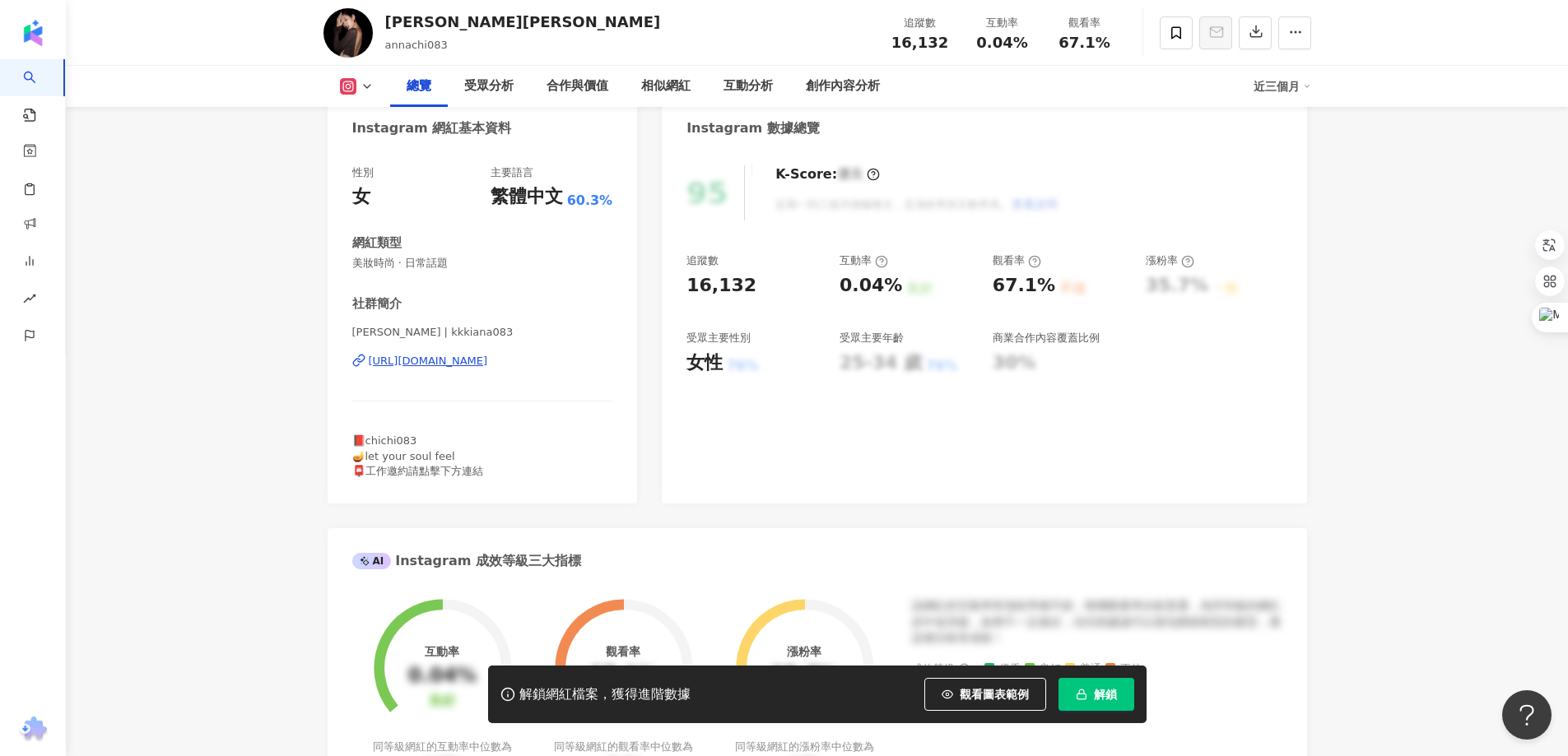
click at [477, 362] on div "[URL][DOMAIN_NAME]" at bounding box center [428, 361] width 119 height 15
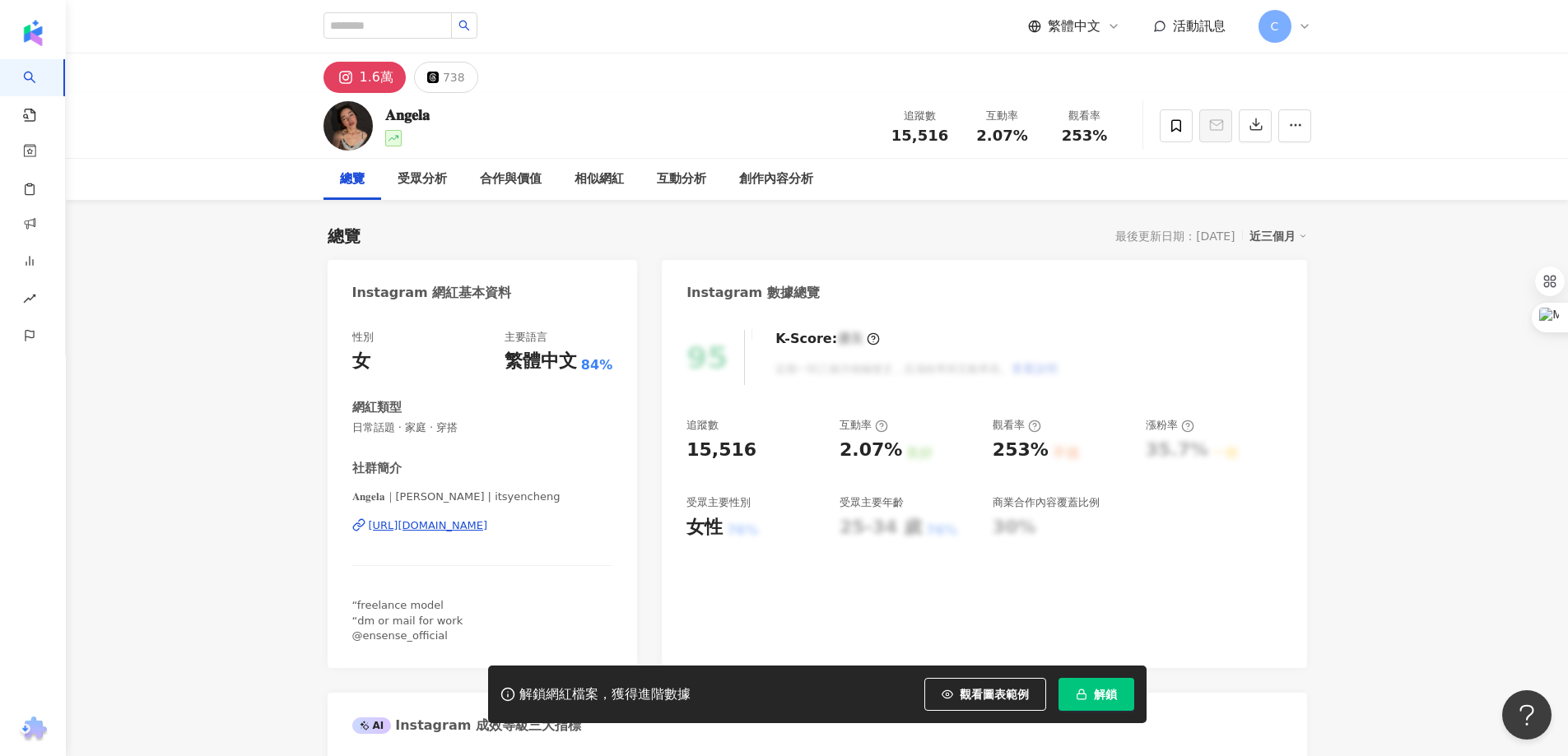
click at [488, 526] on div "[URL][DOMAIN_NAME]" at bounding box center [428, 525] width 119 height 15
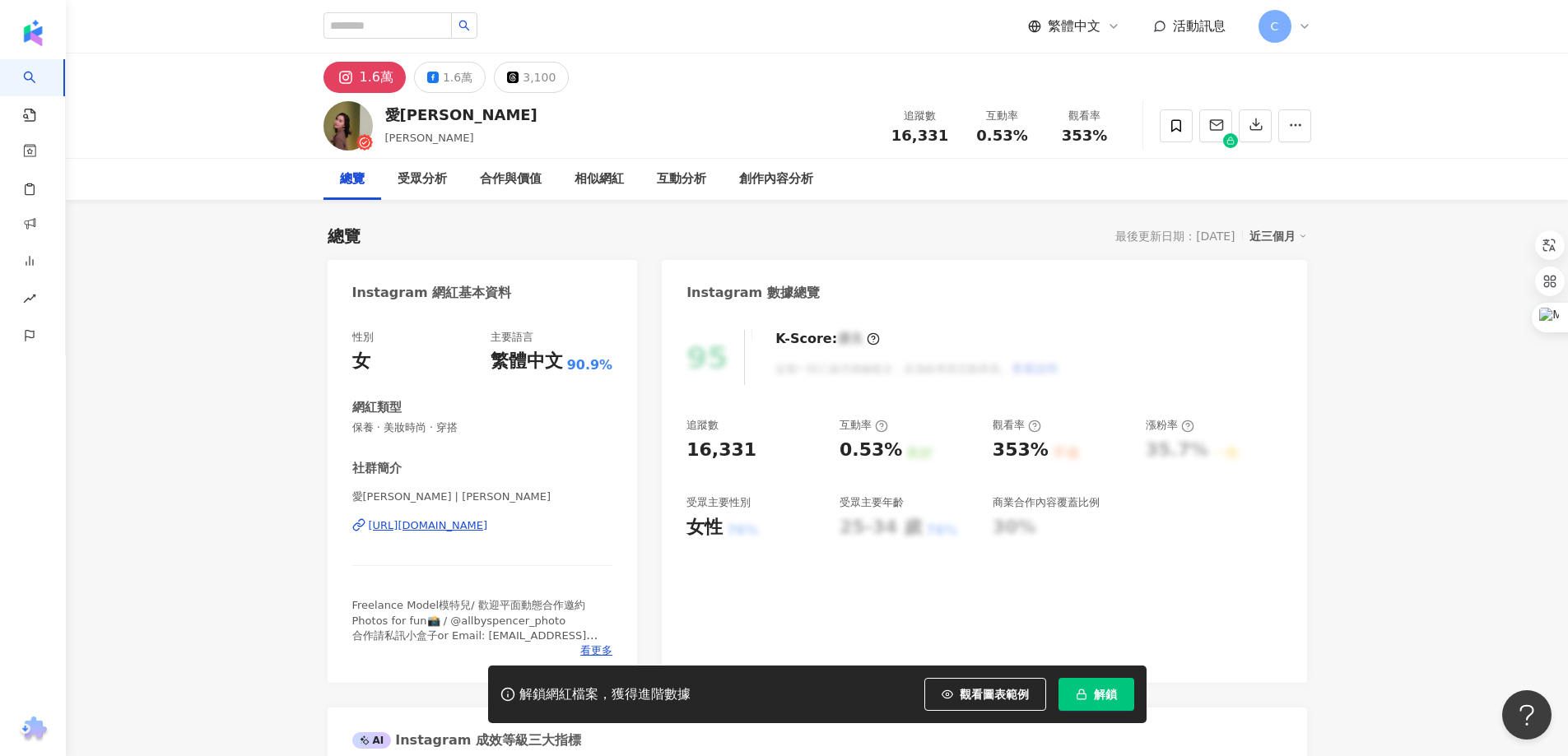
click at [488, 523] on div "[URL][DOMAIN_NAME]" at bounding box center [428, 525] width 119 height 15
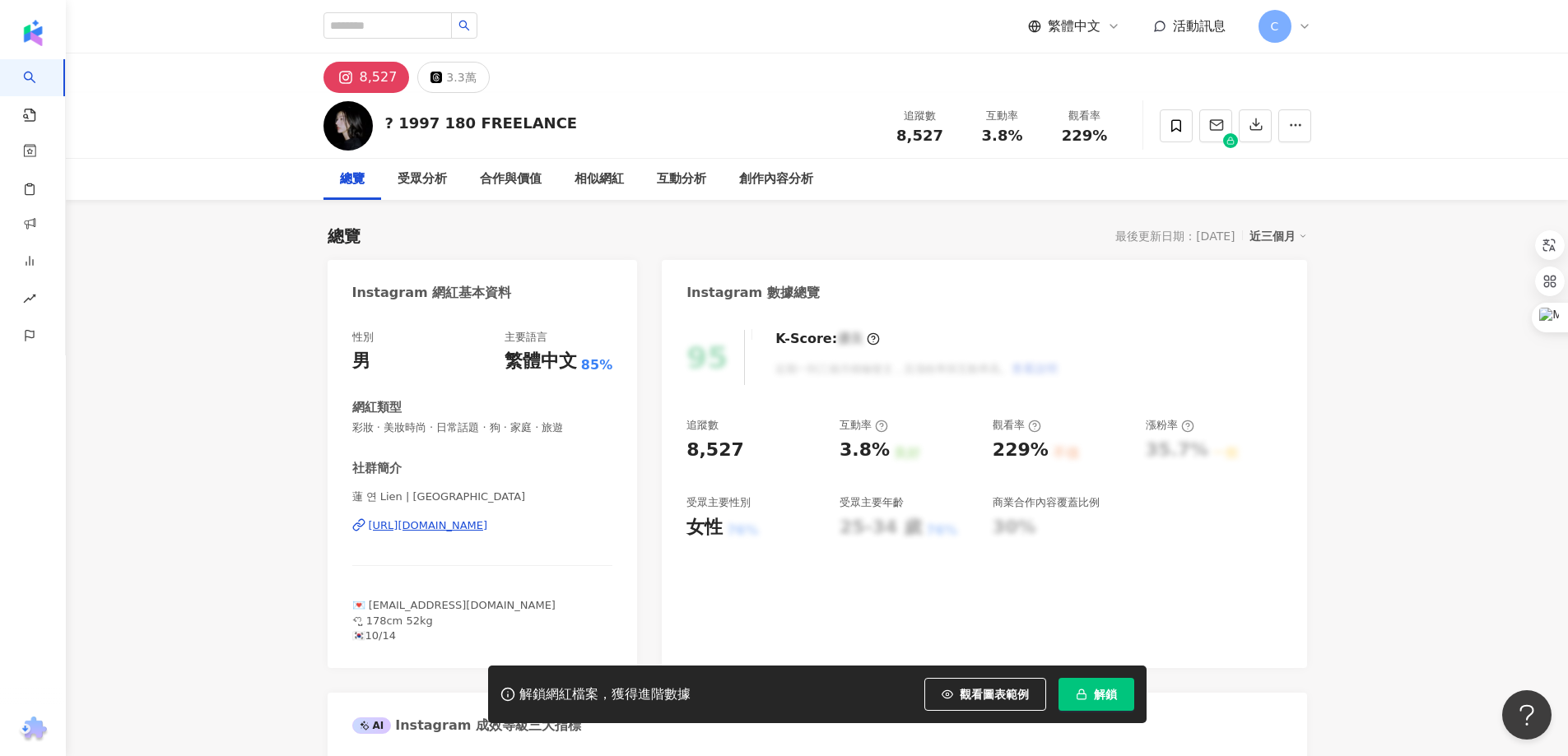
click at [488, 526] on div "[URL][DOMAIN_NAME]" at bounding box center [428, 525] width 119 height 15
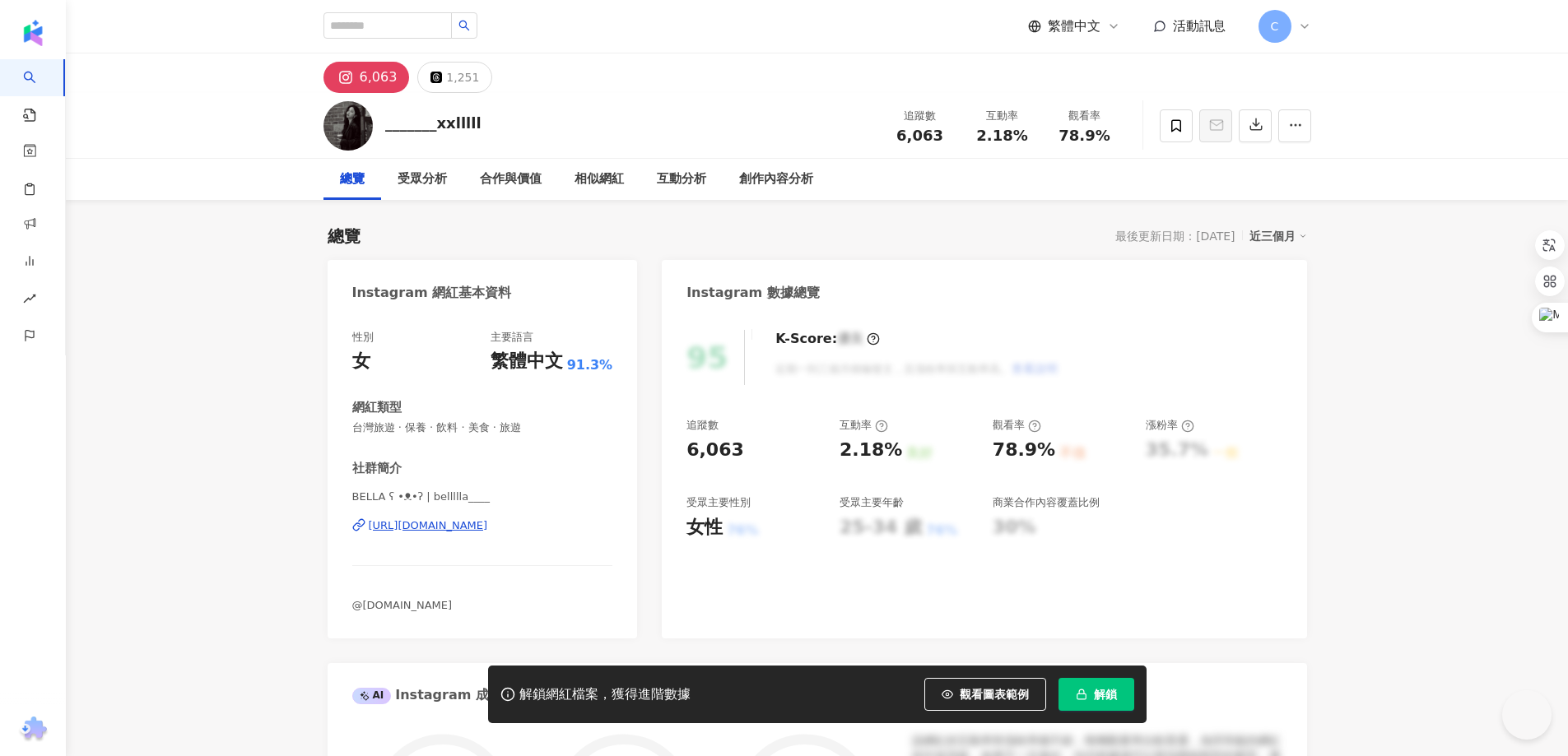
click at [488, 532] on div "[URL][DOMAIN_NAME]" at bounding box center [428, 525] width 119 height 15
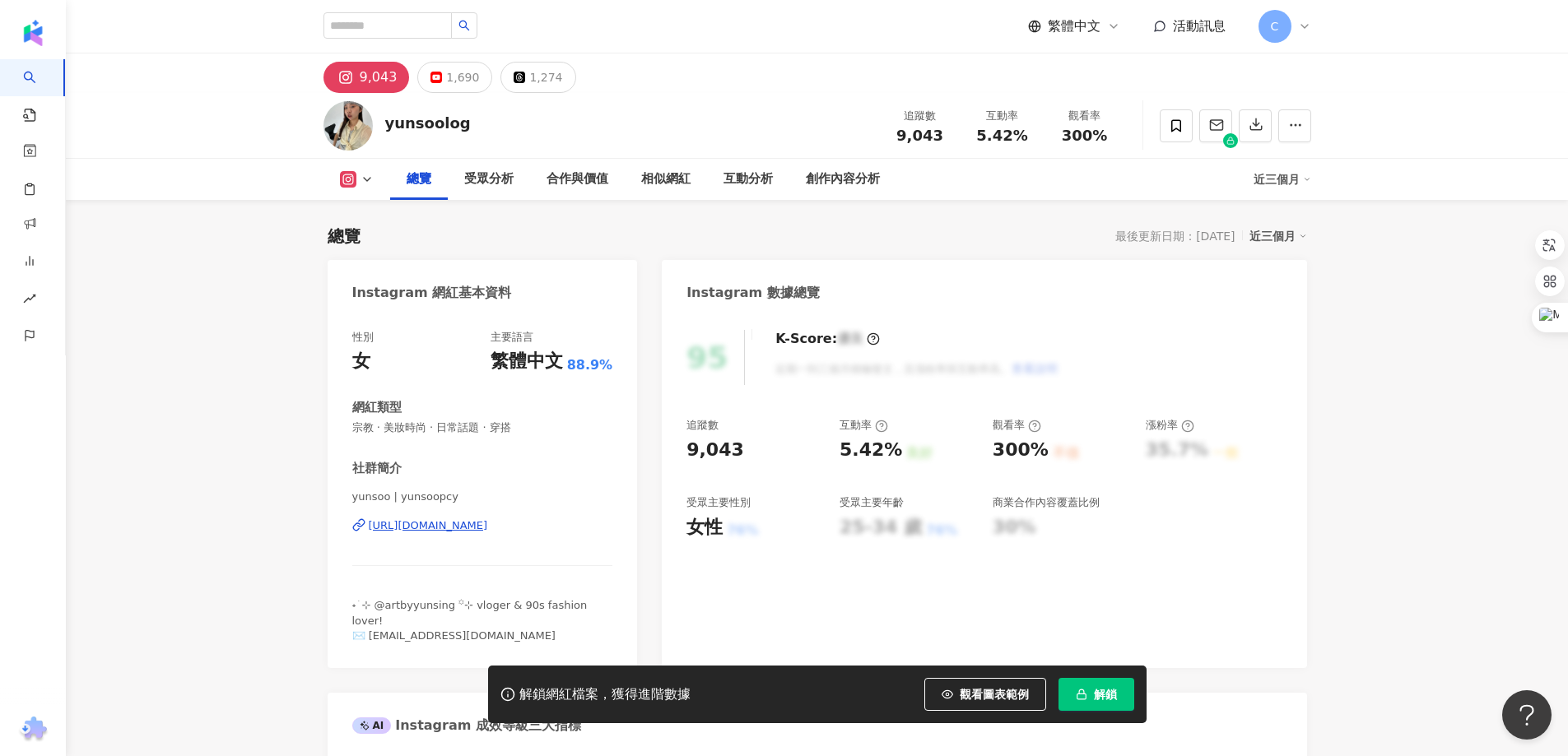
click at [488, 523] on div "[URL][DOMAIN_NAME]" at bounding box center [428, 525] width 119 height 15
